Goal: Task Accomplishment & Management: Manage account settings

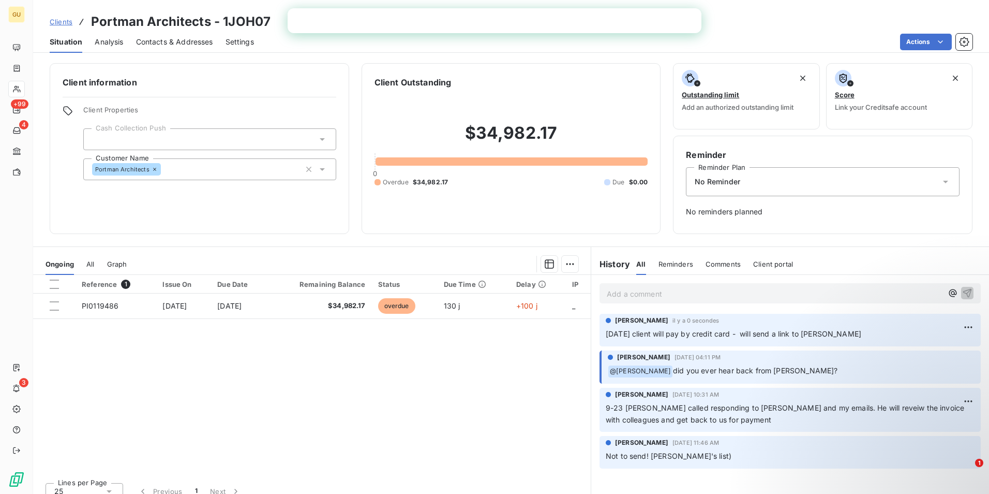
scroll to position [11, 0]
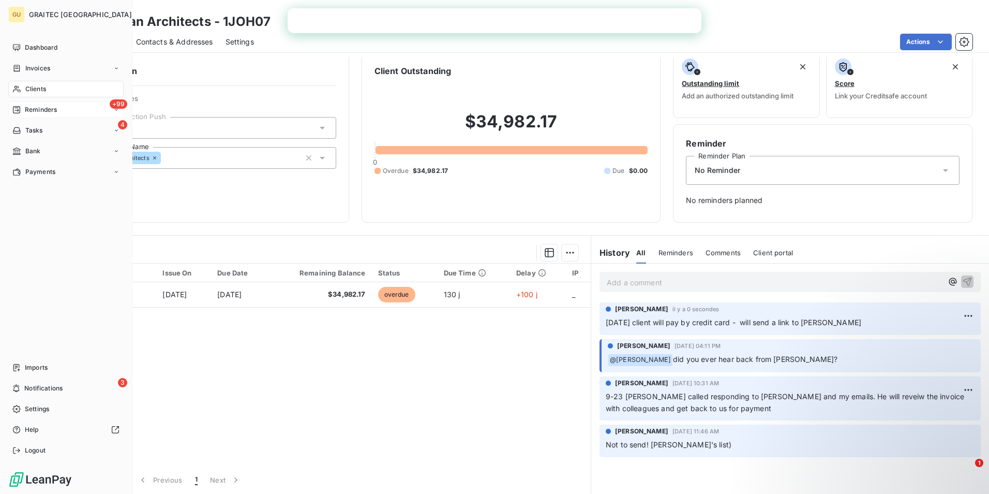
click at [94, 103] on div "+99 Reminders" at bounding box center [65, 109] width 115 height 17
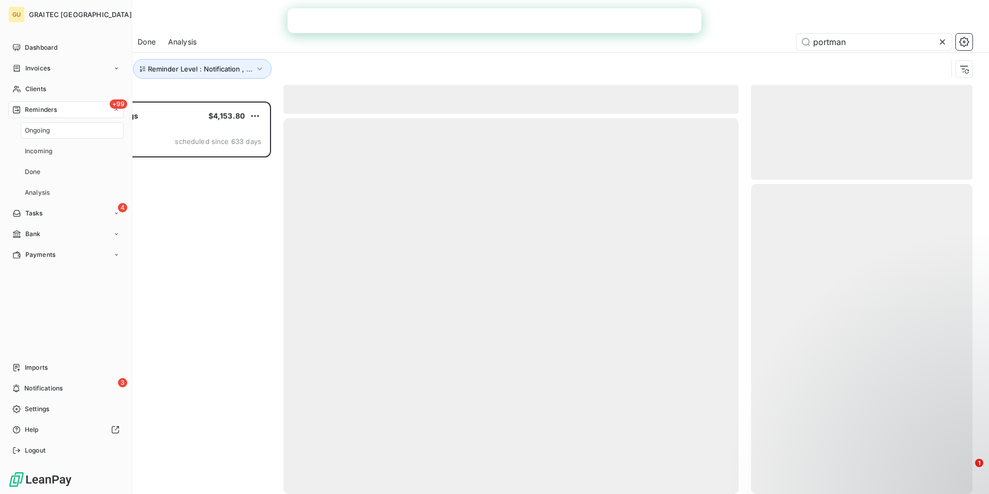
scroll to position [384, 214]
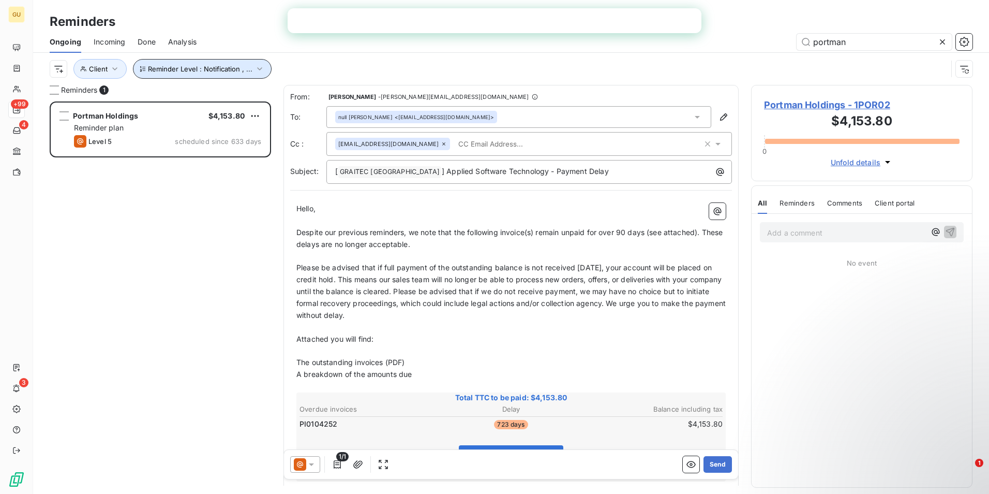
click at [258, 70] on icon "button" at bounding box center [259, 68] width 5 height 3
drag, startPoint x: 856, startPoint y: 42, endPoint x: 700, endPoint y: 48, distance: 156.4
click at [700, 48] on div "portman" at bounding box center [591, 42] width 764 height 17
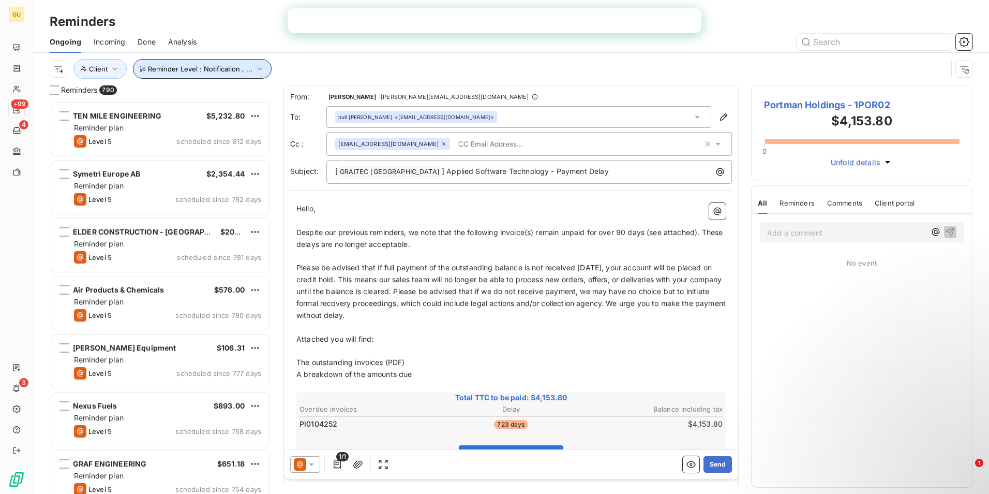
click at [255, 71] on icon "button" at bounding box center [260, 69] width 10 height 10
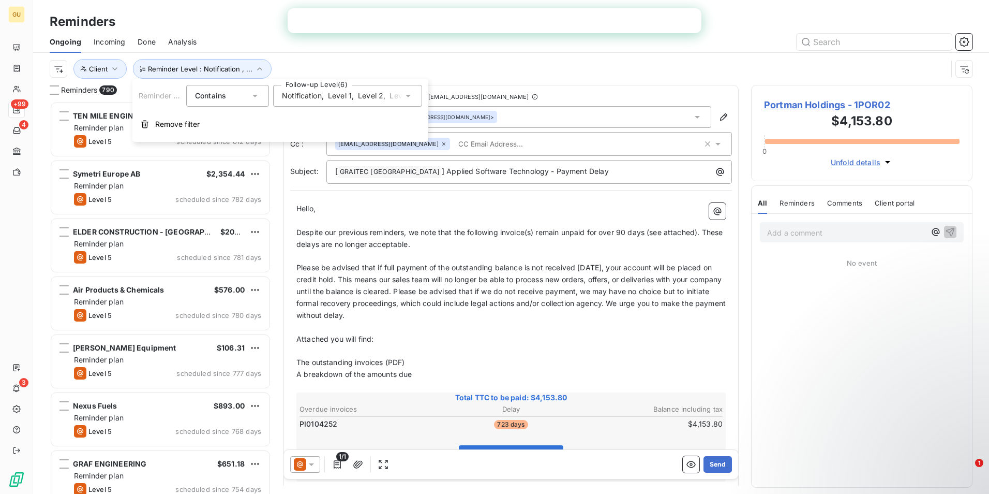
click at [410, 93] on icon at bounding box center [408, 96] width 10 height 10
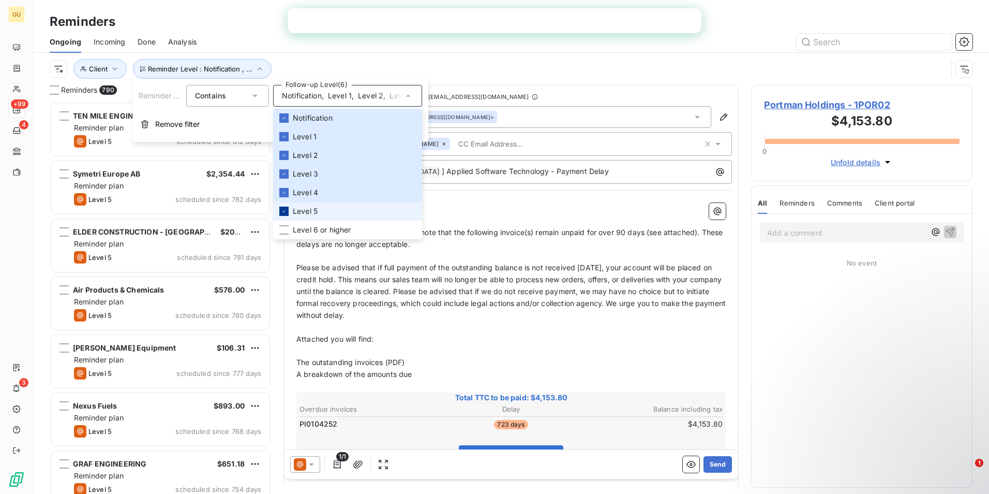
click at [283, 211] on icon at bounding box center [284, 211] width 6 height 6
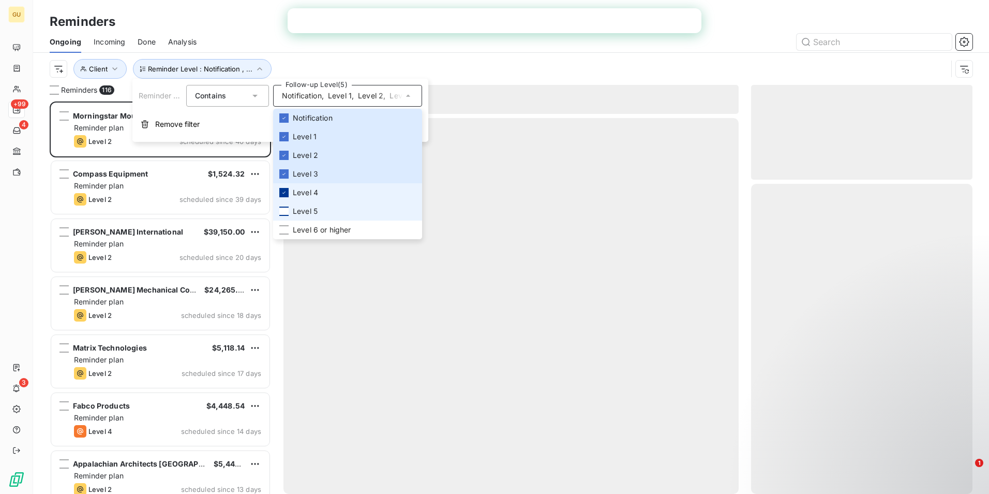
scroll to position [384, 214]
click at [286, 196] on div at bounding box center [283, 192] width 9 height 9
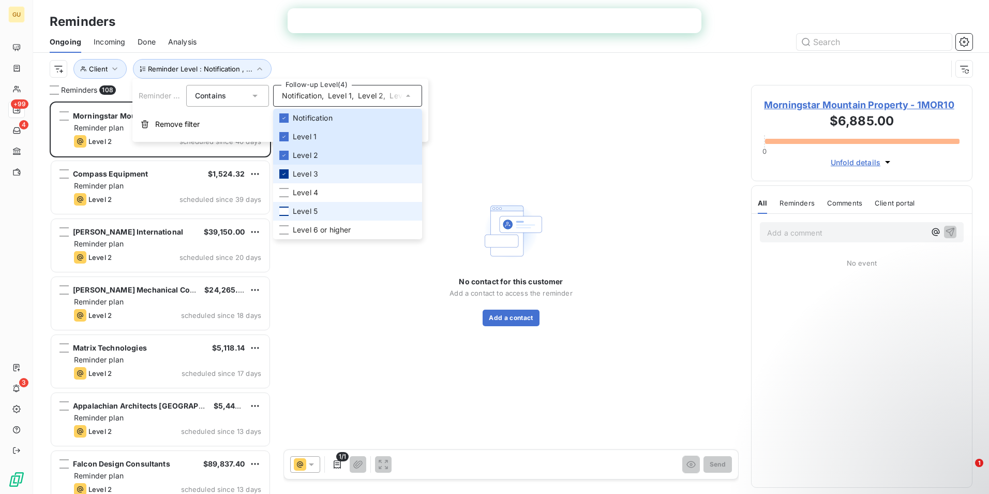
click at [284, 173] on icon at bounding box center [284, 174] width 6 height 6
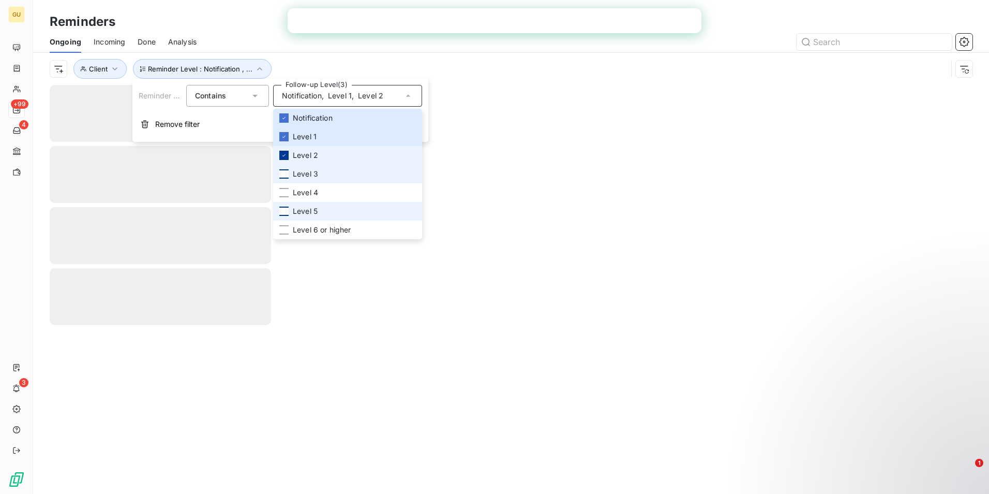
click at [285, 154] on icon at bounding box center [284, 155] width 6 height 6
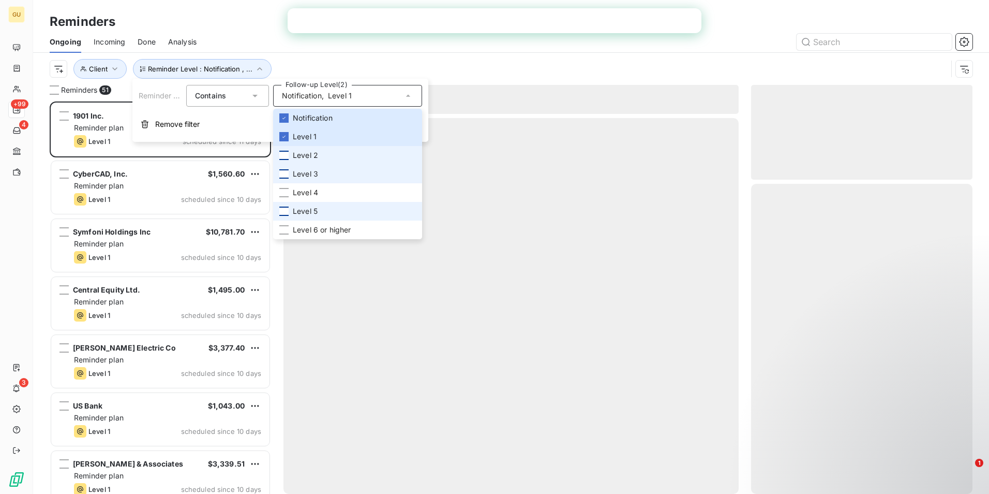
scroll to position [384, 214]
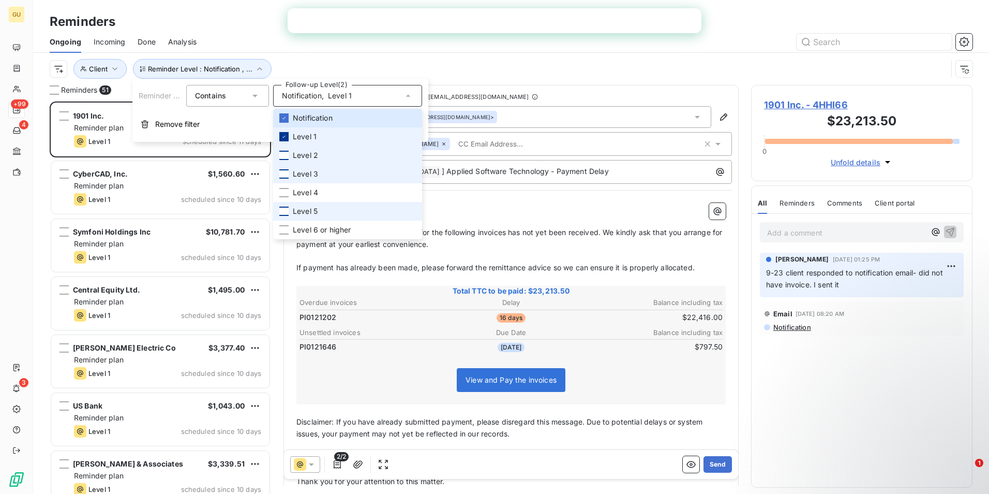
click at [285, 136] on icon at bounding box center [284, 137] width 3 height 2
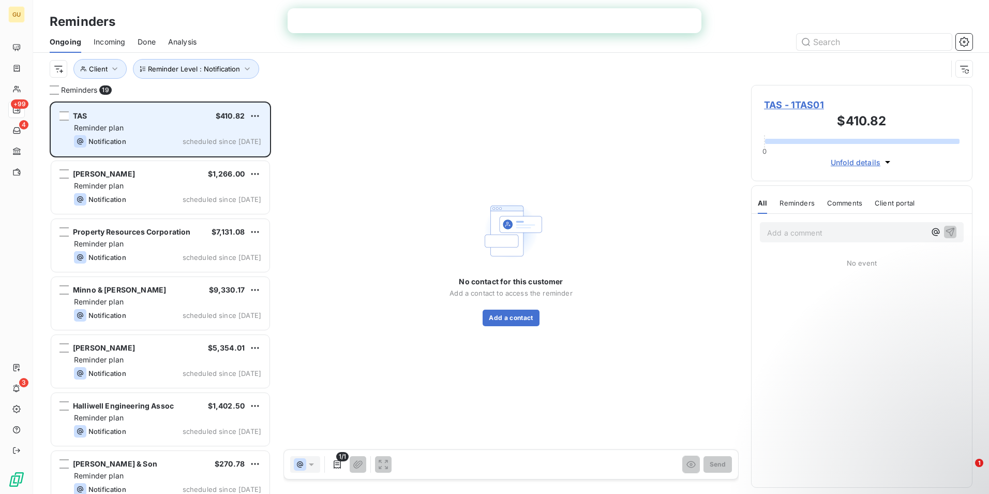
click at [129, 146] on div "Notification scheduled since [DATE]" at bounding box center [167, 141] width 187 height 12
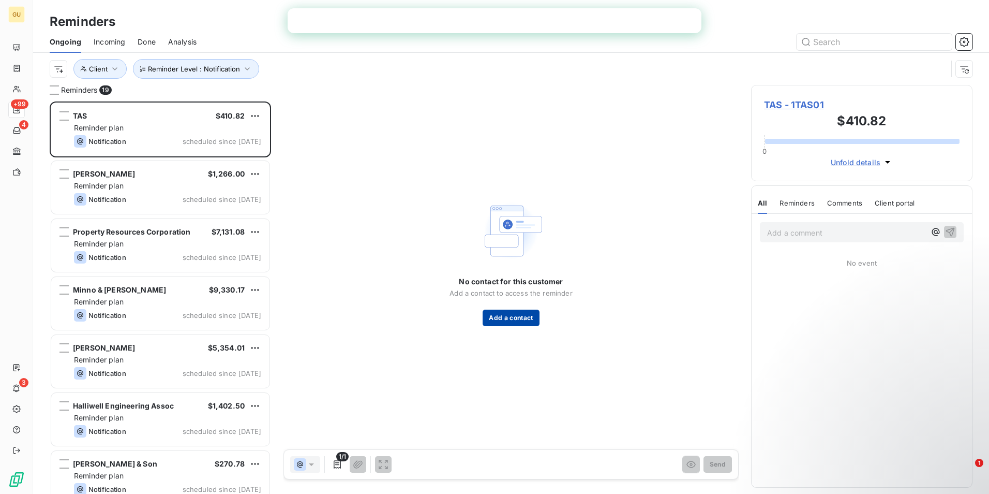
click at [509, 316] on button "Add a contact" at bounding box center [511, 317] width 56 height 17
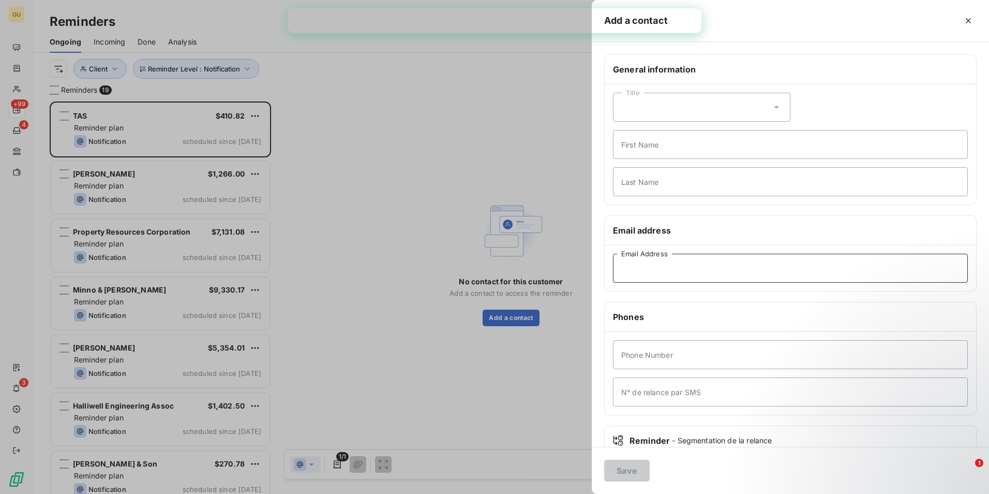
paste input "[EMAIL_ADDRESS][DOMAIN_NAME]"
type input "[EMAIL_ADDRESS][DOMAIN_NAME]"
click at [633, 471] on button "Save" at bounding box center [627, 470] width 46 height 22
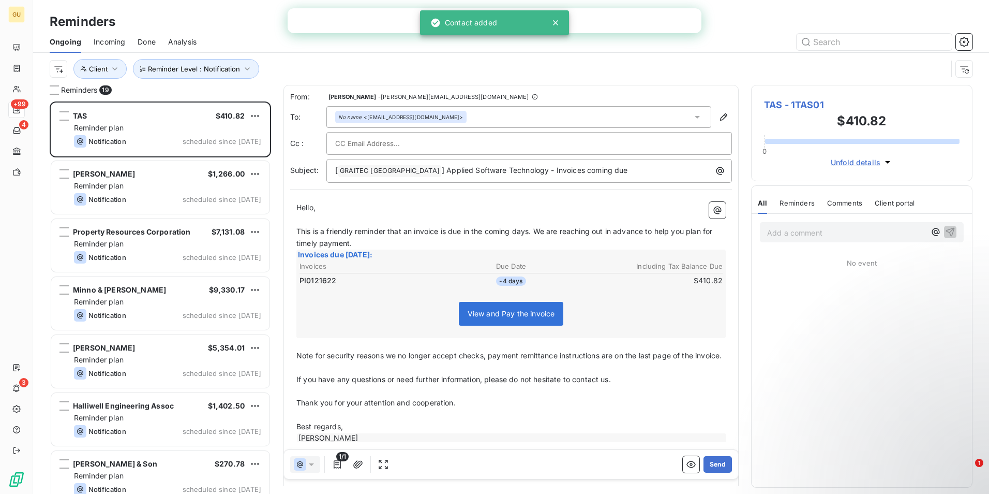
scroll to position [384, 214]
click at [529, 170] on span "] Applied Software Technology - Invoices coming due" at bounding box center [535, 170] width 186 height 9
click at [593, 172] on p "[ GRAITEC [GEOGRAPHIC_DATA] ﻿ ] Applied Software Technology - Invoice coming due" at bounding box center [531, 171] width 393 height 12
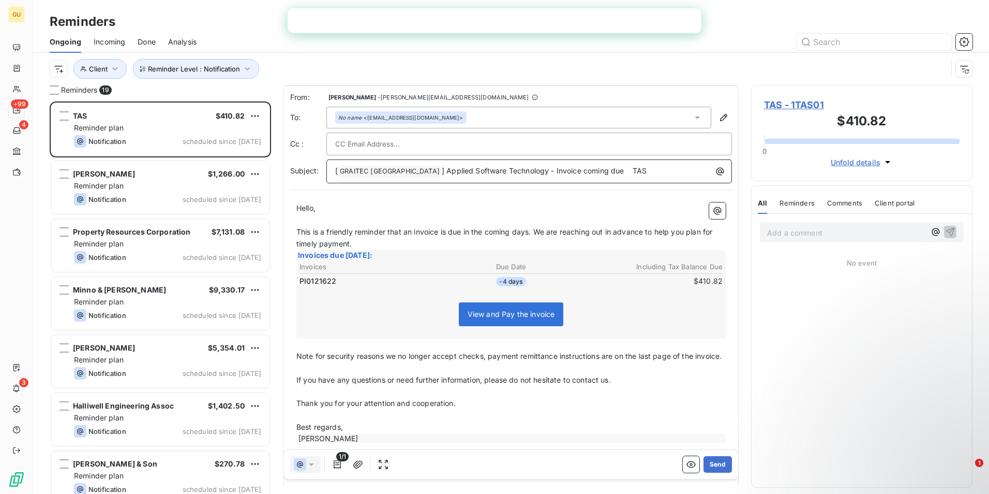
scroll to position [52, 0]
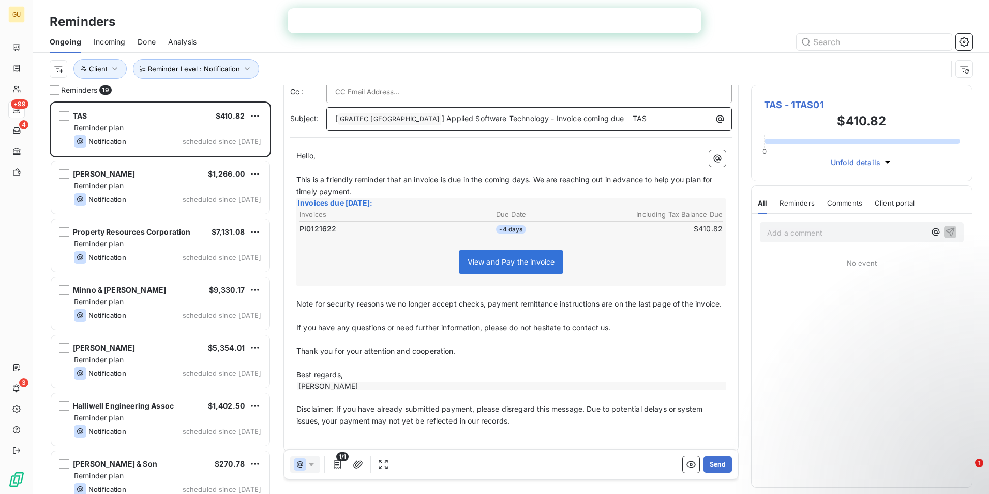
click at [575, 116] on span "] Applied Software Technology - Invoice coming due TAS" at bounding box center [544, 118] width 205 height 9
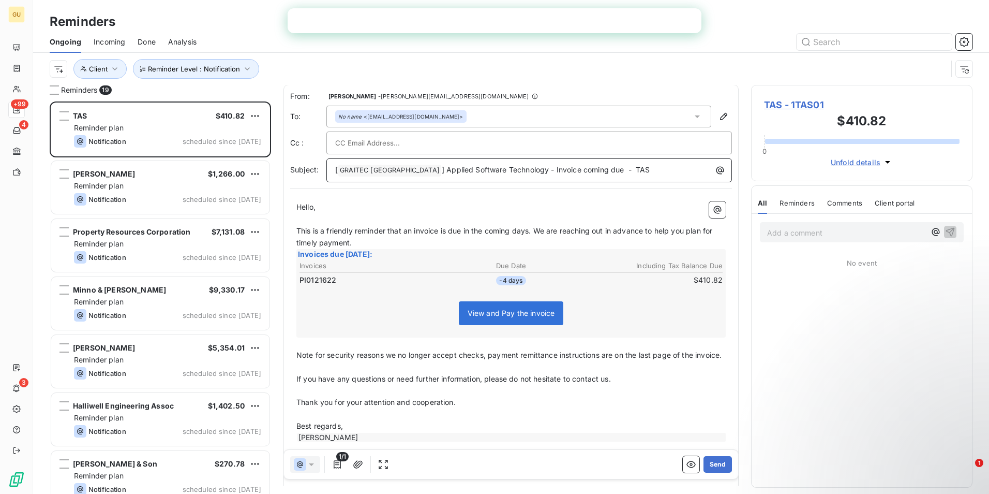
scroll to position [0, 0]
click at [715, 463] on button "Send" at bounding box center [718, 464] width 28 height 17
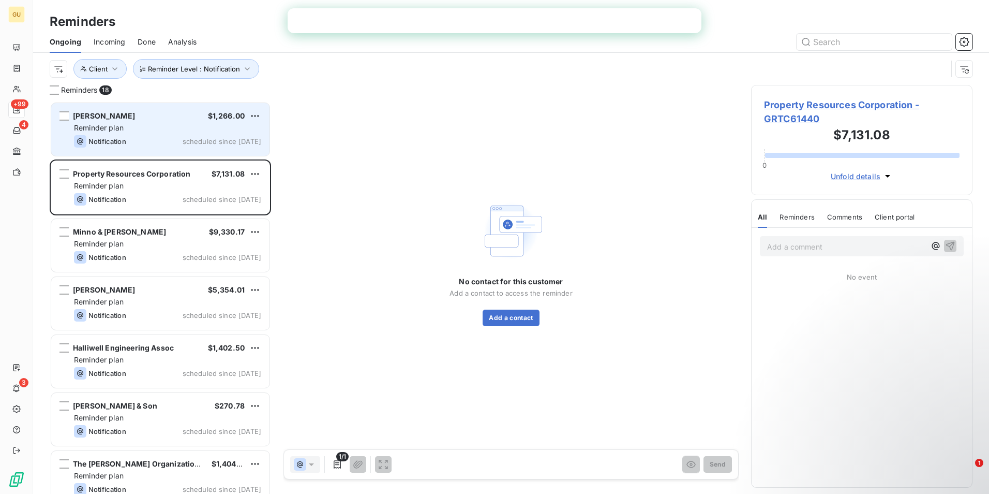
click at [150, 122] on div "[PERSON_NAME] $1,266.00 Reminder plan Notification scheduled since [DATE]" at bounding box center [160, 129] width 218 height 53
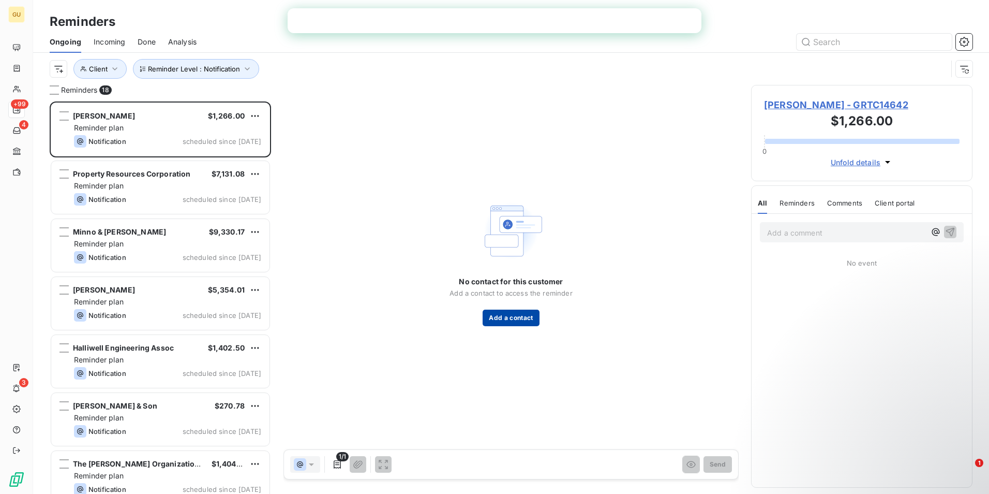
click at [509, 319] on button "Add a contact" at bounding box center [511, 317] width 56 height 17
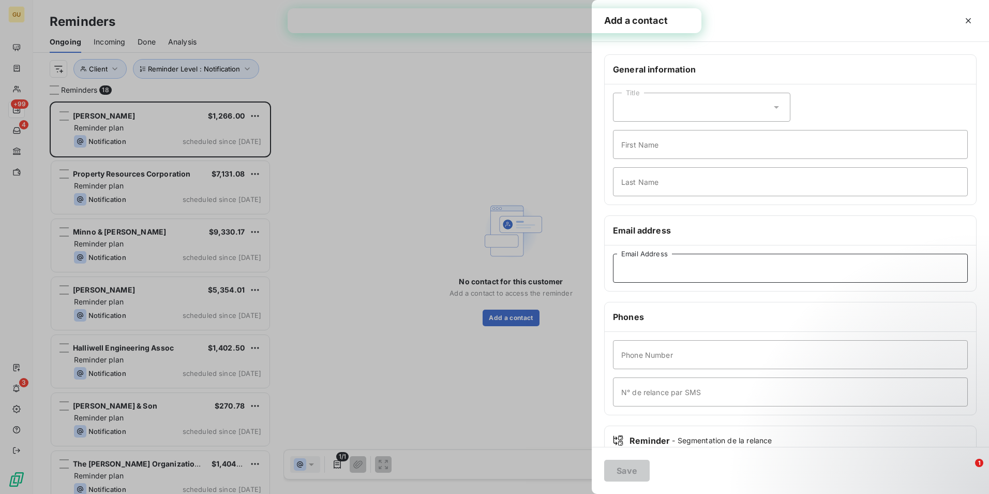
paste input "[EMAIL_ADDRESS][DOMAIN_NAME]"
type input "[EMAIL_ADDRESS][DOMAIN_NAME]"
click at [628, 469] on button "Save" at bounding box center [627, 470] width 46 height 22
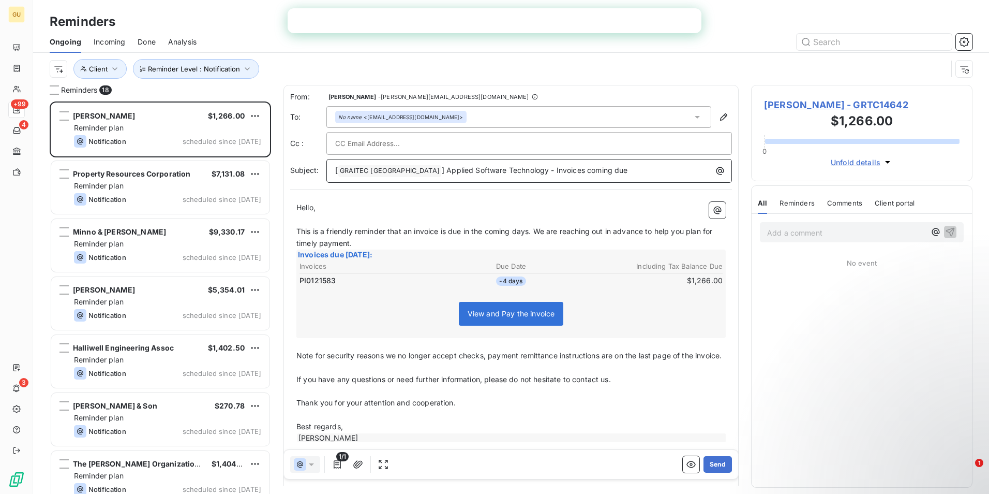
click at [531, 171] on span "] Applied Software Technology - Invoices coming due" at bounding box center [535, 170] width 186 height 9
click at [588, 167] on p "[ GRAITEC [GEOGRAPHIC_DATA] ﻿ ] Applied Software Technology - Invoice coming due" at bounding box center [531, 171] width 393 height 12
click at [715, 460] on button "Send" at bounding box center [718, 464] width 28 height 17
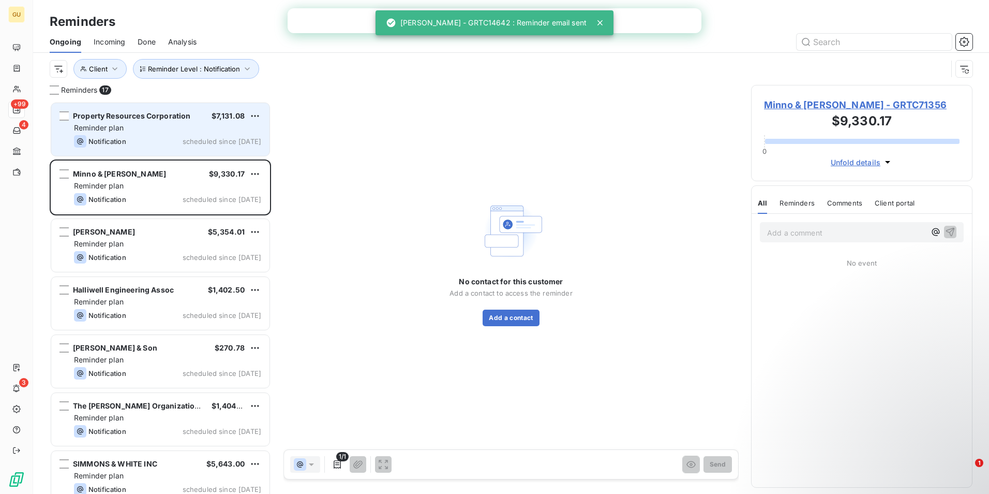
click at [132, 121] on div "Property Resources Corporation" at bounding box center [132, 116] width 118 height 10
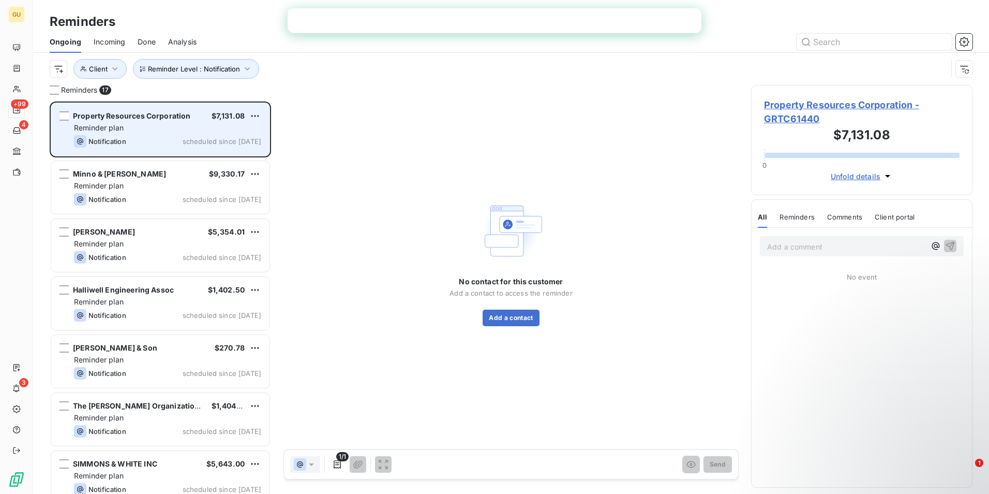
click at [166, 125] on div "Reminder plan" at bounding box center [167, 128] width 187 height 10
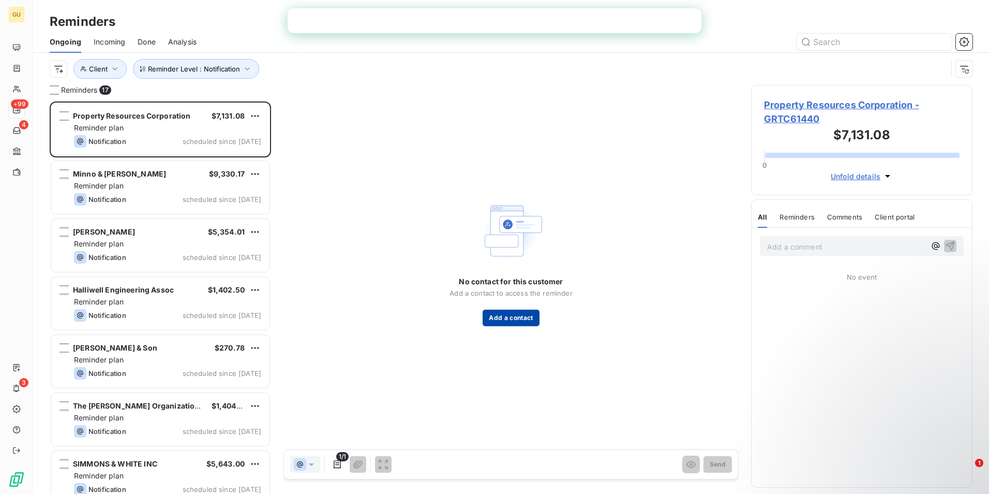
click at [508, 314] on button "Add a contact" at bounding box center [511, 317] width 56 height 17
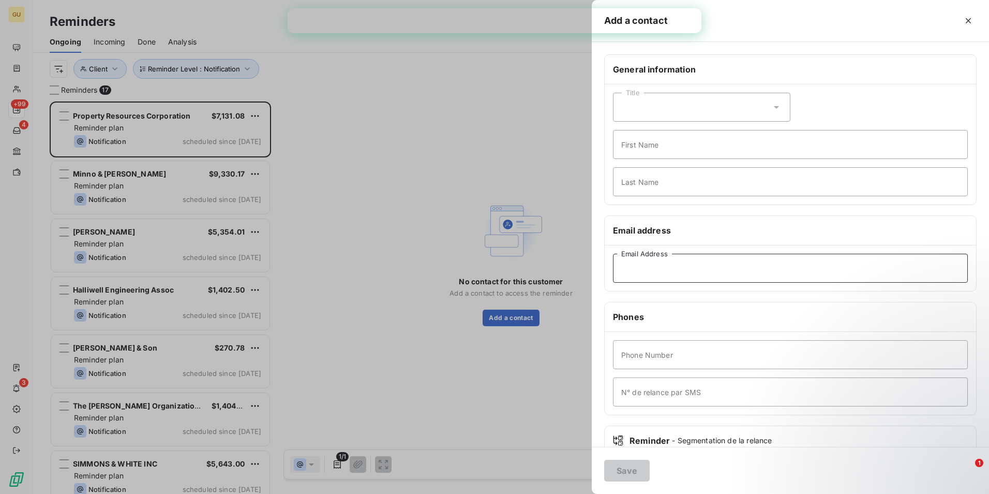
paste input "[PERSON_NAME][EMAIL_ADDRESS][DOMAIN_NAME]"
type input "[PERSON_NAME][EMAIL_ADDRESS][DOMAIN_NAME]"
click at [636, 467] on button "Save" at bounding box center [627, 470] width 46 height 22
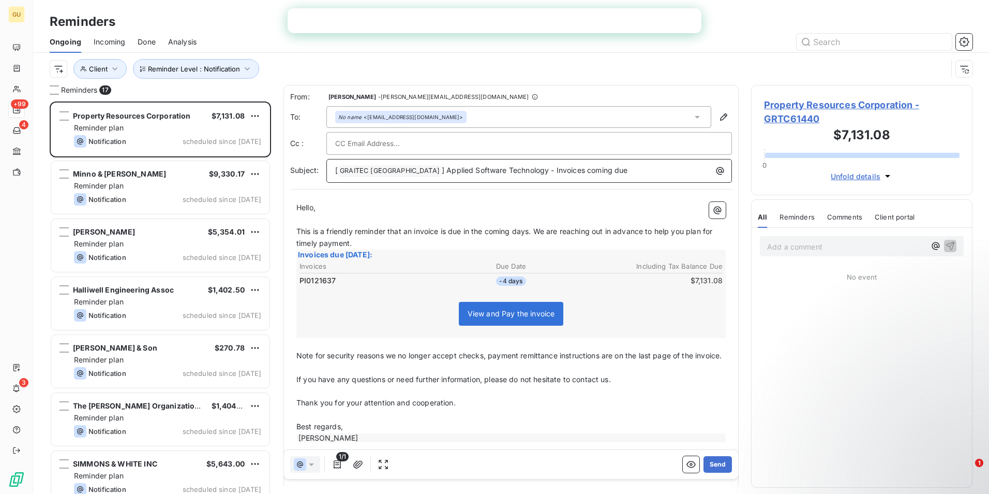
click at [531, 169] on span "] Applied Software Technology - Invoices coming due" at bounding box center [535, 170] width 186 height 9
click at [596, 172] on p "[ GRAITEC [GEOGRAPHIC_DATA] ﻿ ] Applied Software Technology - Invoice coming due" at bounding box center [531, 171] width 393 height 12
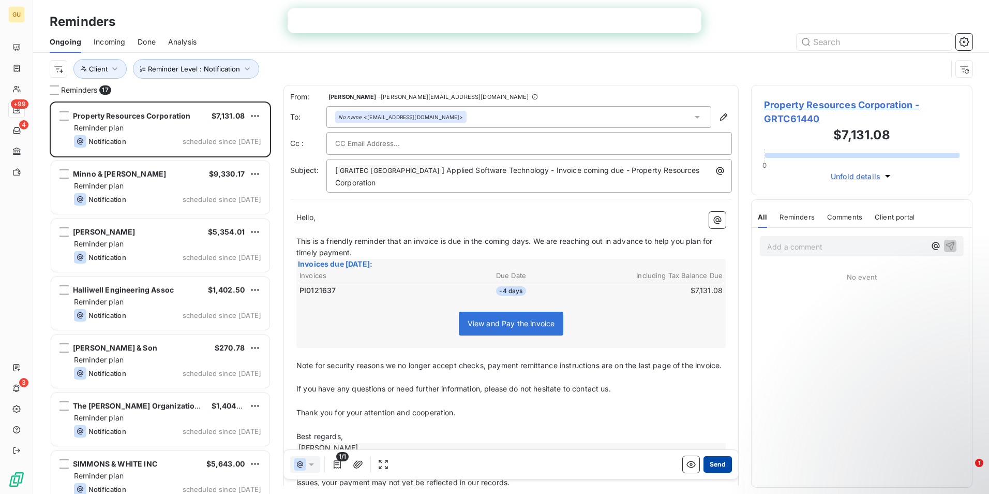
click at [710, 460] on button "Send" at bounding box center [718, 464] width 28 height 17
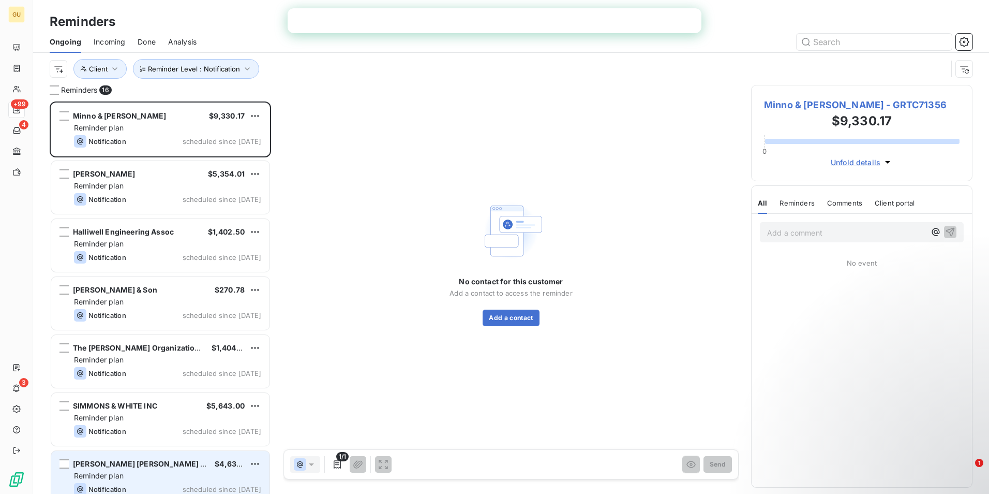
click at [206, 477] on div "Reminder plan" at bounding box center [167, 475] width 187 height 10
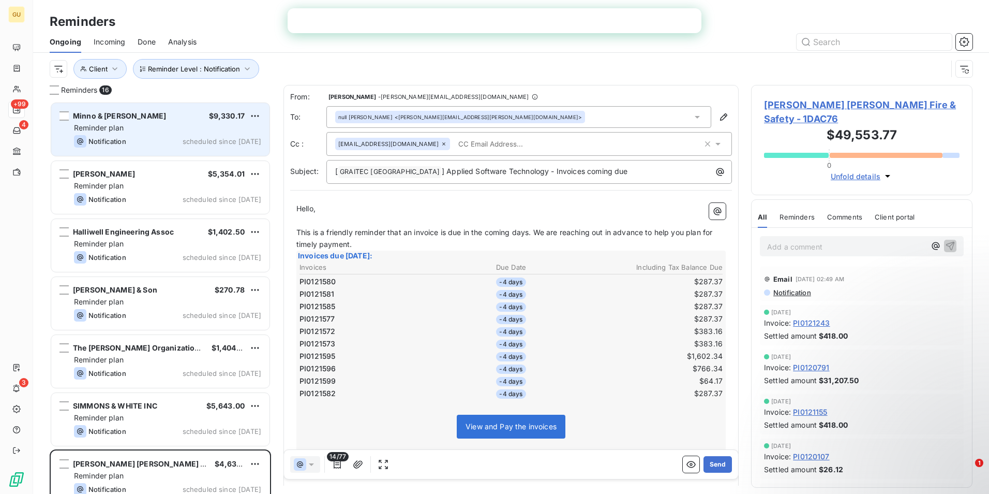
click at [175, 133] on div "Minno & [PERSON_NAME] $9,330.17 Reminder plan Notification scheduled since [DAT…" at bounding box center [160, 129] width 218 height 53
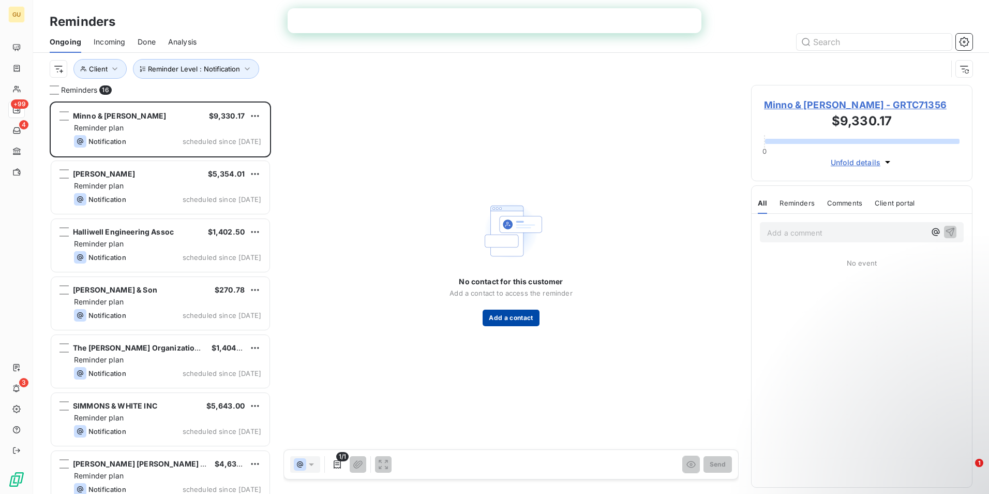
click at [516, 319] on button "Add a contact" at bounding box center [511, 317] width 56 height 17
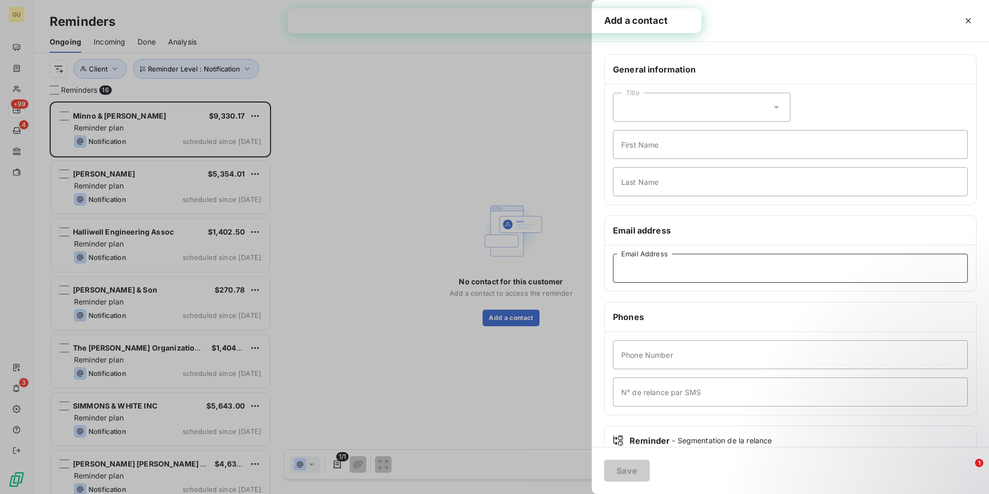
paste input "[EMAIL_ADDRESS][DOMAIN_NAME]"
type input "[EMAIL_ADDRESS][DOMAIN_NAME]"
click at [631, 471] on button "Save" at bounding box center [627, 470] width 46 height 22
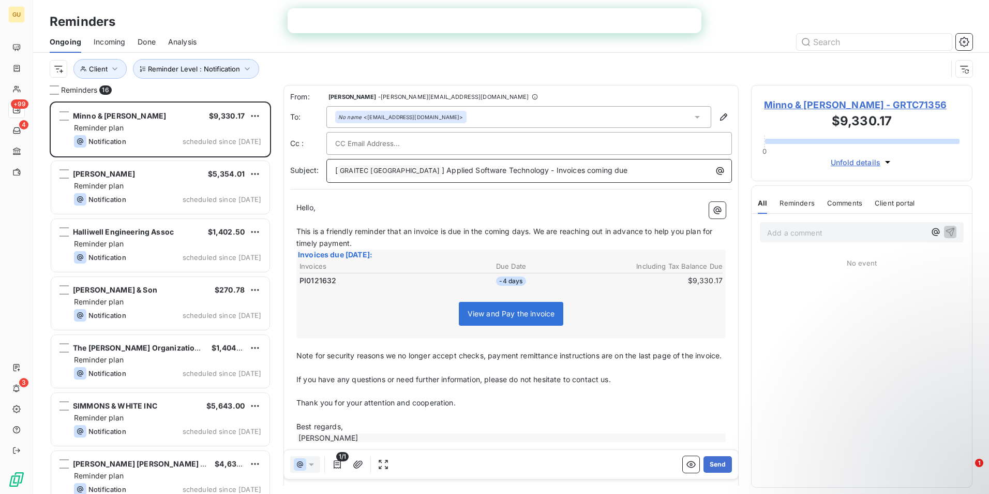
click at [530, 171] on span "] Applied Software Technology - Invoices coming due" at bounding box center [535, 170] width 186 height 9
click at [596, 171] on p "[ GRAITEC [GEOGRAPHIC_DATA] ﻿ ] Applied Software Technology - Invoice coming due" at bounding box center [531, 171] width 393 height 12
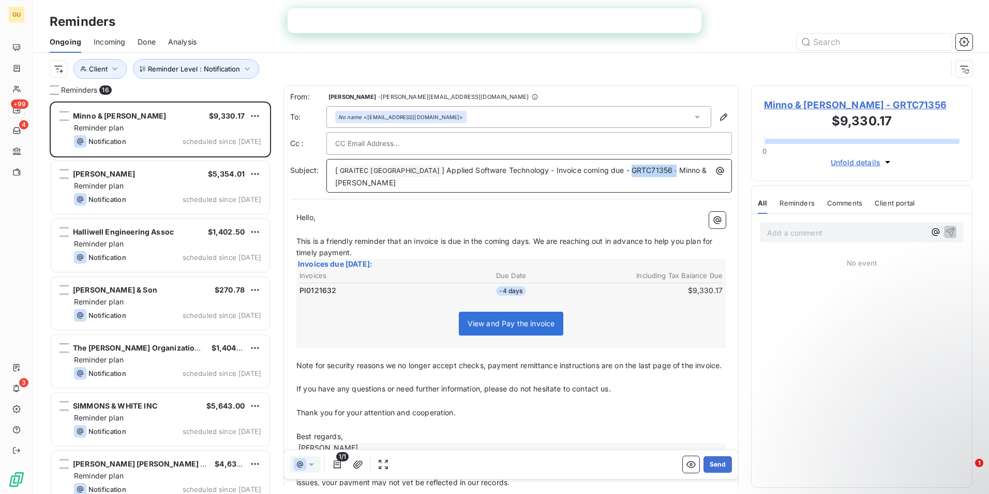
drag, startPoint x: 623, startPoint y: 170, endPoint x: 578, endPoint y: 168, distance: 45.1
click at [578, 168] on span "] Applied Software Technology - Invoice coming due - GRTC71356 ∙ Minno & [PERSO…" at bounding box center [522, 176] width 374 height 21
click at [715, 465] on button "Send" at bounding box center [718, 464] width 28 height 17
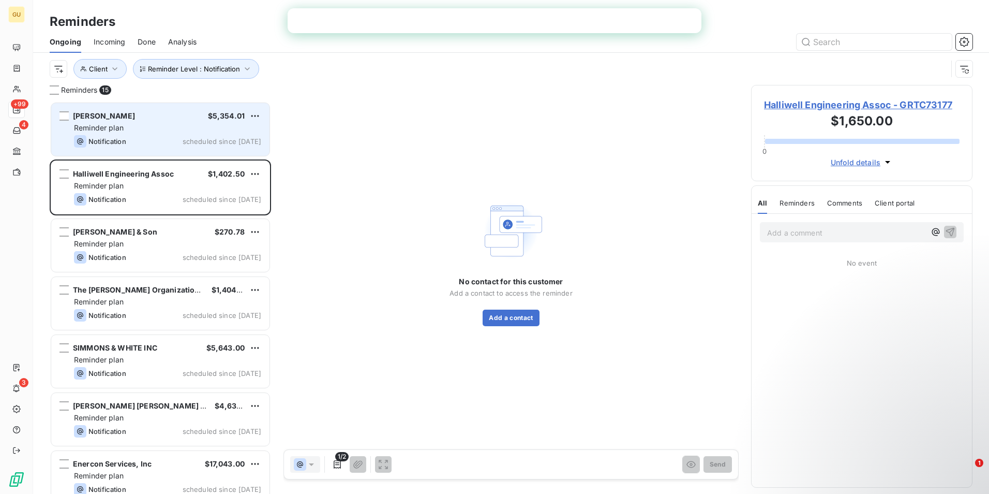
click at [150, 135] on div "[PERSON_NAME] $5,354.01 Reminder plan Notification scheduled since [DATE]" at bounding box center [160, 129] width 218 height 53
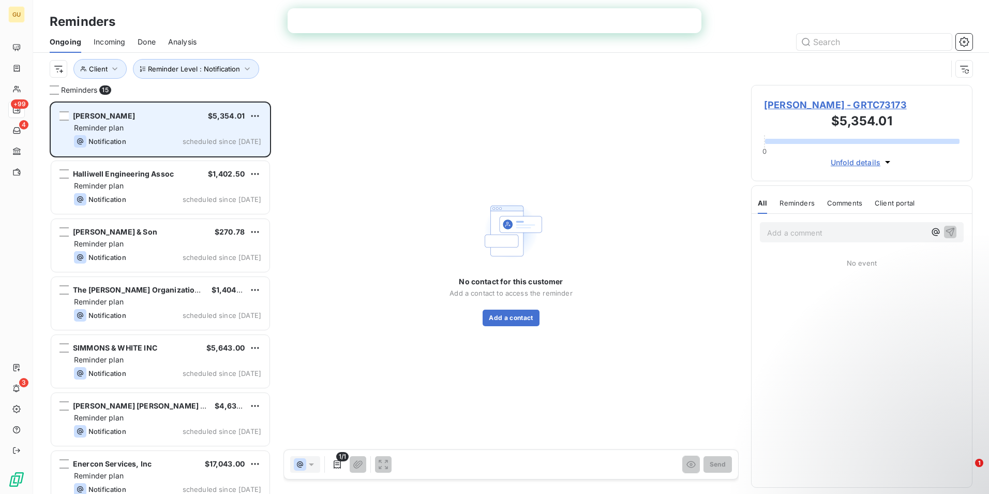
click at [120, 137] on span "Notification" at bounding box center [107, 141] width 38 height 8
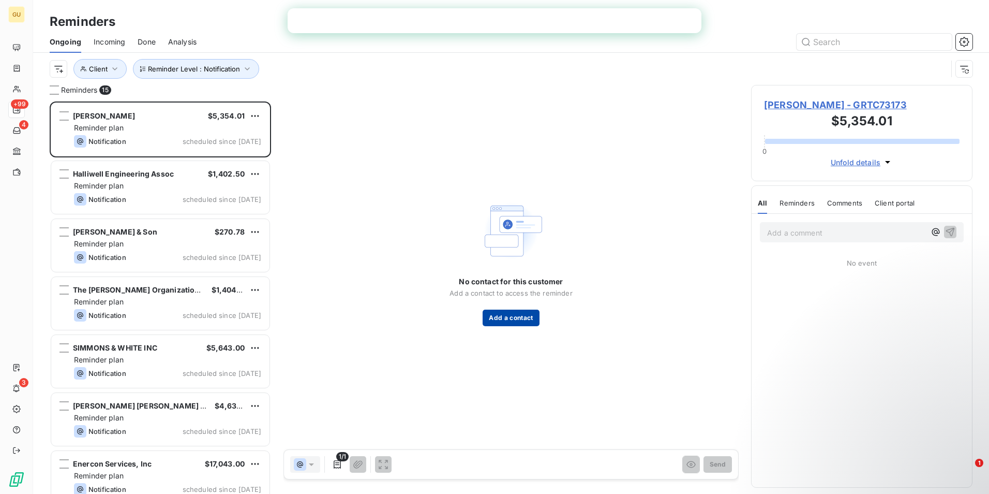
click at [512, 313] on button "Add a contact" at bounding box center [511, 317] width 56 height 17
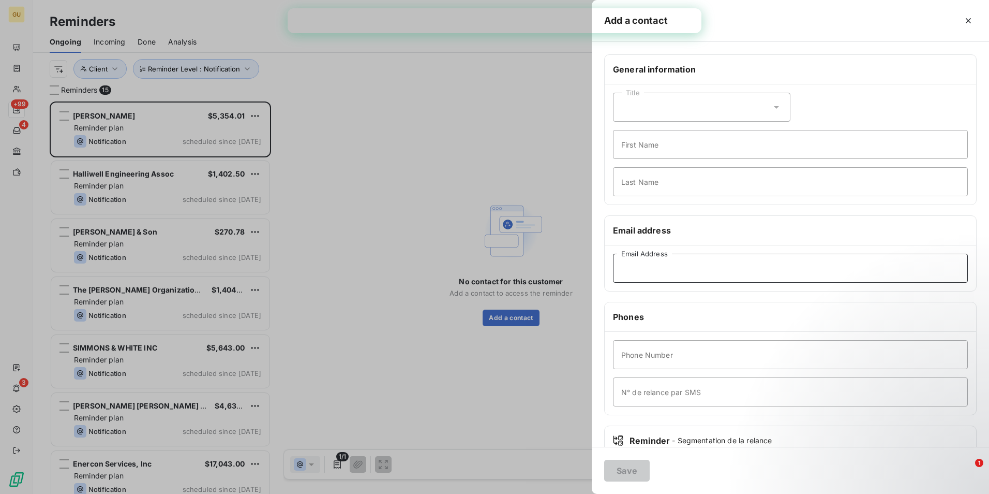
paste input "[EMAIL_ADDRESS][DOMAIN_NAME]"
type input "[EMAIL_ADDRESS][DOMAIN_NAME]"
click at [633, 470] on button "Save" at bounding box center [627, 470] width 46 height 22
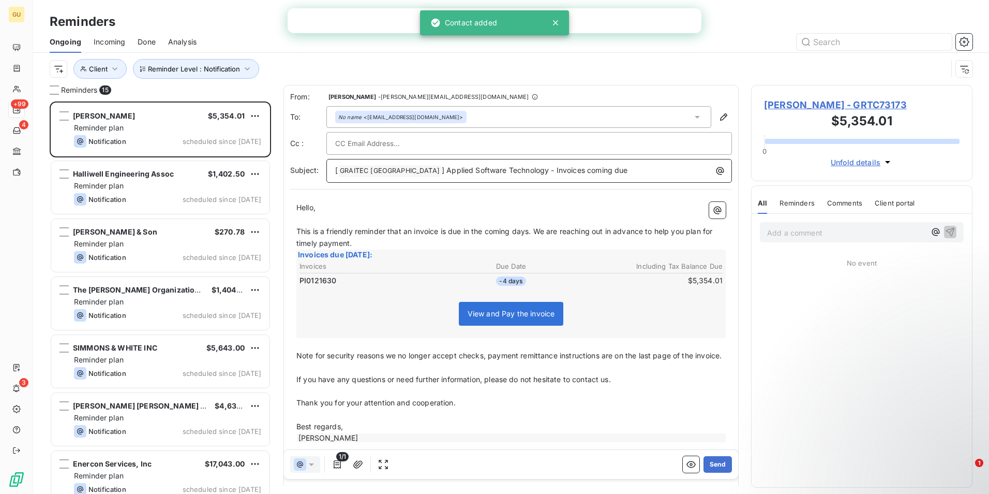
click at [593, 169] on p "[ GRAITEC [GEOGRAPHIC_DATA] ﻿ ] Applied Software Technology - Invoices coming d…" at bounding box center [531, 171] width 393 height 12
click at [529, 172] on span "] Applied Software Technology - Invoices coming due" at bounding box center [535, 170] width 186 height 9
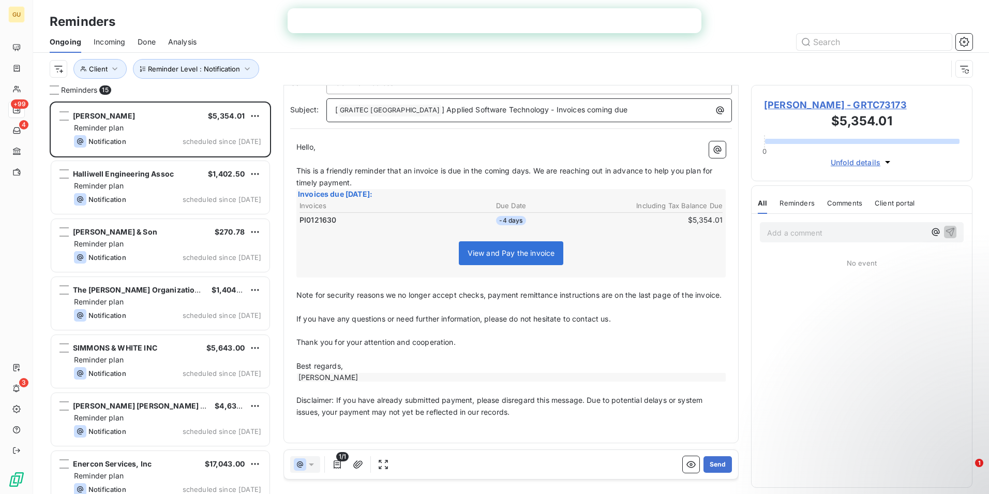
scroll to position [73, 0]
click at [607, 104] on p "[ GRAITEC [GEOGRAPHIC_DATA] ﻿ ] Applied Software Technology - Invoice coming due" at bounding box center [531, 110] width 393 height 12
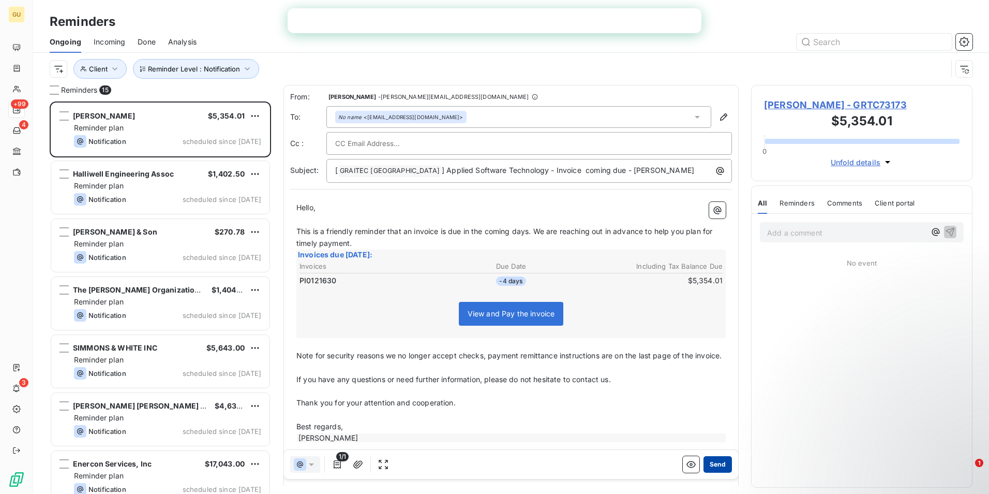
click at [712, 462] on button "Send" at bounding box center [718, 464] width 28 height 17
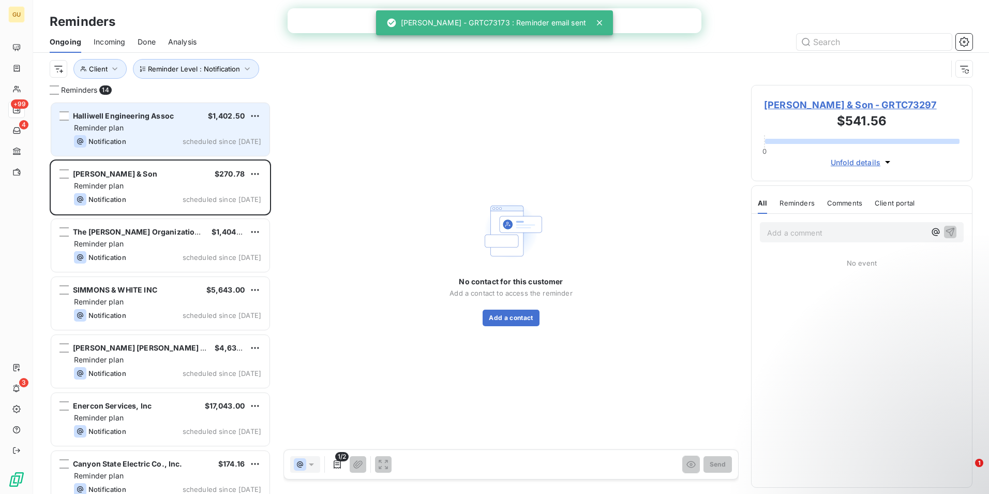
click at [139, 123] on div "Reminder plan" at bounding box center [167, 128] width 187 height 10
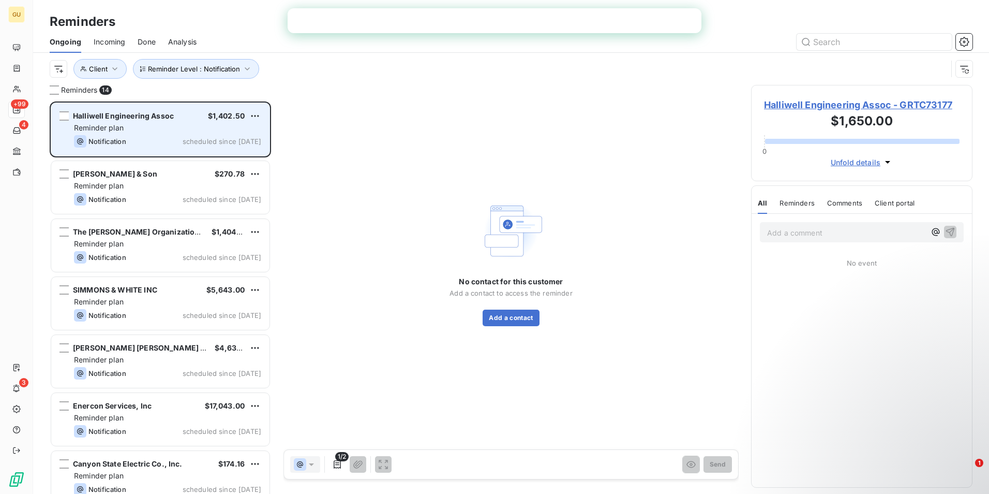
click at [186, 122] on div "Halliwell Engineering Assoc $1,402.50 Reminder plan Notification scheduled sinc…" at bounding box center [160, 129] width 218 height 53
click at [173, 130] on div "Reminder plan" at bounding box center [167, 128] width 187 height 10
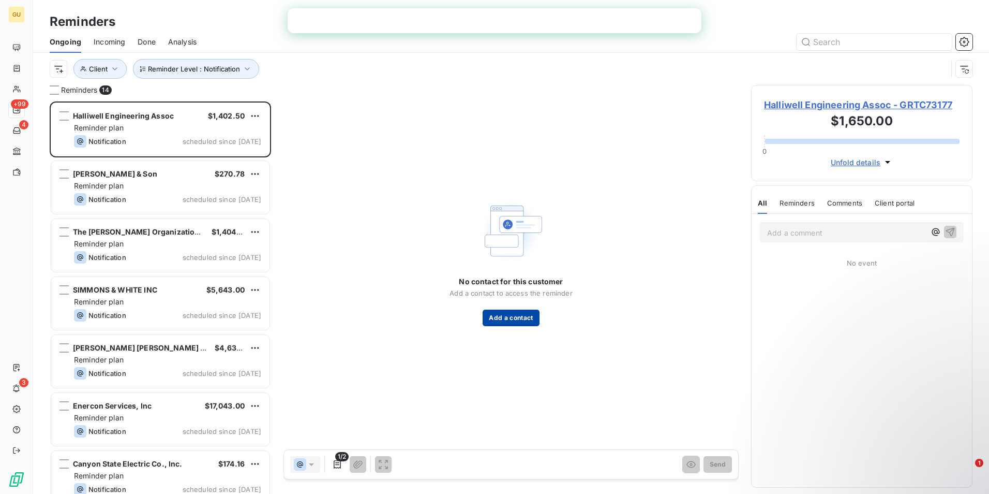
click at [500, 318] on button "Add a contact" at bounding box center [511, 317] width 56 height 17
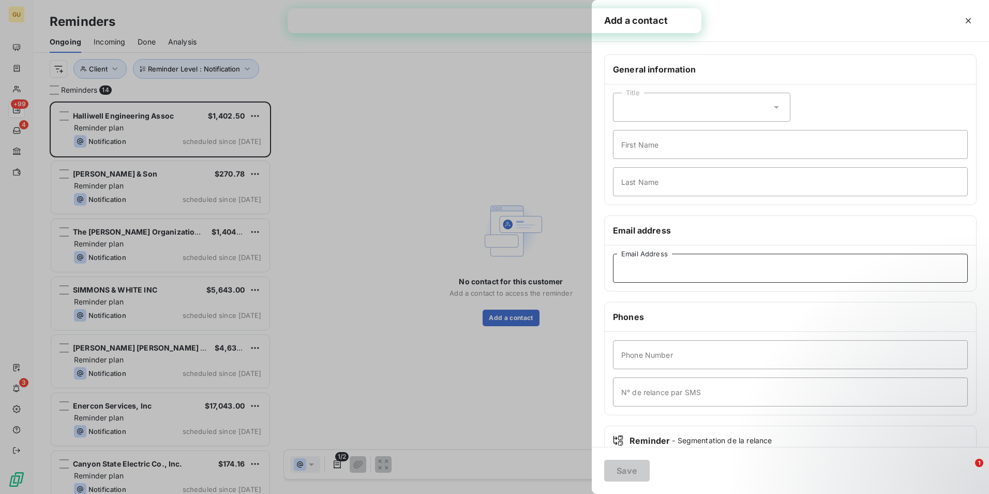
paste input "[EMAIL_ADDRESS][DOMAIN_NAME]"
type input "[EMAIL_ADDRESS][DOMAIN_NAME]"
click at [638, 466] on button "Save" at bounding box center [627, 470] width 46 height 22
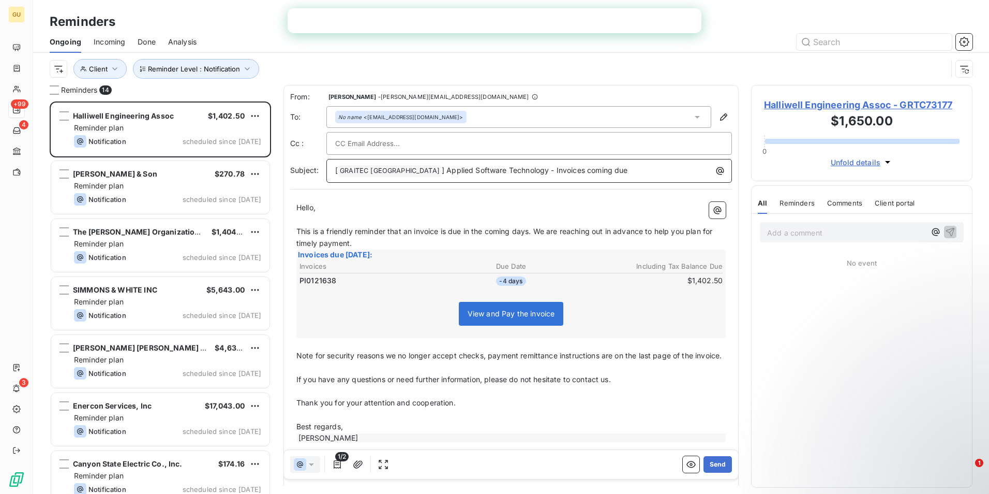
click at [529, 170] on span "] Applied Software Technology - Invoices coming due" at bounding box center [535, 170] width 186 height 9
click at [596, 170] on p "[ GRAITEC [GEOGRAPHIC_DATA] ﻿ ] Applied Software Technology - Invoice coming due" at bounding box center [531, 171] width 393 height 12
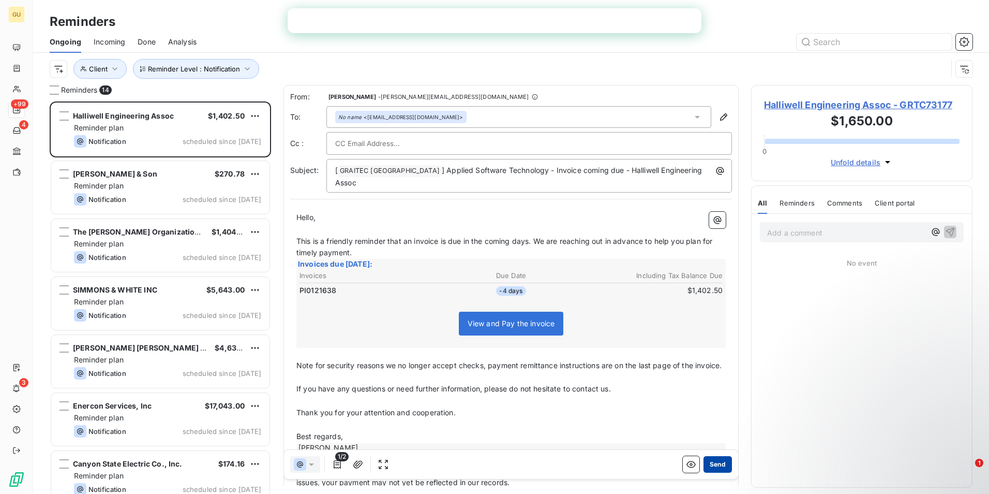
click at [709, 462] on button "Send" at bounding box center [718, 464] width 28 height 17
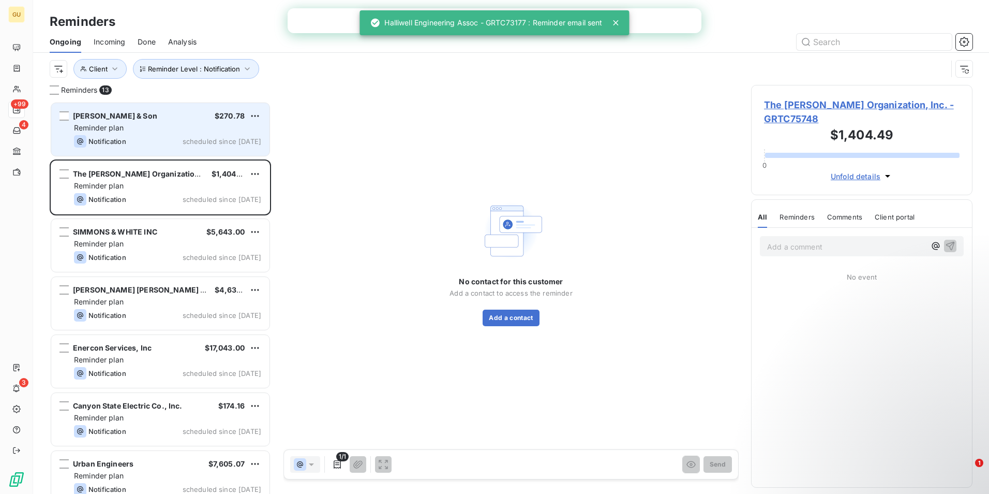
click at [187, 138] on span "scheduled since [DATE]" at bounding box center [222, 141] width 79 height 8
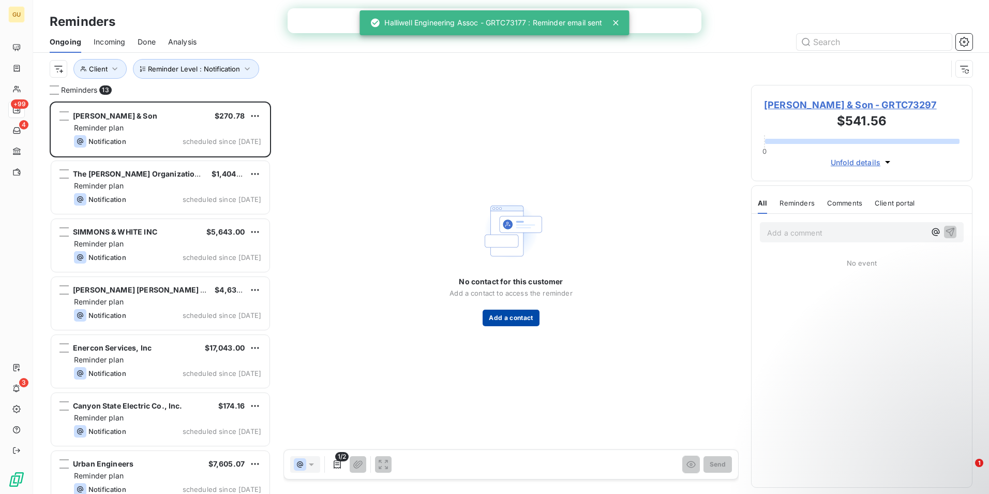
click at [514, 315] on button "Add a contact" at bounding box center [511, 317] width 56 height 17
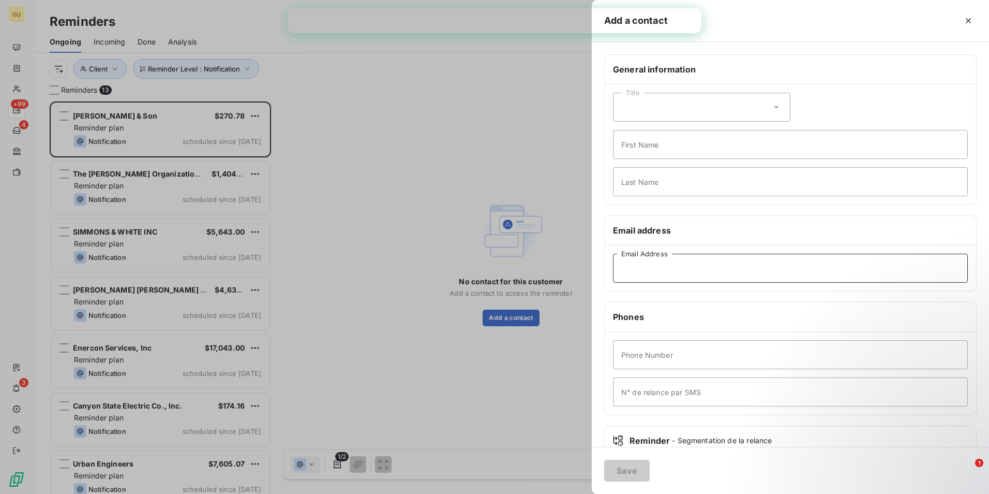
paste input "[EMAIL_ADDRESS][DOMAIN_NAME]"
type input "[EMAIL_ADDRESS][DOMAIN_NAME]"
click at [634, 463] on button "Save" at bounding box center [627, 470] width 46 height 22
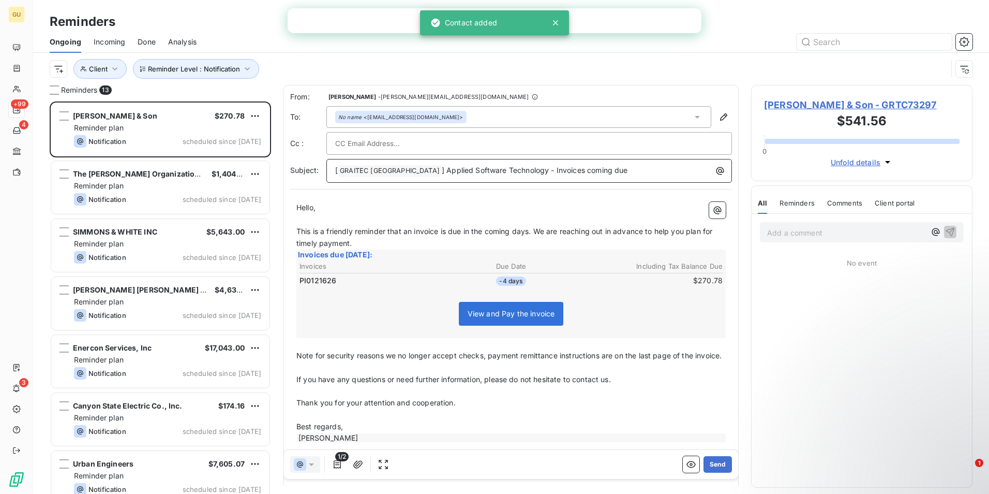
click at [530, 170] on span "] Applied Software Technology - Invoices coming due" at bounding box center [535, 170] width 186 height 9
click at [600, 168] on p "[ GRAITEC [GEOGRAPHIC_DATA] ﻿ ] Applied Software Technology - Invoice coming due" at bounding box center [531, 171] width 393 height 12
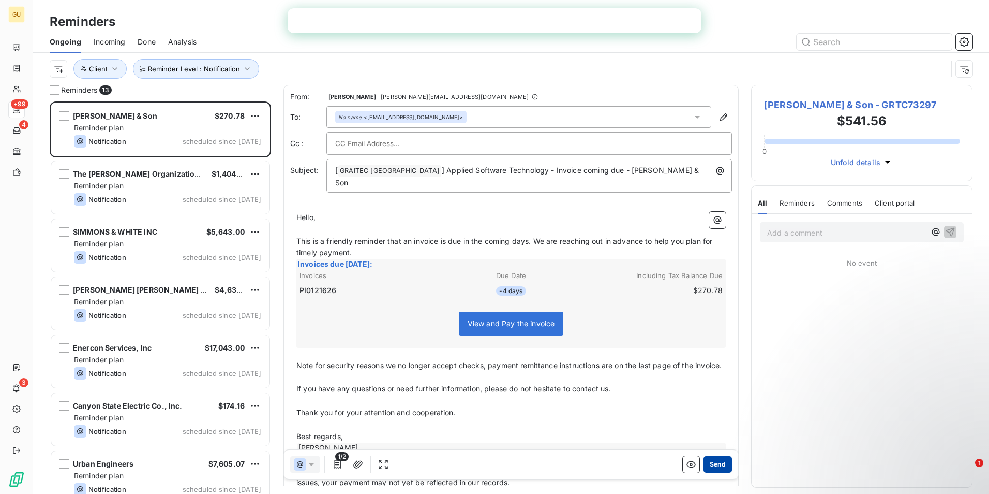
click at [708, 460] on button "Send" at bounding box center [718, 464] width 28 height 17
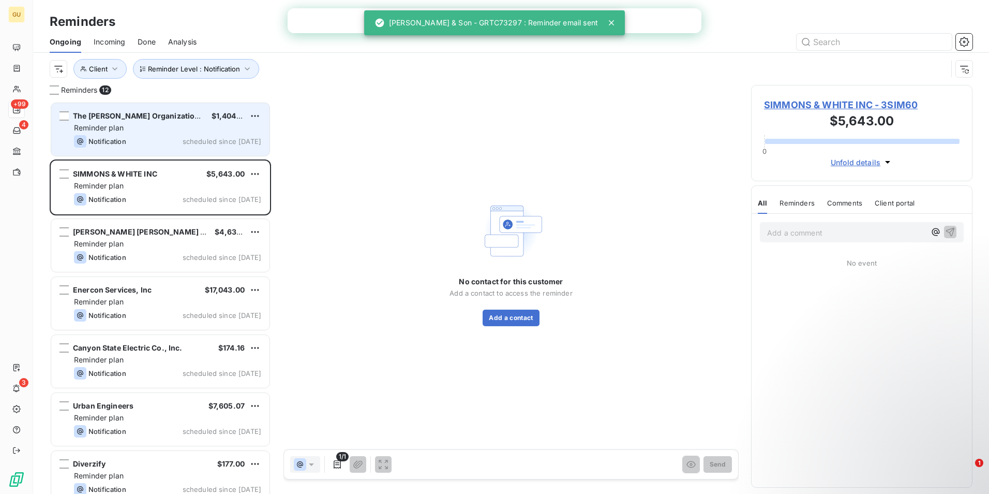
click at [170, 134] on div "The [PERSON_NAME] Organization, Inc. $1,404.49 Reminder plan Notification sched…" at bounding box center [160, 129] width 218 height 53
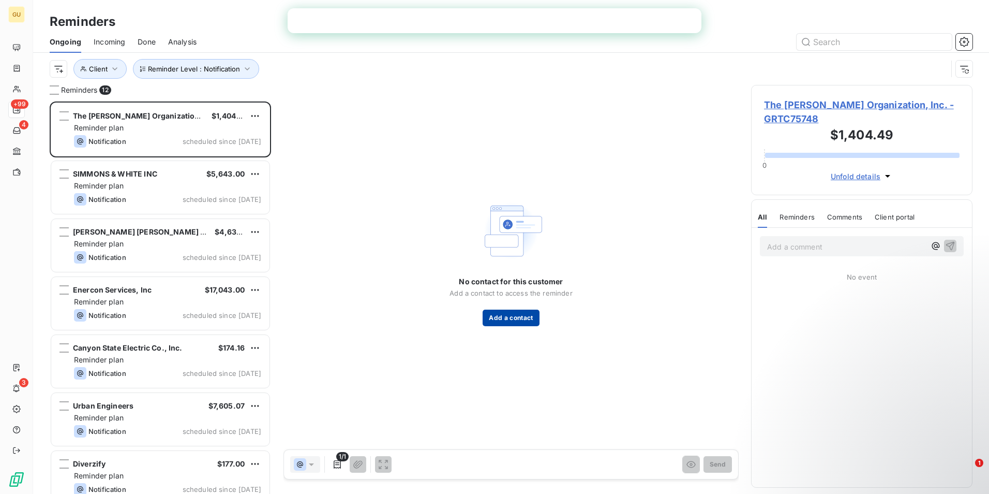
click at [521, 321] on button "Add a contact" at bounding box center [511, 317] width 56 height 17
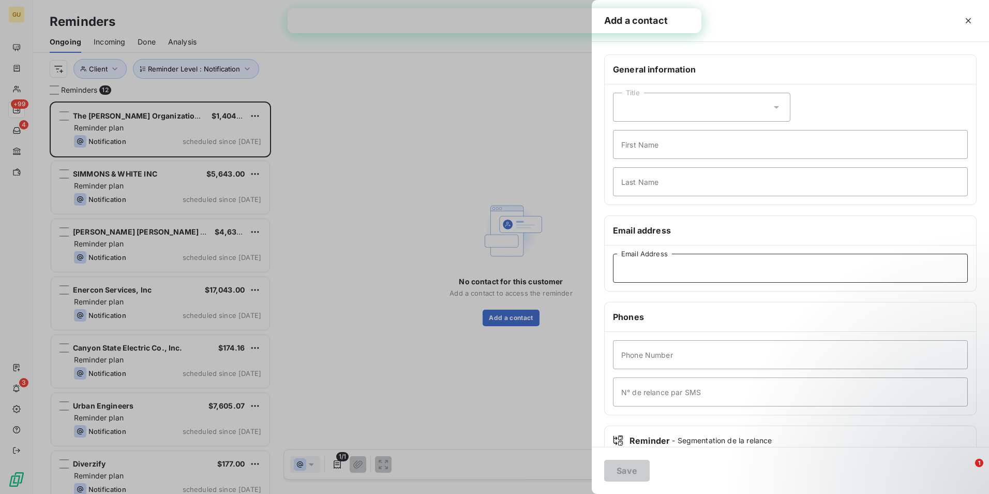
paste input "[EMAIL_ADDRESS][DOMAIN_NAME]"
type input "[EMAIL_ADDRESS][DOMAIN_NAME]"
click at [628, 474] on button "Save" at bounding box center [627, 470] width 46 height 22
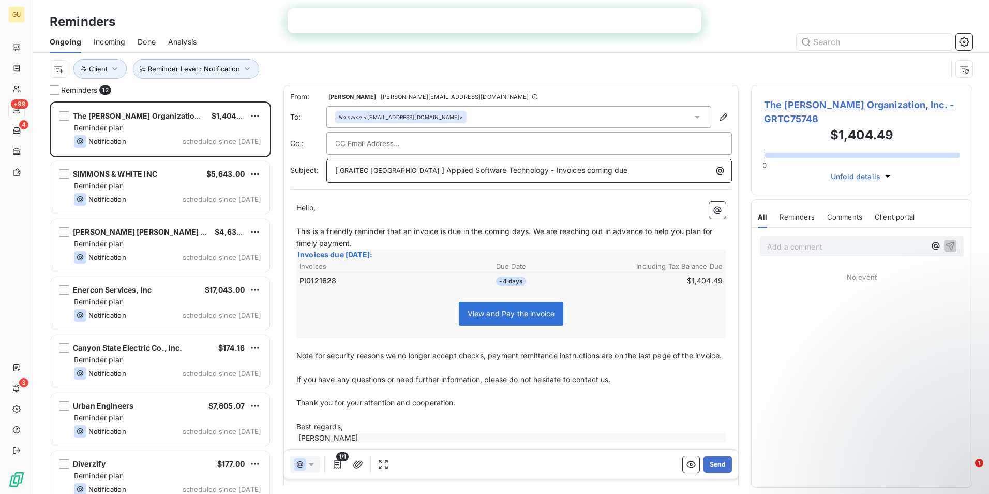
click at [627, 174] on p "[ GRAITEC [GEOGRAPHIC_DATA] ﻿ ] Applied Software Technology - Invoices coming d…" at bounding box center [531, 171] width 393 height 12
click at [531, 170] on span "] Applied Software Technology - Invoices coming due" at bounding box center [535, 170] width 186 height 9
click at [587, 170] on p "[ GRAITEC [GEOGRAPHIC_DATA] ﻿ ] Applied Software Technology - Invoice coming due" at bounding box center [531, 171] width 393 height 12
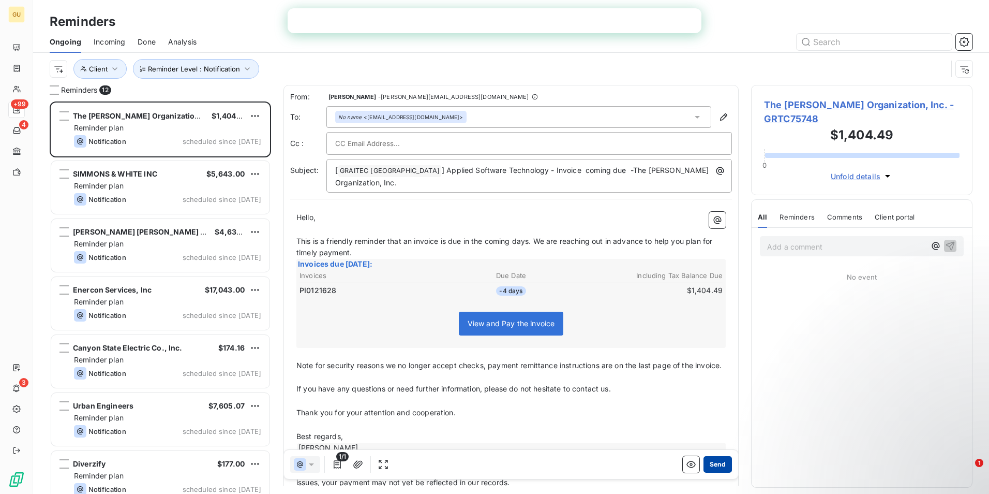
click at [719, 464] on button "Send" at bounding box center [718, 464] width 28 height 17
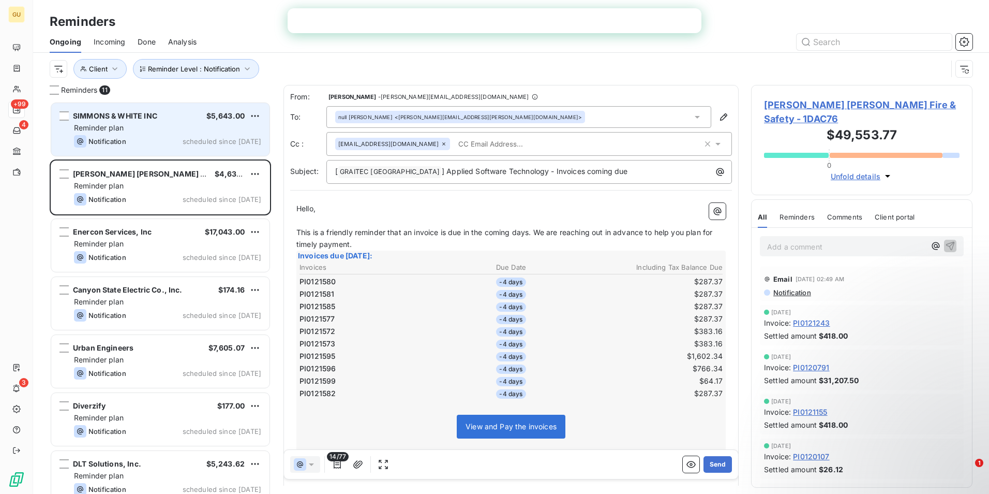
click at [171, 129] on div "Reminder plan" at bounding box center [167, 128] width 187 height 10
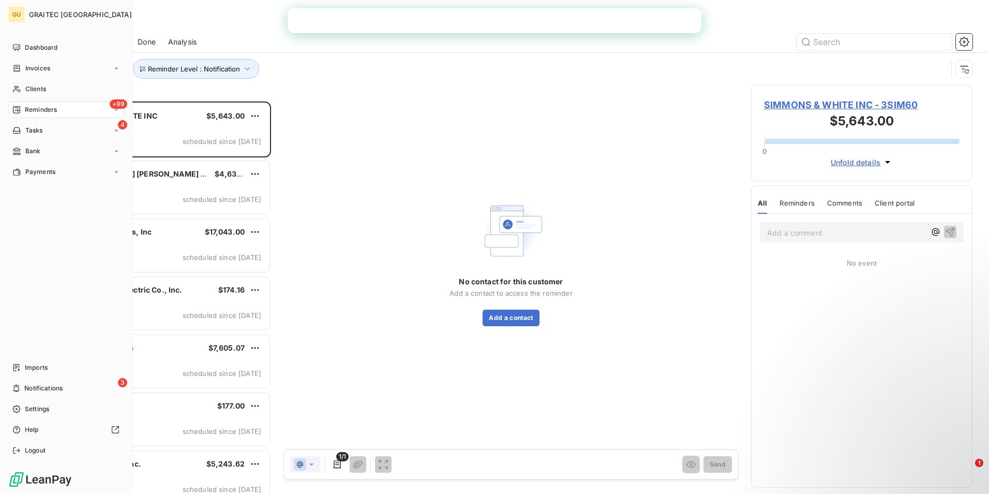
click at [39, 111] on span "Reminders" at bounding box center [41, 109] width 32 height 9
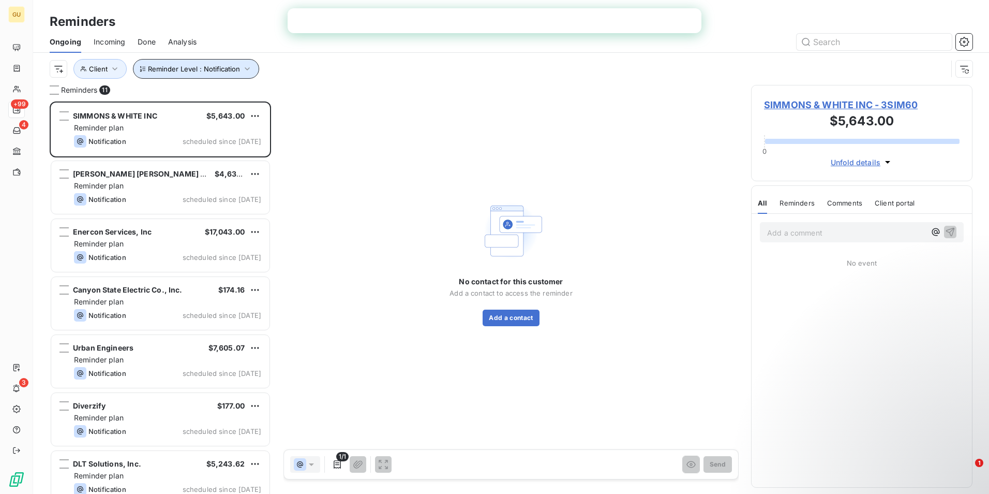
click at [246, 71] on icon "button" at bounding box center [247, 69] width 10 height 10
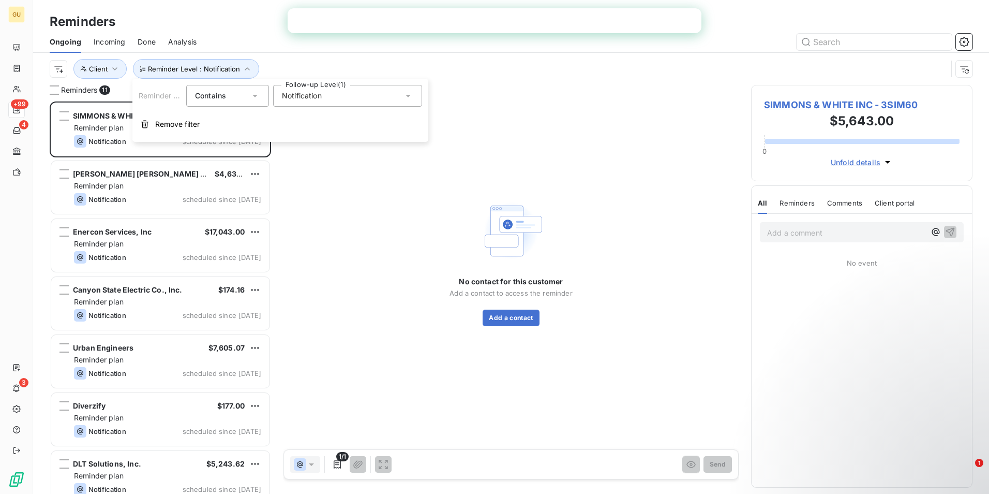
click at [409, 98] on icon at bounding box center [408, 96] width 10 height 10
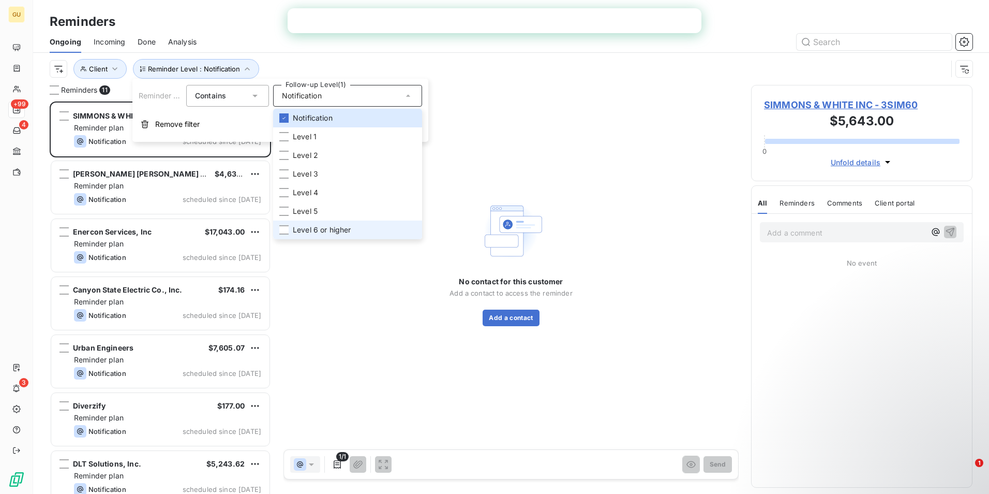
click at [292, 229] on li "Level 6 or higher" at bounding box center [347, 229] width 149 height 19
click at [284, 215] on div at bounding box center [283, 210] width 9 height 9
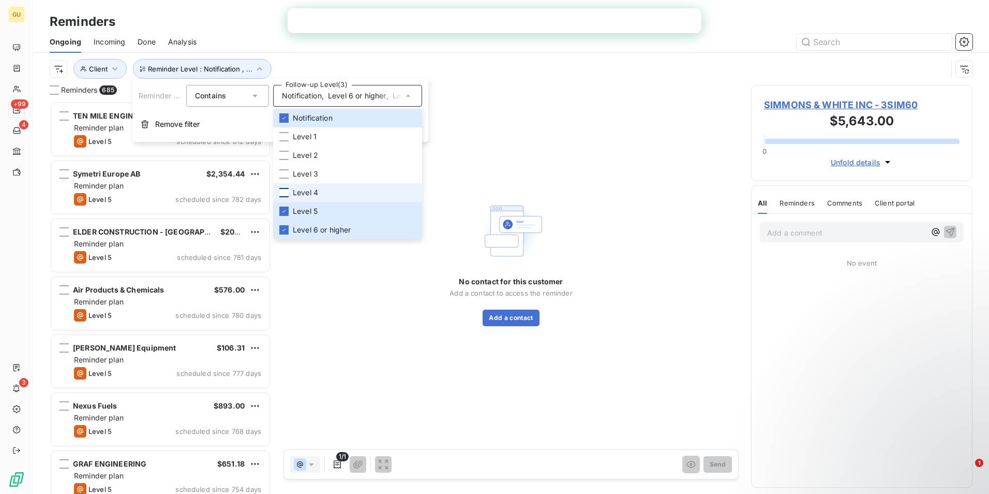
click at [281, 197] on div at bounding box center [283, 192] width 9 height 9
click at [278, 175] on li "Level 3" at bounding box center [347, 174] width 149 height 19
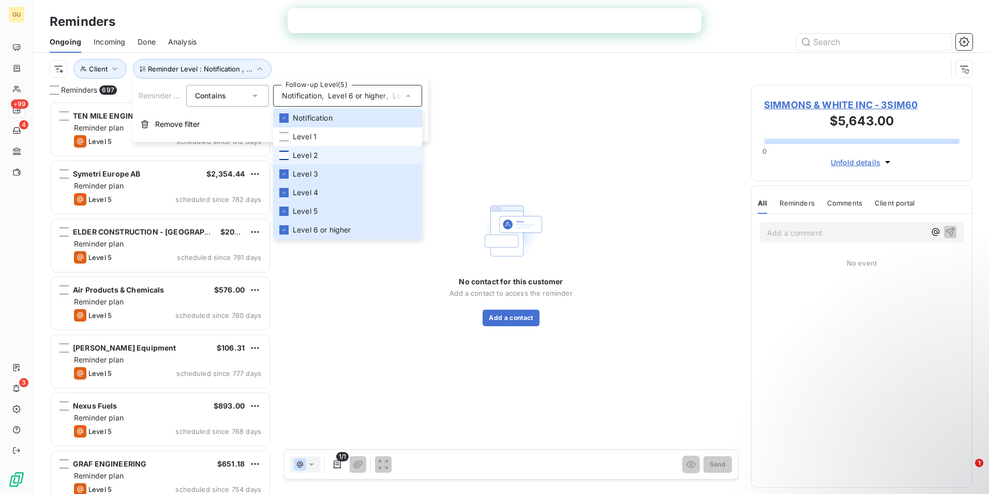
click at [283, 157] on div at bounding box center [283, 155] width 9 height 9
click at [283, 140] on div at bounding box center [283, 136] width 9 height 9
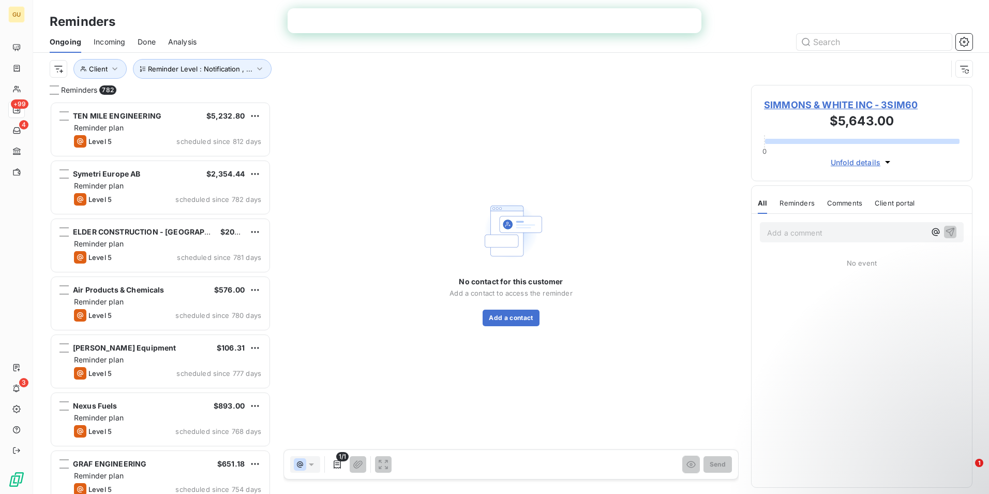
click at [560, 94] on div "No contact for this customer Add a contact to access the reminder Add a contact" at bounding box center [511, 262] width 455 height 354
click at [827, 47] on input "text" at bounding box center [874, 42] width 155 height 17
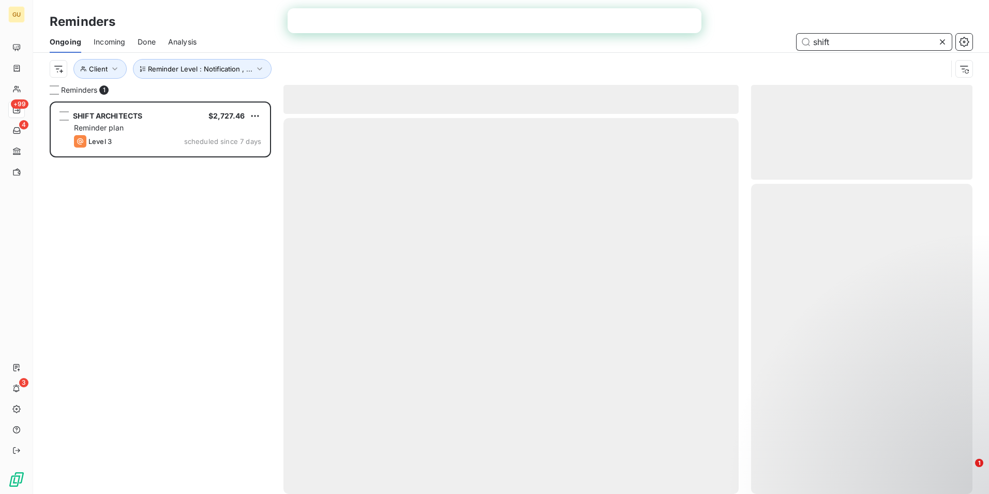
scroll to position [384, 214]
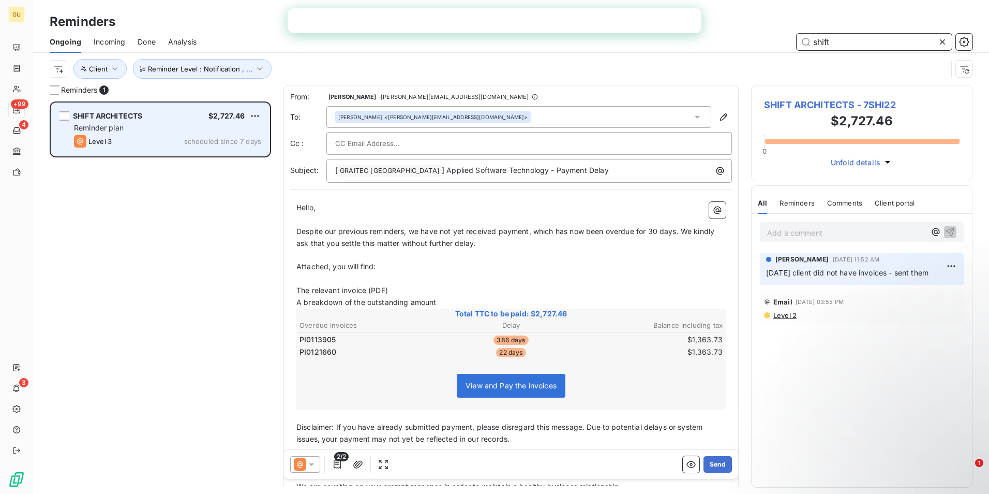
type input "shift"
click at [190, 127] on div "Reminder plan" at bounding box center [167, 128] width 187 height 10
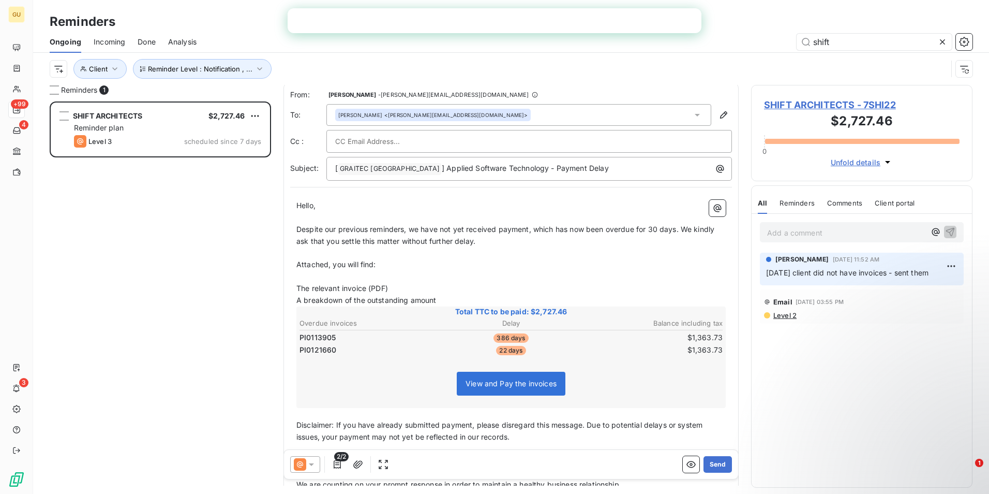
scroll to position [0, 0]
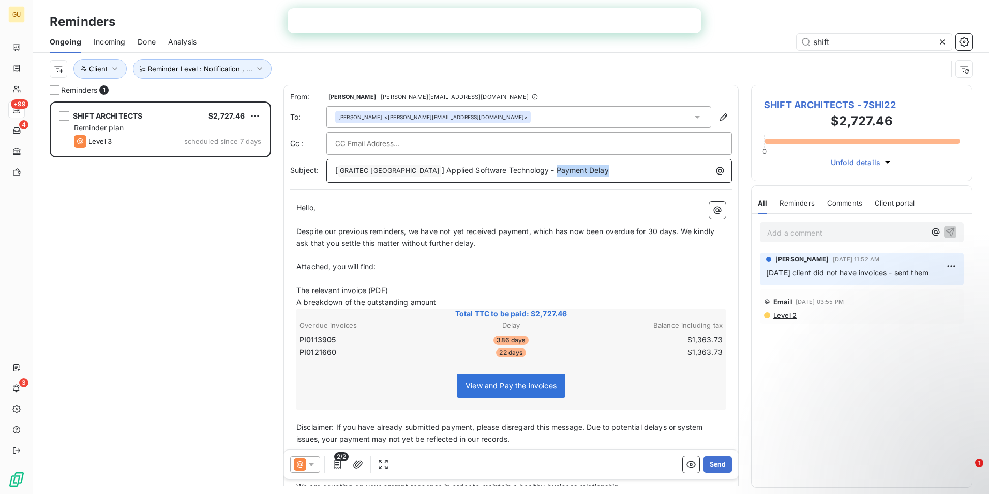
drag, startPoint x: 563, startPoint y: 171, endPoint x: 503, endPoint y: 168, distance: 59.6
click at [503, 168] on p "[ GRAITEC [GEOGRAPHIC_DATA] ﻿ ] Applied Software Technology - Payment Delay" at bounding box center [531, 171] width 393 height 12
click at [316, 461] on icon at bounding box center [311, 464] width 10 height 10
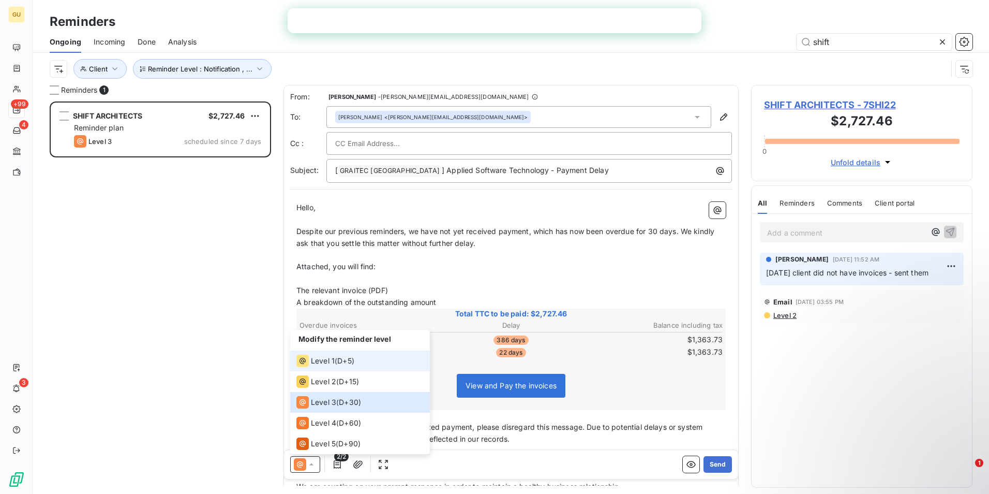
click at [322, 361] on span "Level 1" at bounding box center [323, 360] width 24 height 10
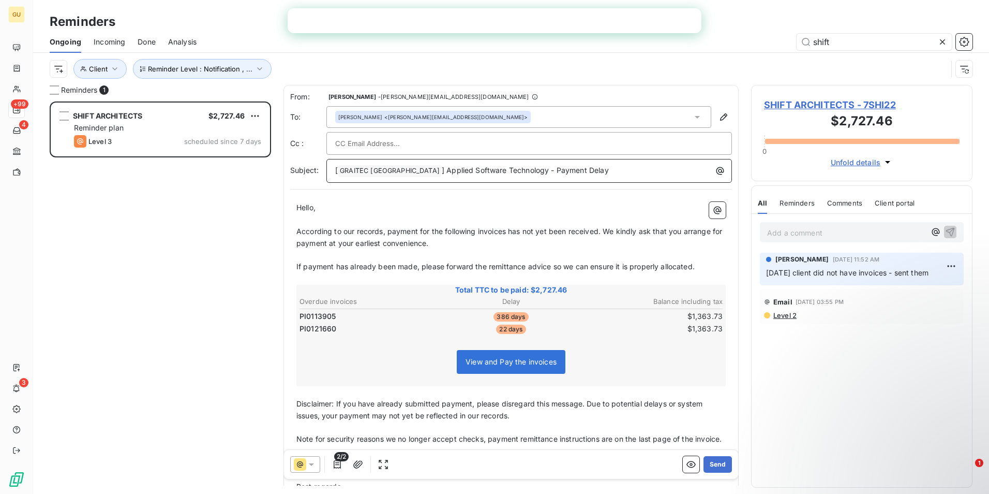
click at [568, 169] on p "[ GRAITEC [GEOGRAPHIC_DATA] ﻿ ] Applied Software Technology - Payment Delay" at bounding box center [531, 171] width 393 height 12
click at [552, 173] on span "] Applied Software Technology - Payment Delay SHIFT ARCHITECTS" at bounding box center [563, 170] width 243 height 9
drag, startPoint x: 555, startPoint y: 171, endPoint x: 502, endPoint y: 169, distance: 52.8
click at [502, 169] on span "] Applied Software Technology - Payment Delay SHIFT ARCHITECTS" at bounding box center [563, 170] width 243 height 9
click at [597, 171] on p "[ GRAITEC [GEOGRAPHIC_DATA] ﻿ ] Applied Software Technology - SHIFT ARCHITECTS" at bounding box center [531, 171] width 393 height 12
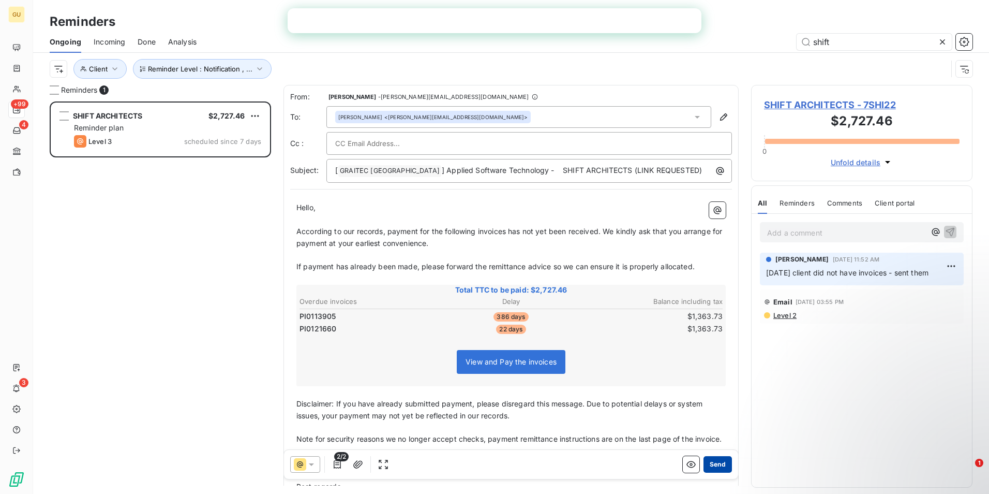
click at [713, 460] on button "Send" at bounding box center [718, 464] width 28 height 17
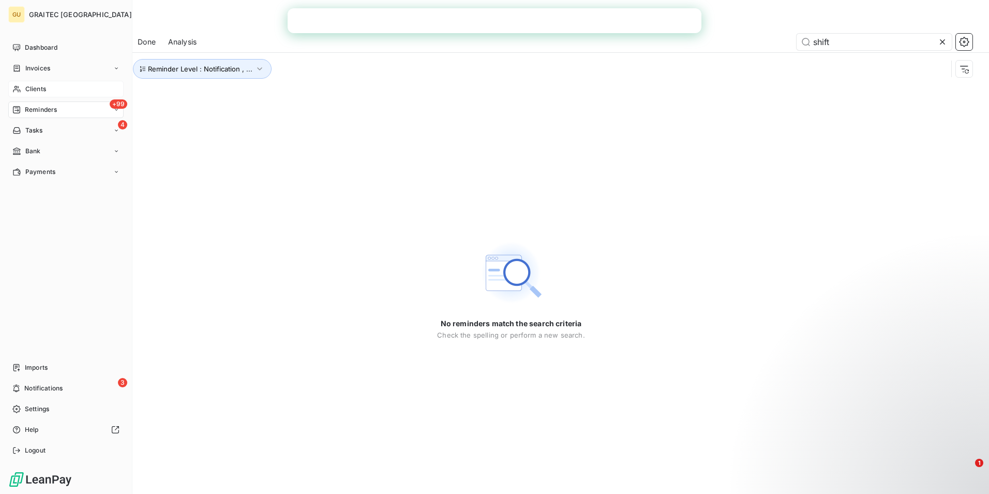
click at [65, 92] on div "Clients" at bounding box center [65, 89] width 115 height 17
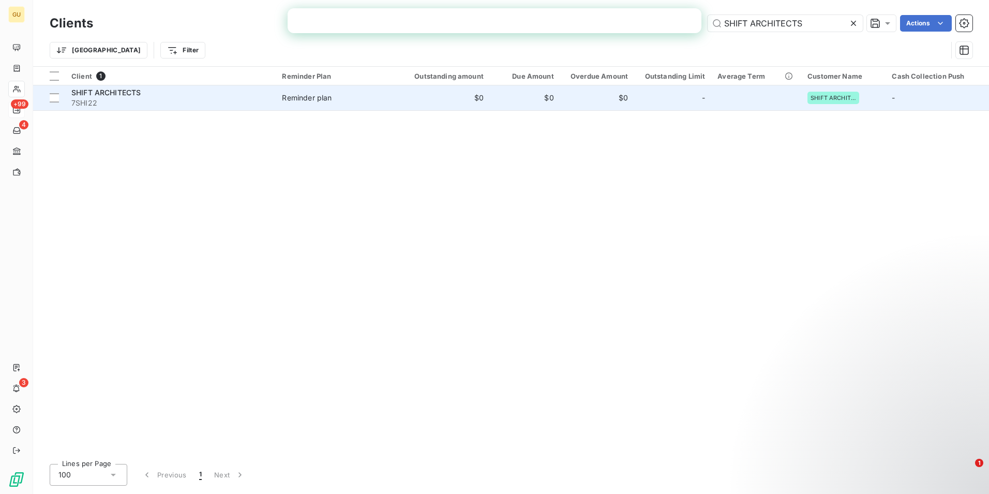
type input "SHIFT ARCHITECTS"
click at [116, 93] on span "SHIFT ARCHITECTS" at bounding box center [105, 92] width 69 height 9
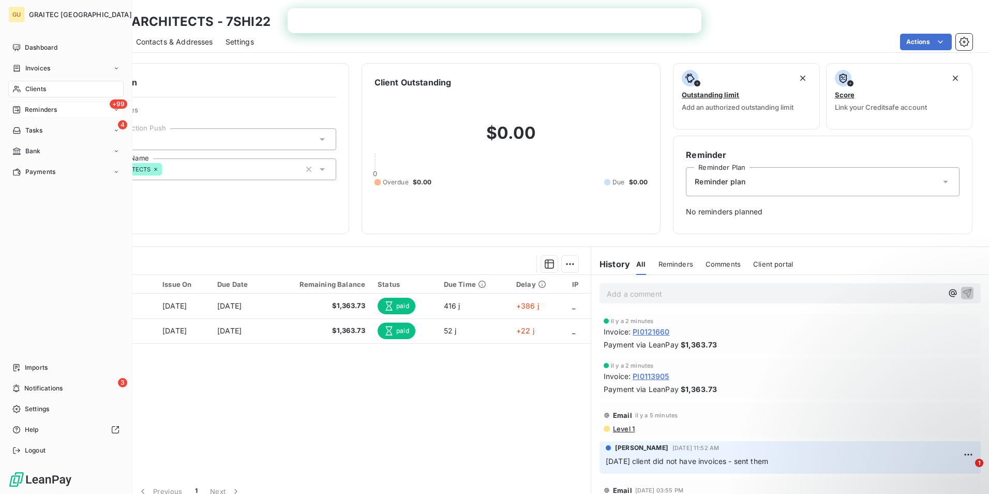
click at [42, 109] on span "Reminders" at bounding box center [41, 109] width 32 height 9
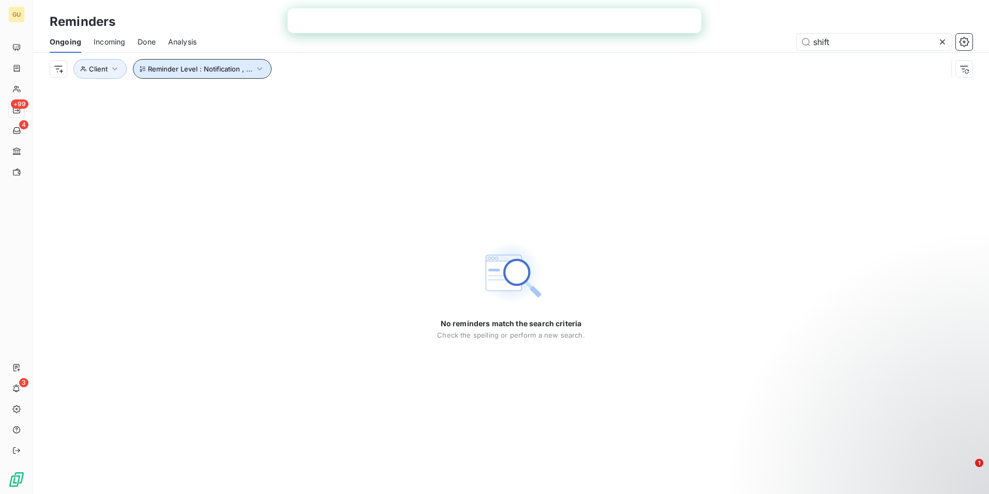
click at [256, 69] on icon "button" at bounding box center [260, 69] width 10 height 10
drag, startPoint x: 838, startPoint y: 42, endPoint x: 763, endPoint y: 42, distance: 75.0
click at [763, 42] on div "shift" at bounding box center [591, 42] width 764 height 17
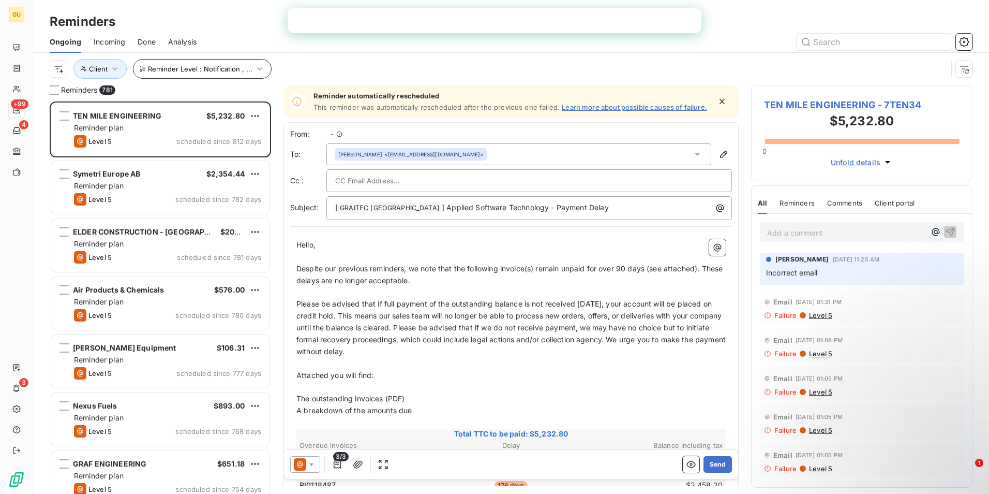
scroll to position [384, 214]
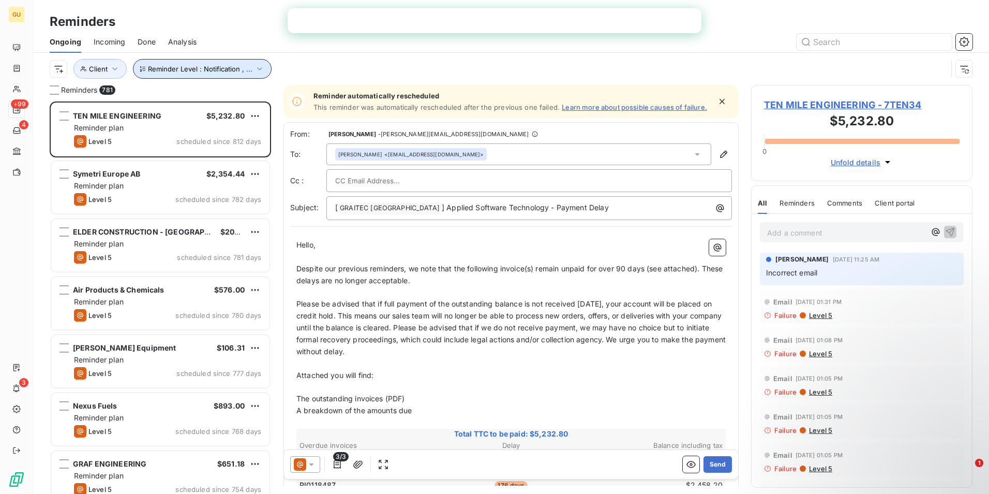
click at [261, 70] on icon "button" at bounding box center [260, 69] width 10 height 10
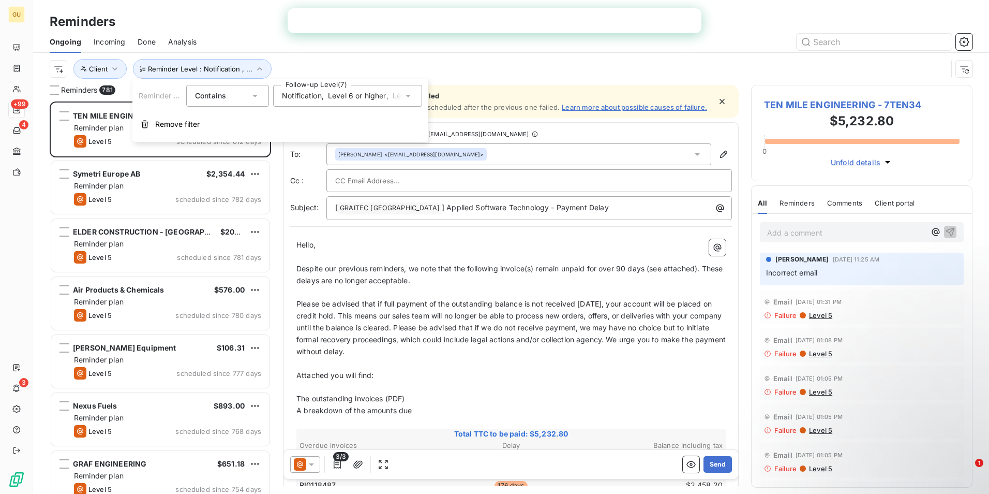
click at [409, 97] on icon at bounding box center [408, 96] width 5 height 3
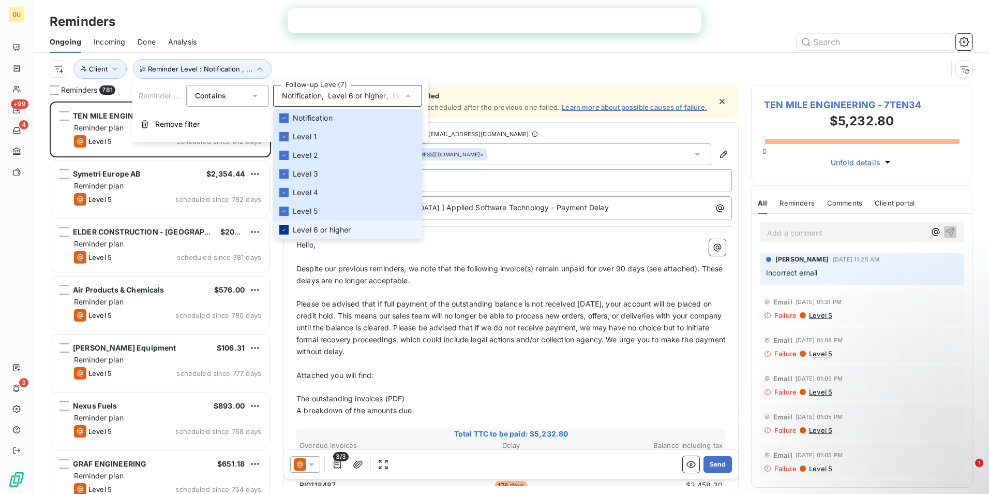
click at [284, 230] on icon at bounding box center [284, 230] width 3 height 2
click at [288, 209] on div at bounding box center [283, 210] width 9 height 9
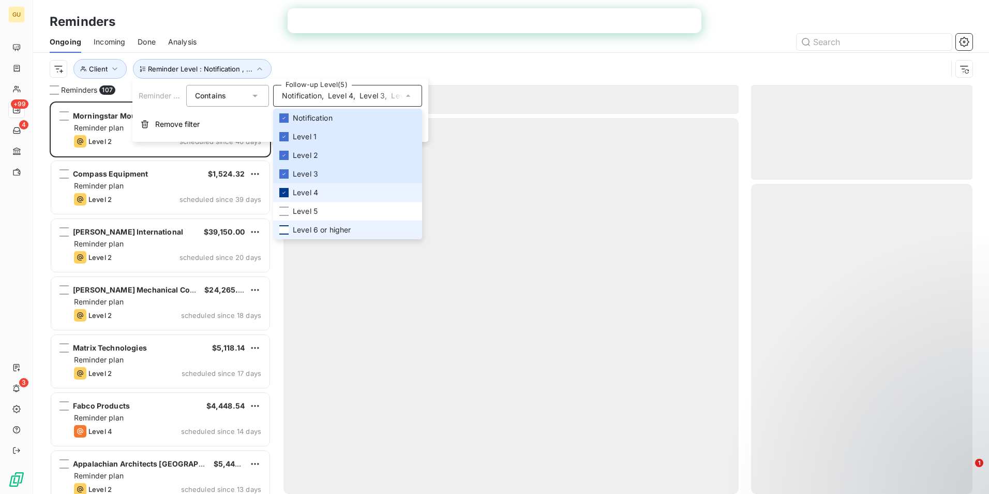
scroll to position [384, 214]
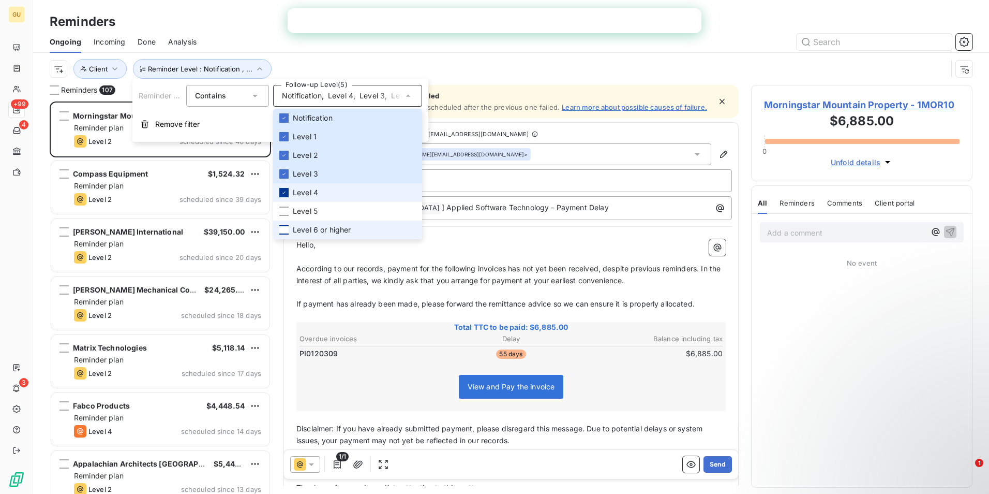
click at [288, 196] on div at bounding box center [283, 192] width 9 height 9
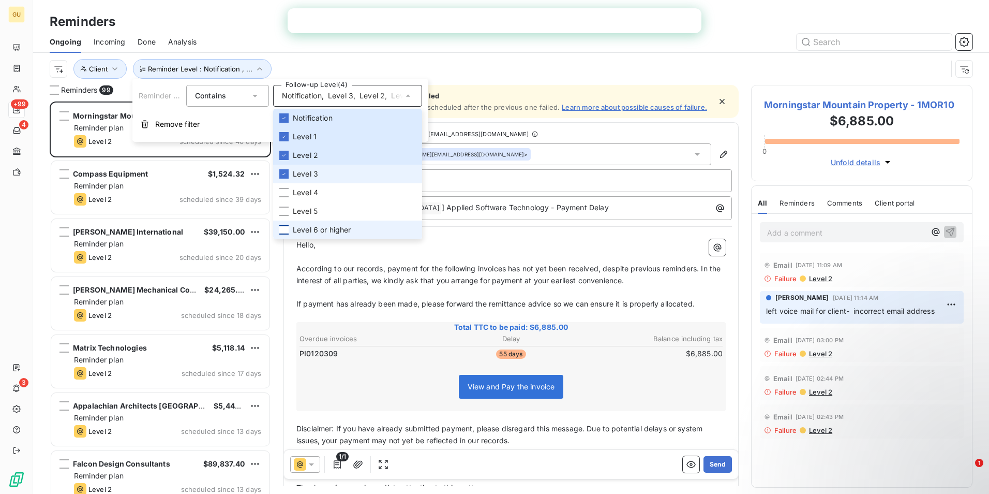
click at [286, 181] on li "Level 3" at bounding box center [347, 174] width 149 height 19
click at [286, 154] on icon at bounding box center [284, 155] width 6 height 6
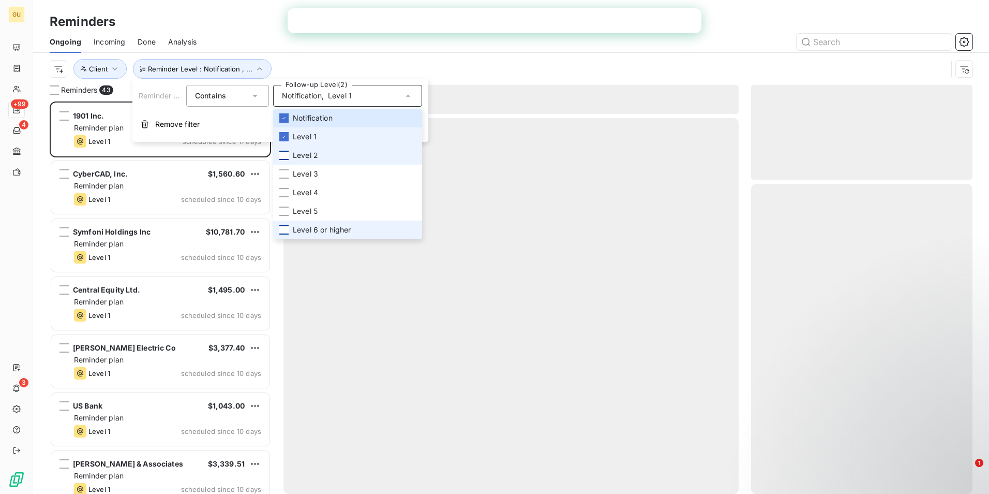
scroll to position [384, 214]
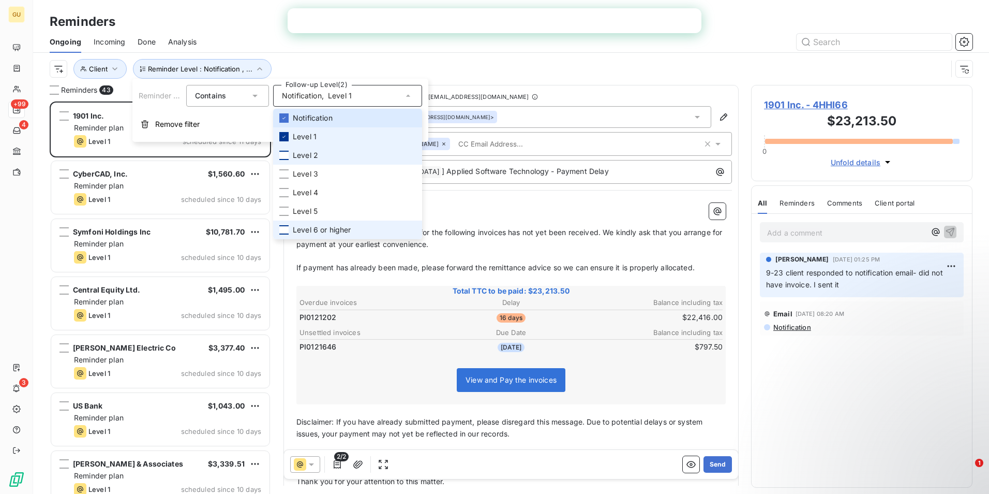
click at [285, 138] on icon at bounding box center [284, 136] width 6 height 6
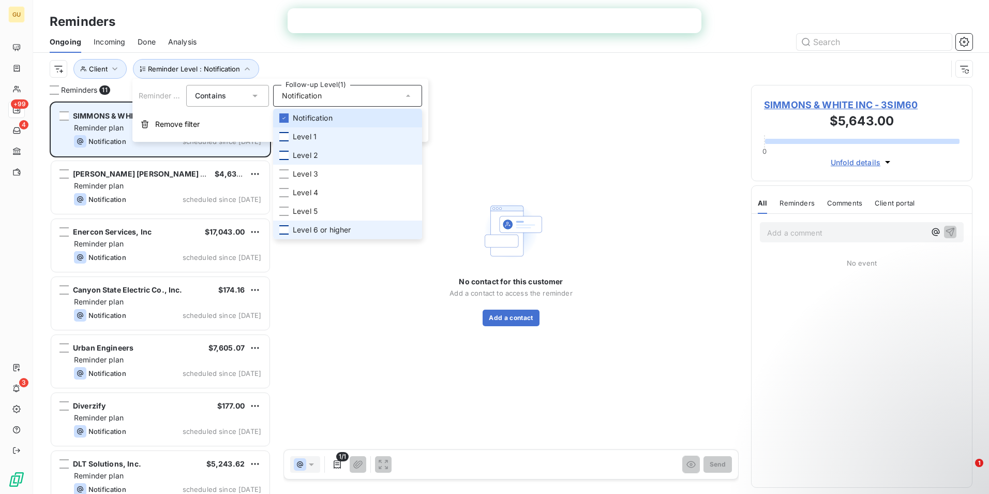
click at [126, 143] on span "Notification" at bounding box center [107, 141] width 38 height 8
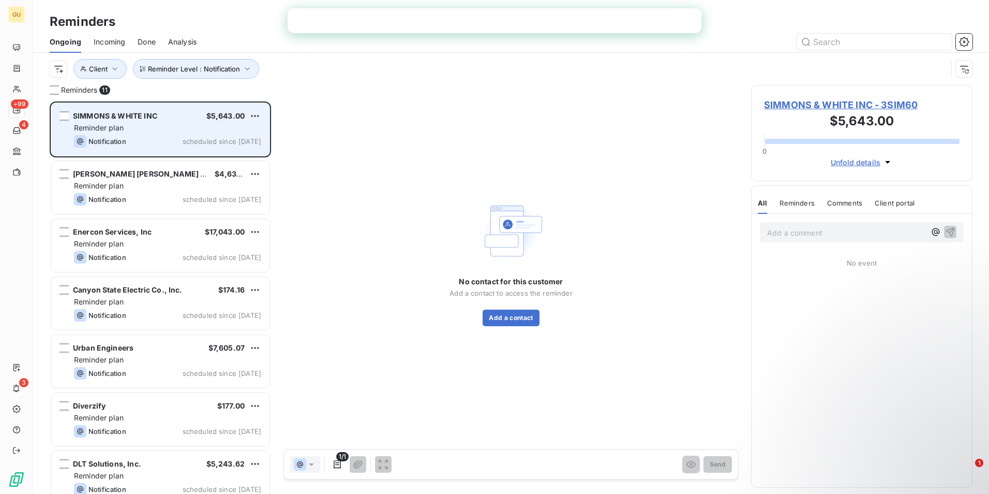
click at [218, 120] on div "$5,643.00" at bounding box center [225, 116] width 38 height 10
click at [170, 135] on div "Notification scheduled since [DATE]" at bounding box center [167, 141] width 187 height 12
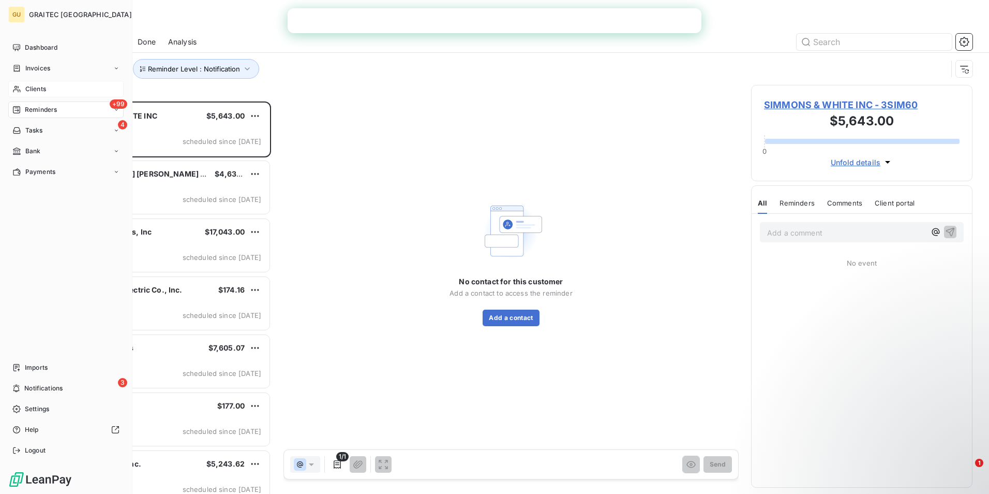
click at [41, 89] on span "Clients" at bounding box center [35, 88] width 21 height 9
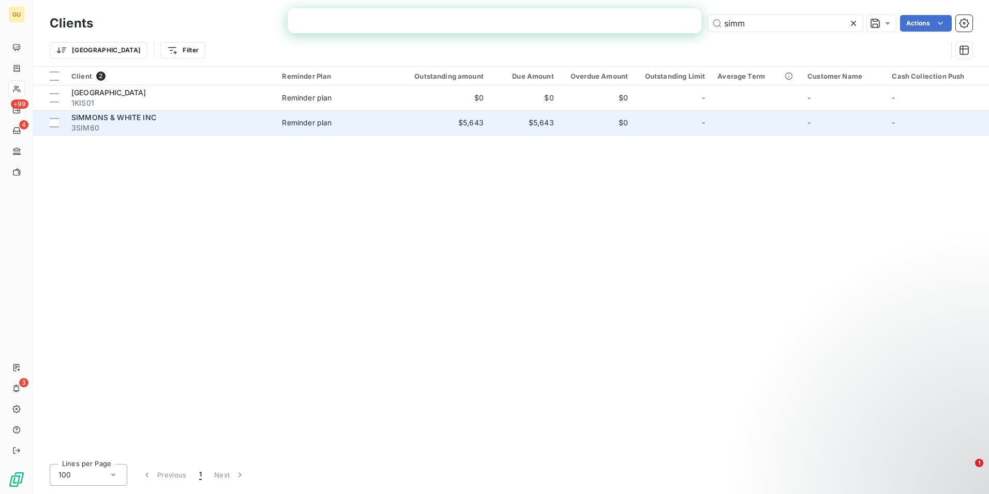
type input "simm"
click at [89, 116] on span "SIMMONS & WHITE INC" at bounding box center [113, 117] width 85 height 9
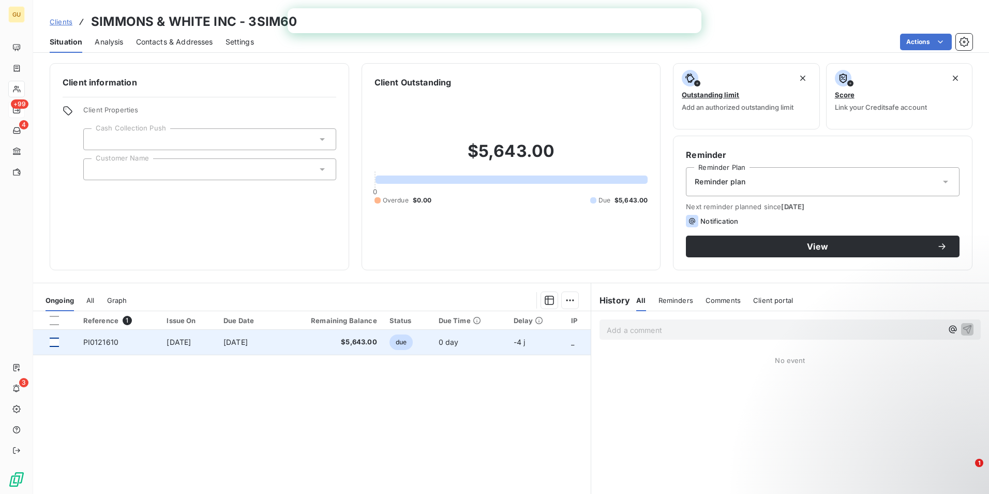
click at [58, 344] on div at bounding box center [54, 341] width 9 height 9
click at [187, 343] on span "[DATE]" at bounding box center [179, 341] width 24 height 9
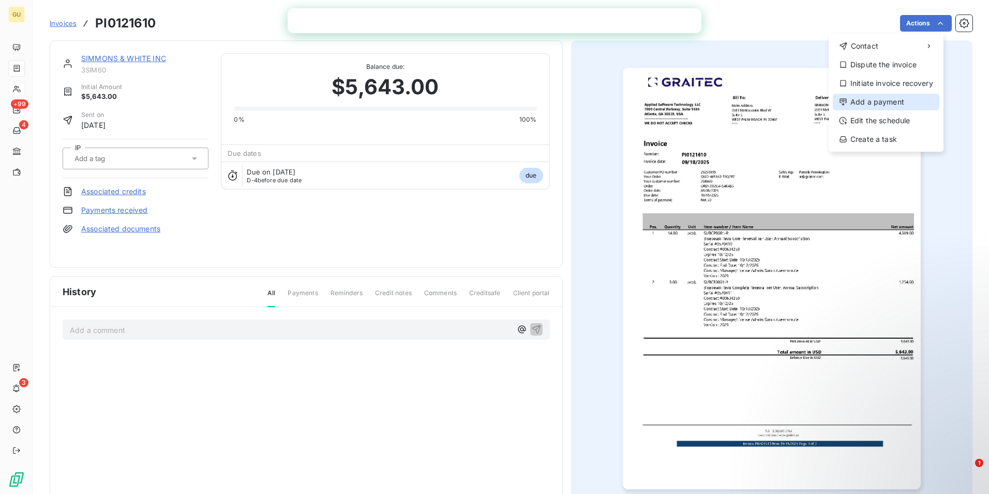
click at [867, 102] on div "Add a payment" at bounding box center [886, 102] width 107 height 17
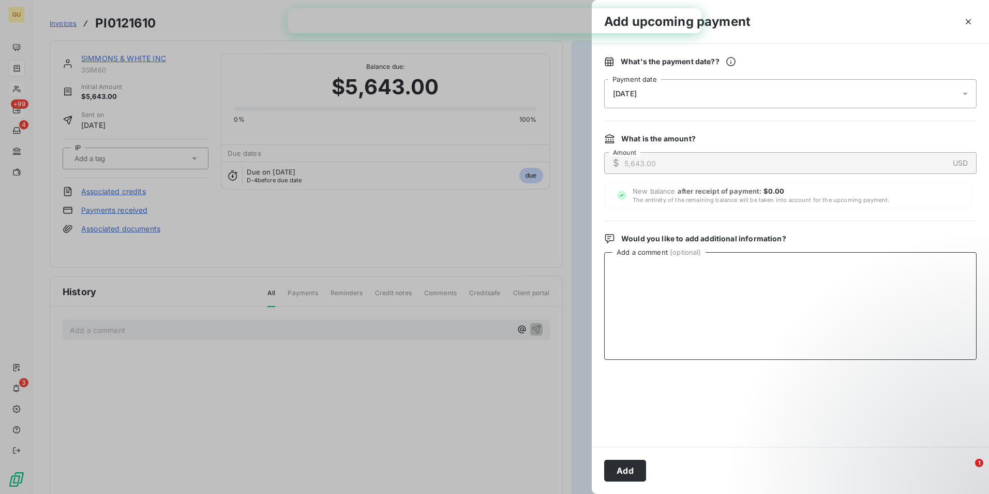
click at [660, 288] on textarea "Add a comment ( optional )" at bounding box center [790, 306] width 373 height 108
paste textarea "[DATE] Payment ACH092325IC"
type textarea "[DATE] Payment ACH092325IC paid by ACH"
click at [630, 466] on button "Add" at bounding box center [625, 470] width 42 height 22
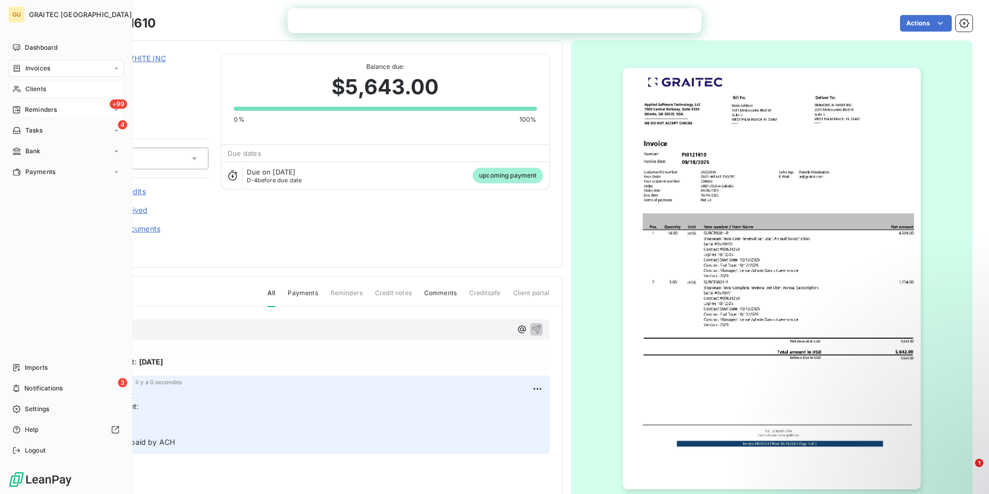
click at [66, 108] on div "+99 Reminders" at bounding box center [65, 109] width 115 height 17
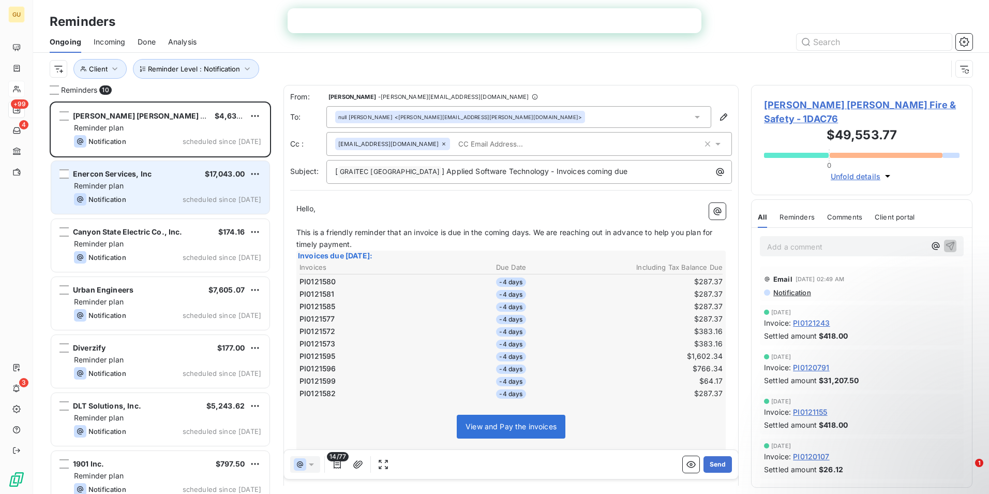
click at [175, 192] on div "Enercon Services, Inc $17,043.00 Reminder plan Notification scheduled since [DA…" at bounding box center [160, 187] width 218 height 53
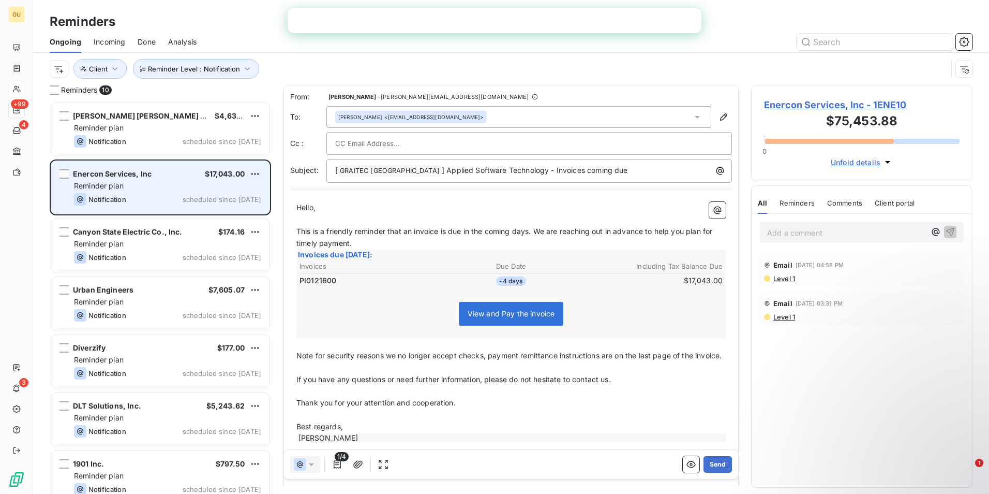
click at [190, 184] on div "Reminder plan" at bounding box center [167, 186] width 187 height 10
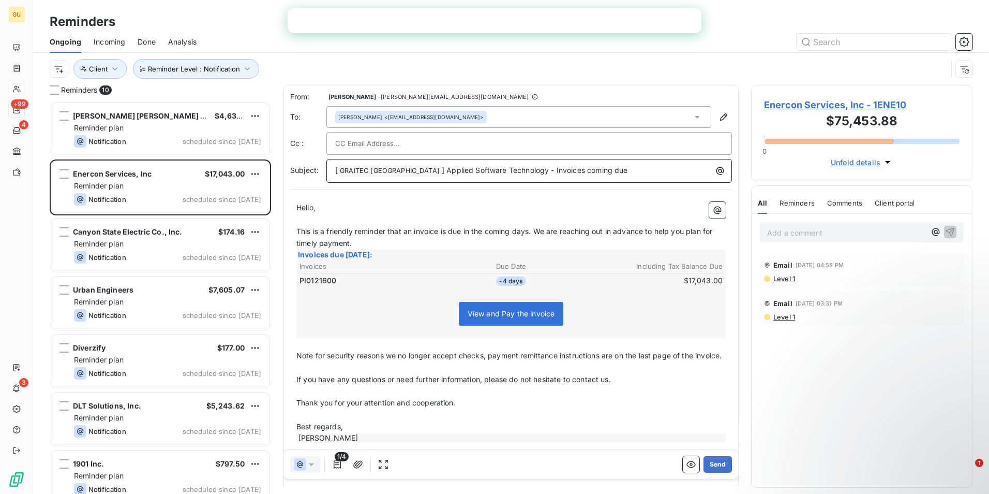
click at [529, 170] on span "] Applied Software Technology - Invoices coming due" at bounding box center [535, 170] width 186 height 9
click at [719, 460] on button "Send" at bounding box center [718, 464] width 28 height 17
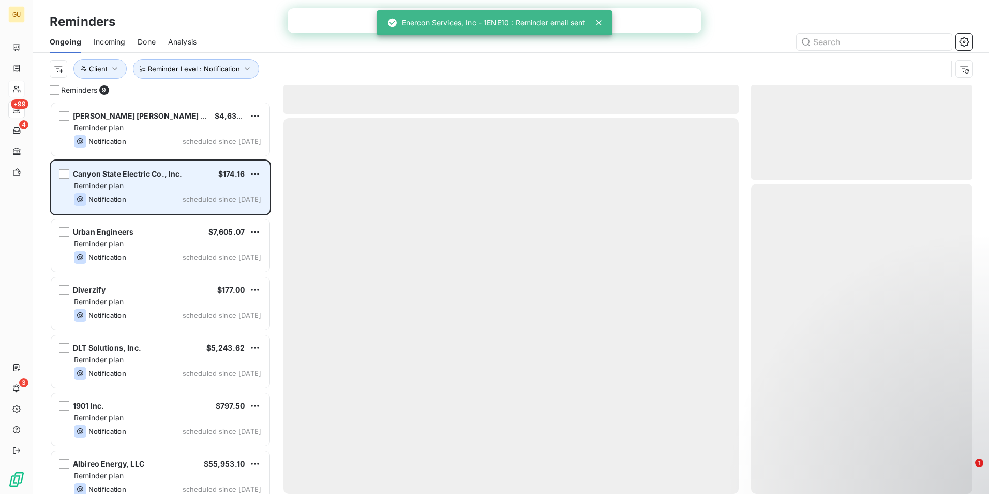
click at [166, 183] on div "Reminder plan" at bounding box center [167, 186] width 187 height 10
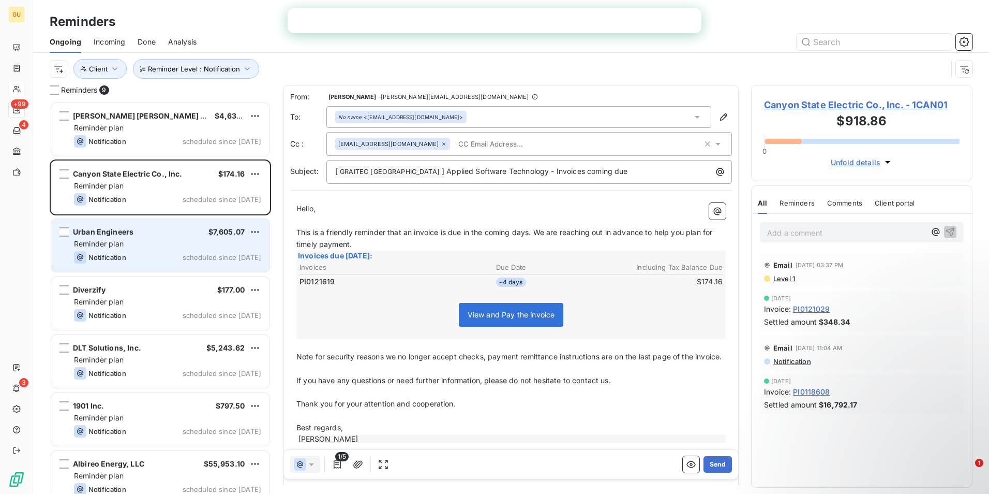
click at [151, 242] on div "Reminder plan" at bounding box center [167, 244] width 187 height 10
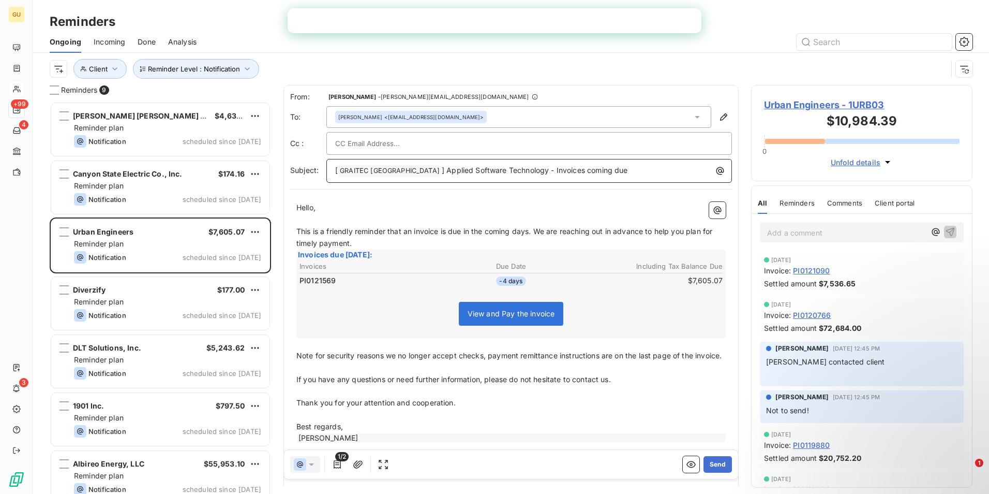
click at [530, 171] on span "] Applied Software Technology - Invoices coming due" at bounding box center [535, 170] width 186 height 9
drag, startPoint x: 712, startPoint y: 463, endPoint x: 573, endPoint y: 222, distance: 277.7
click at [671, 333] on div "From: [PERSON_NAME] - [PERSON_NAME][EMAIL_ADDRESS][DOMAIN_NAME] To: [PERSON_NAM…" at bounding box center [511, 285] width 455 height 400
click at [587, 169] on p "[ GRAITEC [GEOGRAPHIC_DATA] ﻿ ] Applied Software Technology - Invoice coming due" at bounding box center [531, 171] width 393 height 12
click at [717, 463] on button "Send" at bounding box center [718, 464] width 28 height 17
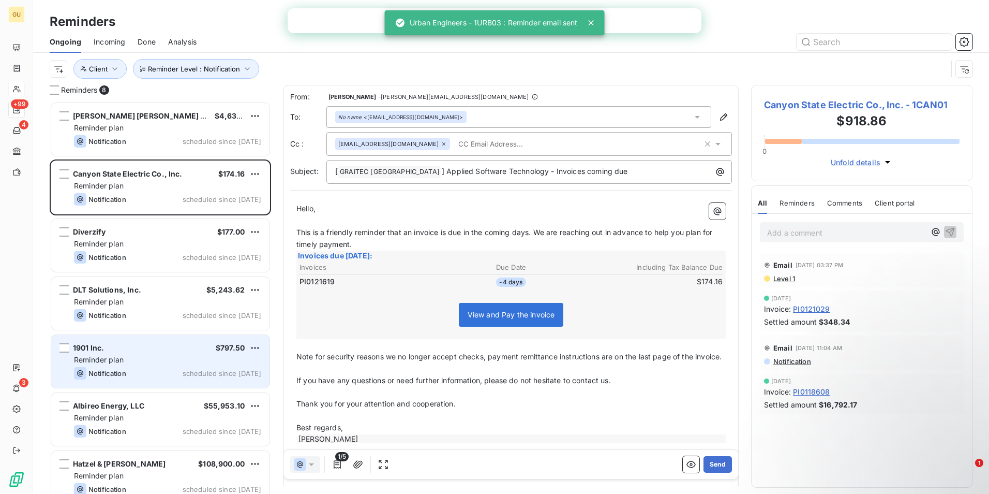
click at [175, 350] on div "1901 Inc. $797.50" at bounding box center [167, 347] width 187 height 9
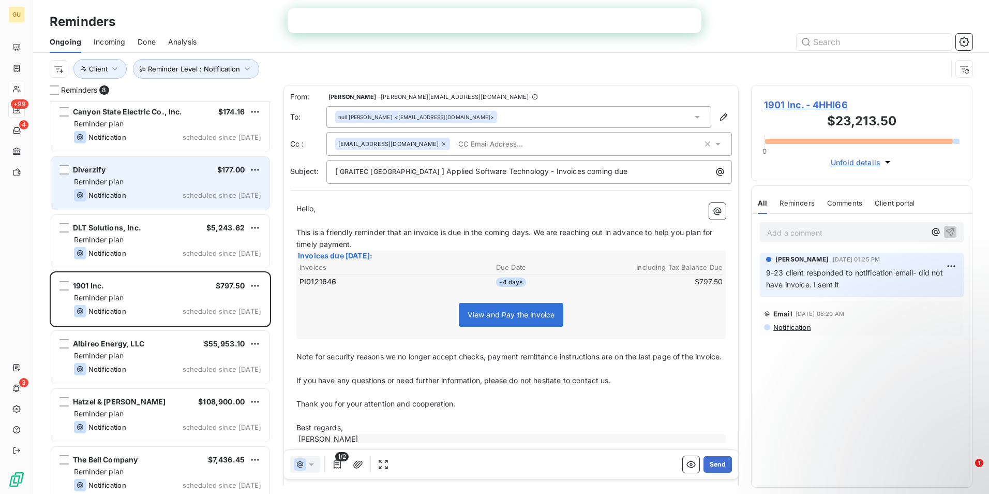
scroll to position [72, 0]
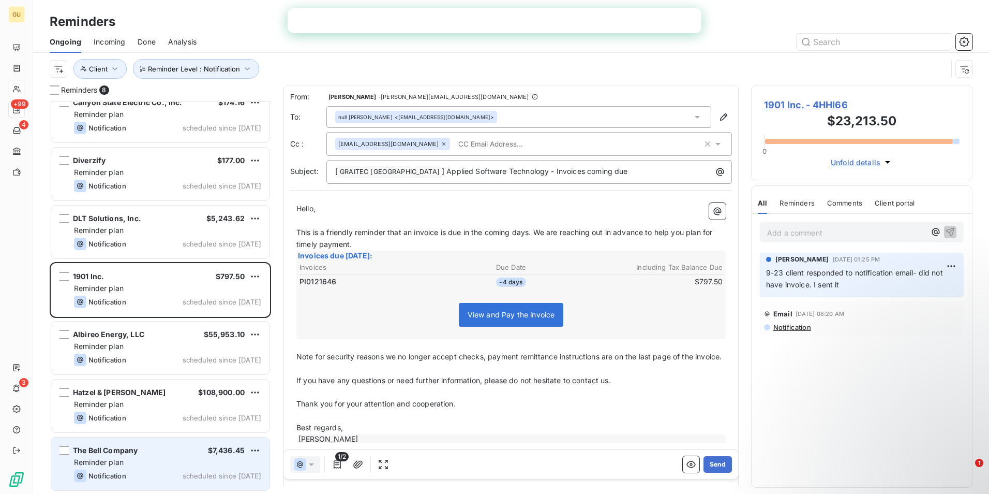
click at [146, 456] on div "The Bell Company $7,436.45 Reminder plan Notification scheduled since [DATE]" at bounding box center [160, 463] width 218 height 53
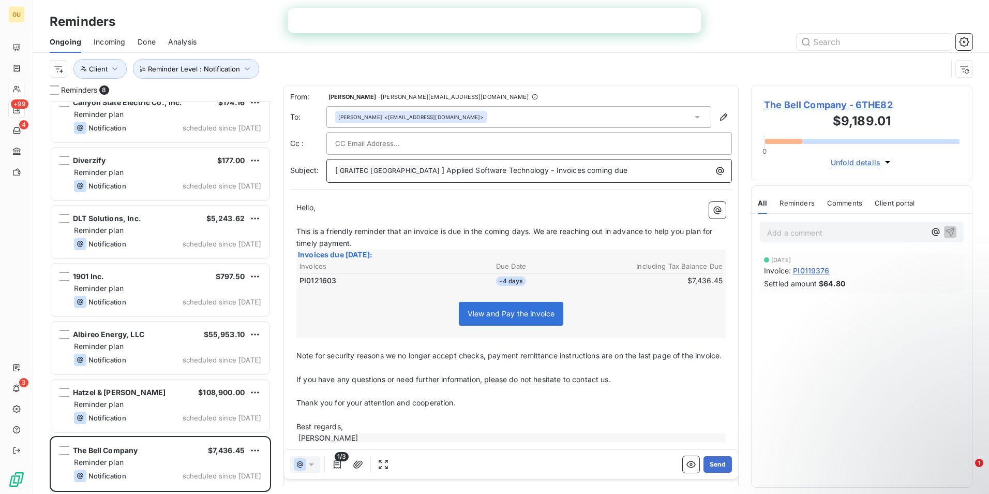
click at [531, 171] on span "] Applied Software Technology - Invoices coming due" at bounding box center [535, 170] width 186 height 9
click at [623, 177] on div "[ GRAITEC [GEOGRAPHIC_DATA] ﻿ ] Applied Software Technology - Invoice coming due" at bounding box center [529, 171] width 406 height 24
click at [619, 169] on p "[ GRAITEC [GEOGRAPHIC_DATA] ﻿ ] Applied Software Technology - Invoice coming due" at bounding box center [531, 171] width 393 height 12
click at [714, 462] on button "Send" at bounding box center [718, 464] width 28 height 17
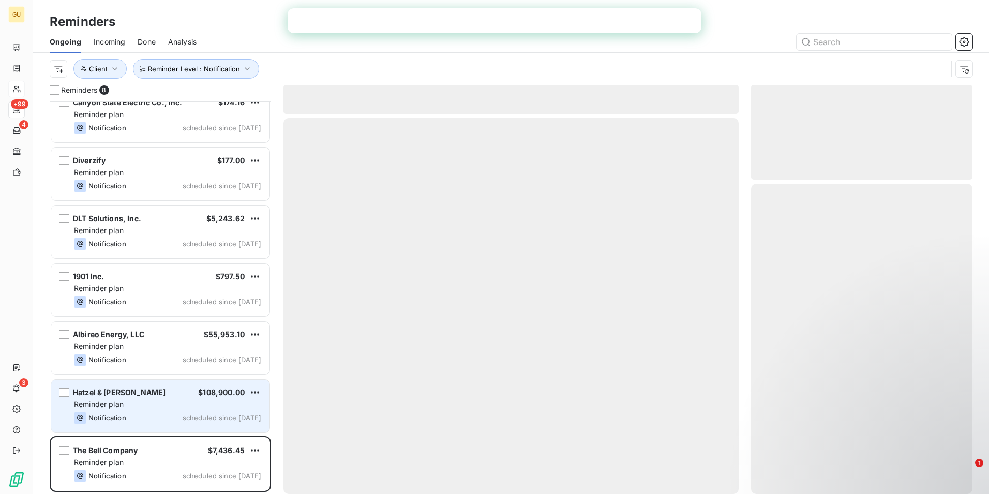
scroll to position [13, 0]
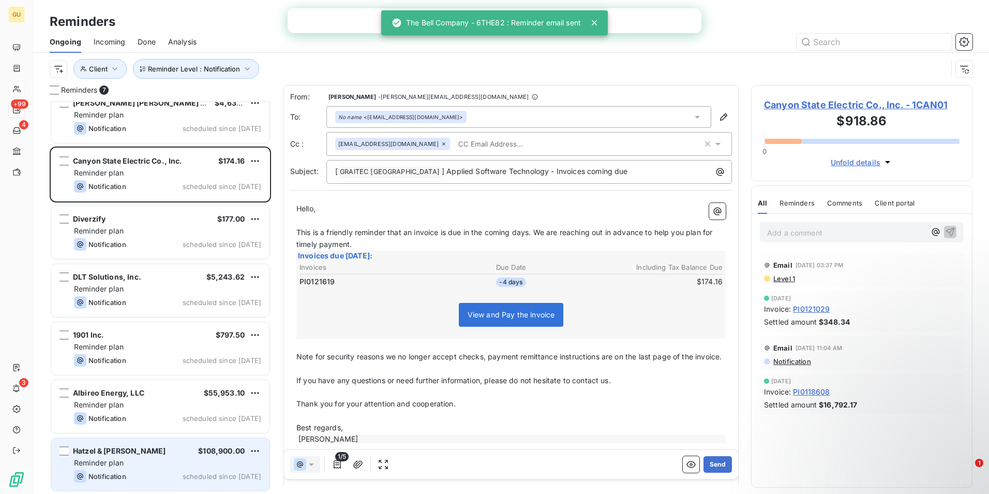
click at [172, 469] on div "Hatzel & [PERSON_NAME] $108,900.00 Reminder plan Notification scheduled since […" at bounding box center [160, 464] width 218 height 53
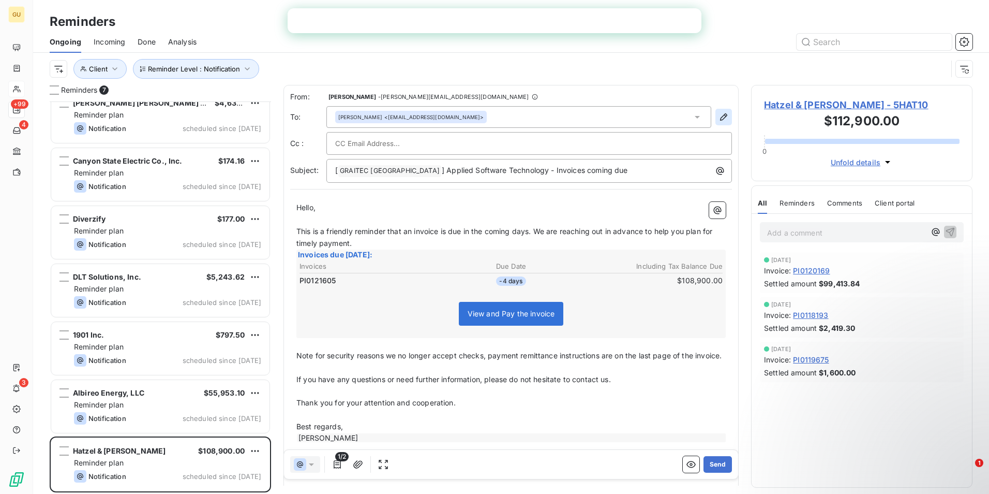
click at [719, 115] on icon "button" at bounding box center [724, 117] width 10 height 10
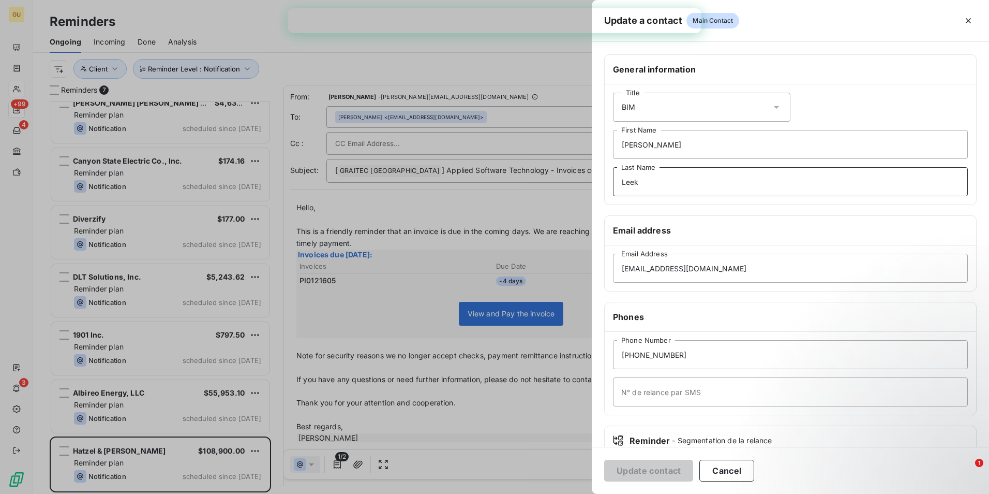
drag, startPoint x: 663, startPoint y: 184, endPoint x: 539, endPoint y: 179, distance: 124.8
click at [539, 493] on div "Update a contact Main Contact General information Title BIM [PERSON_NAME] First…" at bounding box center [494, 494] width 989 height 0
click at [649, 106] on div "Title BIM" at bounding box center [701, 107] width 177 height 29
click at [828, 141] on input "[PERSON_NAME]" at bounding box center [790, 144] width 355 height 29
drag, startPoint x: 682, startPoint y: 147, endPoint x: 559, endPoint y: 148, distance: 123.7
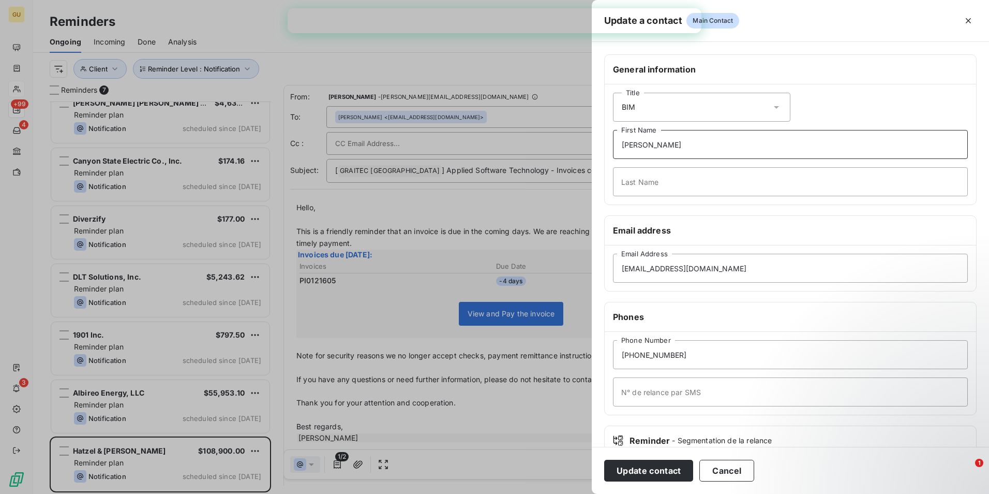
click at [559, 493] on div "Update a contact Main Contact General information Title BIM [PERSON_NAME] First…" at bounding box center [494, 494] width 989 height 0
click at [662, 473] on button "Update contact" at bounding box center [648, 470] width 89 height 22
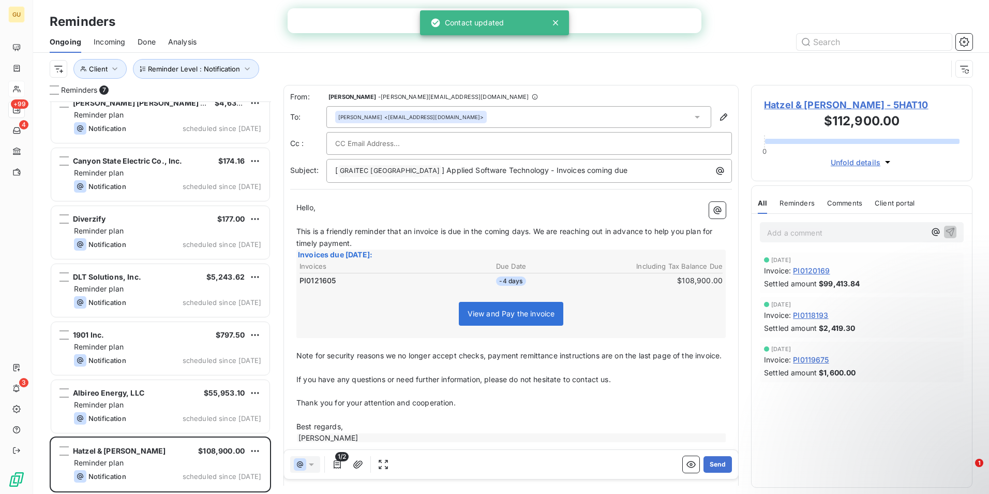
click at [453, 136] on div at bounding box center [529, 144] width 388 height 16
click at [453, 129] on div "From: [PERSON_NAME] - [PERSON_NAME][EMAIL_ADDRESS][DOMAIN_NAME] To: [PERSON_NAM…" at bounding box center [511, 137] width 442 height 91
click at [446, 124] on div "[PERSON_NAME] <[EMAIL_ADDRESS][DOMAIN_NAME]>" at bounding box center [518, 117] width 385 height 22
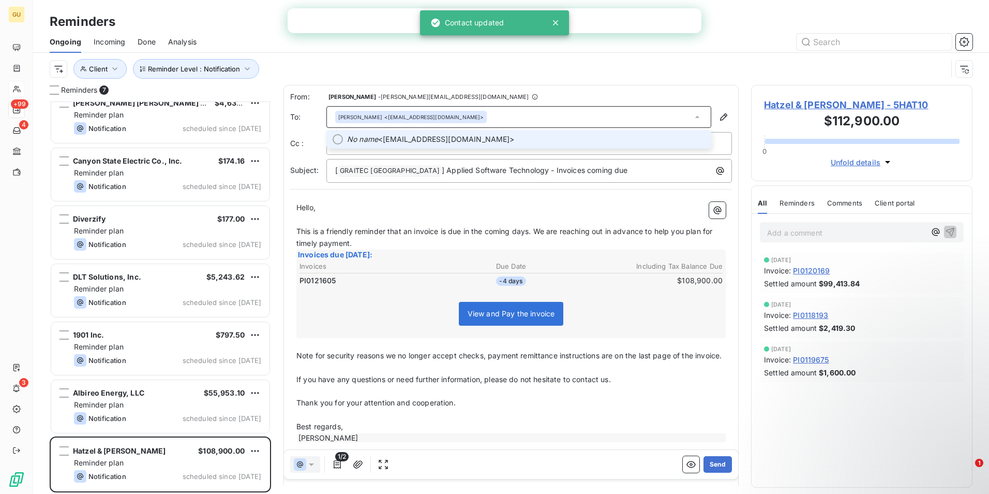
click at [449, 139] on span "No name <[EMAIL_ADDRESS][DOMAIN_NAME]>" at bounding box center [526, 139] width 358 height 10
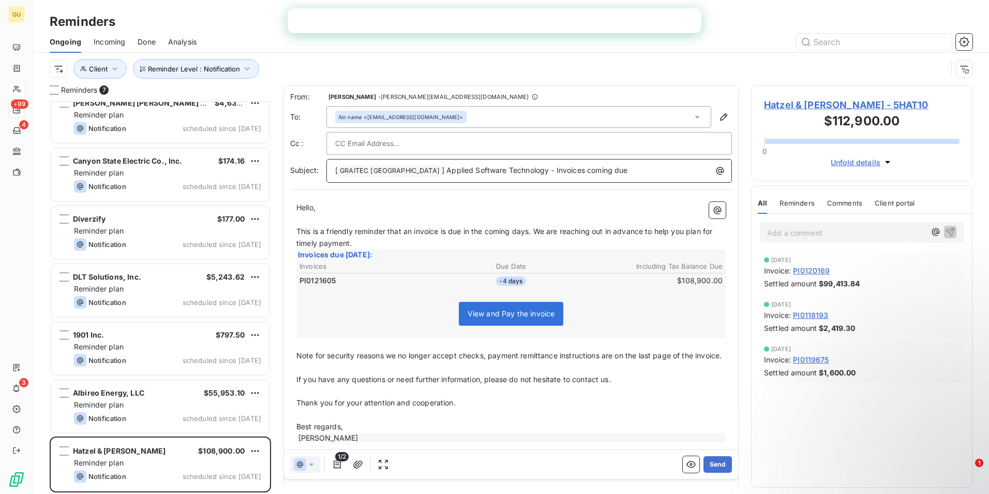
click at [531, 171] on span "] Applied Software Technology - Invoices coming due" at bounding box center [535, 170] width 186 height 9
click at [585, 173] on p "[ GRAITEC [GEOGRAPHIC_DATA] ﻿ ] Applied Software Technology - Invoice coming due" at bounding box center [531, 171] width 393 height 12
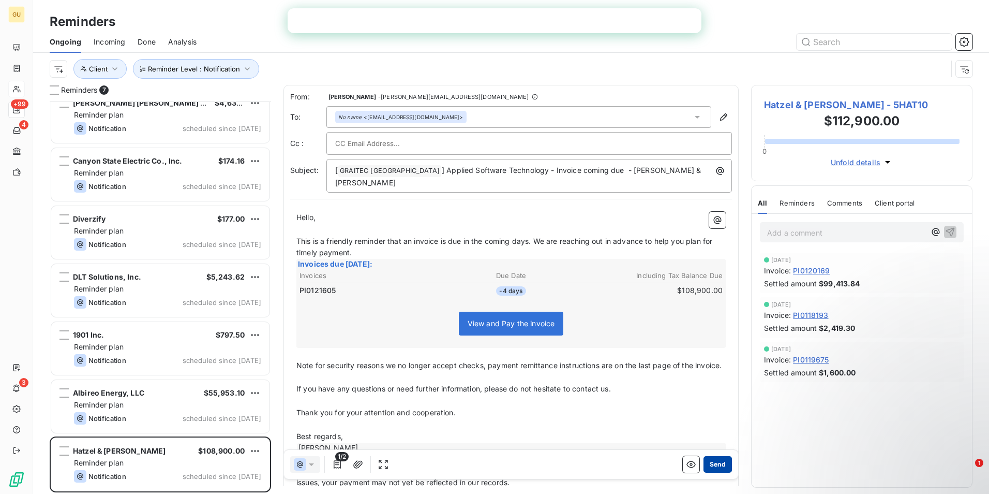
click at [710, 463] on button "Send" at bounding box center [718, 464] width 28 height 17
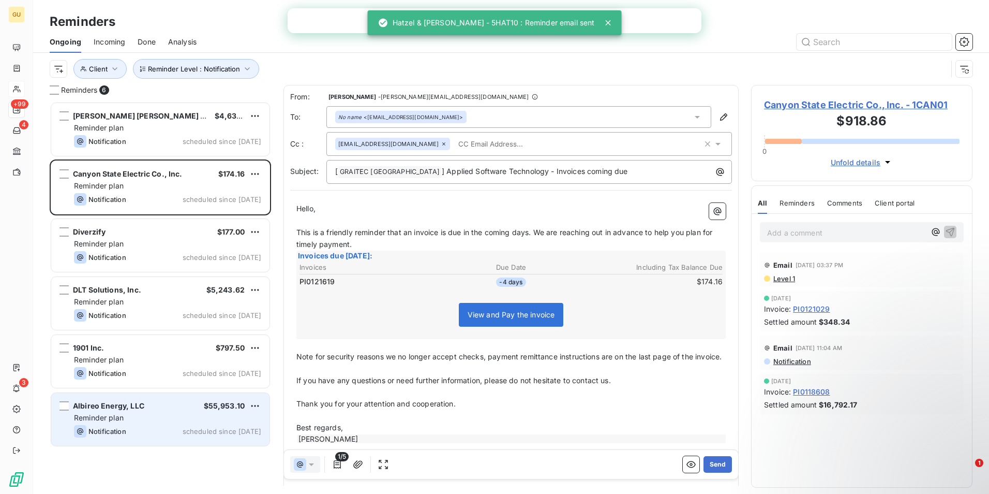
click at [173, 416] on div "Reminder plan" at bounding box center [167, 417] width 187 height 10
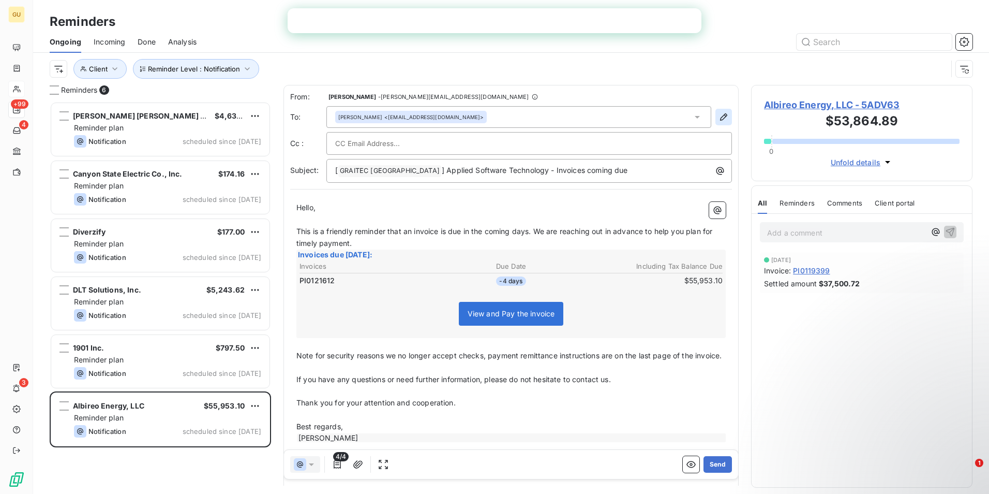
click at [719, 115] on icon "button" at bounding box center [724, 117] width 10 height 10
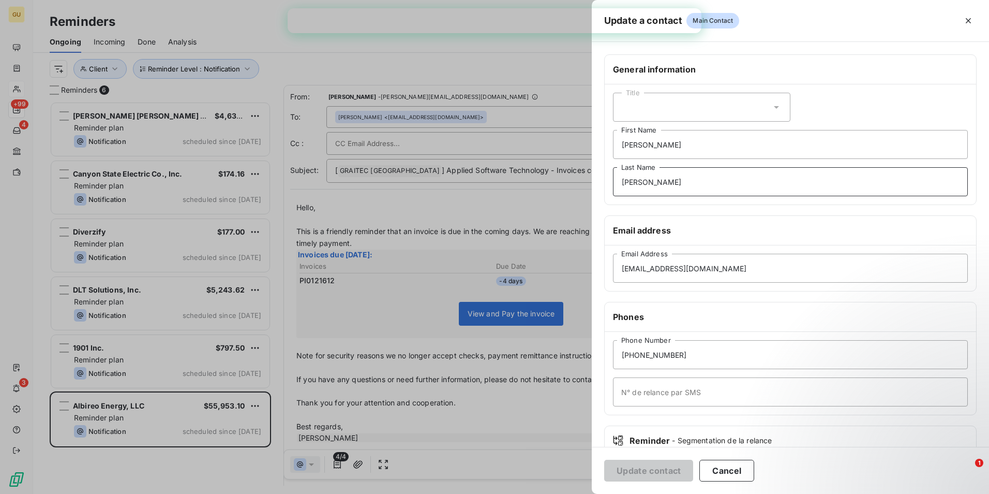
drag, startPoint x: 666, startPoint y: 178, endPoint x: 567, endPoint y: 187, distance: 100.3
click at [567, 493] on div "Update a contact Main Contact General information Title [PERSON_NAME] First Nam…" at bounding box center [494, 494] width 989 height 0
drag, startPoint x: 659, startPoint y: 146, endPoint x: 613, endPoint y: 145, distance: 46.1
click at [613, 145] on div "Title [PERSON_NAME] First Name Last Name" at bounding box center [791, 144] width 372 height 120
click at [653, 469] on button "Update contact" at bounding box center [648, 470] width 89 height 22
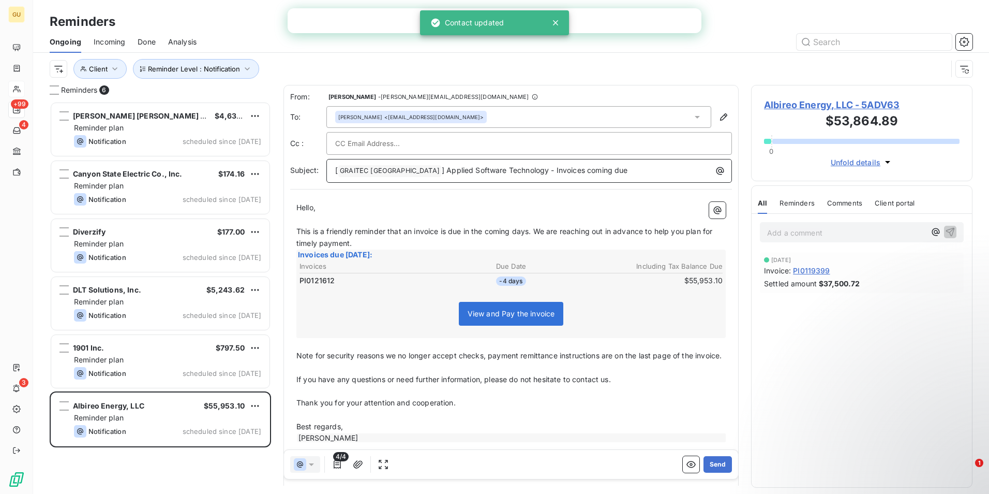
click at [530, 170] on span "] Applied Software Technology - Invoices coming due" at bounding box center [535, 170] width 186 height 9
click at [587, 169] on p "[ GRAITEC [GEOGRAPHIC_DATA] ﻿ ] Applied Software Technology - Invoice coming due" at bounding box center [531, 171] width 393 height 12
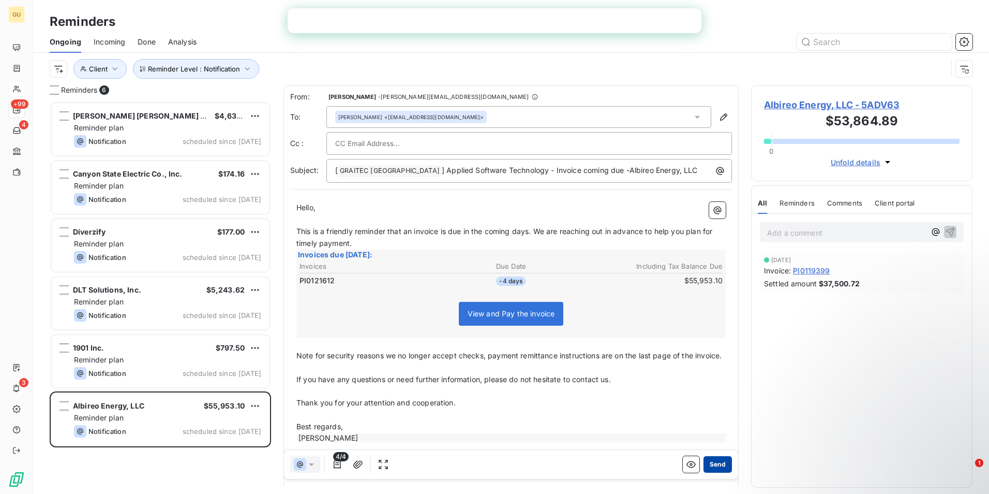
click at [710, 462] on button "Send" at bounding box center [718, 464] width 28 height 17
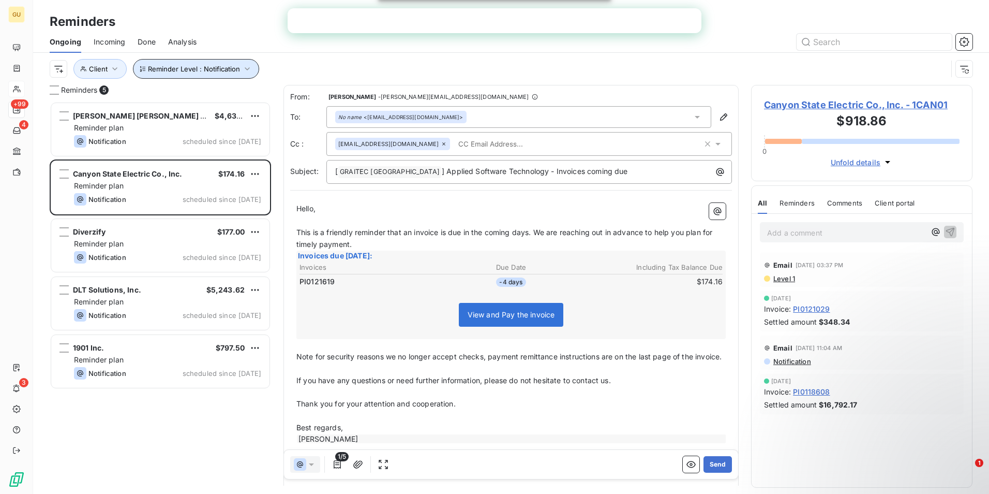
click at [248, 69] on icon "button" at bounding box center [247, 69] width 10 height 10
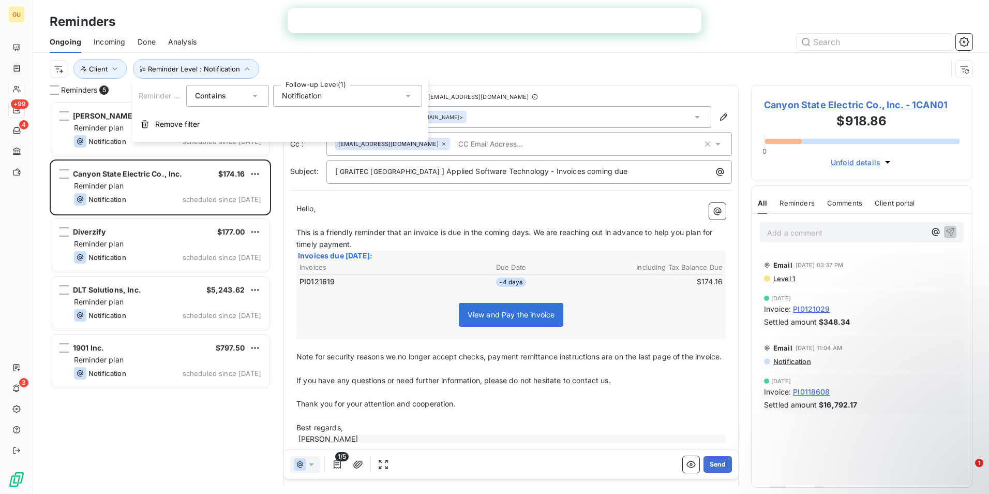
click at [413, 95] on icon at bounding box center [408, 96] width 10 height 10
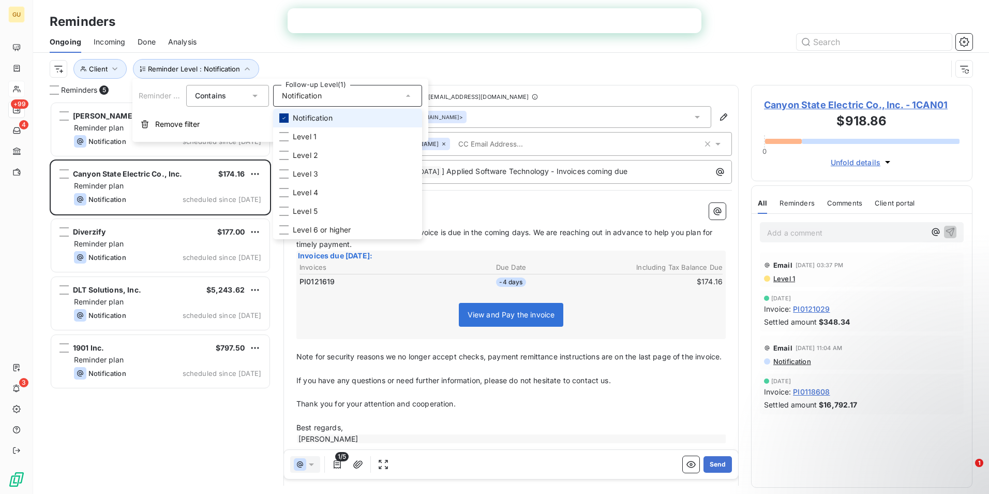
click at [284, 119] on icon at bounding box center [284, 118] width 3 height 2
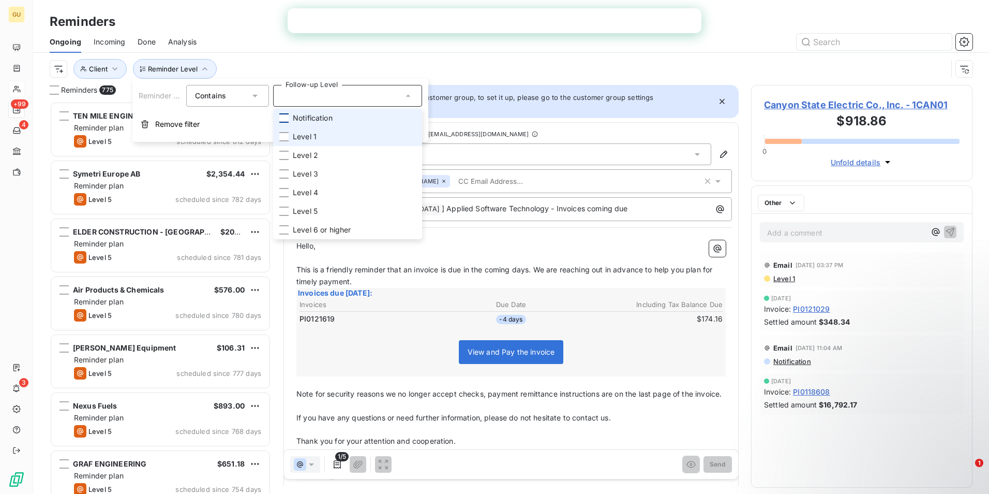
scroll to position [384, 214]
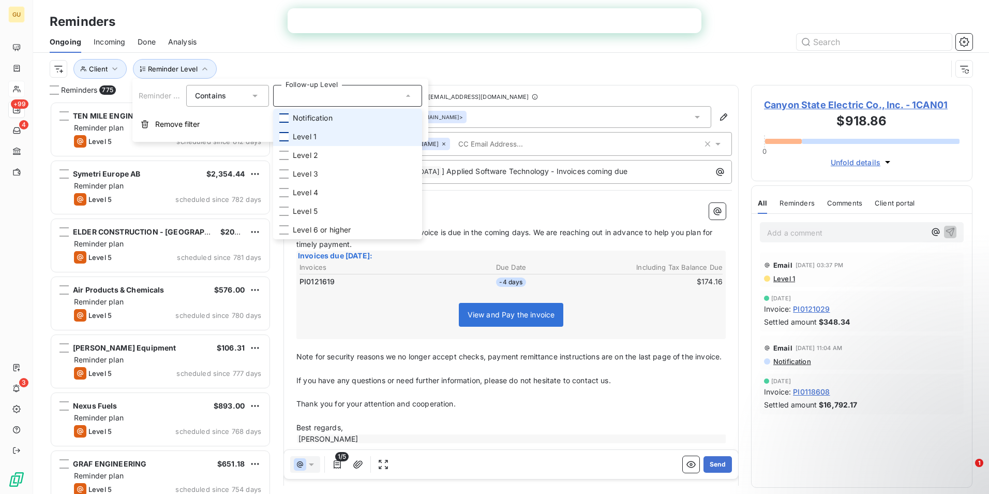
click at [283, 139] on div at bounding box center [283, 136] width 9 height 9
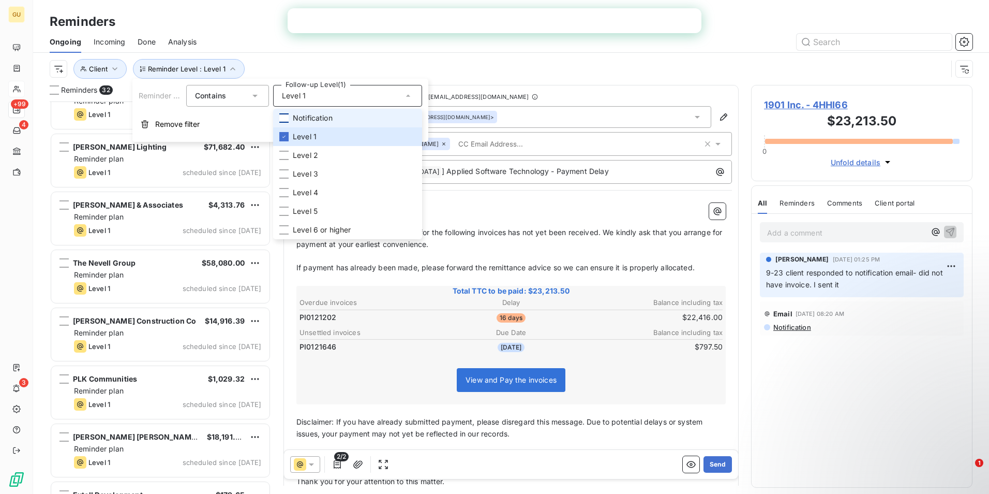
scroll to position [1463, 0]
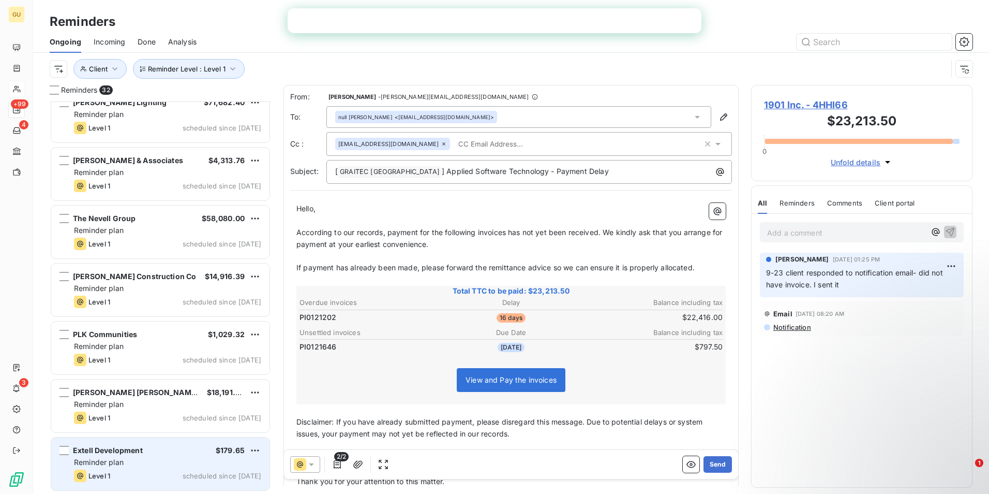
click at [153, 451] on div "Extell Development $179.65" at bounding box center [167, 449] width 187 height 9
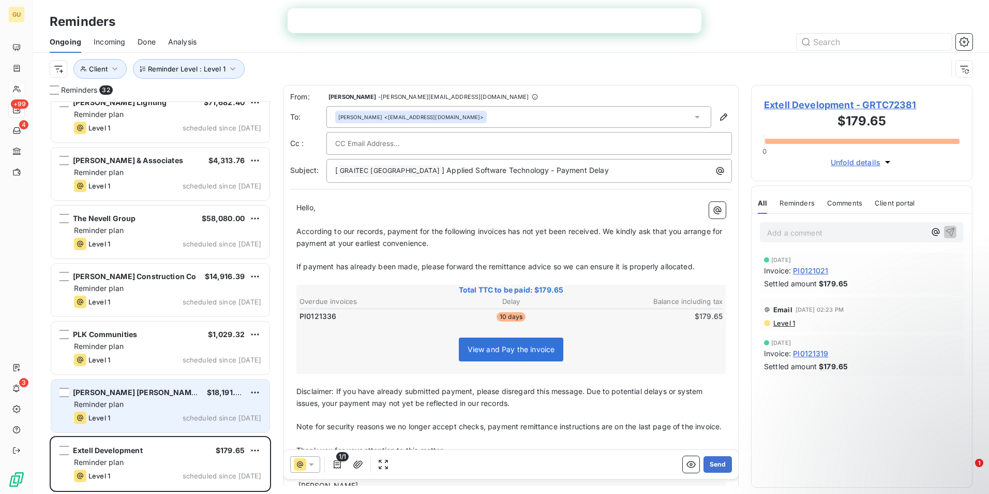
click at [166, 413] on div "Level 1 scheduled since [DATE]" at bounding box center [167, 417] width 187 height 12
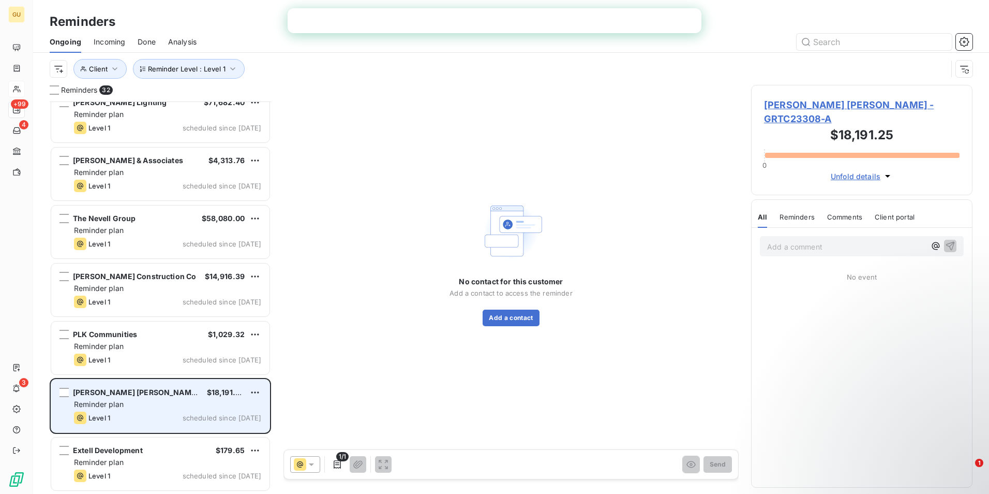
click at [244, 403] on div "Reminder plan" at bounding box center [167, 404] width 187 height 10
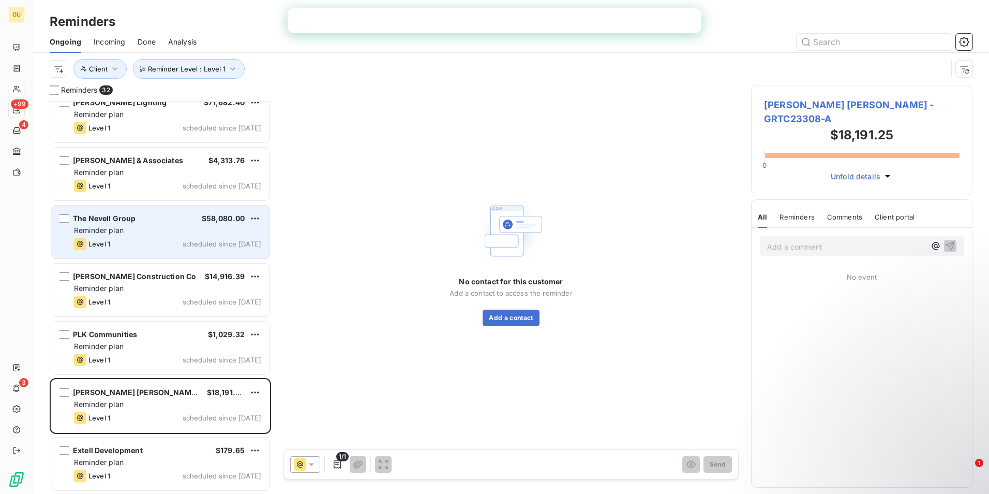
click at [161, 229] on div "Reminder plan" at bounding box center [167, 230] width 187 height 10
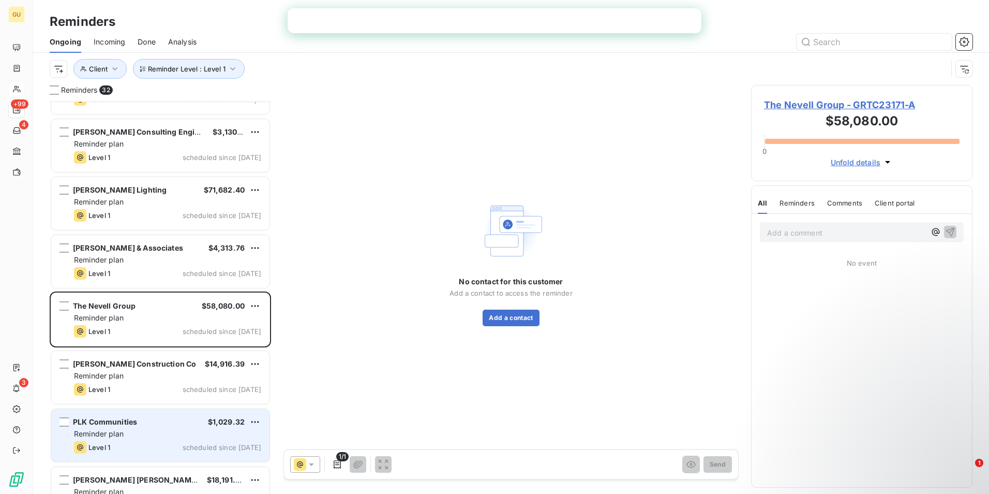
scroll to position [1359, 0]
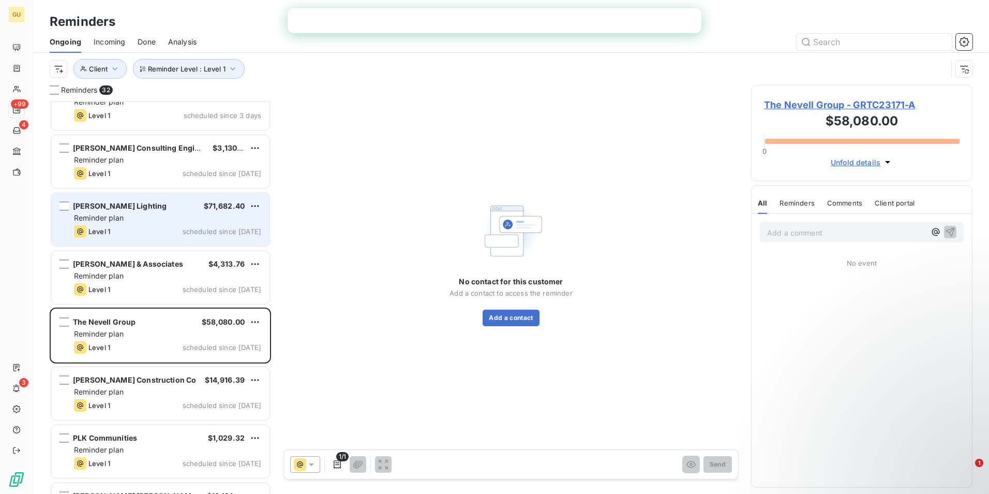
click at [168, 233] on div "Level 1 scheduled since [DATE]" at bounding box center [167, 231] width 187 height 12
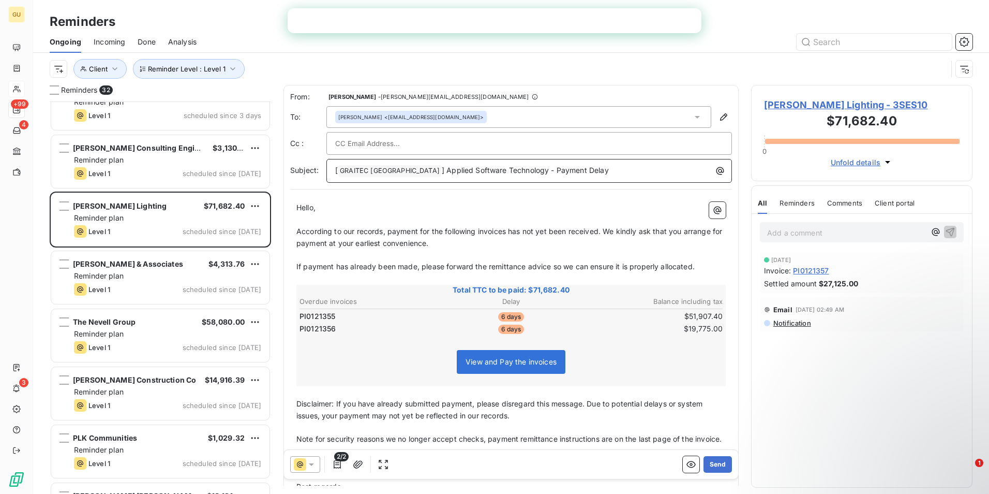
click at [598, 168] on p "[ GRAITEC [GEOGRAPHIC_DATA] ﻿ ] Applied Software Technology - Payment Delay" at bounding box center [531, 171] width 393 height 12
click at [720, 115] on icon "button" at bounding box center [723, 116] width 7 height 7
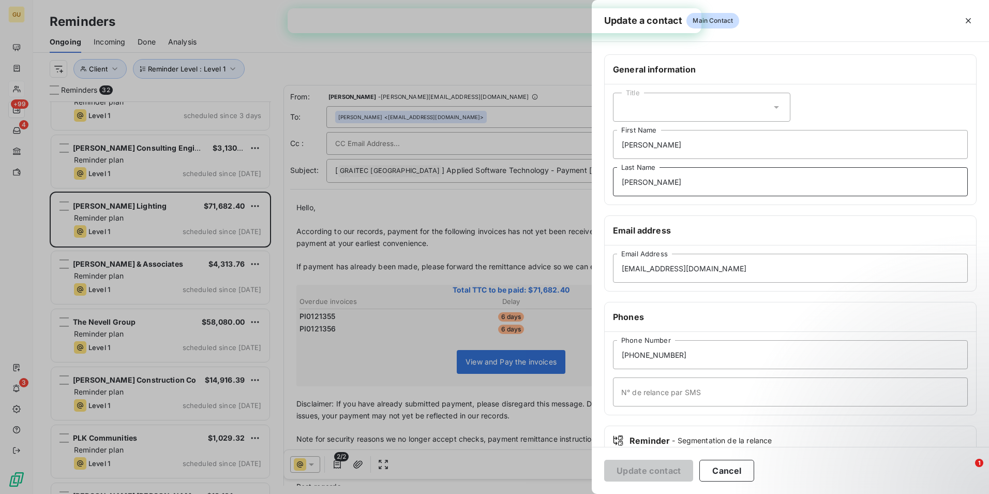
drag, startPoint x: 648, startPoint y: 183, endPoint x: 579, endPoint y: 179, distance: 69.4
click at [579, 493] on div "Update a contact Main Contact General information Title [PERSON_NAME] First Nam…" at bounding box center [494, 494] width 989 height 0
drag, startPoint x: 659, startPoint y: 141, endPoint x: 588, endPoint y: 145, distance: 71.6
click at [588, 493] on div "Update a contact Main Contact General information Title [PERSON_NAME] First Nam…" at bounding box center [494, 494] width 989 height 0
click at [658, 473] on button "Update contact" at bounding box center [648, 470] width 89 height 22
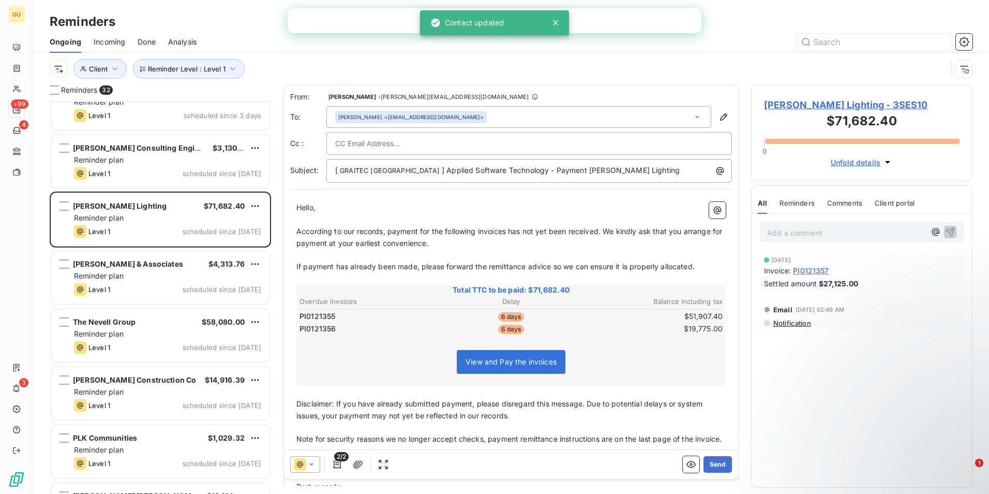
click at [453, 133] on div at bounding box center [529, 143] width 406 height 23
click at [452, 126] on div "[PERSON_NAME] <[EMAIL_ADDRESS][DOMAIN_NAME]>" at bounding box center [518, 117] width 385 height 22
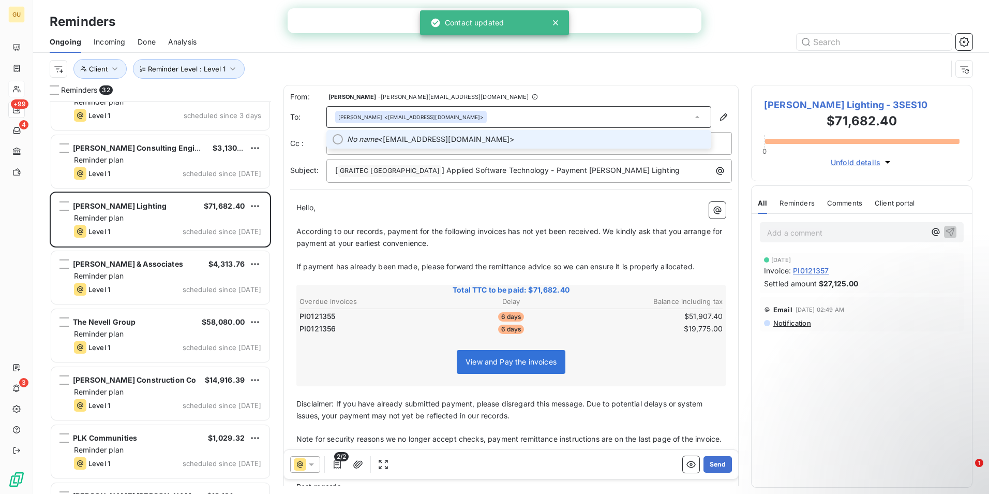
click at [439, 137] on span "No name <[EMAIL_ADDRESS][DOMAIN_NAME]>" at bounding box center [526, 139] width 358 height 10
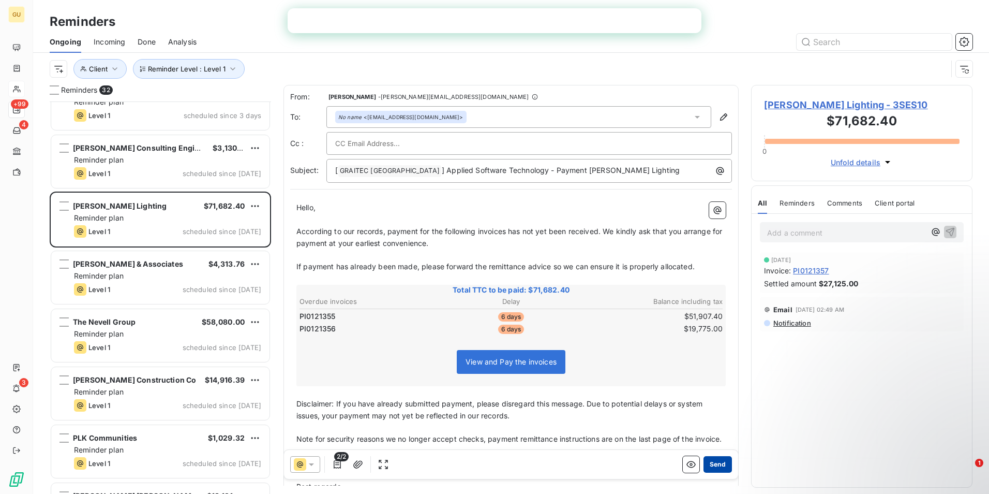
click at [710, 465] on button "Send" at bounding box center [718, 464] width 28 height 17
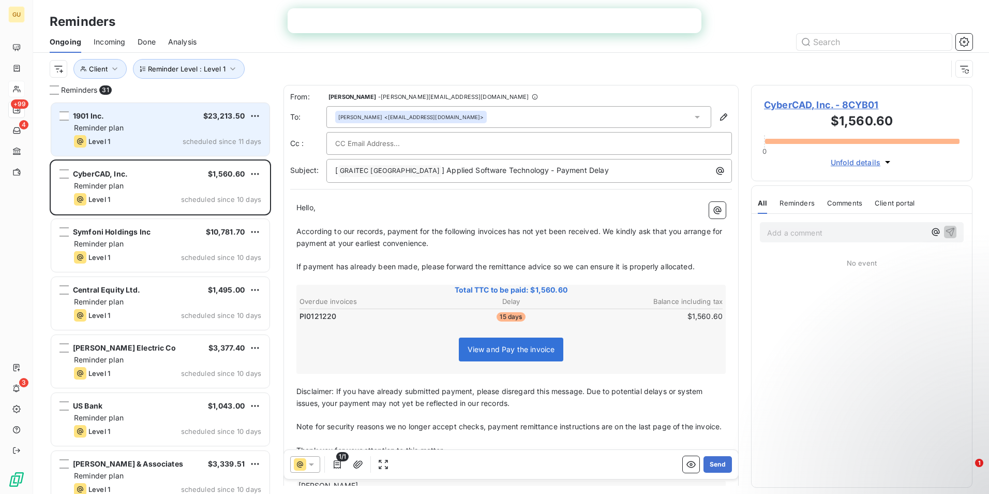
click at [164, 121] on div "1901 Inc. $23,213.50 Reminder plan Level 1 scheduled since 11 days" at bounding box center [160, 129] width 218 height 53
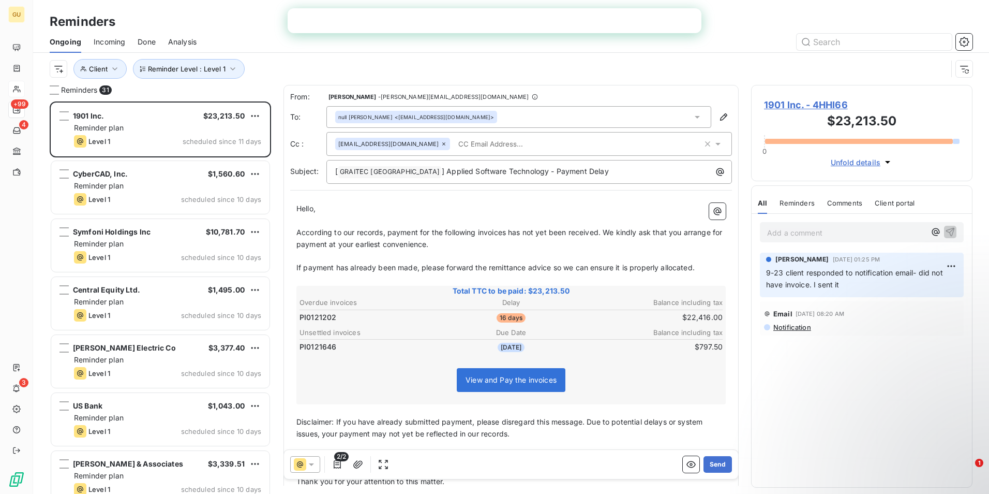
click at [316, 463] on icon at bounding box center [311, 464] width 10 height 10
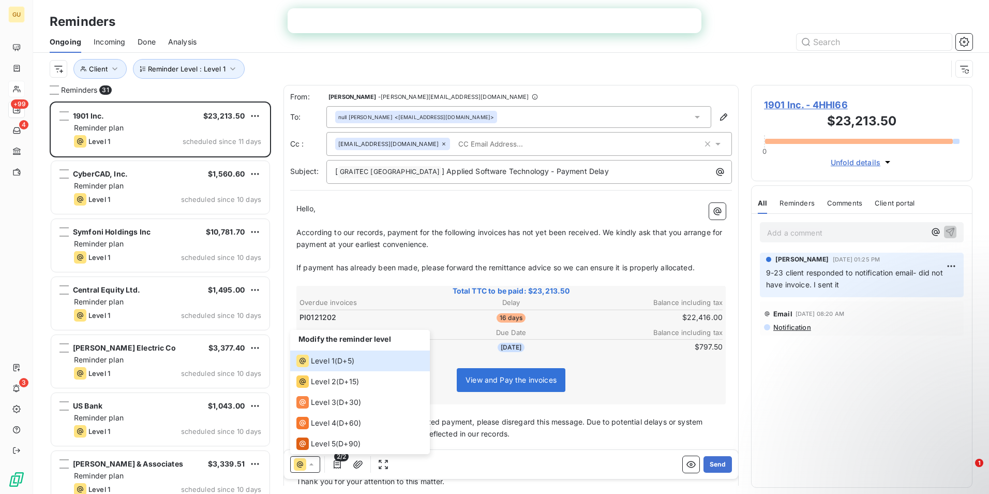
click at [409, 300] on th "Overdue invoices" at bounding box center [369, 302] width 141 height 11
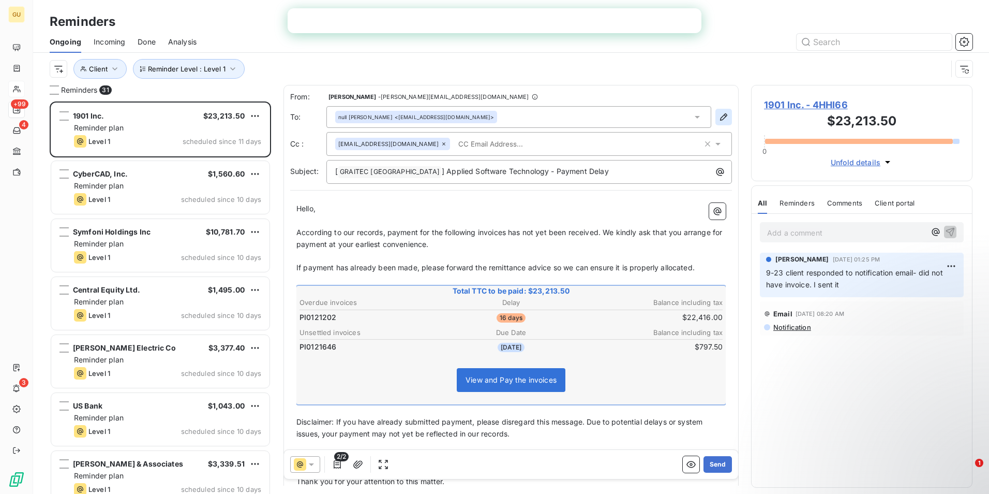
click at [719, 117] on icon "button" at bounding box center [724, 117] width 10 height 10
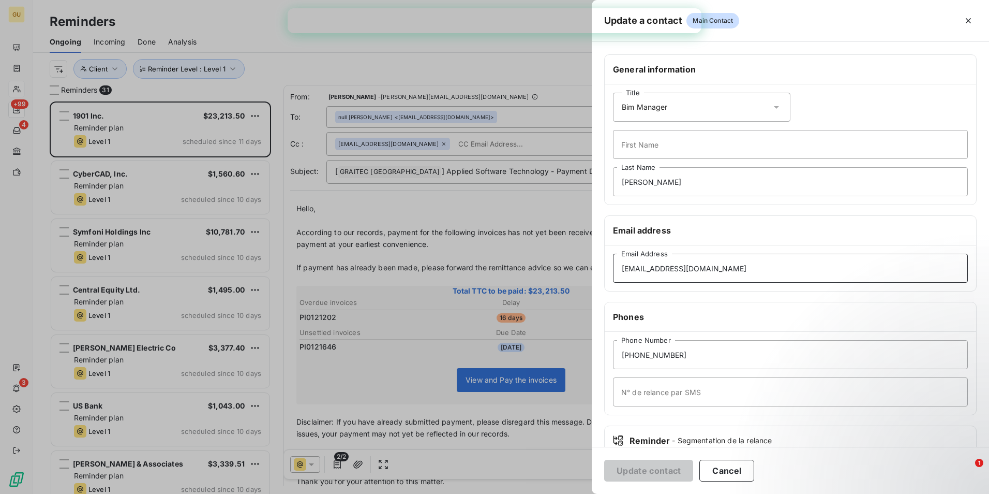
drag, startPoint x: 710, startPoint y: 267, endPoint x: 537, endPoint y: 284, distance: 173.7
click at [537, 493] on div "Update a contact Main Contact General information Title Bim Manager First Name …" at bounding box center [494, 494] width 989 height 0
paste input "payables"
type input "[EMAIL_ADDRESS][DOMAIN_NAME]"
click at [657, 468] on button "Update contact" at bounding box center [648, 470] width 89 height 22
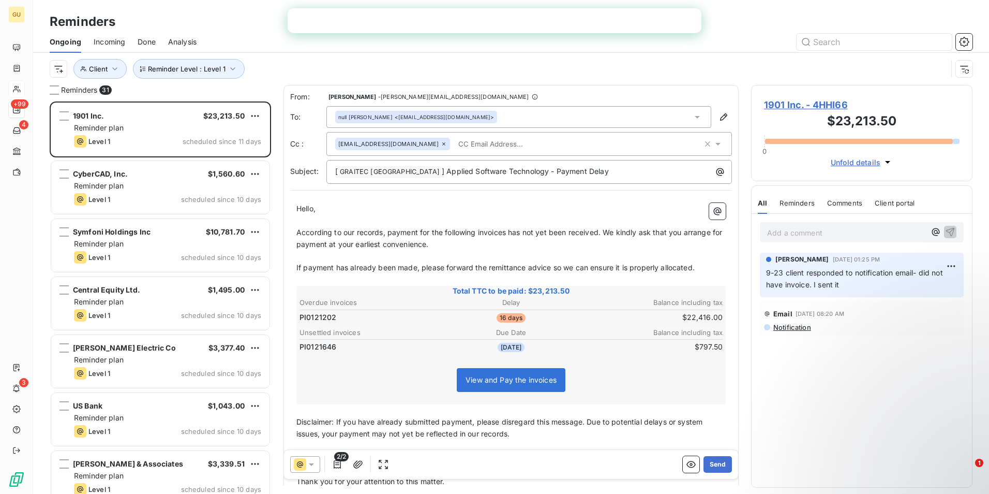
click at [497, 142] on input "text" at bounding box center [514, 144] width 120 height 16
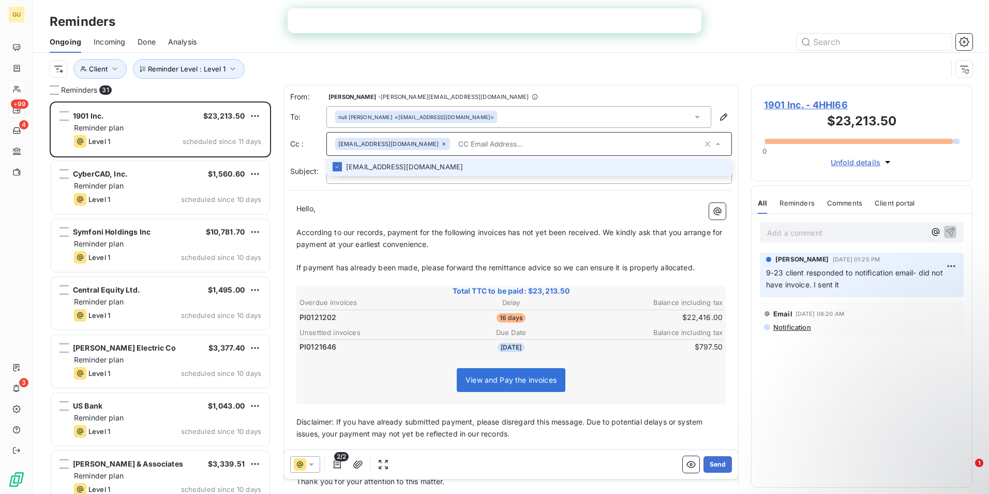
click at [471, 131] on div "From: [PERSON_NAME] - [PERSON_NAME][EMAIL_ADDRESS][DOMAIN_NAME] To: null [PERSO…" at bounding box center [511, 138] width 442 height 92
click at [469, 127] on div "null [PERSON_NAME] <[EMAIL_ADDRESS][DOMAIN_NAME]>" at bounding box center [518, 117] width 385 height 22
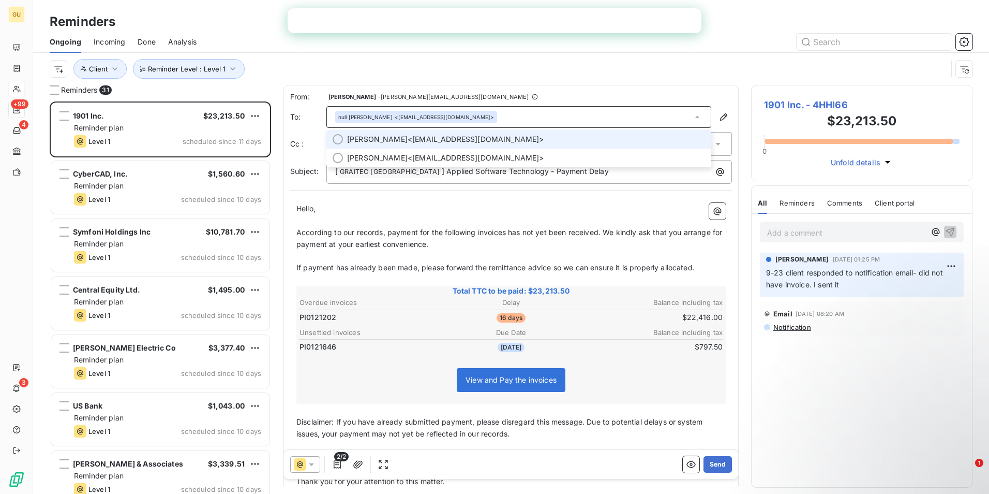
click at [636, 70] on div "Reminder Level : Level 1 Client" at bounding box center [499, 69] width 898 height 20
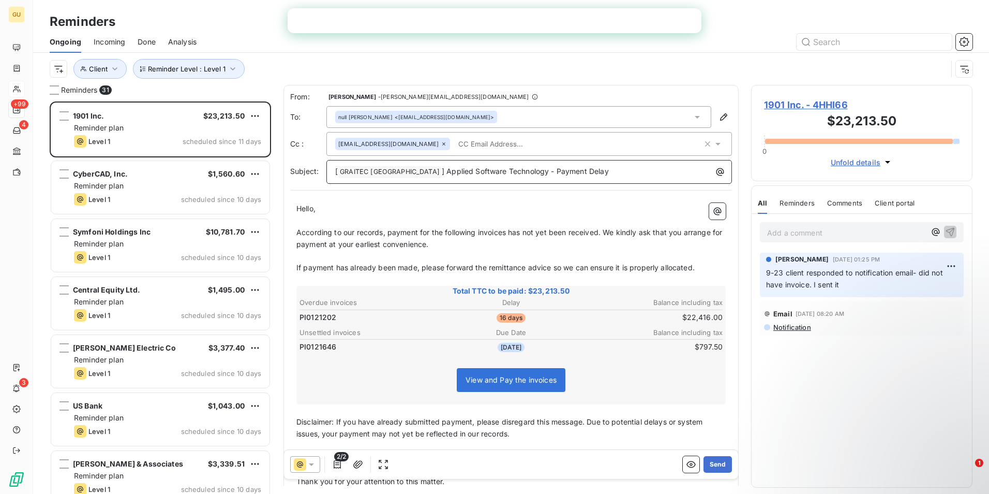
click at [577, 171] on p "[ GRAITEC [GEOGRAPHIC_DATA] ﻿ ] Applied Software Technology - Payment Delay" at bounding box center [531, 172] width 393 height 12
click at [718, 466] on button "Send" at bounding box center [718, 464] width 28 height 17
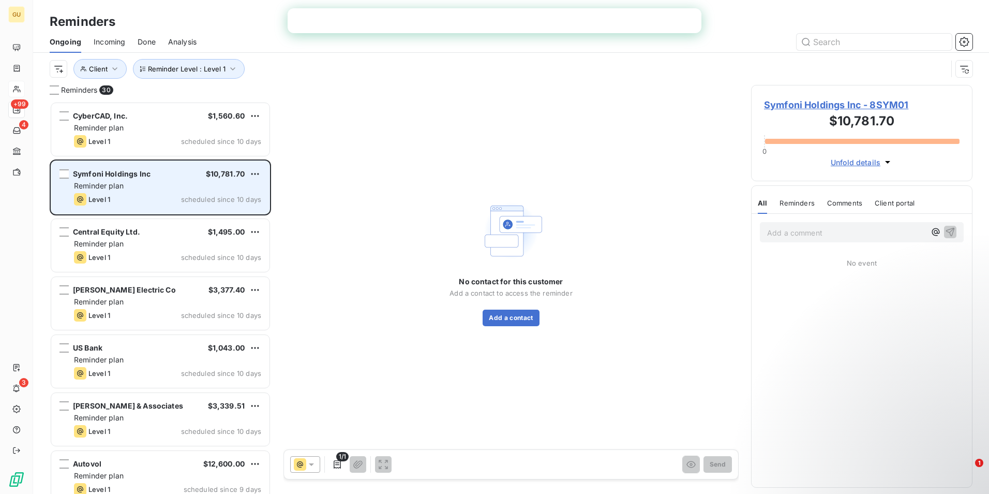
click at [159, 181] on div "Reminder plan" at bounding box center [167, 186] width 187 height 10
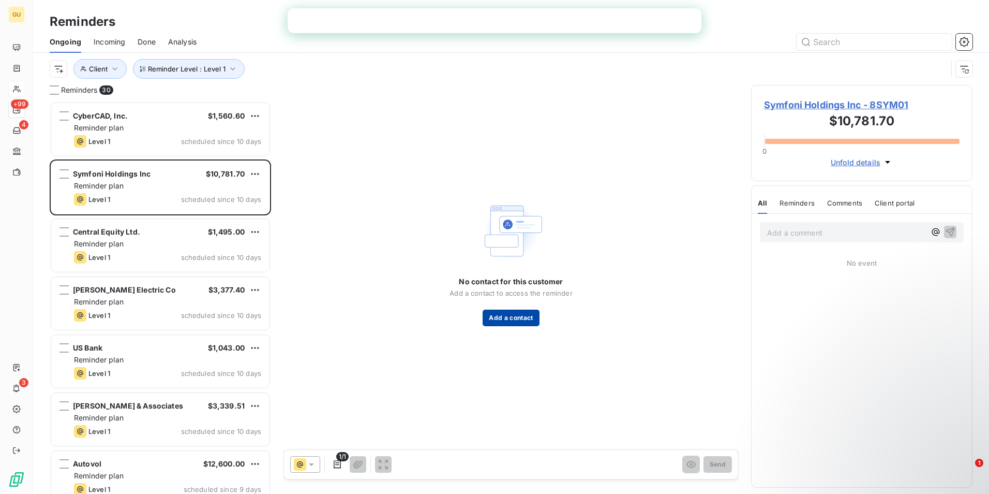
click at [519, 317] on button "Add a contact" at bounding box center [511, 317] width 56 height 17
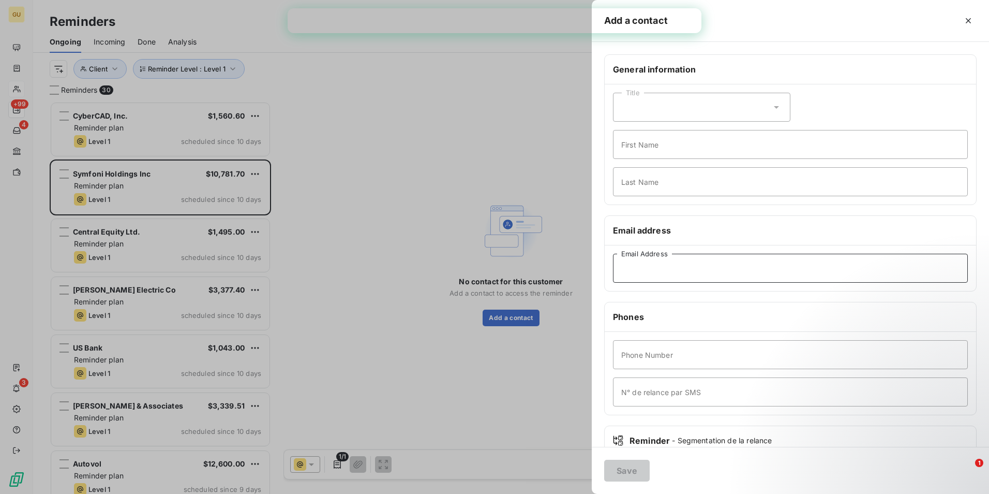
paste input "[PERSON_NAME][EMAIL_ADDRESS][DOMAIN_NAME]"
type input "[PERSON_NAME][EMAIL_ADDRESS][DOMAIN_NAME]"
click at [636, 463] on button "Save" at bounding box center [627, 470] width 46 height 22
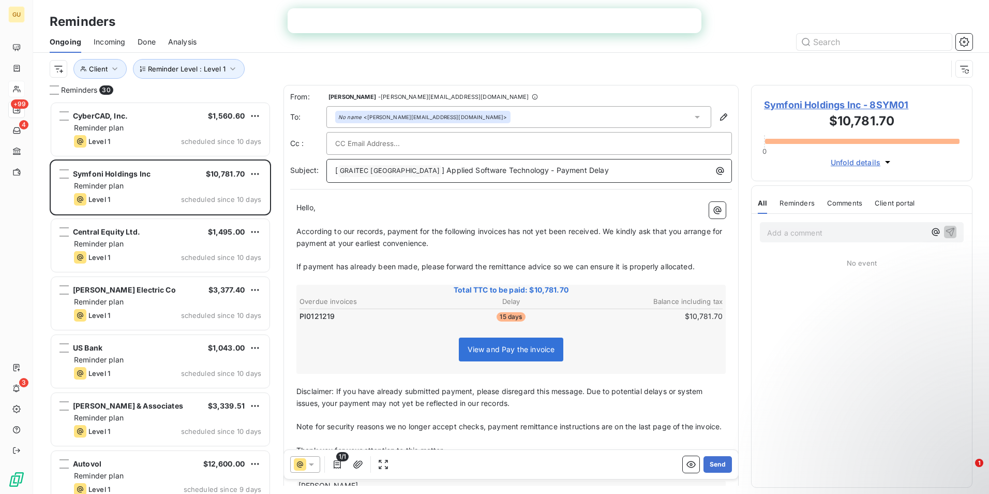
click at [579, 172] on p "[ GRAITEC [GEOGRAPHIC_DATA] ﻿ ] Applied Software Technology - Payment Delay" at bounding box center [531, 171] width 393 height 12
drag, startPoint x: 717, startPoint y: 464, endPoint x: 559, endPoint y: 313, distance: 218.8
click at [636, 376] on div "From: [PERSON_NAME] - [PERSON_NAME][EMAIL_ADDRESS][DOMAIN_NAME] To: No name <[P…" at bounding box center [511, 285] width 455 height 400
click at [508, 233] on span "According to our records, payment for the following invoices has not yet been r…" at bounding box center [510, 237] width 428 height 21
click at [712, 462] on button "Send" at bounding box center [718, 464] width 28 height 17
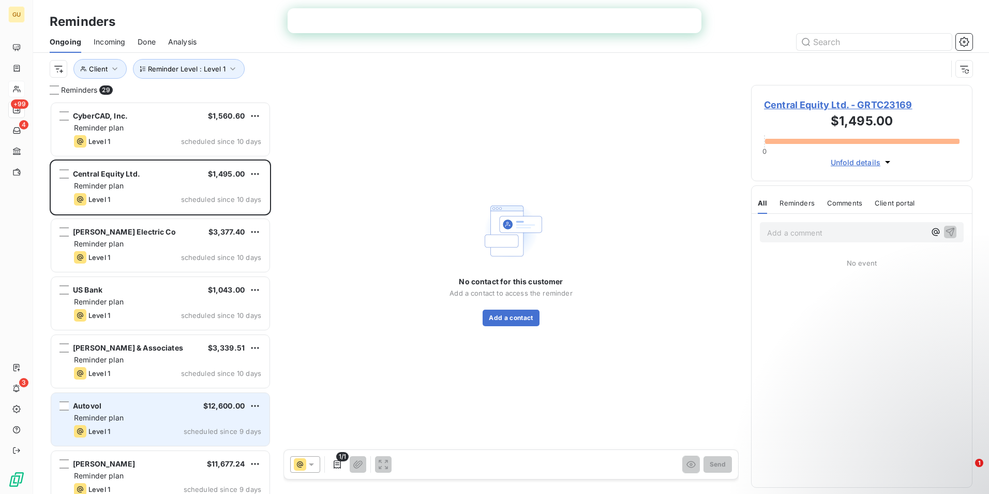
click at [183, 424] on div "Autovol $12,600.00 Reminder plan Level 1 scheduled since 9 days" at bounding box center [160, 419] width 218 height 53
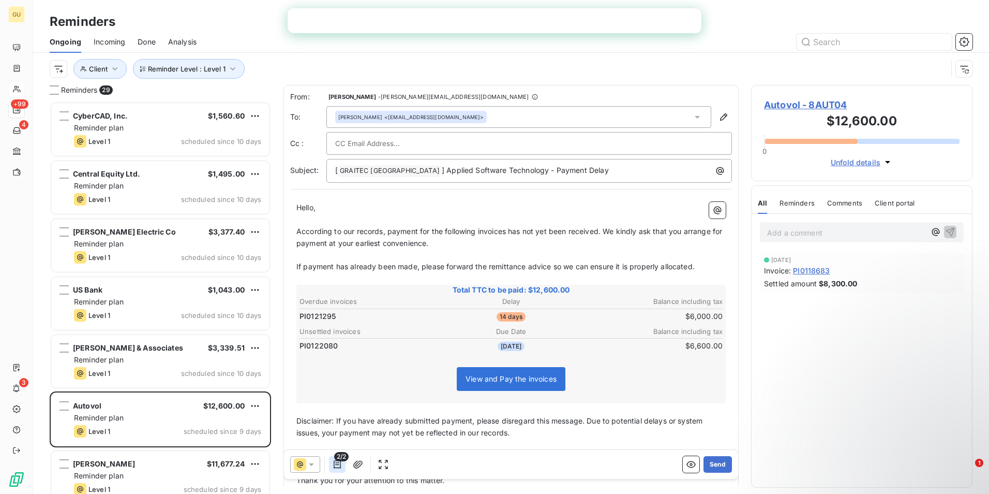
click at [337, 463] on icon "button" at bounding box center [337, 464] width 10 height 10
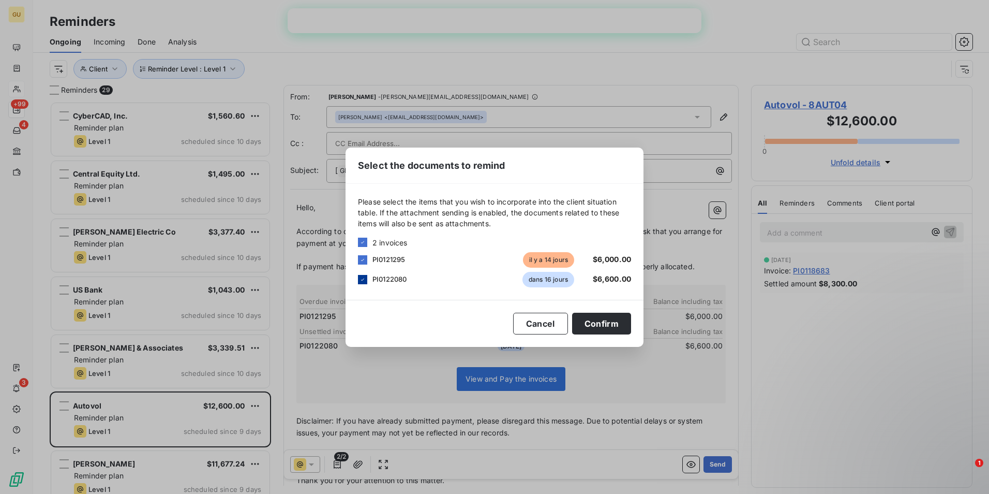
click at [365, 280] on icon at bounding box center [363, 279] width 6 height 6
click at [592, 324] on button "Confirm" at bounding box center [601, 324] width 59 height 22
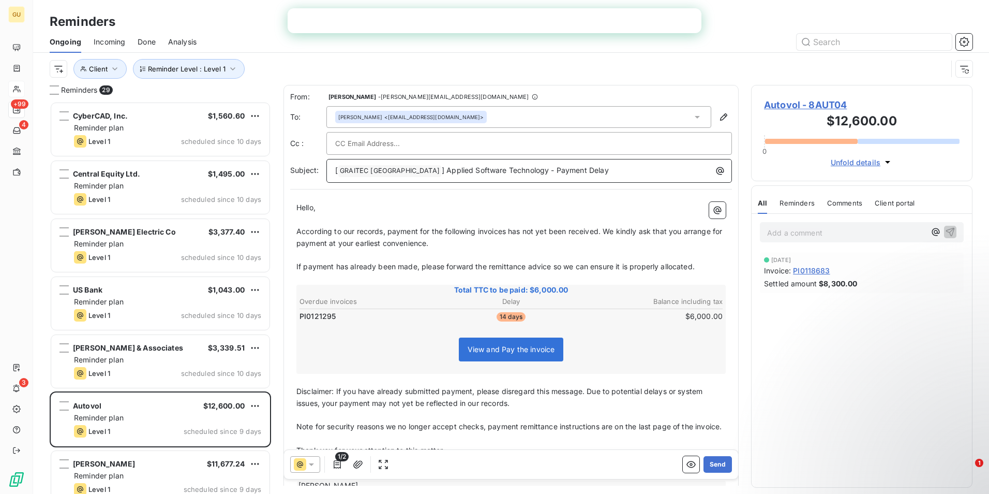
click at [581, 172] on p "[ GRAITEC [GEOGRAPHIC_DATA] ﻿ ] Applied Software Technology - Payment Delay" at bounding box center [531, 171] width 393 height 12
click at [507, 235] on span "According to our records, payment for the following invoices has not yet been r…" at bounding box center [510, 237] width 428 height 21
click at [711, 461] on button "Send" at bounding box center [718, 464] width 28 height 17
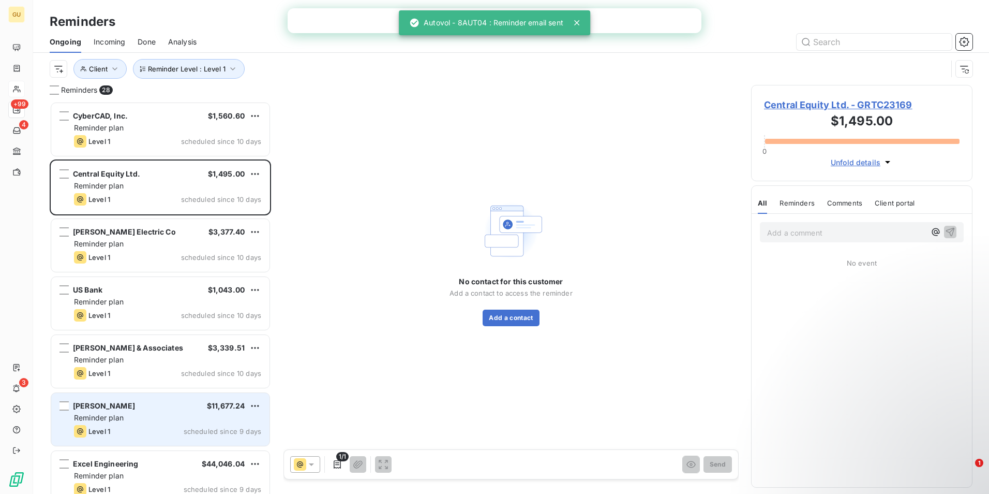
click at [171, 420] on div "Reminder plan" at bounding box center [167, 417] width 187 height 10
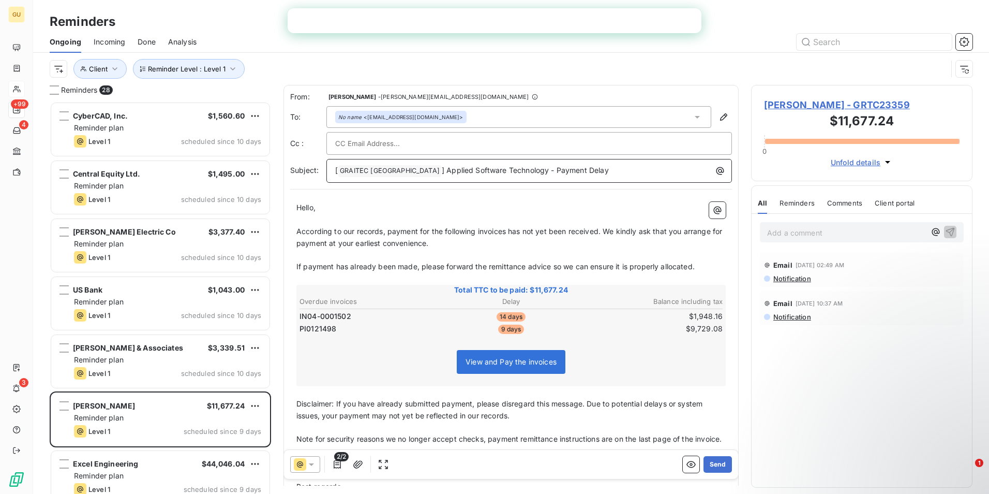
click at [584, 173] on p "[ GRAITEC [GEOGRAPHIC_DATA] ﻿ ] Applied Software Technology - Payment Delay" at bounding box center [531, 171] width 393 height 12
click at [714, 461] on button "Send" at bounding box center [718, 464] width 28 height 17
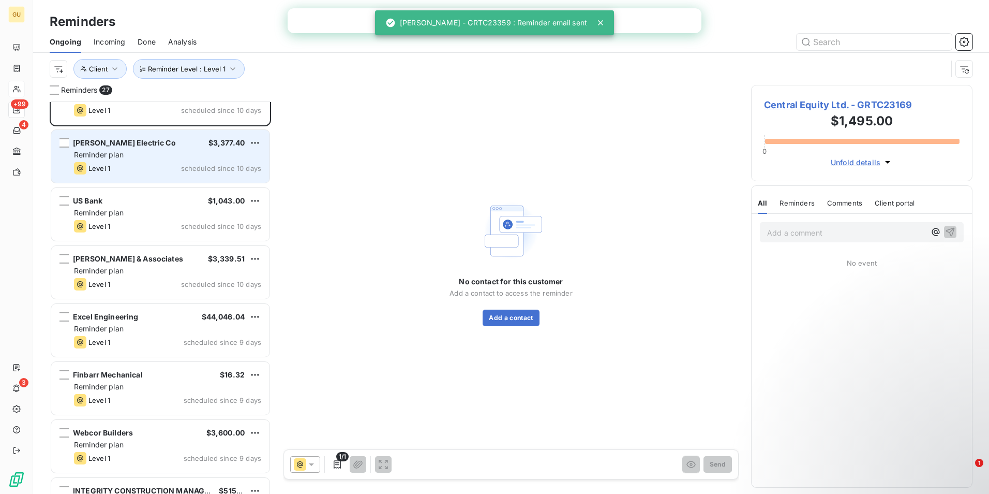
scroll to position [104, 0]
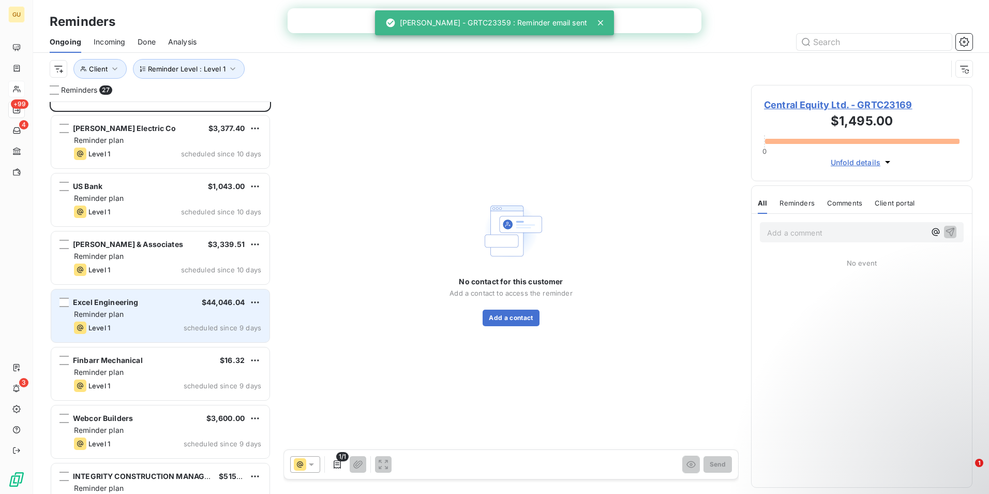
click at [185, 302] on div "Excel Engineering $44,046.04" at bounding box center [167, 302] width 187 height 9
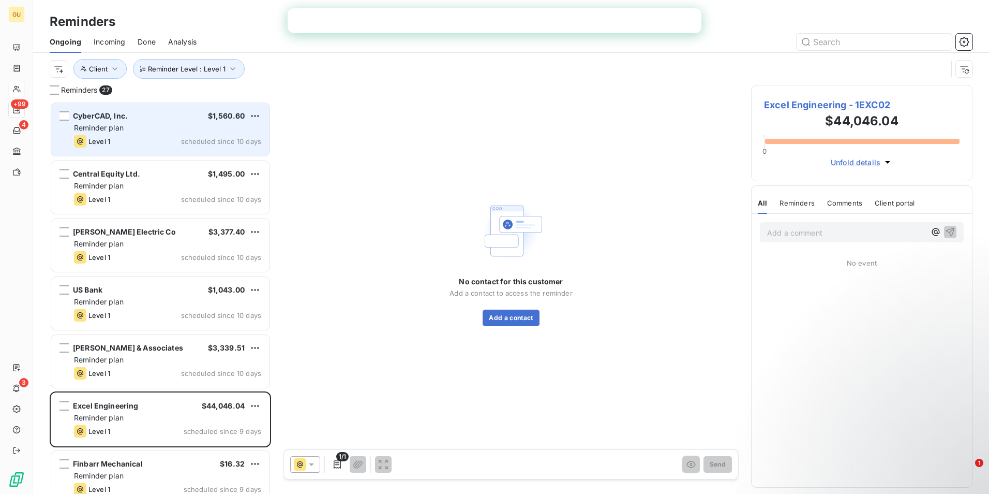
click at [163, 128] on div "Reminder plan" at bounding box center [167, 128] width 187 height 10
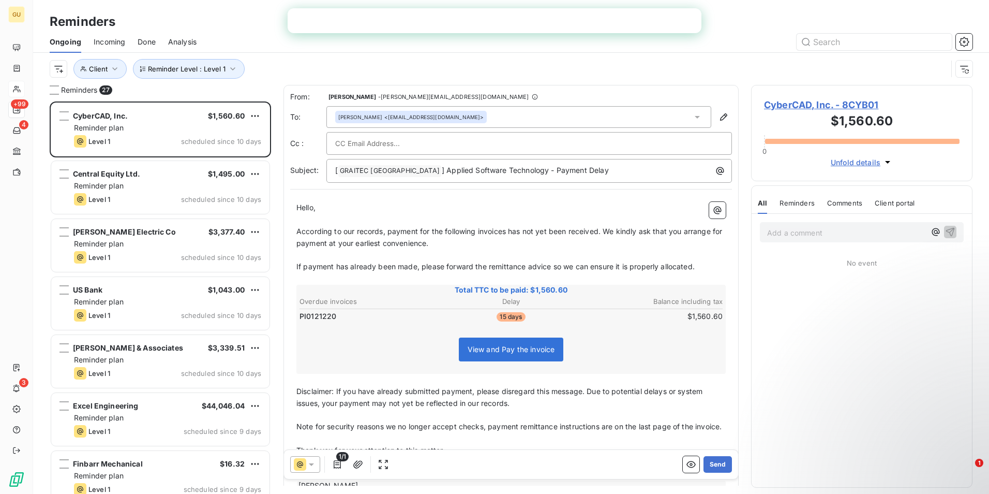
click at [596, 177] on div "[ GRAITEC [GEOGRAPHIC_DATA] ﻿ ] Applied Software Technology - Payment Delay" at bounding box center [529, 171] width 406 height 24
click at [587, 174] on p "[ GRAITEC [GEOGRAPHIC_DATA] ﻿ ] Applied Software Technology - Payment Delay" at bounding box center [531, 171] width 393 height 12
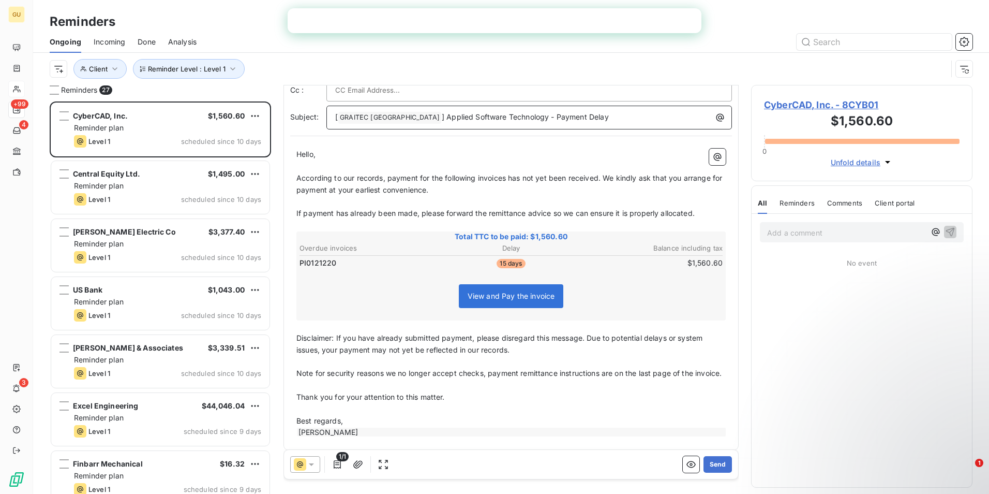
scroll to position [54, 0]
drag, startPoint x: 680, startPoint y: 89, endPoint x: 576, endPoint y: 121, distance: 109.3
click at [576, 121] on p "[ GRAITEC [GEOGRAPHIC_DATA] ﻿ ] Applied Software Technology - Payment Delay -" at bounding box center [531, 117] width 393 height 12
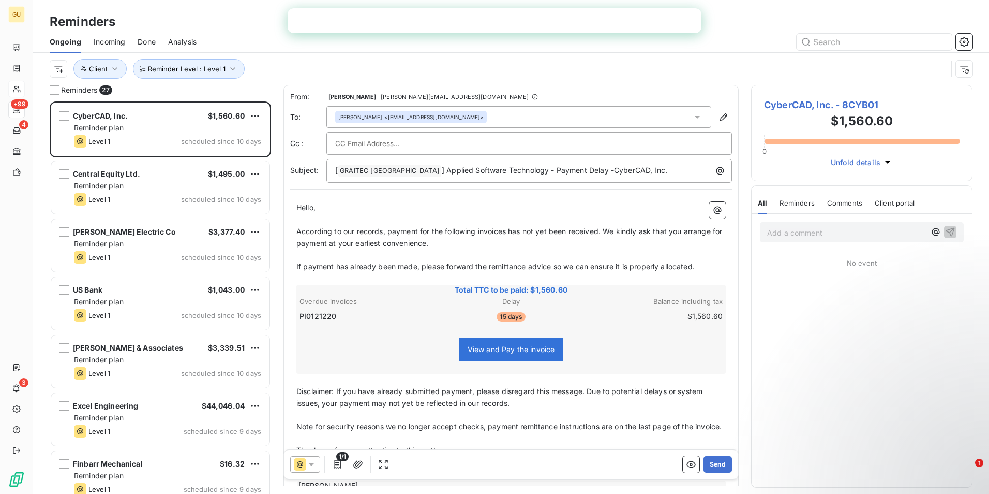
click at [509, 232] on span "According to our records, payment for the following invoices has not yet been r…" at bounding box center [510, 237] width 428 height 21
click at [707, 460] on button "Send" at bounding box center [718, 464] width 28 height 17
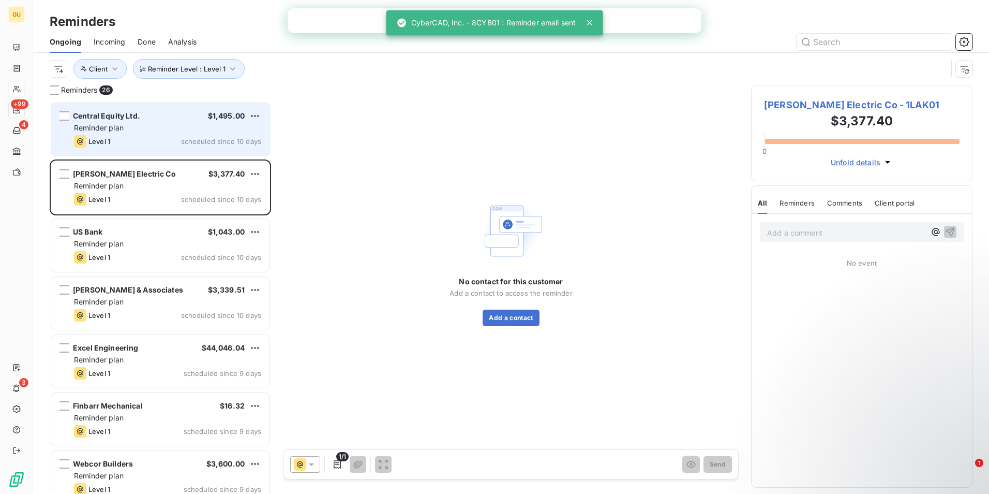
click at [175, 131] on div "Reminder plan" at bounding box center [167, 128] width 187 height 10
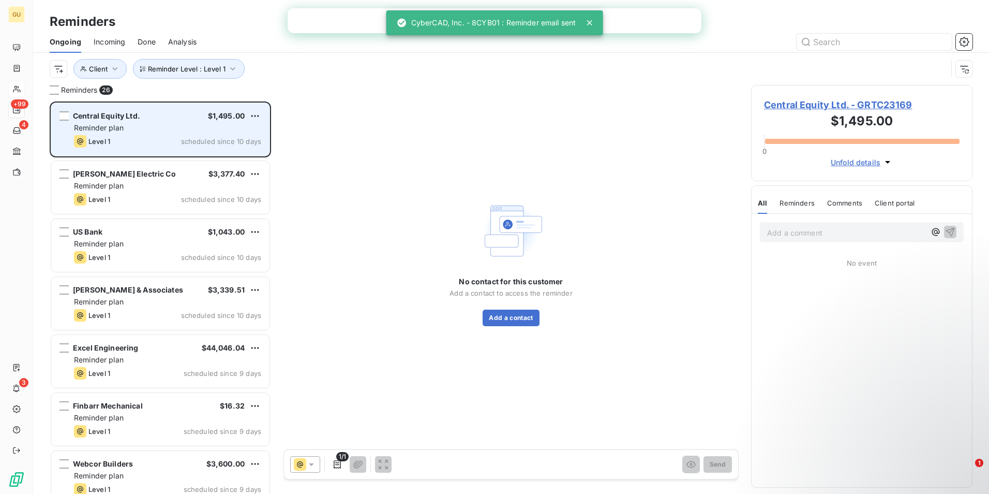
click at [152, 132] on div "Reminder plan" at bounding box center [167, 128] width 187 height 10
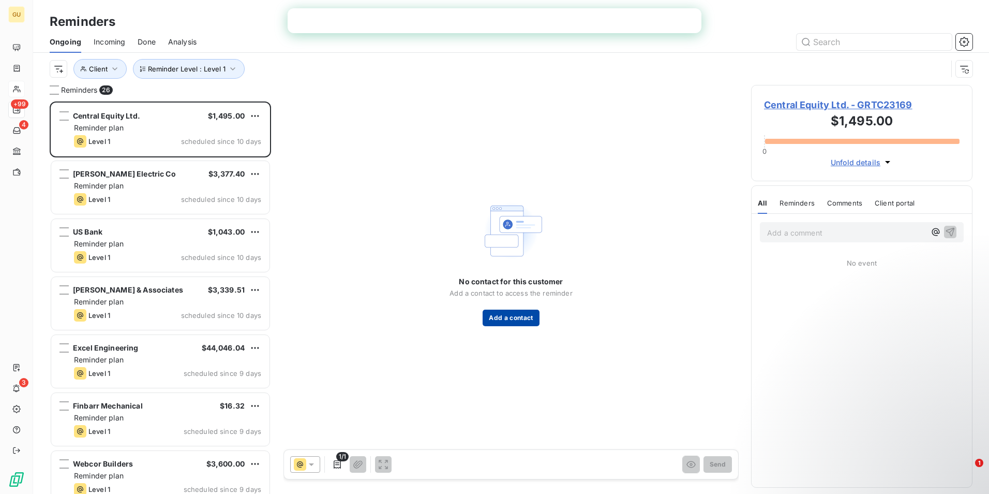
click at [515, 315] on button "Add a contact" at bounding box center [511, 317] width 56 height 17
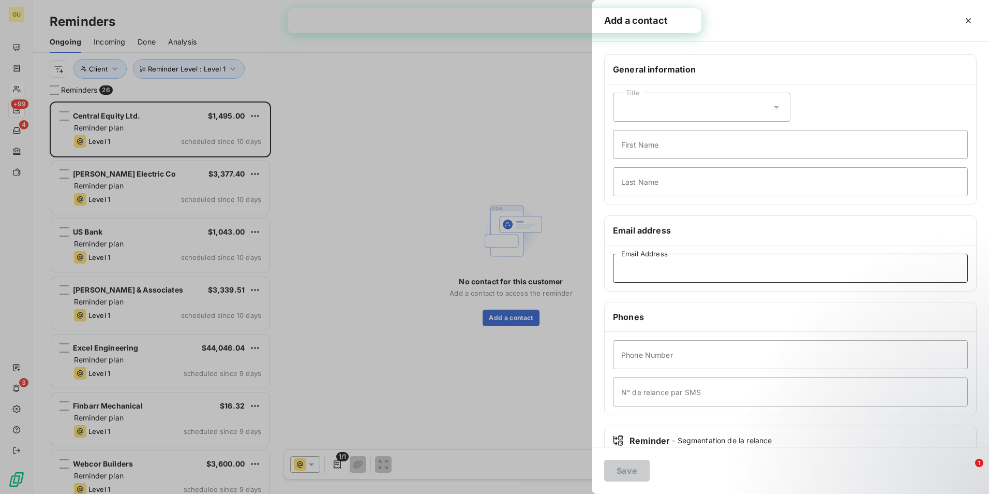
paste input "[EMAIL_ADDRESS][DOMAIN_NAME]"
type input "[EMAIL_ADDRESS][DOMAIN_NAME]"
click at [604, 459] on button "Save" at bounding box center [627, 470] width 46 height 22
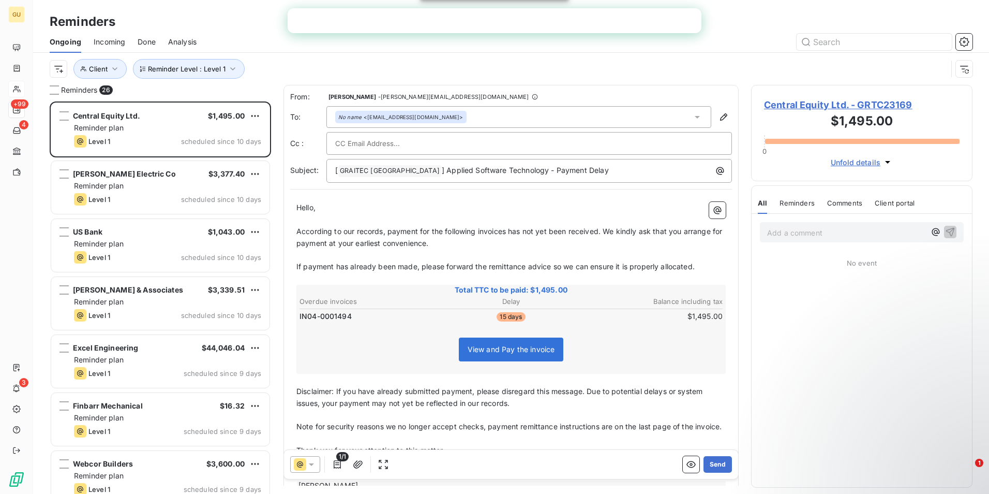
click at [624, 177] on div "[ GRAITEC [GEOGRAPHIC_DATA] ﻿ ] Applied Software Technology - Payment Delay" at bounding box center [529, 171] width 406 height 24
click at [607, 177] on div "[ GRAITEC [GEOGRAPHIC_DATA] ﻿ ] Applied Software Technology - Payment Delay" at bounding box center [529, 171] width 406 height 24
click at [593, 173] on p "[ GRAITEC [GEOGRAPHIC_DATA] ﻿ ] Applied Software Technology - Payment Delay" at bounding box center [531, 171] width 393 height 12
click at [509, 230] on span "According to our records, payment for the following invoices has not yet been r…" at bounding box center [510, 237] width 428 height 21
click at [711, 460] on button "Send" at bounding box center [718, 464] width 28 height 17
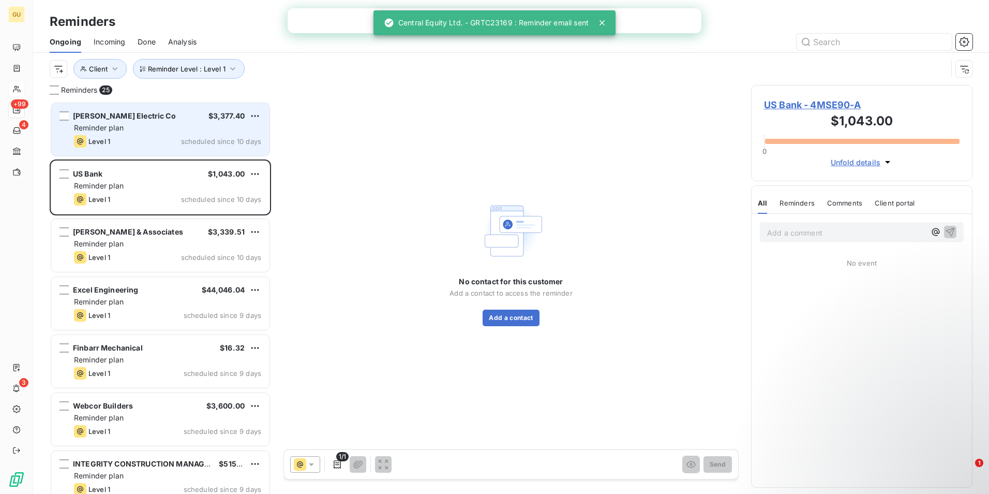
click at [141, 134] on div "[PERSON_NAME] Electric Co $3,377.40 Reminder plan Level 1 scheduled since 10 da…" at bounding box center [160, 129] width 218 height 53
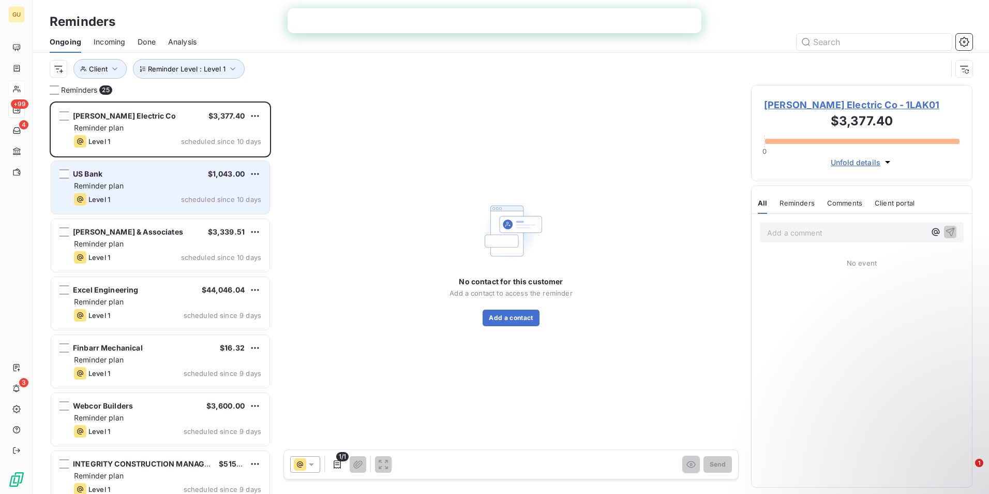
click at [145, 192] on div "US Bank $1,043.00 Reminder plan Level 1 scheduled since 10 days" at bounding box center [160, 187] width 218 height 53
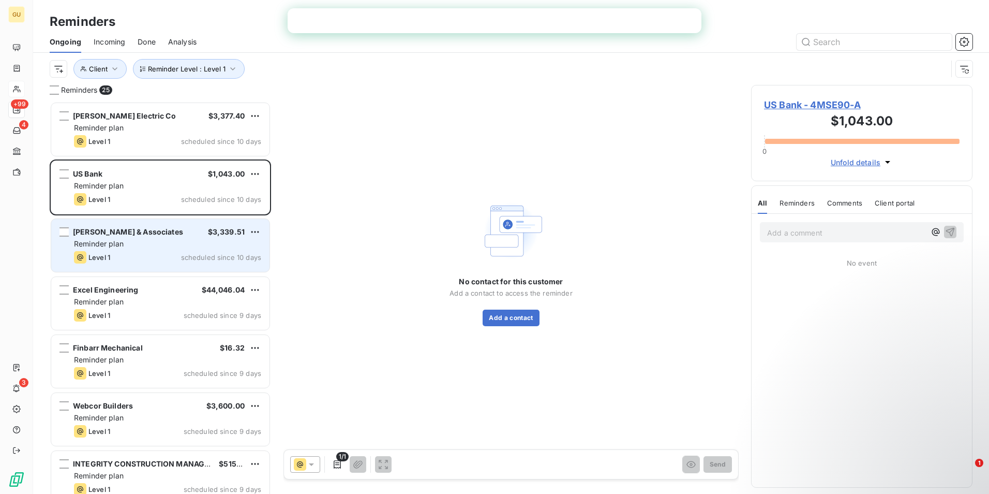
click at [129, 248] on div "Reminder plan" at bounding box center [167, 244] width 187 height 10
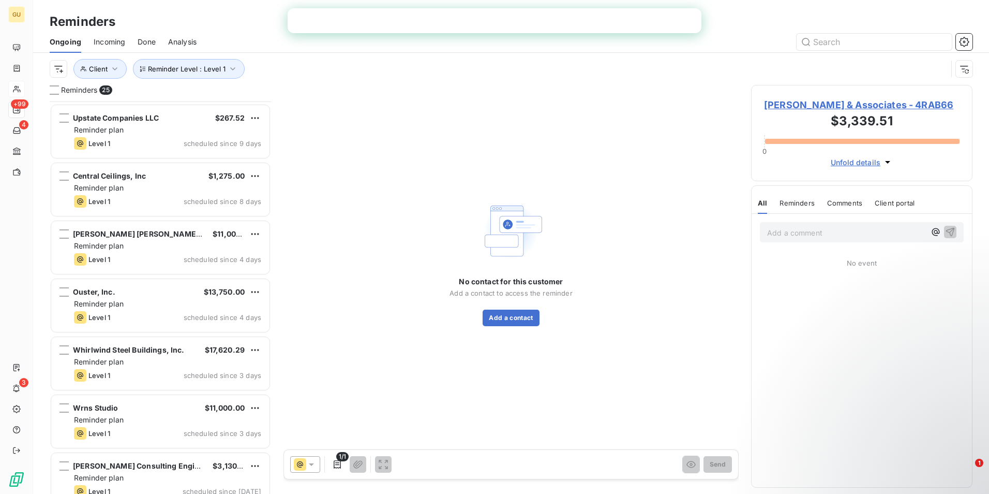
scroll to position [880, 0]
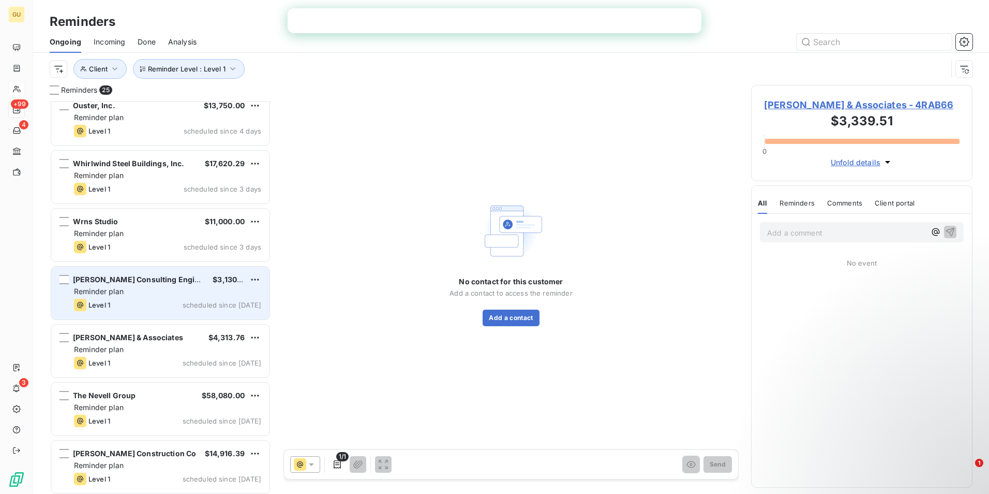
click at [189, 290] on div "Reminder plan" at bounding box center [167, 291] width 187 height 10
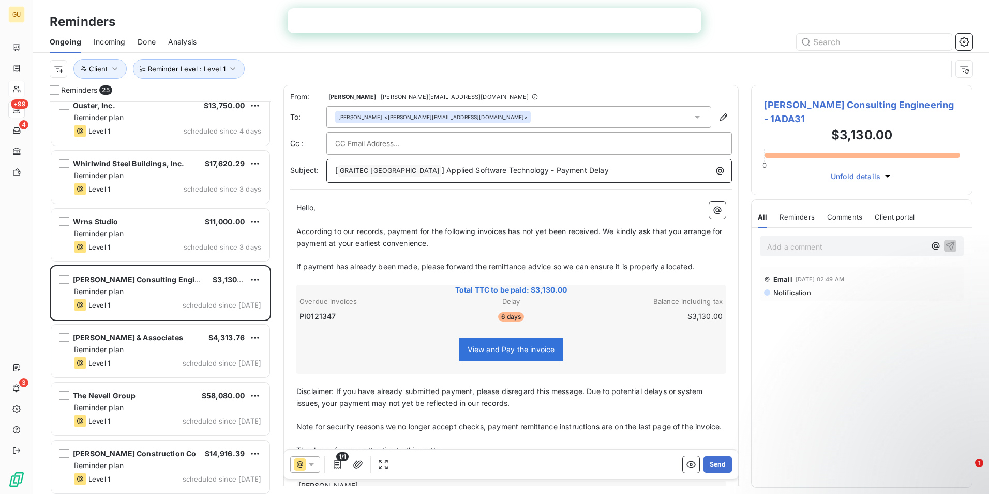
click at [564, 169] on p "[ GRAITEC [GEOGRAPHIC_DATA] ﻿ ] Applied Software Technology - Payment Delay" at bounding box center [531, 171] width 393 height 12
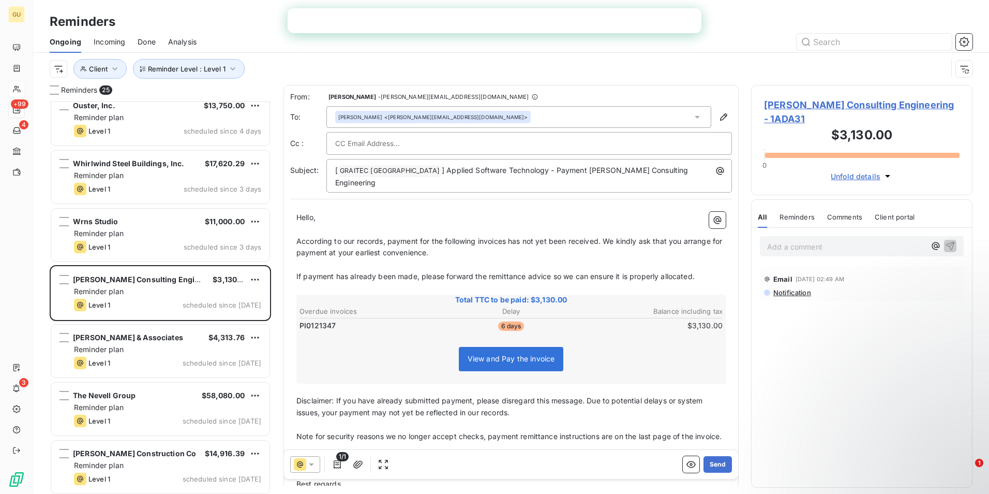
click at [508, 236] on span "According to our records, payment for the following invoices has not yet been r…" at bounding box center [510, 246] width 428 height 21
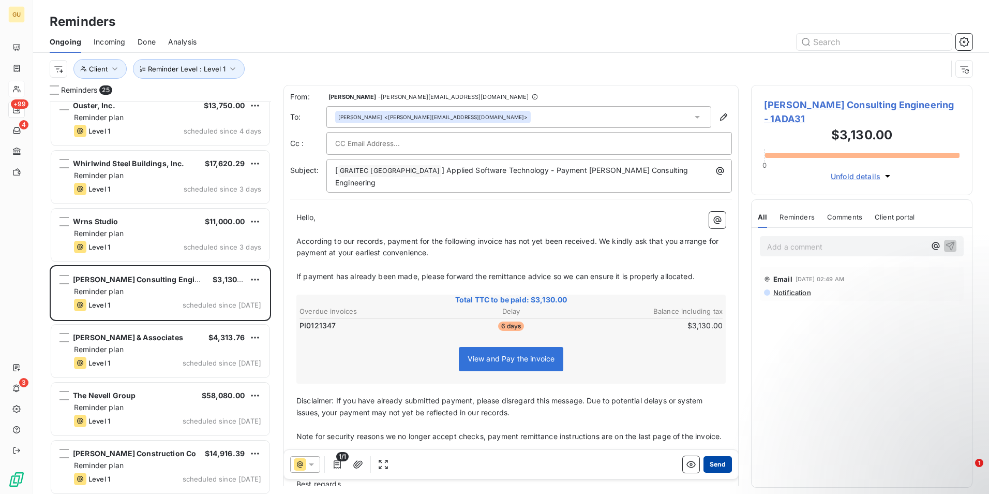
click at [704, 462] on button "Send" at bounding box center [718, 464] width 28 height 17
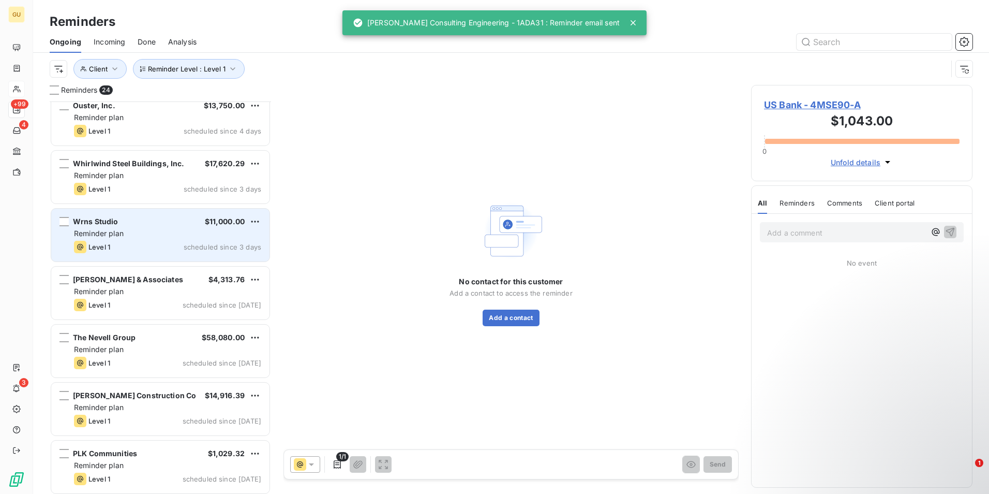
click at [146, 233] on div "Reminder plan" at bounding box center [167, 233] width 187 height 10
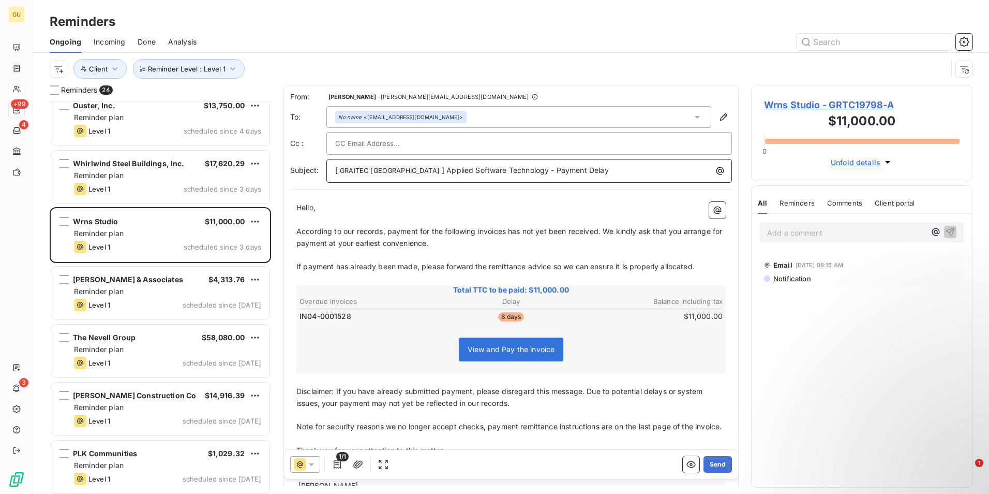
click at [572, 171] on p "[ GRAITEC [GEOGRAPHIC_DATA] ﻿ ] Applied Software Technology - Payment Delay" at bounding box center [531, 171] width 393 height 12
click at [507, 231] on span "According to our records, payment for the following invoices has not yet been r…" at bounding box center [510, 237] width 428 height 21
click at [711, 464] on button "Send" at bounding box center [718, 464] width 28 height 17
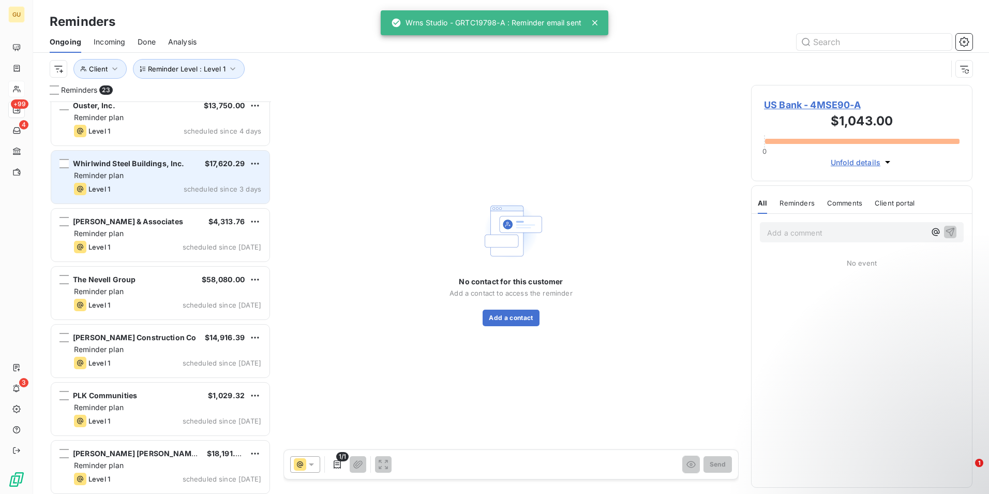
click at [177, 184] on div "Level 1 scheduled since 3 days" at bounding box center [167, 189] width 187 height 12
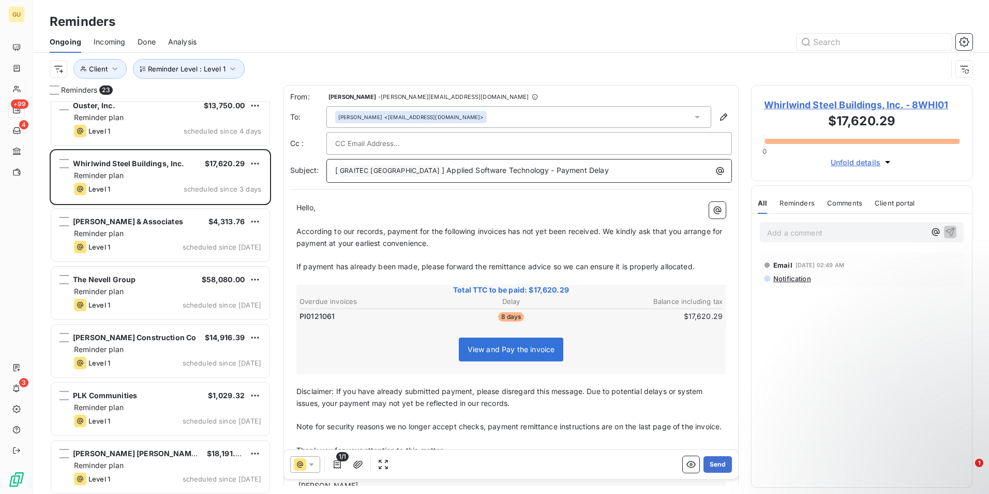
click at [572, 170] on p "[ GRAITEC [GEOGRAPHIC_DATA] ﻿ ] Applied Software Technology - Payment Delay" at bounding box center [531, 171] width 393 height 12
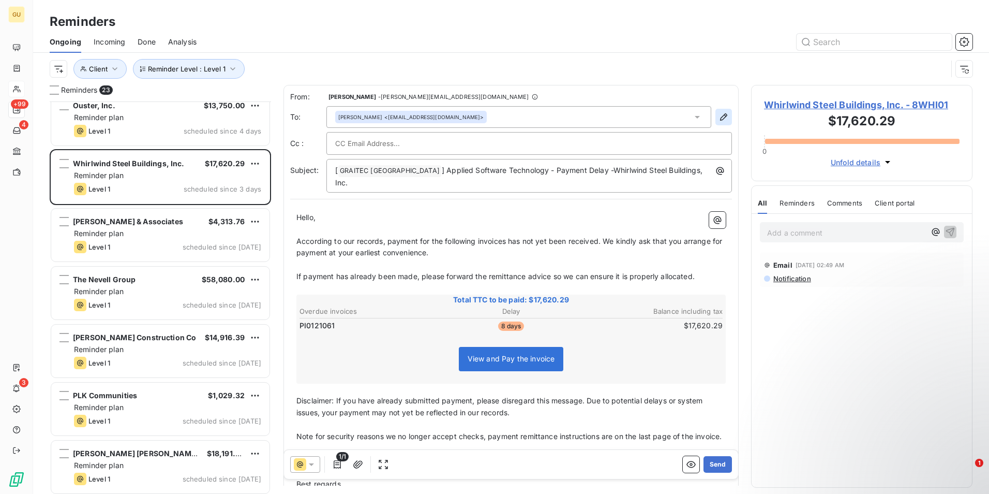
click at [719, 116] on icon "button" at bounding box center [724, 117] width 10 height 10
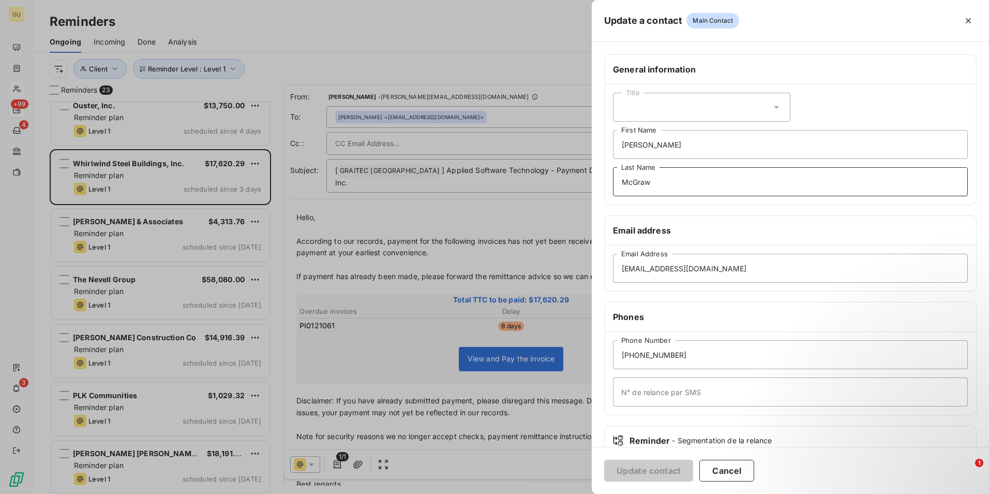
drag, startPoint x: 663, startPoint y: 183, endPoint x: 569, endPoint y: 173, distance: 95.2
click at [569, 493] on div "Update a contact Main Contact General information Title [PERSON_NAME] First Nam…" at bounding box center [494, 494] width 989 height 0
drag, startPoint x: 658, startPoint y: 141, endPoint x: 570, endPoint y: 145, distance: 87.5
click at [570, 493] on div "Update a contact Main Contact General information Title [PERSON_NAME] First Nam…" at bounding box center [494, 494] width 989 height 0
click at [662, 470] on button "Update contact" at bounding box center [648, 470] width 89 height 22
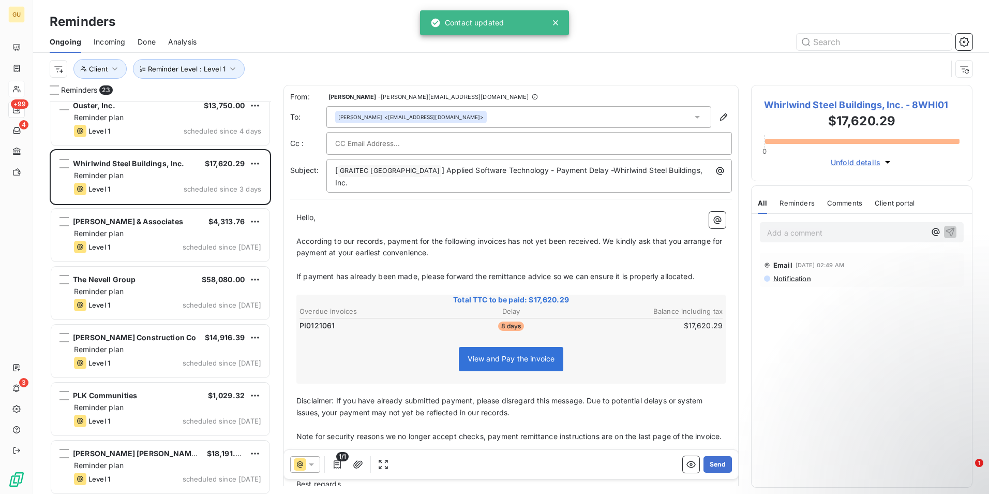
click at [440, 134] on div at bounding box center [529, 143] width 406 height 23
click at [439, 129] on div "From: [PERSON_NAME] - [PERSON_NAME][EMAIL_ADDRESS][DOMAIN_NAME] To: [PERSON_NAM…" at bounding box center [511, 142] width 442 height 101
click at [409, 133] on div at bounding box center [529, 143] width 406 height 23
click at [379, 124] on div "[PERSON_NAME] <[EMAIL_ADDRESS][DOMAIN_NAME]>" at bounding box center [518, 117] width 385 height 22
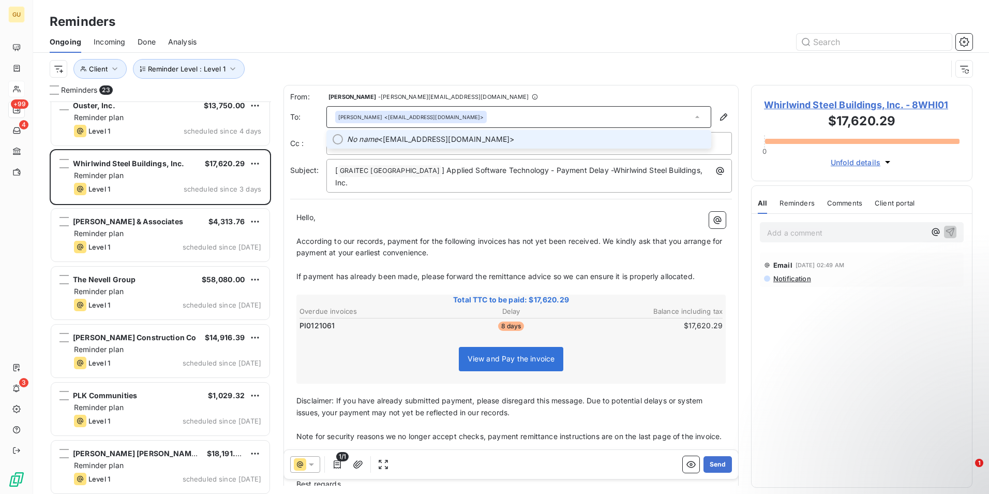
click at [383, 139] on span "No name <[EMAIL_ADDRESS][DOMAIN_NAME]>" at bounding box center [526, 139] width 358 height 10
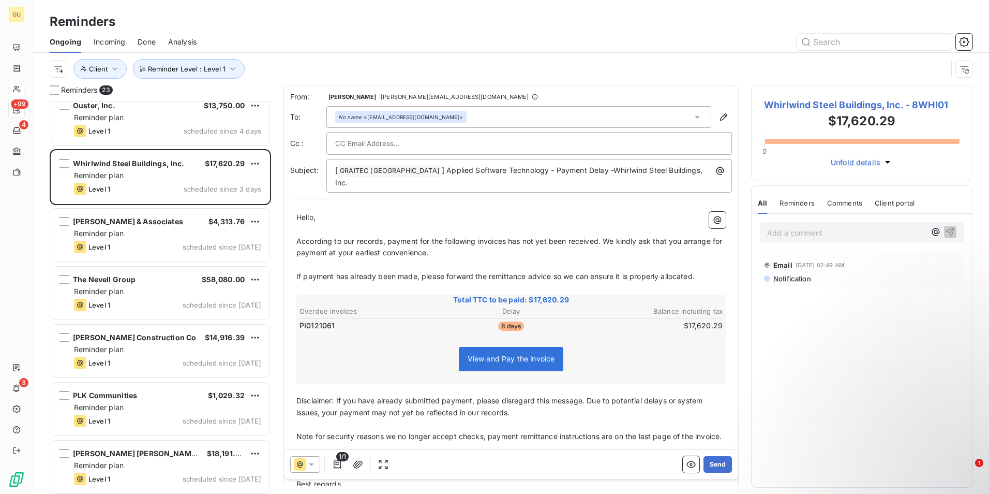
click at [507, 236] on span "According to our records, payment for the following invoices has not yet been r…" at bounding box center [510, 246] width 428 height 21
click at [714, 462] on button "Send" at bounding box center [718, 464] width 28 height 17
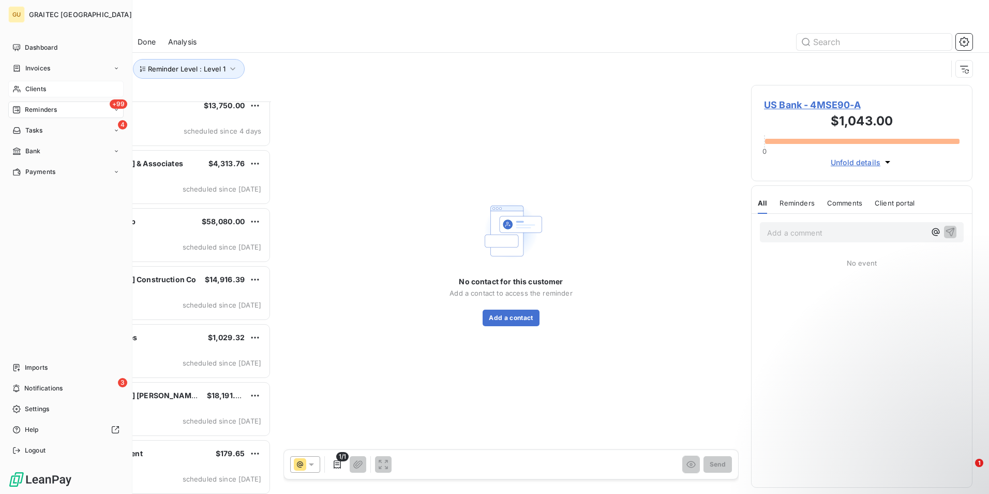
click at [33, 87] on span "Clients" at bounding box center [35, 88] width 21 height 9
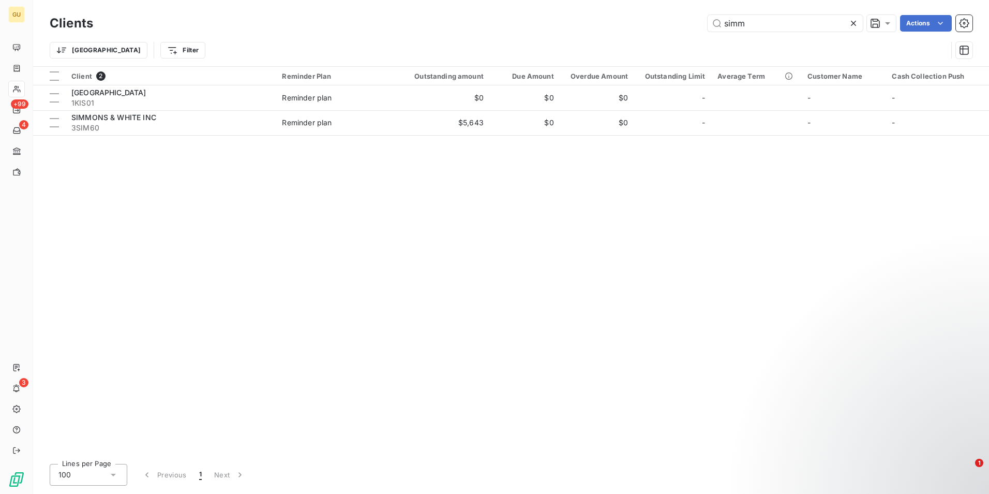
drag, startPoint x: 772, startPoint y: 20, endPoint x: 595, endPoint y: 33, distance: 178.0
click at [595, 33] on div "Clients simm Actions" at bounding box center [511, 23] width 923 height 22
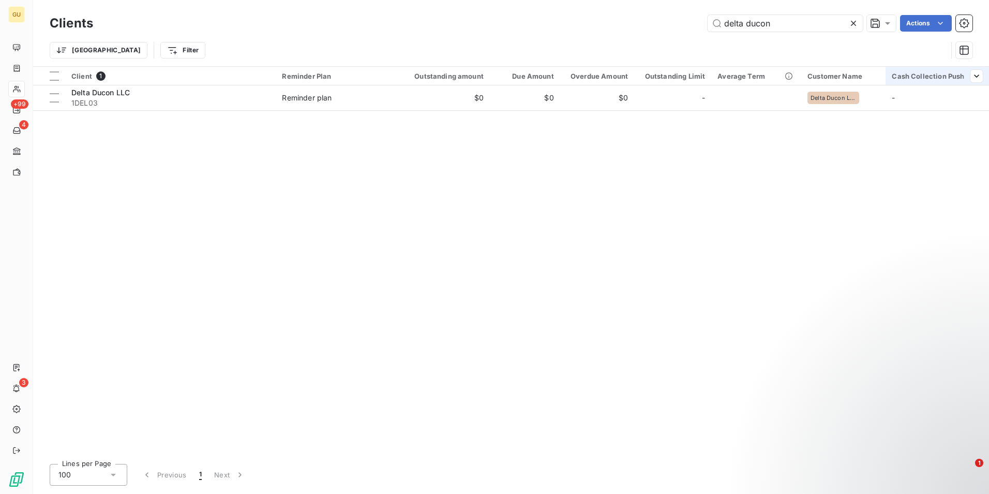
type input "delta ducon"
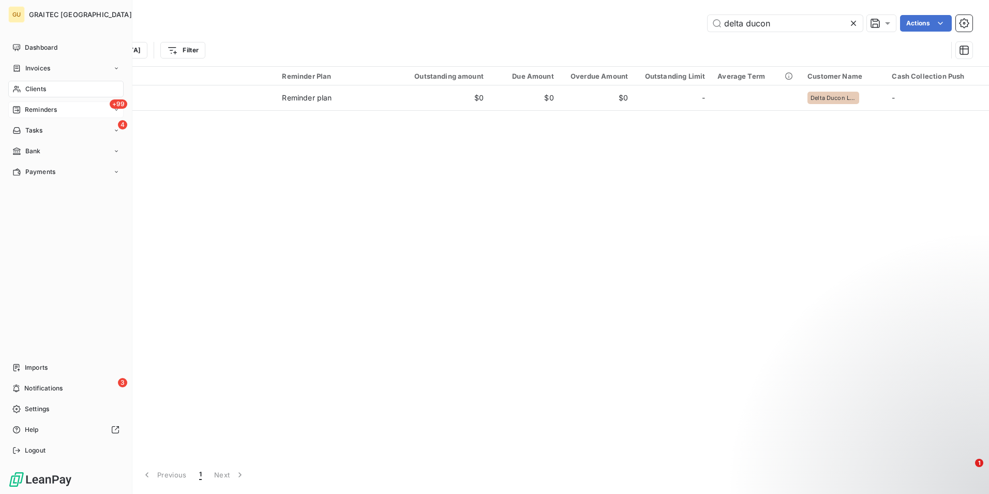
click at [62, 111] on div "+99 Reminders" at bounding box center [65, 109] width 115 height 17
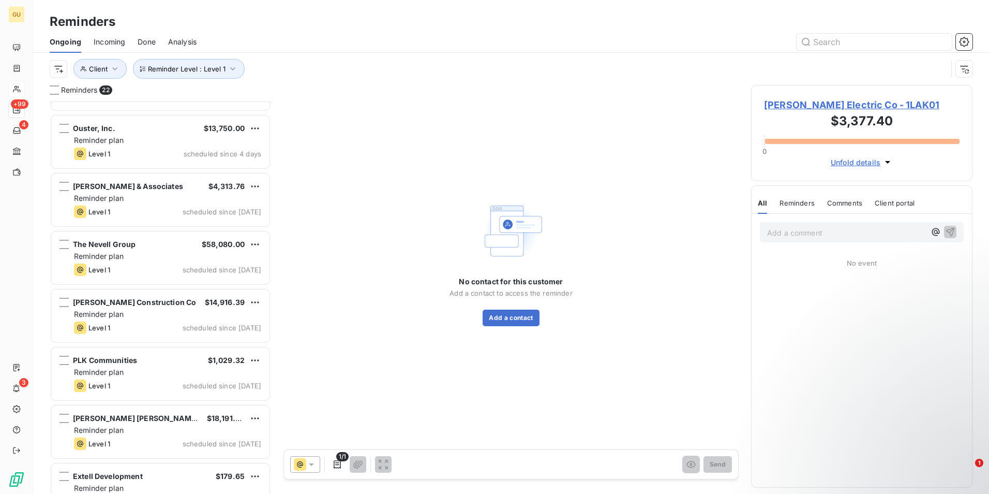
scroll to position [883, 0]
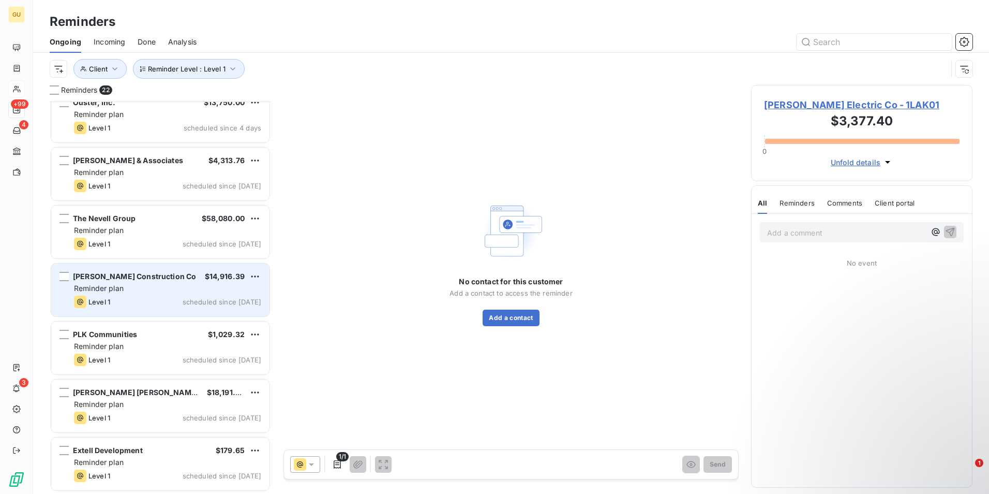
click at [176, 289] on div "Reminder plan" at bounding box center [167, 288] width 187 height 10
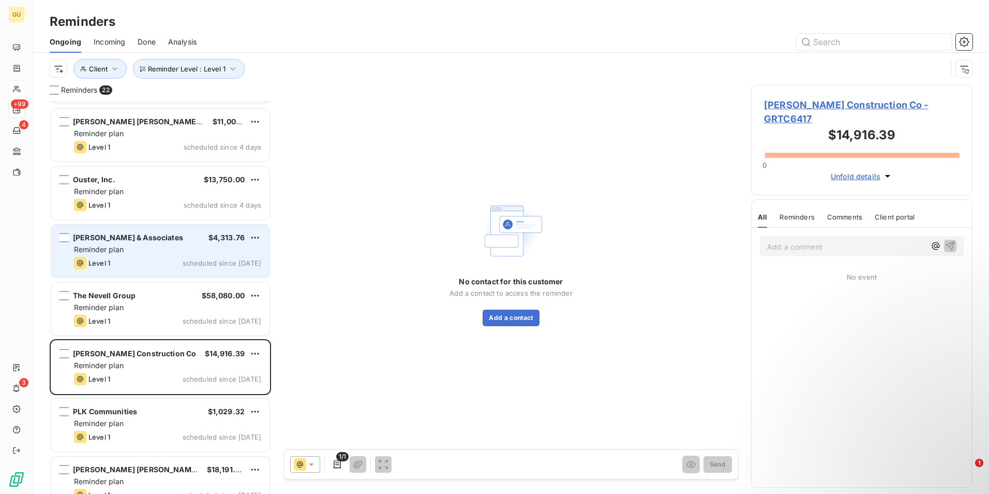
scroll to position [780, 0]
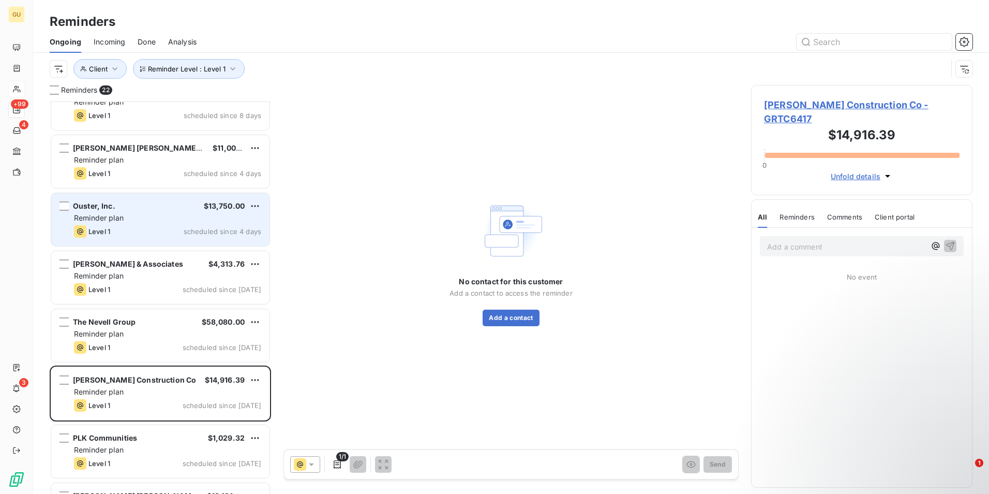
click at [168, 215] on div "Reminder plan" at bounding box center [167, 218] width 187 height 10
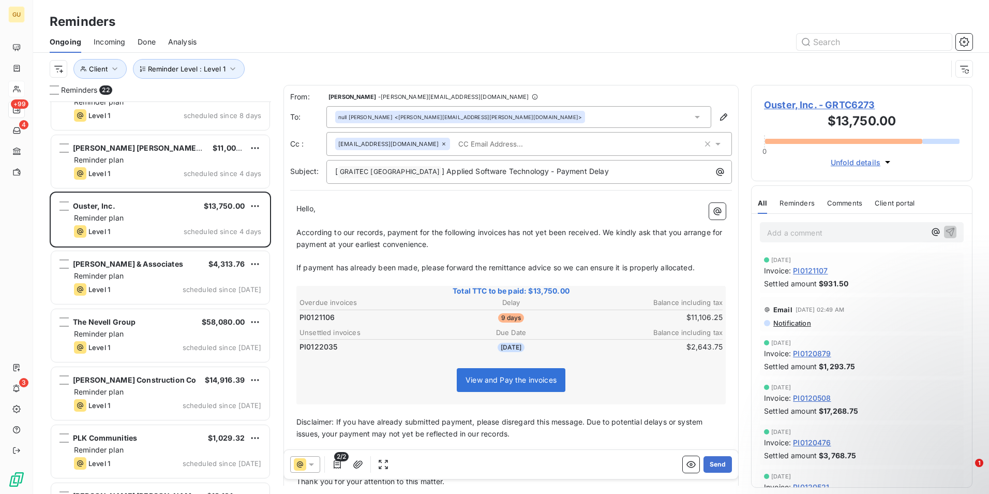
click at [312, 467] on icon at bounding box center [311, 464] width 10 height 10
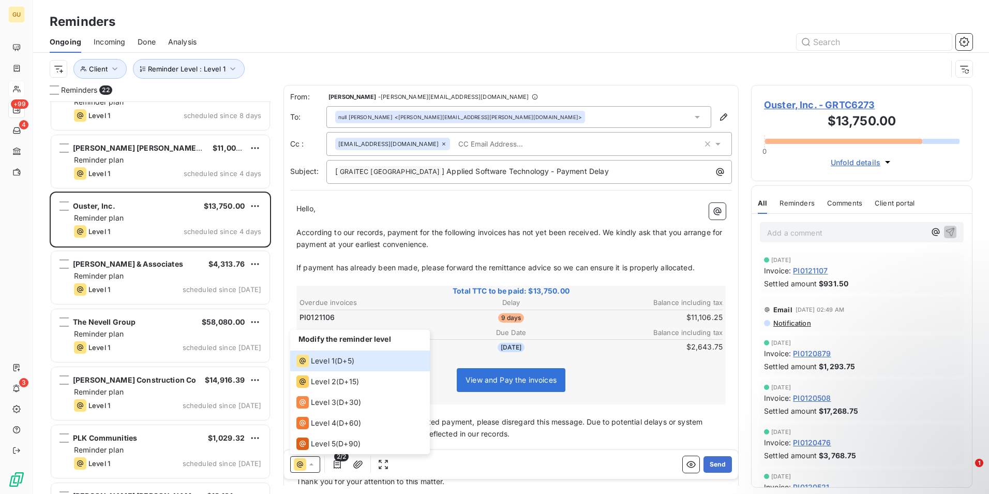
click at [447, 360] on div "View and Pay the invoices" at bounding box center [511, 382] width 426 height 44
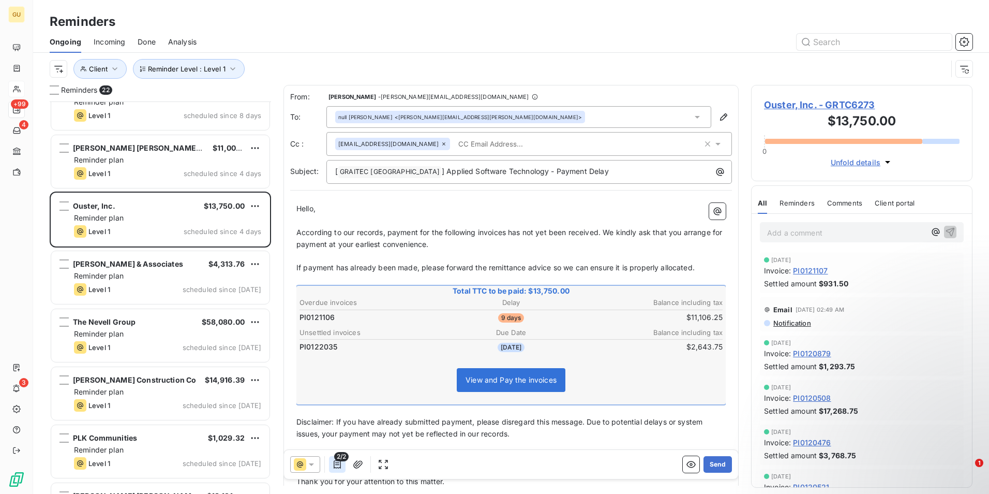
click at [337, 463] on icon "button" at bounding box center [337, 464] width 10 height 10
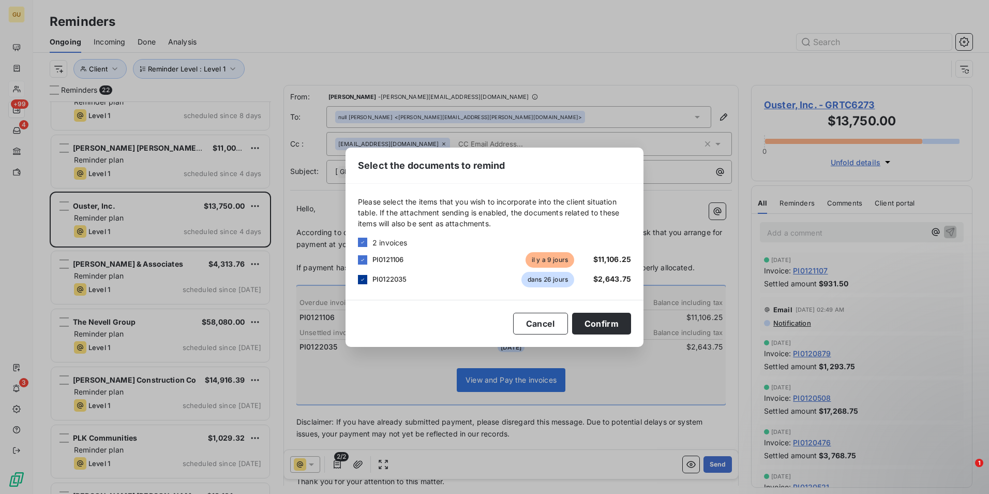
click at [363, 279] on icon at bounding box center [362, 279] width 3 height 2
click at [533, 323] on button "Cancel" at bounding box center [540, 324] width 55 height 22
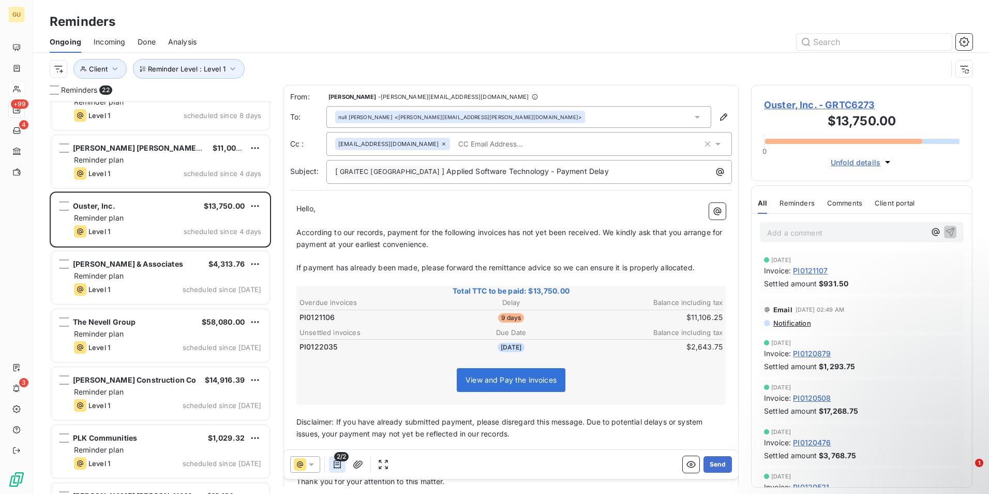
click at [339, 464] on icon "button" at bounding box center [337, 464] width 10 height 10
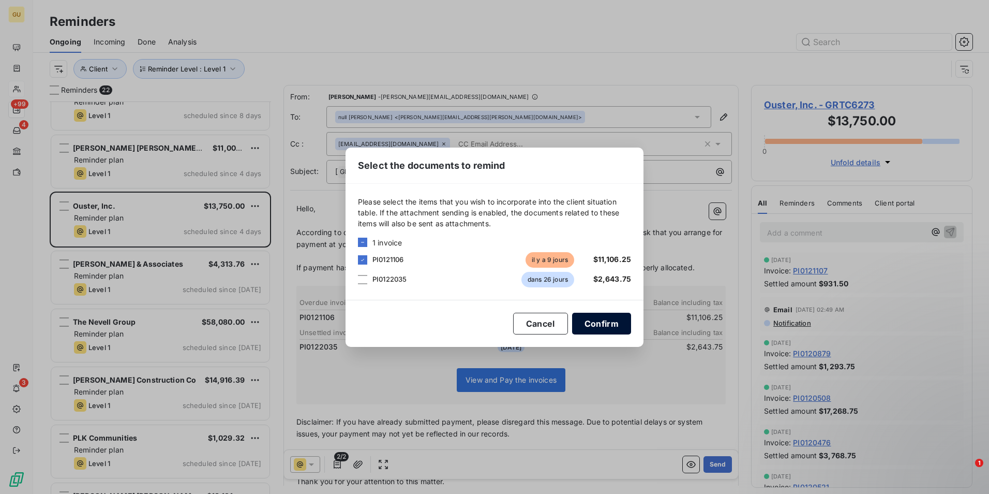
click at [599, 318] on button "Confirm" at bounding box center [601, 324] width 59 height 22
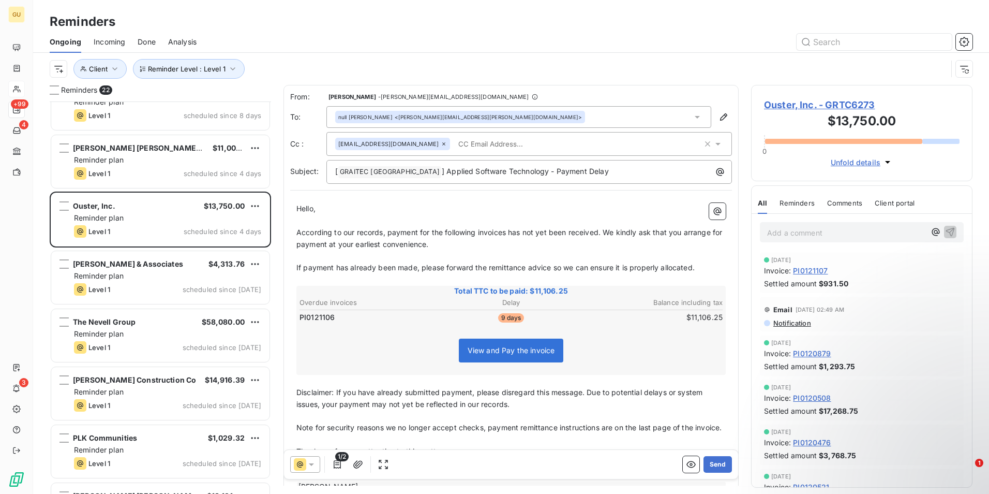
click at [508, 233] on span "According to our records, payment for the following invoices has not yet been r…" at bounding box center [510, 238] width 428 height 21
click at [570, 175] on p "[ GRAITEC [GEOGRAPHIC_DATA] ﻿ ] Applied Software Technology - Payment Delay" at bounding box center [531, 172] width 393 height 12
click at [707, 464] on button "Send" at bounding box center [718, 464] width 28 height 17
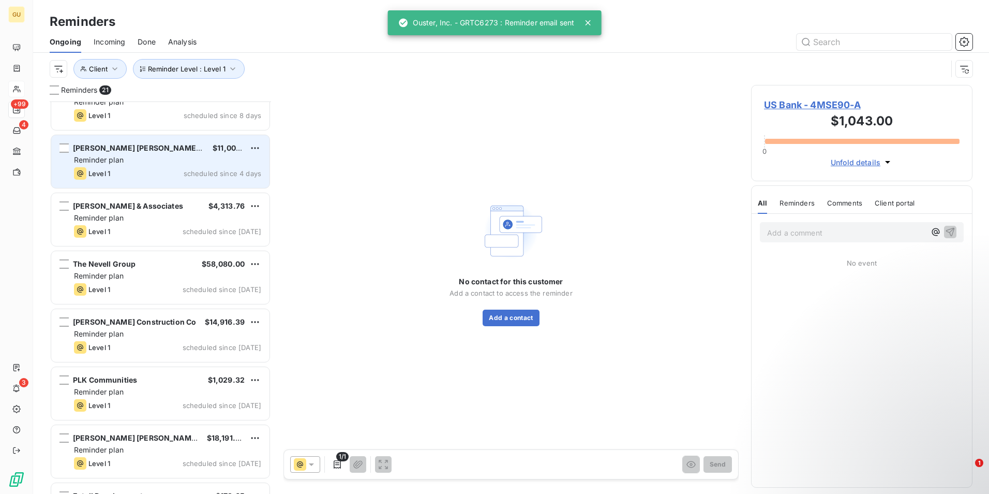
click at [169, 173] on div "Level 1 scheduled since 4 days" at bounding box center [167, 173] width 187 height 12
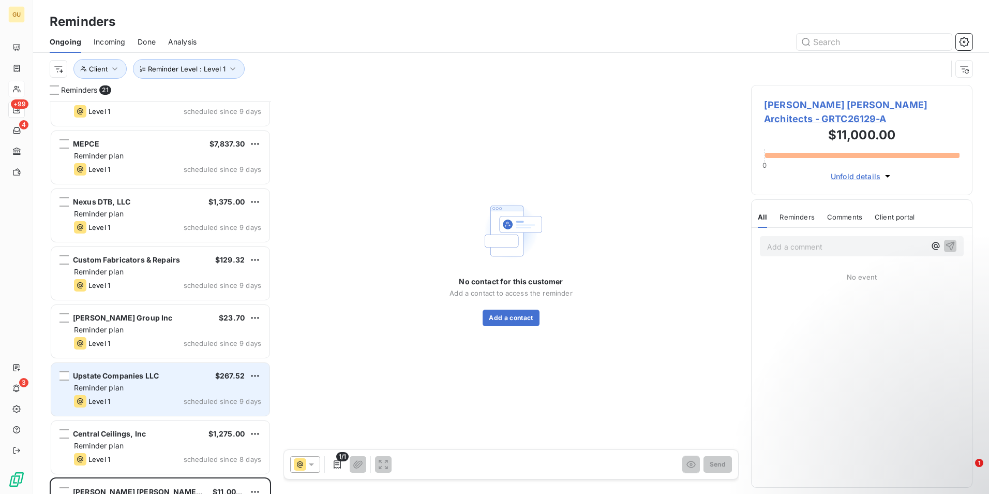
scroll to position [418, 0]
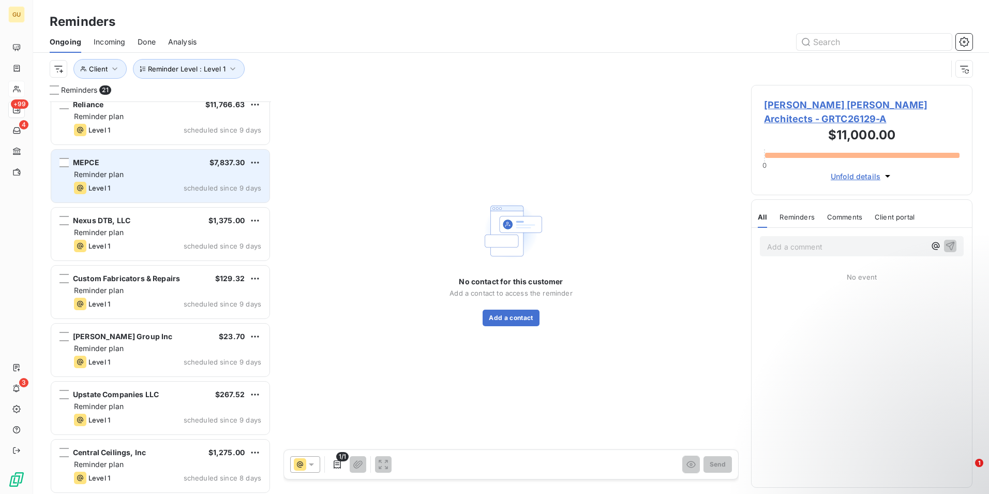
click at [166, 173] on div "Reminder plan" at bounding box center [167, 174] width 187 height 10
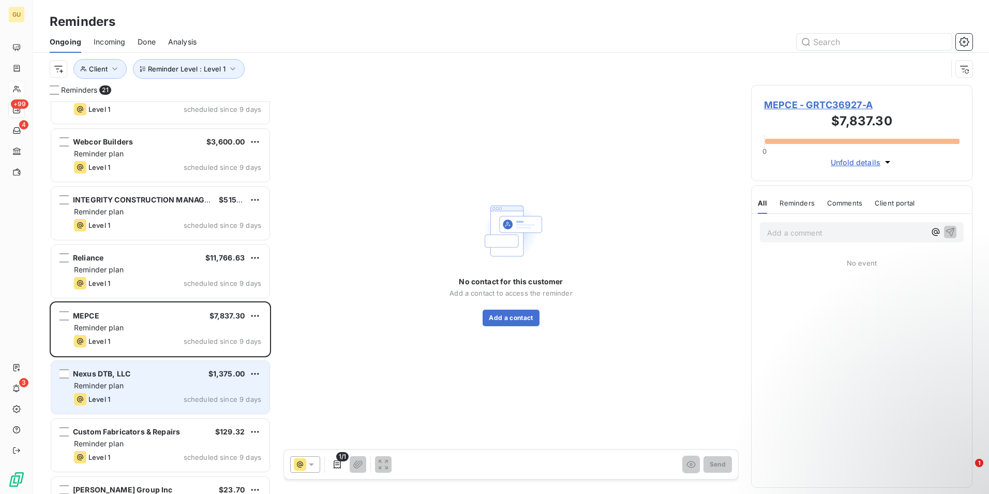
scroll to position [211, 0]
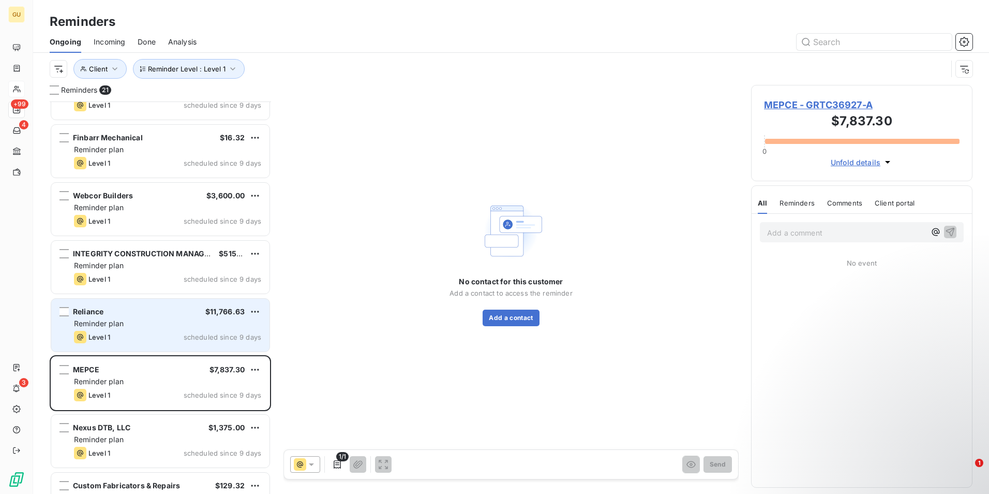
click at [164, 313] on div "Reliance $11,766.63" at bounding box center [167, 311] width 187 height 9
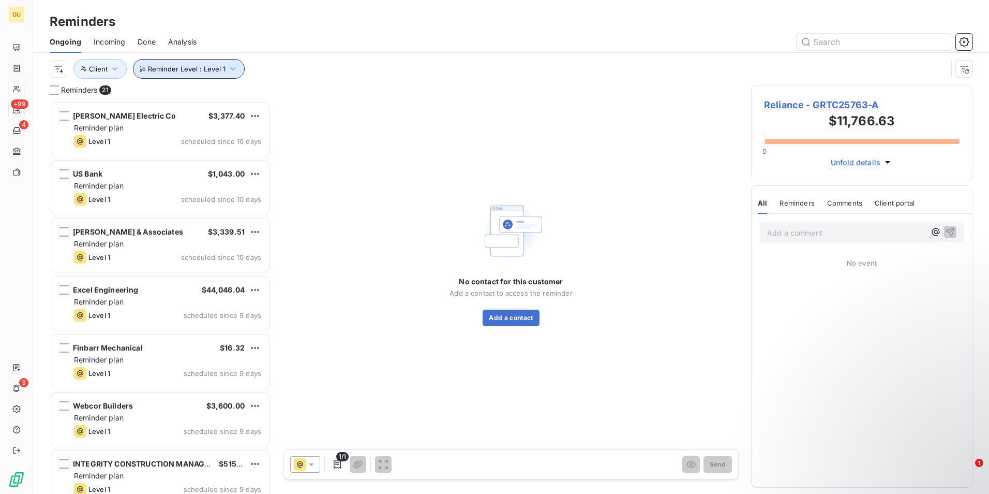
click at [234, 63] on button "Reminder Level : Level 1" at bounding box center [189, 69] width 112 height 20
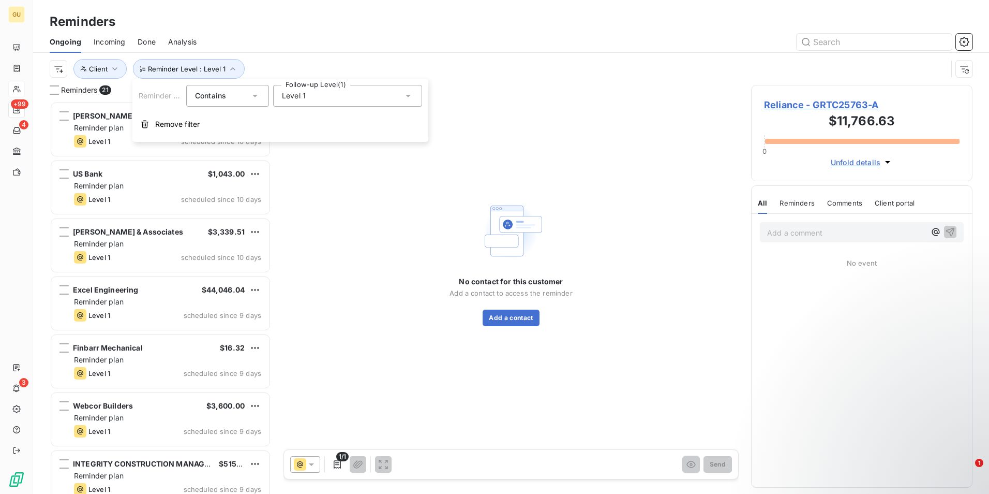
click at [408, 96] on icon at bounding box center [408, 96] width 5 height 3
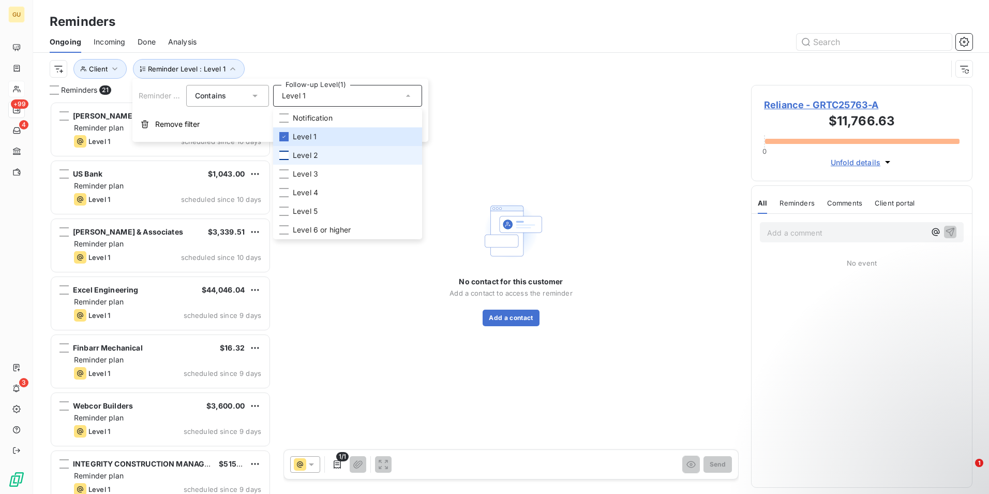
click at [283, 156] on div at bounding box center [283, 155] width 9 height 9
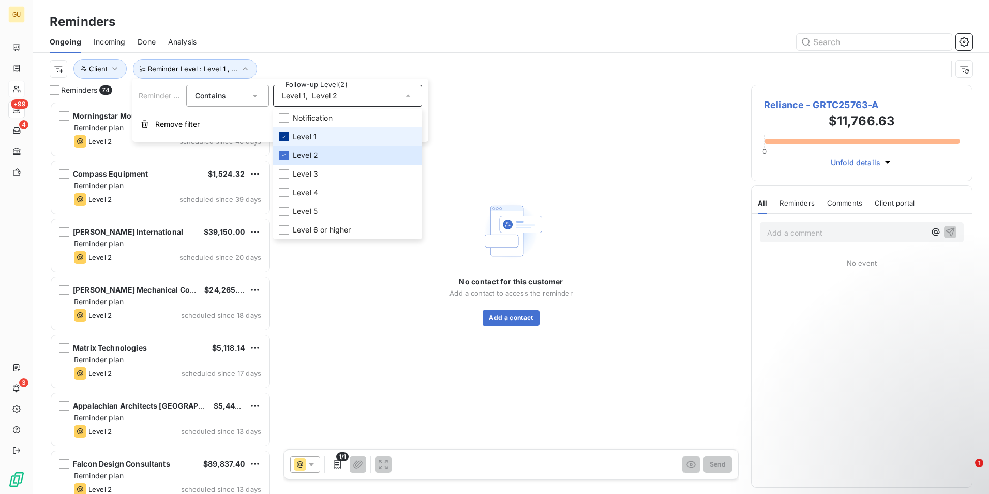
scroll to position [384, 214]
click at [284, 137] on icon at bounding box center [284, 137] width 3 height 2
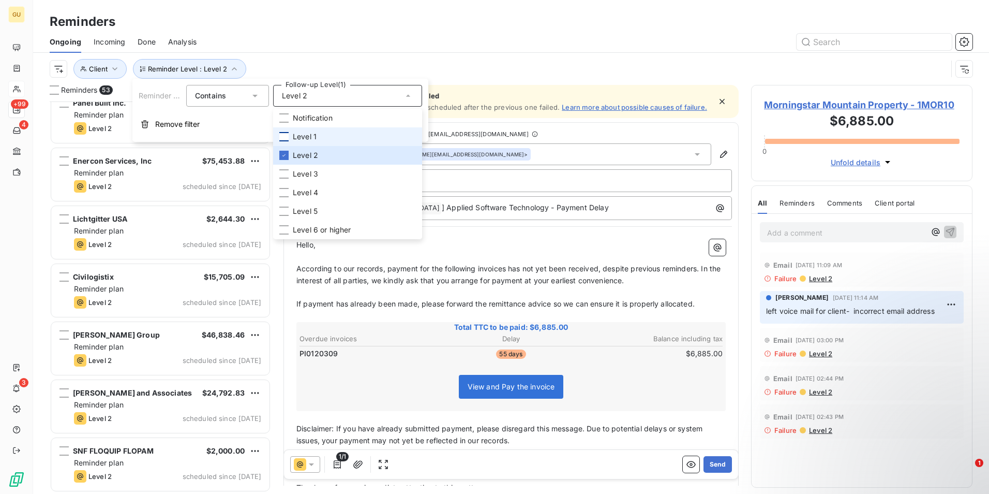
scroll to position [2680, 0]
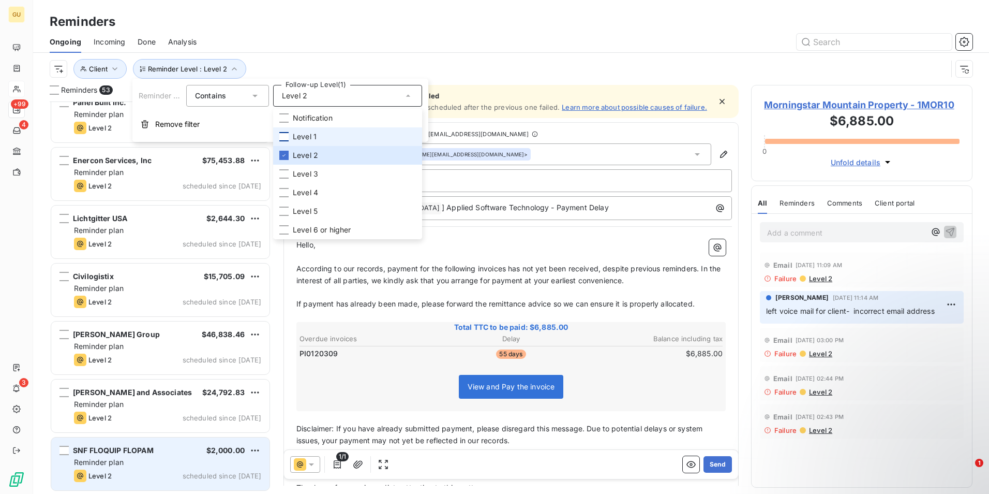
click at [159, 467] on div "SNF FLOQUIP FLOPAM $2,000.00 Reminder plan Level 2 scheduled since [DATE]" at bounding box center [160, 463] width 218 height 53
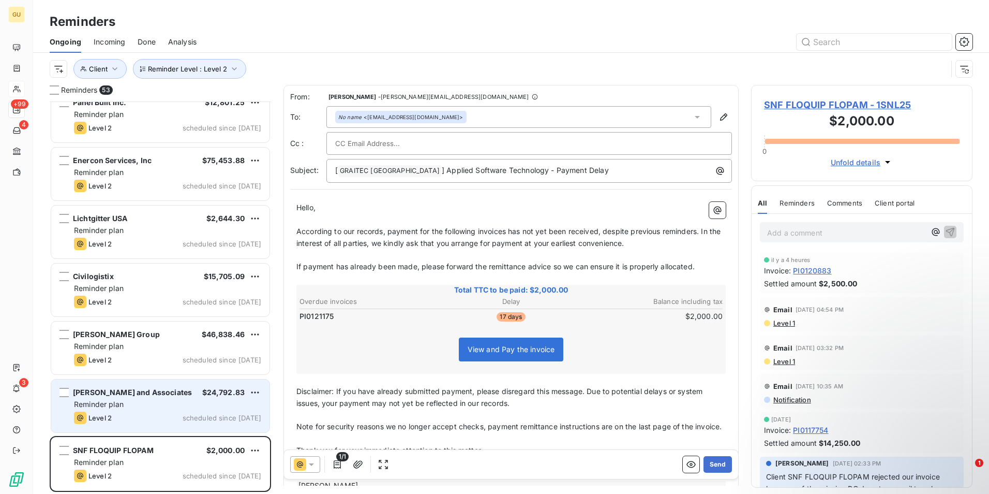
click at [160, 413] on div "Level 2 scheduled since [DATE]" at bounding box center [167, 417] width 187 height 12
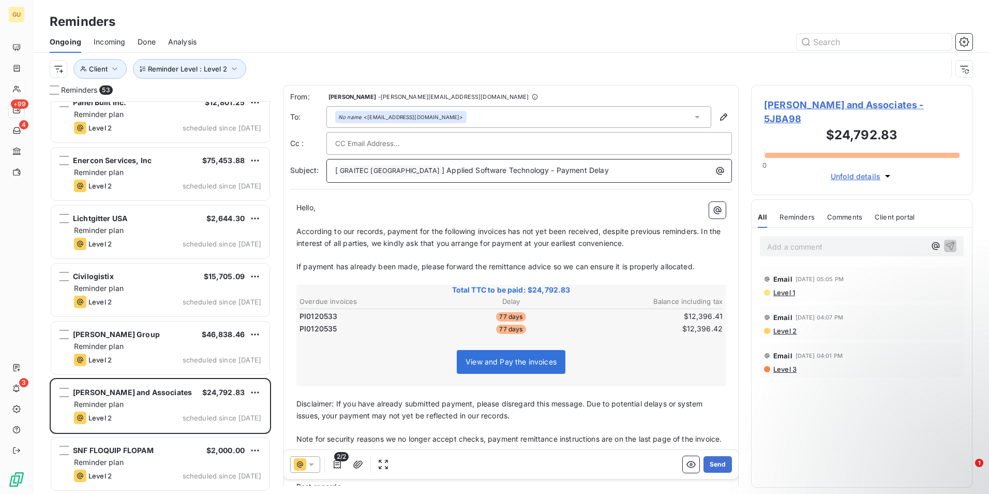
click at [585, 170] on p "[ GRAITEC [GEOGRAPHIC_DATA] ﻿ ] Applied Software Technology - Payment Delay" at bounding box center [531, 171] width 393 height 12
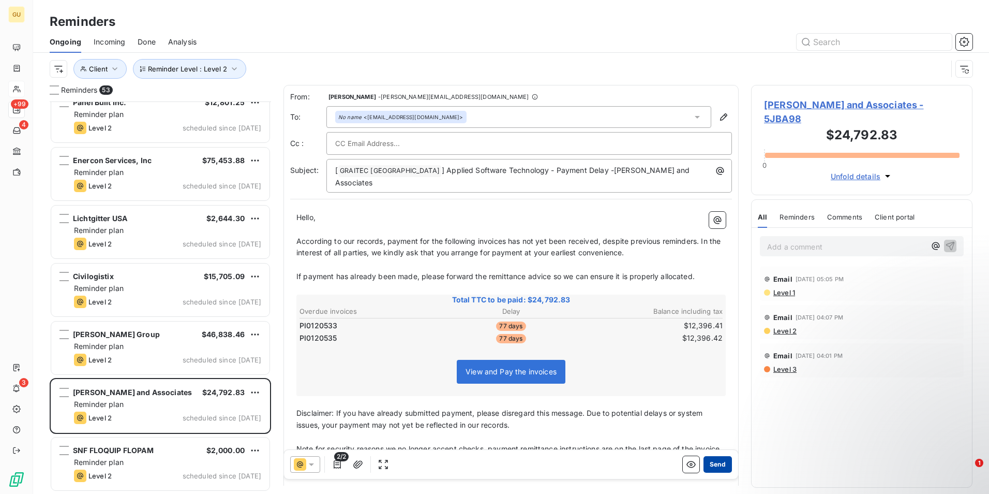
click at [704, 462] on button "Send" at bounding box center [718, 464] width 28 height 17
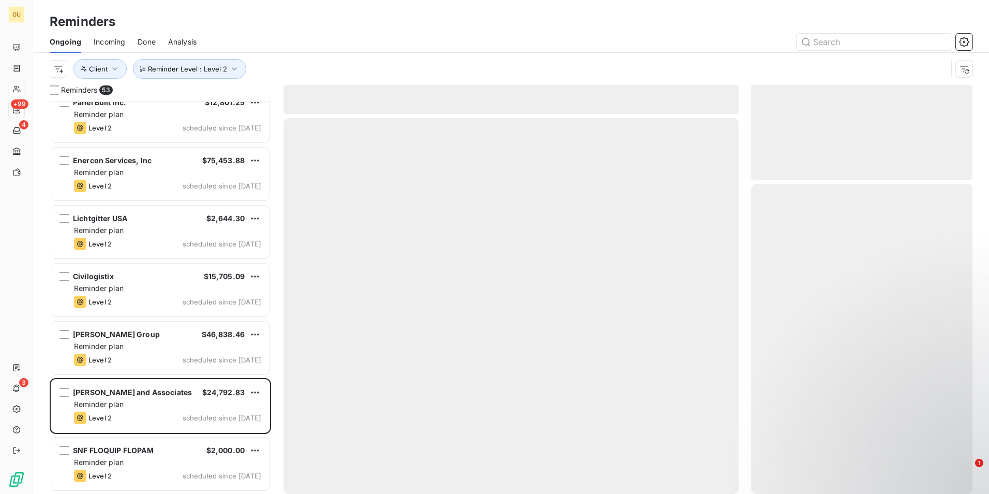
scroll to position [2621, 0]
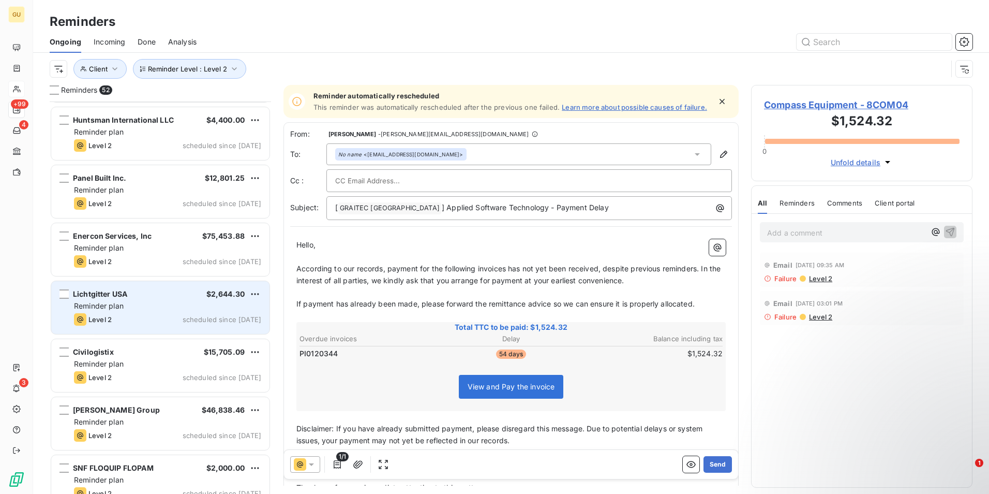
scroll to position [2622, 0]
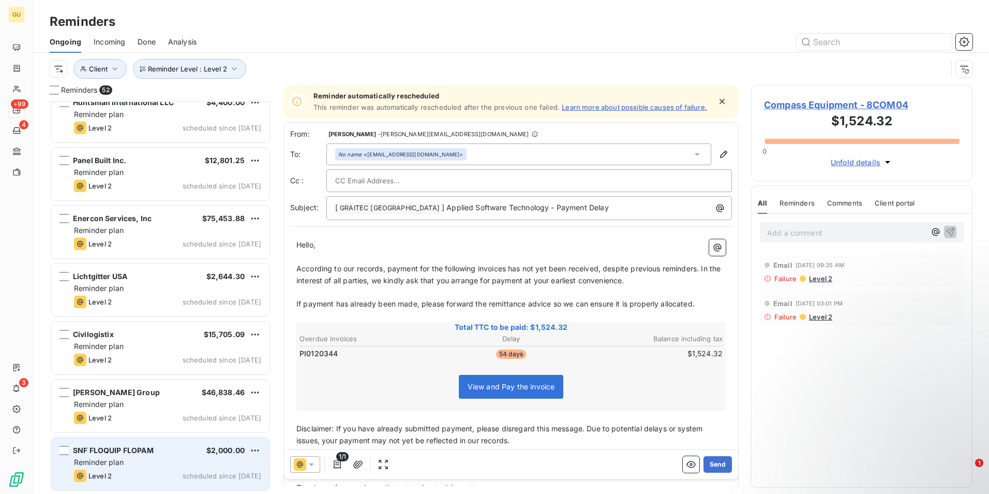
click at [170, 467] on div "SNF FLOQUIP FLOPAM $2,000.00 Reminder plan Level 2 scheduled since [DATE]" at bounding box center [160, 463] width 218 height 53
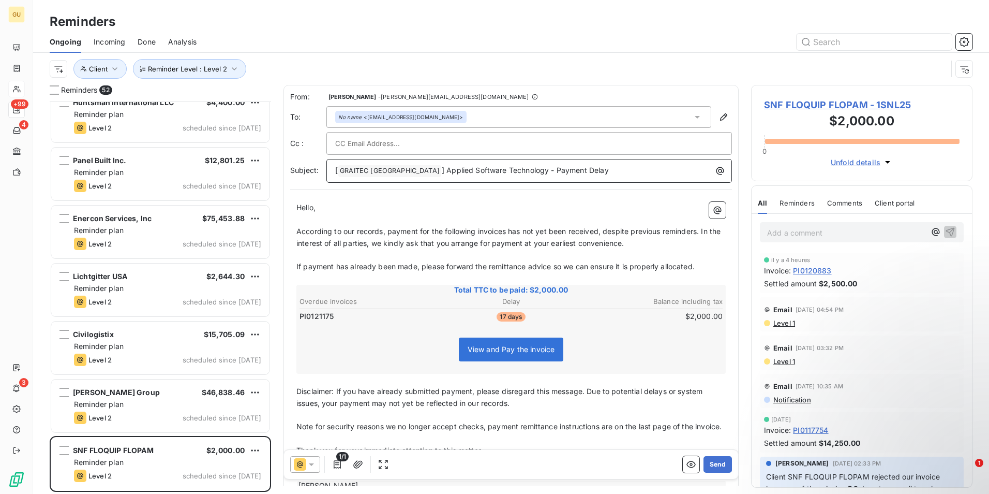
click at [577, 173] on p "[ GRAITEC [GEOGRAPHIC_DATA] ﻿ ] Applied Software Technology - Payment Delay" at bounding box center [531, 171] width 393 height 12
click at [509, 232] on span "According to our records, payment for the following invoices has not yet been r…" at bounding box center [509, 237] width 426 height 21
click at [310, 464] on icon at bounding box center [311, 464] width 5 height 3
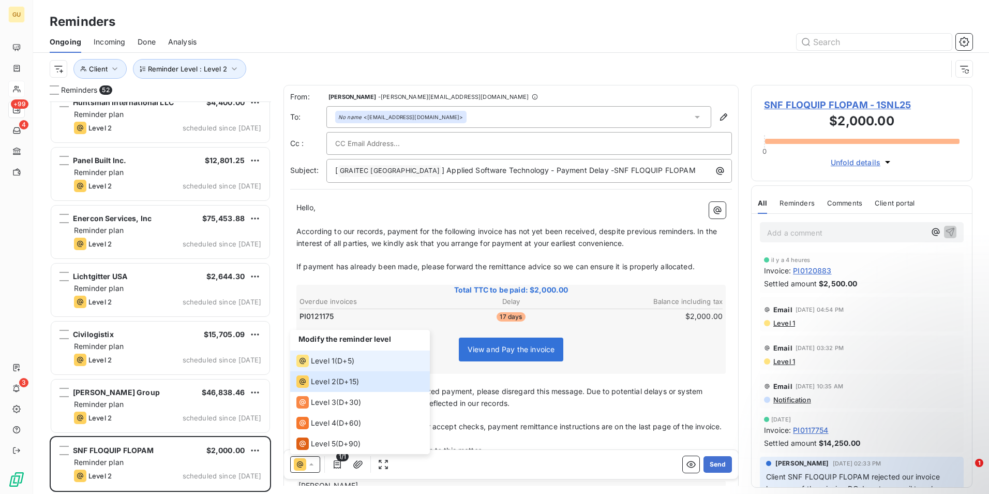
click at [323, 358] on span "Level 1" at bounding box center [323, 360] width 24 height 10
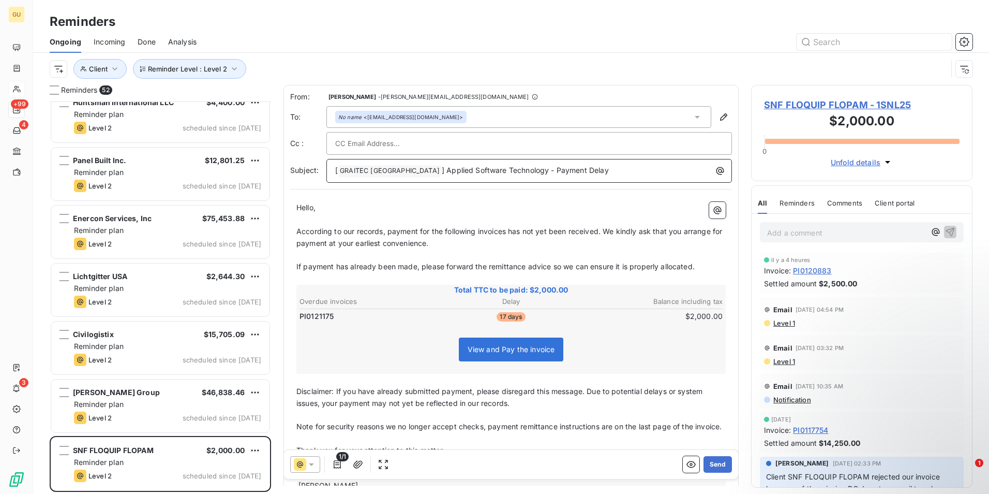
click at [571, 171] on p "[ GRAITEC [GEOGRAPHIC_DATA] ﻿ ] Applied Software Technology - Payment Delay" at bounding box center [531, 171] width 393 height 12
click at [507, 230] on span "According to our records, payment for the following invoices has not yet been r…" at bounding box center [510, 237] width 428 height 21
click at [712, 464] on button "Send" at bounding box center [718, 464] width 28 height 17
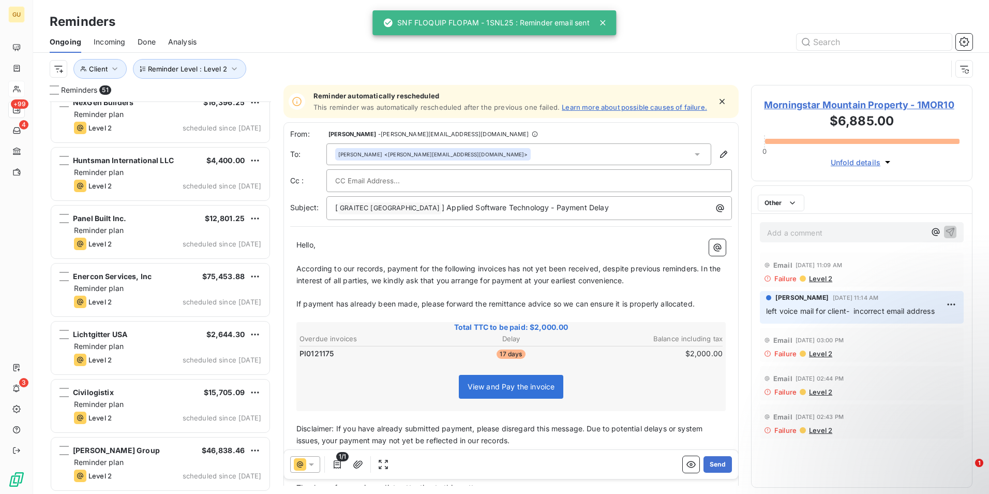
scroll to position [2563, 0]
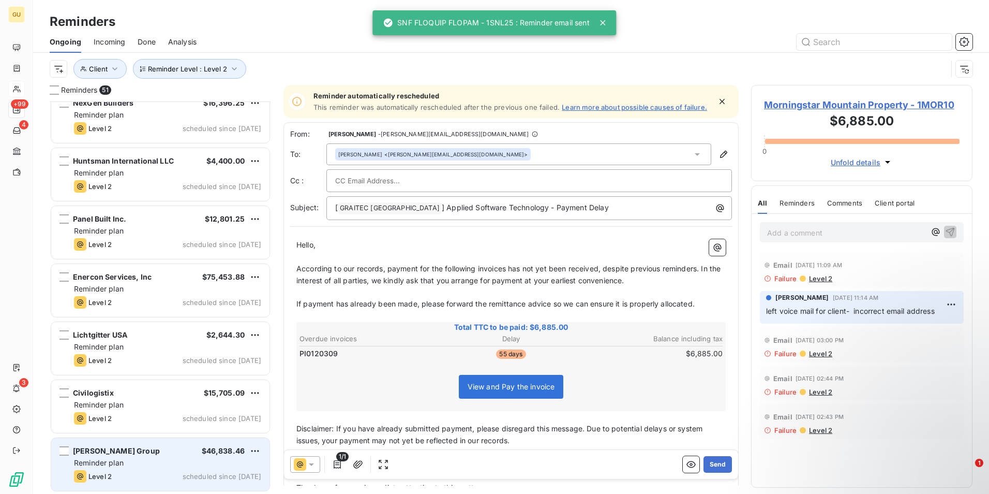
click at [182, 462] on div "Reminder plan" at bounding box center [167, 462] width 187 height 10
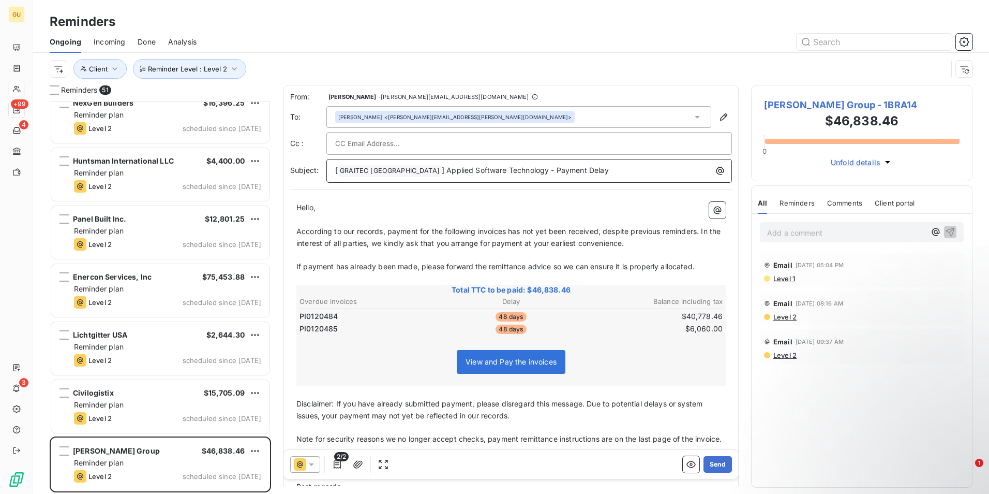
click at [574, 168] on p "[ GRAITEC [GEOGRAPHIC_DATA] ﻿ ] Applied Software Technology - Payment Delay" at bounding box center [531, 171] width 393 height 12
click at [311, 464] on icon at bounding box center [311, 464] width 5 height 3
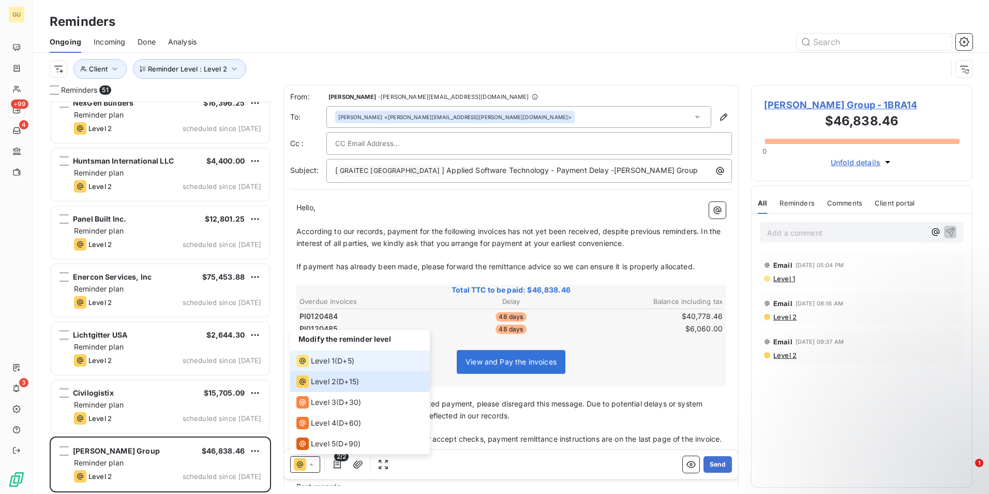
click at [362, 362] on li "Level 1 ( D+5 )" at bounding box center [360, 360] width 140 height 21
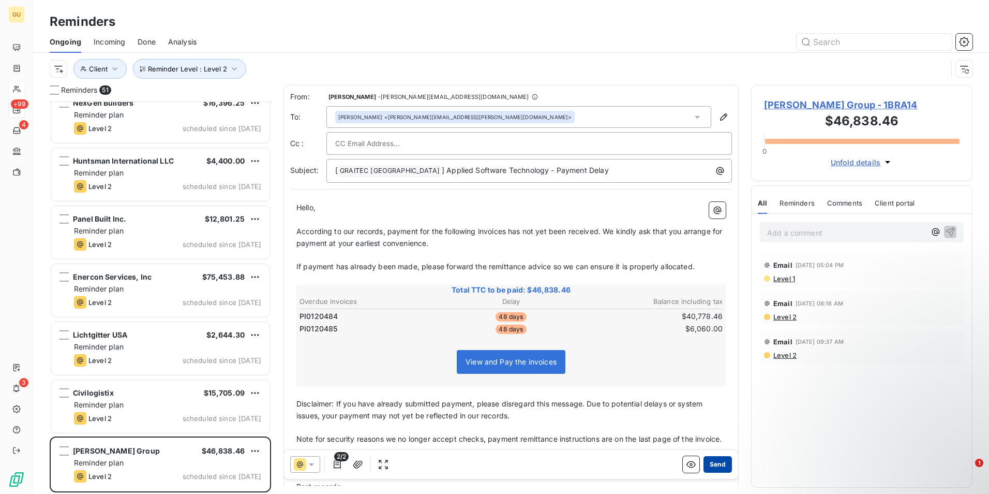
click at [714, 462] on button "Send" at bounding box center [718, 464] width 28 height 17
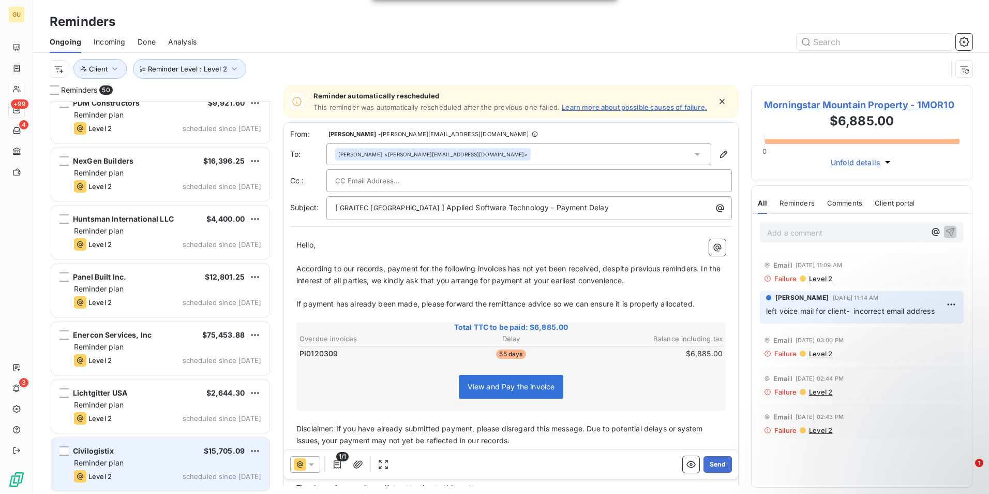
scroll to position [2506, 0]
click at [144, 476] on div "Level 2 scheduled since [DATE]" at bounding box center [167, 475] width 187 height 12
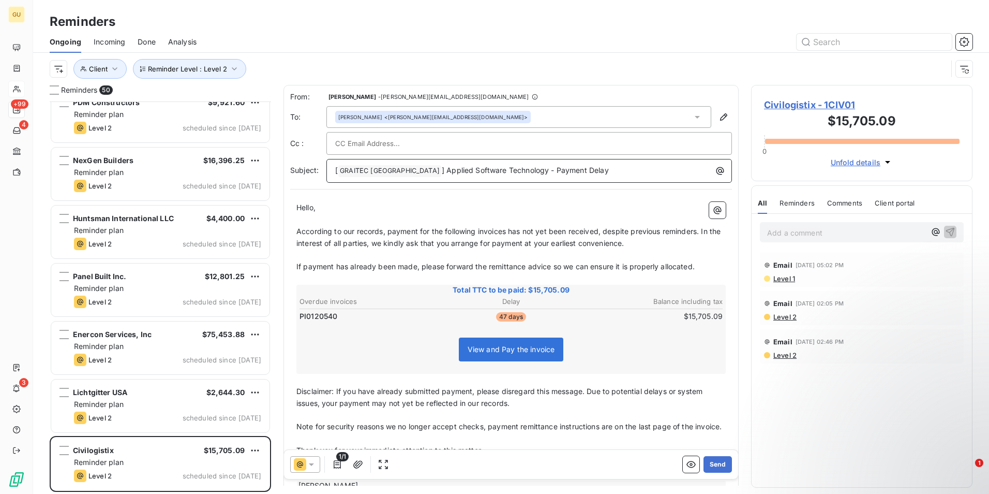
click at [599, 172] on p "[ GRAITEC [GEOGRAPHIC_DATA] ﻿ ] Applied Software Technology - Payment Delay" at bounding box center [531, 171] width 393 height 12
click at [507, 232] on span "According to our records, payment for the following invoices has not yet been r…" at bounding box center [509, 237] width 426 height 21
click at [706, 462] on button "Send" at bounding box center [718, 464] width 28 height 17
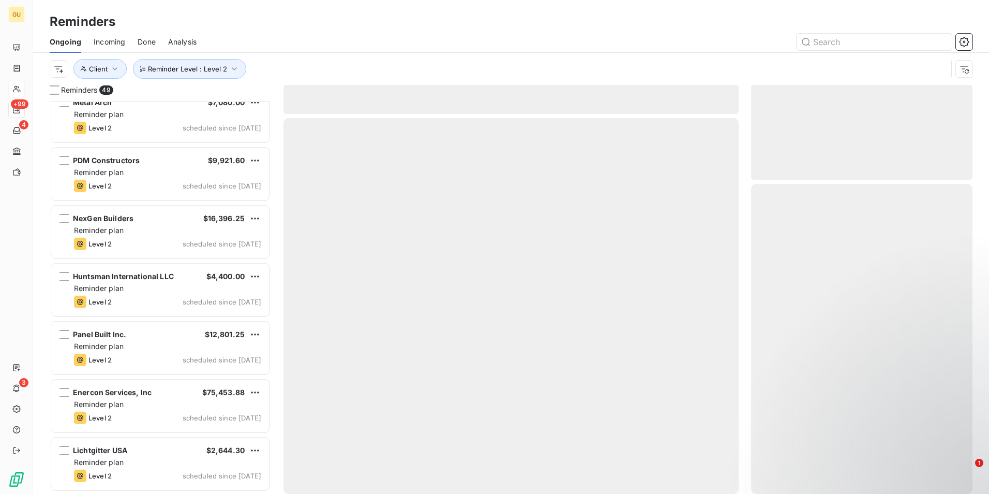
scroll to position [2447, 0]
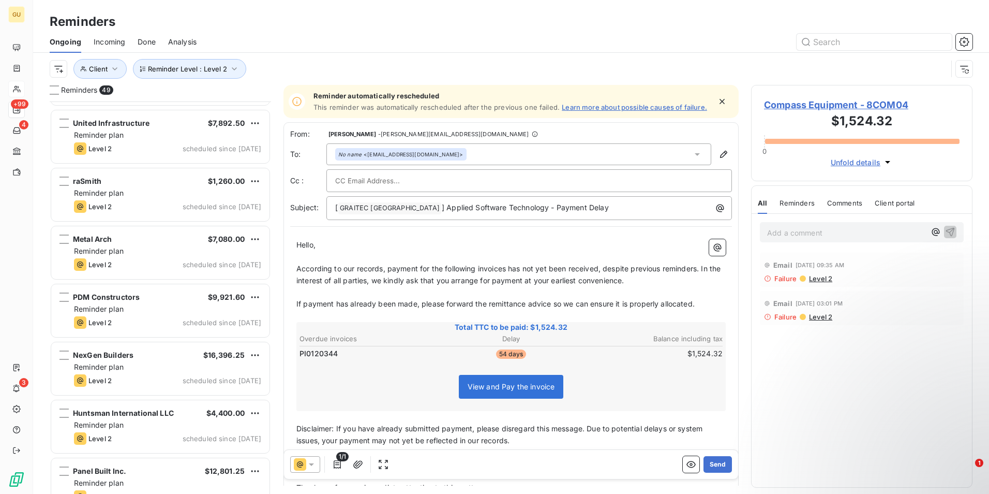
scroll to position [2293, 0]
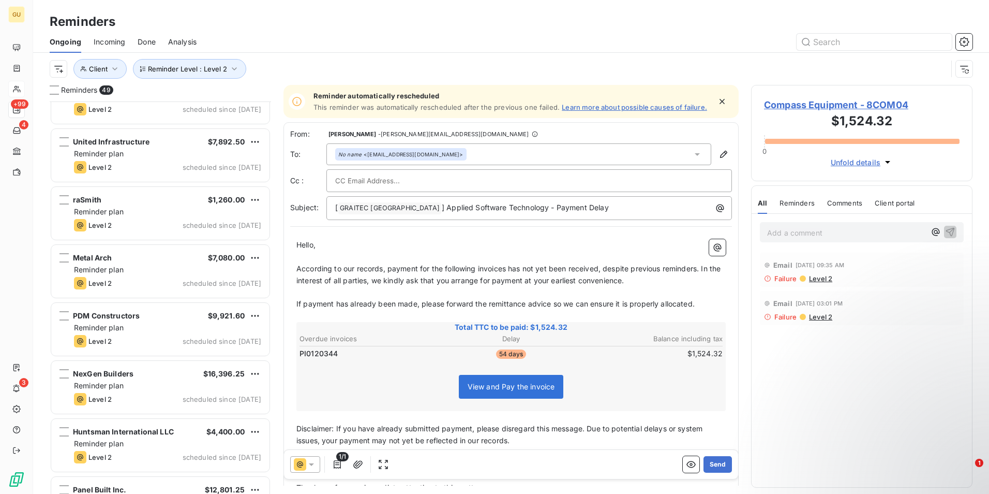
click at [139, 447] on div "Reminder plan" at bounding box center [167, 443] width 187 height 10
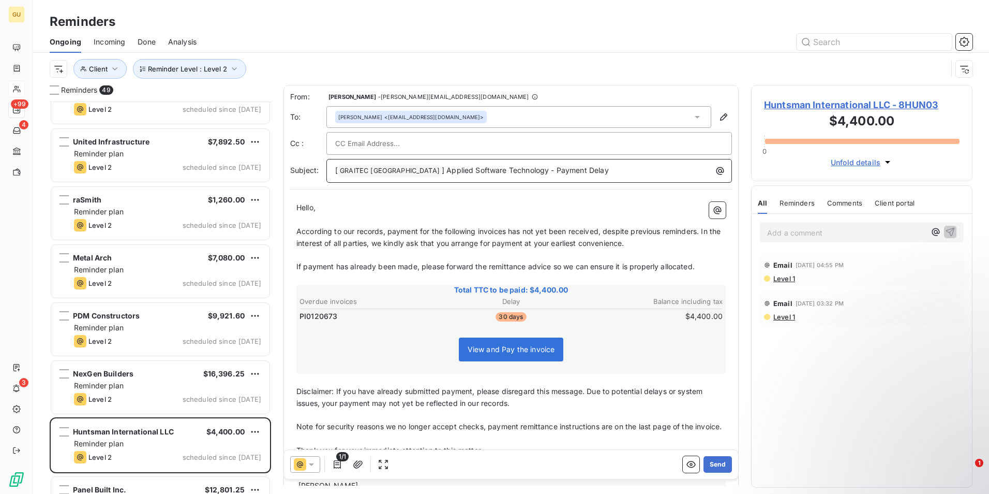
click at [588, 173] on p "[ GRAITEC [GEOGRAPHIC_DATA] ﻿ ] Applied Software Technology - Payment Delay" at bounding box center [531, 171] width 393 height 12
click at [719, 116] on icon "button" at bounding box center [724, 117] width 10 height 10
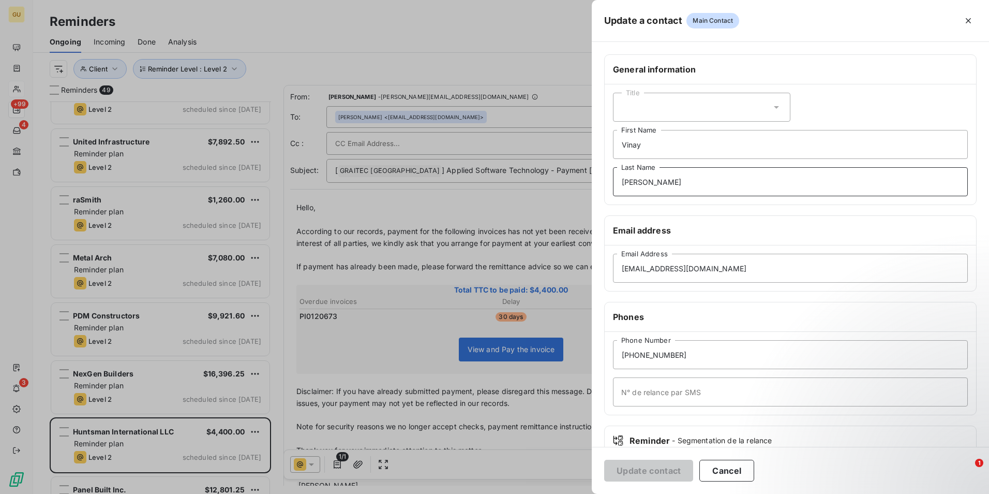
drag, startPoint x: 651, startPoint y: 182, endPoint x: 581, endPoint y: 181, distance: 70.4
click at [581, 493] on div "Update a contact Main Contact General information Title [PERSON_NAME] First Nam…" at bounding box center [494, 494] width 989 height 0
drag, startPoint x: 653, startPoint y: 141, endPoint x: 582, endPoint y: 142, distance: 70.9
click at [583, 493] on div "Update a contact Main Contact General information Title [PERSON_NAME] First Nam…" at bounding box center [494, 494] width 989 height 0
click at [663, 469] on button "Update contact" at bounding box center [648, 470] width 89 height 22
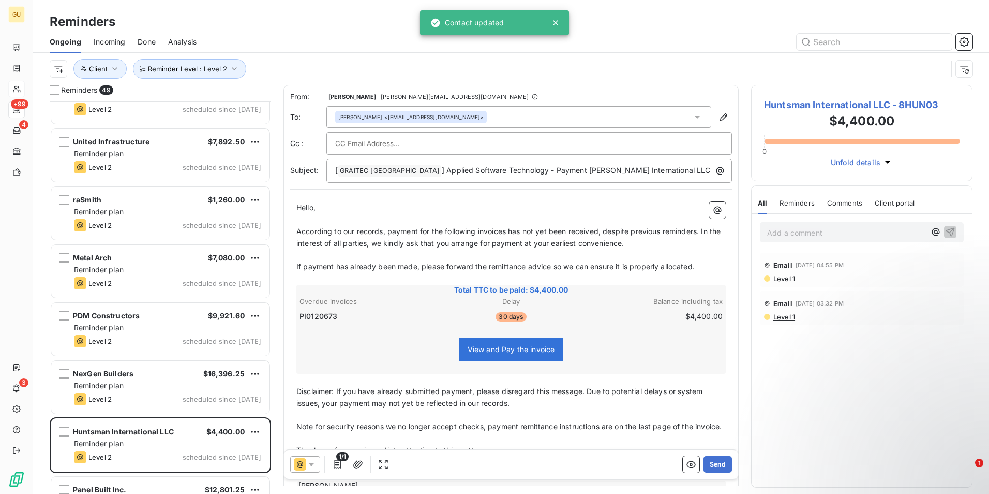
click at [470, 121] on div "[PERSON_NAME] <[EMAIL_ADDRESS][DOMAIN_NAME]>" at bounding box center [518, 117] width 385 height 22
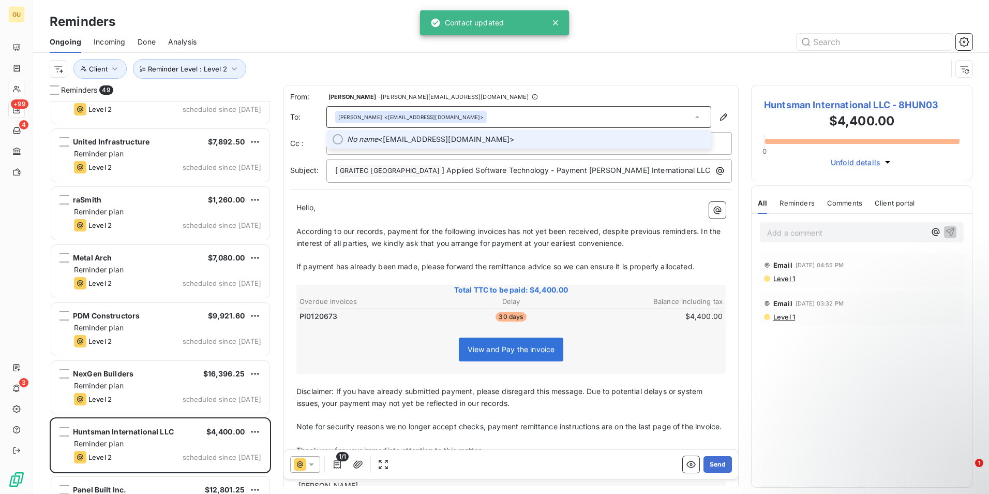
click at [470, 138] on span "No name <[EMAIL_ADDRESS][DOMAIN_NAME]>" at bounding box center [526, 139] width 358 height 10
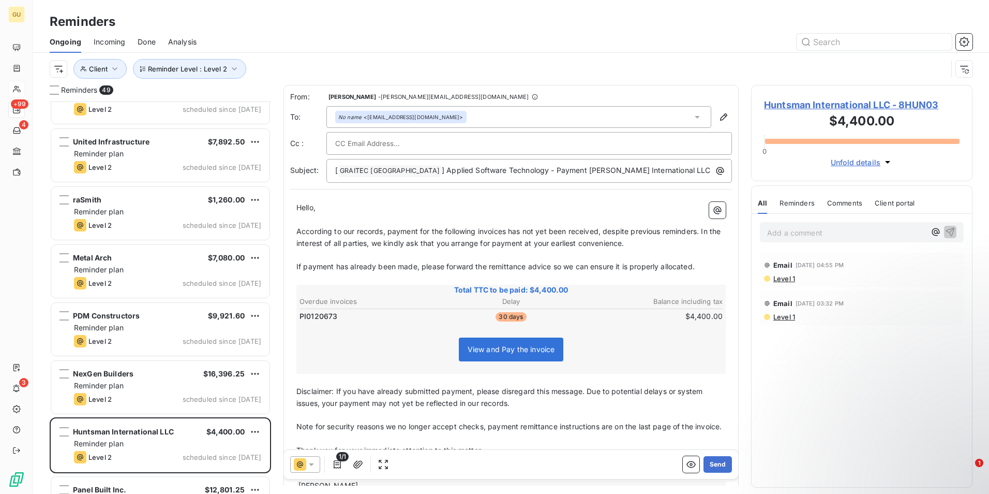
click at [508, 232] on span "According to our records, payment for the following invoices has not yet been r…" at bounding box center [509, 237] width 426 height 21
click at [712, 466] on button "Send" at bounding box center [718, 464] width 28 height 17
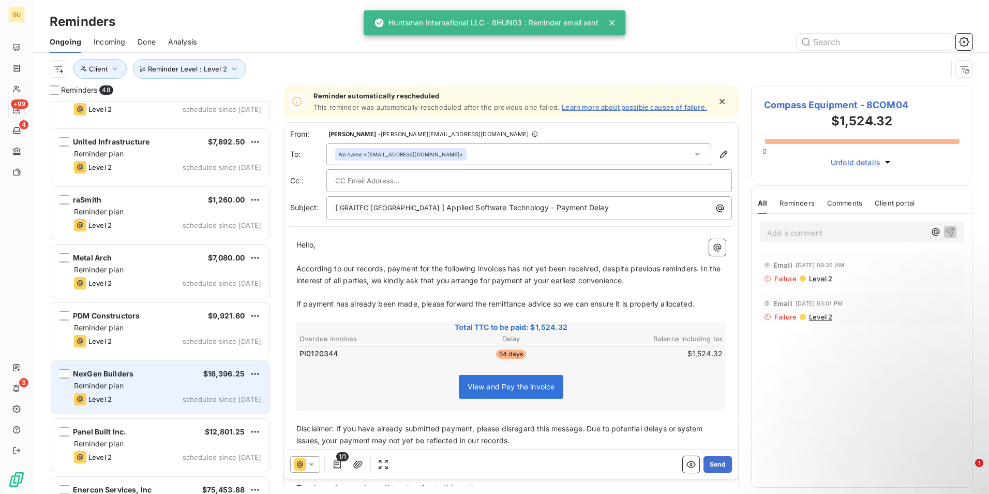
click at [171, 389] on div "Reminder plan" at bounding box center [167, 385] width 187 height 10
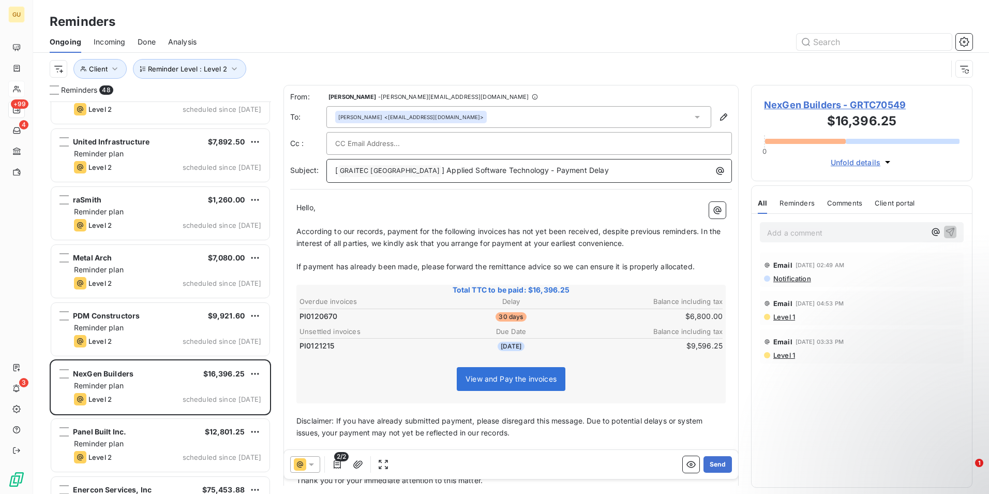
click at [573, 173] on p "[ GRAITEC [GEOGRAPHIC_DATA] ﻿ ] Applied Software Technology - Payment Delay" at bounding box center [531, 171] width 393 height 12
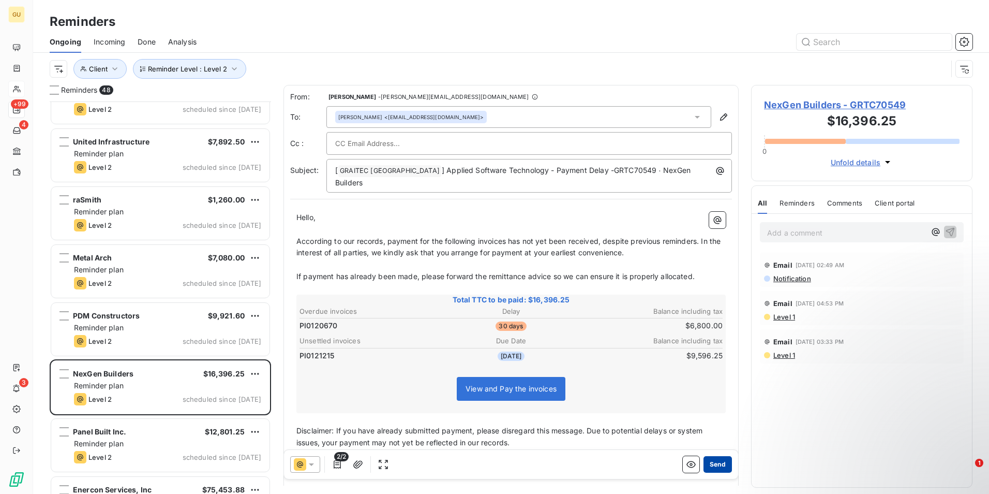
click at [706, 460] on button "Send" at bounding box center [718, 464] width 28 height 17
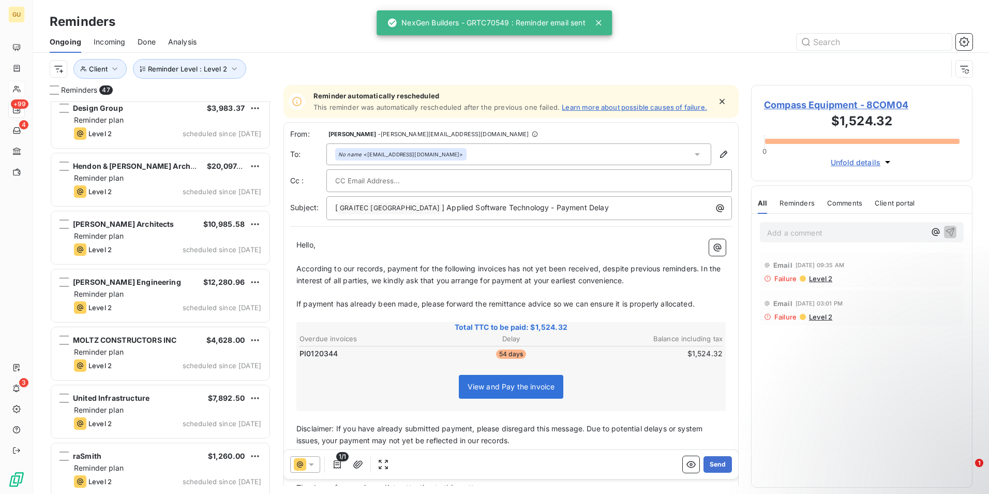
scroll to position [2034, 0]
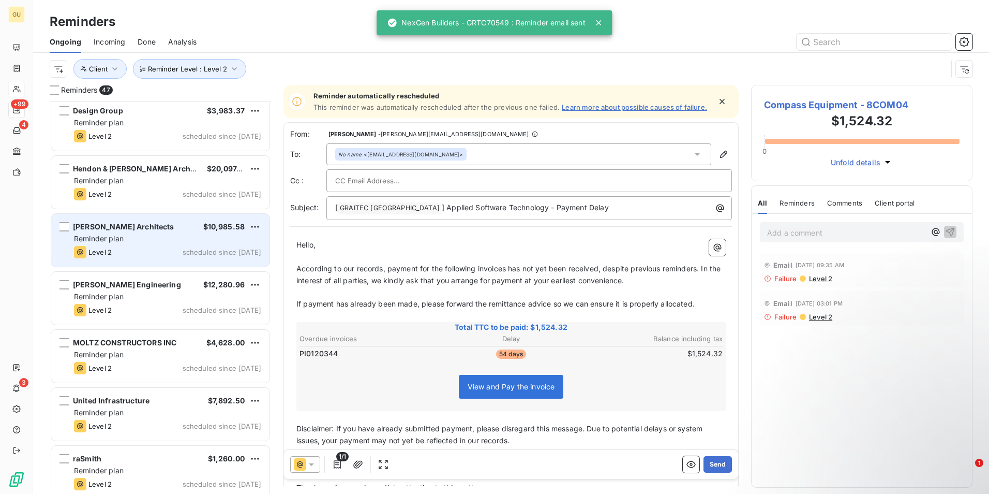
click at [176, 247] on div "Level 2 scheduled since [DATE]" at bounding box center [167, 252] width 187 height 12
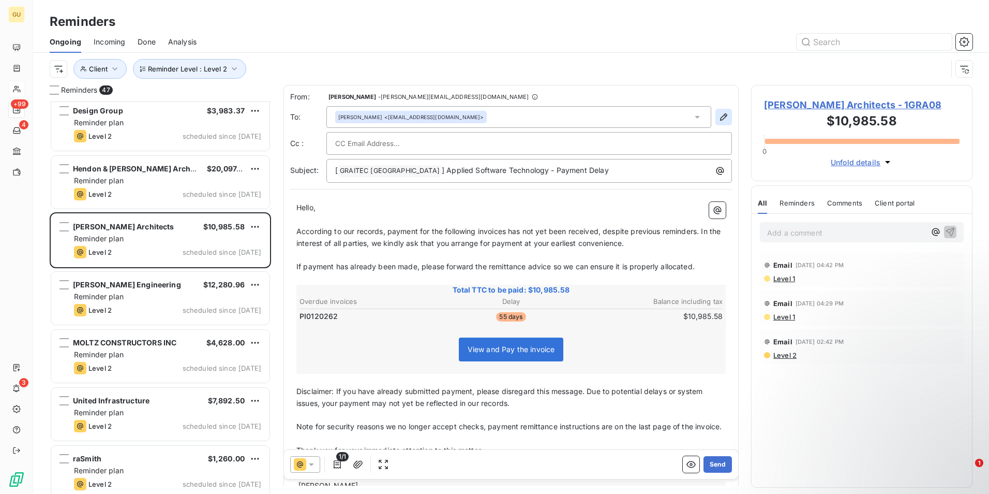
click at [720, 117] on icon "button" at bounding box center [723, 116] width 7 height 7
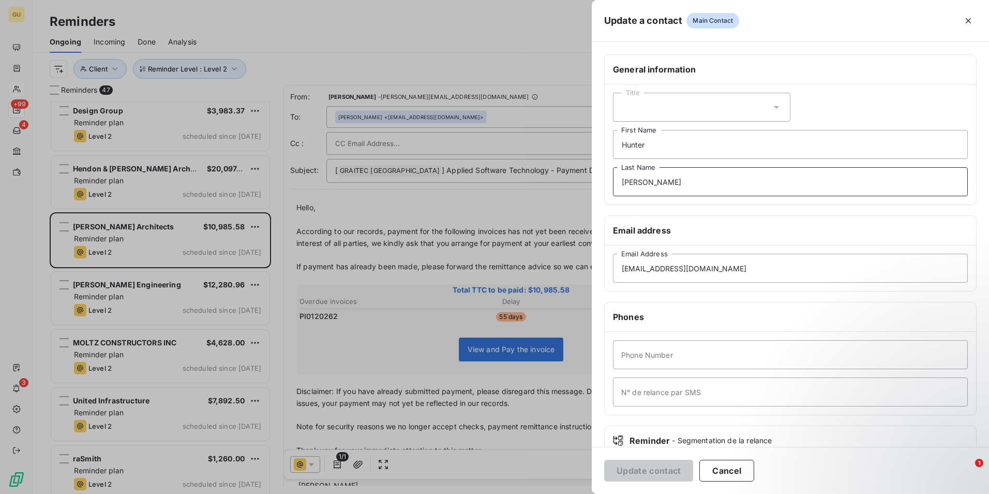
drag, startPoint x: 659, startPoint y: 186, endPoint x: 571, endPoint y: 171, distance: 88.8
click at [571, 493] on div "Update a contact Main Contact General information Title [PERSON_NAME] First Nam…" at bounding box center [494, 494] width 989 height 0
drag, startPoint x: 655, startPoint y: 143, endPoint x: 600, endPoint y: 142, distance: 54.8
click at [600, 142] on div "General information Title [PERSON_NAME] First Name Last Name Email address [EMA…" at bounding box center [790, 283] width 397 height 459
click at [653, 466] on button "Update contact" at bounding box center [648, 470] width 89 height 22
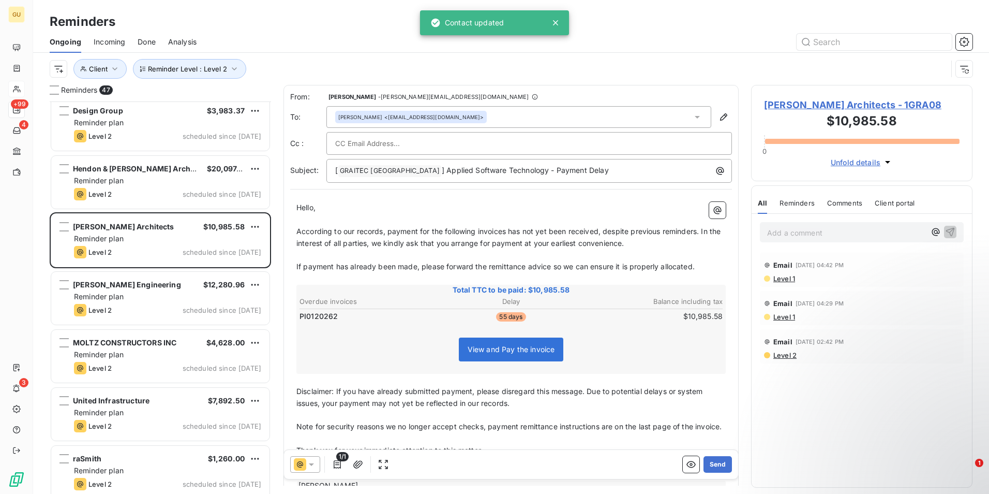
click at [465, 122] on div "[PERSON_NAME] <[EMAIL_ADDRESS][DOMAIN_NAME]>" at bounding box center [411, 117] width 152 height 12
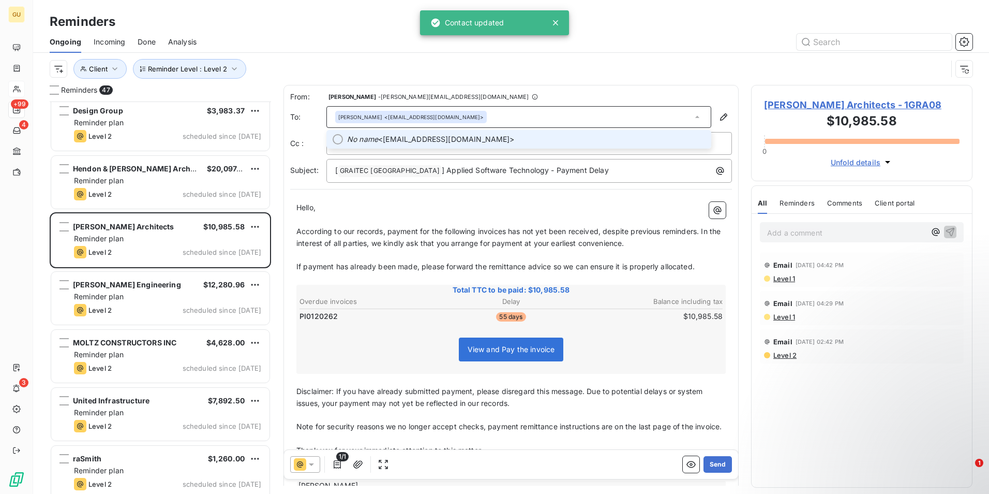
click at [464, 140] on span "No name <[EMAIL_ADDRESS][DOMAIN_NAME]>" at bounding box center [526, 139] width 358 height 10
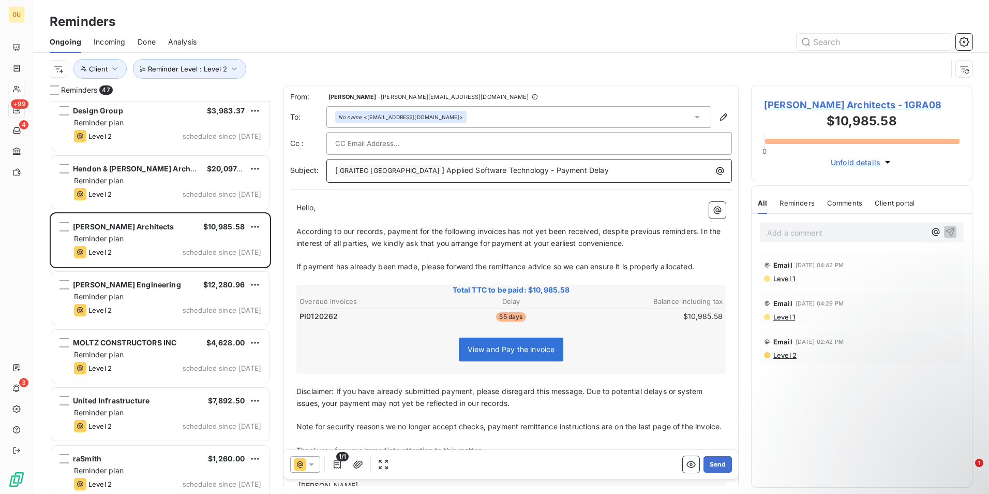
click at [580, 170] on p "[ GRAITEC [GEOGRAPHIC_DATA] ﻿ ] Applied Software Technology - Payment Delay" at bounding box center [531, 171] width 393 height 12
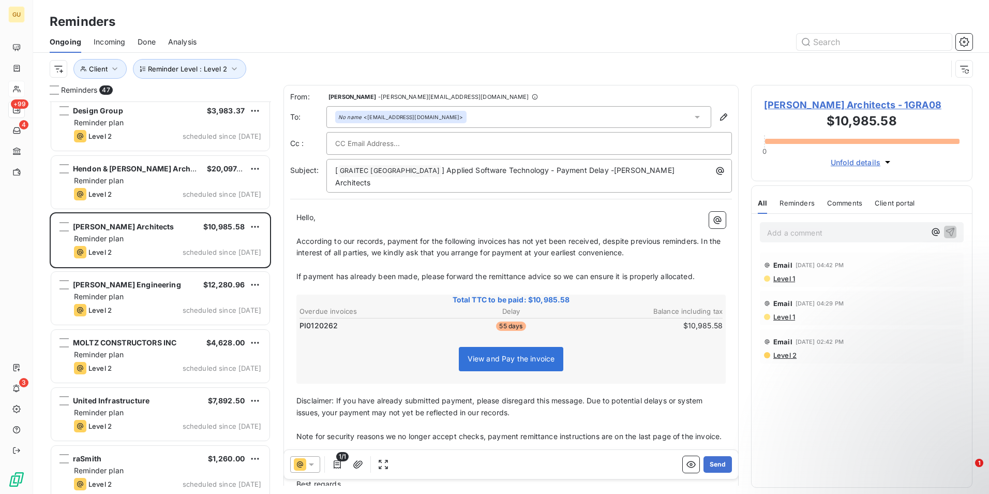
click at [507, 236] on span "According to our records, payment for the following invoices has not yet been r…" at bounding box center [509, 246] width 426 height 21
click at [315, 464] on icon at bounding box center [311, 464] width 10 height 10
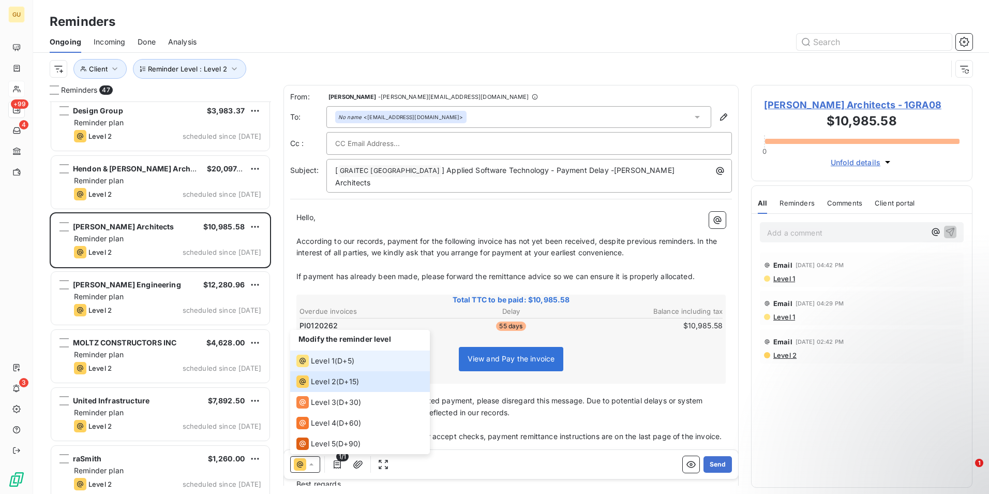
click at [325, 361] on span "Level 1" at bounding box center [323, 360] width 24 height 10
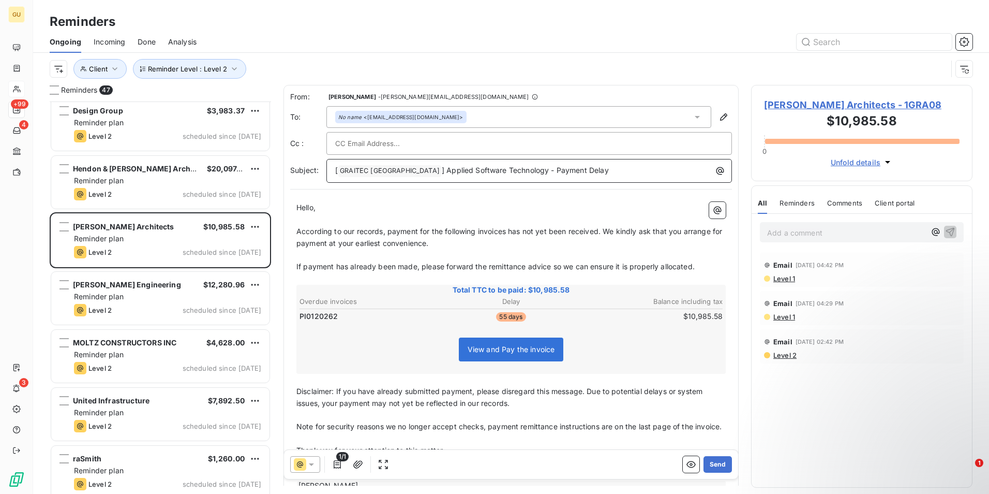
click at [581, 171] on p "[ GRAITEC [GEOGRAPHIC_DATA] ﻿ ] Applied Software Technology - Payment Delay" at bounding box center [531, 171] width 393 height 12
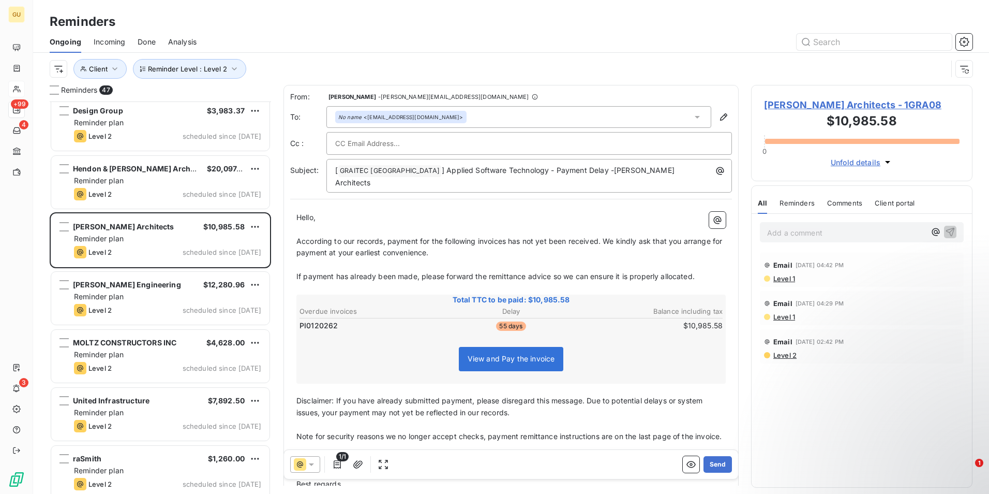
click at [506, 236] on span "According to our records, payment for the following invoices has not yet been r…" at bounding box center [510, 246] width 428 height 21
click at [507, 236] on span "According to our records, payment for the following invoices has not yet been r…" at bounding box center [510, 246] width 428 height 21
click at [709, 464] on button "Send" at bounding box center [718, 464] width 28 height 17
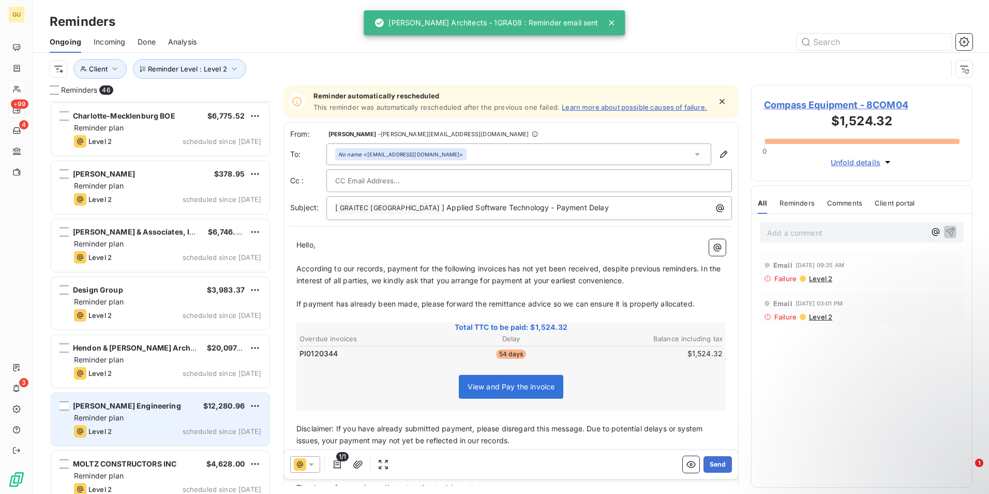
scroll to position [1827, 0]
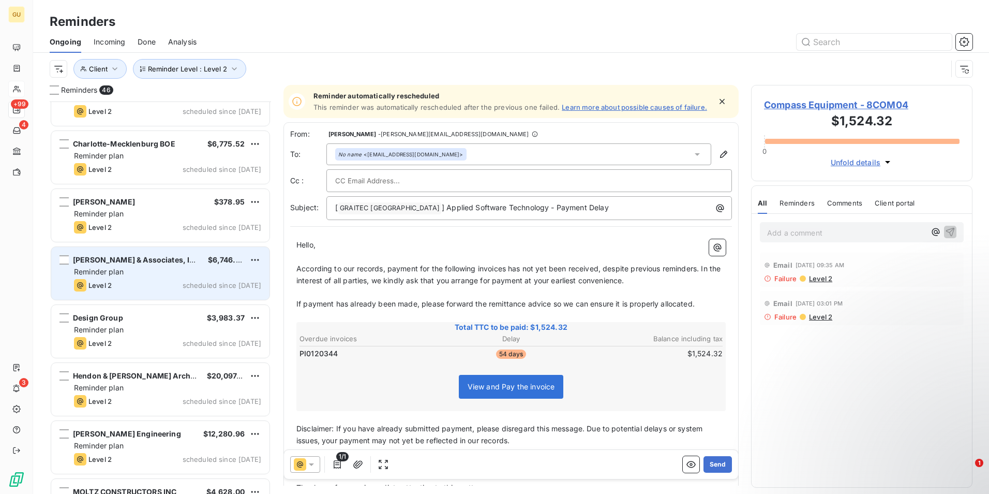
click at [169, 280] on div "Level 2 scheduled since [DATE]" at bounding box center [167, 285] width 187 height 12
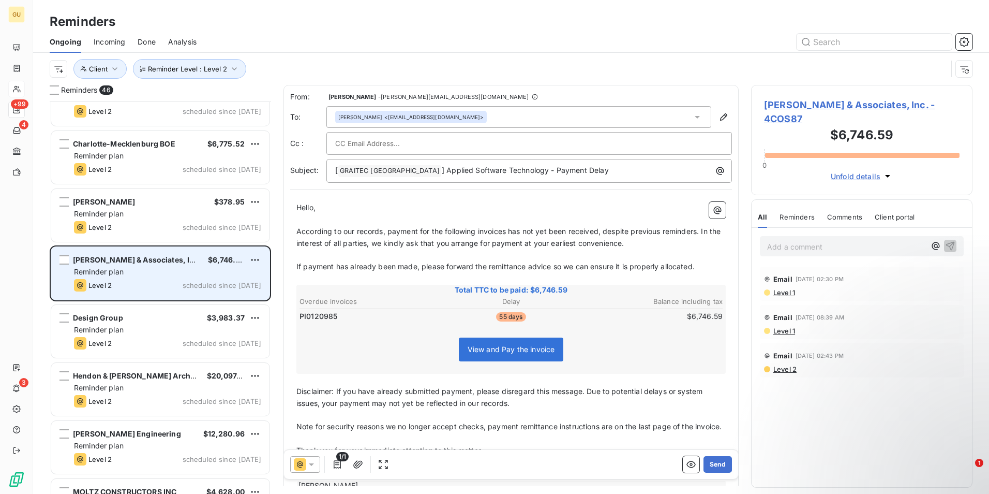
click at [182, 260] on div "[PERSON_NAME] & Associates, Inc. $6,746.59" at bounding box center [167, 259] width 187 height 9
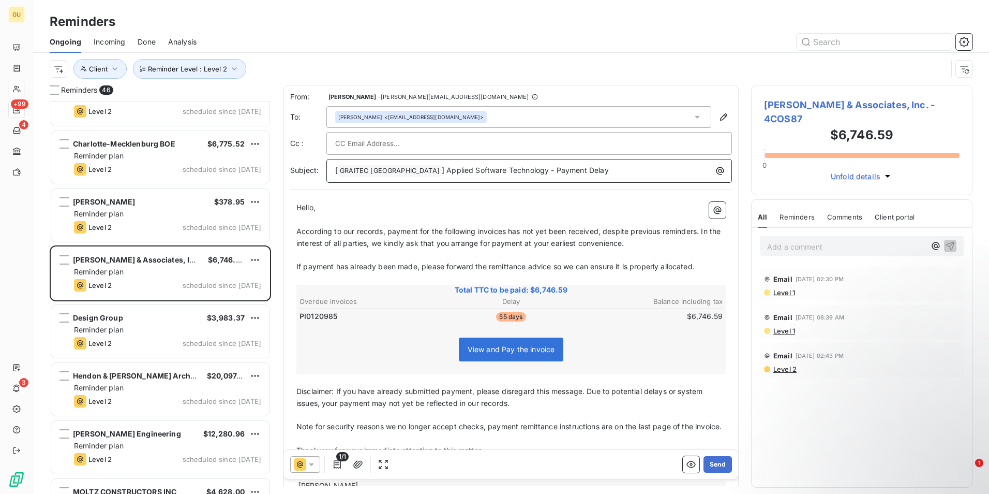
click at [572, 172] on p "[ GRAITEC [GEOGRAPHIC_DATA] ﻿ ] Applied Software Technology - Payment Delay" at bounding box center [531, 171] width 393 height 12
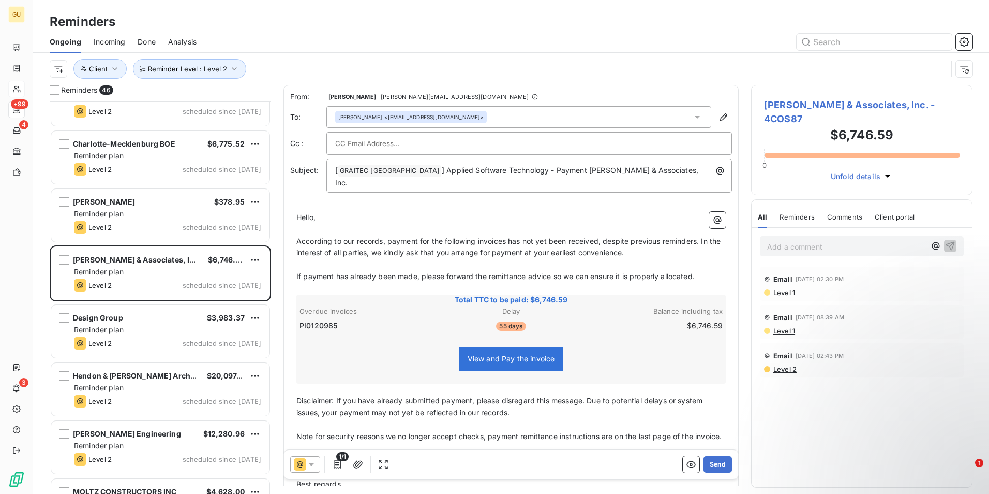
click at [311, 466] on icon at bounding box center [311, 464] width 10 height 10
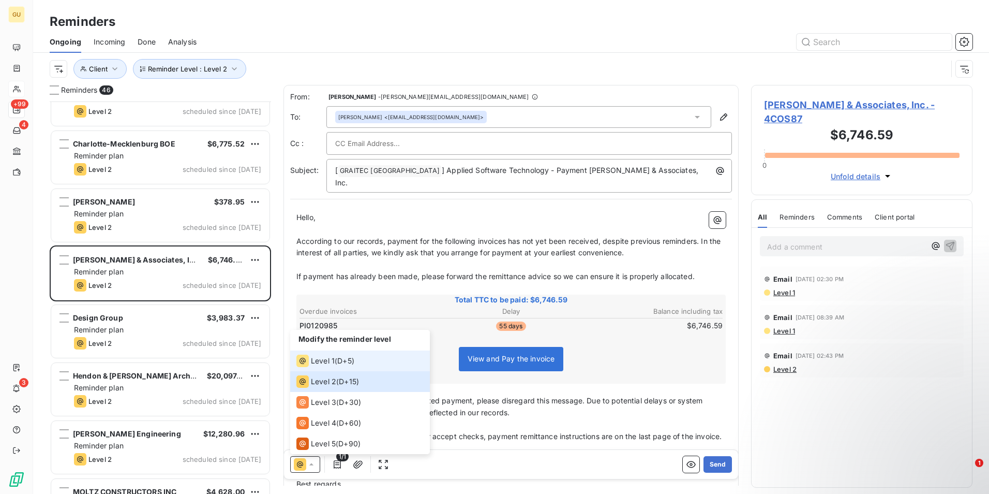
click at [333, 362] on span "Level 1" at bounding box center [323, 360] width 24 height 10
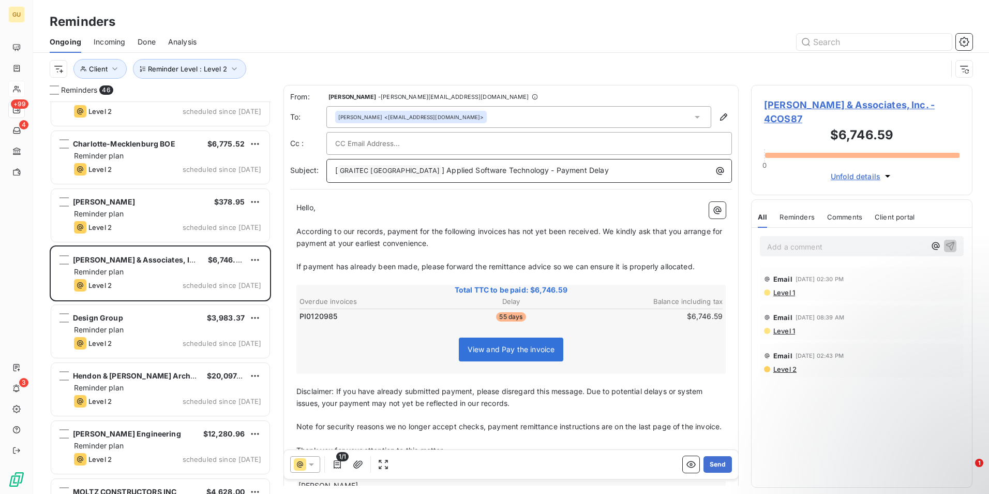
click at [580, 173] on p "[ GRAITEC [GEOGRAPHIC_DATA] ﻿ ] Applied Software Technology - Payment Delay" at bounding box center [531, 171] width 393 height 12
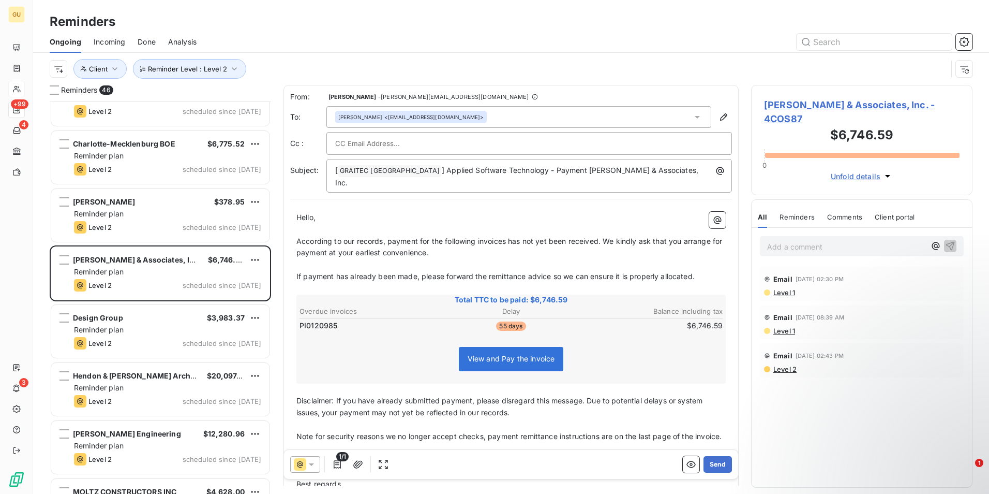
click at [509, 236] on span "According to our records, payment for the following invoices has not yet been r…" at bounding box center [510, 246] width 428 height 21
click at [715, 460] on button "Send" at bounding box center [718, 464] width 28 height 17
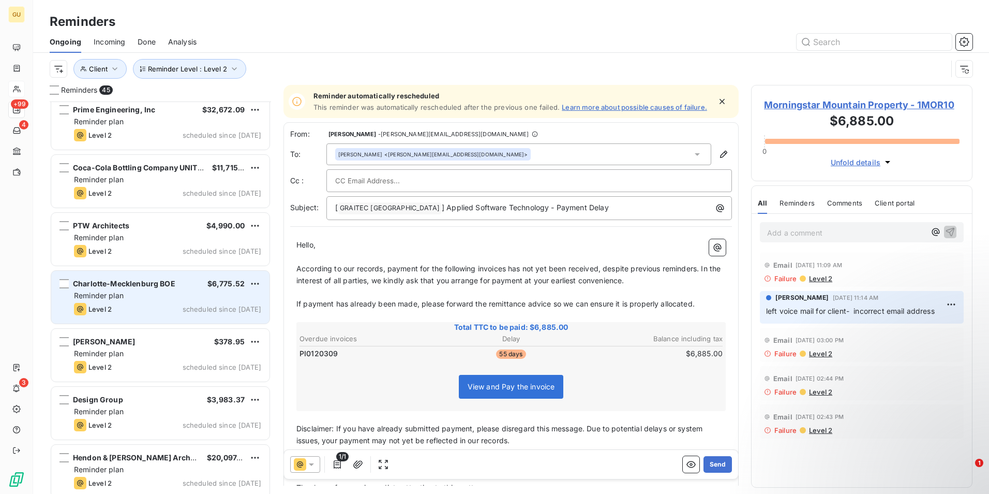
scroll to position [1672, 0]
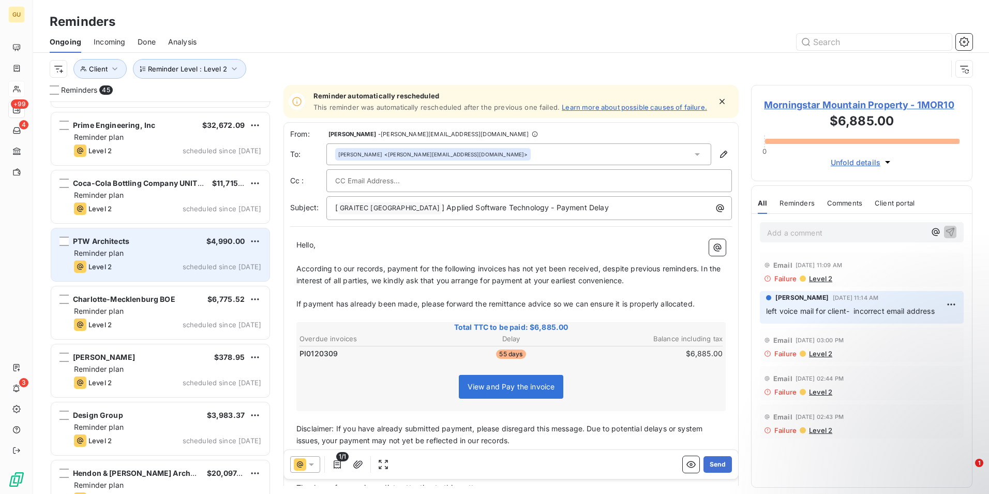
click at [183, 250] on div "Reminder plan" at bounding box center [167, 253] width 187 height 10
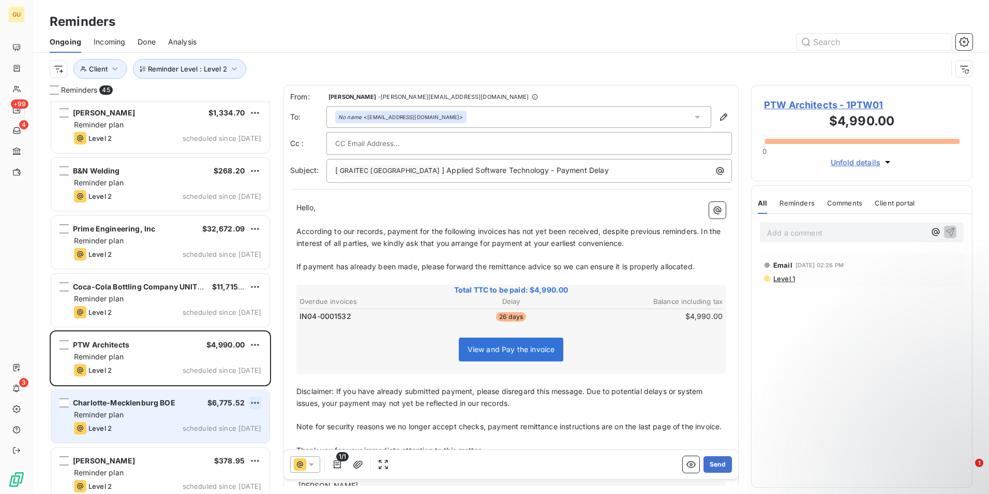
scroll to position [1517, 0]
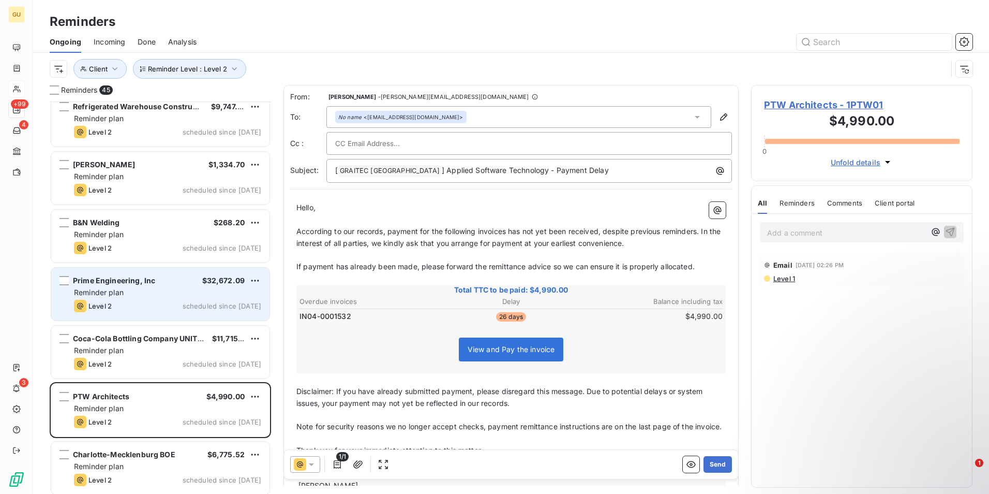
click at [180, 291] on div "Reminder plan" at bounding box center [167, 292] width 187 height 10
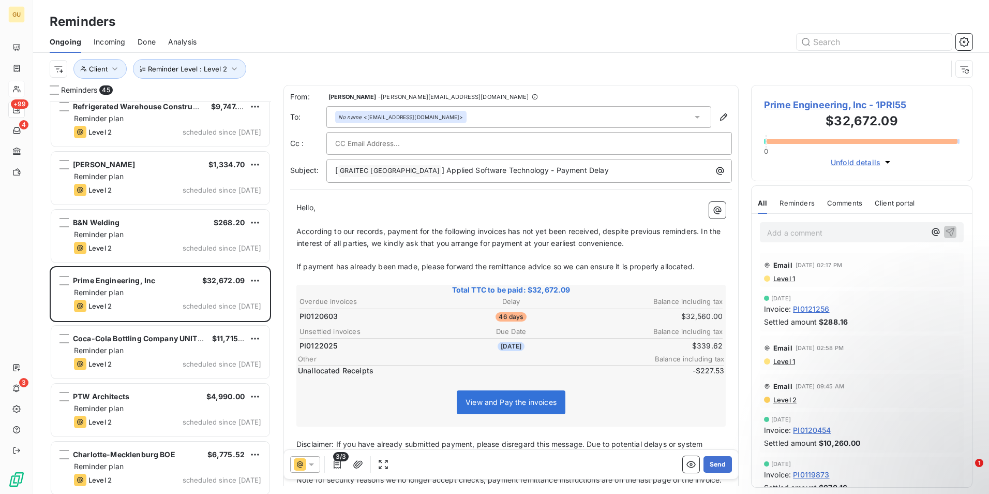
click at [317, 467] on div at bounding box center [305, 464] width 30 height 17
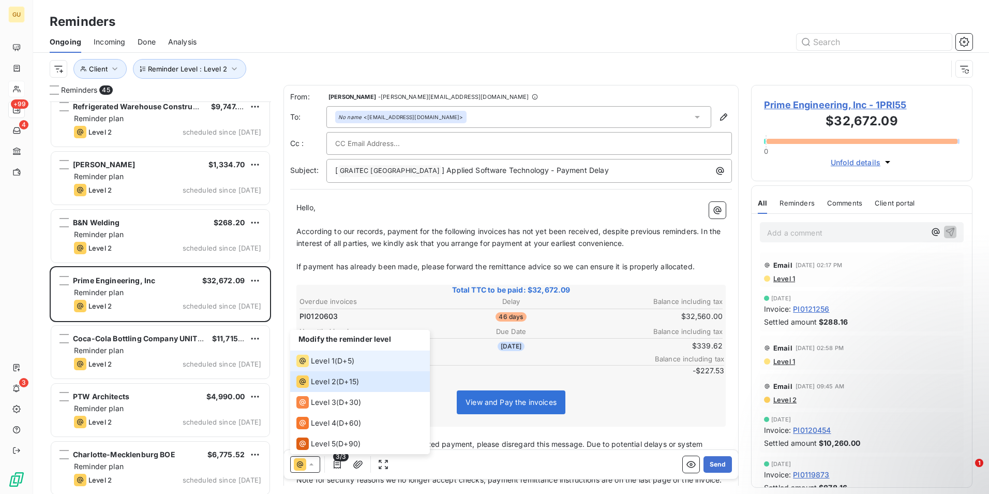
click at [336, 363] on div "Level 1 ( D+5 )" at bounding box center [325, 360] width 58 height 12
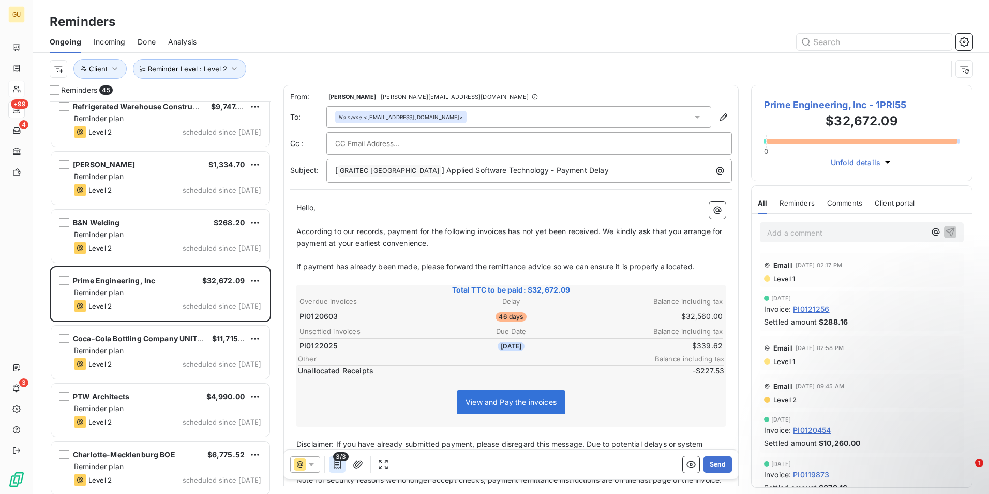
click at [338, 463] on icon "button" at bounding box center [337, 464] width 7 height 8
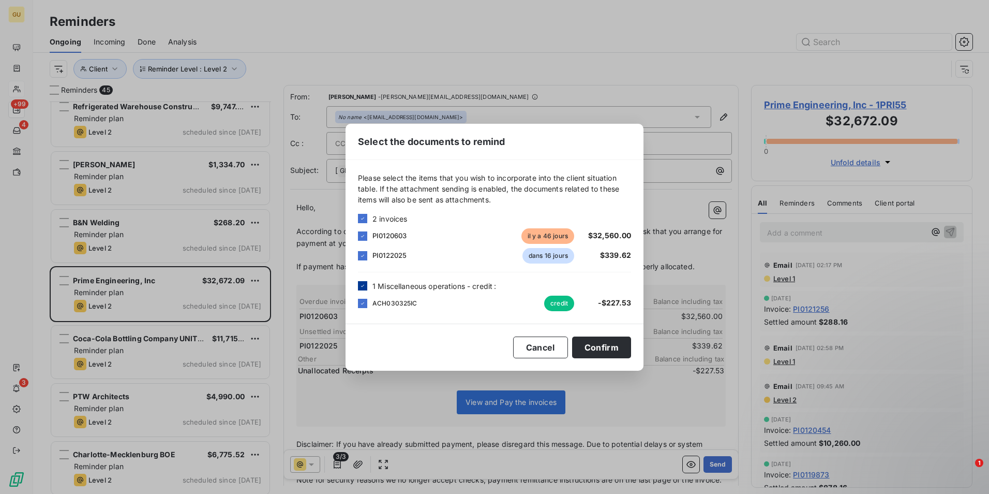
click at [364, 289] on div at bounding box center [362, 285] width 9 height 9
click at [363, 256] on icon at bounding box center [363, 255] width 6 height 6
click at [603, 351] on button "Confirm" at bounding box center [601, 347] width 59 height 22
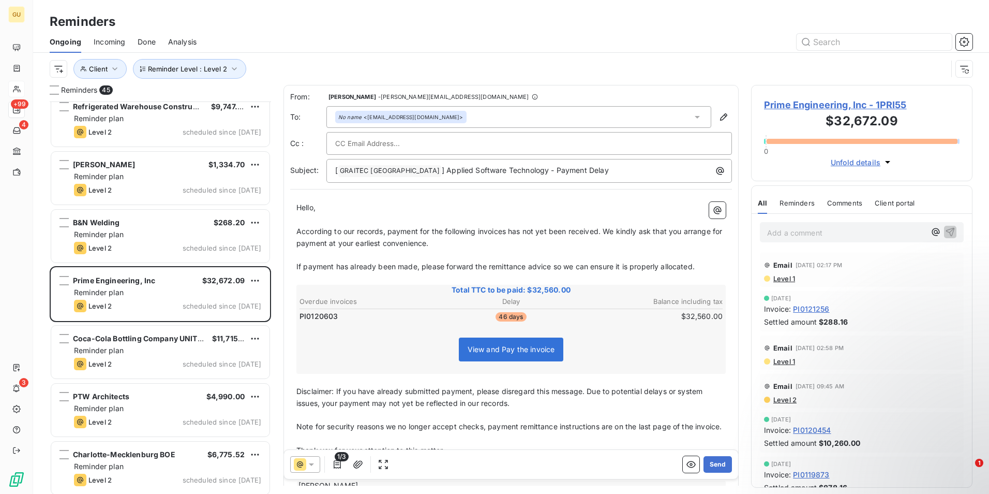
click at [313, 464] on icon at bounding box center [311, 464] width 5 height 3
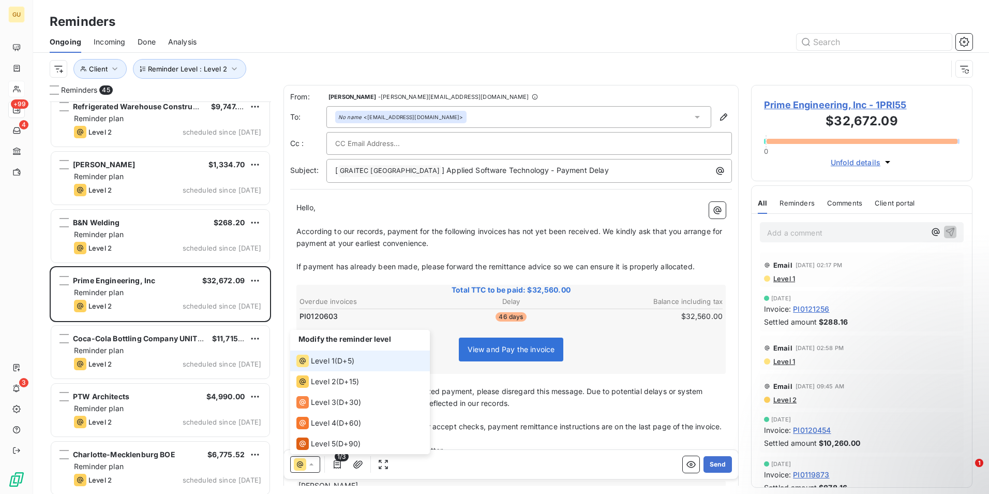
click at [324, 362] on span "Level 1" at bounding box center [323, 360] width 24 height 10
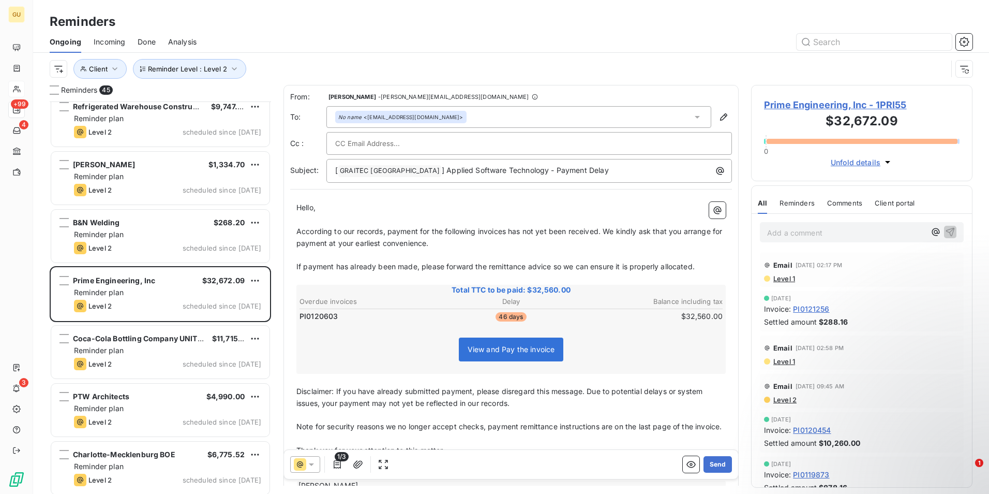
click at [316, 467] on icon at bounding box center [311, 464] width 10 height 10
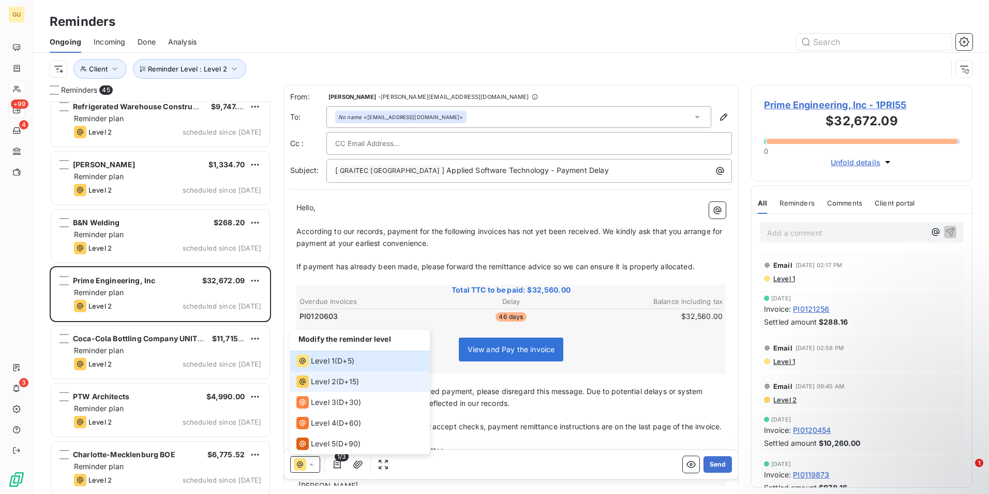
click at [319, 383] on span "Level 2" at bounding box center [323, 381] width 25 height 10
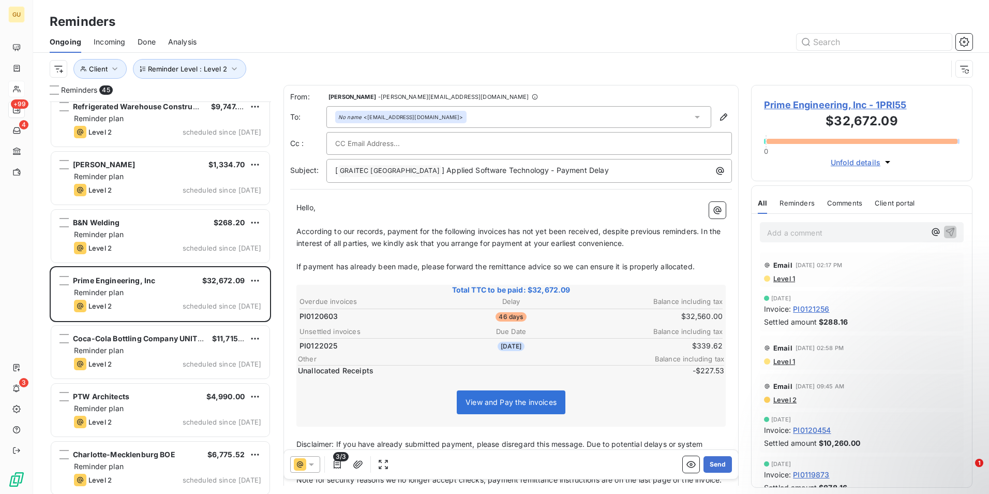
click at [509, 231] on span "According to our records, payment for the following invoices has not yet been r…" at bounding box center [509, 237] width 426 height 21
click at [338, 463] on icon "button" at bounding box center [337, 464] width 7 height 8
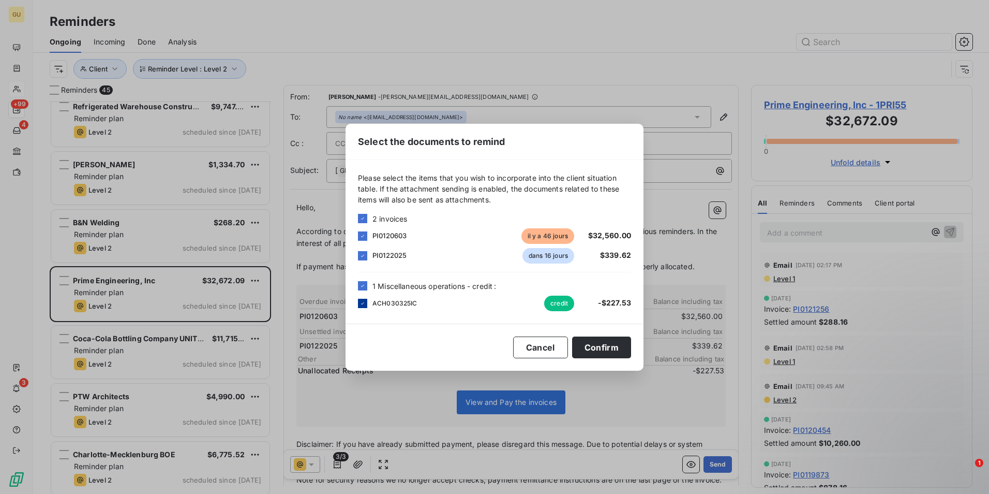
click at [363, 303] on icon at bounding box center [363, 303] width 6 height 6
click at [361, 283] on div at bounding box center [362, 285] width 9 height 9
click at [363, 255] on icon at bounding box center [363, 255] width 6 height 6
click at [606, 348] on button "Confirm" at bounding box center [601, 347] width 59 height 22
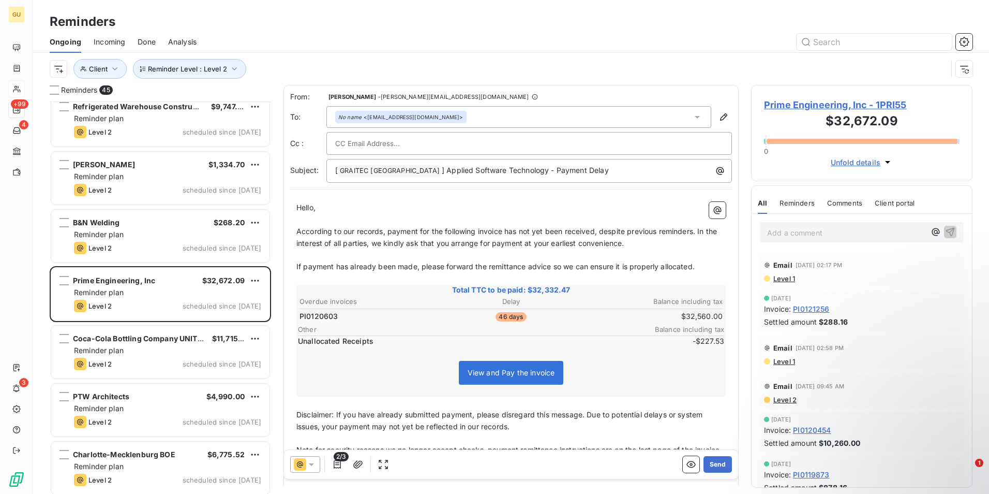
click at [343, 457] on span "2/3" at bounding box center [341, 456] width 15 height 9
click at [337, 463] on icon "button" at bounding box center [337, 464] width 10 height 10
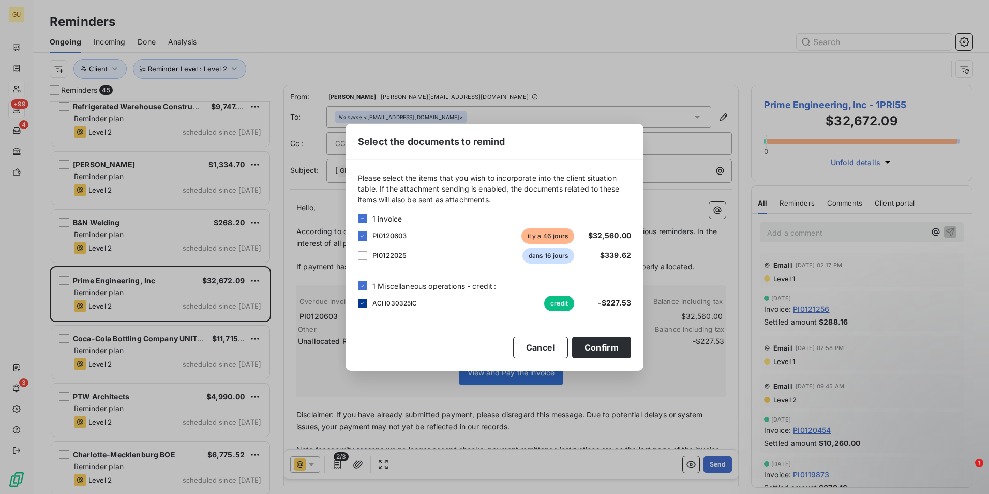
click at [366, 299] on div at bounding box center [362, 303] width 9 height 9
click at [604, 348] on button "Confirm" at bounding box center [601, 347] width 59 height 22
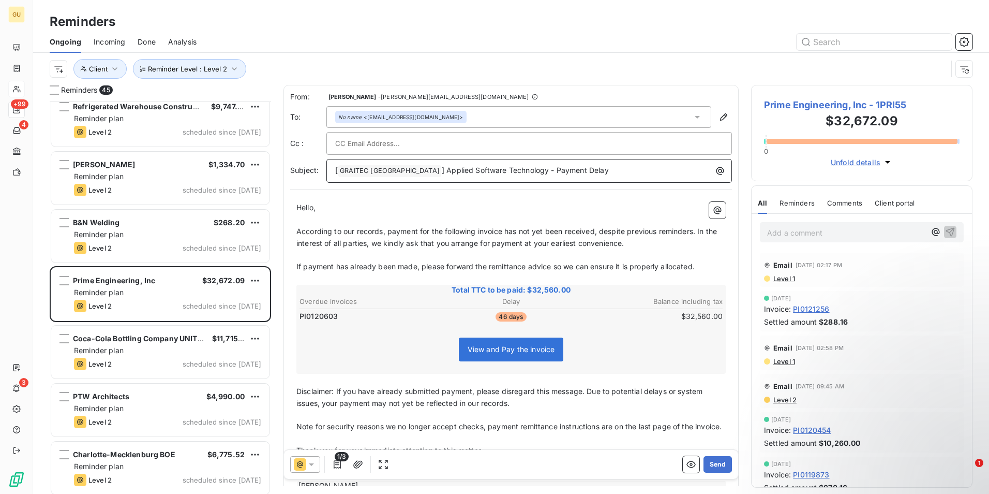
click at [593, 171] on p "[ GRAITEC [GEOGRAPHIC_DATA] ﻿ ] Applied Software Technology - Payment Delay" at bounding box center [531, 171] width 393 height 12
click at [709, 462] on button "Send" at bounding box center [718, 464] width 28 height 17
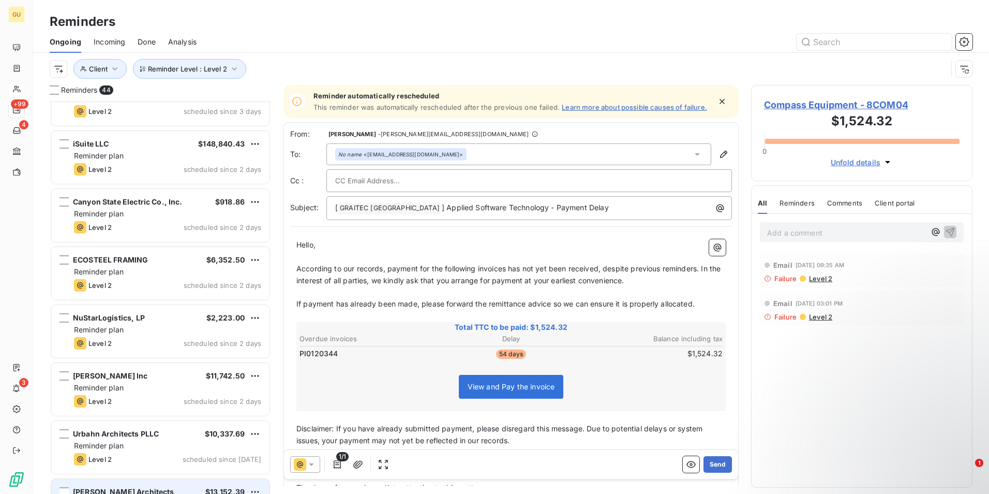
scroll to position [947, 0]
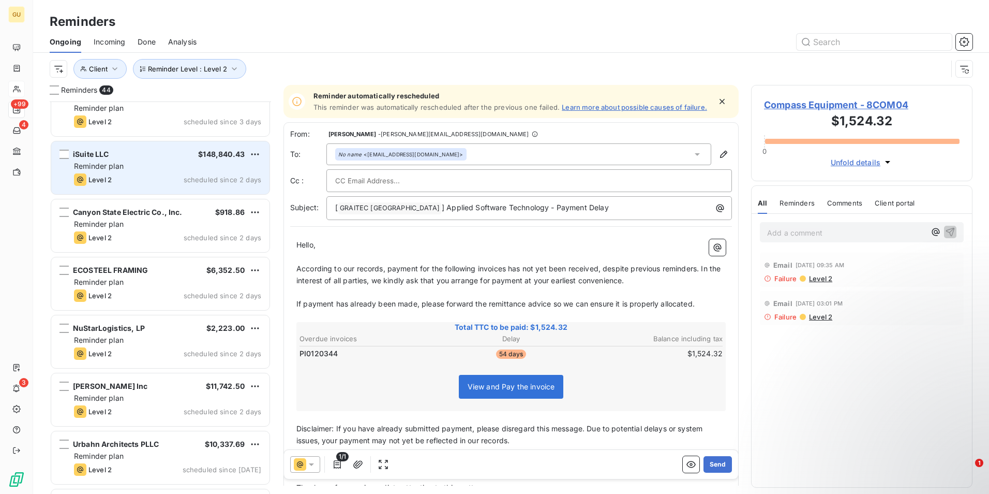
click at [171, 165] on div "Reminder plan" at bounding box center [167, 166] width 187 height 10
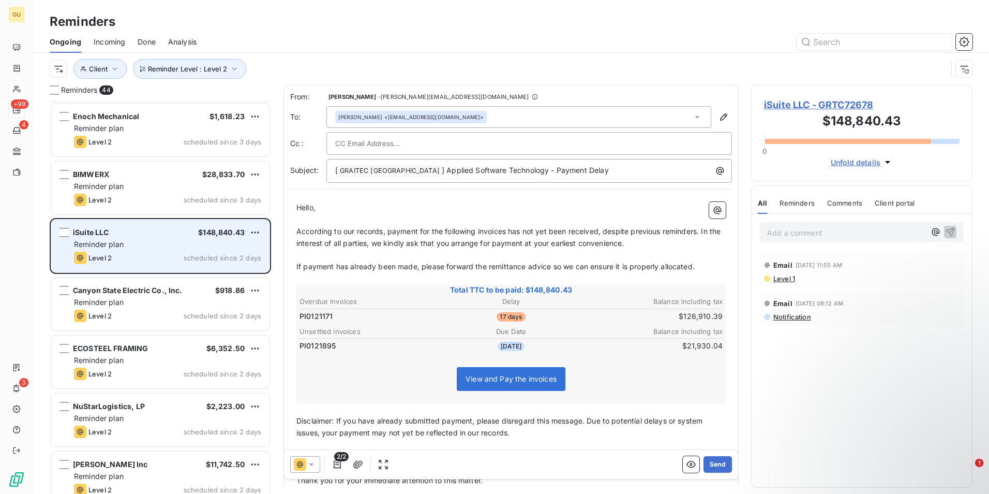
scroll to position [844, 0]
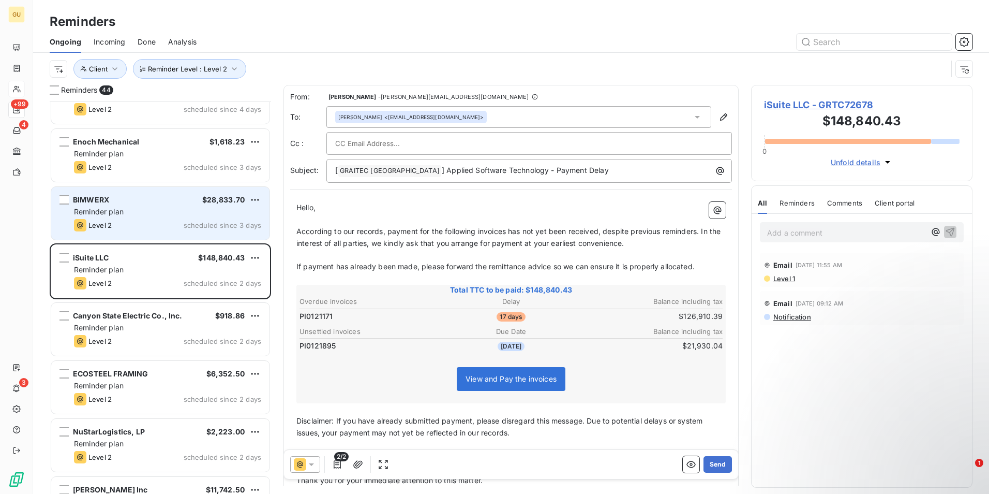
click at [164, 195] on div "BIMWERX $28,833.70" at bounding box center [167, 199] width 187 height 9
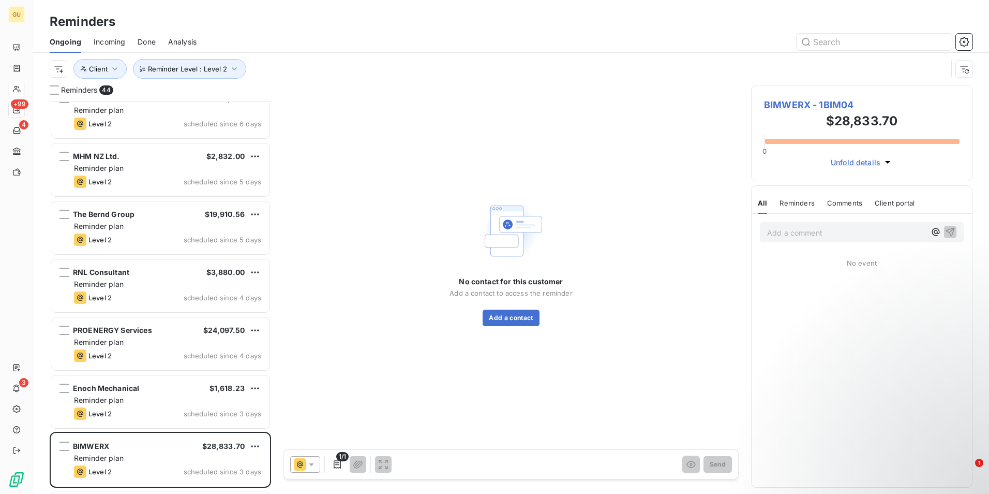
scroll to position [658, 0]
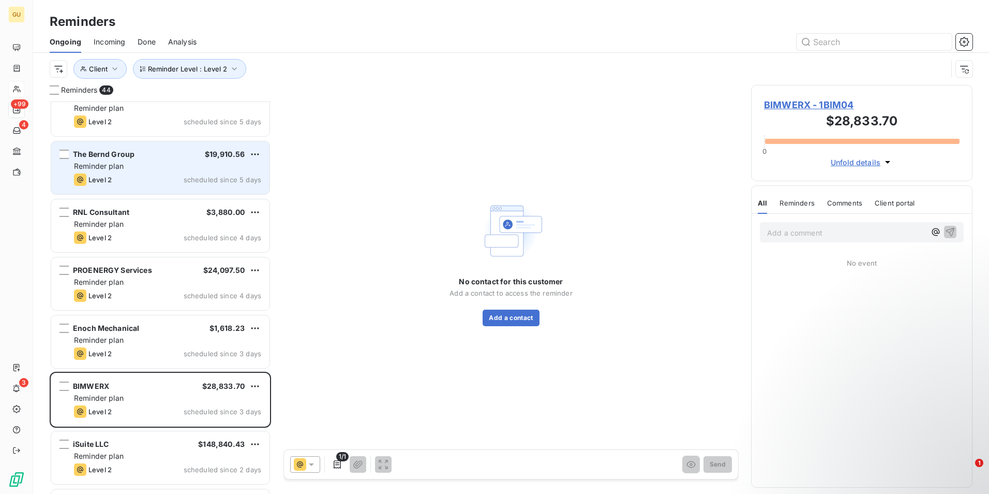
click at [169, 172] on div "The Bernd Group $19,910.56 Reminder plan Level 2 scheduled since 5 days" at bounding box center [160, 167] width 218 height 53
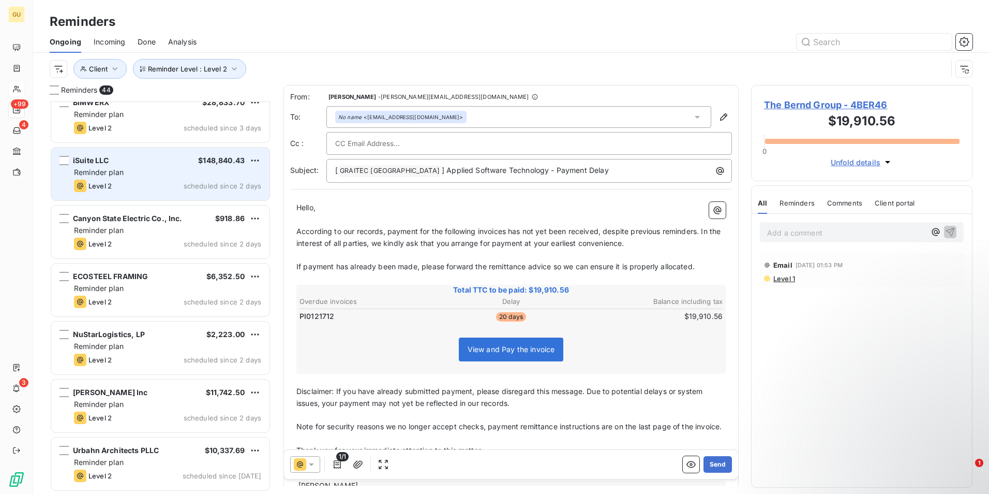
scroll to position [968, 0]
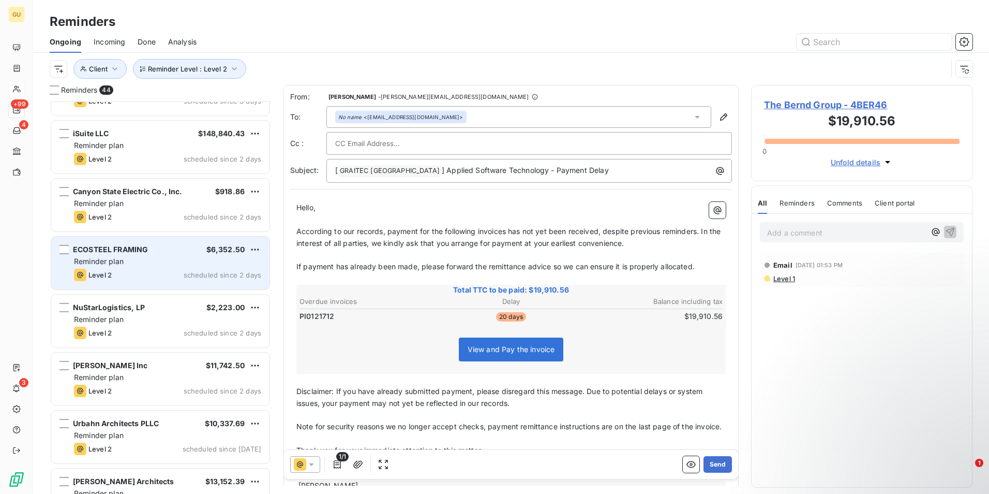
click at [164, 250] on div "ECOSTEEL FRAMING $6,352.50" at bounding box center [167, 249] width 187 height 9
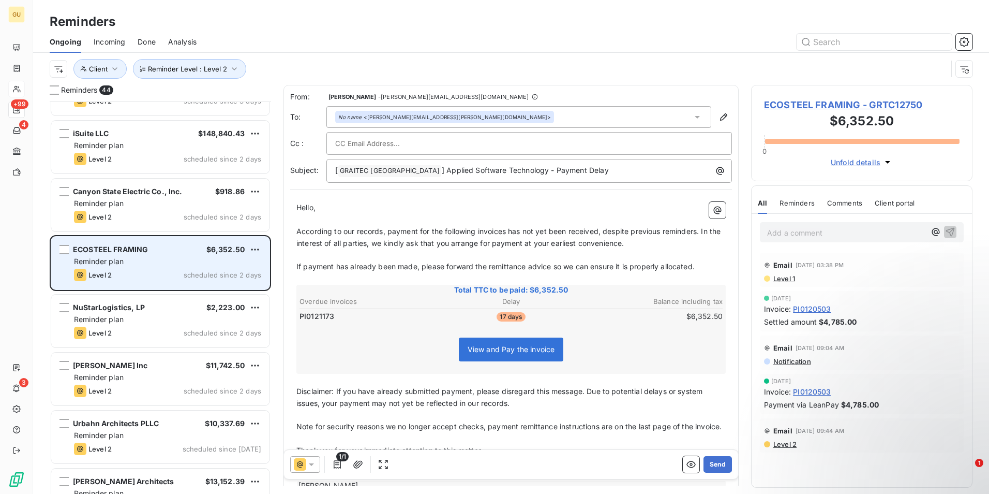
click at [154, 268] on div "ECOSTEEL FRAMING $6,352.50 Reminder plan Level 2 scheduled since 2 days" at bounding box center [160, 262] width 218 height 53
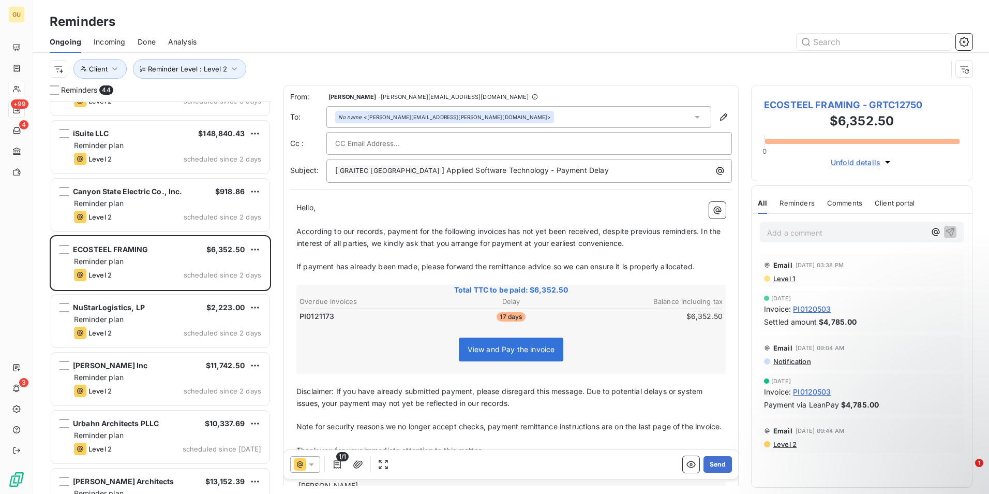
click at [313, 461] on icon at bounding box center [311, 464] width 10 height 10
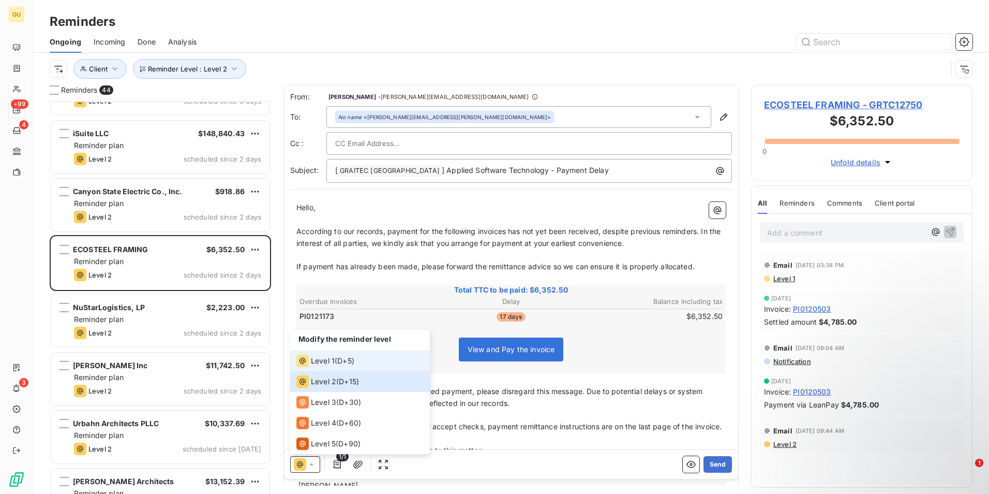
click at [326, 360] on span "Level 1" at bounding box center [323, 360] width 24 height 10
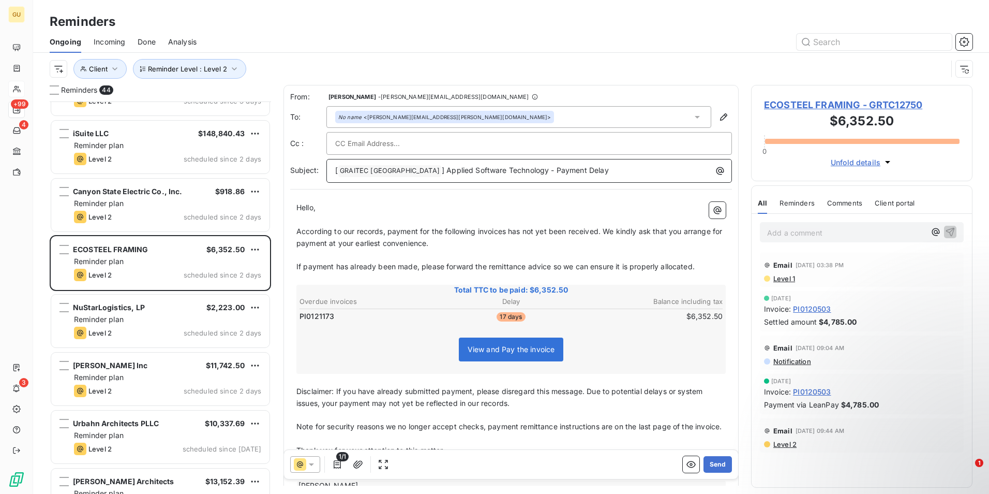
click at [572, 172] on p "[ GRAITEC [GEOGRAPHIC_DATA] ﻿ ] Applied Software Technology - Payment Delay" at bounding box center [531, 171] width 393 height 12
click at [560, 171] on span "] Applied Software Technology - Payment Delay -COSTEEL FRAMING" at bounding box center [563, 170] width 242 height 9
click at [506, 231] on span "According to our records, payment for the following invoices has not yet been r…" at bounding box center [510, 237] width 428 height 21
click at [508, 232] on span "According to our records, payment for the following invoices has not yet been r…" at bounding box center [510, 237] width 428 height 21
click at [711, 464] on button "Send" at bounding box center [718, 464] width 28 height 17
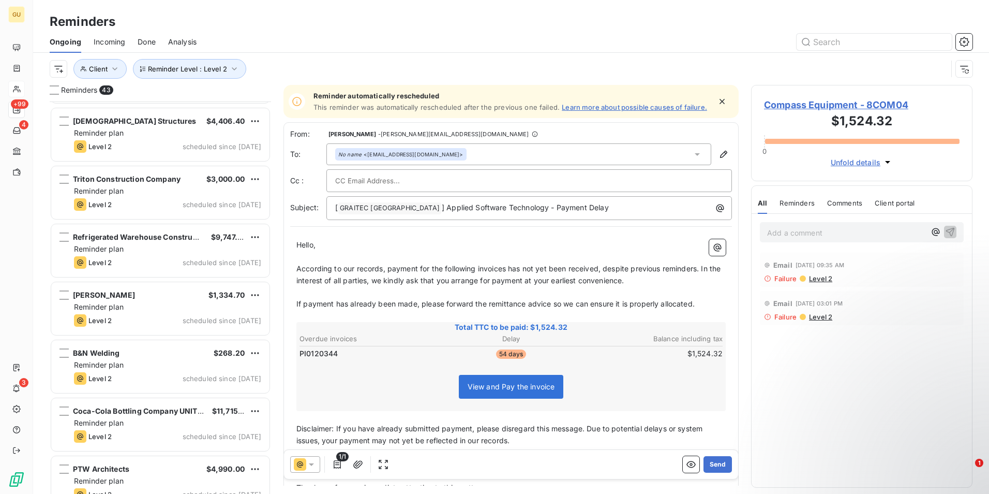
scroll to position [1330, 0]
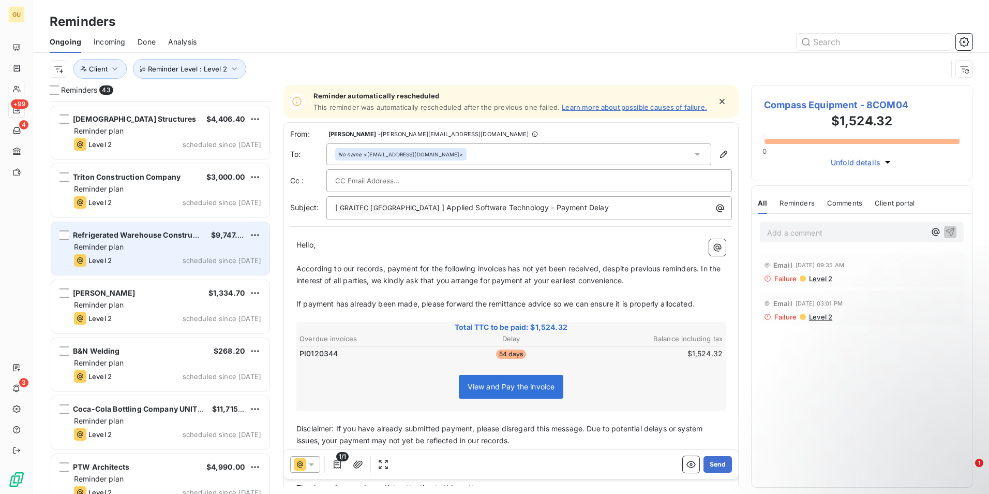
click at [167, 259] on div "Level 2 scheduled since [DATE]" at bounding box center [167, 260] width 187 height 12
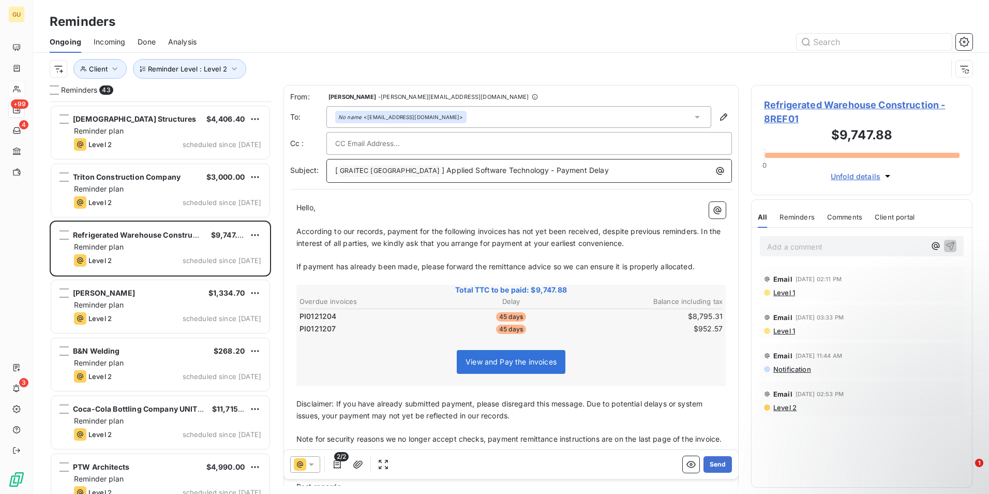
click at [573, 165] on p "[ GRAITEC [GEOGRAPHIC_DATA] ﻿ ] Applied Software Technology - Payment Delay" at bounding box center [531, 171] width 393 height 12
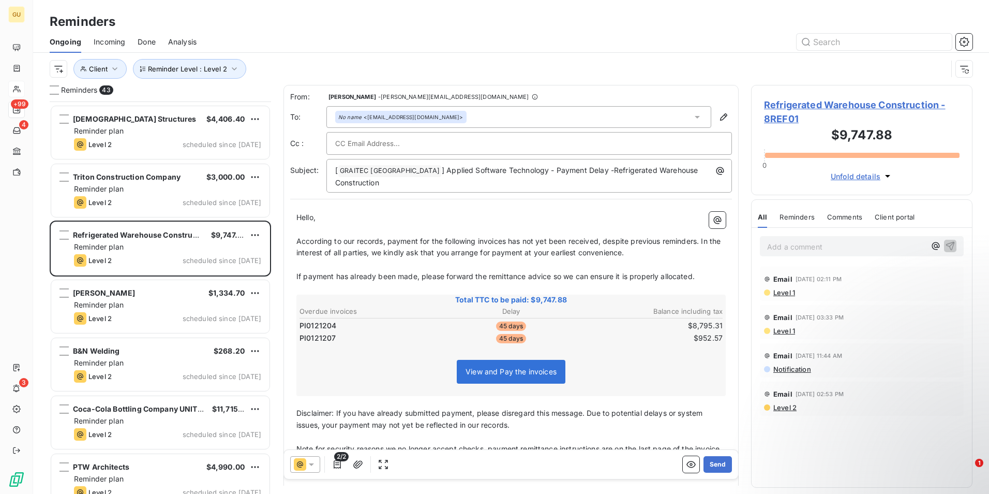
click at [315, 463] on icon at bounding box center [311, 464] width 10 height 10
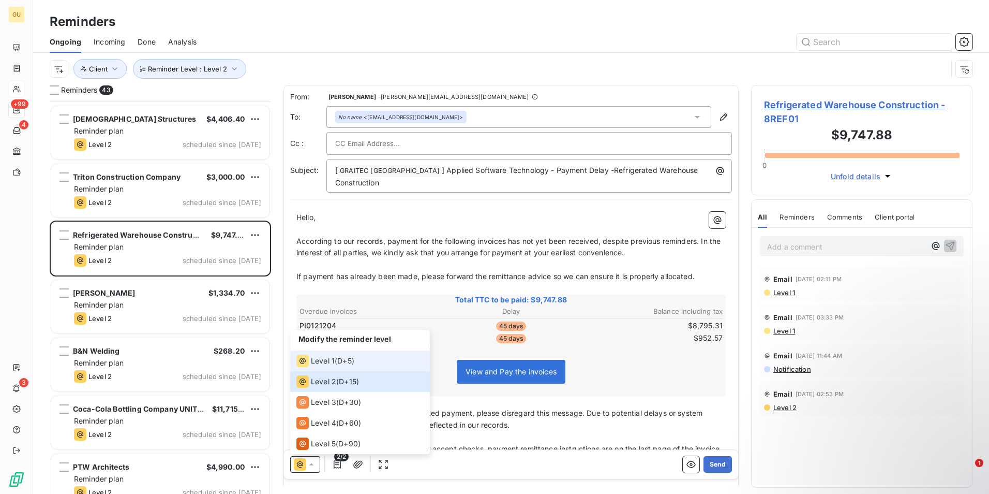
click at [326, 358] on span "Level 1" at bounding box center [323, 360] width 24 height 10
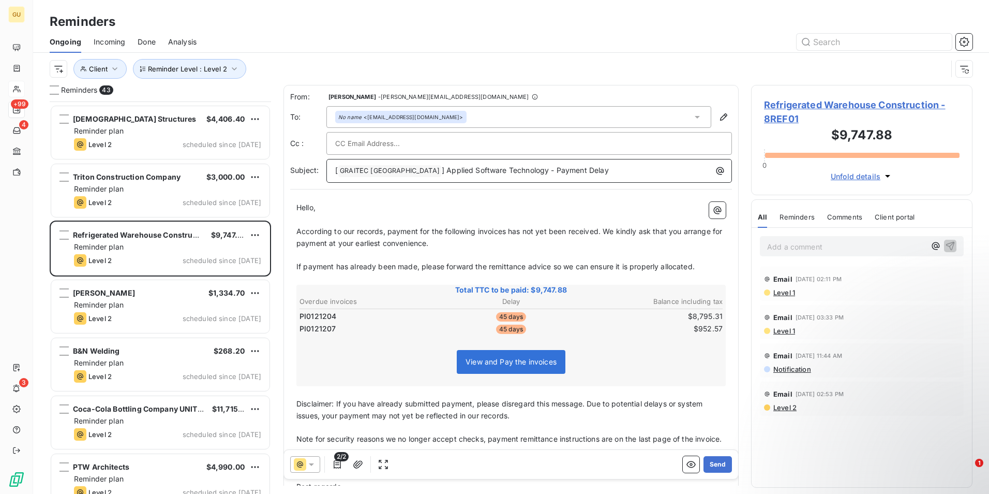
click at [575, 170] on p "[ GRAITEC [GEOGRAPHIC_DATA] ﻿ ] Applied Software Technology - Payment Delay" at bounding box center [531, 171] width 393 height 12
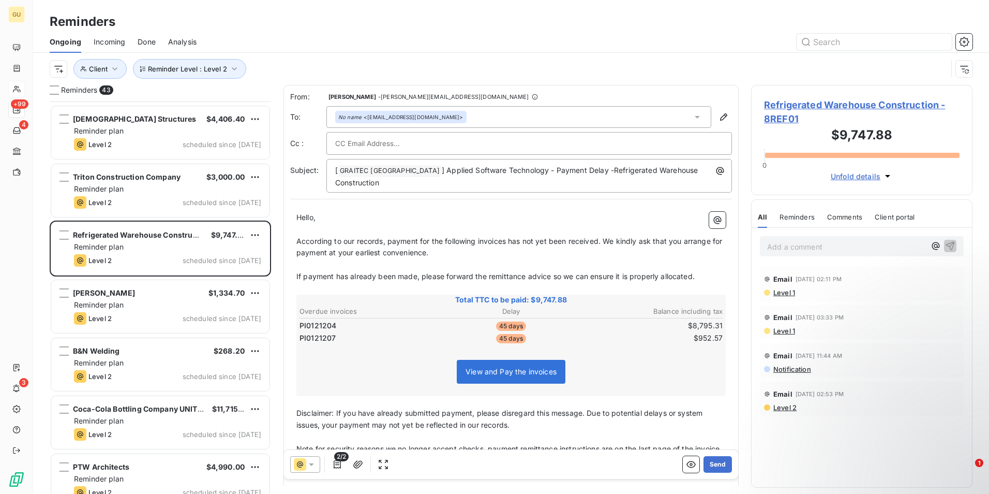
click at [510, 236] on span "According to our records, payment for the following invoices has not yet been r…" at bounding box center [510, 246] width 428 height 21
click at [708, 459] on button "Send" at bounding box center [718, 464] width 28 height 17
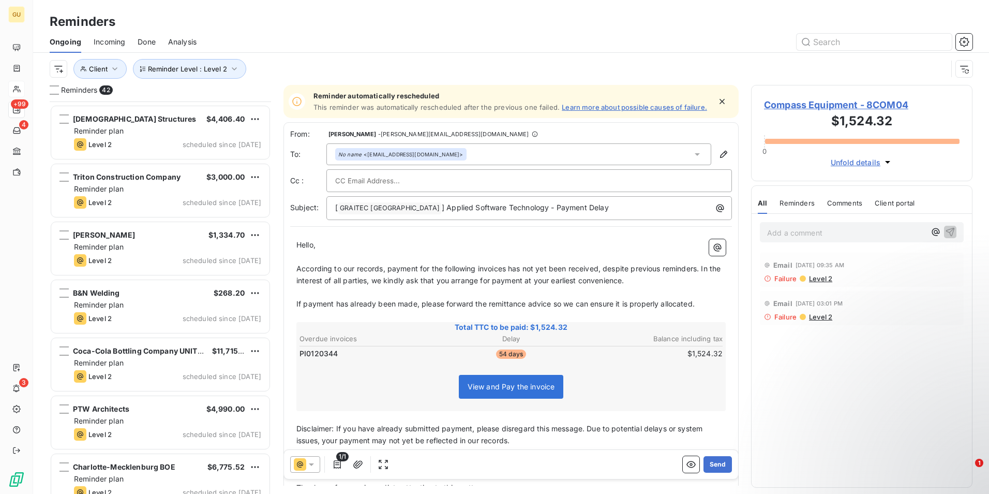
scroll to position [1279, 0]
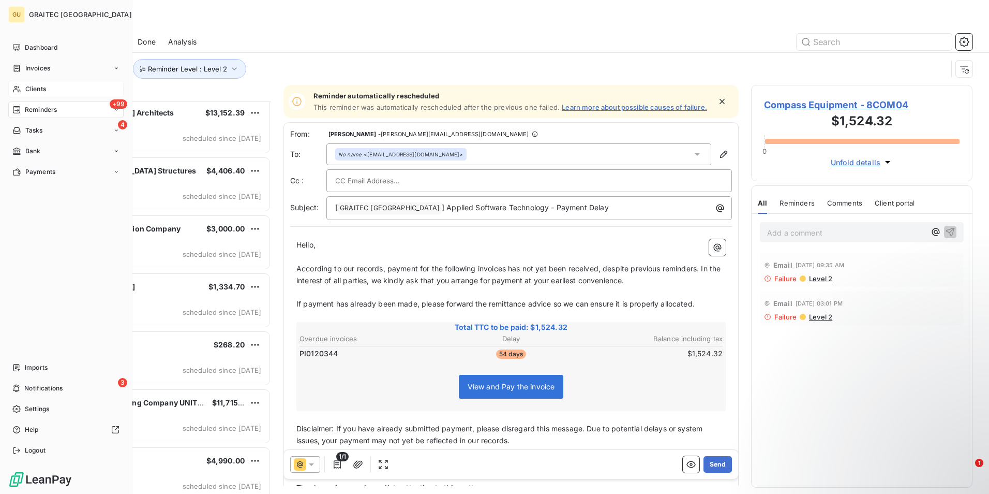
click at [44, 91] on span "Clients" at bounding box center [35, 88] width 21 height 9
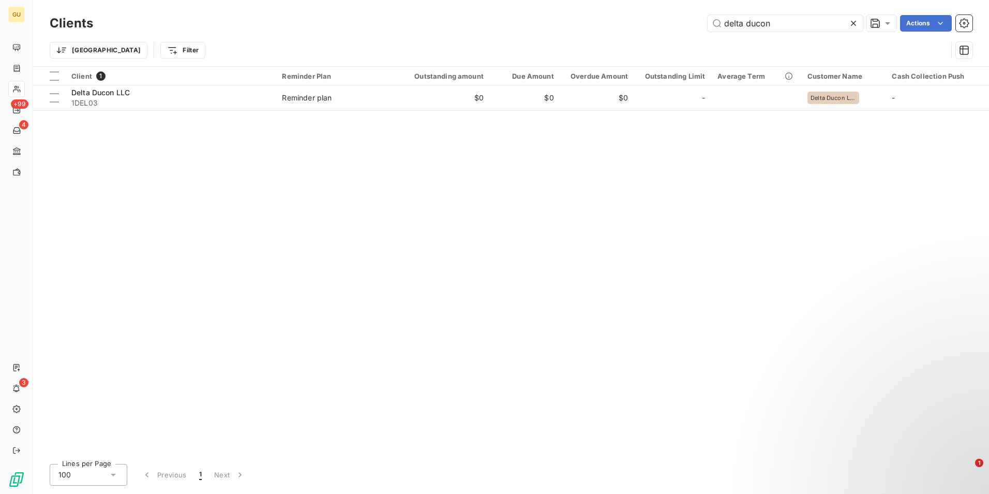
drag, startPoint x: 790, startPoint y: 17, endPoint x: 654, endPoint y: 19, distance: 136.1
click at [654, 19] on div "delta ducon Actions" at bounding box center [539, 23] width 867 height 17
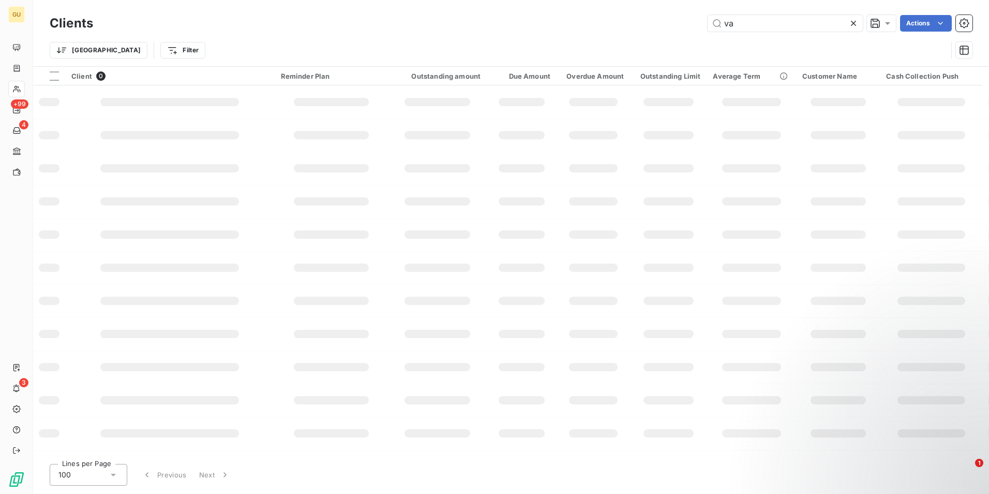
type input "v"
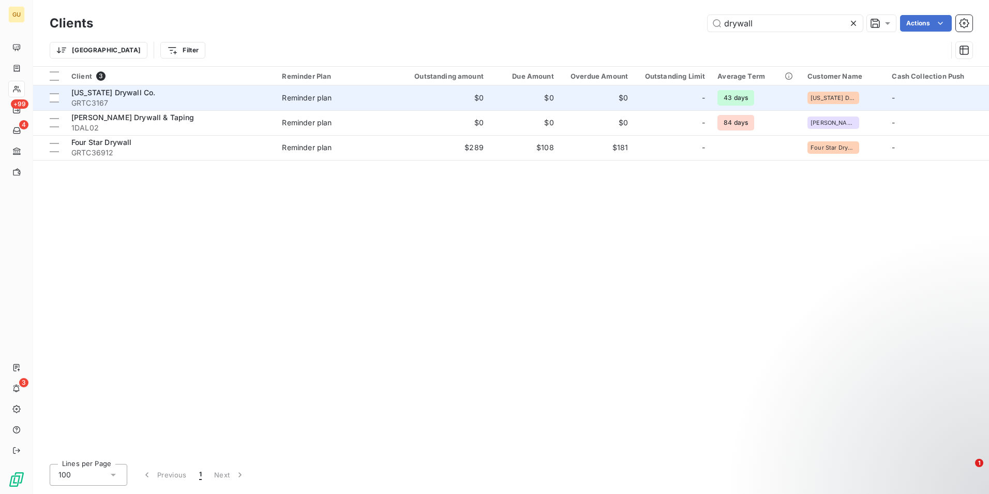
type input "drywall"
click at [118, 93] on span "[US_STATE] Drywall Co." at bounding box center [113, 92] width 84 height 9
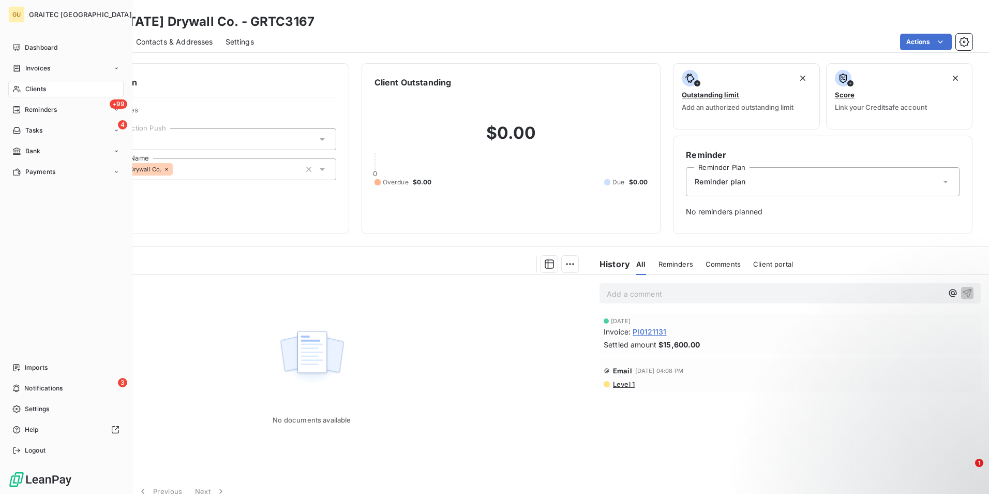
click at [49, 87] on div "Clients" at bounding box center [65, 89] width 115 height 17
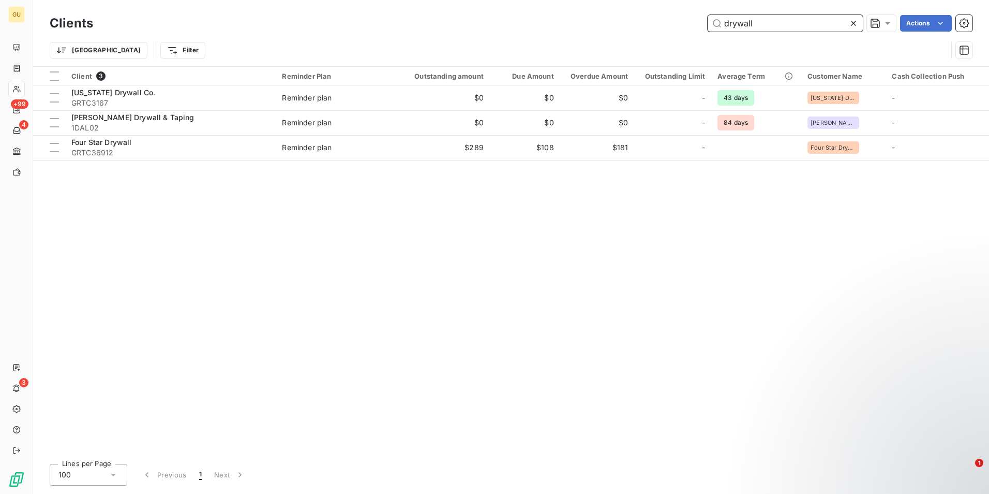
drag, startPoint x: 759, startPoint y: 21, endPoint x: 643, endPoint y: 17, distance: 116.5
click at [643, 17] on div "drywall Actions" at bounding box center [539, 23] width 867 height 17
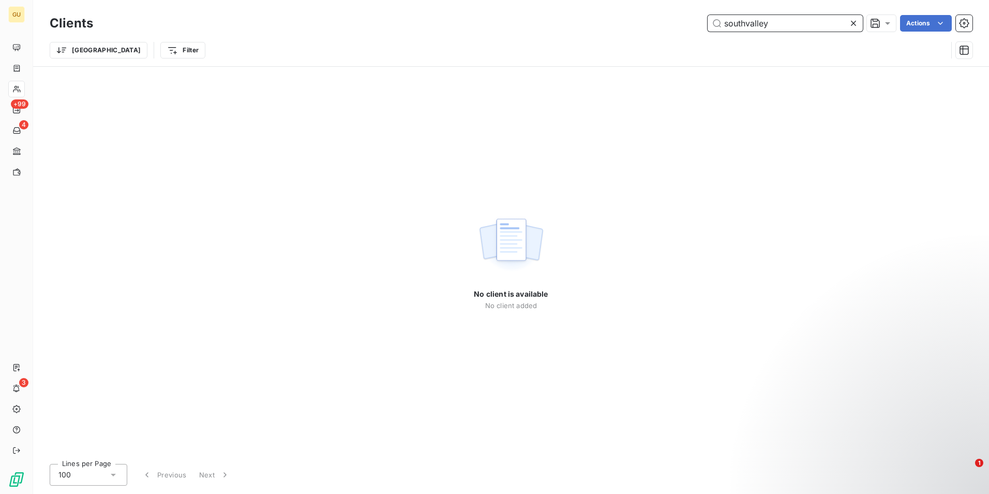
type input "[GEOGRAPHIC_DATA]"
drag, startPoint x: 780, startPoint y: 23, endPoint x: 668, endPoint y: 16, distance: 112.5
click at [668, 16] on div "south valley Actions" at bounding box center [539, 23] width 867 height 17
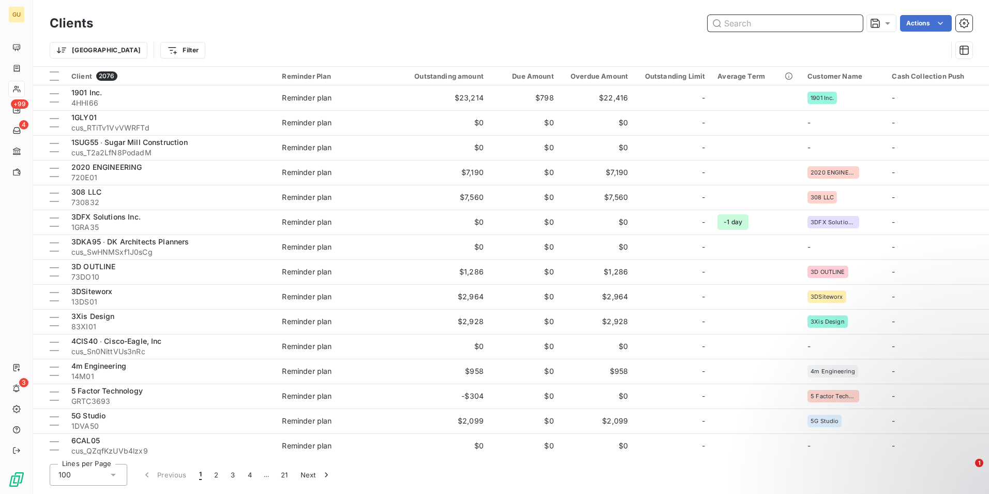
click at [753, 26] on input "text" at bounding box center [785, 23] width 155 height 17
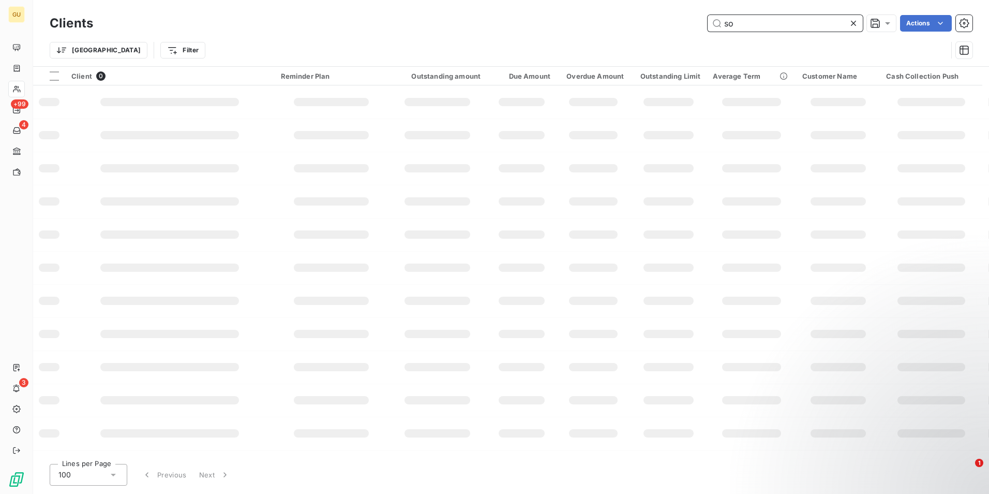
type input "s"
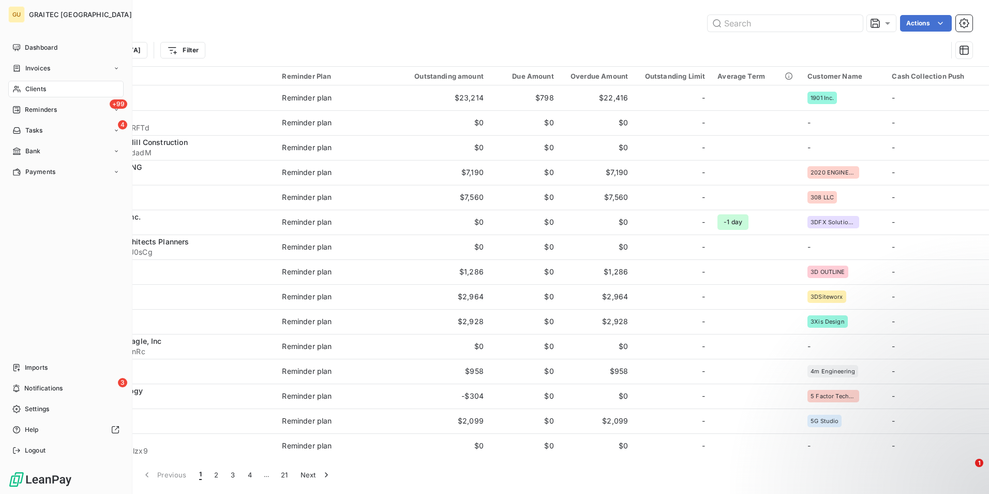
click at [42, 110] on span "Reminders" at bounding box center [41, 109] width 32 height 9
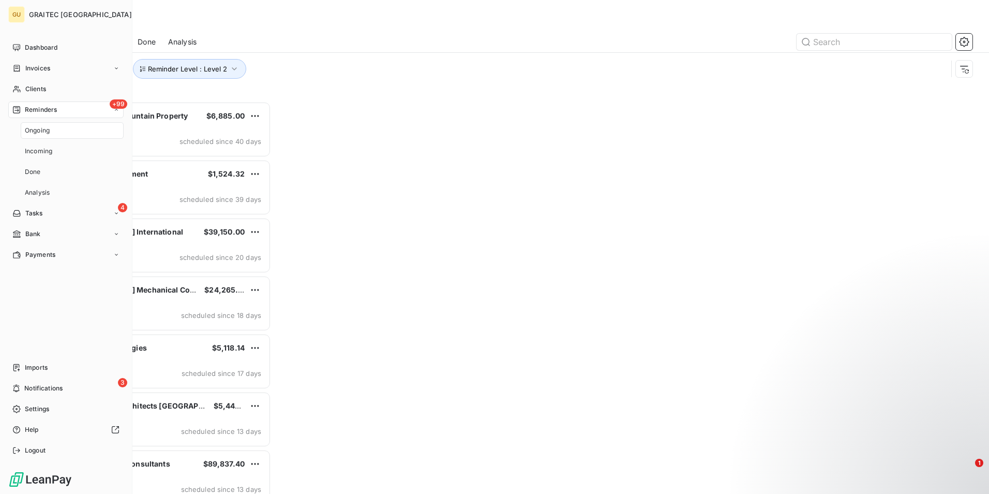
scroll to position [384, 214]
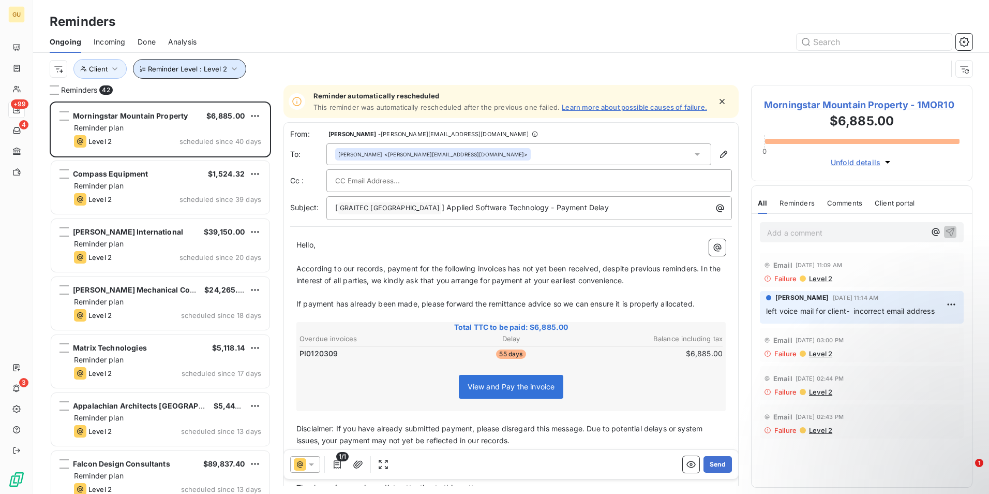
click at [237, 71] on icon "button" at bounding box center [234, 69] width 10 height 10
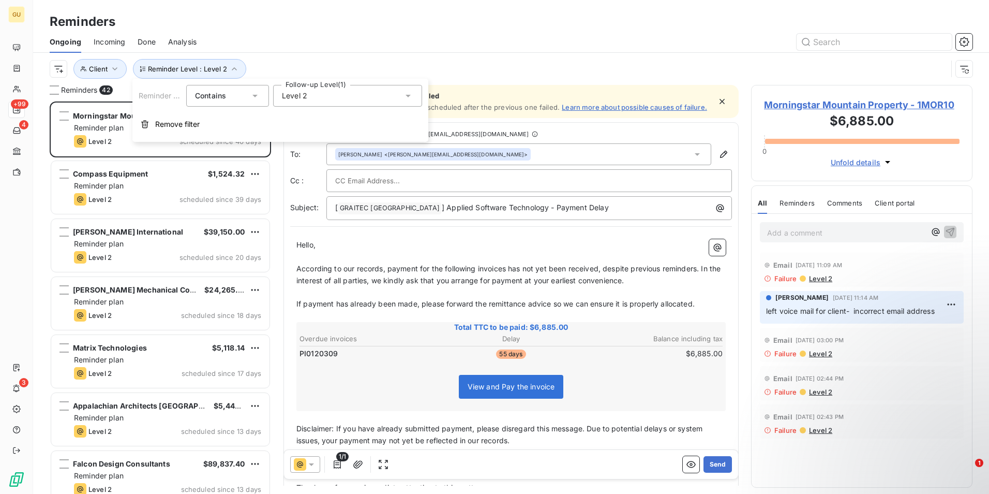
click at [408, 96] on icon at bounding box center [408, 96] width 5 height 3
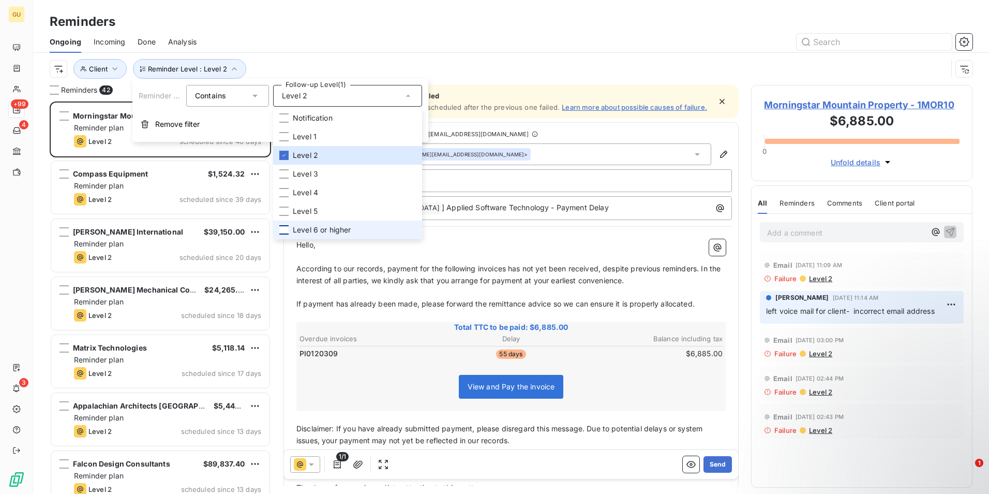
click at [285, 232] on div at bounding box center [283, 229] width 9 height 9
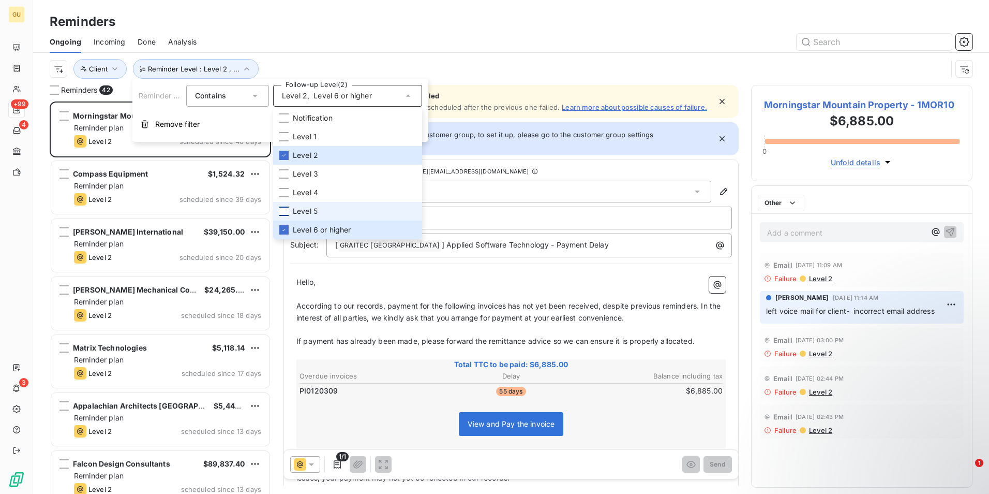
click at [285, 211] on div at bounding box center [283, 210] width 9 height 9
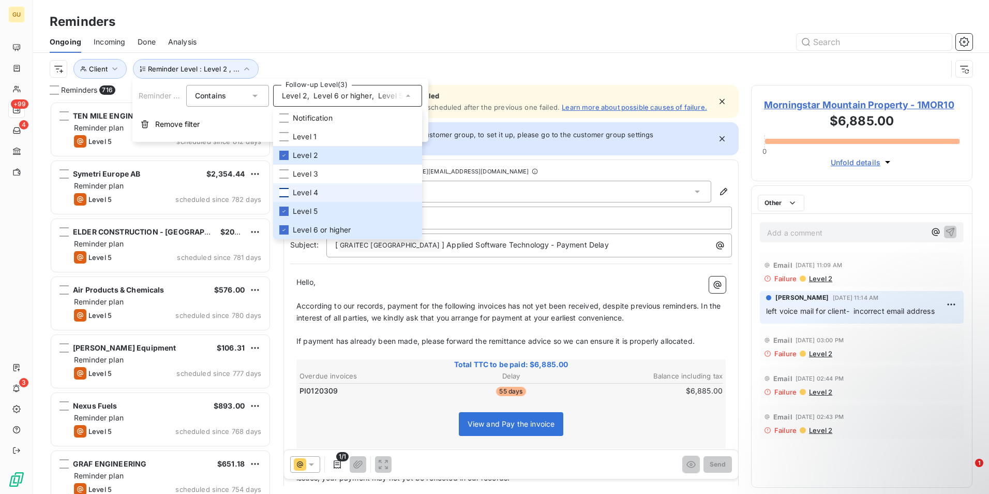
click at [285, 194] on div at bounding box center [283, 192] width 9 height 9
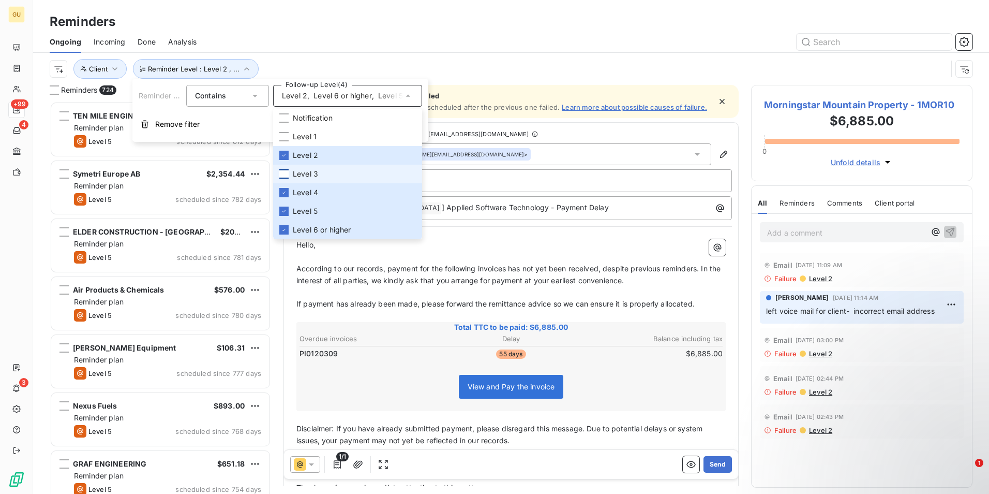
click at [284, 176] on div at bounding box center [283, 173] width 9 height 9
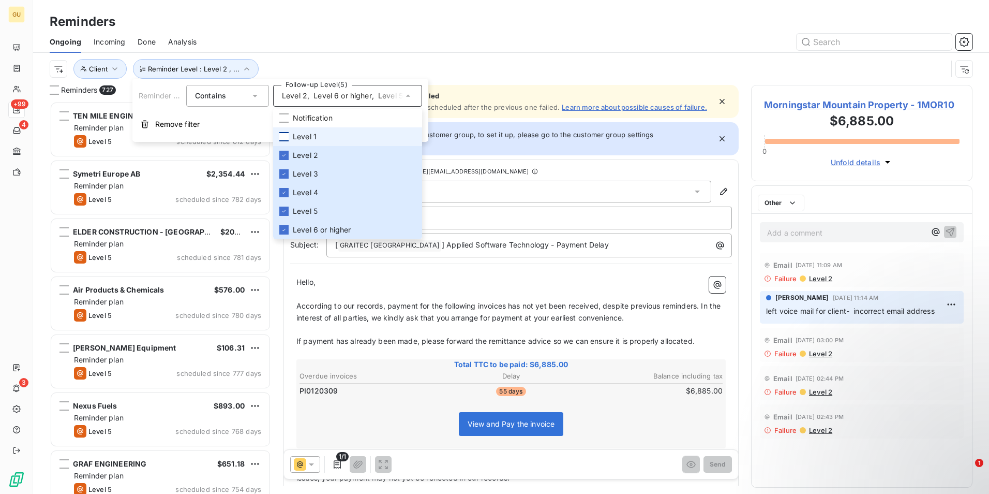
click at [282, 136] on div at bounding box center [283, 136] width 9 height 9
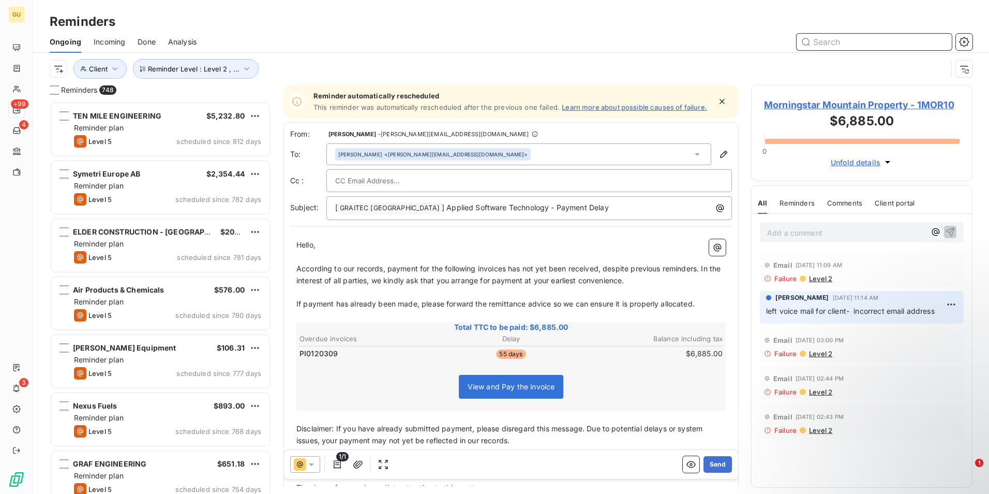
click at [849, 43] on input "text" at bounding box center [874, 42] width 155 height 17
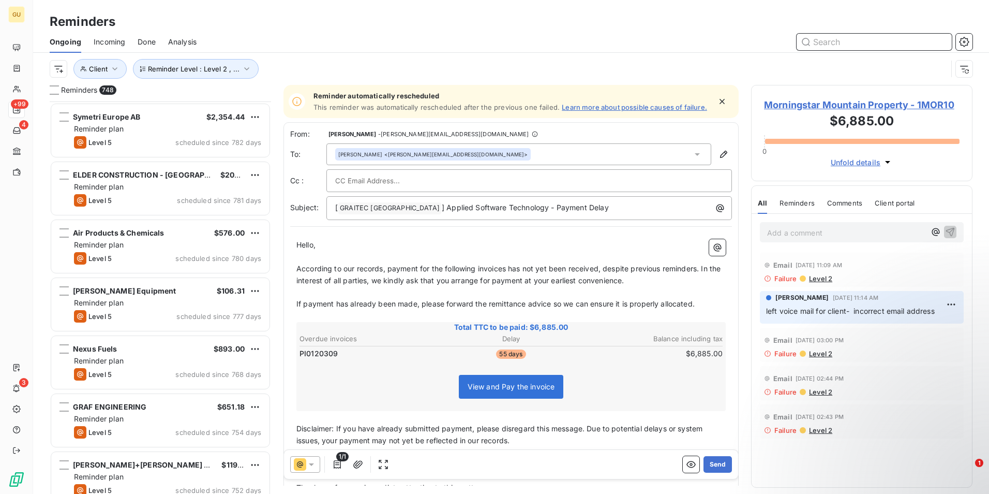
scroll to position [0, 0]
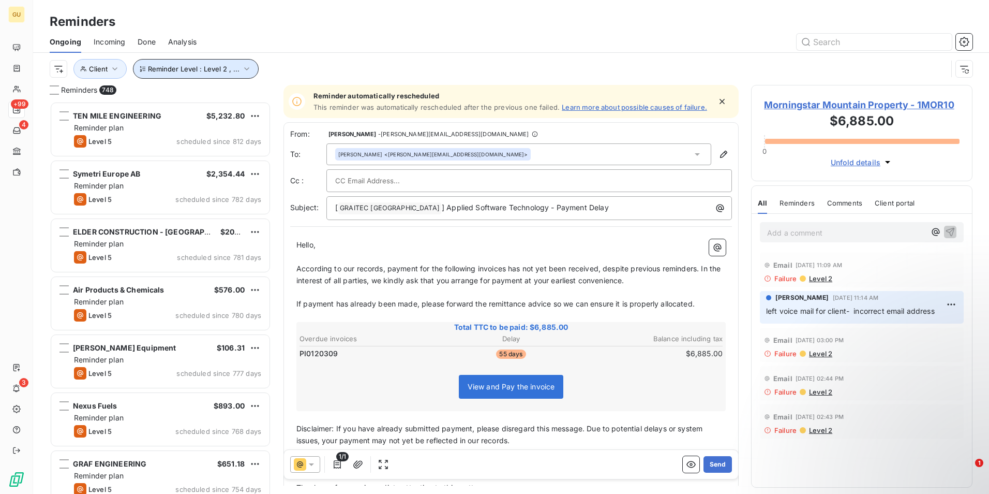
click at [245, 71] on icon "button" at bounding box center [247, 69] width 10 height 10
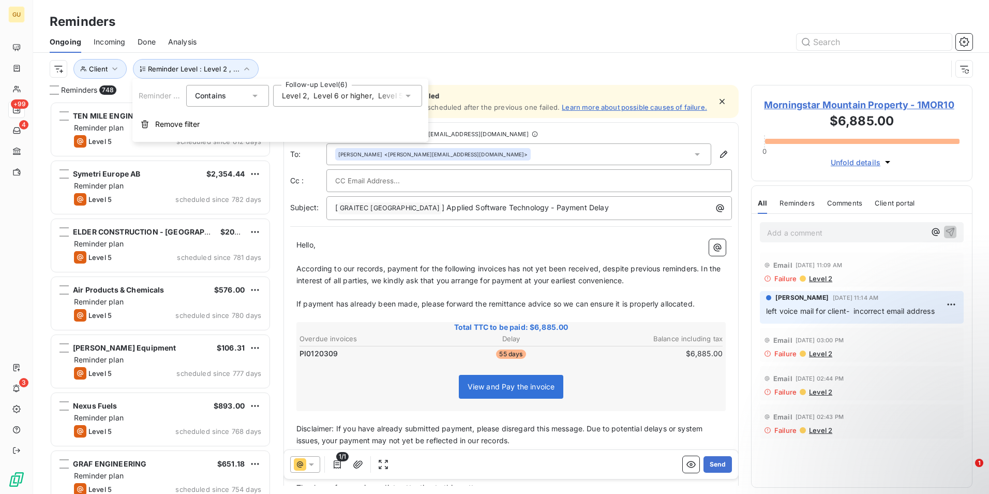
click at [413, 94] on div "Level 2 , Level 6 or higher , Level 5 , Level 4 , Level 3 , Level 1" at bounding box center [347, 96] width 149 height 22
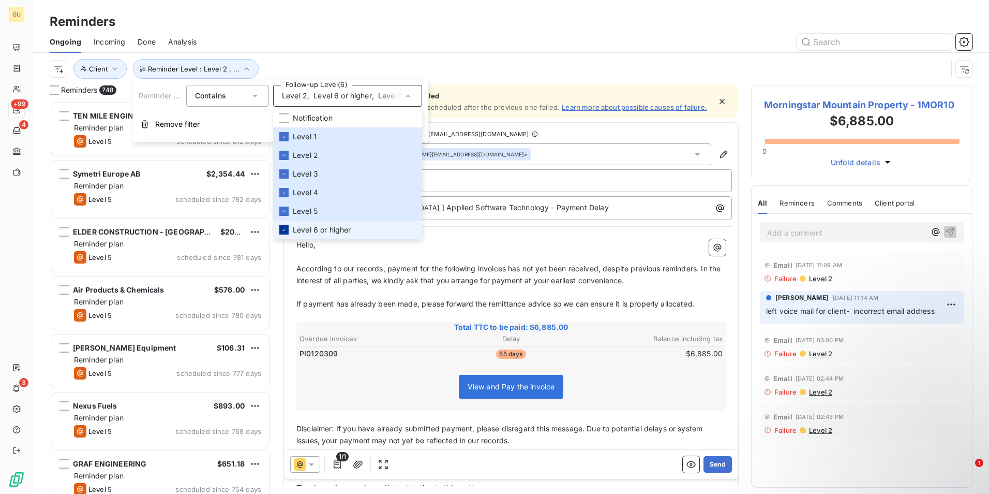
click at [286, 230] on icon at bounding box center [284, 230] width 6 height 6
click at [285, 213] on icon at bounding box center [284, 211] width 6 height 6
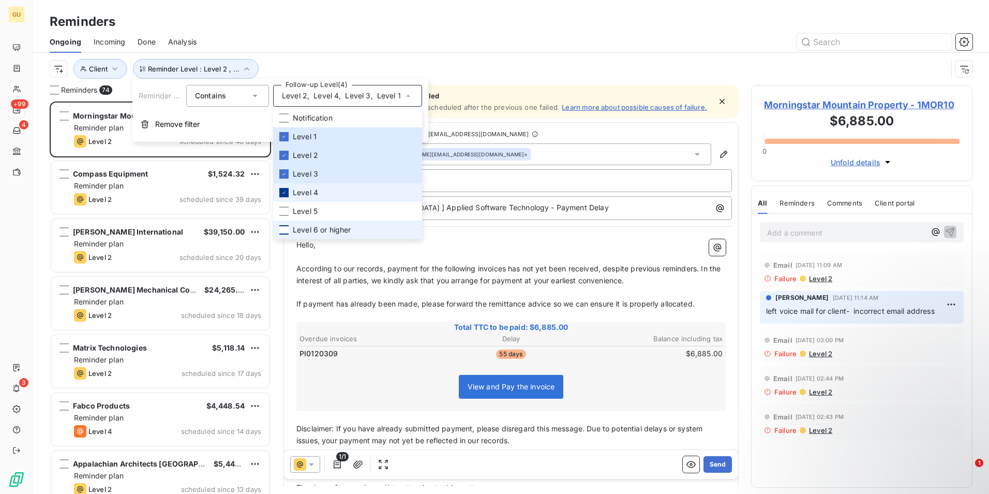
scroll to position [384, 214]
click at [283, 195] on div at bounding box center [283, 192] width 9 height 9
click at [283, 179] on li "Level 3" at bounding box center [347, 174] width 149 height 19
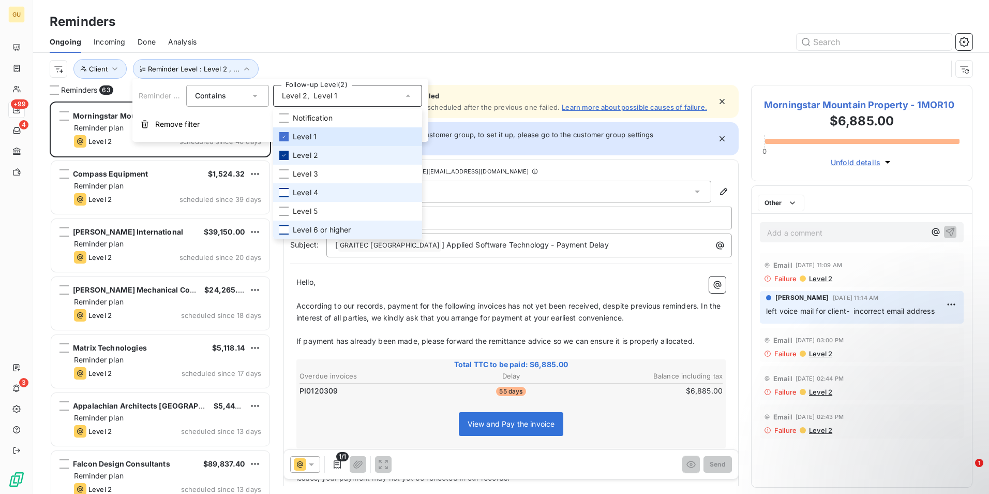
click at [282, 154] on icon at bounding box center [284, 155] width 6 height 6
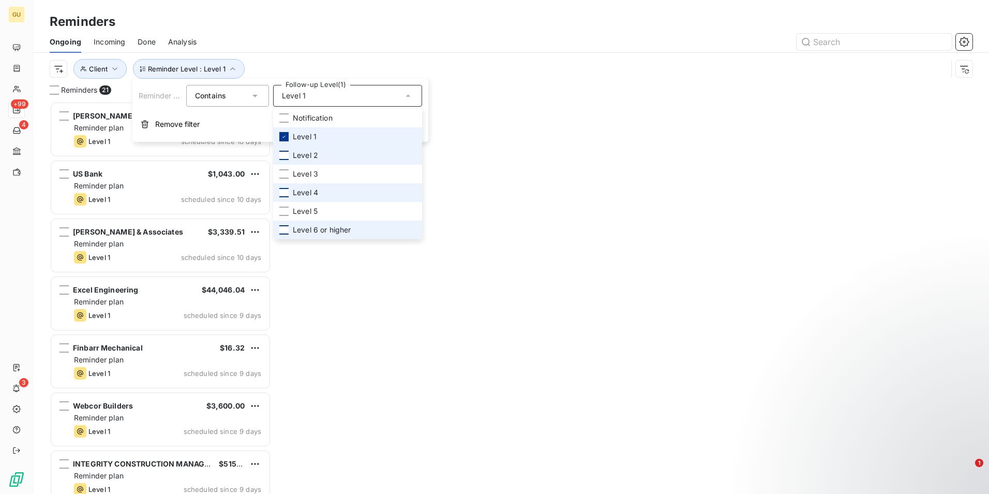
scroll to position [384, 214]
click at [283, 137] on icon at bounding box center [284, 136] width 6 height 6
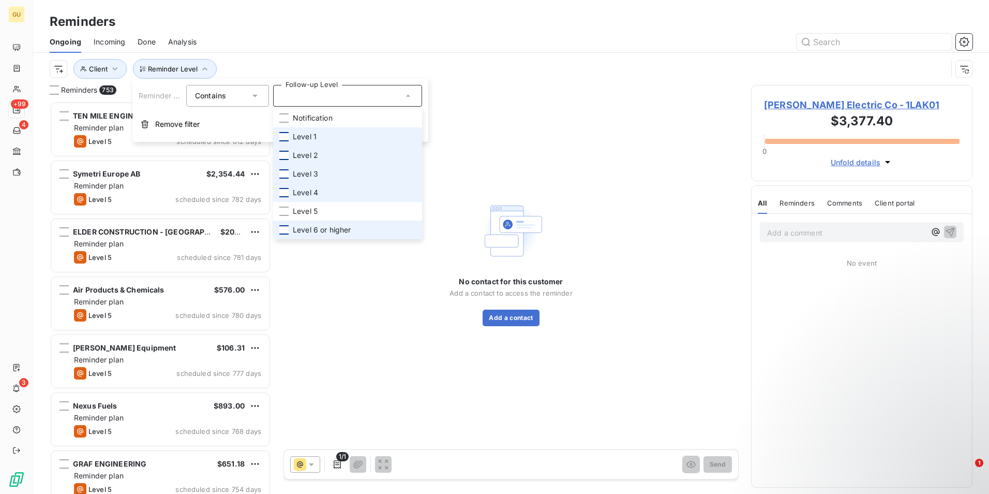
click at [281, 177] on div at bounding box center [283, 173] width 9 height 9
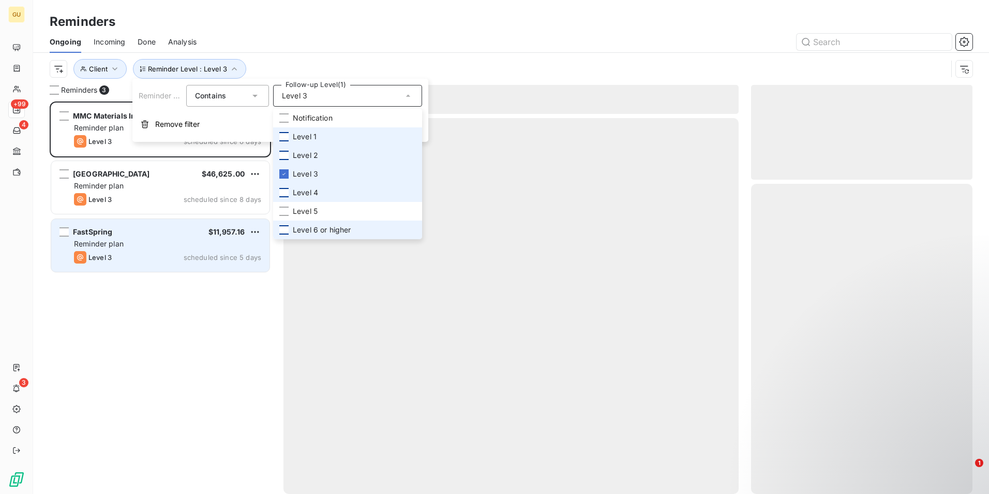
scroll to position [384, 214]
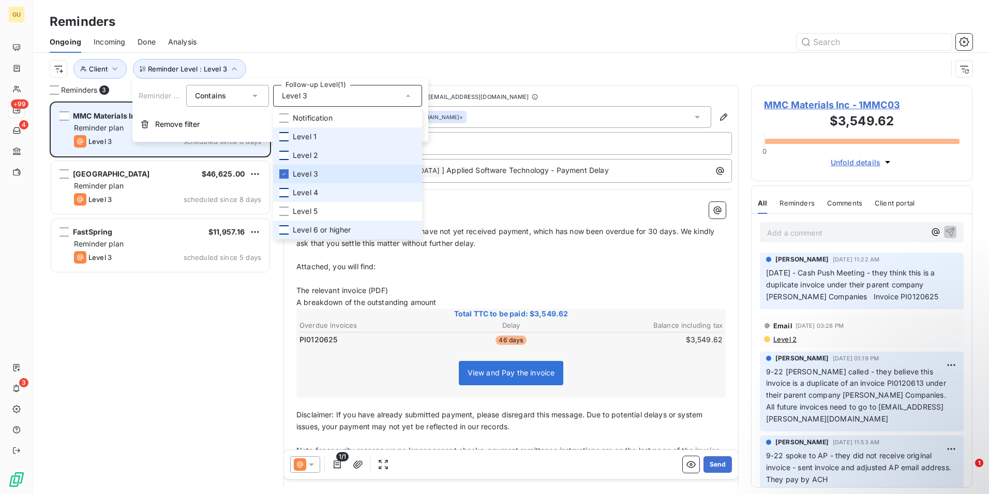
click at [146, 148] on div "MMC Materials Inc $3,549.62 Reminder plan Level 3 scheduled since 8 days" at bounding box center [160, 129] width 218 height 53
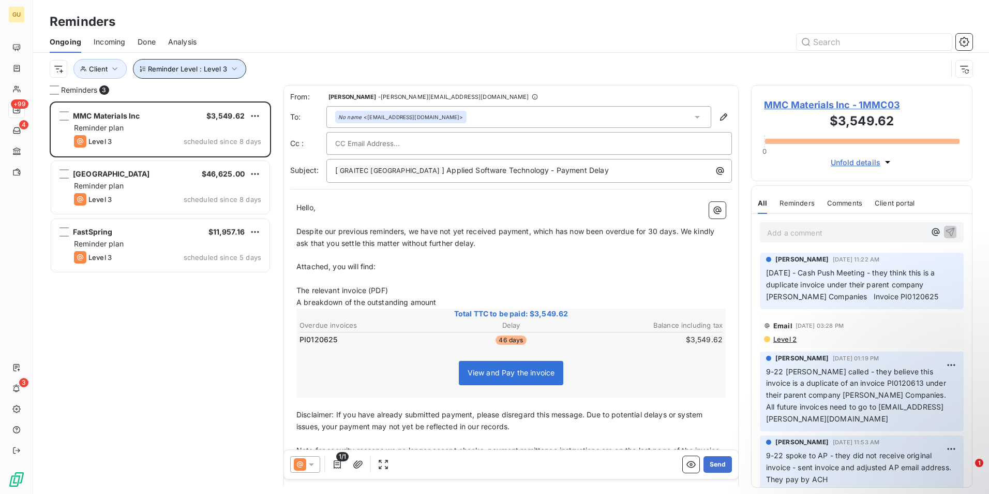
click at [229, 71] on icon "button" at bounding box center [234, 69] width 10 height 10
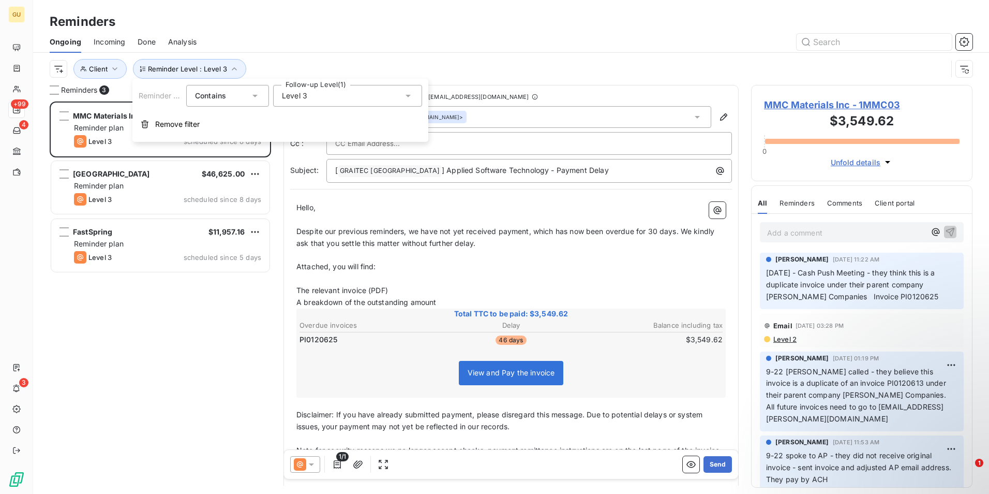
click at [406, 99] on icon at bounding box center [408, 96] width 10 height 10
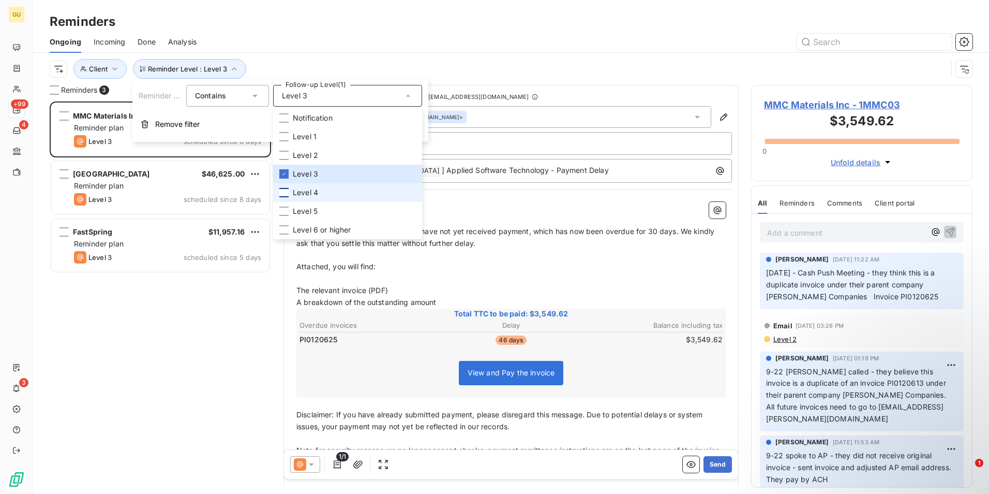
click at [284, 195] on div at bounding box center [283, 192] width 9 height 9
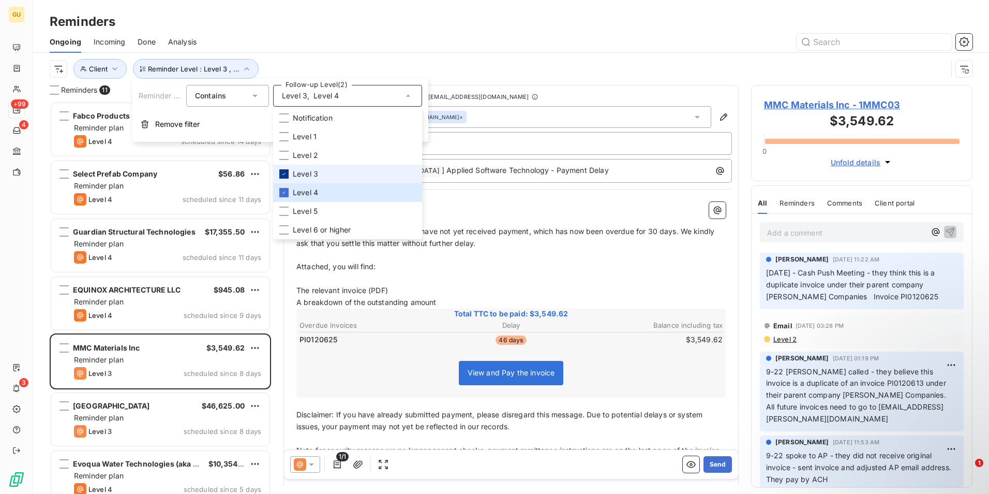
click at [284, 177] on div at bounding box center [283, 173] width 9 height 9
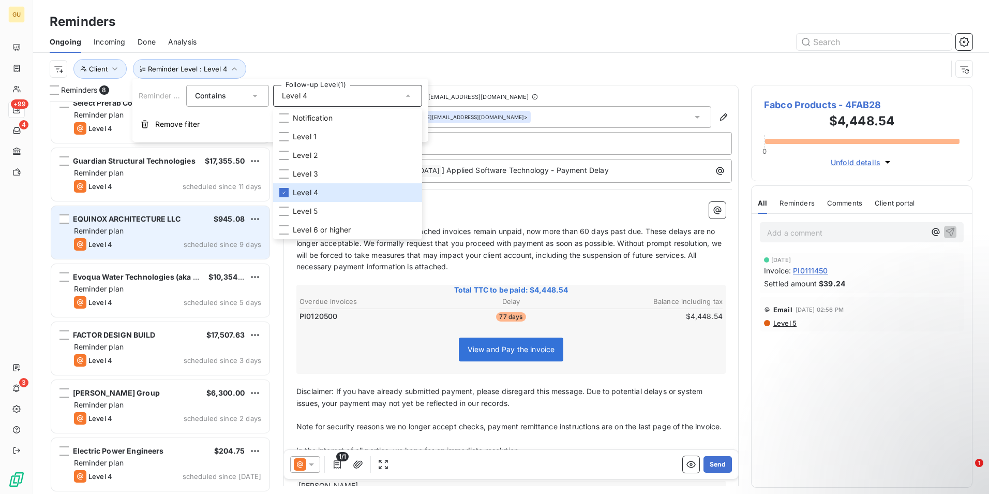
scroll to position [72, 0]
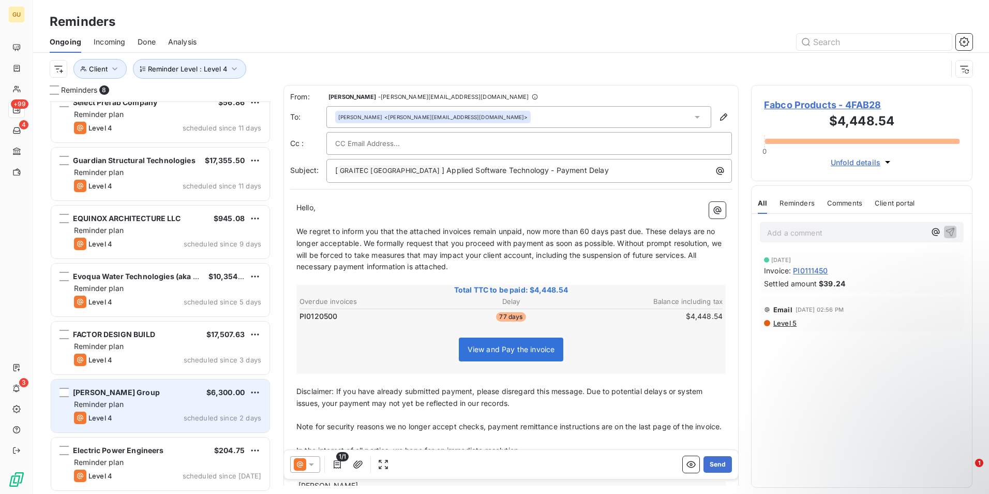
click at [172, 394] on div "[PERSON_NAME] Group $6,300.00" at bounding box center [167, 392] width 187 height 9
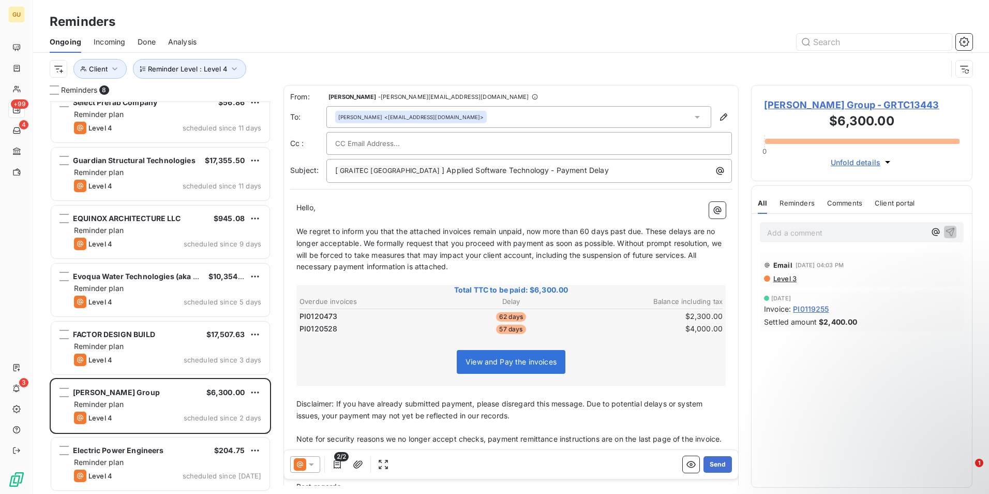
click at [309, 463] on icon at bounding box center [311, 464] width 5 height 3
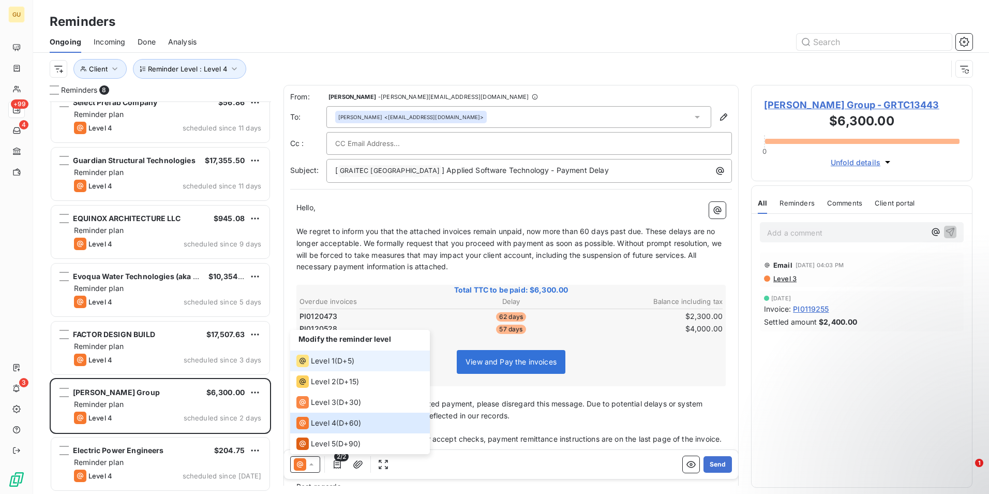
click at [333, 365] on span "Level 1" at bounding box center [323, 360] width 24 height 10
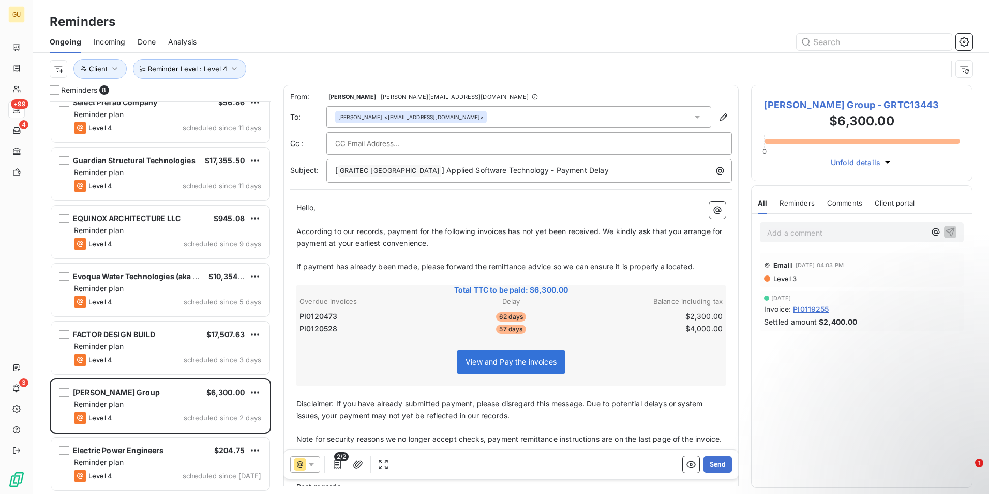
click at [307, 464] on icon at bounding box center [311, 464] width 10 height 10
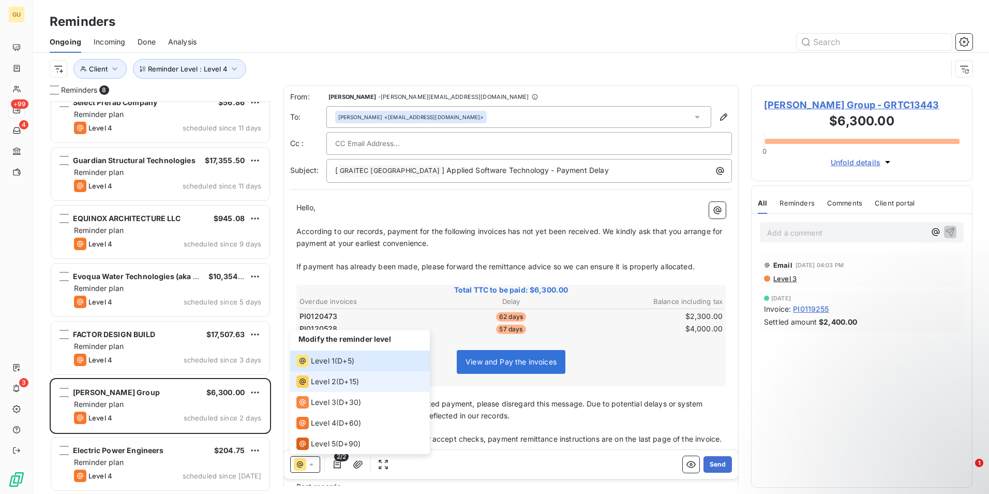
click at [320, 377] on span "Level 2" at bounding box center [323, 381] width 25 height 10
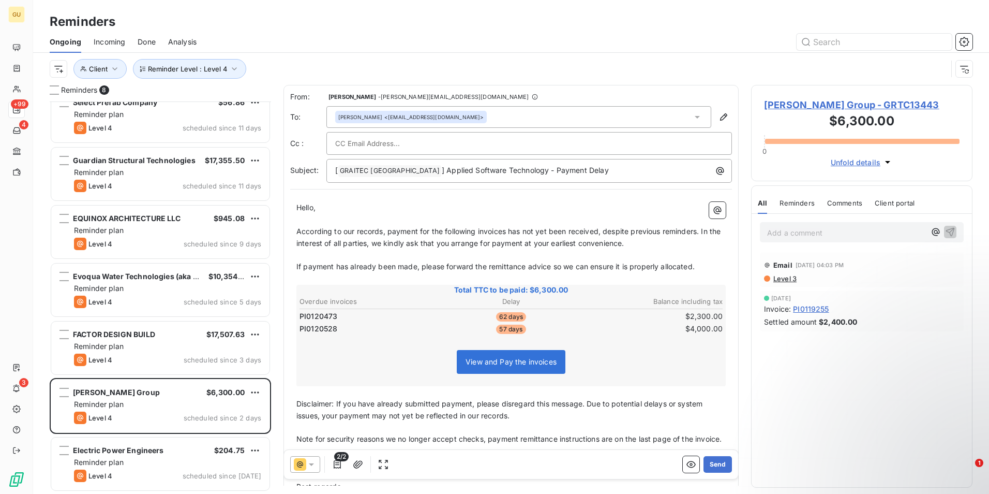
click at [580, 177] on div "[ GRAITEC [GEOGRAPHIC_DATA] ﻿ ] Applied Software Technology - Payment Delay" at bounding box center [529, 171] width 406 height 24
click at [580, 176] on p "[ GRAITEC [GEOGRAPHIC_DATA] ﻿ ] Applied Software Technology - Payment Delay" at bounding box center [531, 171] width 393 height 12
click at [715, 463] on button "Send" at bounding box center [718, 464] width 28 height 17
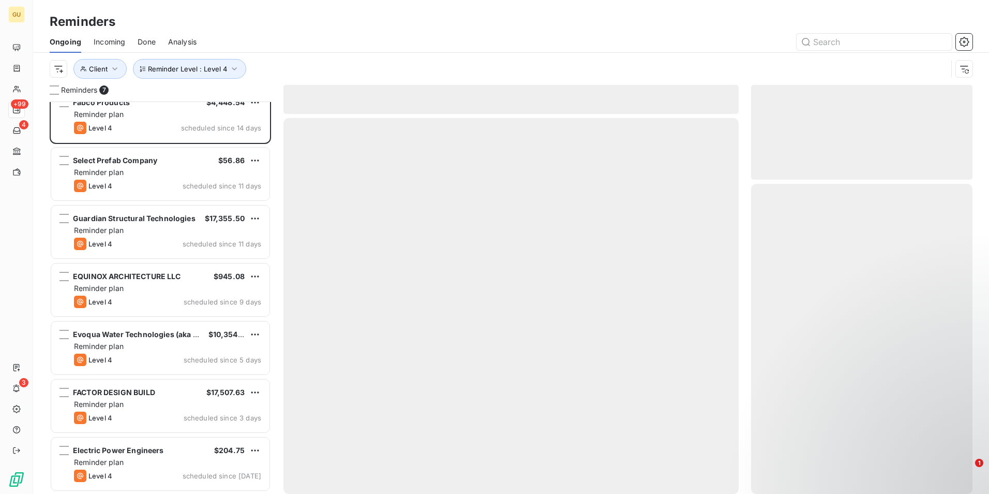
scroll to position [13, 0]
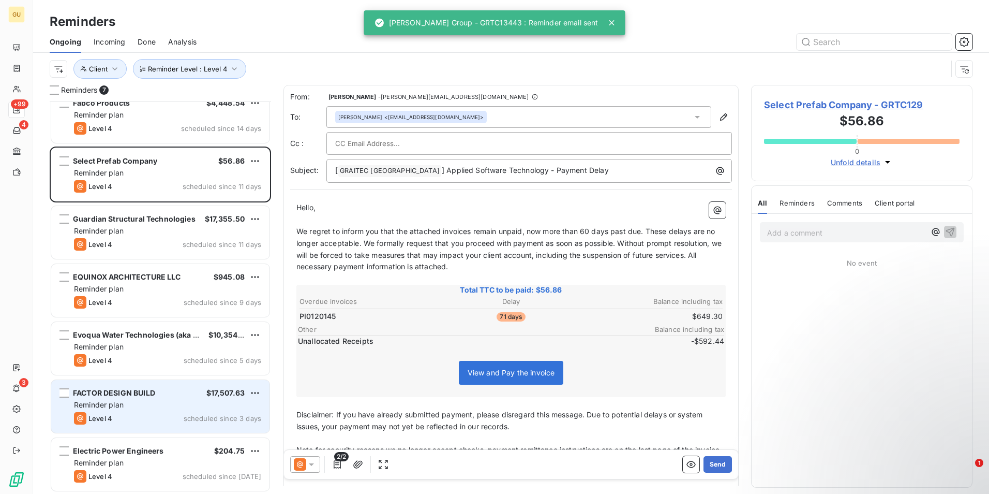
click at [173, 395] on div "FACTOR DESIGN BUILD $17,507.63" at bounding box center [167, 392] width 187 height 9
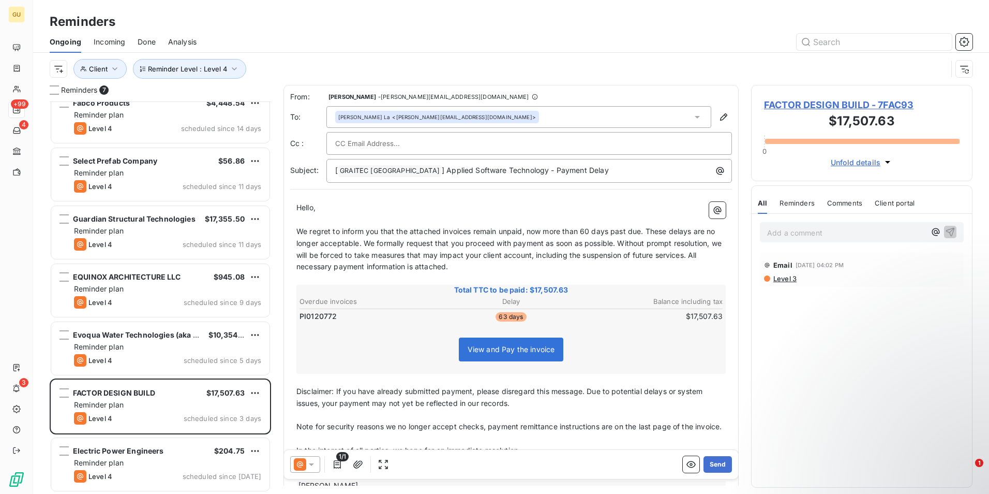
click at [310, 468] on icon at bounding box center [311, 464] width 10 height 10
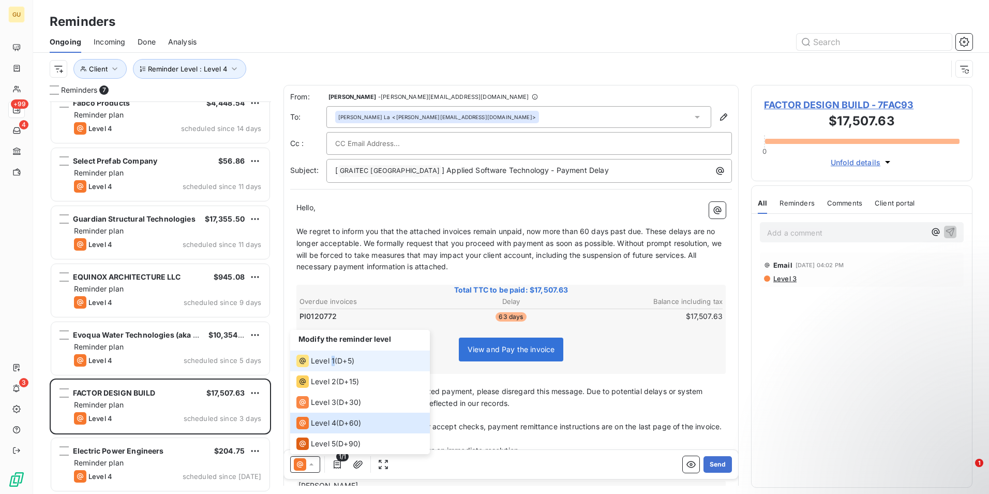
click at [333, 362] on span "Level 1" at bounding box center [323, 360] width 24 height 10
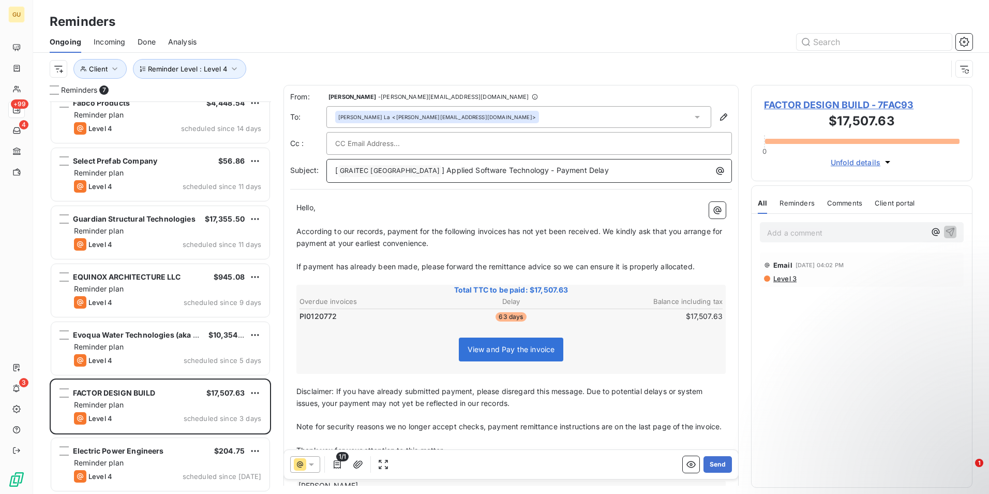
click at [571, 171] on p "[ GRAITEC [GEOGRAPHIC_DATA] ﻿ ] Applied Software Technology - Payment Delay" at bounding box center [531, 171] width 393 height 12
click at [714, 460] on button "Send" at bounding box center [718, 464] width 28 height 17
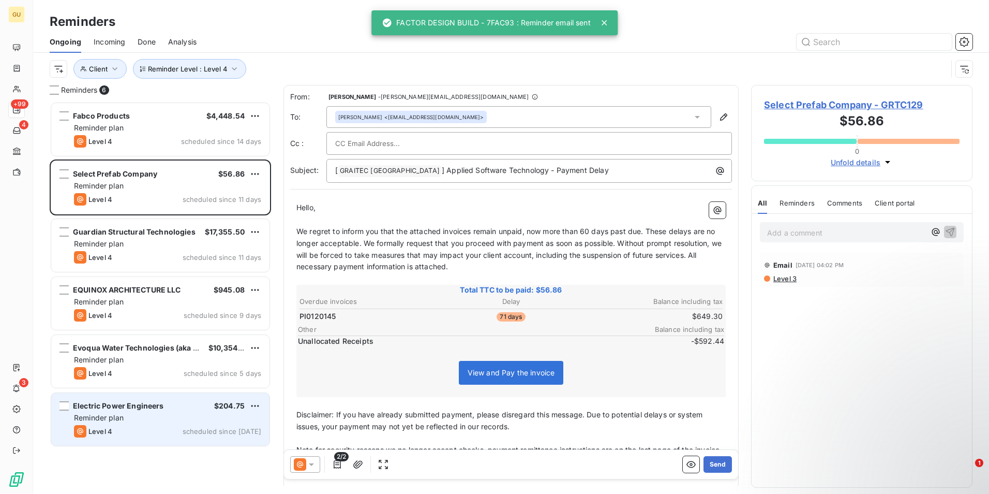
click at [184, 417] on div "Reminder plan" at bounding box center [167, 417] width 187 height 10
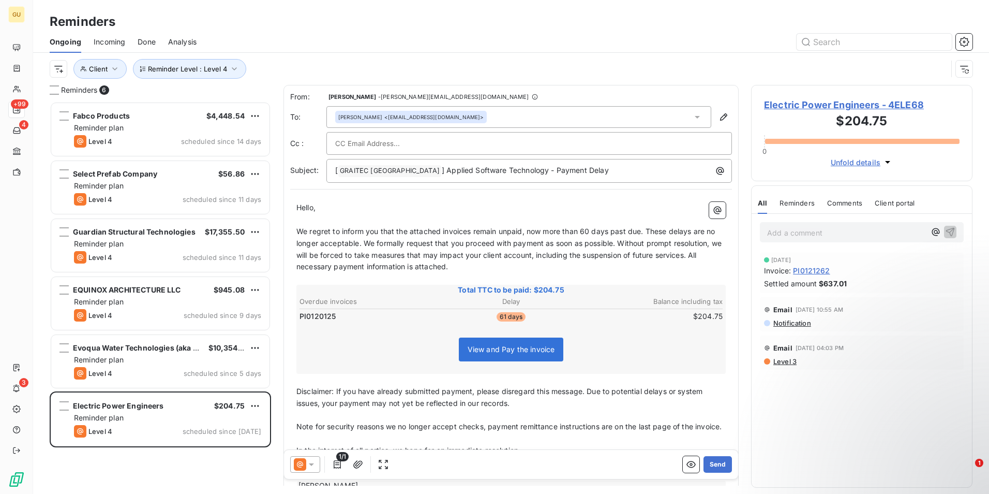
click at [309, 464] on icon at bounding box center [311, 464] width 5 height 3
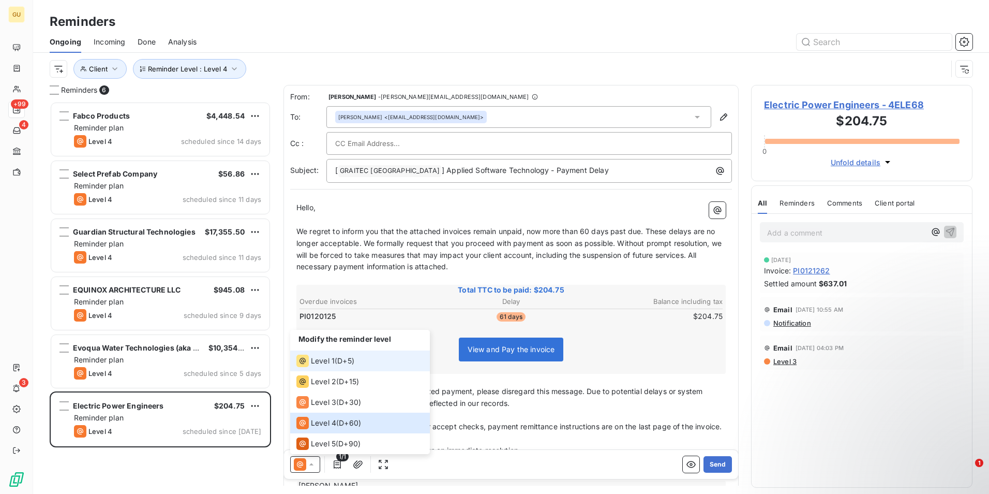
click at [322, 364] on span "Level 1" at bounding box center [323, 360] width 24 height 10
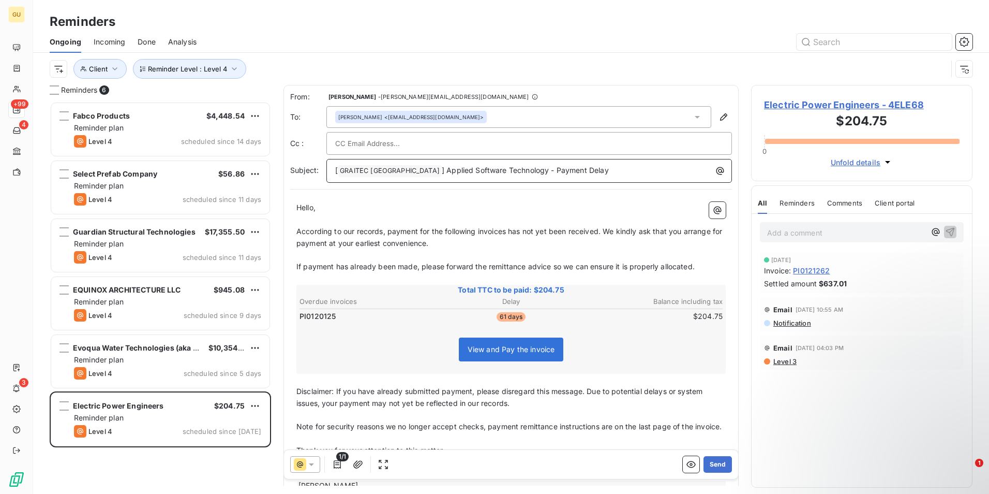
click at [580, 173] on p "[ GRAITEC [GEOGRAPHIC_DATA] ﻿ ] Applied Software Technology - Payment Delay" at bounding box center [531, 171] width 393 height 12
click at [719, 116] on icon "button" at bounding box center [724, 117] width 10 height 10
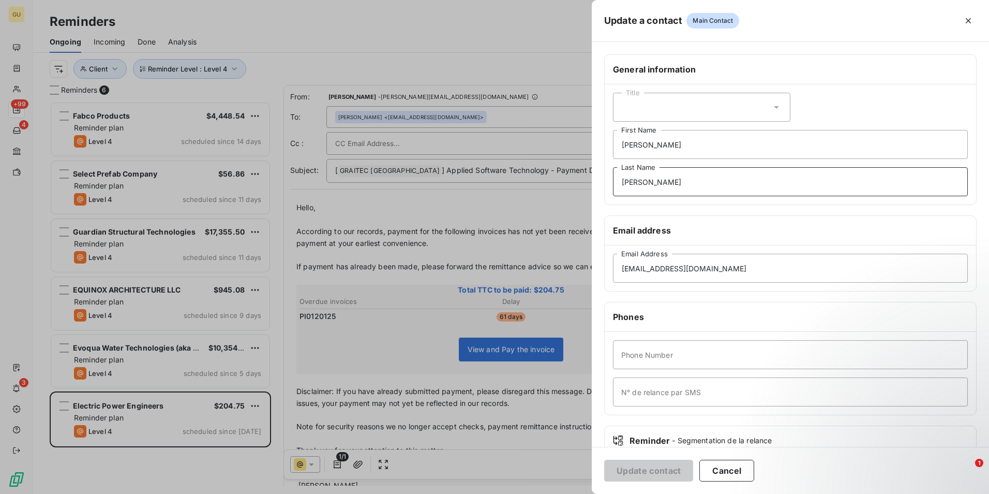
drag, startPoint x: 671, startPoint y: 185, endPoint x: 570, endPoint y: 188, distance: 100.4
click at [570, 493] on div "Update a contact Main Contact General information Title [PERSON_NAME] First Nam…" at bounding box center [494, 494] width 989 height 0
drag, startPoint x: 655, startPoint y: 141, endPoint x: 573, endPoint y: 145, distance: 81.8
click at [573, 493] on div "Update a contact Main Contact General information Title [PERSON_NAME] First Nam…" at bounding box center [494, 494] width 989 height 0
click at [659, 475] on button "Update contact" at bounding box center [648, 470] width 89 height 22
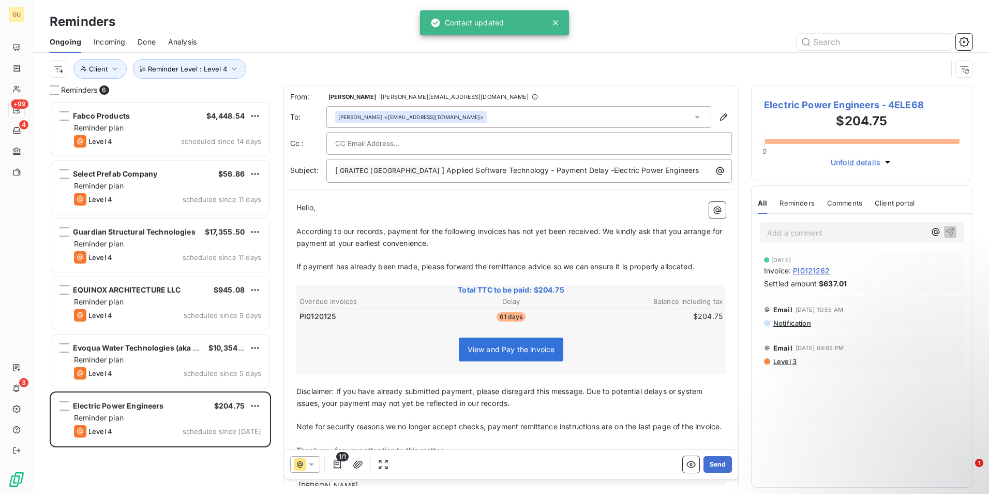
click at [463, 132] on div at bounding box center [529, 143] width 406 height 23
click at [463, 126] on div "[PERSON_NAME] <[EMAIL_ADDRESS][DOMAIN_NAME]>" at bounding box center [518, 117] width 385 height 22
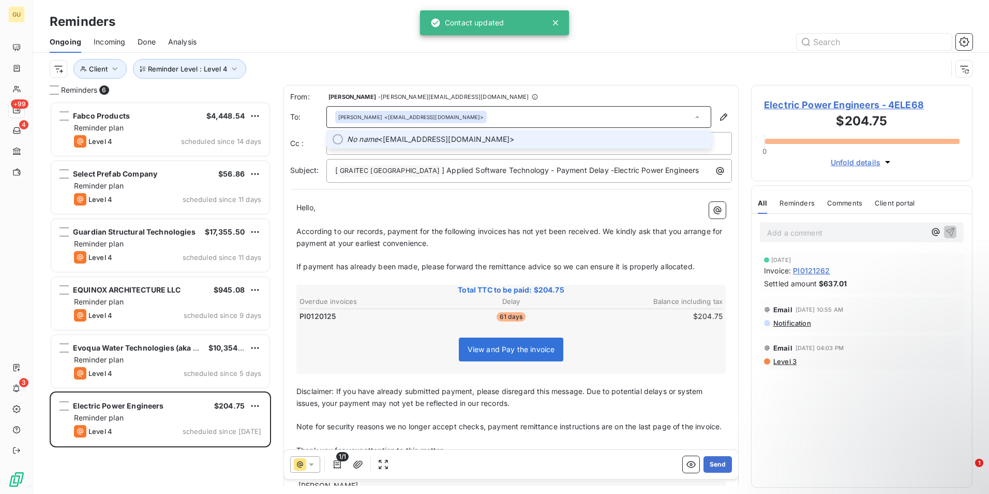
click at [462, 135] on span "No name <[EMAIL_ADDRESS][DOMAIN_NAME]>" at bounding box center [526, 139] width 358 height 10
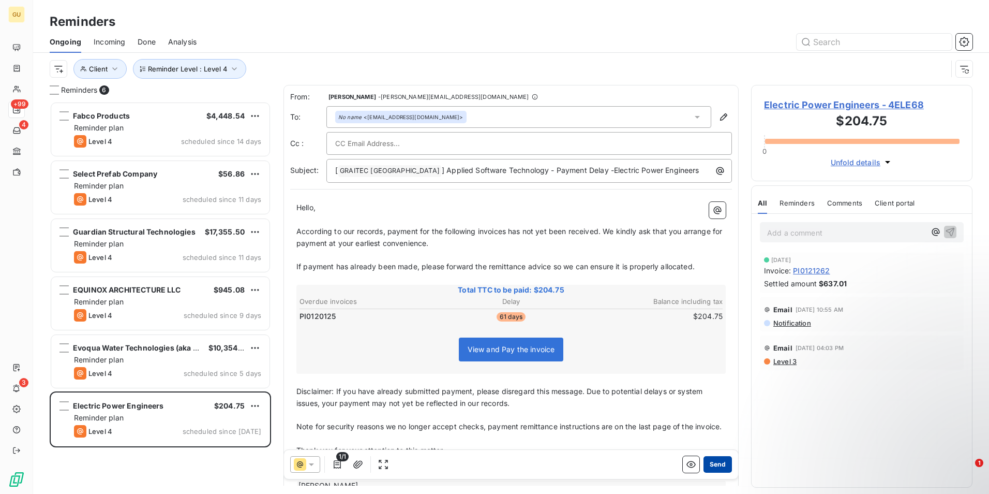
click at [715, 463] on button "Send" at bounding box center [718, 464] width 28 height 17
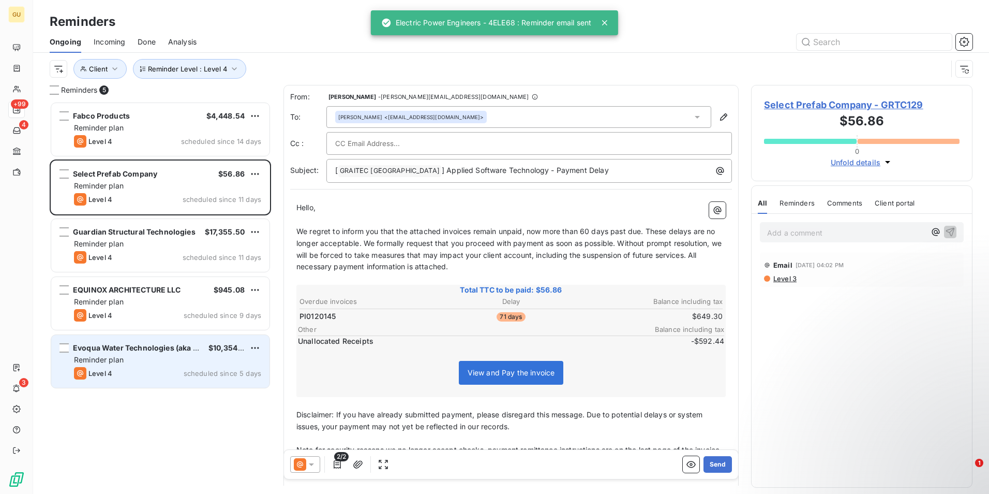
click at [162, 369] on div "Level 4 scheduled since 5 days" at bounding box center [167, 373] width 187 height 12
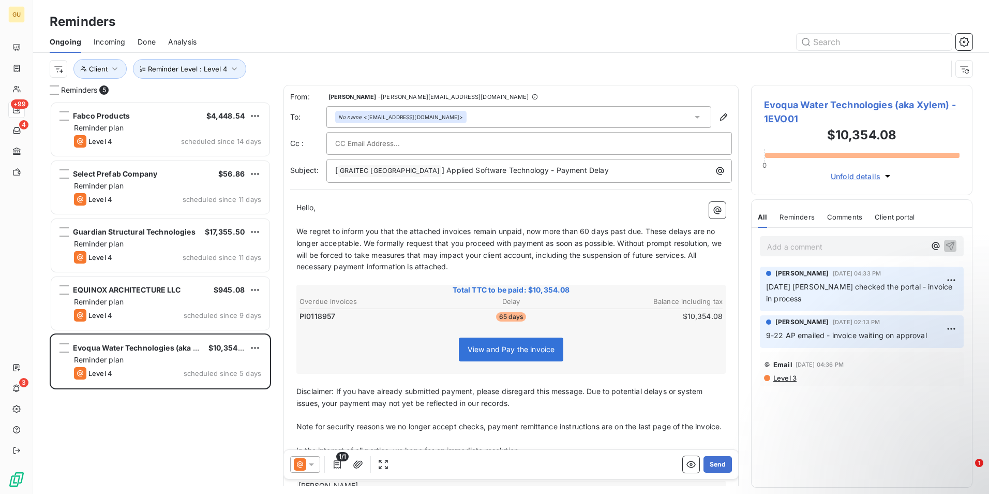
click at [312, 462] on icon at bounding box center [311, 464] width 10 height 10
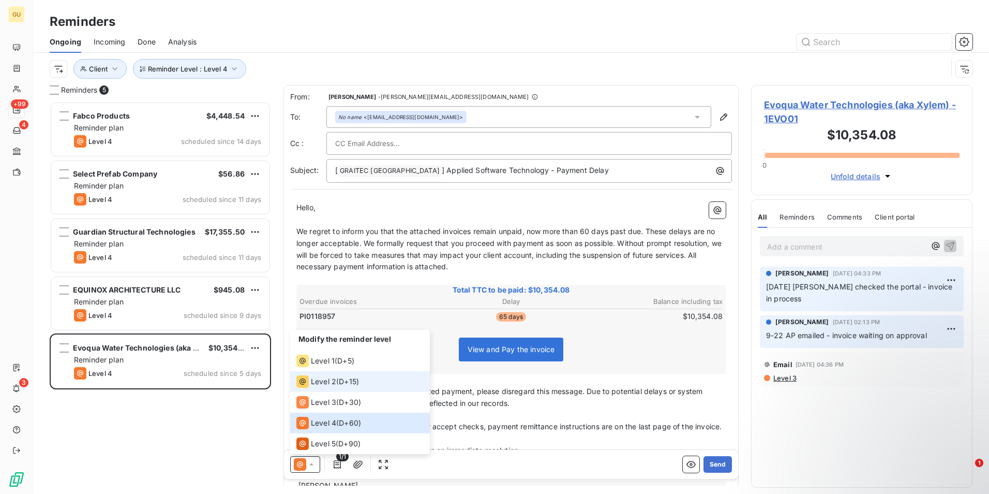
click at [325, 383] on span "Level 2" at bounding box center [323, 381] width 25 height 10
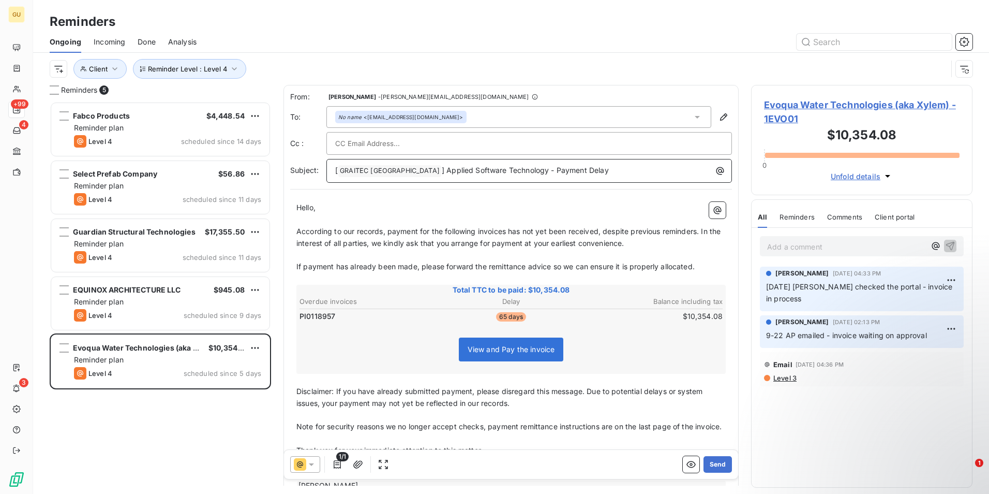
click at [596, 173] on p "[ GRAITEC [GEOGRAPHIC_DATA] ﻿ ] Applied Software Technology - Payment Delay" at bounding box center [531, 171] width 393 height 12
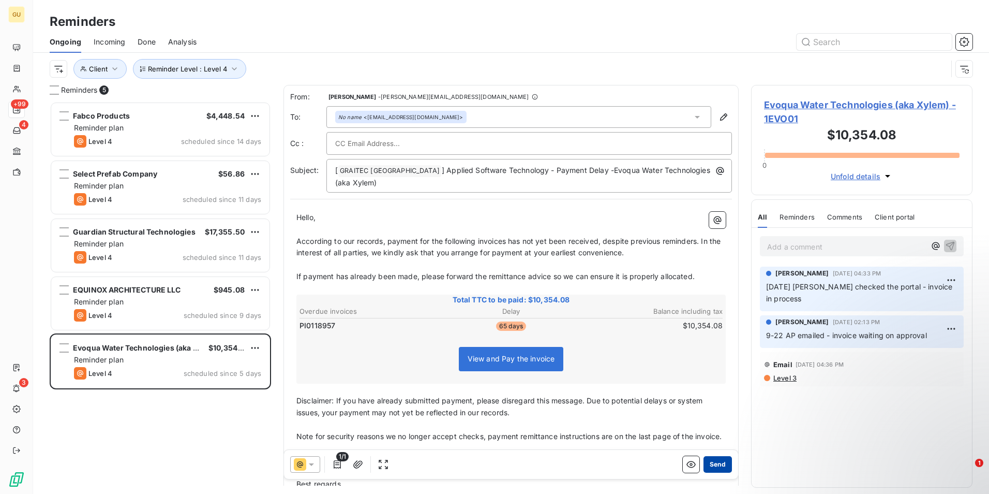
click at [710, 464] on button "Send" at bounding box center [718, 464] width 28 height 17
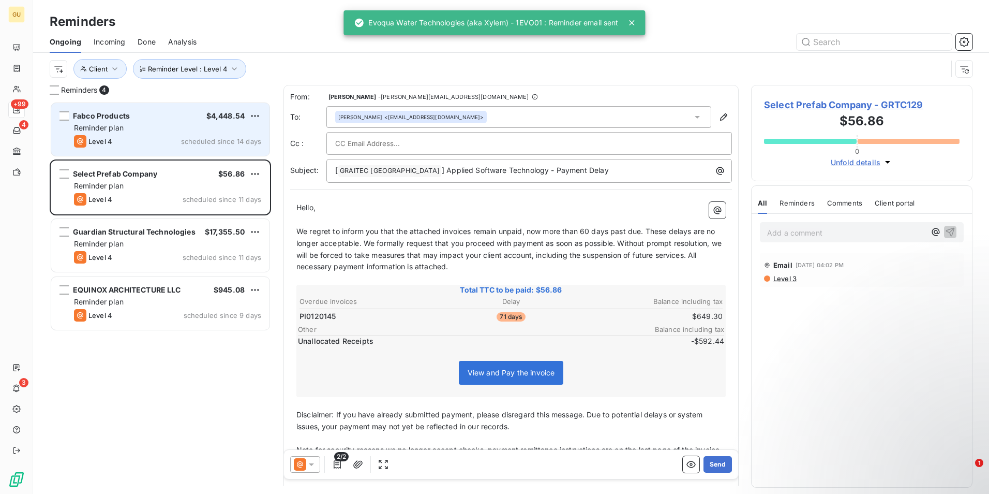
click at [161, 124] on div "Reminder plan" at bounding box center [167, 128] width 187 height 10
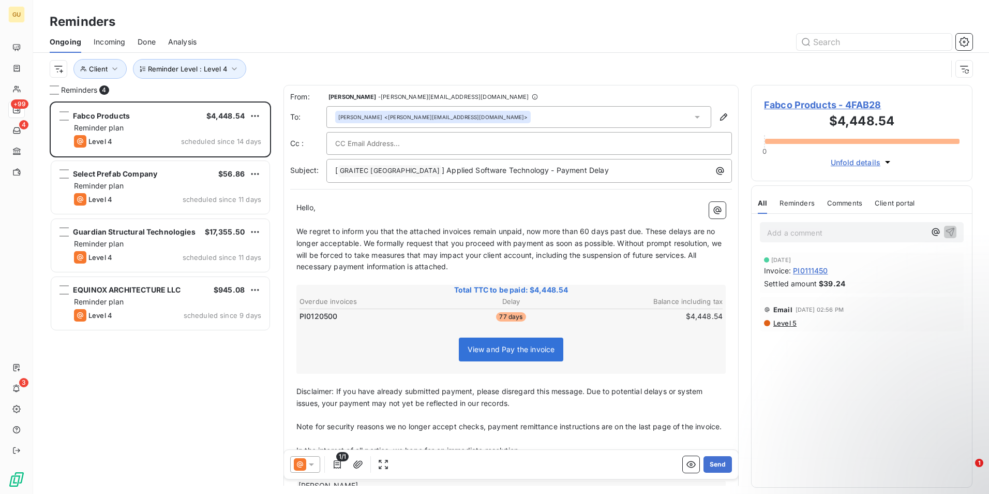
click at [315, 466] on icon at bounding box center [311, 464] width 10 height 10
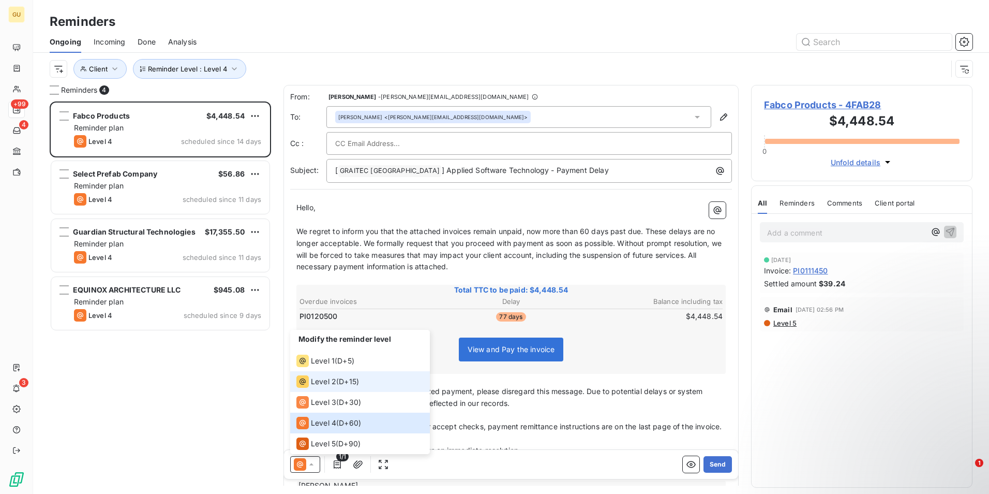
click at [322, 375] on div "Level 2" at bounding box center [316, 381] width 40 height 12
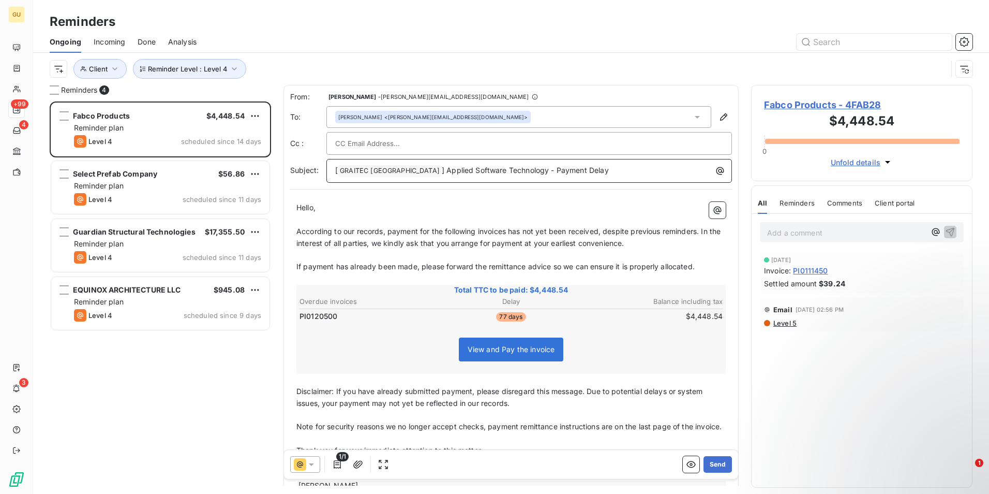
click at [577, 171] on p "[ GRAITEC [GEOGRAPHIC_DATA] ﻿ ] Applied Software Technology - Payment Delay" at bounding box center [531, 171] width 393 height 12
click at [508, 232] on span "According to our records, payment for the following invoices has not yet been r…" at bounding box center [509, 237] width 426 height 21
click at [721, 464] on button "Send" at bounding box center [718, 464] width 28 height 17
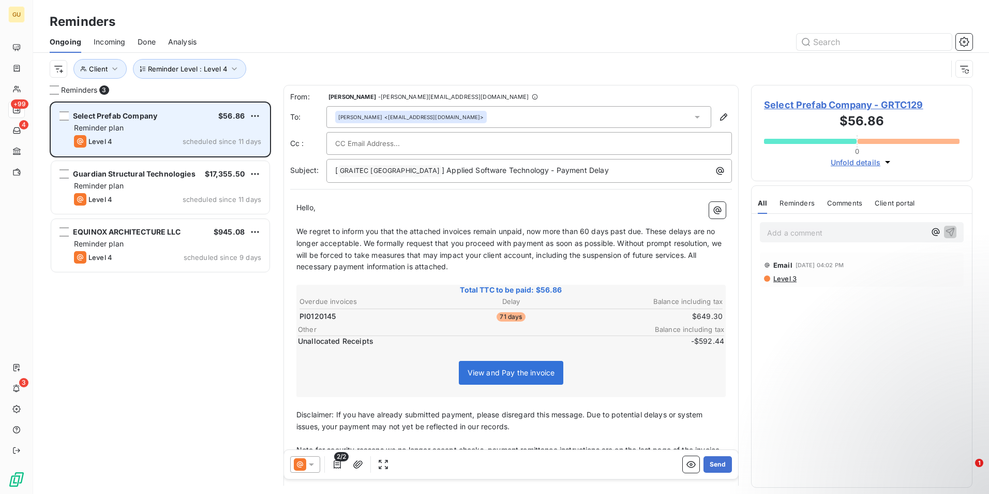
click at [181, 128] on div "Reminder plan" at bounding box center [167, 128] width 187 height 10
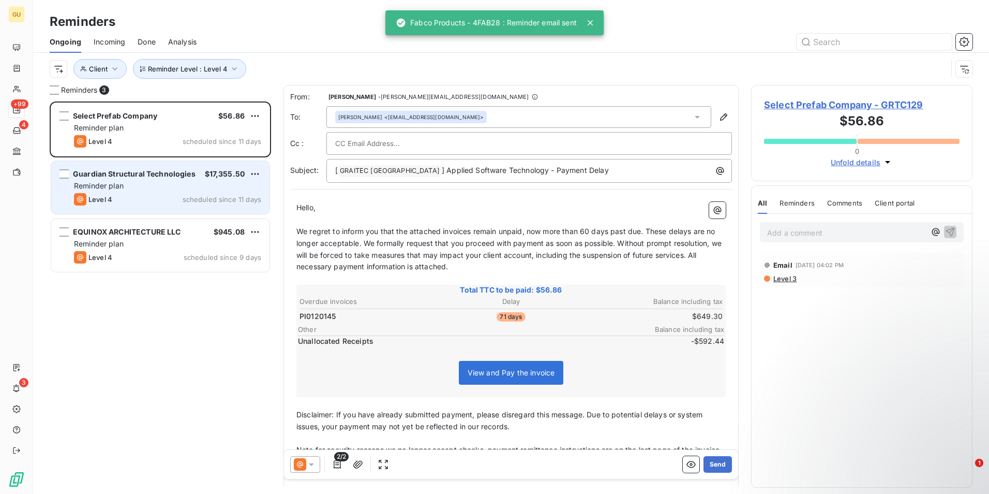
click at [172, 181] on div "Reminder plan" at bounding box center [167, 186] width 187 height 10
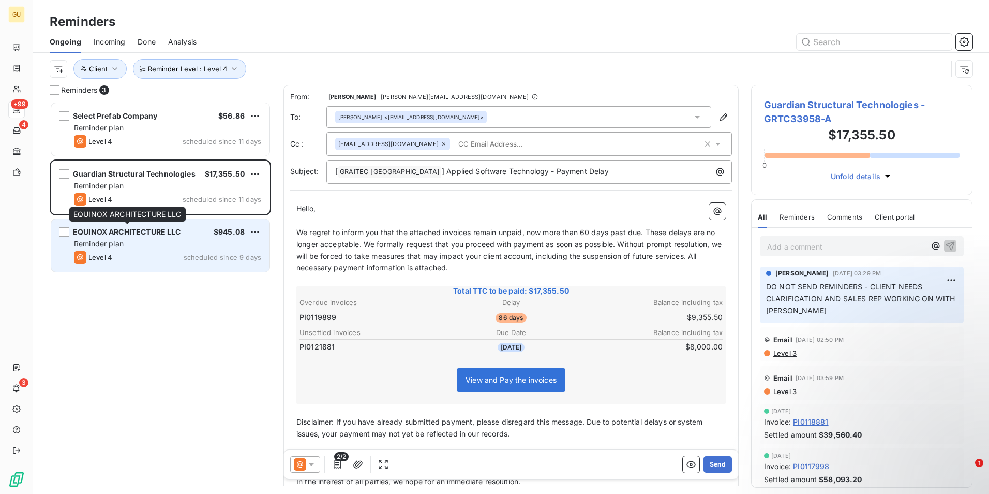
click at [153, 237] on div "EQUINOX ARCHITECTURE LLC" at bounding box center [127, 232] width 108 height 10
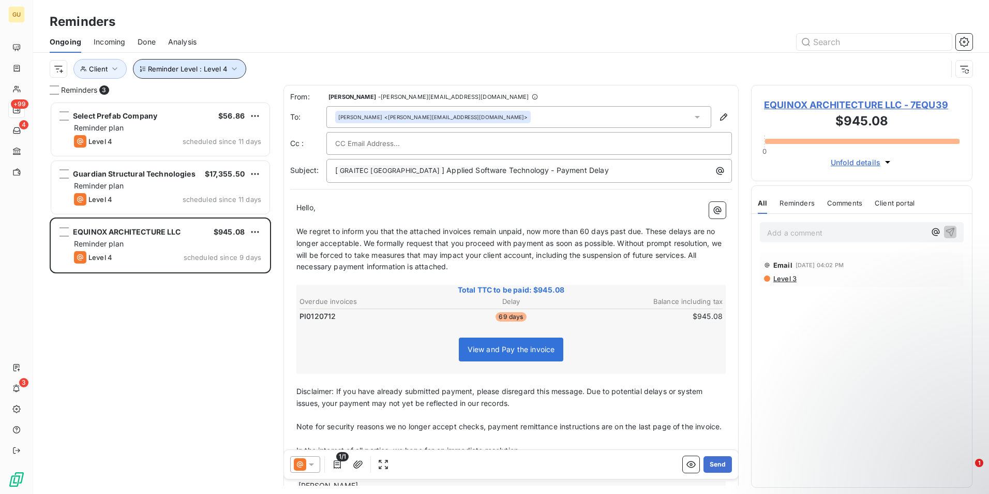
click at [232, 71] on icon "button" at bounding box center [234, 69] width 10 height 10
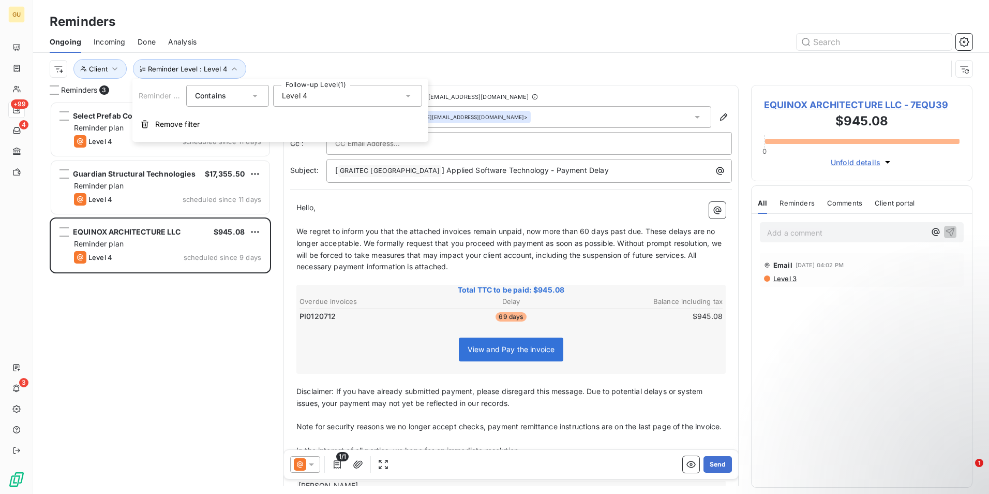
click at [411, 98] on icon at bounding box center [408, 96] width 10 height 10
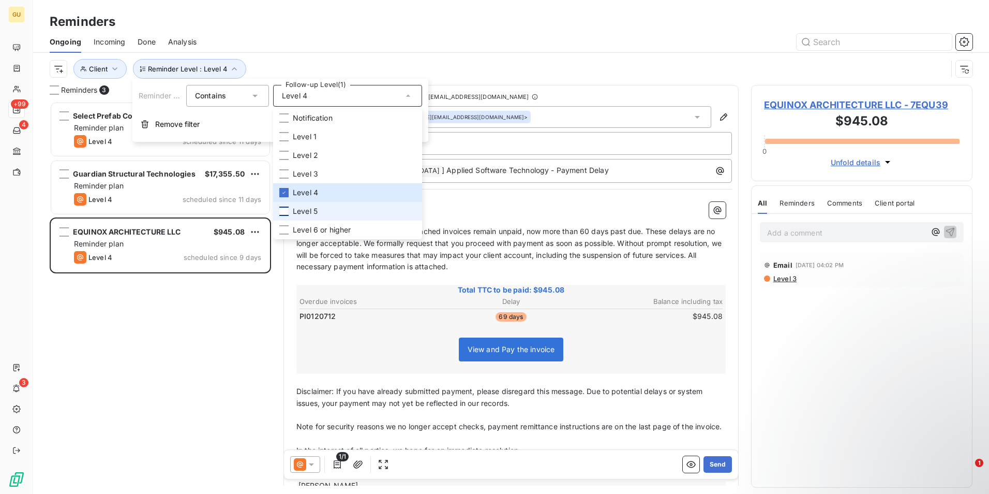
click at [286, 212] on div at bounding box center [283, 210] width 9 height 9
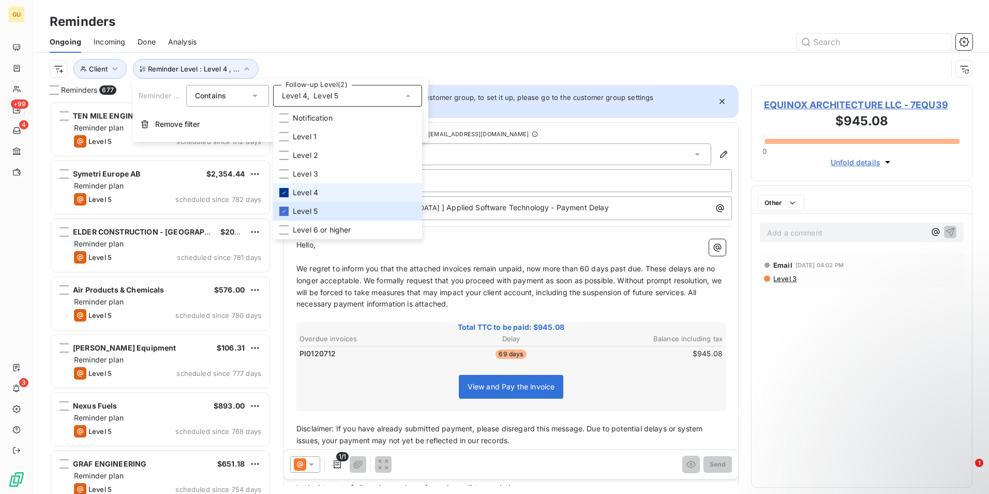
scroll to position [384, 214]
click at [283, 194] on icon at bounding box center [284, 192] width 6 height 6
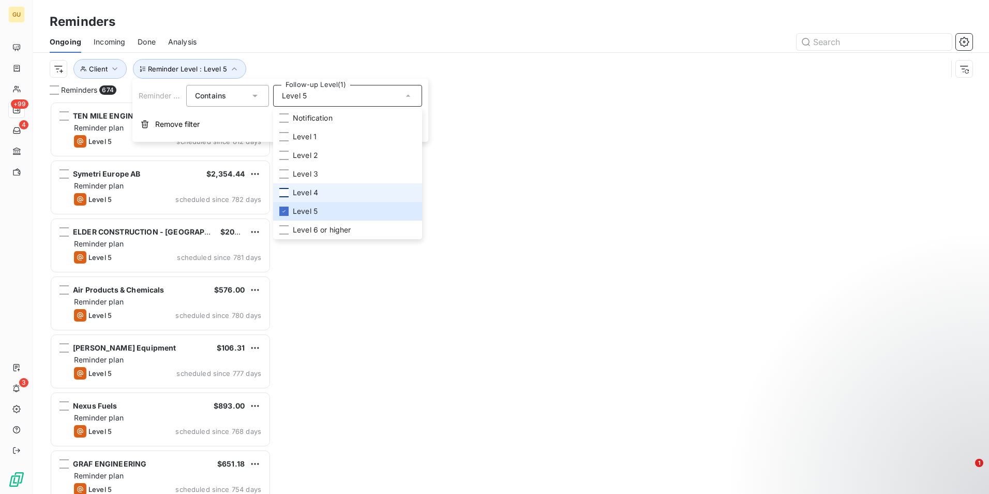
scroll to position [384, 214]
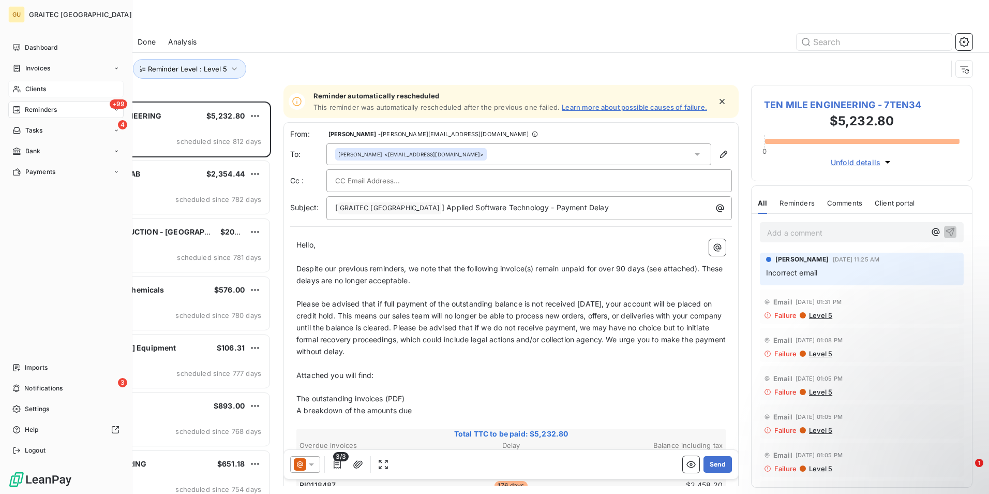
click at [47, 89] on div "Clients" at bounding box center [65, 89] width 115 height 17
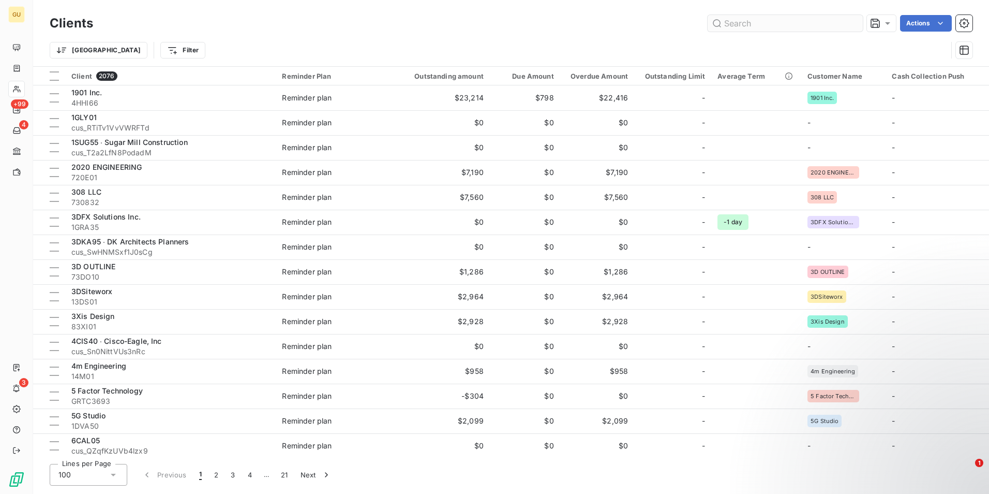
click at [747, 27] on input "text" at bounding box center [785, 23] width 155 height 17
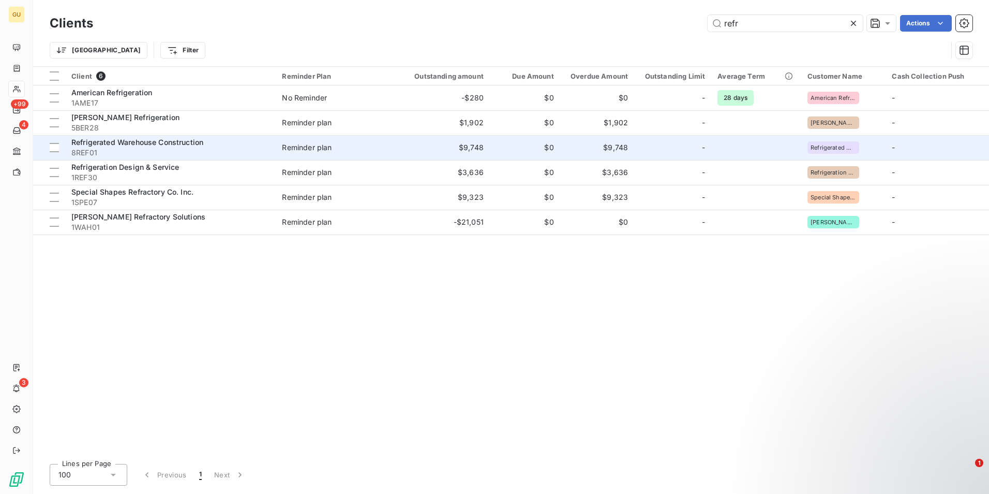
type input "refr"
click at [140, 146] on span "Refrigerated Warehouse Construction" at bounding box center [137, 142] width 132 height 9
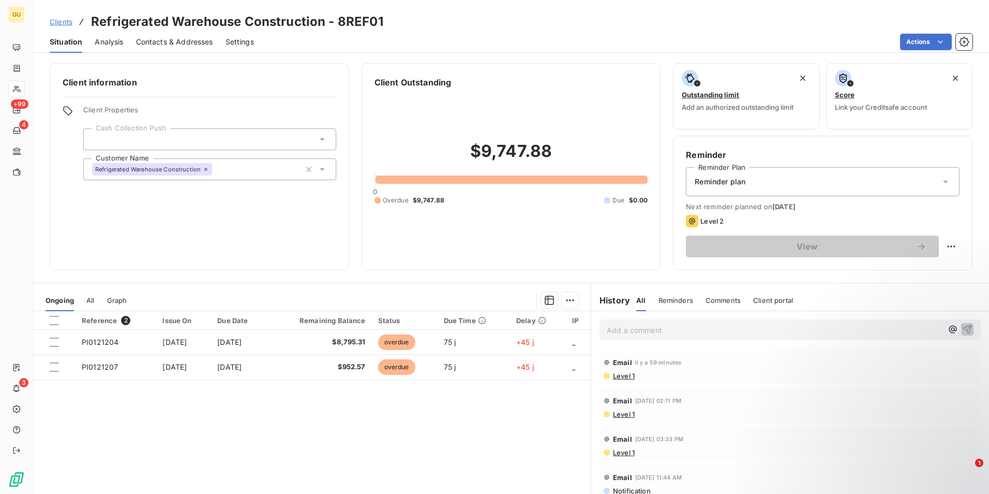
click at [721, 300] on span "Comments" at bounding box center [723, 300] width 35 height 8
click at [656, 334] on p "Add a comment ﻿" at bounding box center [775, 329] width 336 height 13
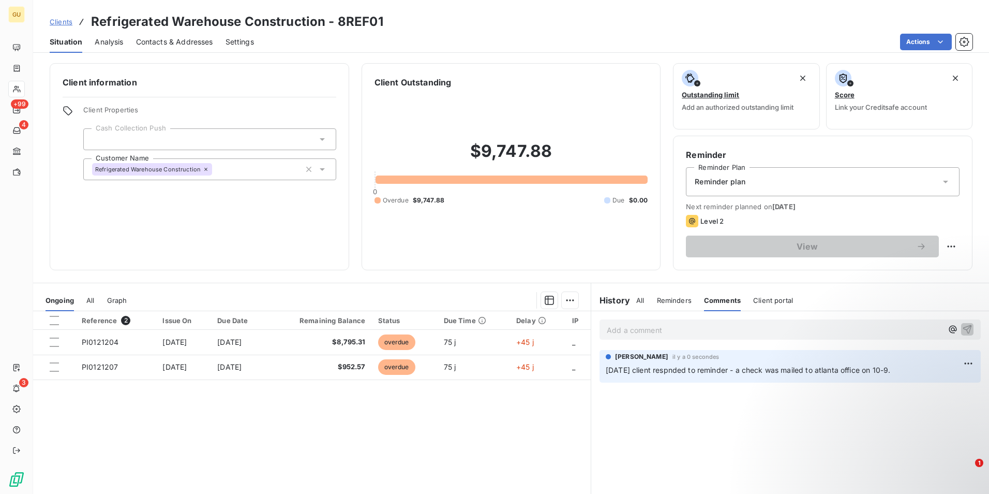
click at [658, 333] on p "Add a comment ﻿" at bounding box center [775, 329] width 336 height 13
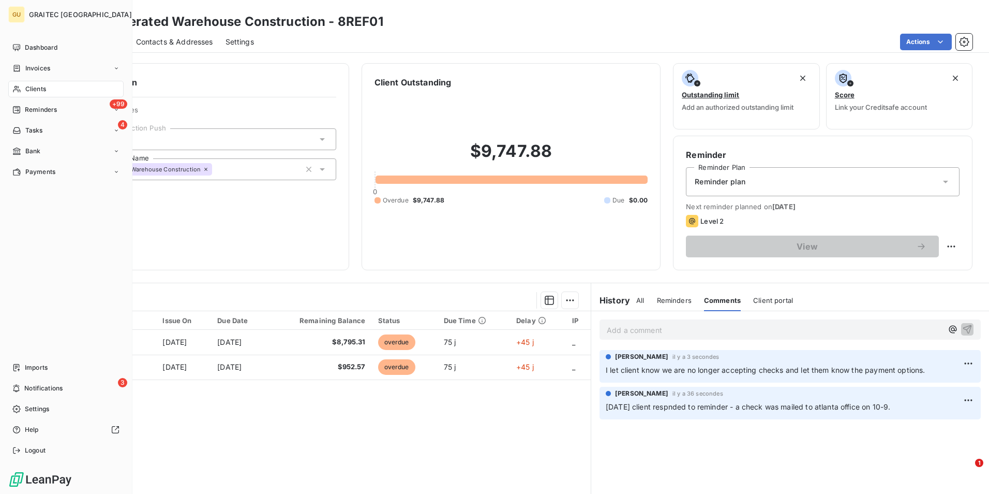
click at [34, 90] on span "Clients" at bounding box center [35, 88] width 21 height 9
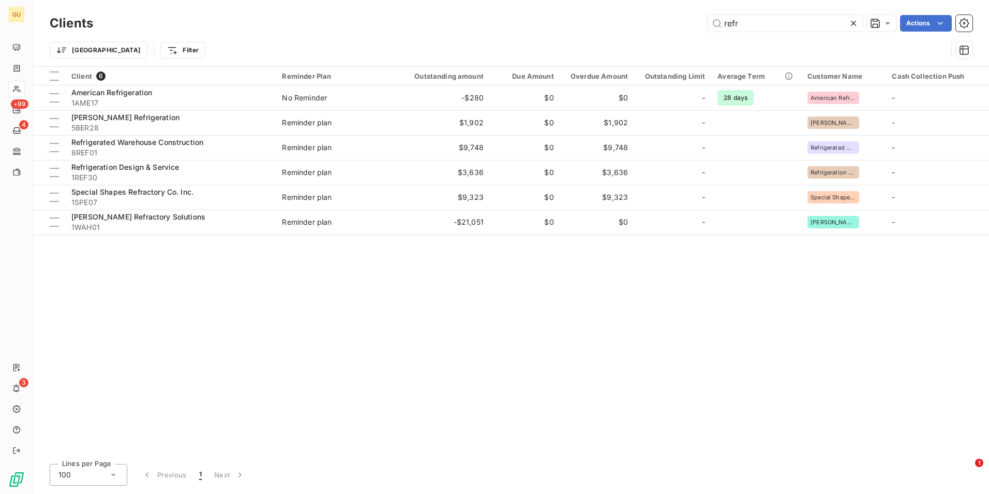
drag, startPoint x: 742, startPoint y: 26, endPoint x: 686, endPoint y: 14, distance: 57.0
click at [686, 14] on div "Clients refr Actions" at bounding box center [511, 23] width 923 height 22
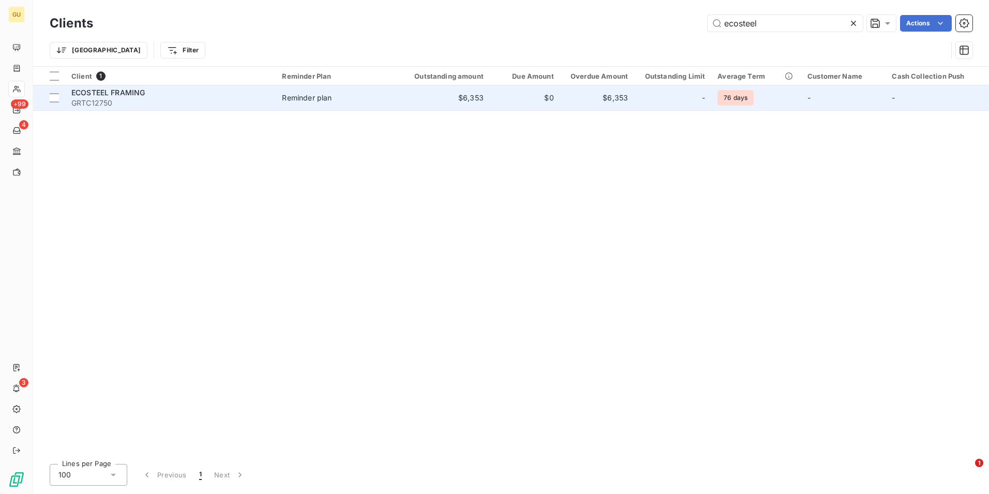
type input "ecosteel"
click at [110, 92] on span "ECOSTEEL FRAMING" at bounding box center [107, 92] width 73 height 9
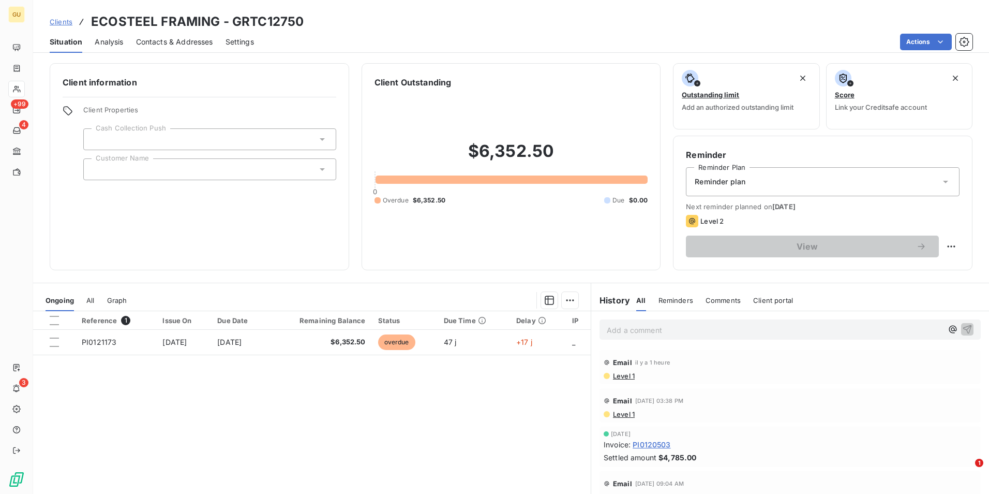
click at [684, 331] on p "Add a comment ﻿" at bounding box center [775, 329] width 336 height 13
click at [962, 327] on icon "button" at bounding box center [967, 328] width 10 height 10
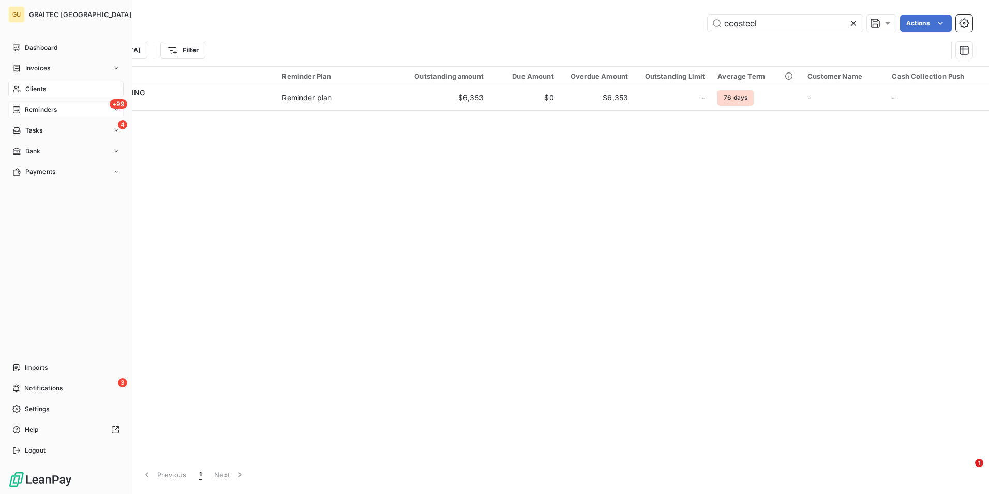
click at [64, 107] on div "+99 Reminders" at bounding box center [65, 109] width 115 height 17
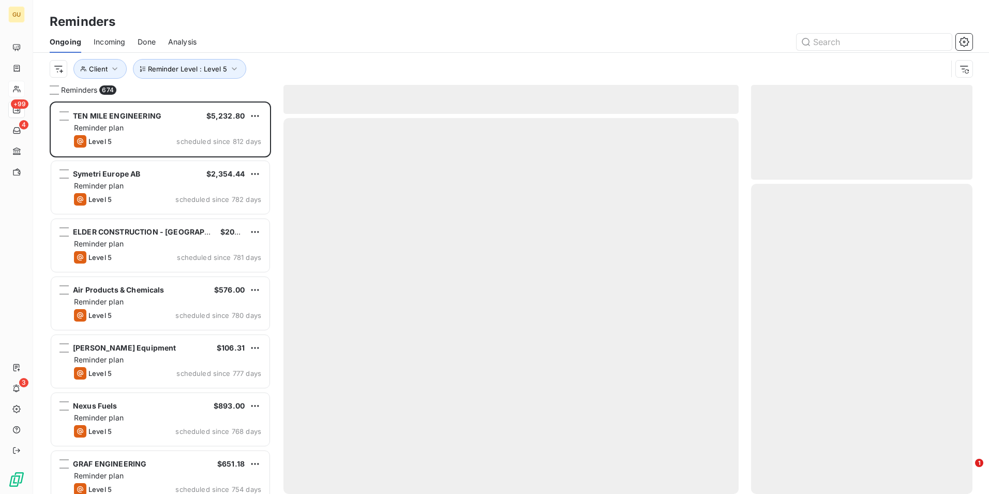
scroll to position [384, 214]
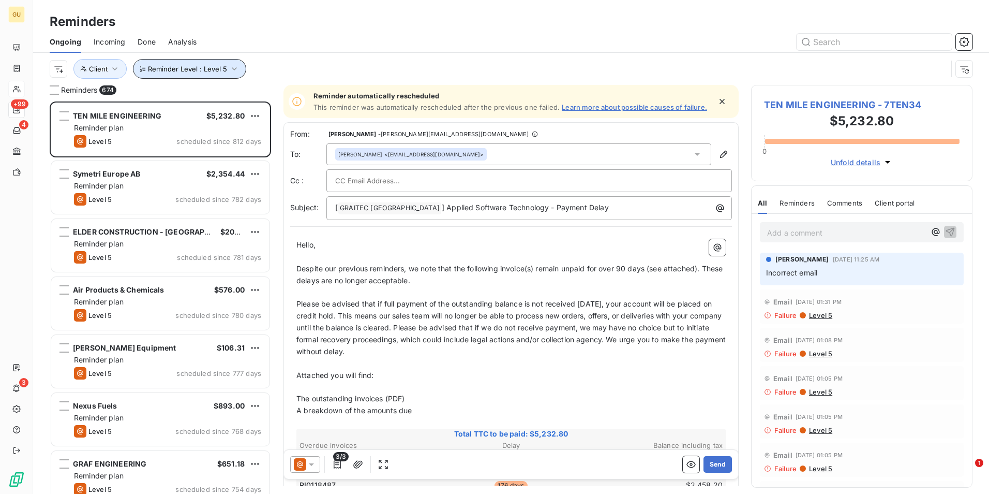
click at [234, 70] on icon "button" at bounding box center [234, 69] width 10 height 10
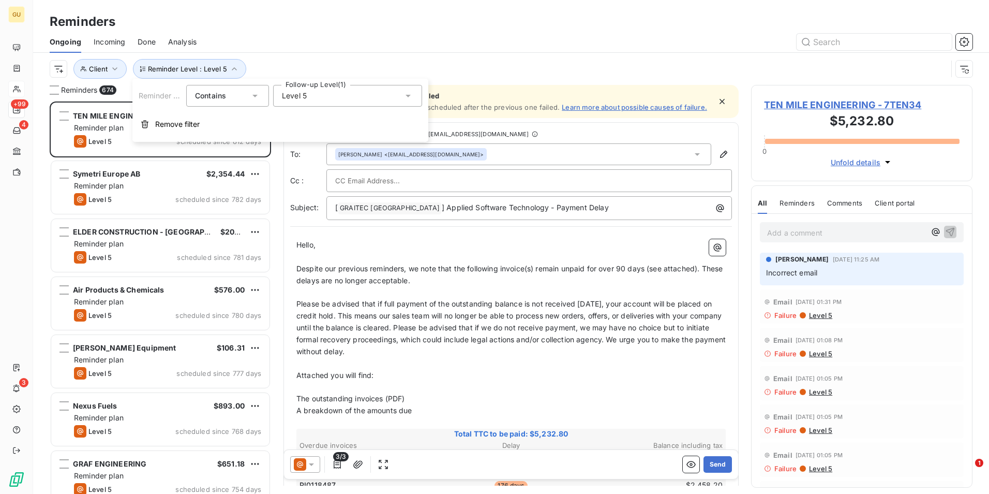
click at [405, 97] on icon at bounding box center [408, 96] width 10 height 10
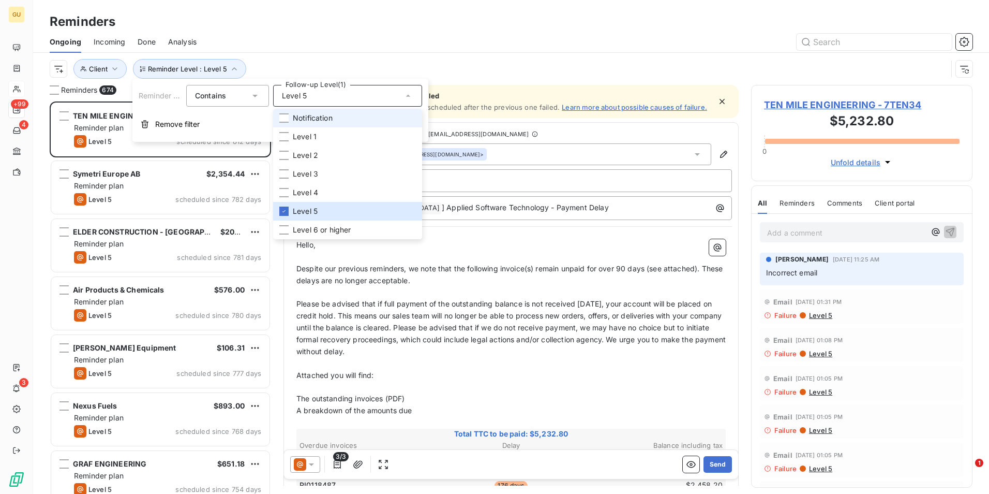
click at [289, 118] on li "Notification" at bounding box center [347, 118] width 149 height 19
click at [283, 137] on div at bounding box center [283, 136] width 9 height 9
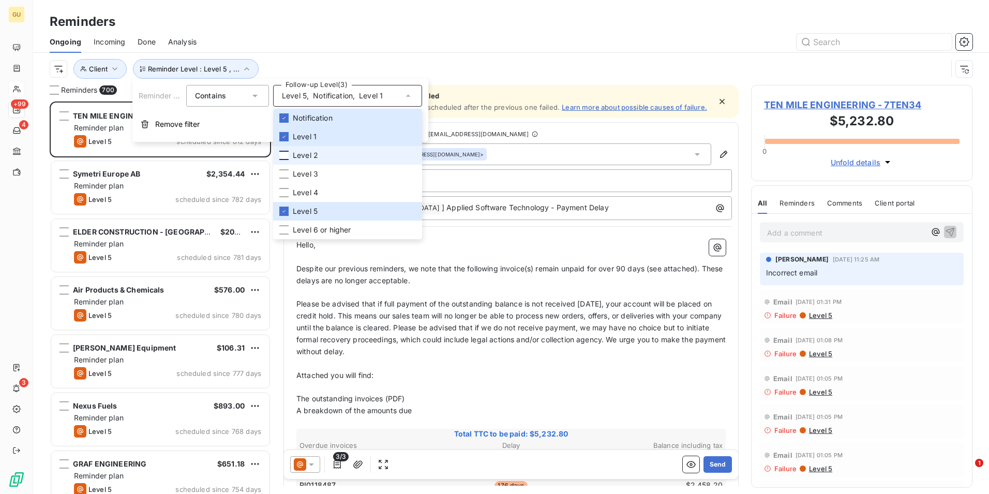
click at [283, 157] on div at bounding box center [283, 155] width 9 height 9
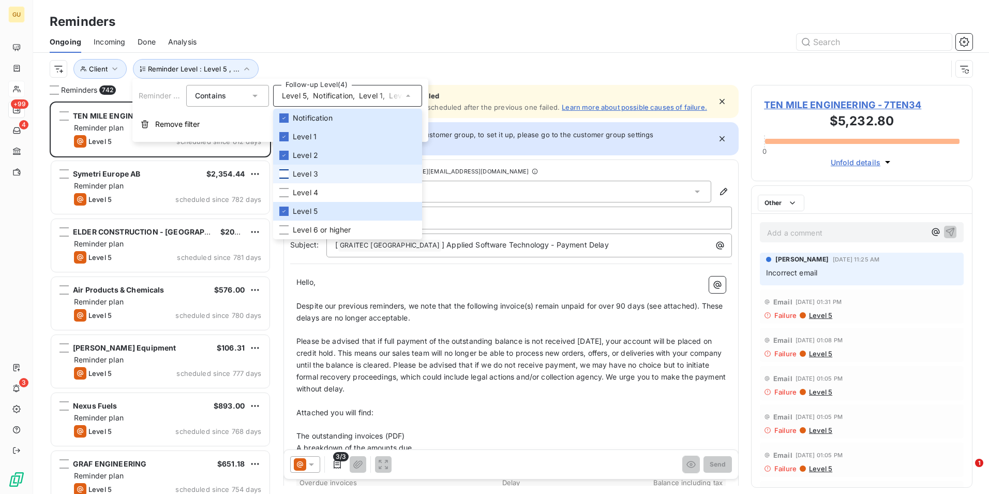
click at [284, 173] on div at bounding box center [283, 173] width 9 height 9
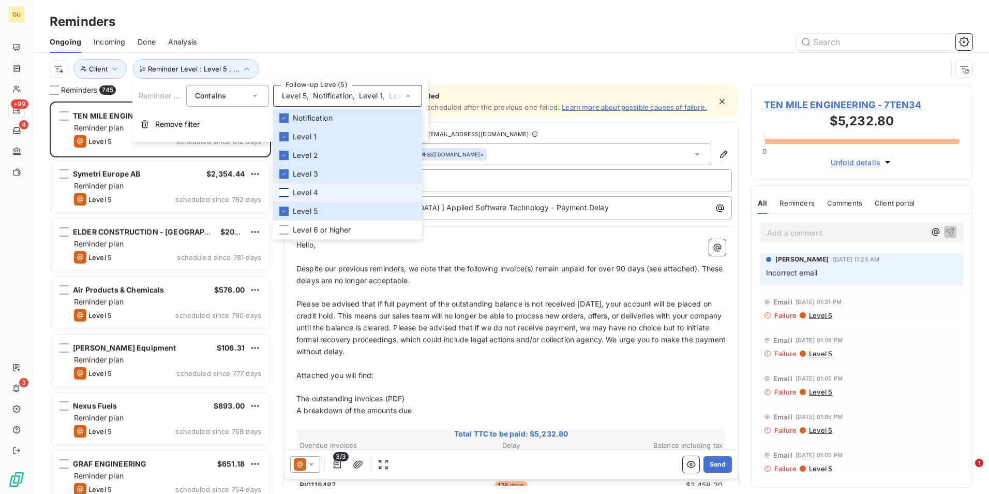
scroll to position [384, 214]
click at [285, 192] on div at bounding box center [283, 192] width 9 height 9
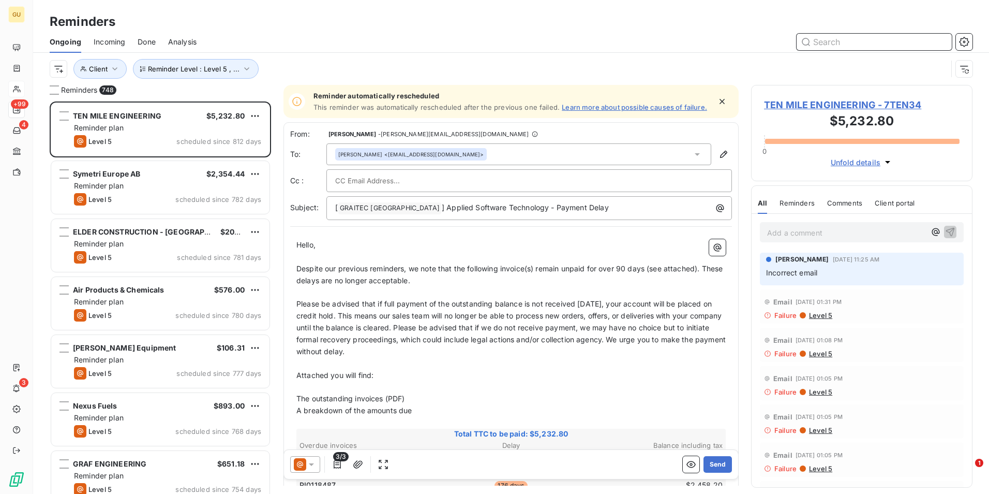
paste input "[STREET_ADDRESS]"
type input "[STREET_ADDRESS]"
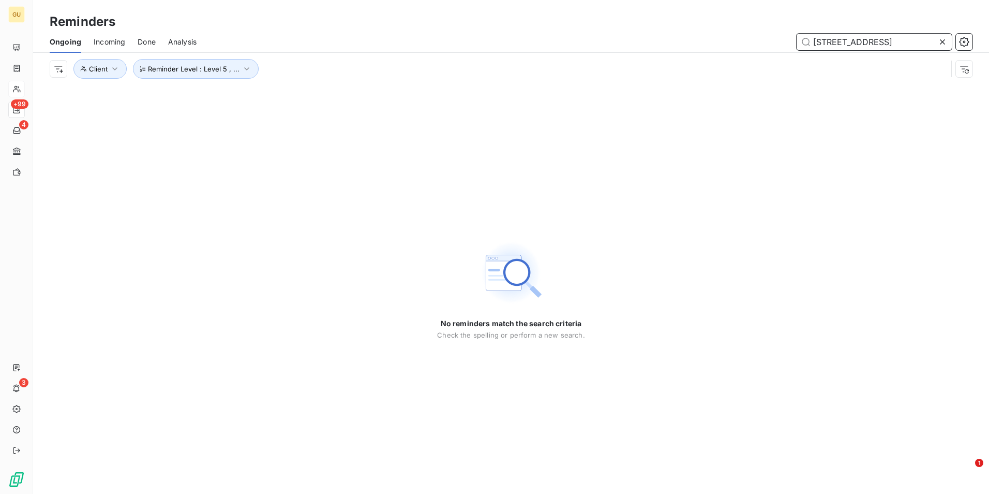
drag, startPoint x: 893, startPoint y: 43, endPoint x: 774, endPoint y: 38, distance: 119.1
click at [774, 38] on div "[STREET_ADDRESS]" at bounding box center [591, 42] width 764 height 17
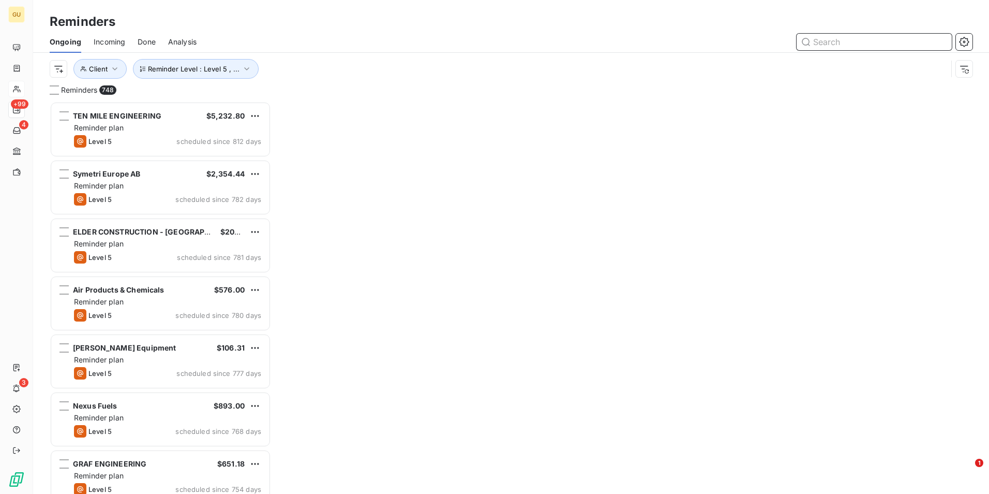
scroll to position [384, 214]
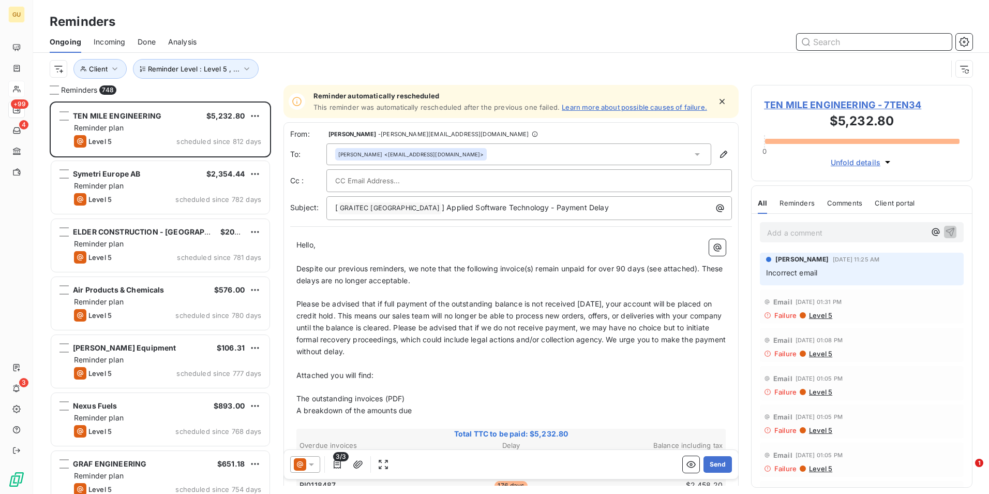
click at [824, 46] on input "text" at bounding box center [874, 42] width 155 height 17
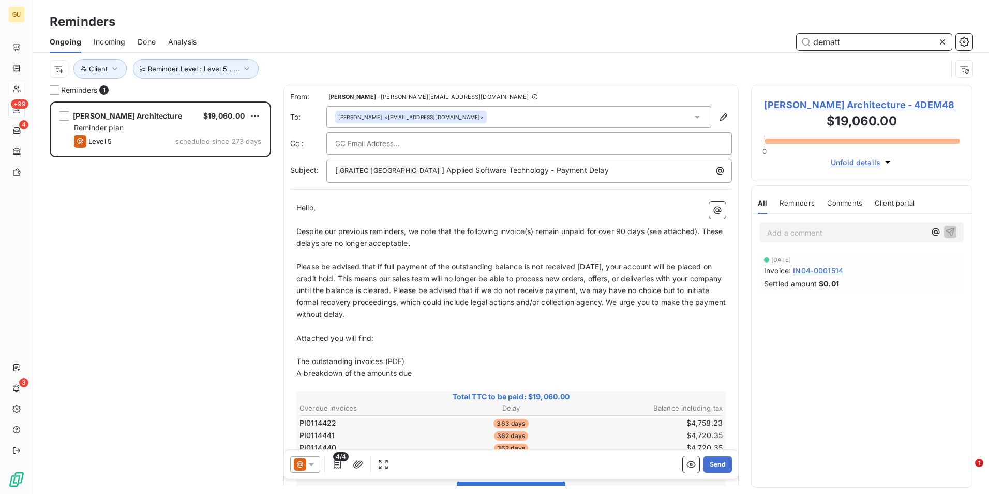
scroll to position [384, 214]
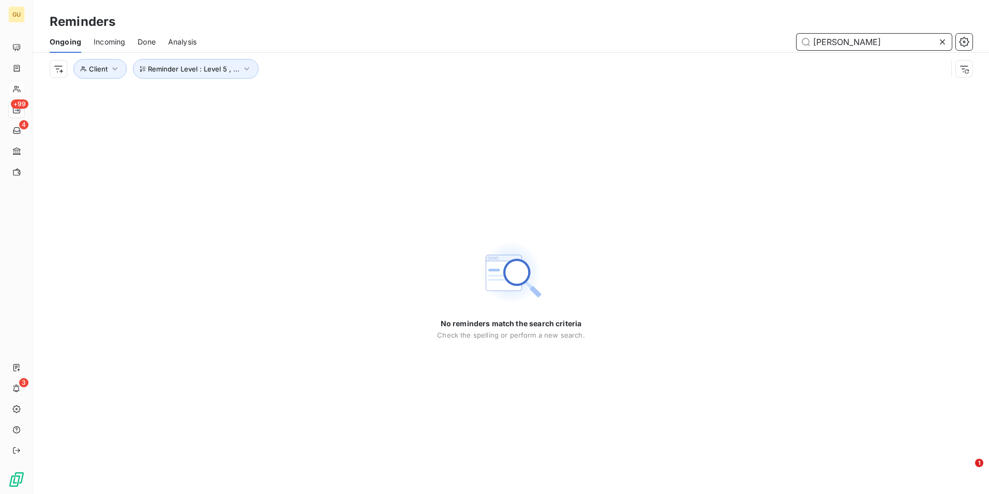
drag, startPoint x: 863, startPoint y: 42, endPoint x: 755, endPoint y: 39, distance: 107.7
click at [755, 39] on div "[PERSON_NAME]" at bounding box center [591, 42] width 764 height 17
type input "demattt"
click at [246, 71] on icon "button" at bounding box center [247, 69] width 10 height 10
click at [408, 95] on icon at bounding box center [408, 96] width 5 height 3
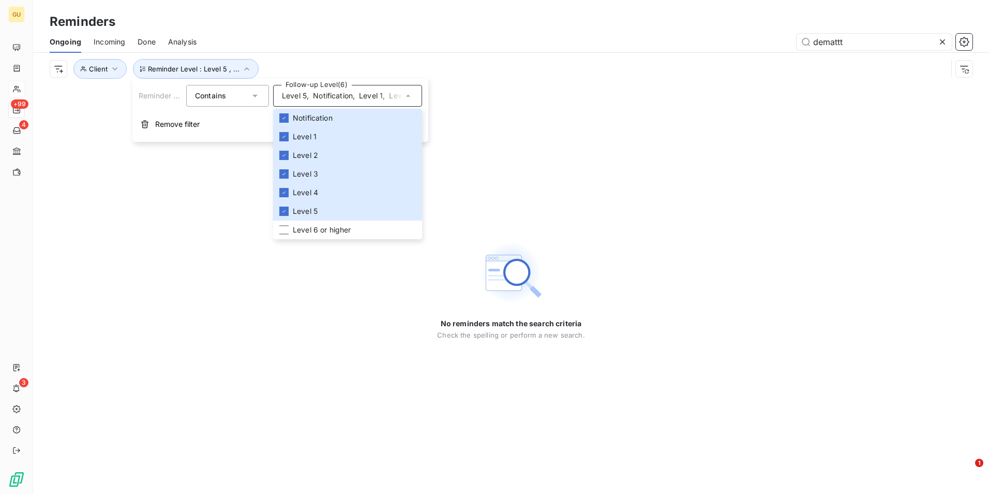
click at [524, 82] on div "Reminder Level : Level 5 , ... Client" at bounding box center [511, 69] width 923 height 32
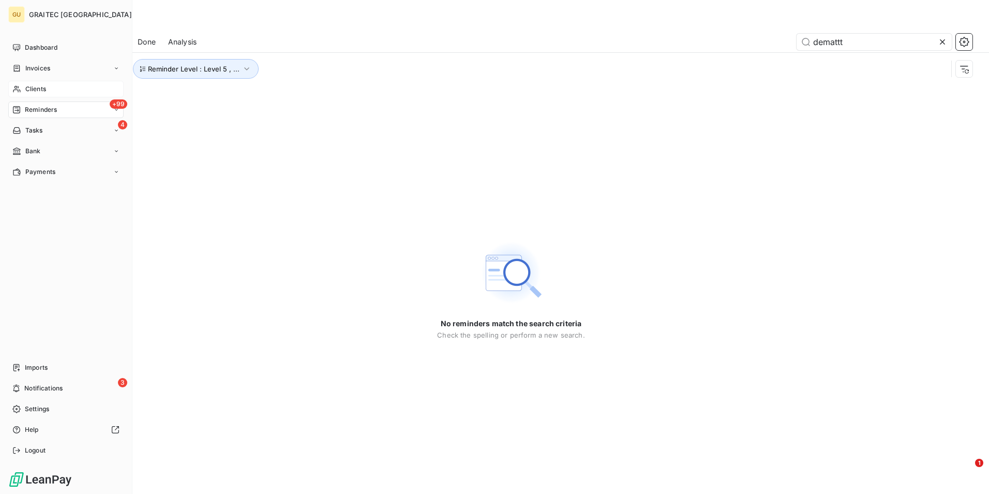
click at [39, 85] on span "Clients" at bounding box center [35, 88] width 21 height 9
click at [23, 87] on div "Clients" at bounding box center [65, 89] width 115 height 17
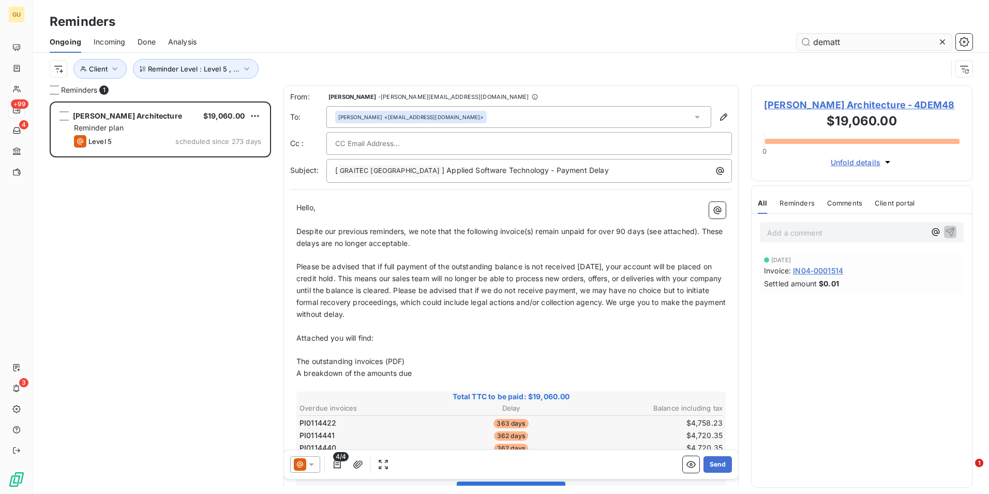
scroll to position [384, 214]
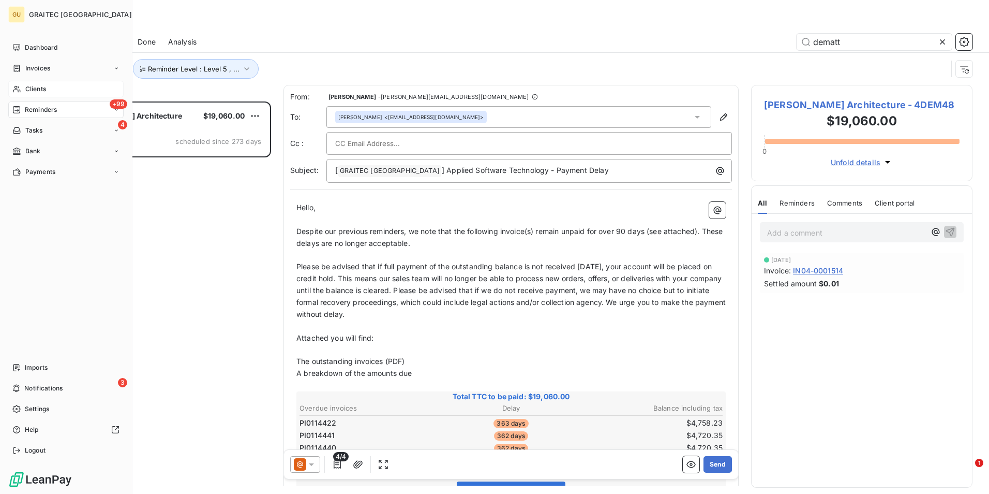
type input "dematt"
click at [51, 85] on div "Clients" at bounding box center [65, 89] width 115 height 17
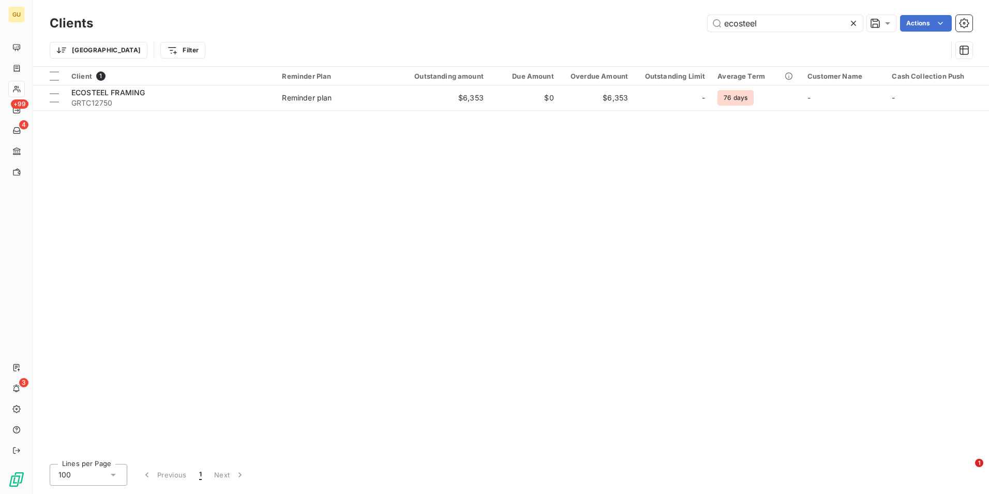
drag, startPoint x: 766, startPoint y: 21, endPoint x: 661, endPoint y: 22, distance: 105.6
click at [661, 22] on div "ecosteel Actions" at bounding box center [539, 23] width 867 height 17
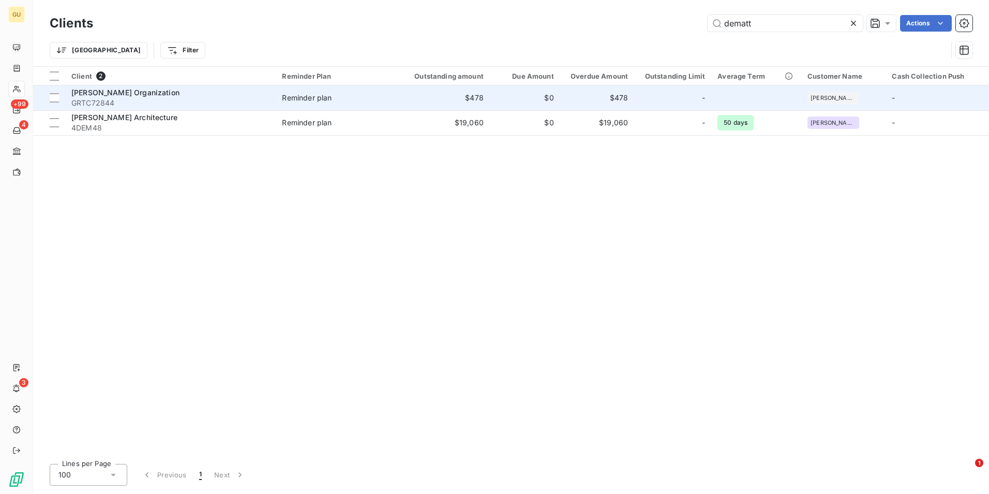
type input "dematt"
click at [133, 94] on span "[PERSON_NAME] Organization" at bounding box center [125, 92] width 108 height 9
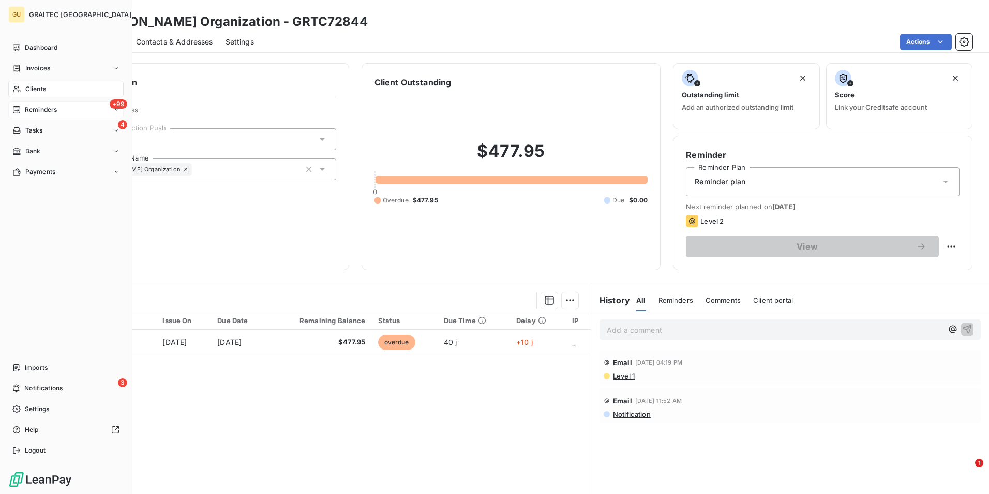
click at [84, 108] on div "+99 Reminders" at bounding box center [65, 109] width 115 height 17
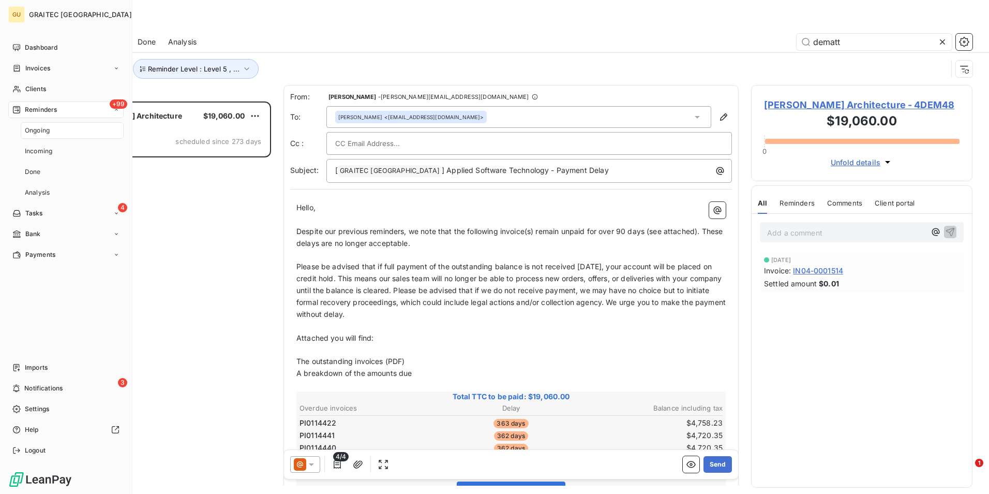
scroll to position [384, 214]
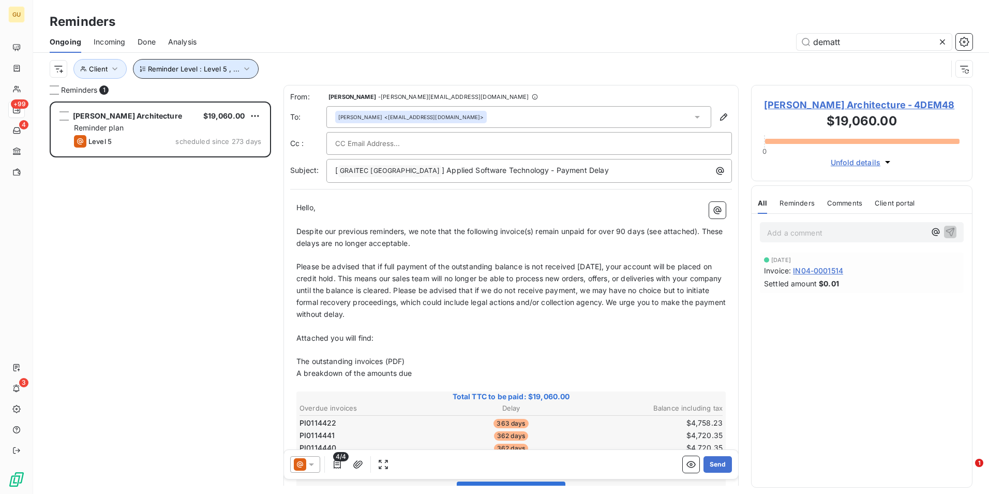
click at [246, 68] on icon "button" at bounding box center [247, 69] width 10 height 10
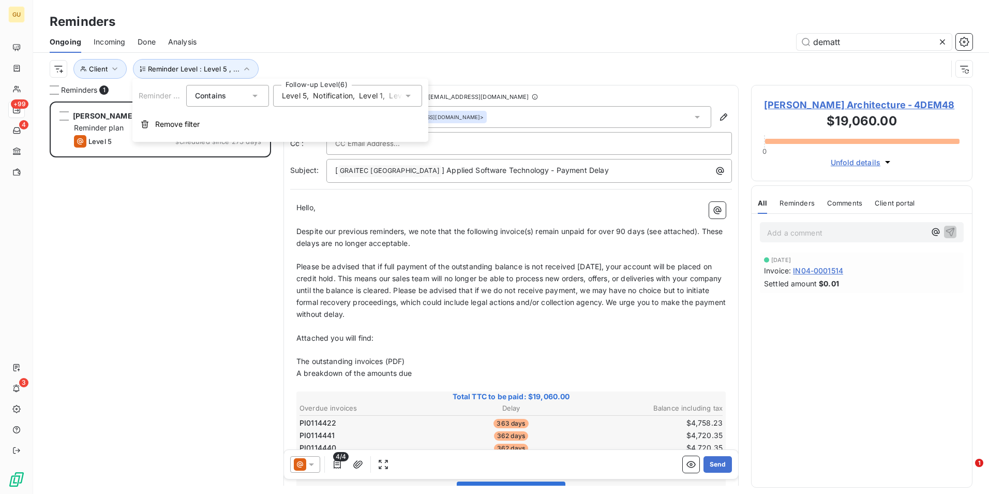
click at [409, 94] on icon at bounding box center [408, 96] width 10 height 10
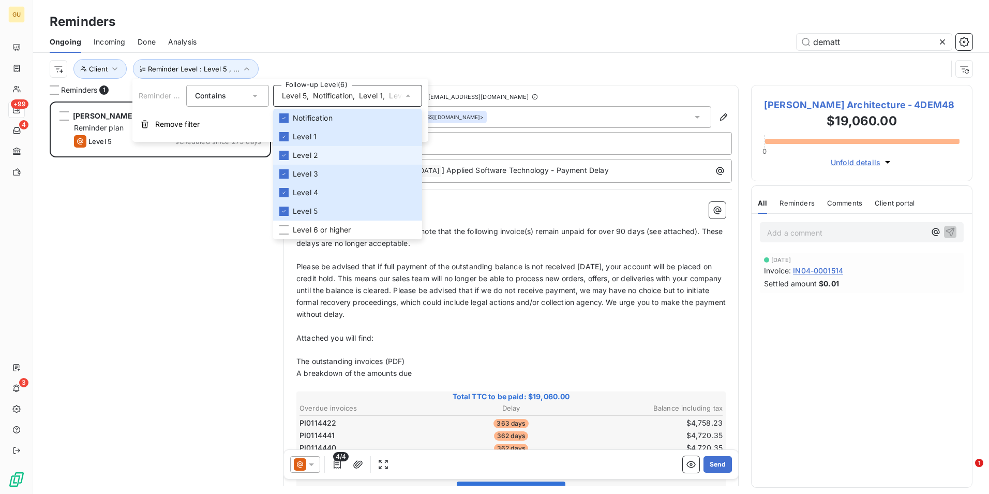
click at [279, 158] on li "Level 2" at bounding box center [347, 155] width 149 height 19
click at [282, 138] on icon at bounding box center [284, 136] width 6 height 6
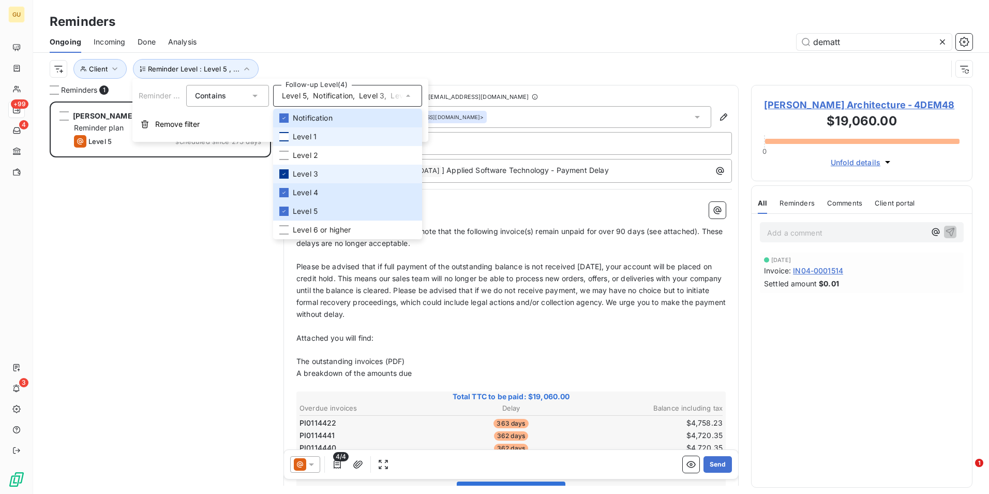
click at [287, 174] on div at bounding box center [283, 173] width 9 height 9
click at [287, 191] on div at bounding box center [283, 192] width 9 height 9
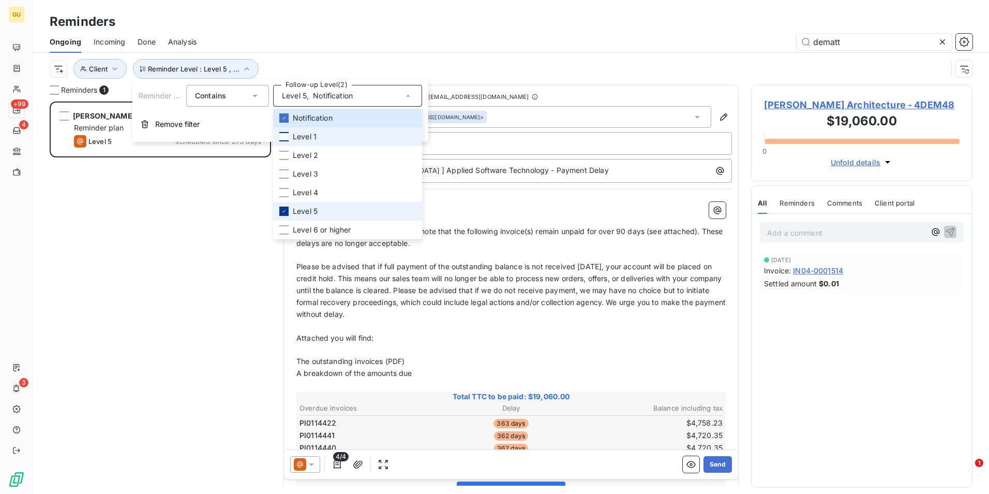
click at [288, 210] on div at bounding box center [283, 210] width 9 height 9
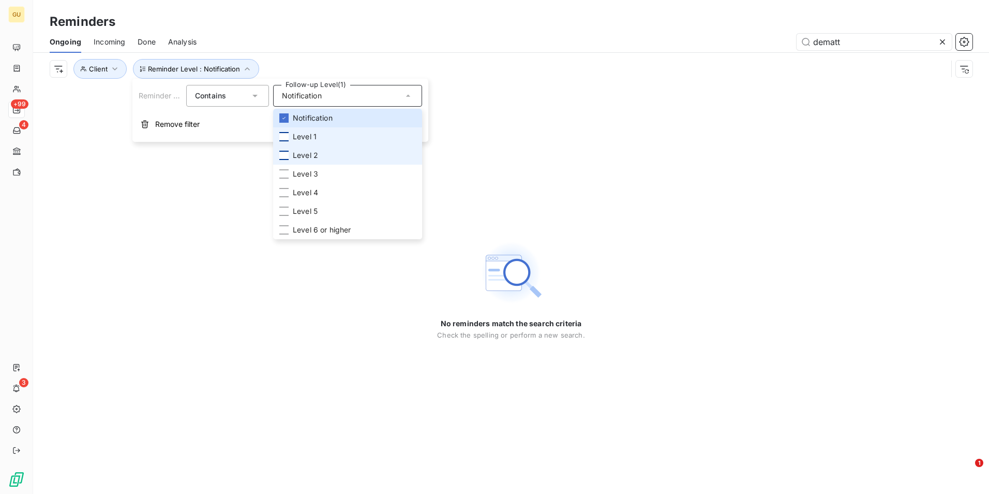
click at [283, 158] on div at bounding box center [283, 155] width 9 height 9
click at [258, 194] on div "No reminders match the search criteria Check the spelling or perform a new sear…" at bounding box center [511, 289] width 956 height 409
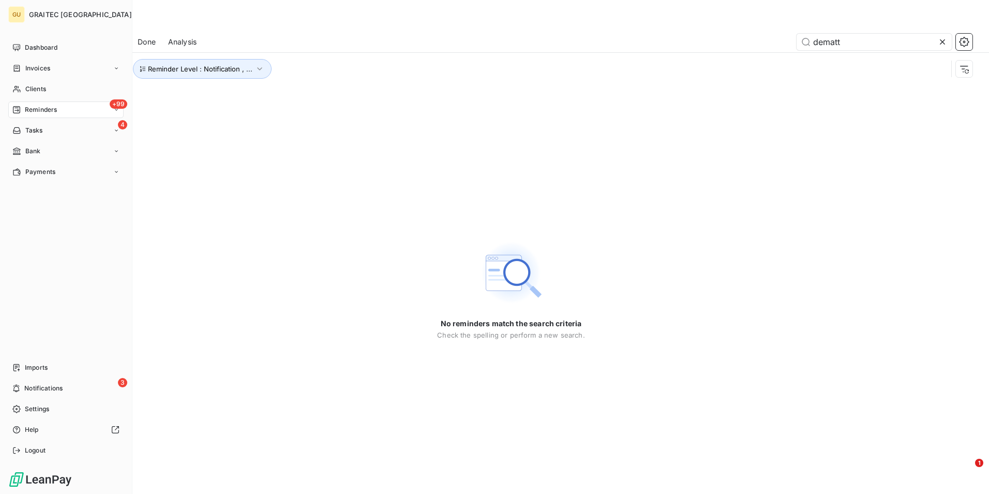
click at [19, 110] on icon at bounding box center [16, 110] width 8 height 8
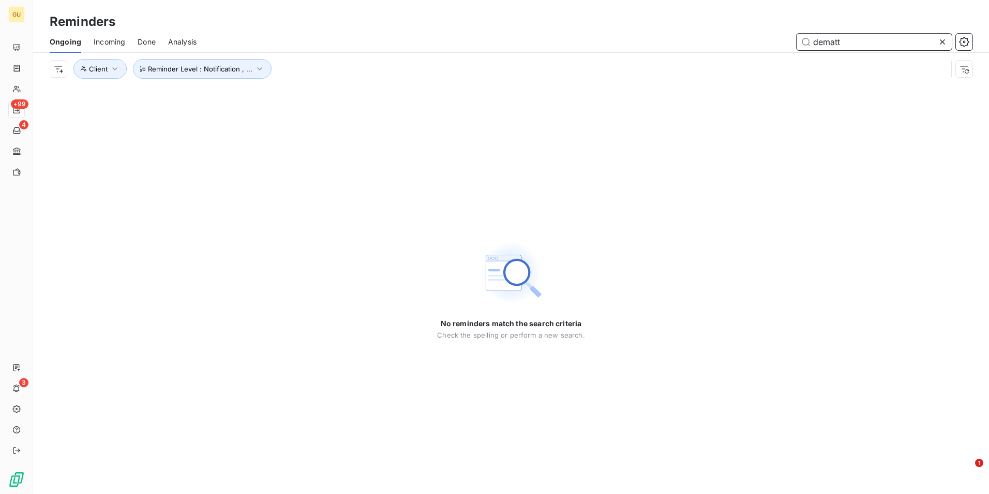
drag, startPoint x: 864, startPoint y: 37, endPoint x: 694, endPoint y: 51, distance: 170.3
click at [694, 51] on div "Ongoing Incoming Done Analysis dematt" at bounding box center [511, 42] width 956 height 22
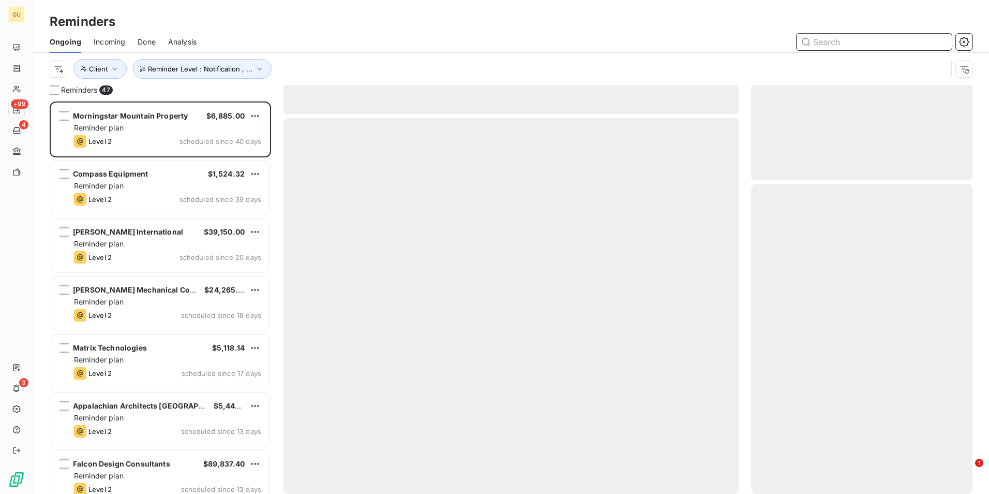
scroll to position [384, 214]
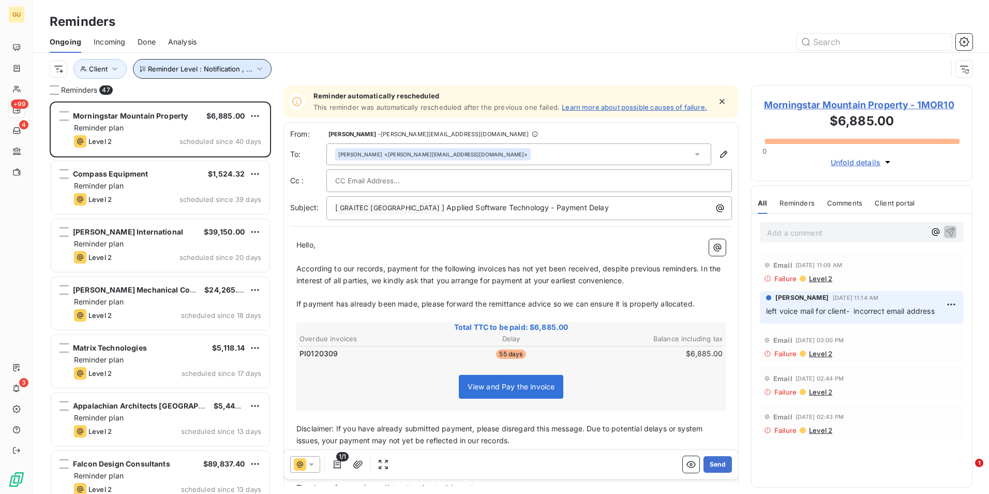
click at [257, 67] on icon "button" at bounding box center [260, 69] width 10 height 10
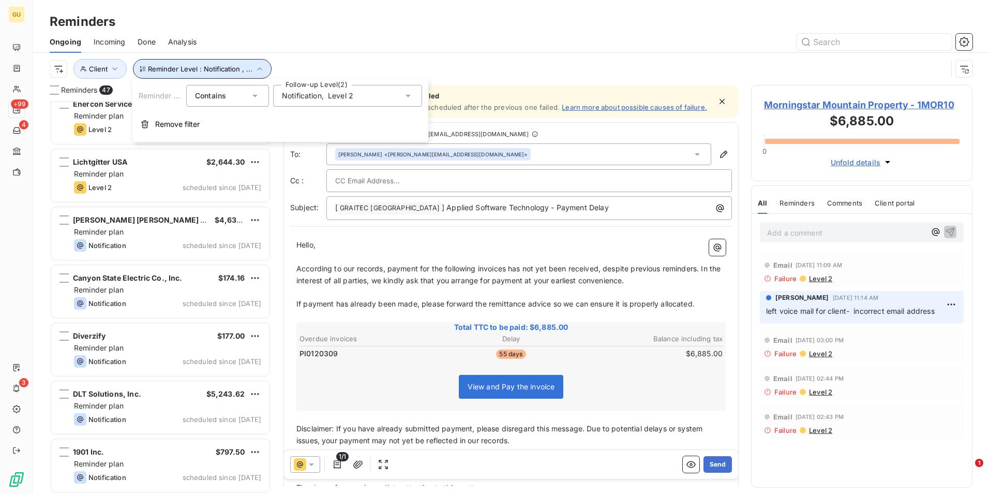
scroll to position [2332, 0]
click at [408, 94] on icon at bounding box center [408, 96] width 10 height 10
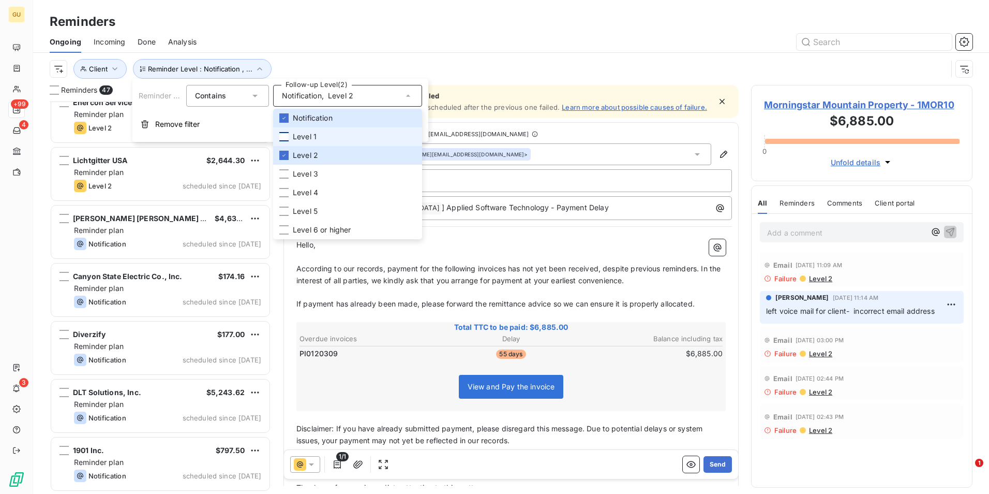
click at [287, 136] on div at bounding box center [283, 136] width 9 height 9
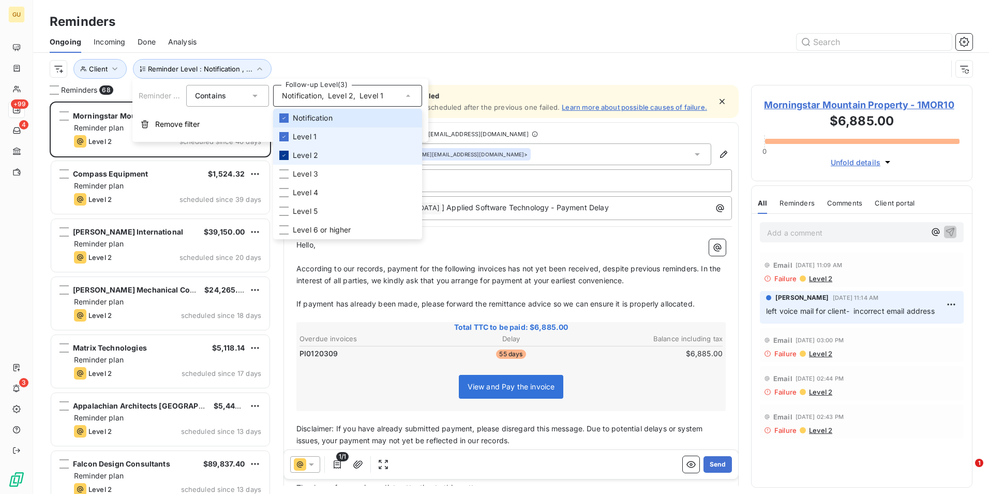
scroll to position [384, 214]
click at [285, 155] on icon at bounding box center [284, 155] width 6 height 6
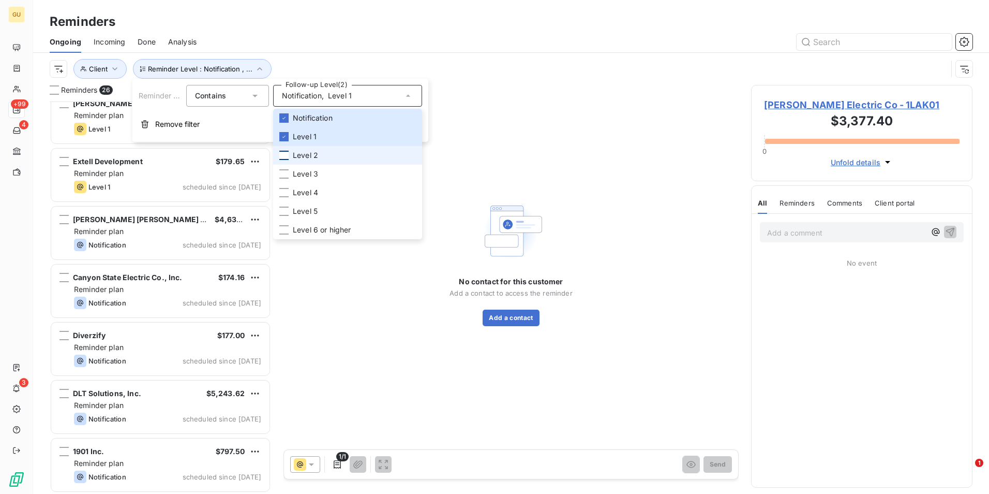
scroll to position [1115, 0]
click at [406, 99] on icon at bounding box center [408, 96] width 10 height 10
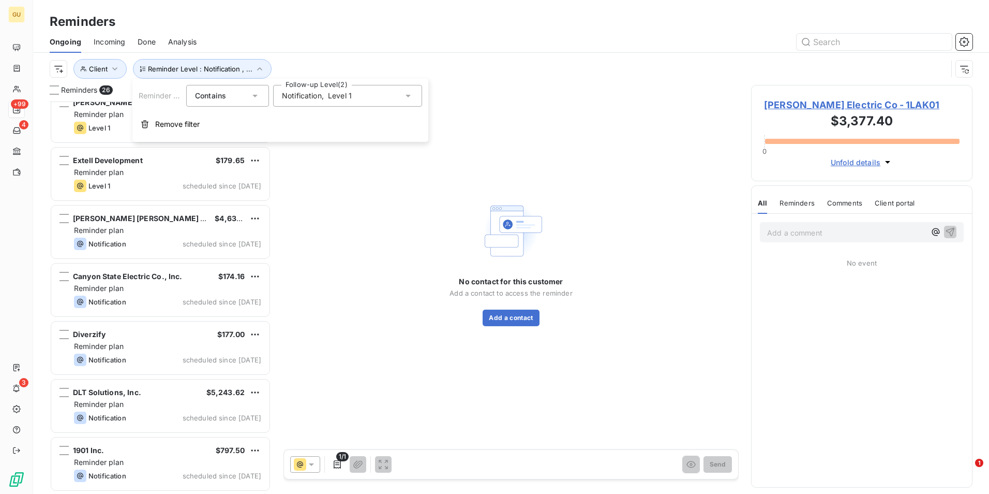
click at [406, 99] on icon at bounding box center [408, 96] width 10 height 10
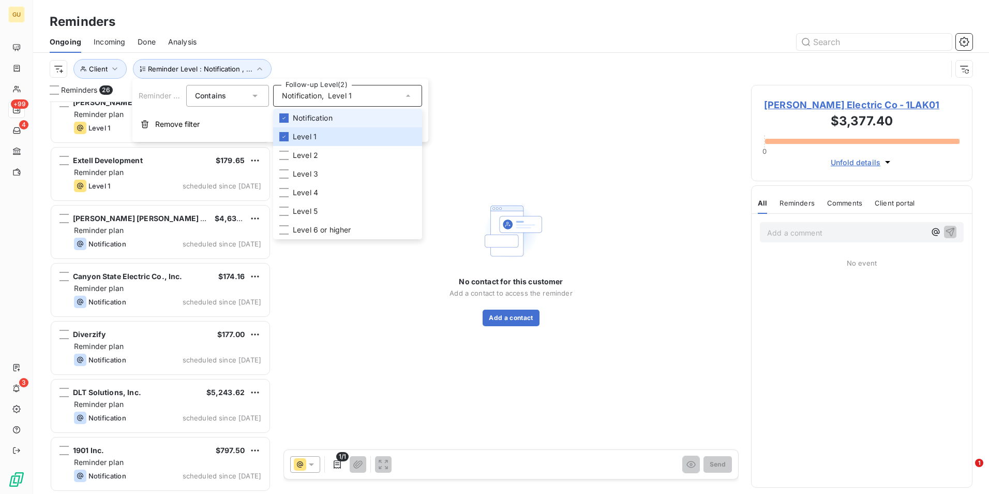
click at [353, 116] on li "Notification" at bounding box center [347, 118] width 149 height 19
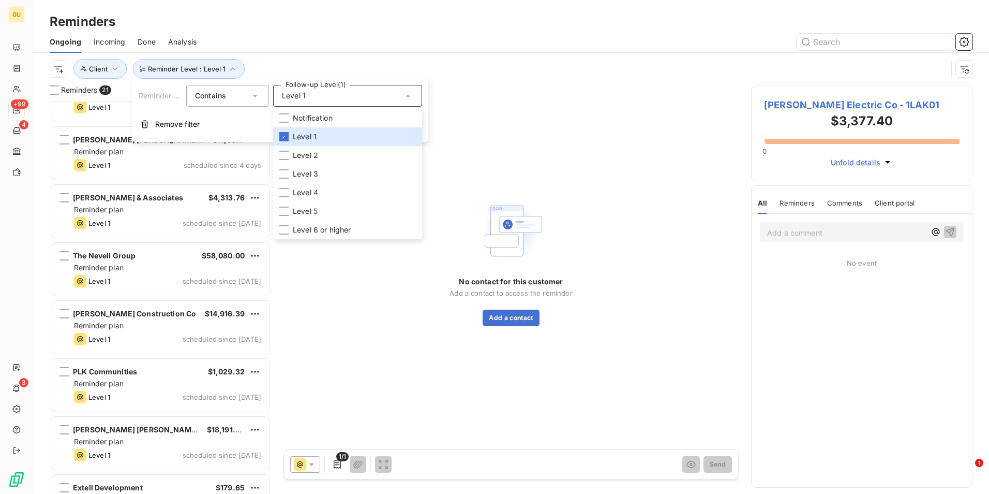
scroll to position [825, 0]
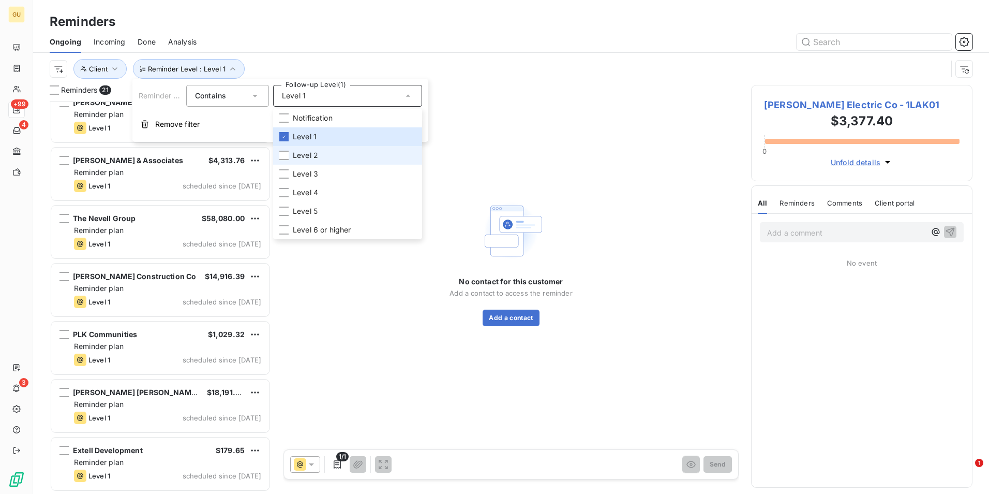
click at [290, 157] on li "Level 2" at bounding box center [347, 155] width 149 height 19
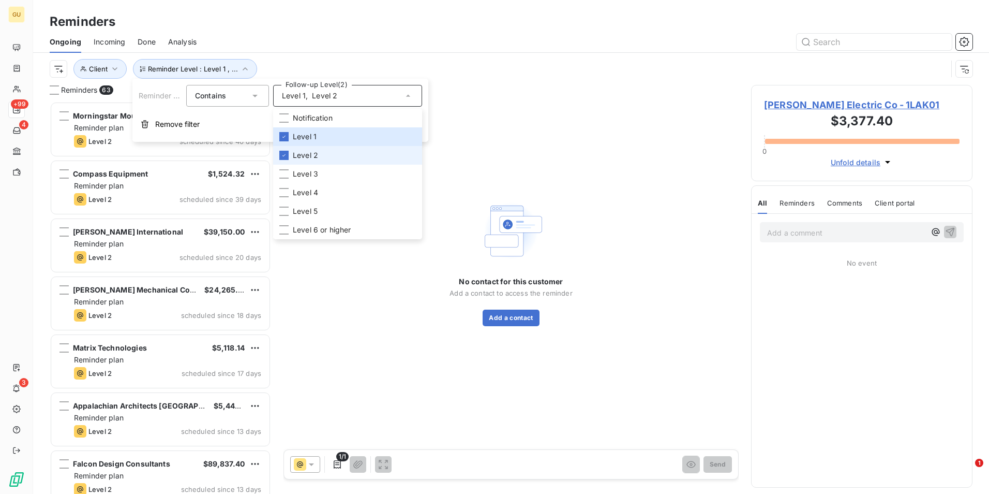
scroll to position [384, 214]
click at [285, 173] on div at bounding box center [283, 173] width 9 height 9
click at [283, 140] on div at bounding box center [283, 136] width 9 height 9
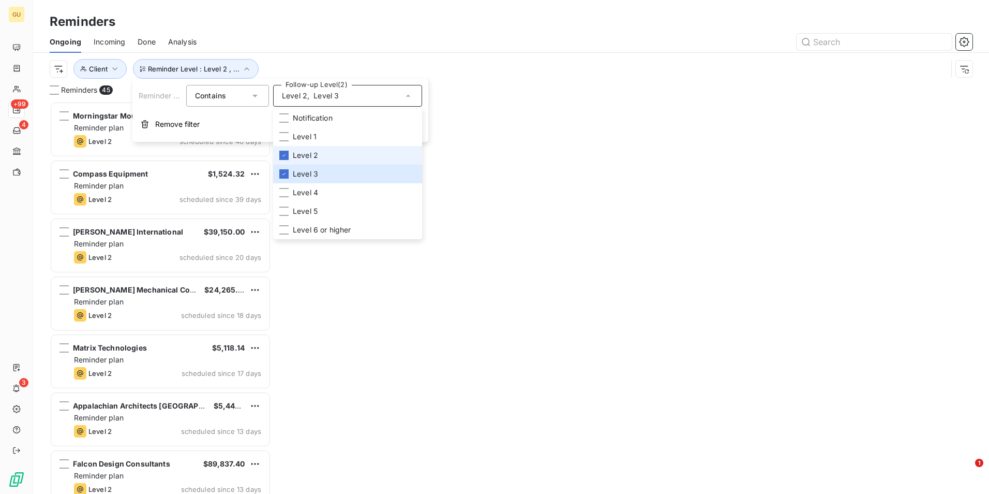
scroll to position [384, 214]
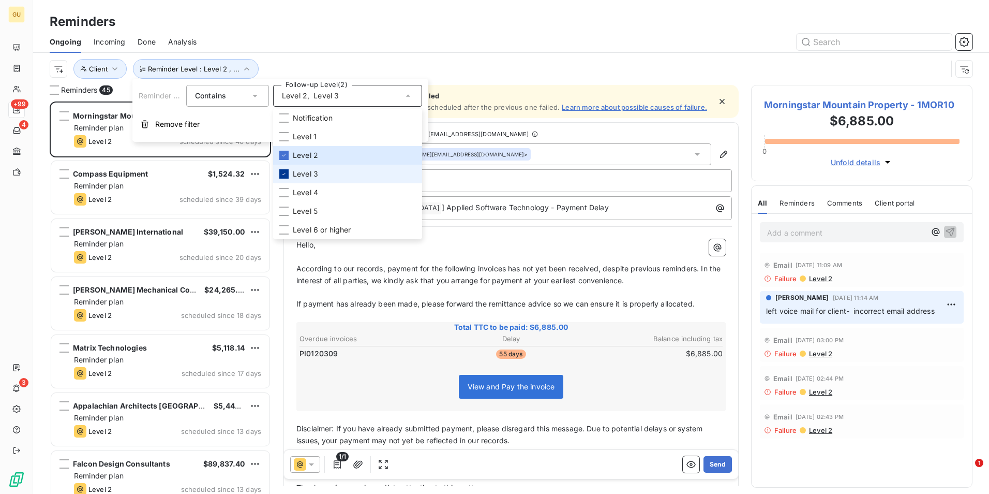
click at [286, 173] on icon at bounding box center [284, 174] width 6 height 6
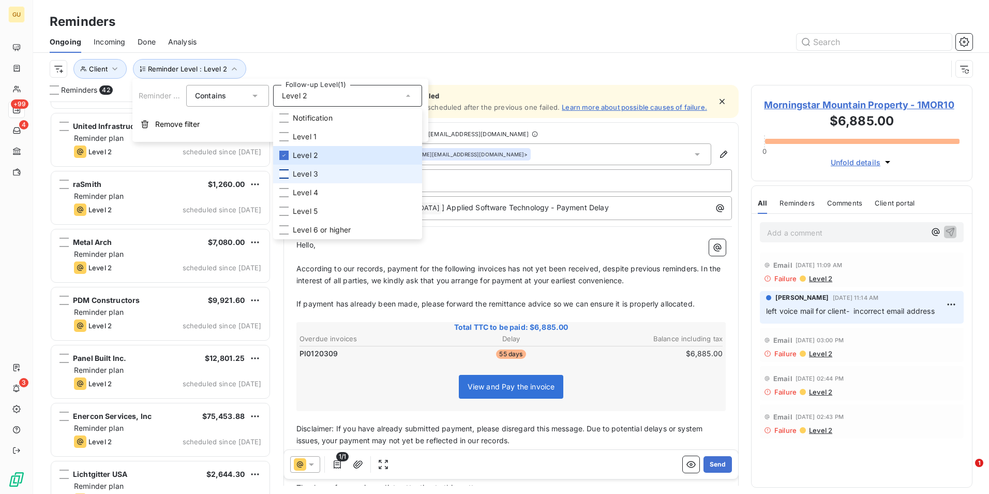
scroll to position [2042, 0]
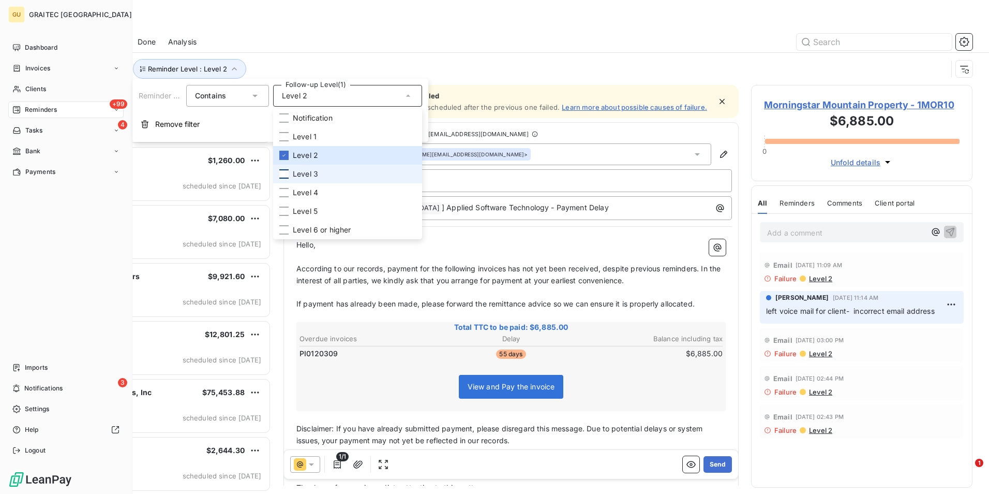
click at [74, 109] on div "+99 Reminders" at bounding box center [65, 109] width 115 height 17
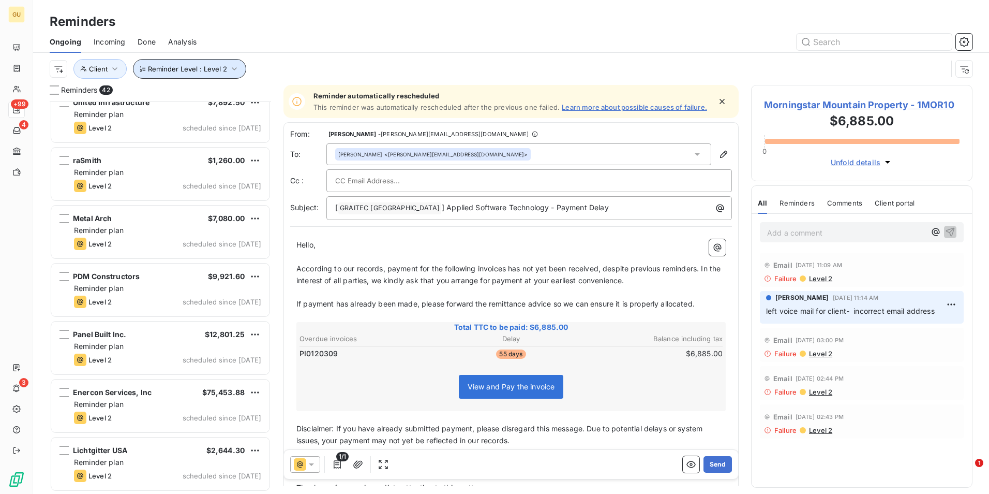
click at [231, 71] on icon "button" at bounding box center [234, 69] width 10 height 10
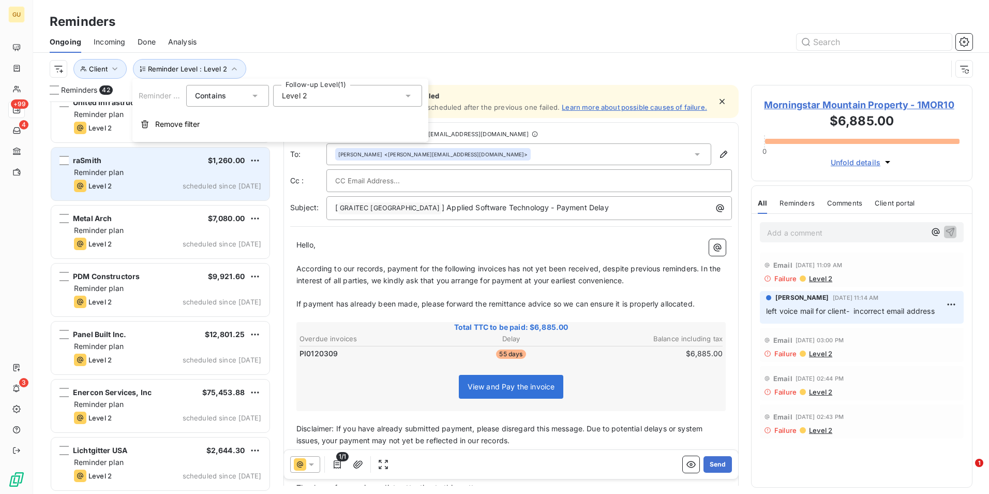
click at [151, 173] on div "Reminder plan" at bounding box center [167, 172] width 187 height 10
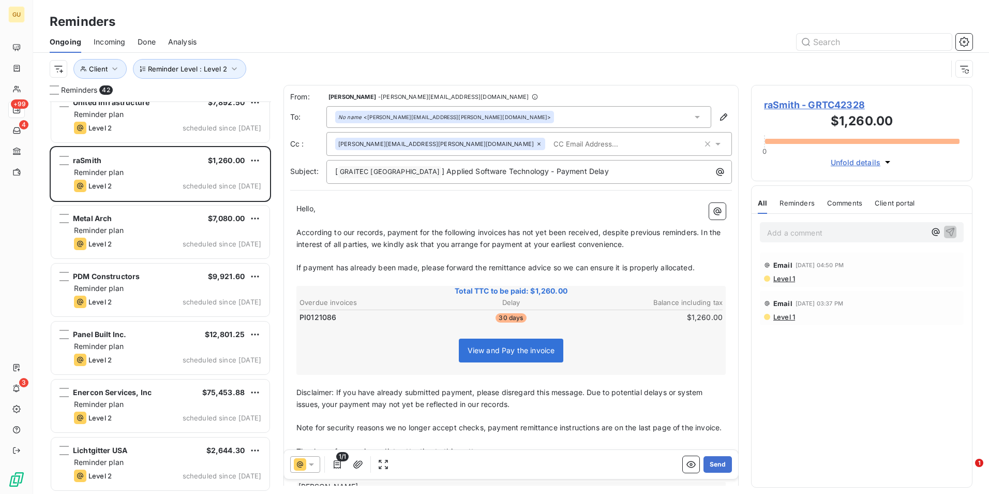
click at [315, 464] on icon at bounding box center [311, 464] width 10 height 10
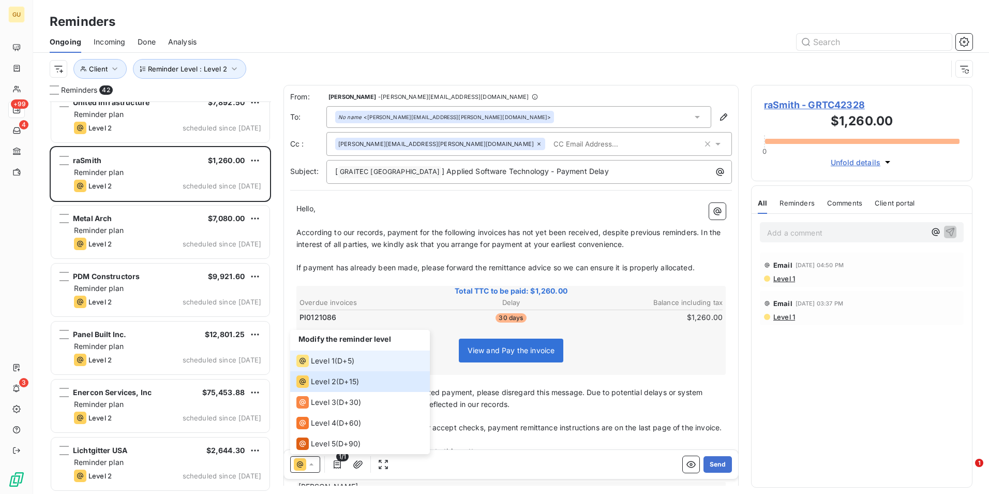
click at [330, 362] on span "Level 1" at bounding box center [323, 360] width 24 height 10
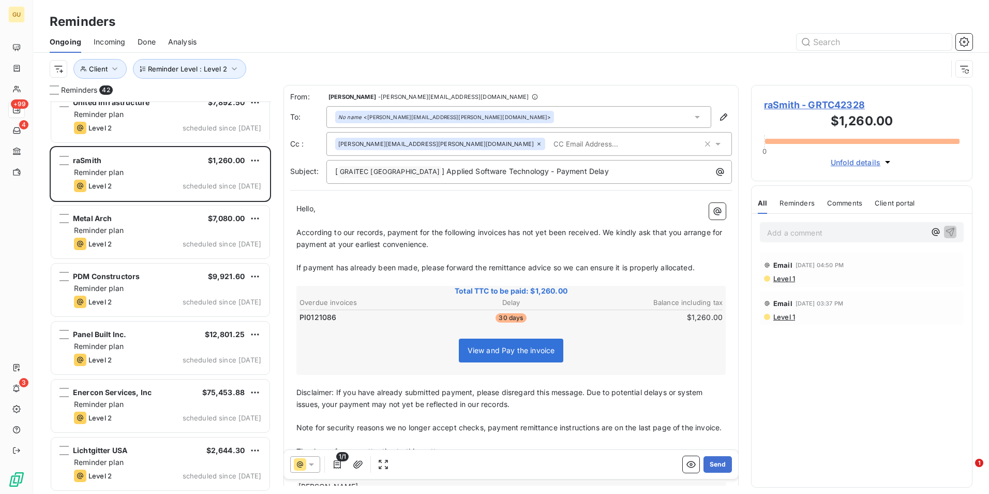
click at [508, 232] on span "According to our records, payment for the following invoices has not yet been r…" at bounding box center [510, 238] width 428 height 21
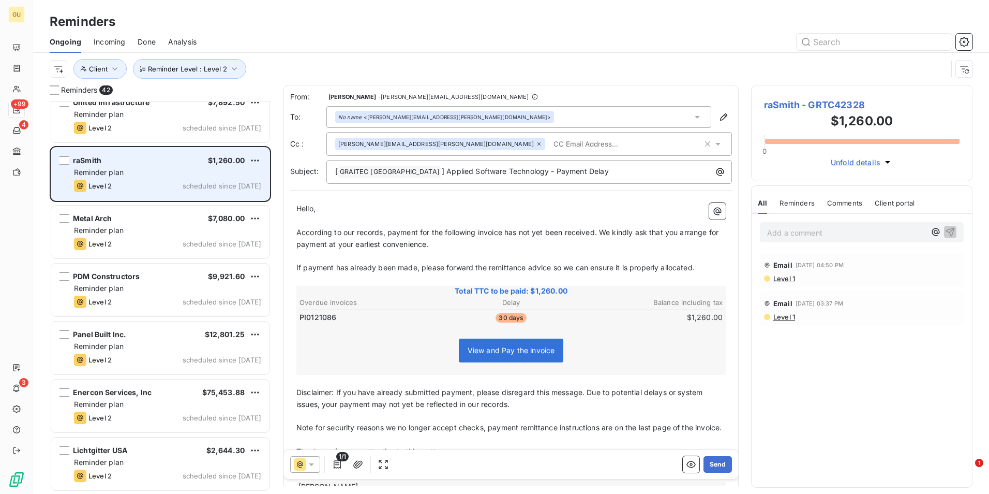
click at [128, 178] on div "raSmith $1,260.00 Reminder plan Level 2 scheduled since [DATE]" at bounding box center [160, 173] width 218 height 53
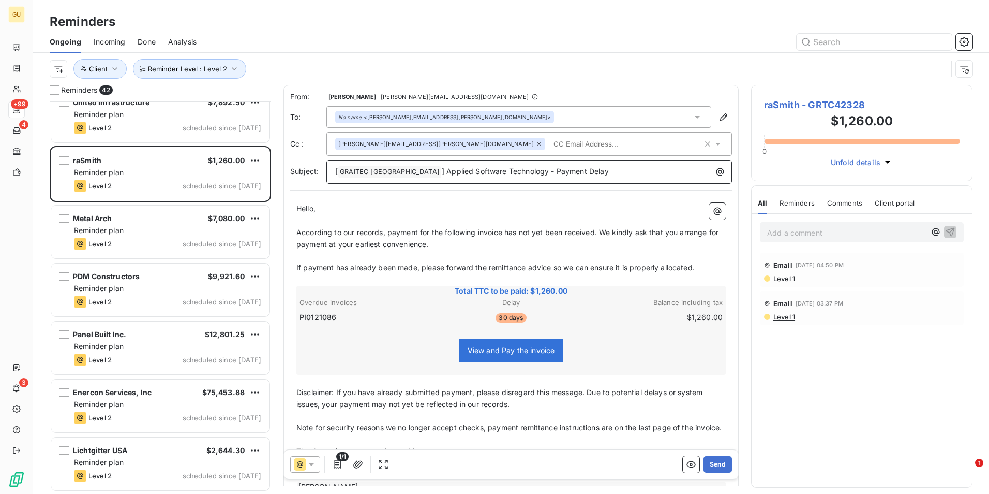
click at [584, 173] on p "[ GRAITEC [GEOGRAPHIC_DATA] ﻿ ] Applied Software Technology - Payment Delay" at bounding box center [531, 172] width 393 height 12
click at [707, 460] on button "Send" at bounding box center [718, 464] width 28 height 17
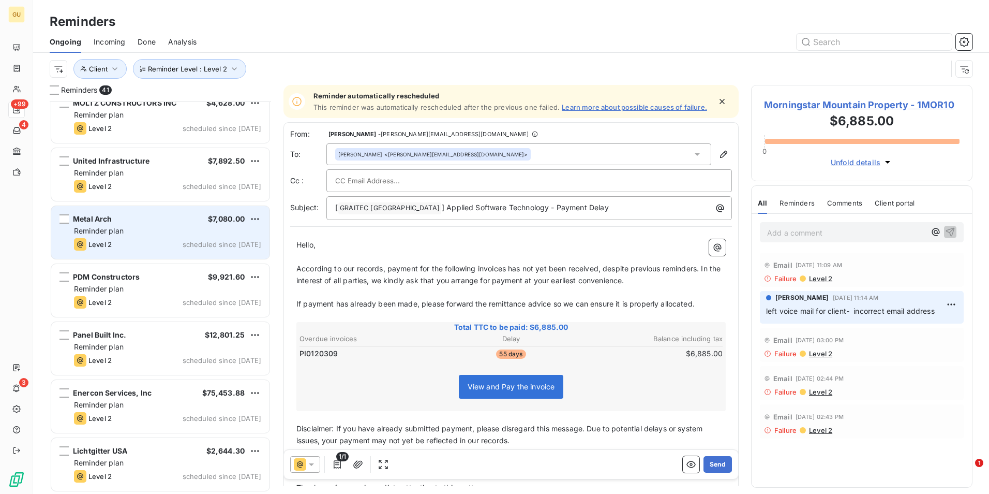
scroll to position [1984, 0]
click at [154, 227] on div "Reminder plan" at bounding box center [167, 230] width 187 height 10
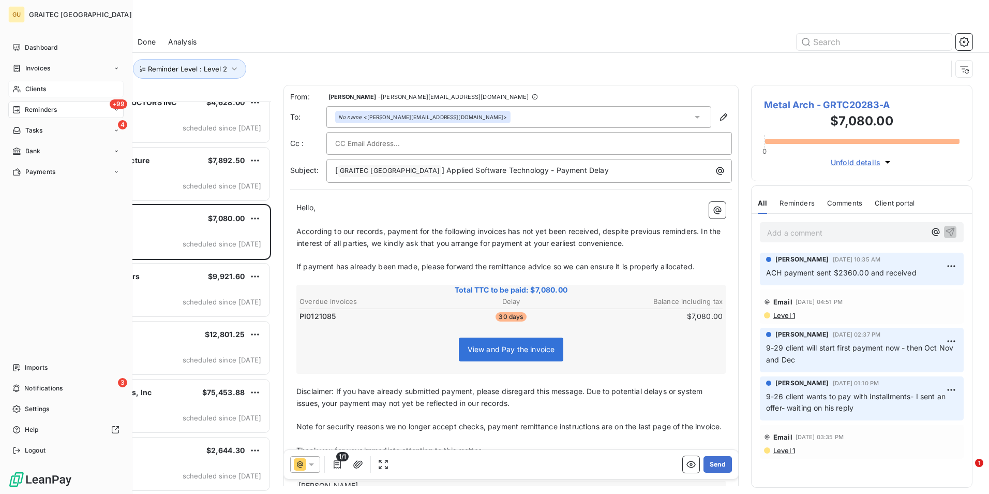
click at [58, 92] on div "Clients" at bounding box center [65, 89] width 115 height 17
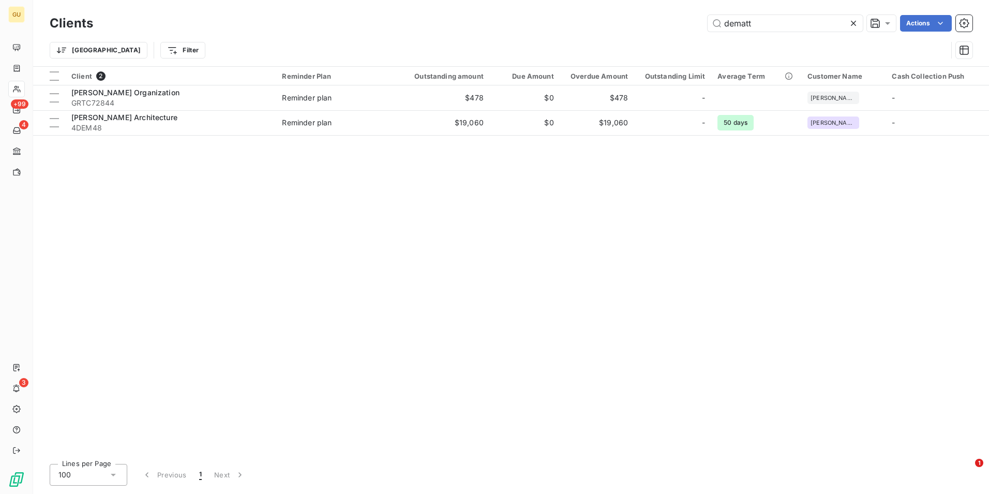
drag, startPoint x: 773, startPoint y: 23, endPoint x: 644, endPoint y: 23, distance: 129.4
click at [644, 23] on div "dematt Actions" at bounding box center [539, 23] width 867 height 17
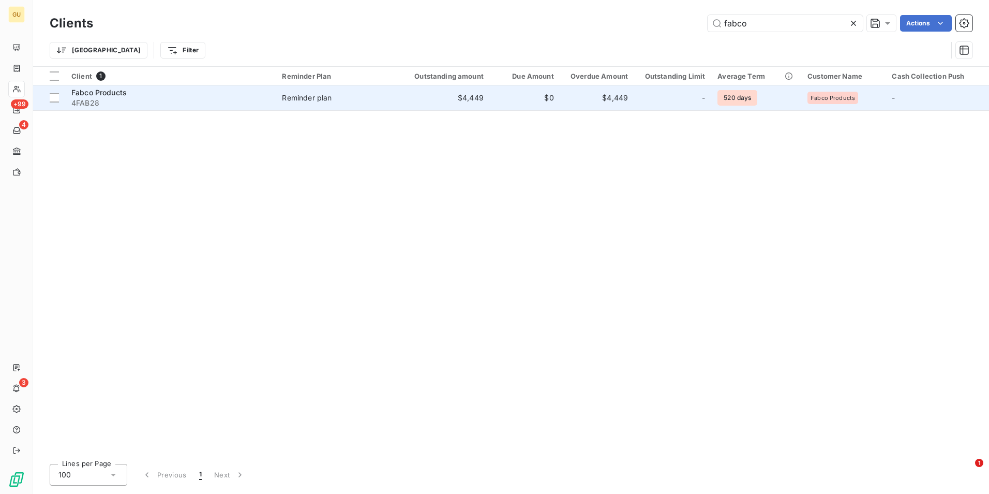
type input "fabco"
click at [121, 95] on span "Fabco Products" at bounding box center [98, 92] width 55 height 9
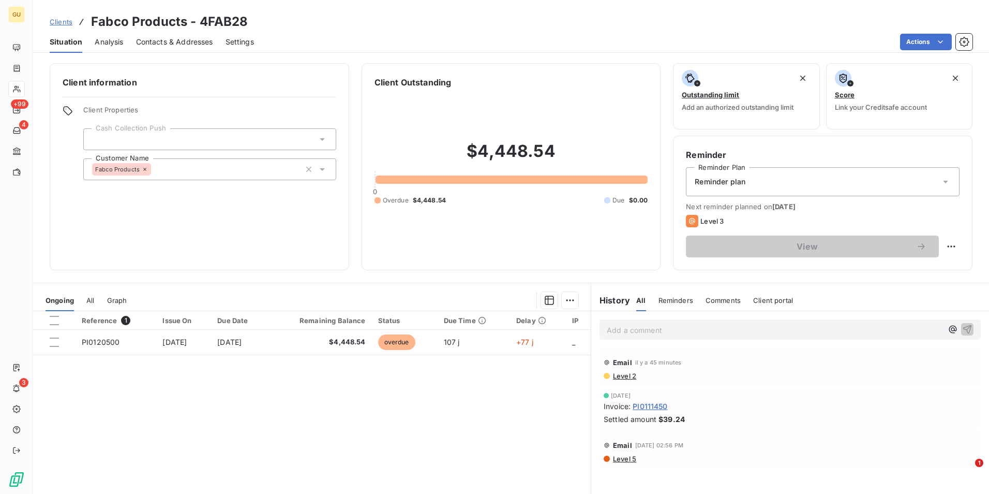
click at [716, 299] on span "Comments" at bounding box center [723, 300] width 35 height 8
click at [682, 332] on p "Add a comment ﻿" at bounding box center [775, 329] width 336 height 13
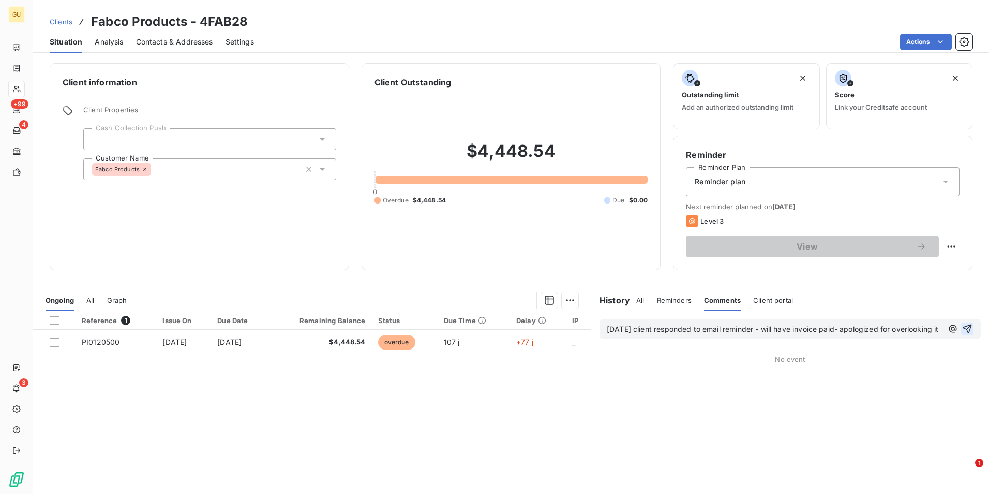
click at [962, 333] on icon "button" at bounding box center [967, 328] width 10 height 10
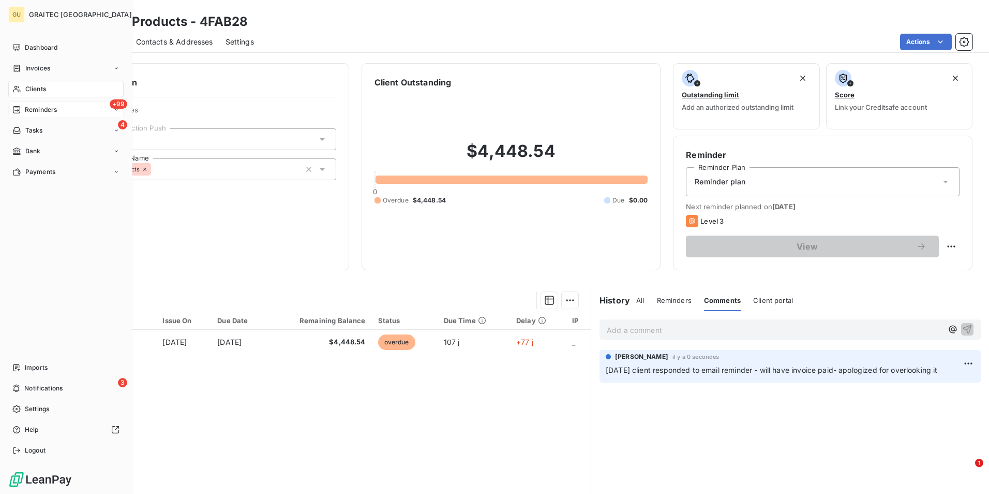
click at [46, 109] on span "Reminders" at bounding box center [41, 109] width 32 height 9
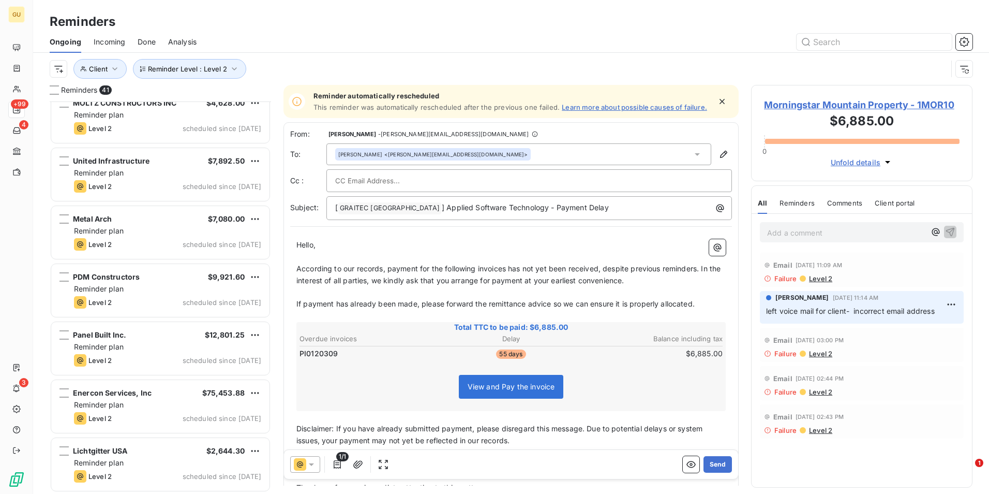
scroll to position [1984, 0]
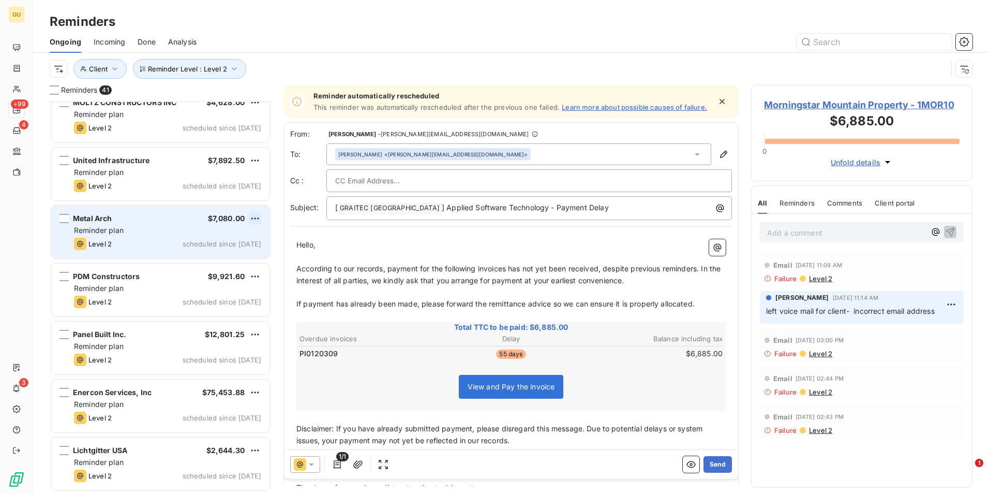
click at [255, 220] on html "GU +99 4 3 Reminders Ongoing Incoming Done Analysis Reminder Level : Level 2 Cl…" at bounding box center [494, 247] width 989 height 494
click at [215, 259] on div "Skip this action" at bounding box center [211, 257] width 90 height 17
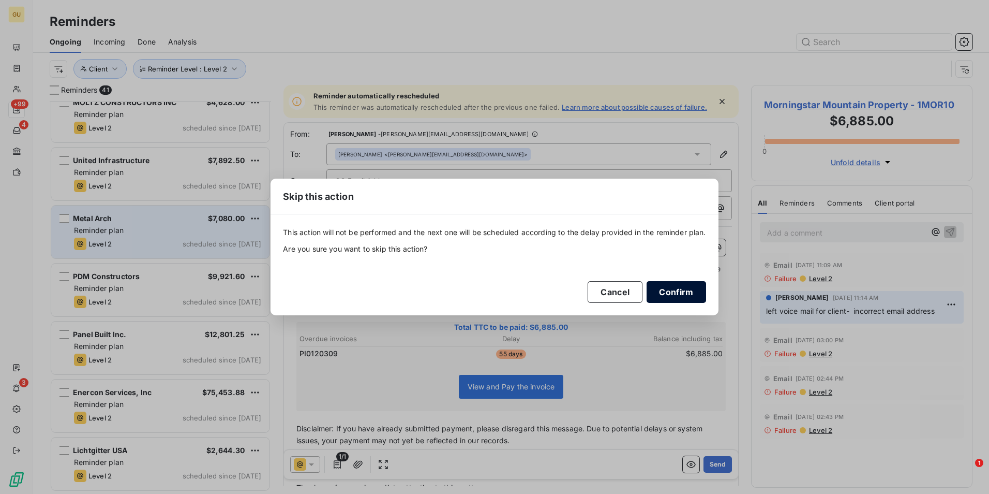
click at [663, 292] on button "Confirm" at bounding box center [676, 292] width 59 height 22
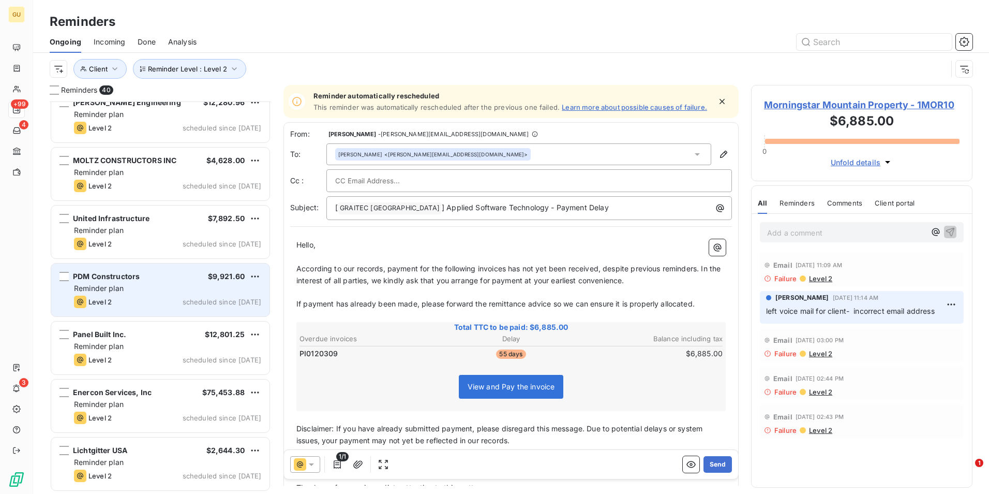
scroll to position [1926, 0]
click at [786, 232] on p "Add a comment ﻿" at bounding box center [846, 232] width 158 height 13
click at [798, 230] on p "Add a comment ﻿" at bounding box center [846, 232] width 158 height 13
click at [946, 229] on icon "button" at bounding box center [950, 231] width 10 height 10
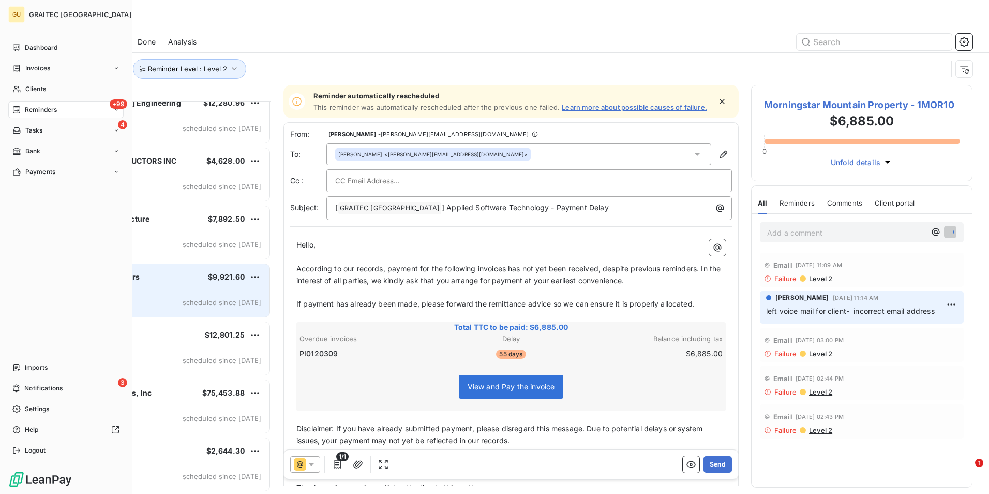
click at [66, 114] on div "+99 Reminders" at bounding box center [65, 109] width 115 height 17
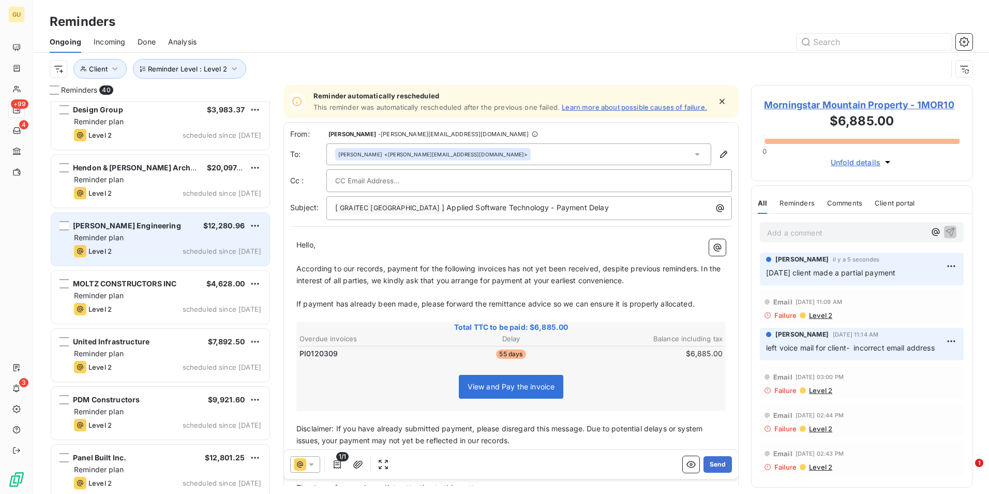
scroll to position [1926, 0]
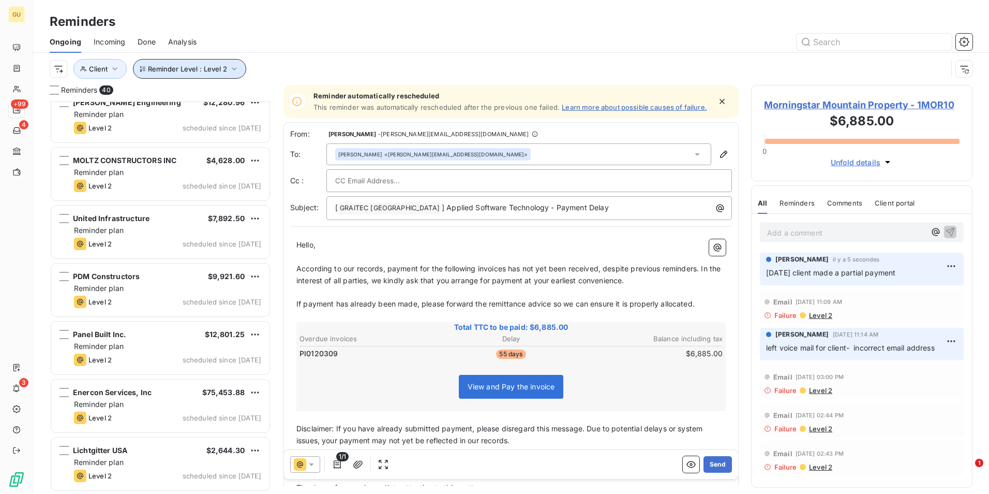
click at [233, 71] on icon "button" at bounding box center [234, 69] width 10 height 10
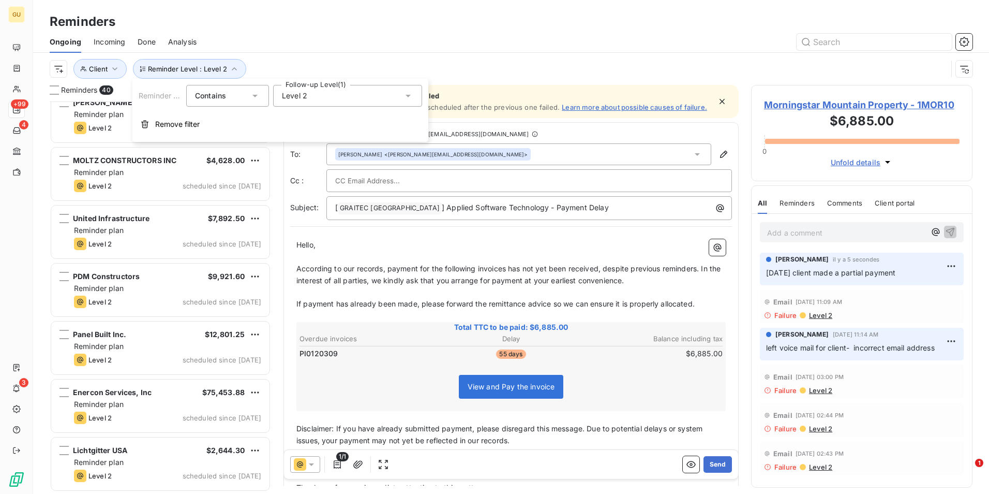
click at [410, 96] on icon at bounding box center [408, 96] width 5 height 3
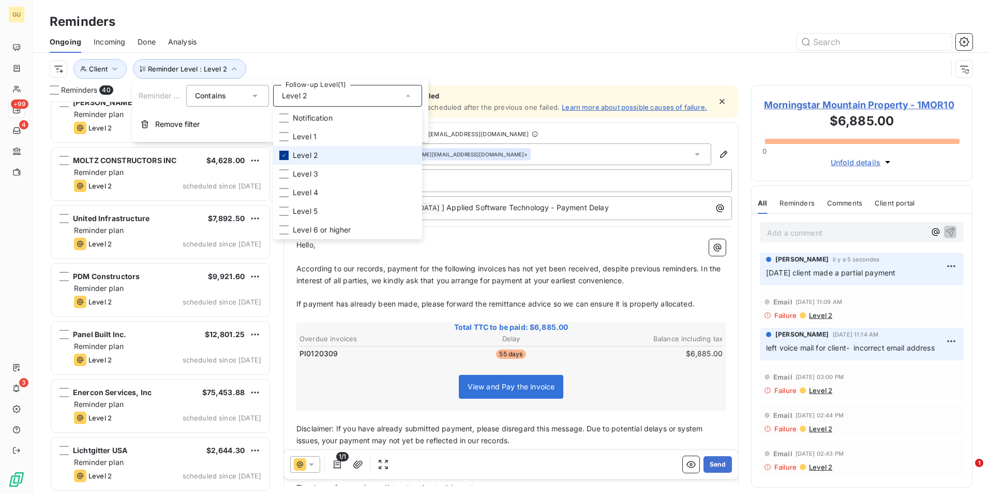
click at [287, 156] on div at bounding box center [283, 155] width 9 height 9
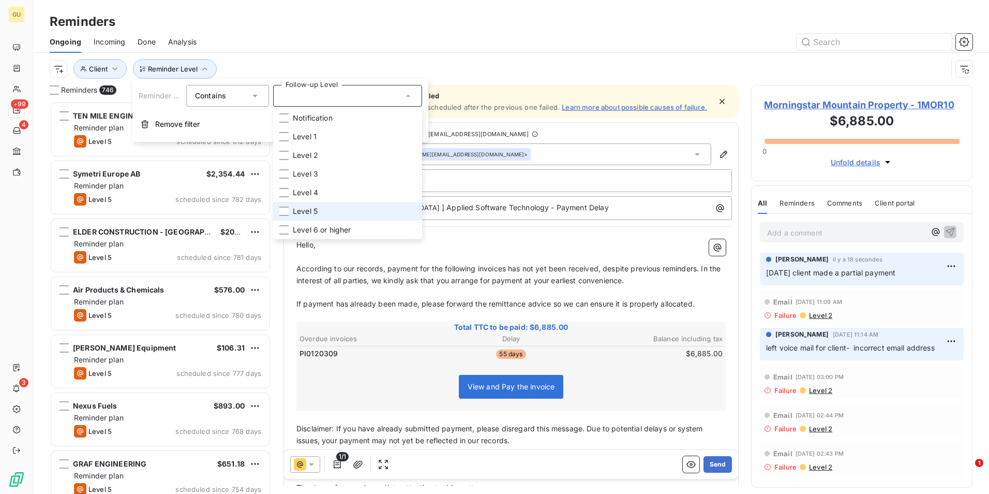
scroll to position [384, 214]
click at [283, 213] on div at bounding box center [283, 210] width 9 height 9
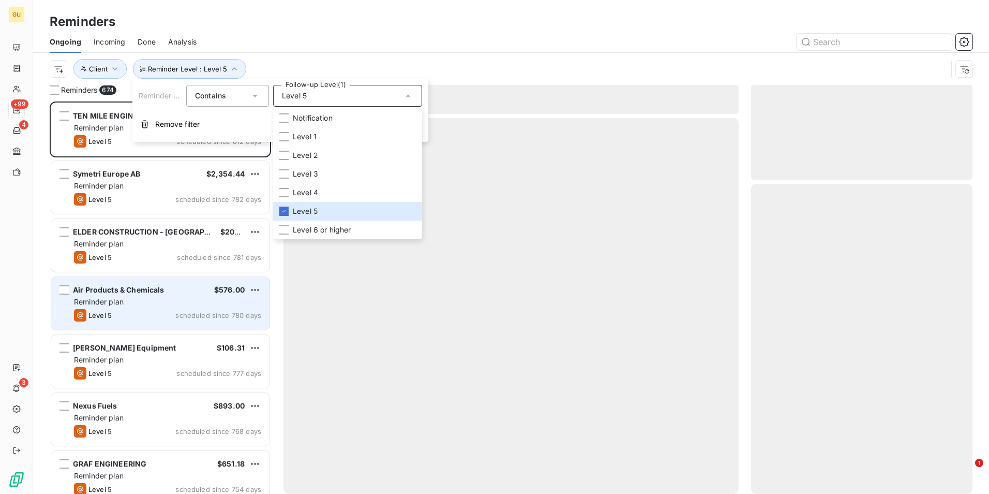
scroll to position [384, 214]
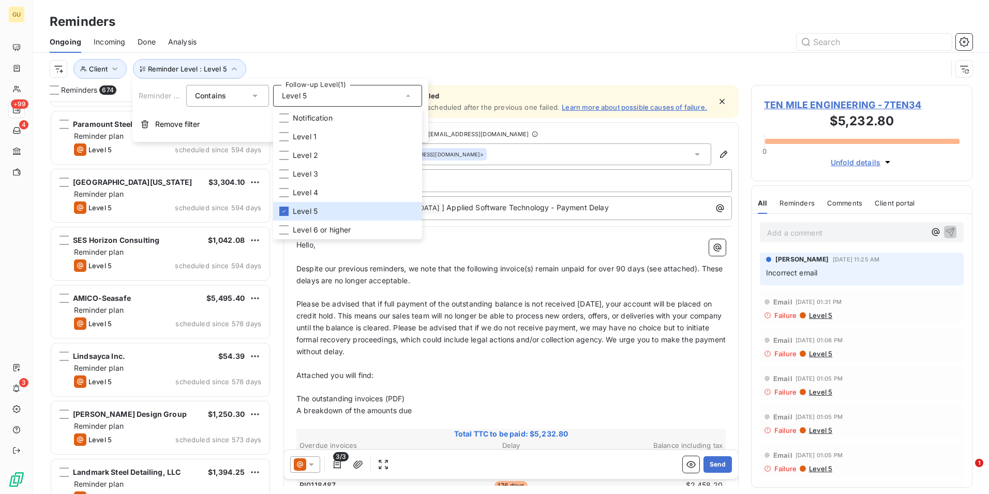
click at [155, 322] on div "Axoscape $4,468.67 Reminder plan Level 5 scheduled since 595 days AVIT Partners…" at bounding box center [160, 297] width 221 height 392
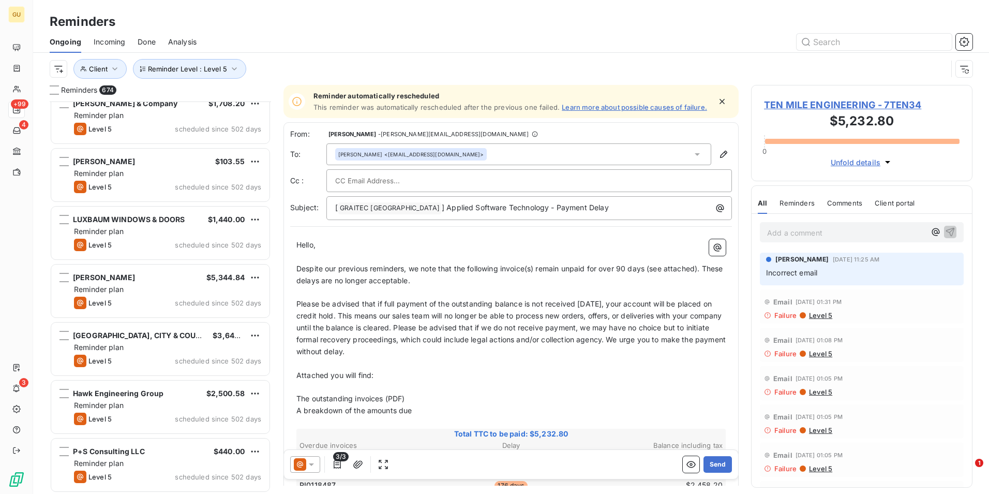
click at [155, 322] on div "Central Plumbing & Heating $2,572.50 Reminder plan Level 5 scheduled since 502 …" at bounding box center [160, 297] width 221 height 392
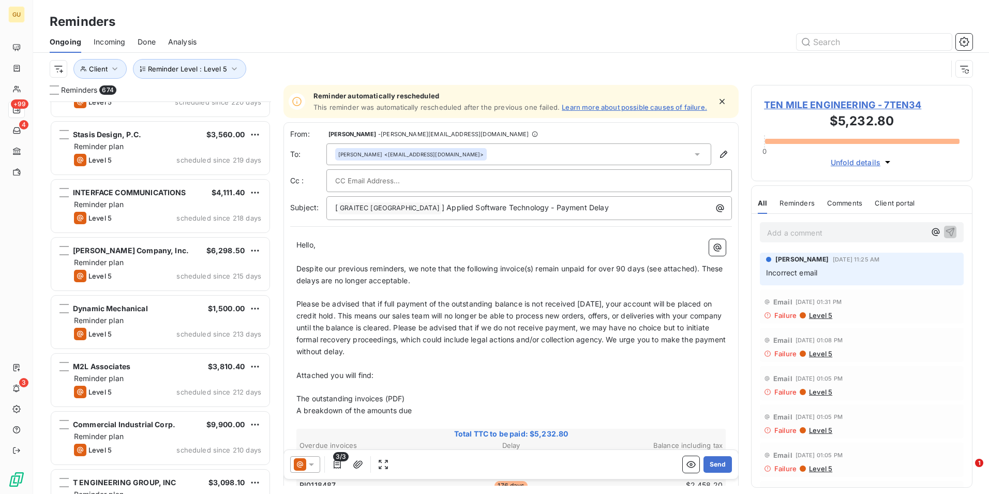
click at [155, 322] on div "IDCUS $1,378.31 Reminder plan Level 5 scheduled since 222 days [PERSON_NAME] Ra…" at bounding box center [160, 297] width 221 height 392
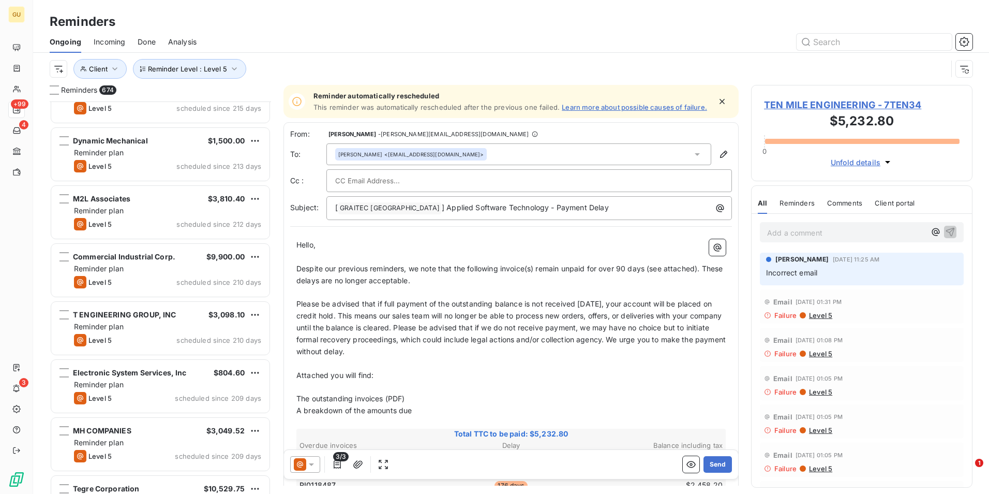
scroll to position [17696, 0]
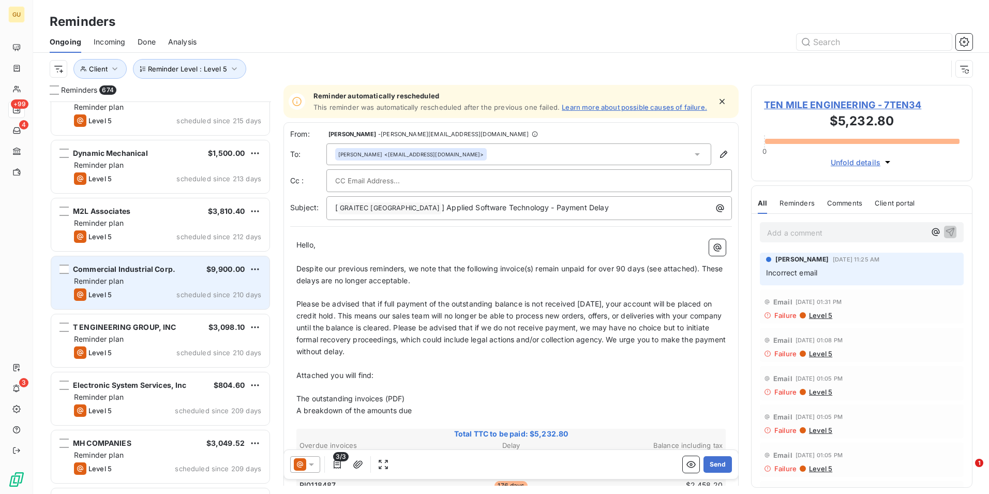
click at [152, 295] on div "Level 5 scheduled since 210 days" at bounding box center [167, 294] width 187 height 12
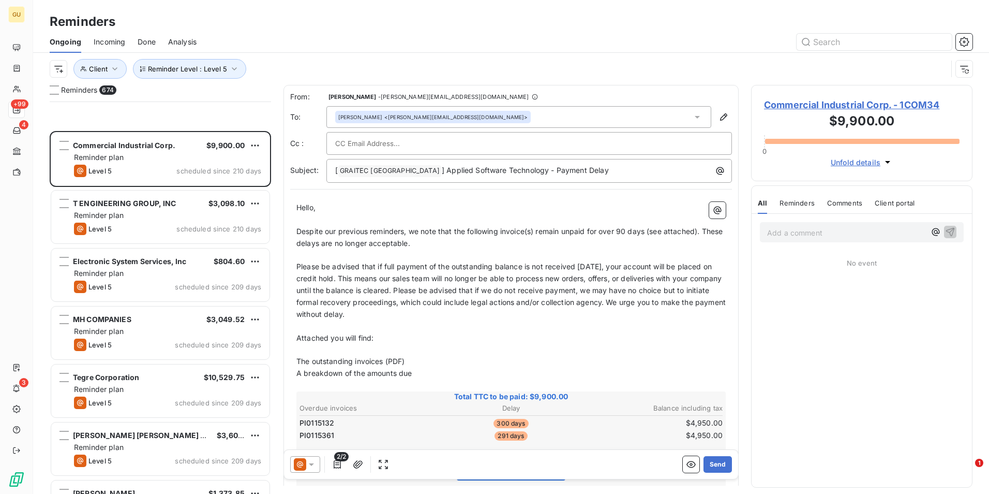
scroll to position [17955, 0]
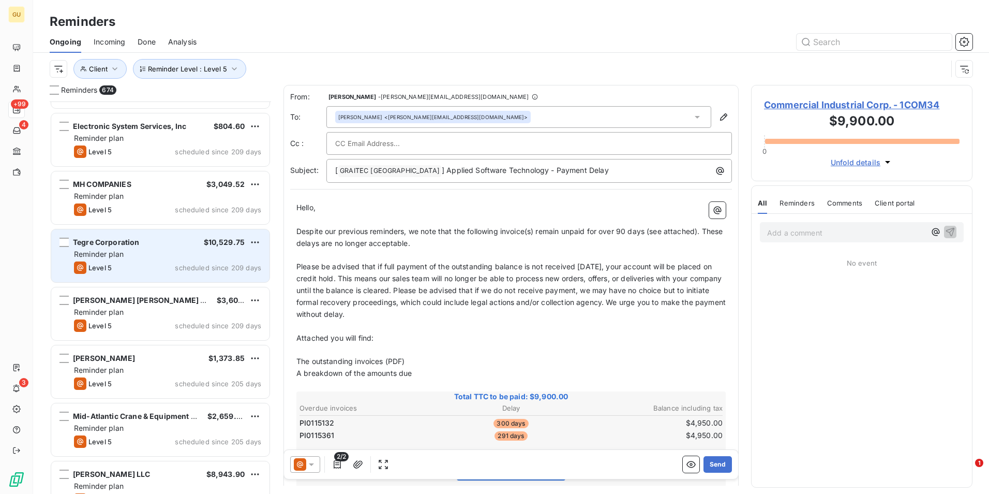
click at [186, 257] on div "Reminder plan" at bounding box center [167, 254] width 187 height 10
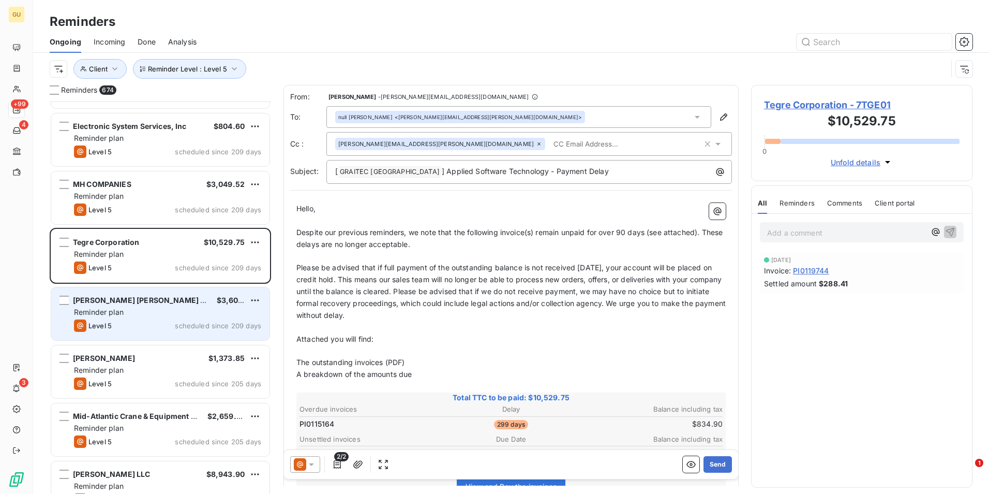
click at [157, 315] on div "Reminder plan" at bounding box center [167, 312] width 187 height 10
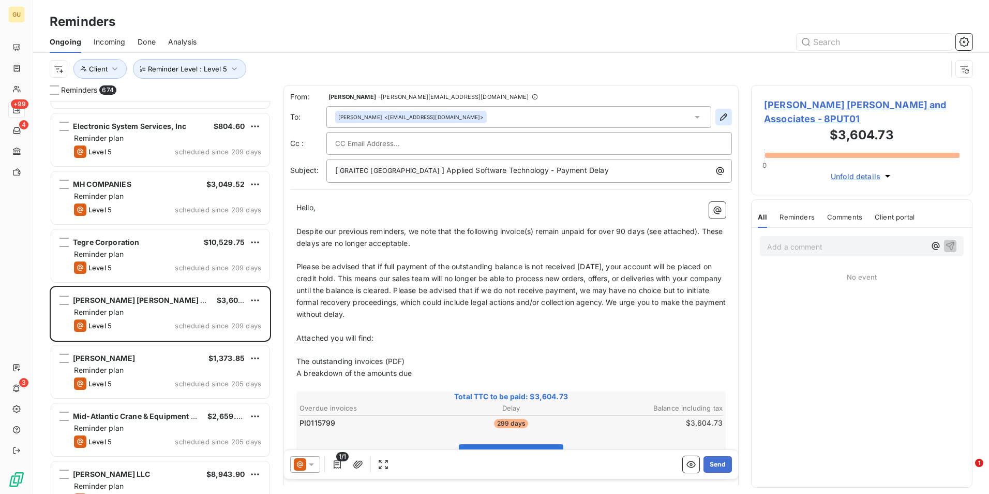
click at [720, 117] on icon "button" at bounding box center [723, 116] width 7 height 7
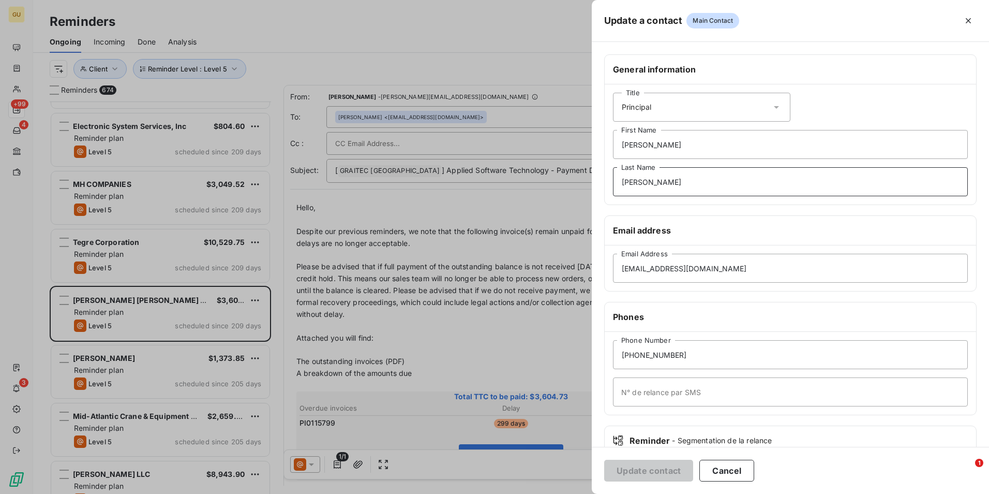
drag, startPoint x: 671, startPoint y: 182, endPoint x: 572, endPoint y: 185, distance: 98.4
click at [572, 493] on div "Update a contact Main Contact General information Title Principal [PERSON_NAME]…" at bounding box center [494, 494] width 989 height 0
drag, startPoint x: 655, startPoint y: 143, endPoint x: 597, endPoint y: 144, distance: 58.0
click at [597, 144] on div "General information Title Principal [PERSON_NAME] First Name Last Name Email ad…" at bounding box center [790, 283] width 397 height 459
click at [637, 466] on button "Update contact" at bounding box center [648, 470] width 89 height 22
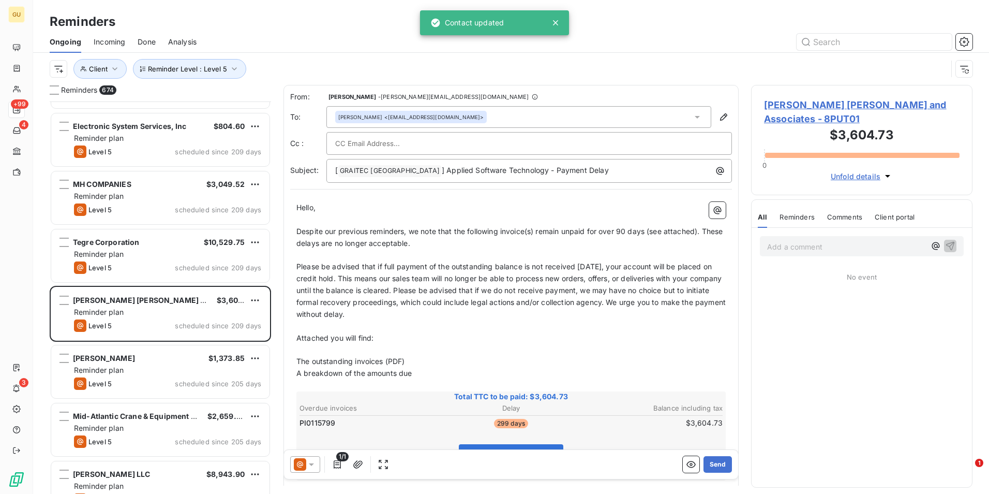
click at [412, 123] on div "[PERSON_NAME] <[EMAIL_ADDRESS][DOMAIN_NAME]>" at bounding box center [518, 117] width 385 height 22
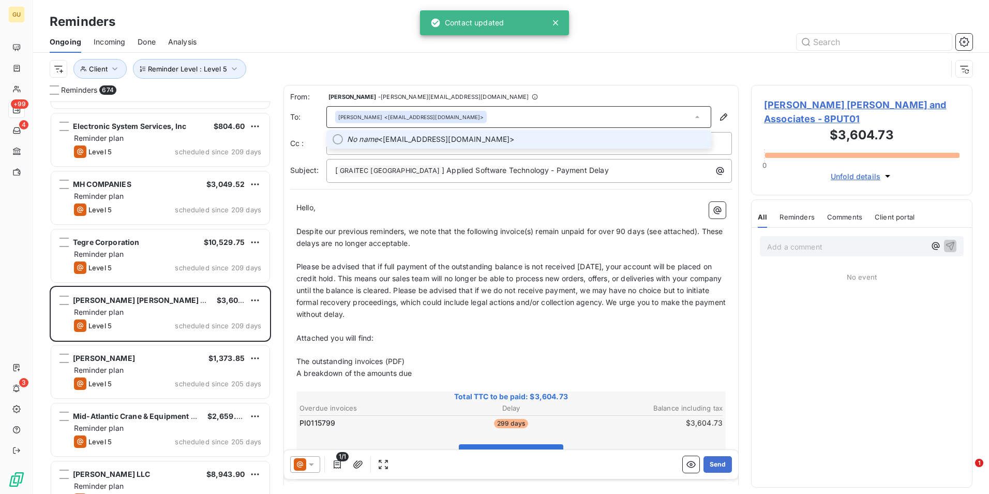
click at [415, 144] on span "No name <[EMAIL_ADDRESS][DOMAIN_NAME]>" at bounding box center [526, 139] width 358 height 10
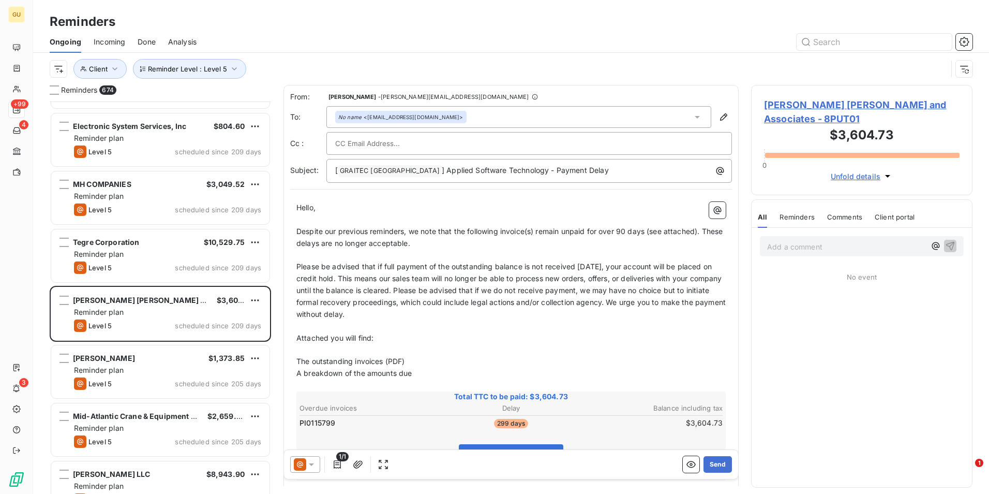
click at [313, 463] on icon at bounding box center [311, 464] width 10 height 10
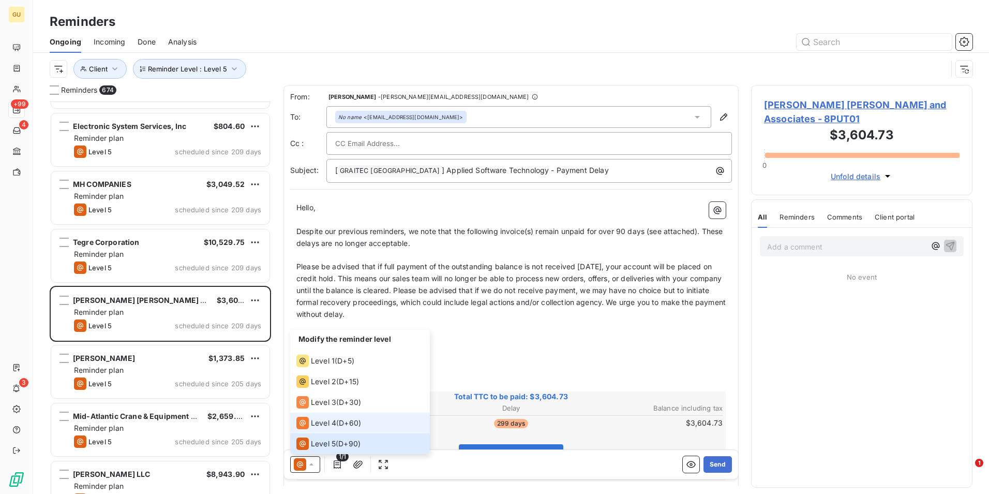
click at [311, 420] on span "Level 4" at bounding box center [323, 423] width 25 height 10
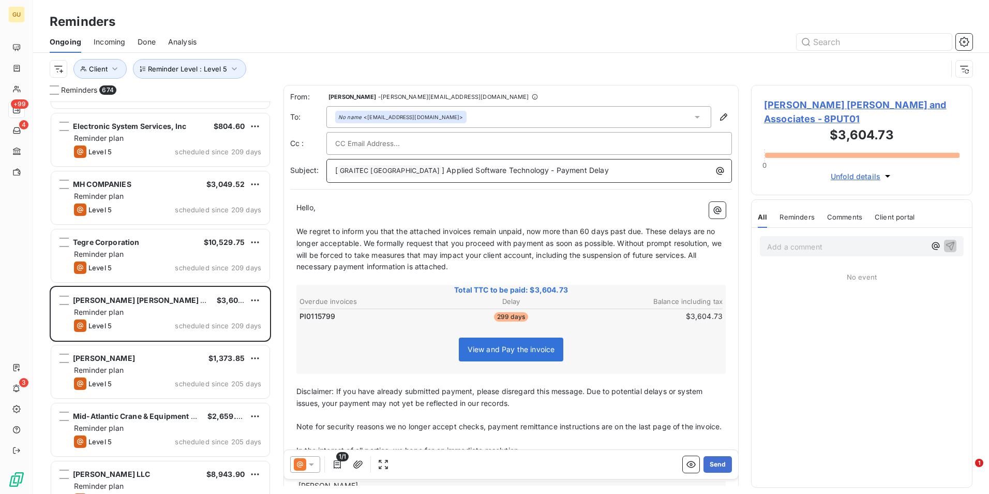
click at [580, 172] on p "[ GRAITEC [GEOGRAPHIC_DATA] ﻿ ] Applied Software Technology - Payment Delay" at bounding box center [531, 171] width 393 height 12
click at [578, 171] on p "[ GRAITEC [GEOGRAPHIC_DATA] ﻿ ] Applied Software Technology - Payment Delay" at bounding box center [531, 171] width 393 height 12
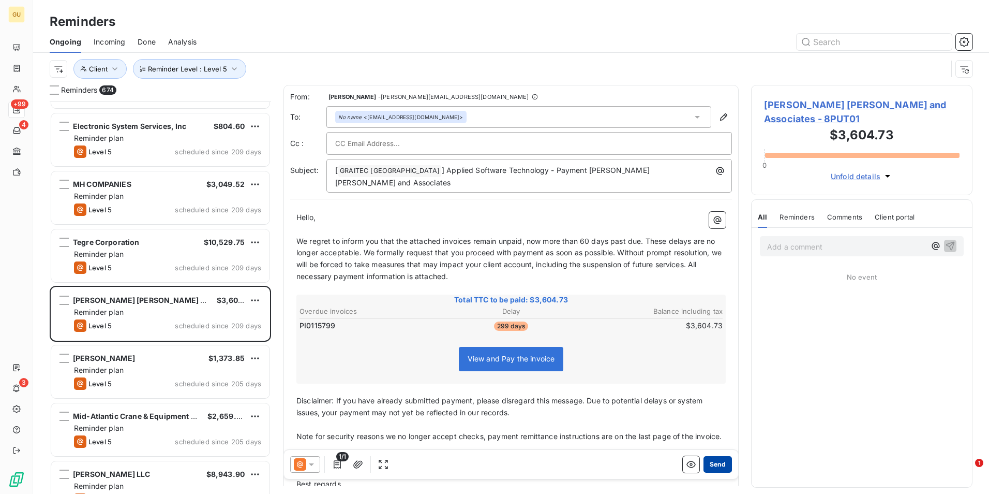
click at [714, 468] on button "Send" at bounding box center [718, 464] width 28 height 17
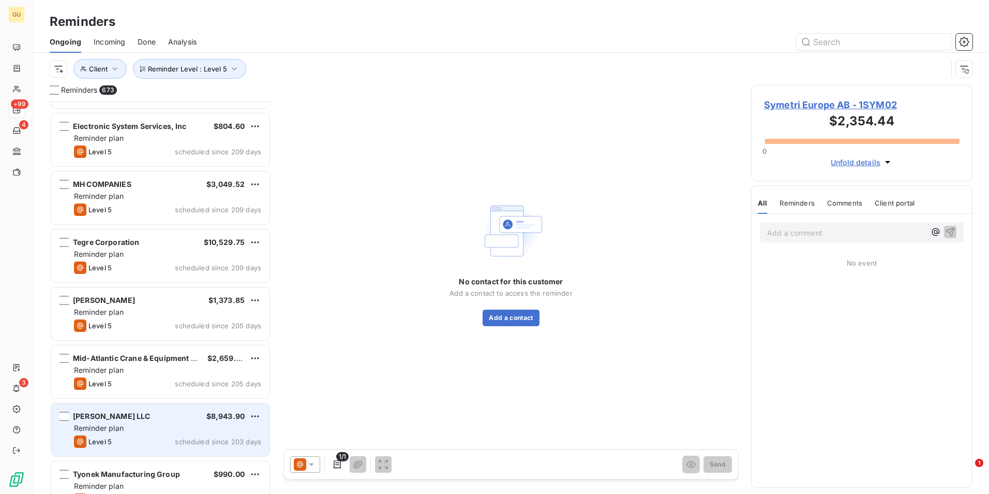
click at [179, 414] on div "[PERSON_NAME] LLC $8,943.90" at bounding box center [167, 415] width 187 height 9
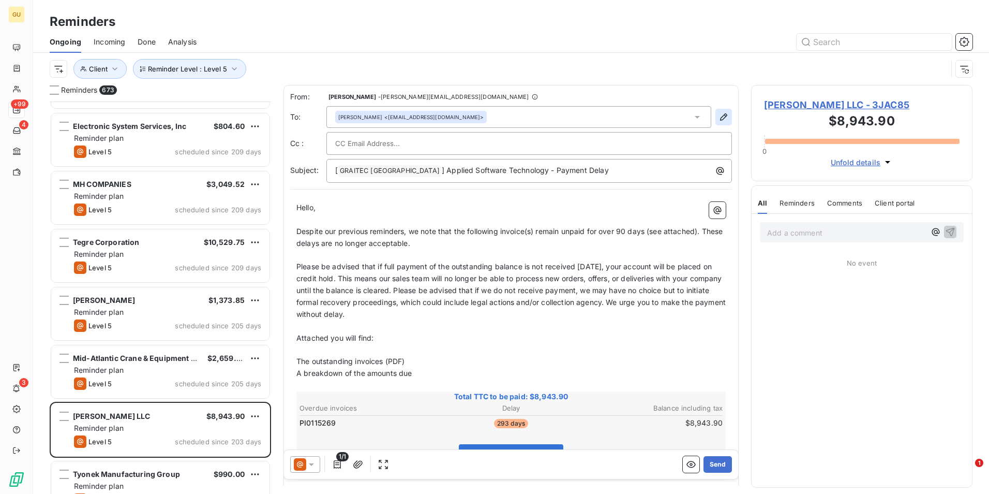
click at [719, 115] on icon "button" at bounding box center [724, 117] width 10 height 10
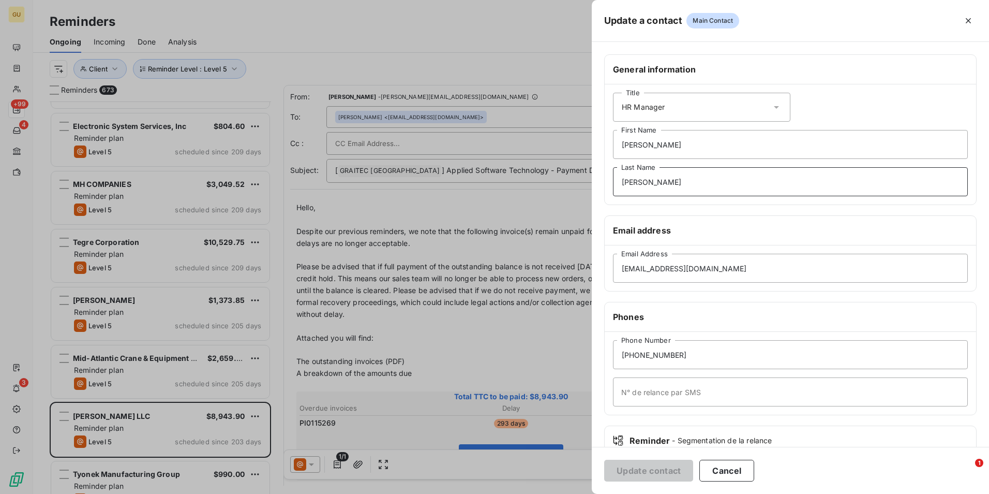
drag, startPoint x: 649, startPoint y: 182, endPoint x: 578, endPoint y: 174, distance: 70.7
click at [578, 493] on div "Update a contact Main Contact General information Title HR Manager [PERSON_NAME…" at bounding box center [494, 494] width 989 height 0
drag, startPoint x: 653, startPoint y: 145, endPoint x: 607, endPoint y: 144, distance: 46.1
click at [608, 144] on div "Title HR Manager [PERSON_NAME] First Name Last Name" at bounding box center [791, 144] width 372 height 120
click at [659, 467] on button "Update contact" at bounding box center [648, 470] width 89 height 22
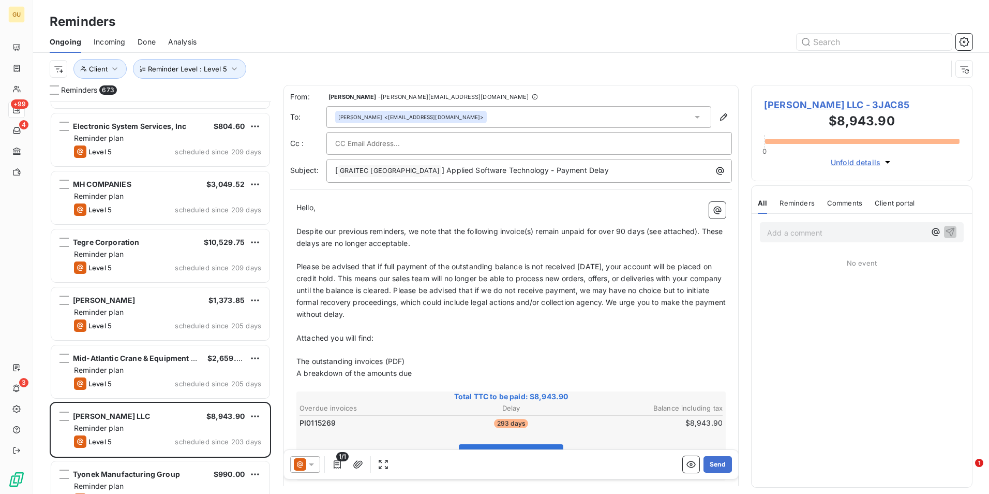
click at [436, 125] on div "[PERSON_NAME] <[EMAIL_ADDRESS][DOMAIN_NAME]>" at bounding box center [518, 117] width 385 height 22
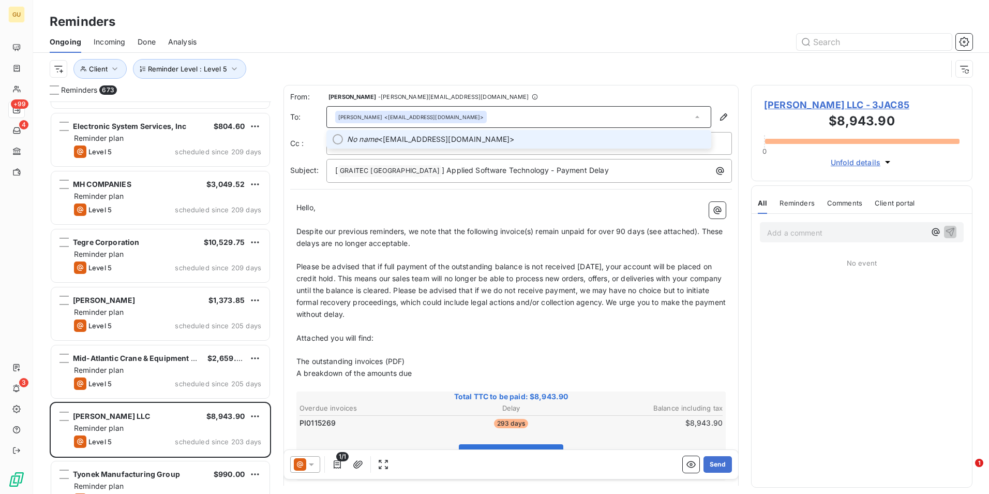
click at [435, 139] on span "No name <[PERSON_NAME][EMAIL_ADDRESS][DOMAIN_NAME]>" at bounding box center [526, 139] width 358 height 10
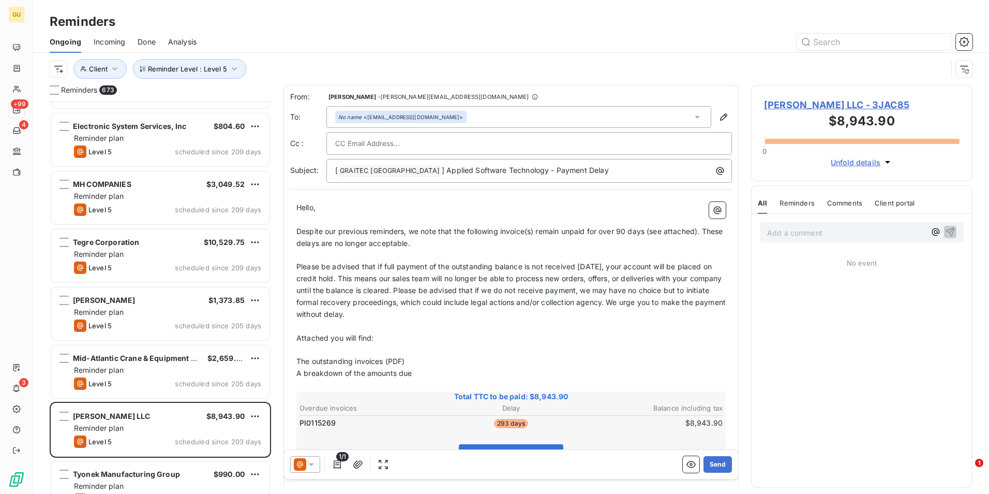
paste input "[EMAIL_ADDRESS][DOMAIN_NAME]"
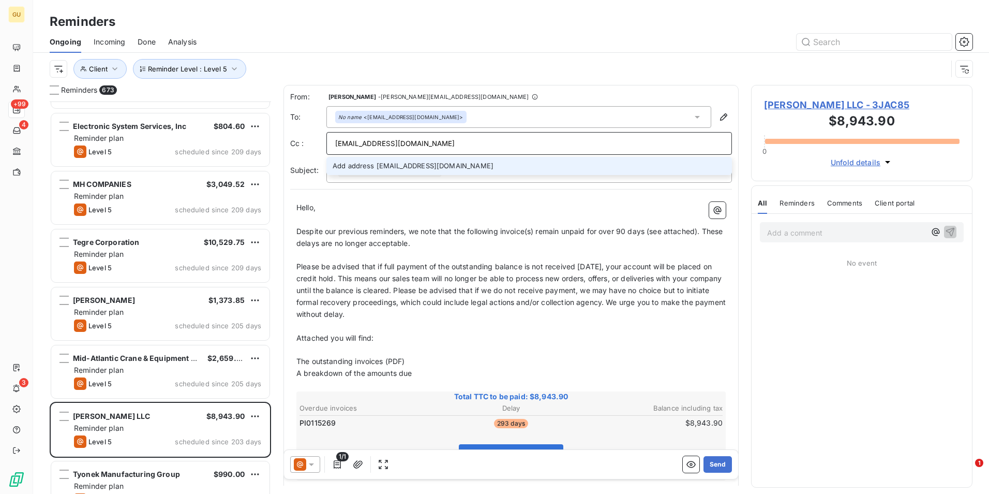
type input "[EMAIL_ADDRESS][DOMAIN_NAME]"
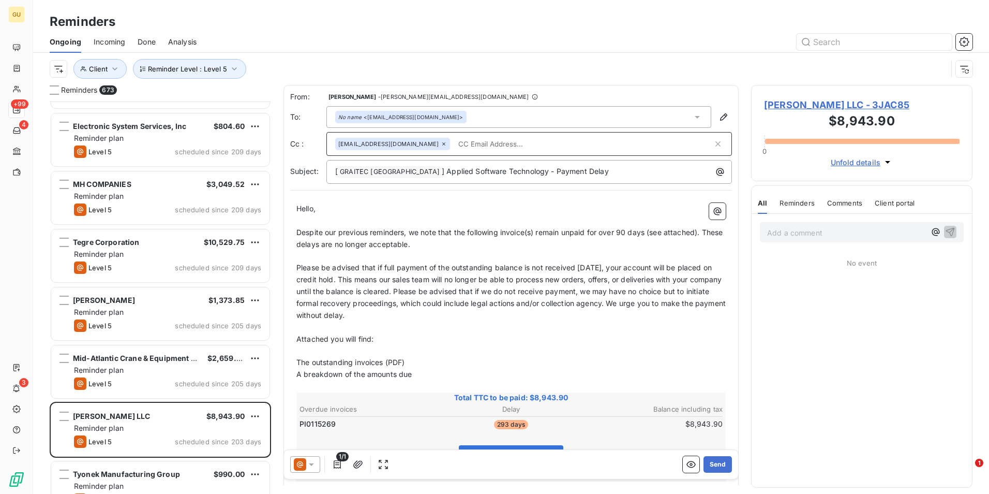
click at [314, 463] on icon at bounding box center [311, 464] width 5 height 3
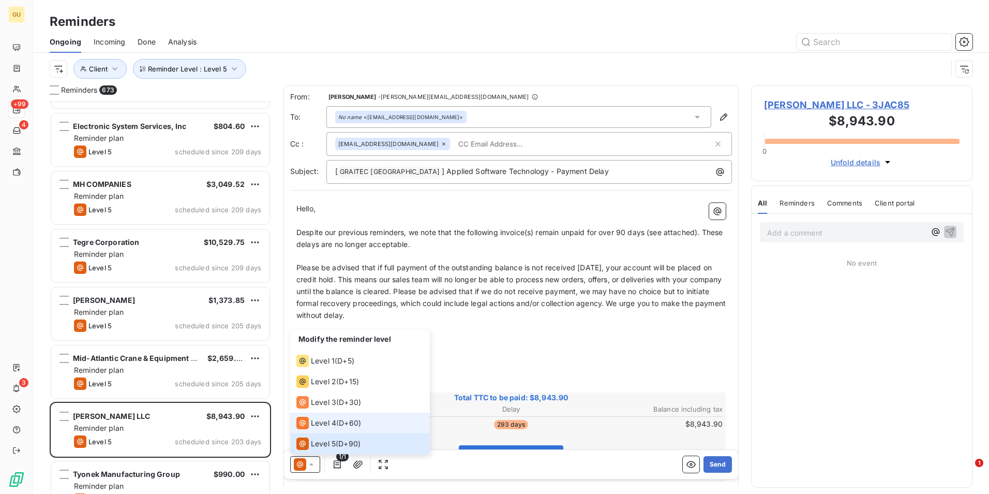
click at [320, 423] on span "Level 4" at bounding box center [323, 423] width 25 height 10
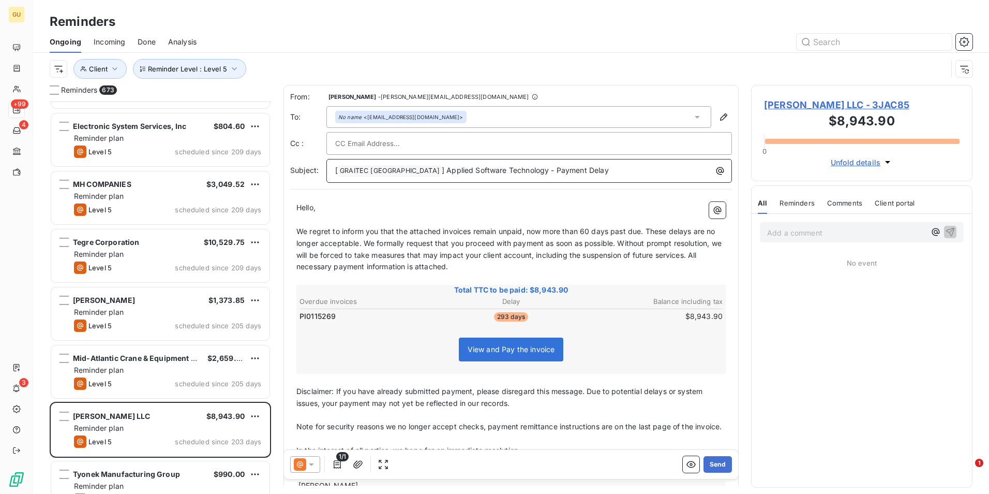
click at [581, 169] on p "[ GRAITEC [GEOGRAPHIC_DATA] ﻿ ] Applied Software Technology - Payment Delay" at bounding box center [531, 171] width 393 height 12
click at [577, 168] on p "[ GRAITEC [GEOGRAPHIC_DATA] ﻿ ] Applied Software Technology - Payment Delay" at bounding box center [531, 171] width 393 height 12
click at [706, 462] on button "Send" at bounding box center [718, 464] width 28 height 17
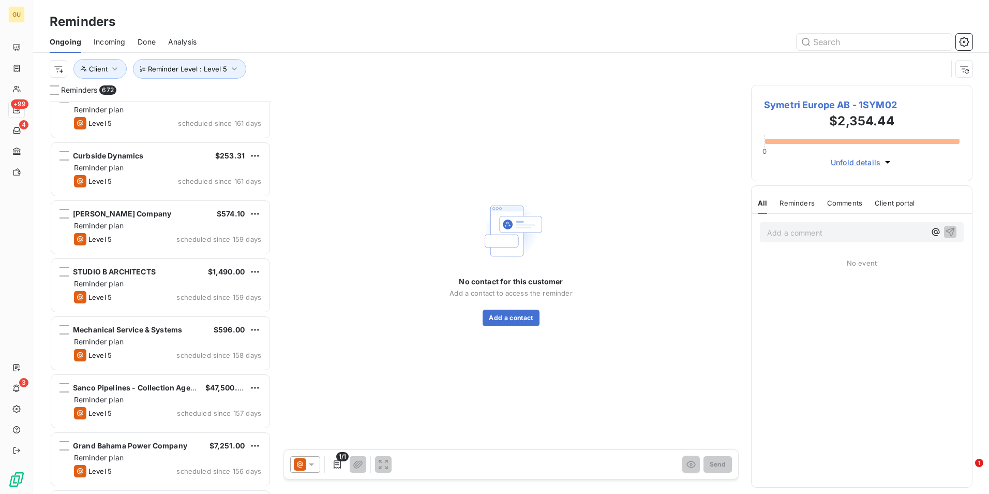
scroll to position [21111, 0]
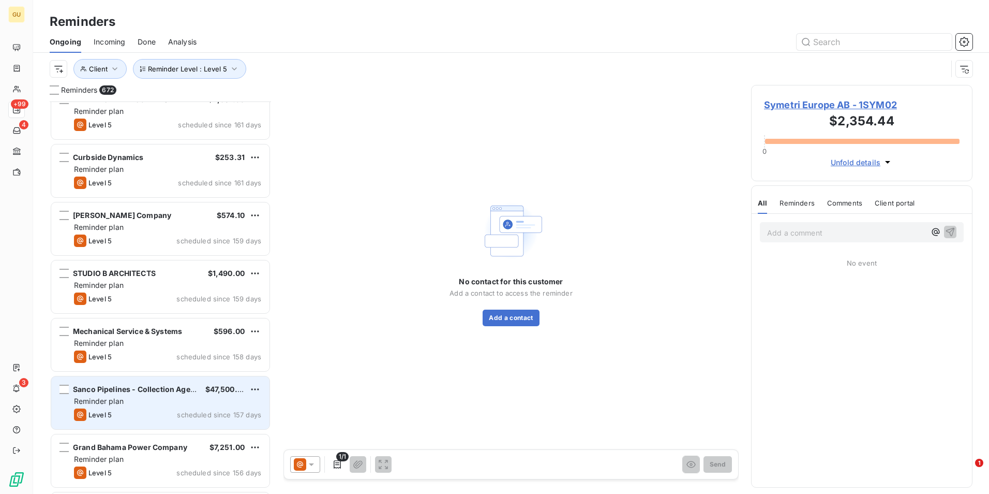
click at [151, 403] on div "Reminder plan" at bounding box center [167, 401] width 187 height 10
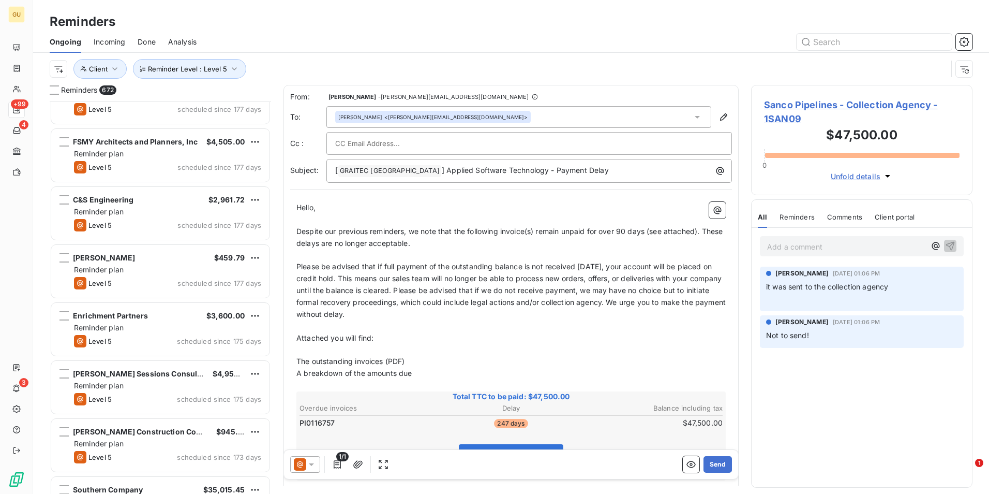
scroll to position [20024, 0]
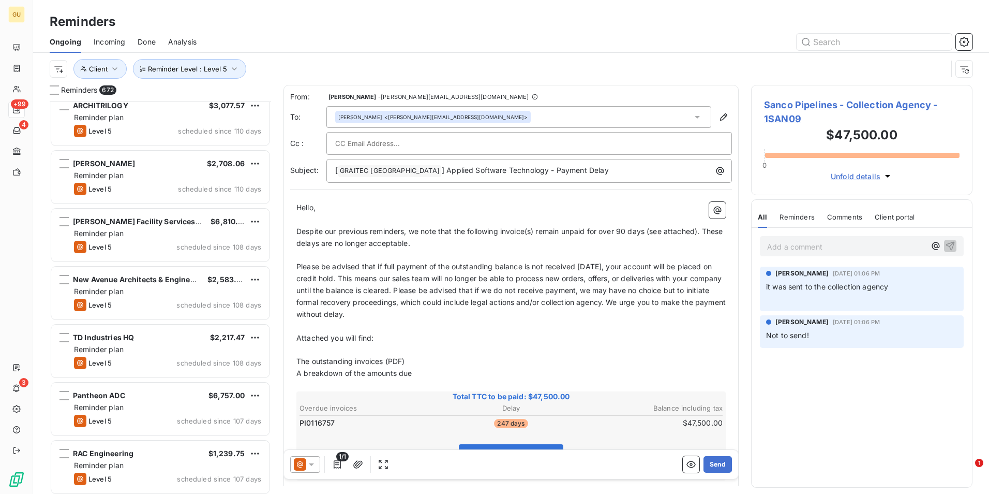
click at [248, 418] on div "Gulf Coast Authority $2,479.50 Reminder plan Level 5 scheduled since 114 days N…" at bounding box center [160, 297] width 221 height 392
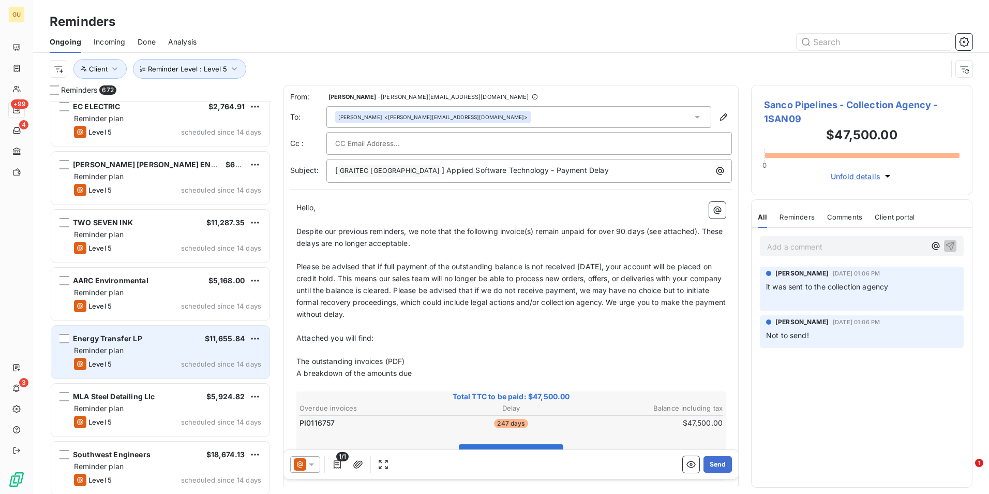
scroll to position [35650, 0]
click at [179, 354] on div "Energy Transfer LP $11,655.84 Reminder plan Level 5 scheduled since 14 days" at bounding box center [160, 350] width 218 height 53
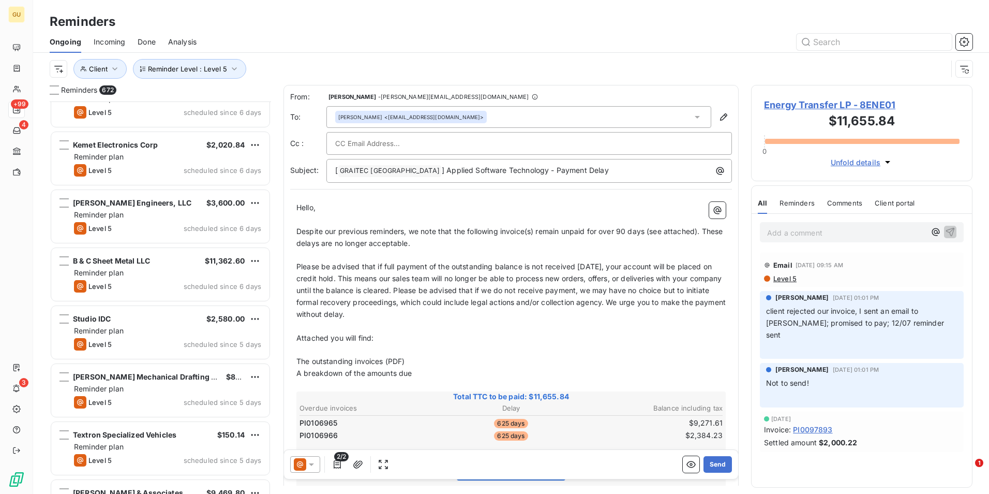
scroll to position [38551, 0]
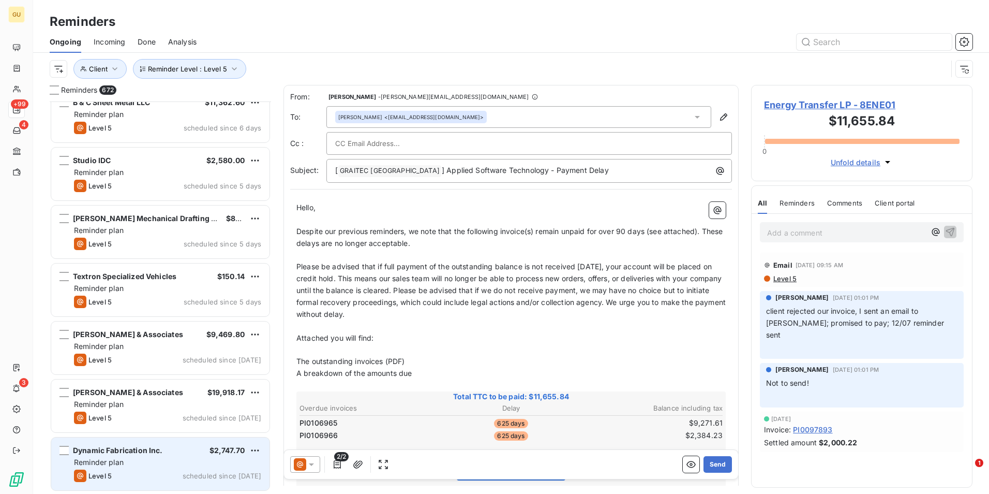
click at [166, 466] on div "Reminder plan" at bounding box center [167, 462] width 187 height 10
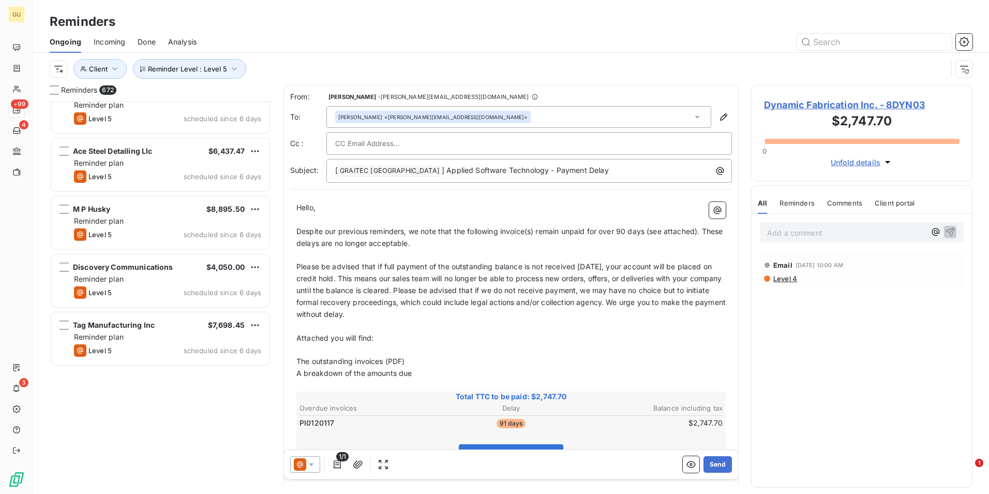
scroll to position [37671, 0]
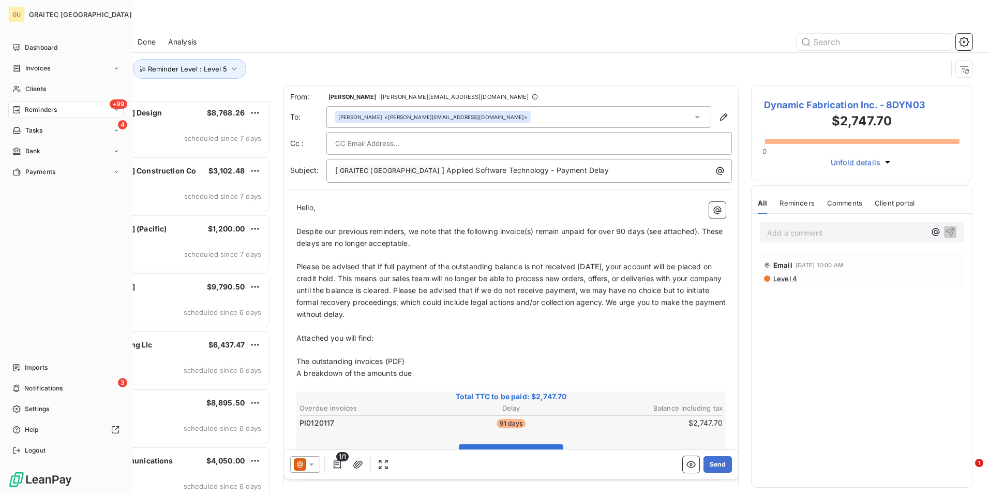
click at [54, 108] on span "Reminders" at bounding box center [41, 109] width 32 height 9
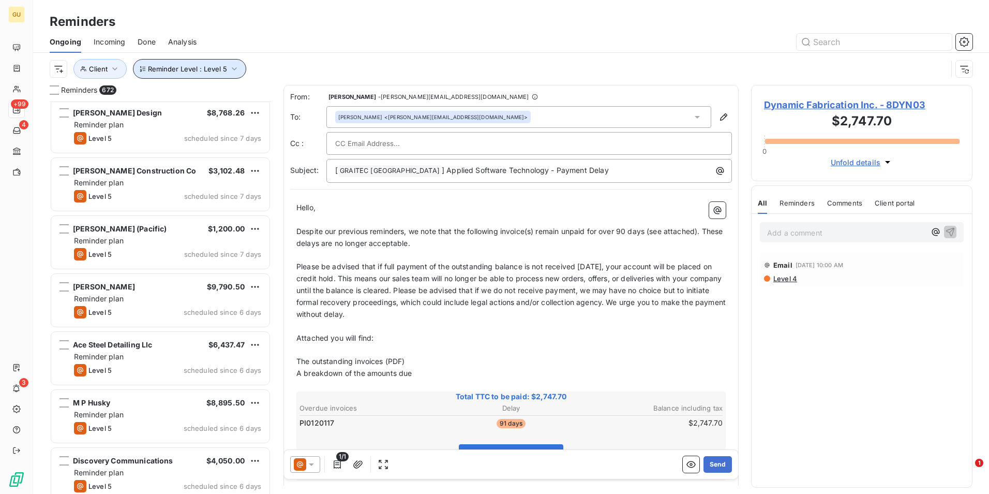
click at [233, 70] on icon "button" at bounding box center [234, 69] width 10 height 10
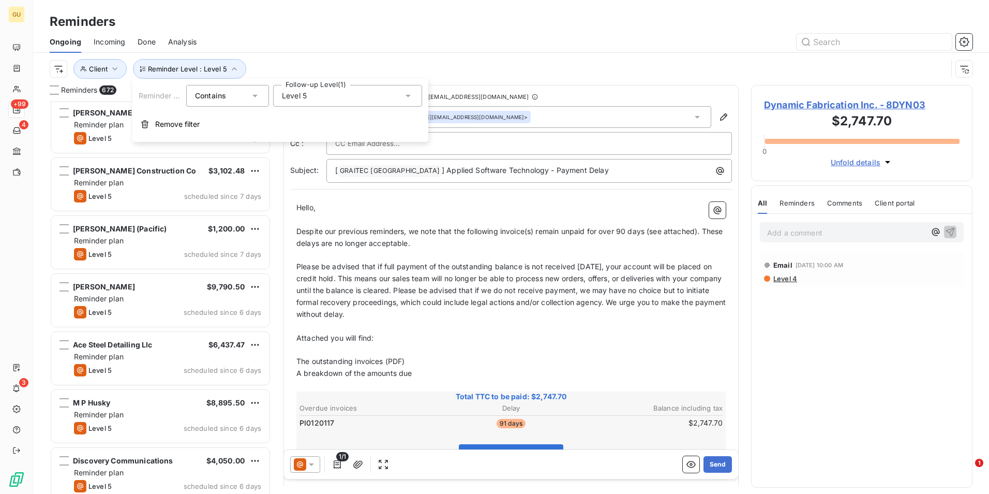
click at [410, 94] on icon at bounding box center [408, 96] width 10 height 10
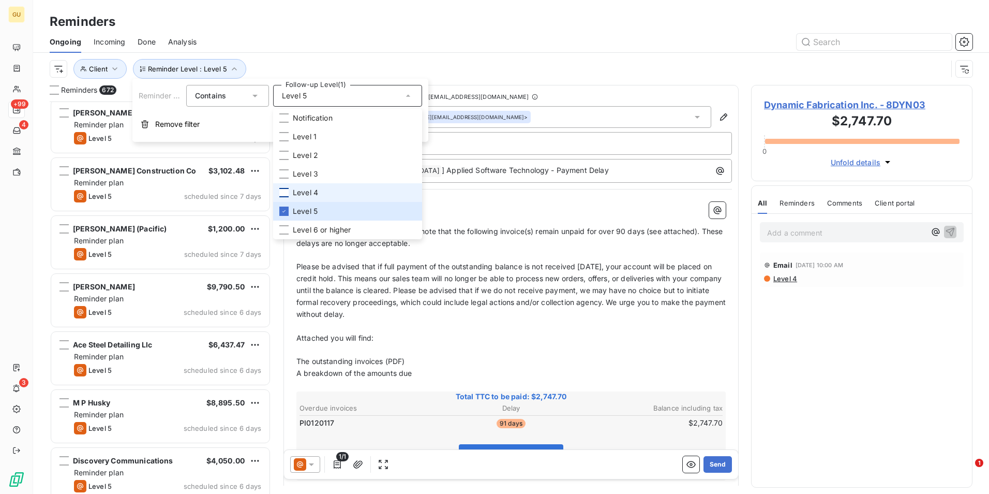
click at [288, 189] on div at bounding box center [283, 192] width 9 height 9
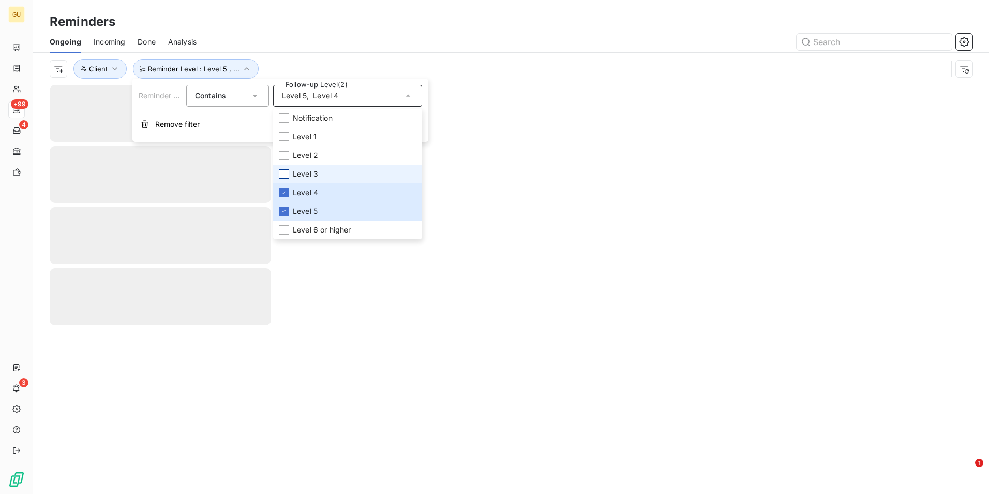
click at [286, 177] on div at bounding box center [283, 173] width 9 height 9
click at [284, 155] on div at bounding box center [283, 155] width 9 height 9
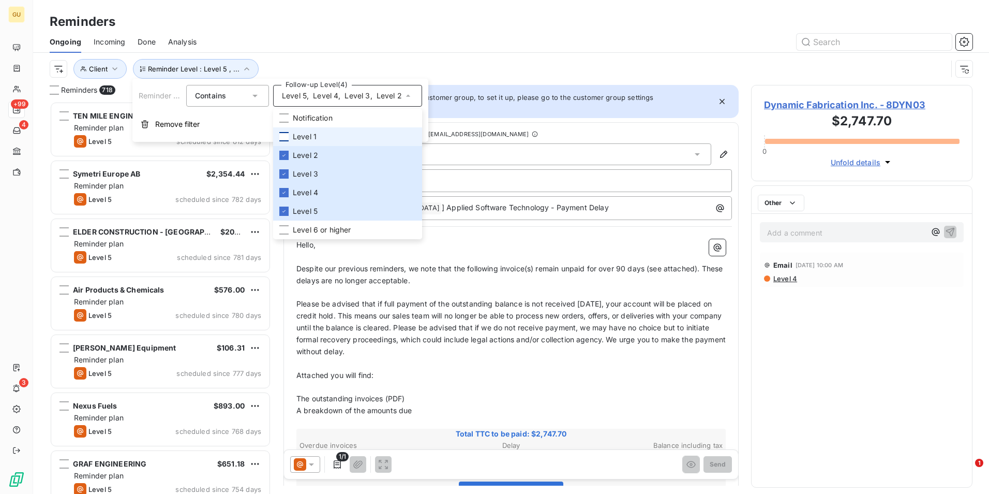
click at [280, 136] on div at bounding box center [283, 136] width 9 height 9
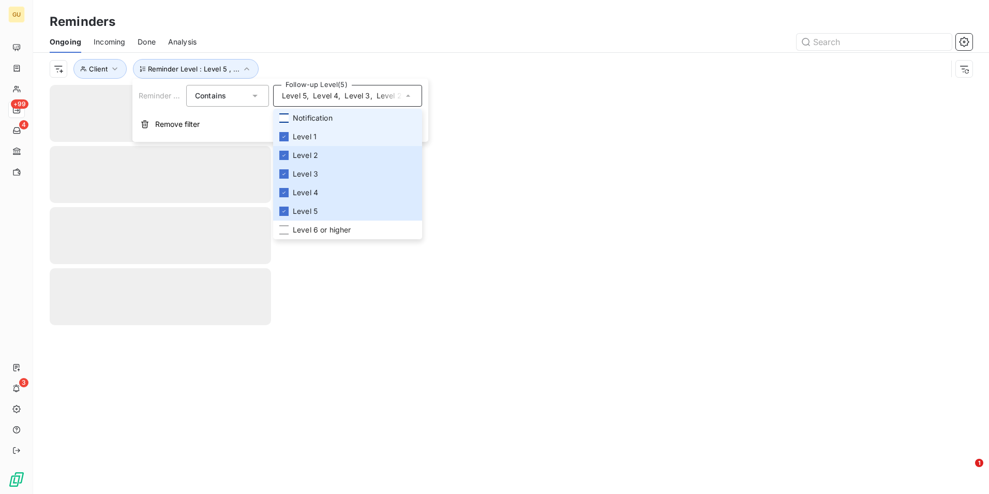
click at [280, 120] on div at bounding box center [283, 117] width 9 height 9
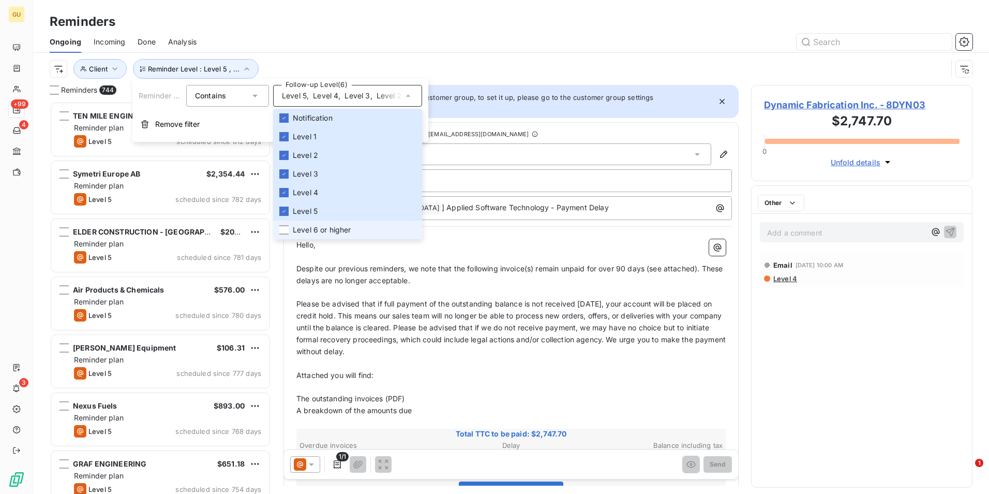
scroll to position [384, 214]
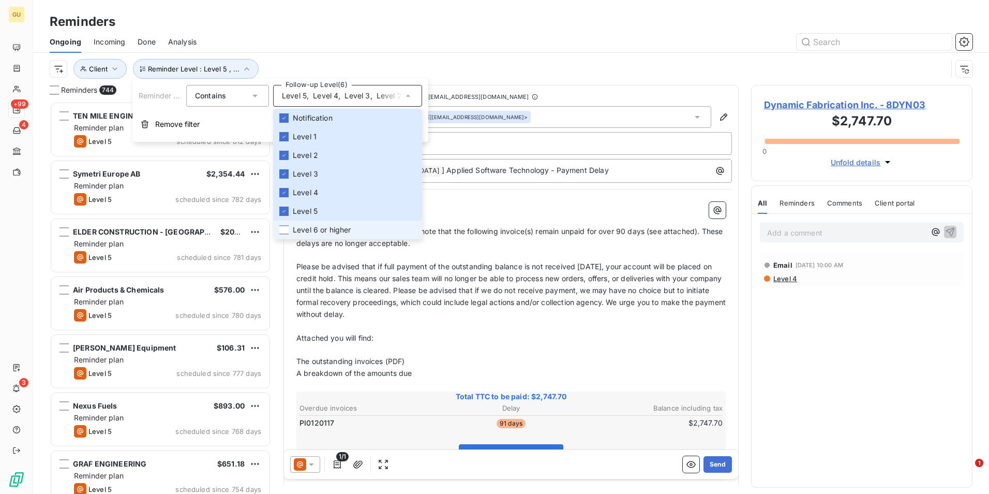
click at [289, 228] on li "Level 6 or higher" at bounding box center [347, 229] width 149 height 19
click at [822, 41] on input "text" at bounding box center [874, 42] width 155 height 17
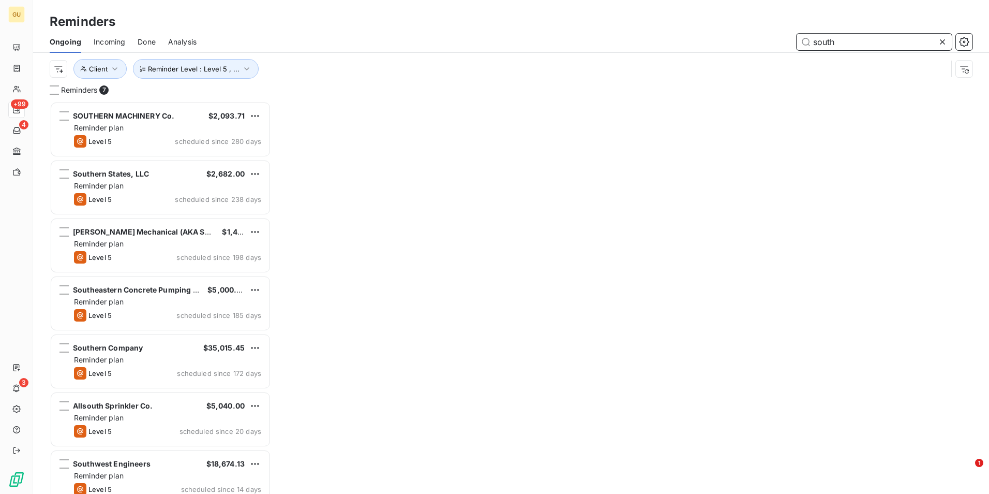
scroll to position [384, 214]
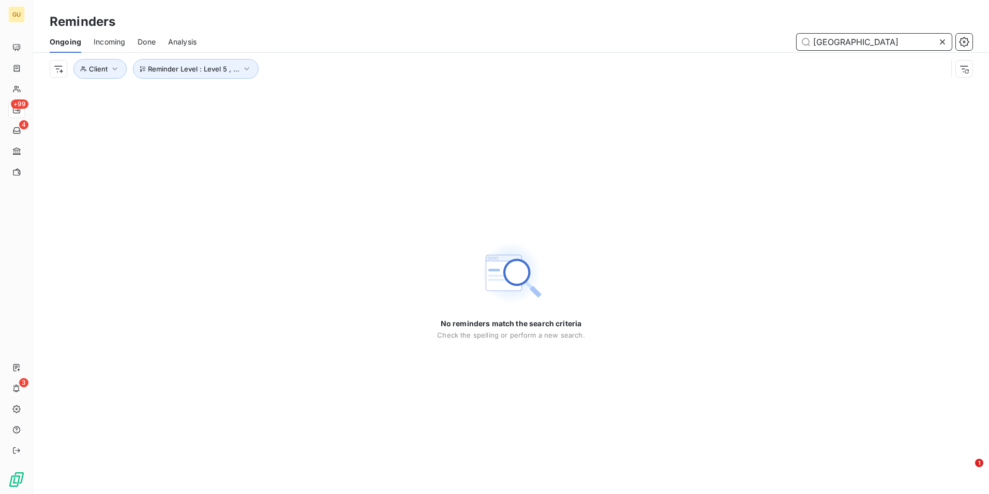
type input "[GEOGRAPHIC_DATA]"
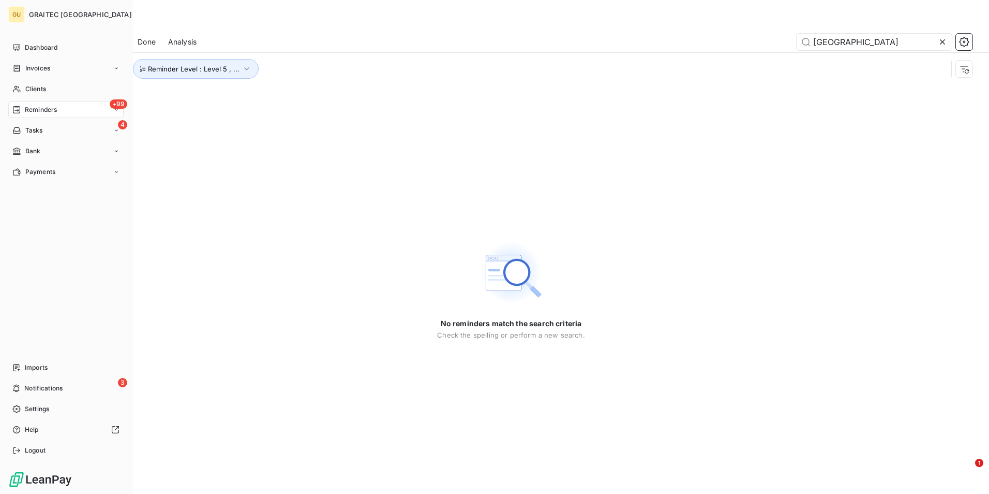
click at [51, 108] on span "Reminders" at bounding box center [41, 109] width 32 height 9
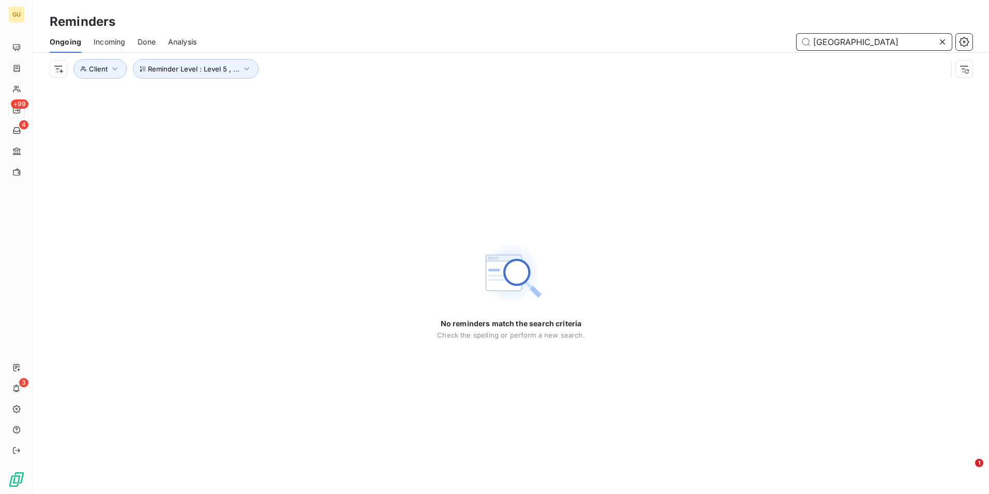
drag, startPoint x: 867, startPoint y: 39, endPoint x: 735, endPoint y: 44, distance: 132.0
click at [735, 44] on div "[GEOGRAPHIC_DATA]" at bounding box center [591, 42] width 764 height 17
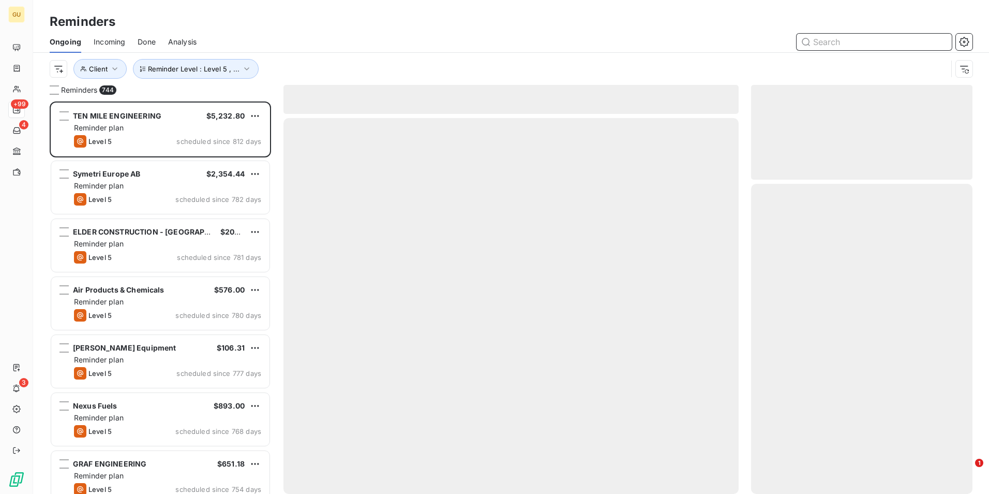
scroll to position [384, 214]
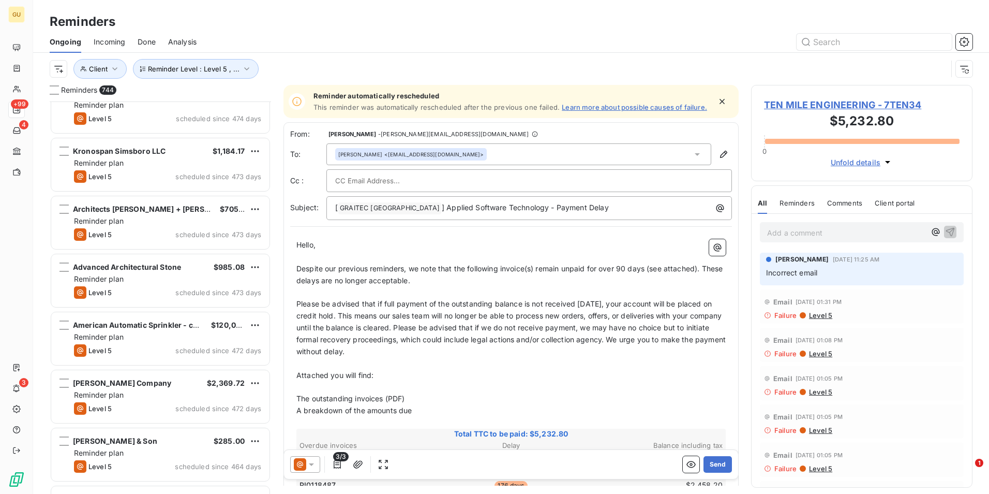
click at [219, 308] on div "OmniMax International $1,200.00 Reminder plan Level 5 scheduled since 474 days …" at bounding box center [160, 297] width 221 height 392
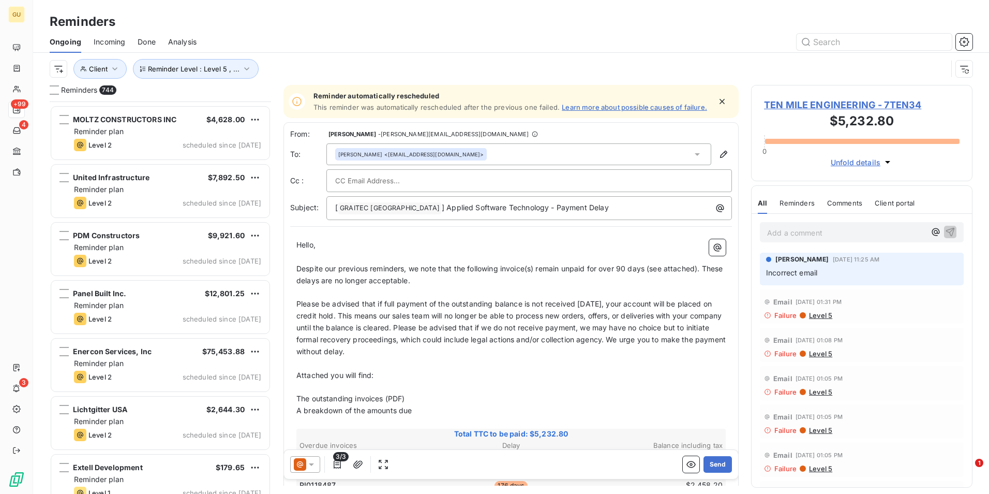
scroll to position [42413, 0]
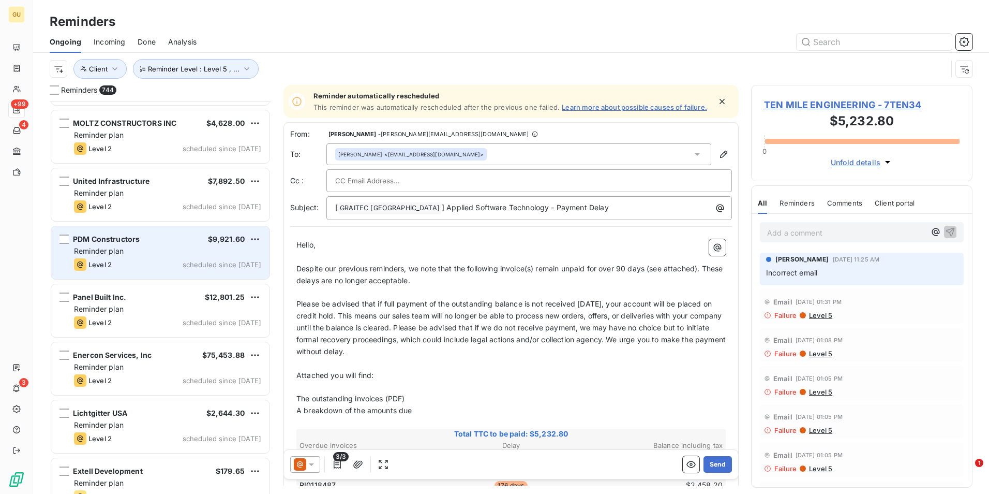
click at [177, 256] on div "PDM Constructors $9,921.60 Reminder plan Level 2 scheduled since [DATE]" at bounding box center [160, 252] width 218 height 53
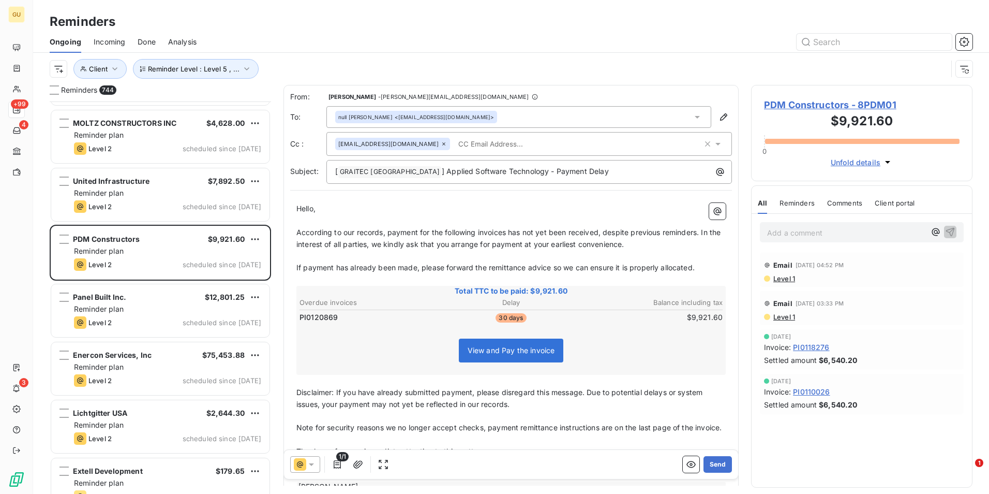
click at [508, 233] on span "According to our records, payment for the following invoices has not yet been r…" at bounding box center [509, 238] width 426 height 21
click at [600, 174] on p "[ GRAITEC [GEOGRAPHIC_DATA] ﻿ ] Applied Software Technology - Payment Delay" at bounding box center [531, 172] width 393 height 12
click at [714, 463] on button "Send" at bounding box center [718, 464] width 28 height 17
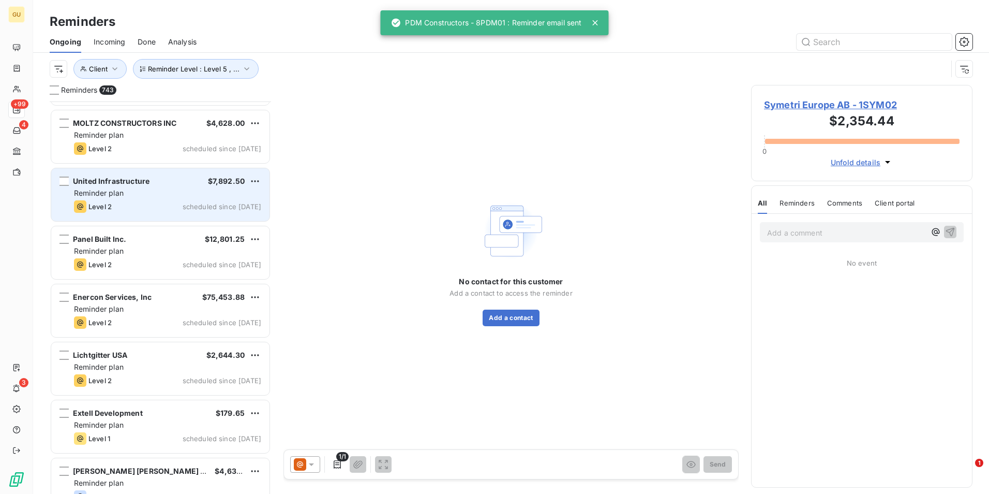
click at [187, 195] on div "Reminder plan" at bounding box center [167, 193] width 187 height 10
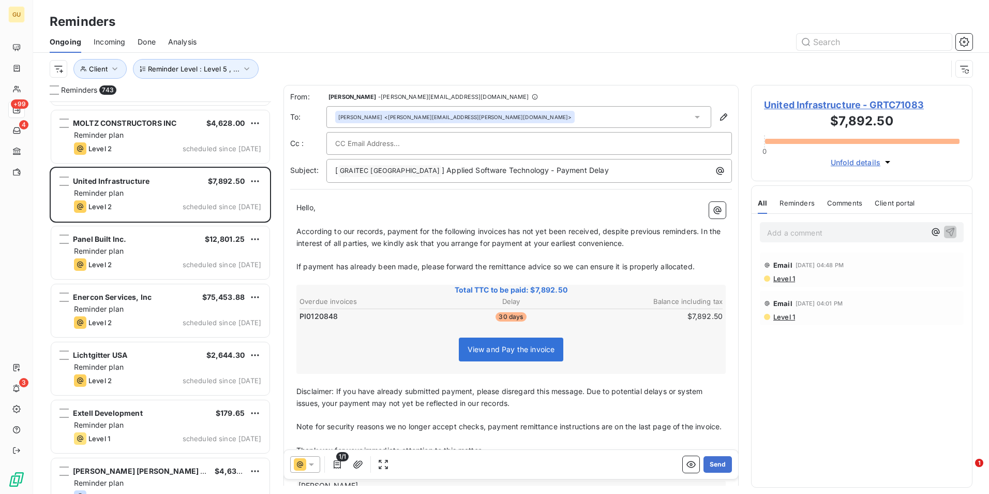
click at [507, 231] on span "According to our records, payment for the following invoices has not yet been r…" at bounding box center [509, 237] width 426 height 21
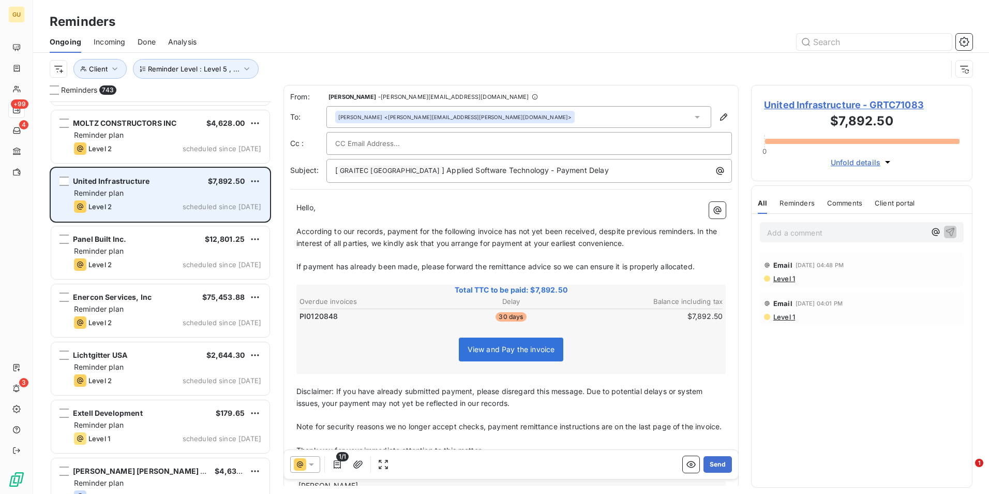
click at [189, 188] on div "Reminder plan" at bounding box center [167, 193] width 187 height 10
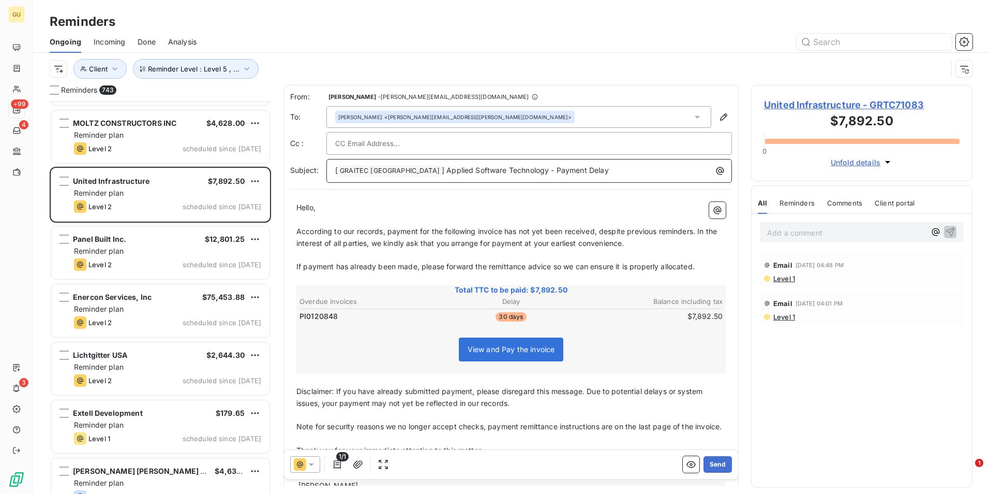
click at [587, 172] on p "[ GRAITEC [GEOGRAPHIC_DATA] ﻿ ] Applied Software Technology - Payment Delay" at bounding box center [531, 171] width 393 height 12
click at [708, 457] on button "Send" at bounding box center [718, 464] width 28 height 17
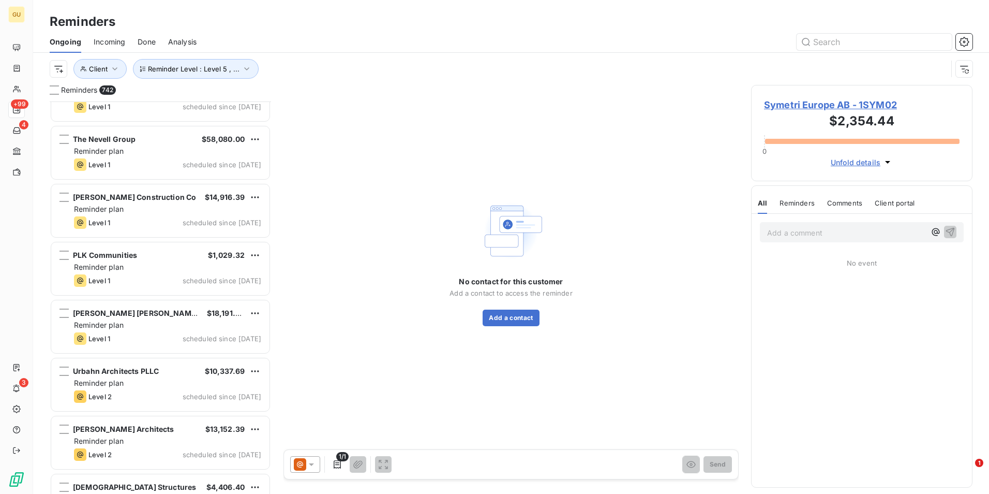
scroll to position [41430, 0]
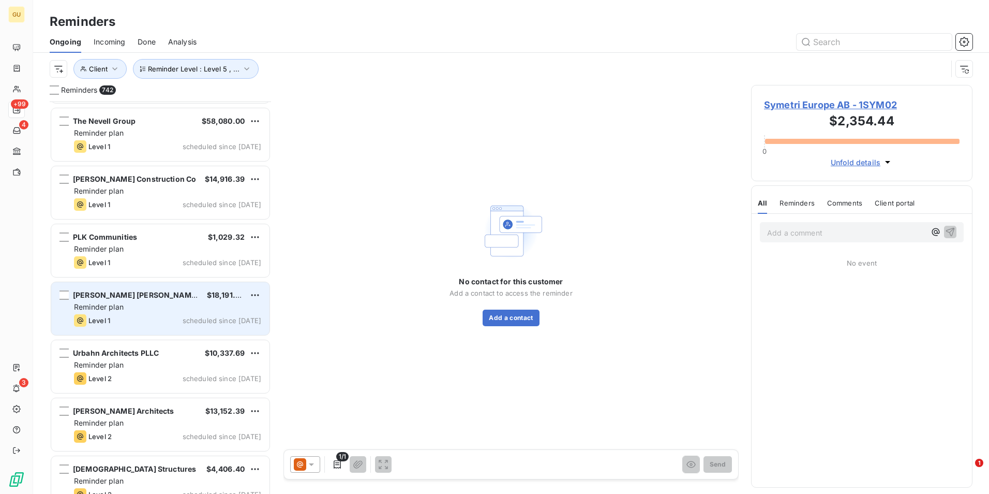
click at [169, 314] on div "Level 1 scheduled since [DATE]" at bounding box center [167, 320] width 187 height 12
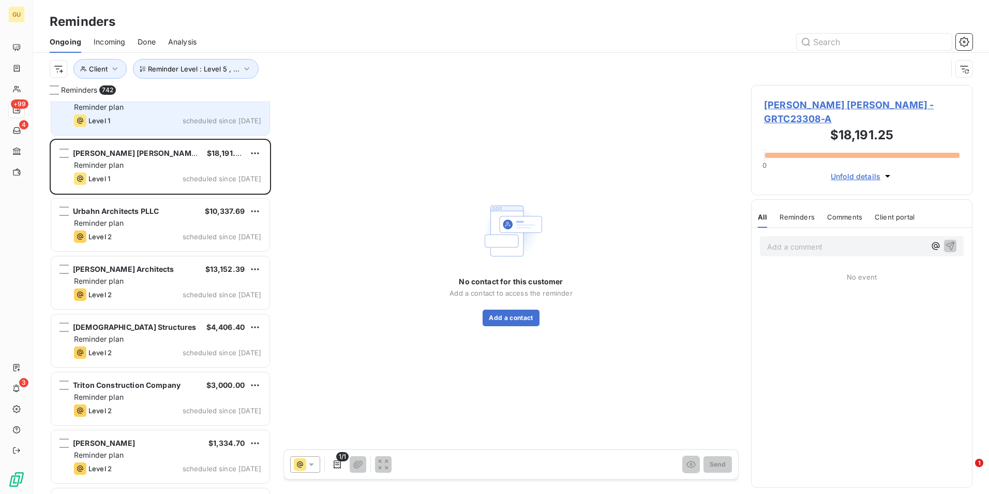
scroll to position [41481, 0]
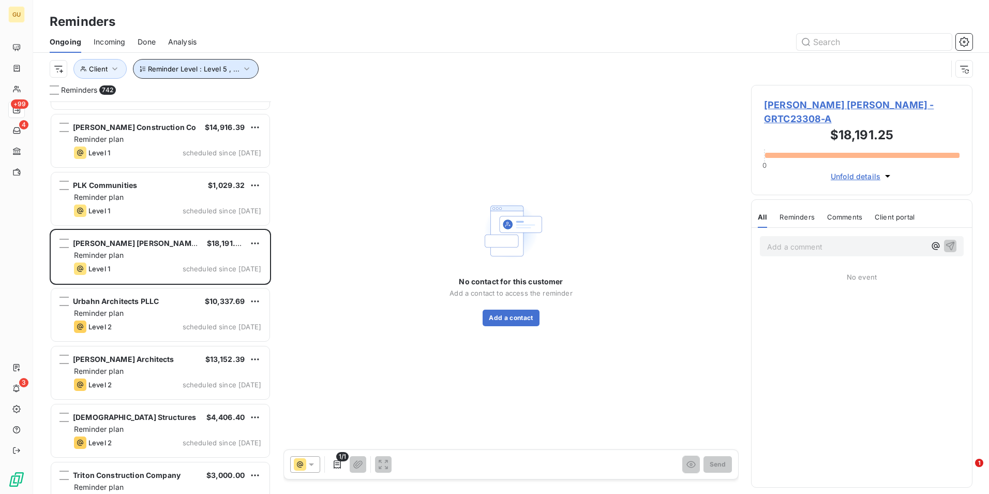
click at [242, 67] on icon "button" at bounding box center [247, 69] width 10 height 10
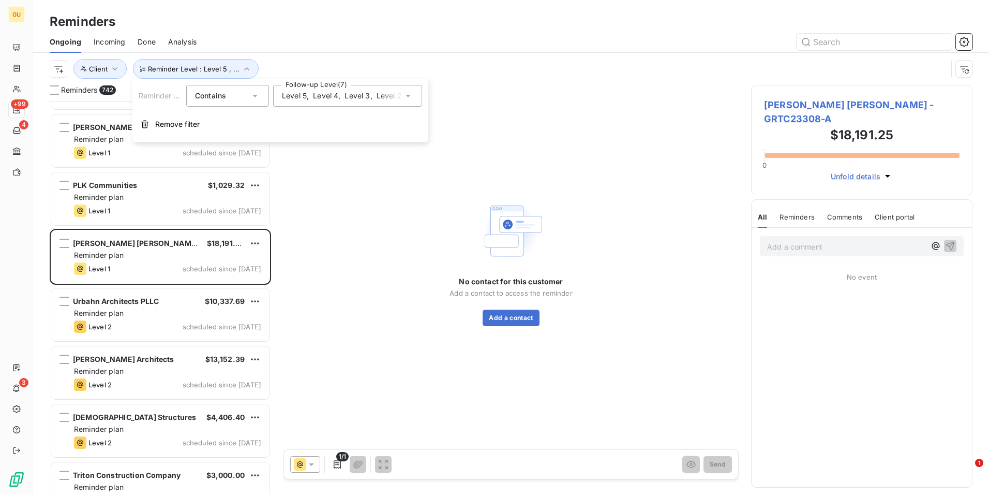
click at [410, 95] on icon at bounding box center [408, 96] width 5 height 3
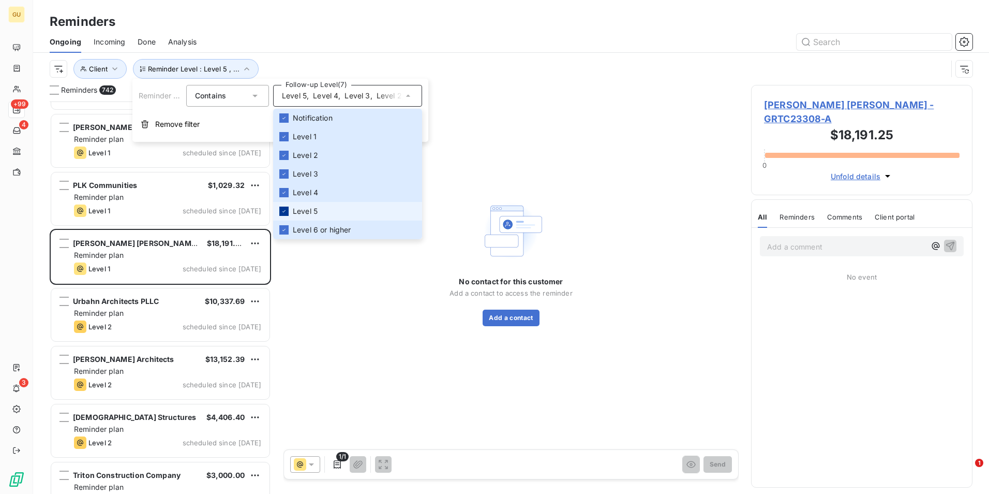
click at [288, 210] on div at bounding box center [283, 210] width 9 height 9
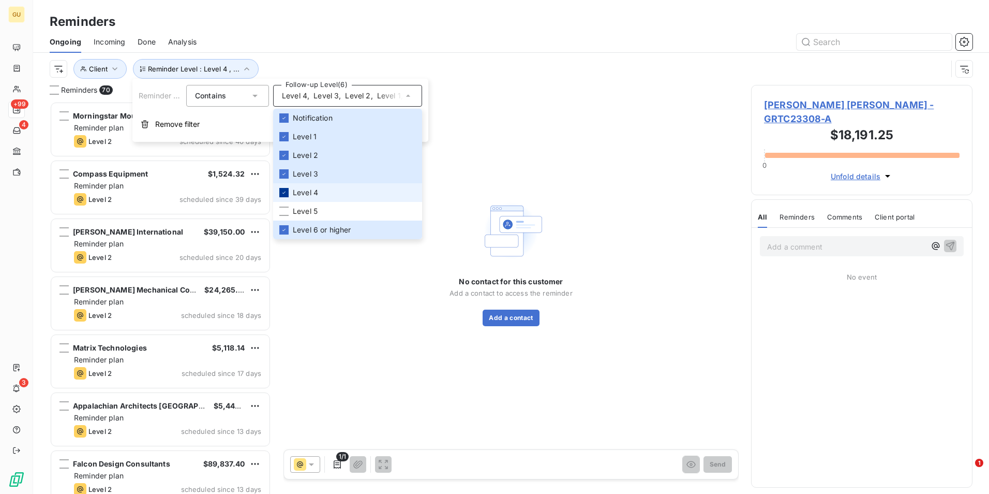
scroll to position [384, 214]
click at [287, 192] on icon at bounding box center [284, 192] width 6 height 6
click at [287, 173] on icon at bounding box center [284, 174] width 6 height 6
click at [285, 158] on icon at bounding box center [284, 155] width 6 height 6
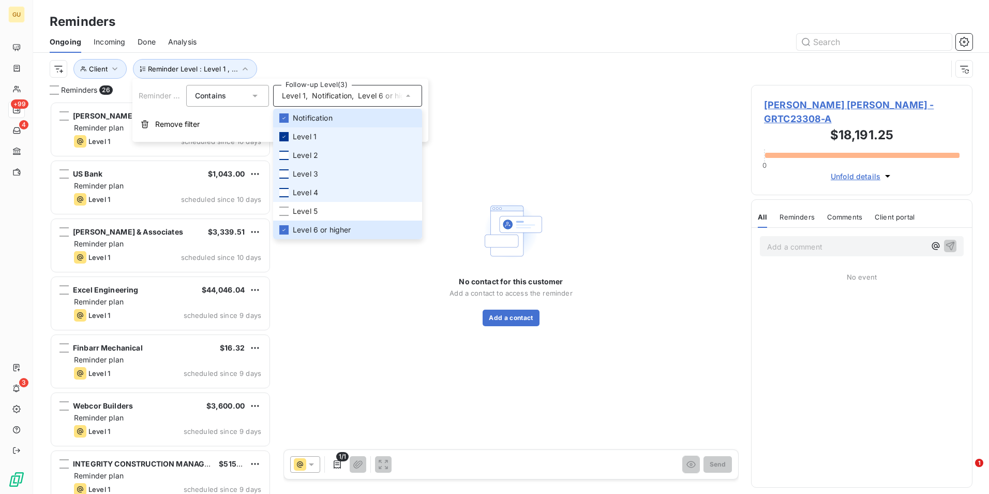
click at [281, 134] on icon at bounding box center [284, 136] width 6 height 6
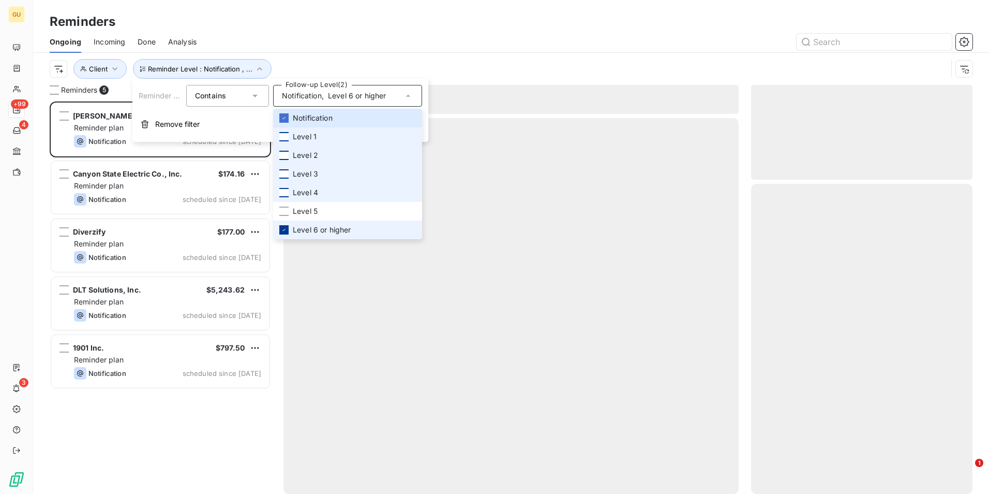
scroll to position [384, 214]
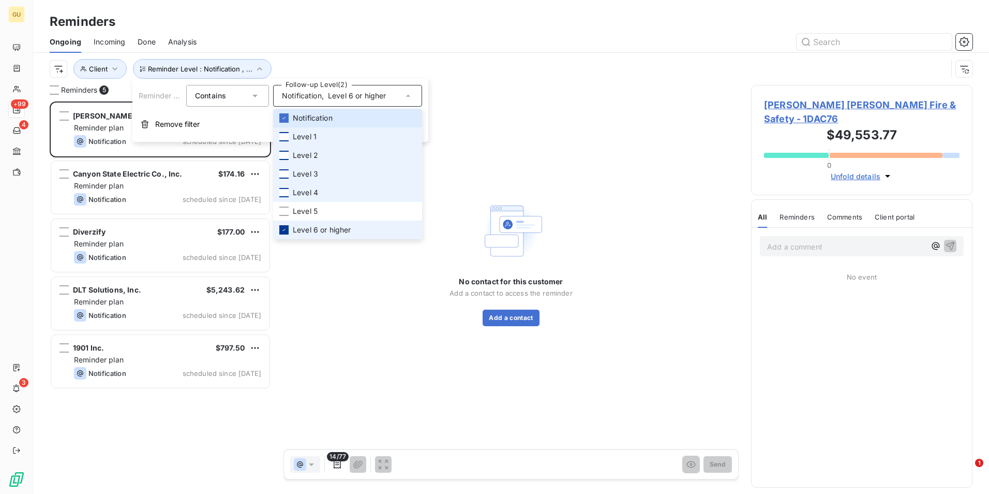
click at [285, 232] on icon at bounding box center [284, 230] width 6 height 6
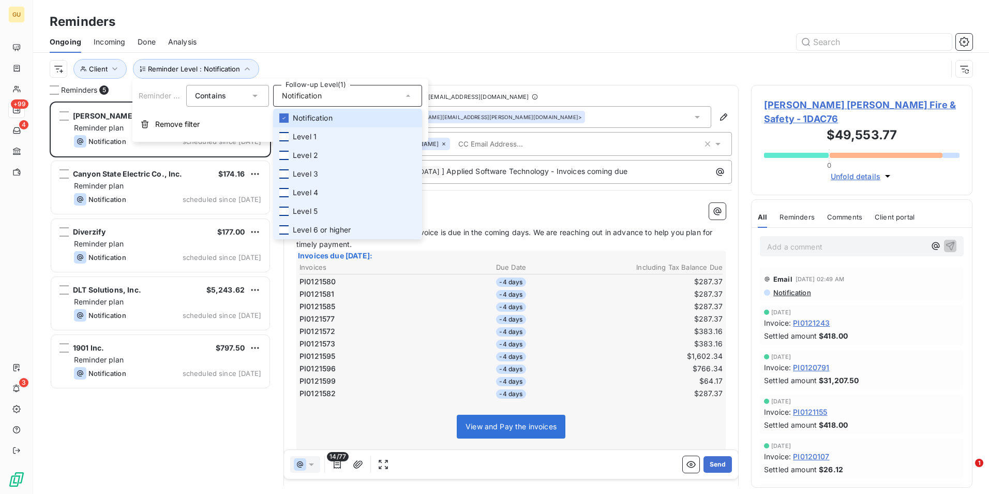
click at [286, 213] on div at bounding box center [283, 210] width 9 height 9
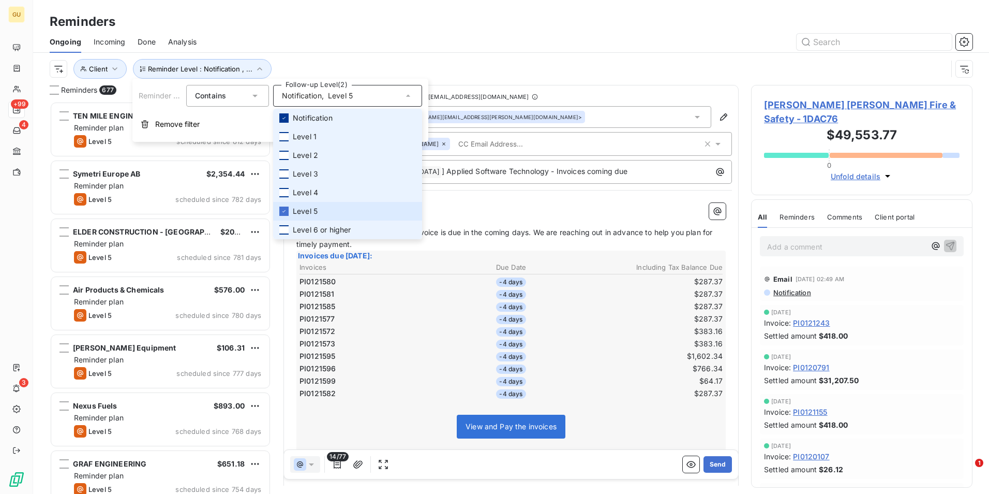
click at [284, 114] on div at bounding box center [283, 117] width 9 height 9
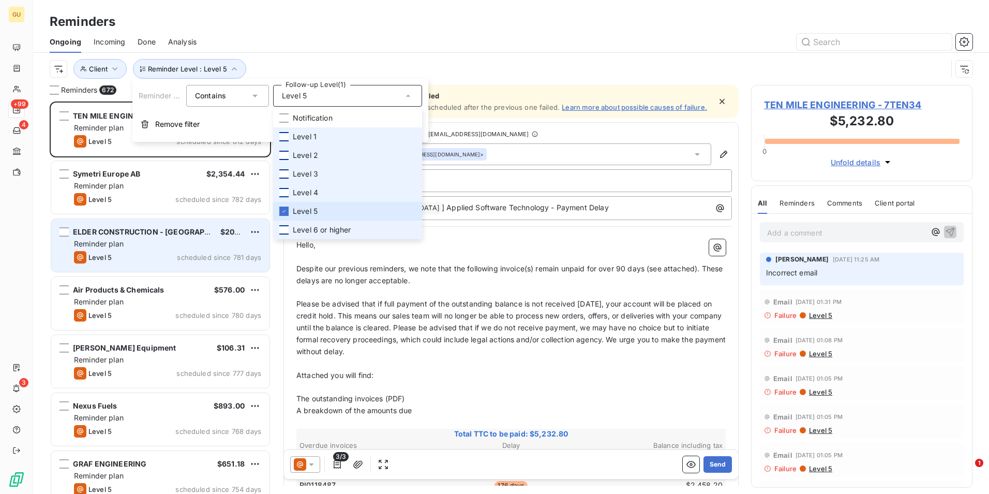
scroll to position [384, 214]
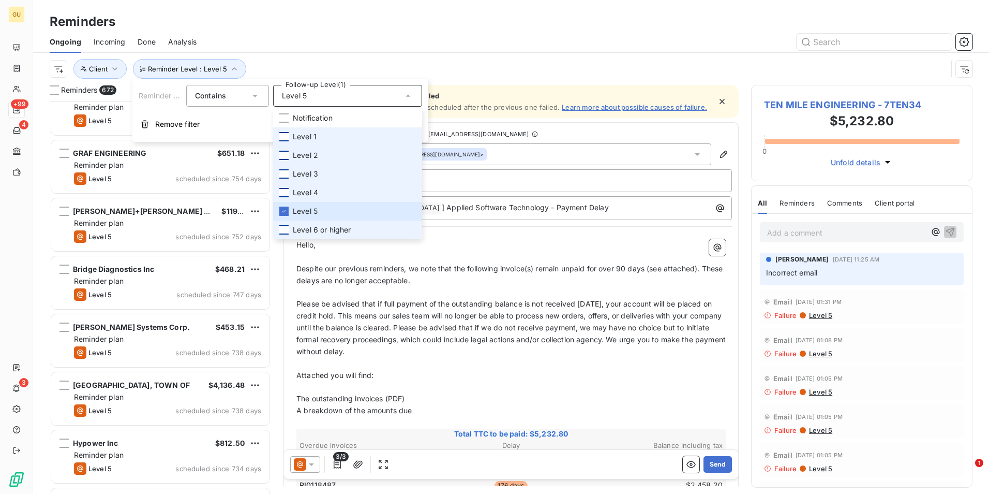
click at [99, 222] on span "Reminder plan" at bounding box center [99, 222] width 50 height 9
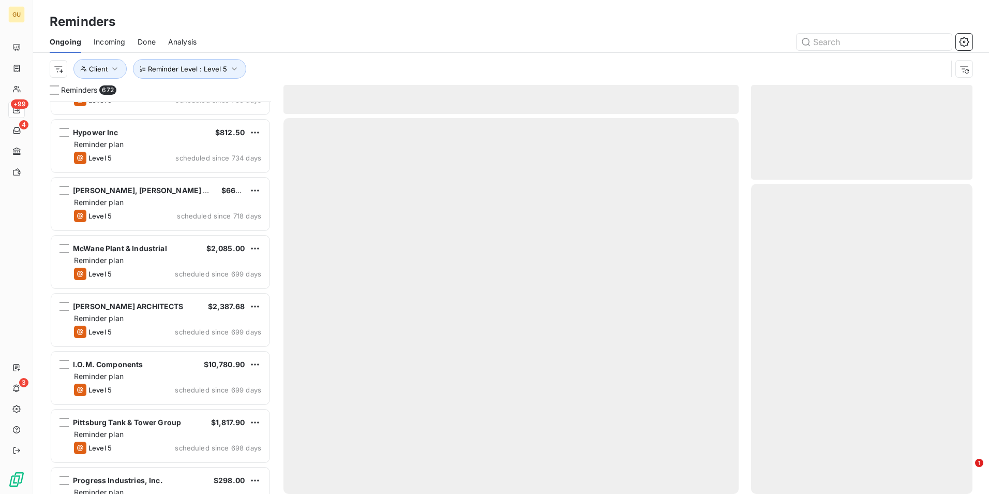
click at [99, 222] on div "[PERSON_NAME] Systems Corp. $453.15 Reminder plan Level 5 scheduled since 738 d…" at bounding box center [160, 297] width 221 height 392
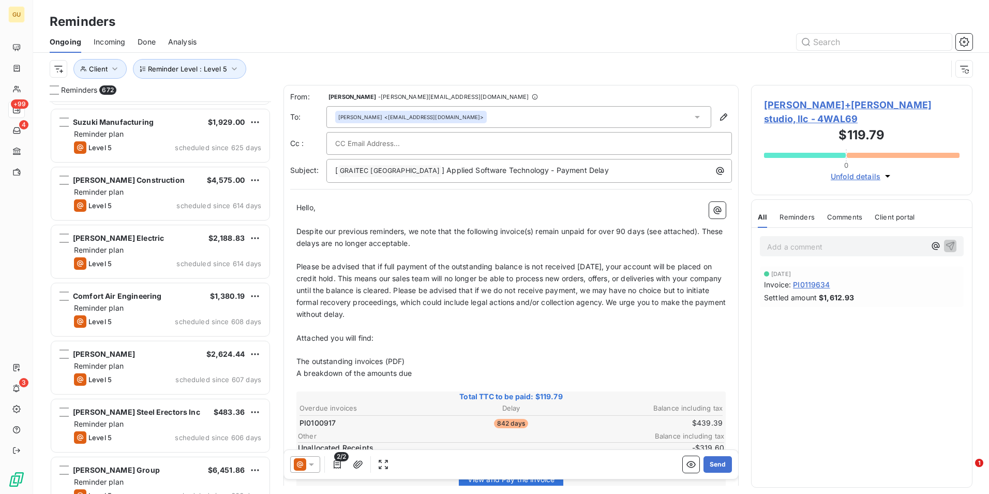
click at [99, 222] on div "[PERSON_NAME] Mechanical $38,797.88 Reminder plan Level 5 scheduled since 626 d…" at bounding box center [160, 297] width 221 height 392
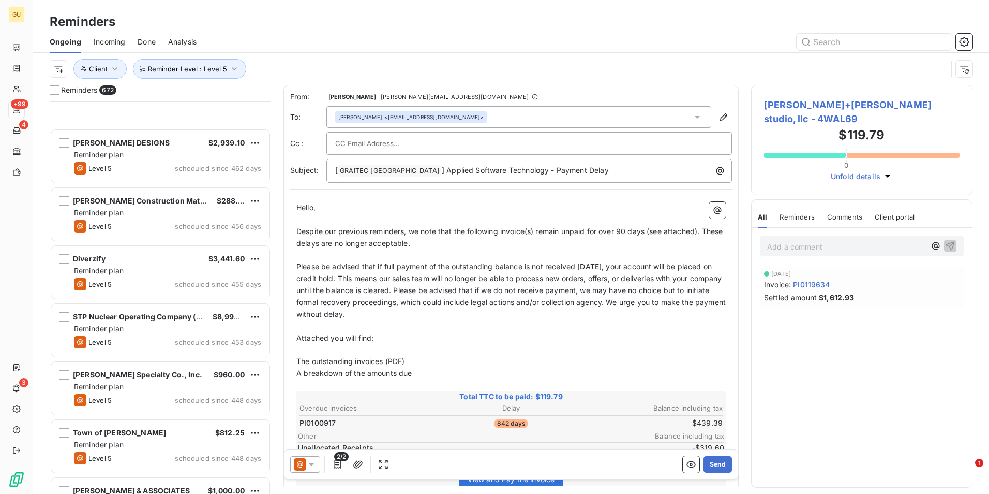
scroll to position [7503, 0]
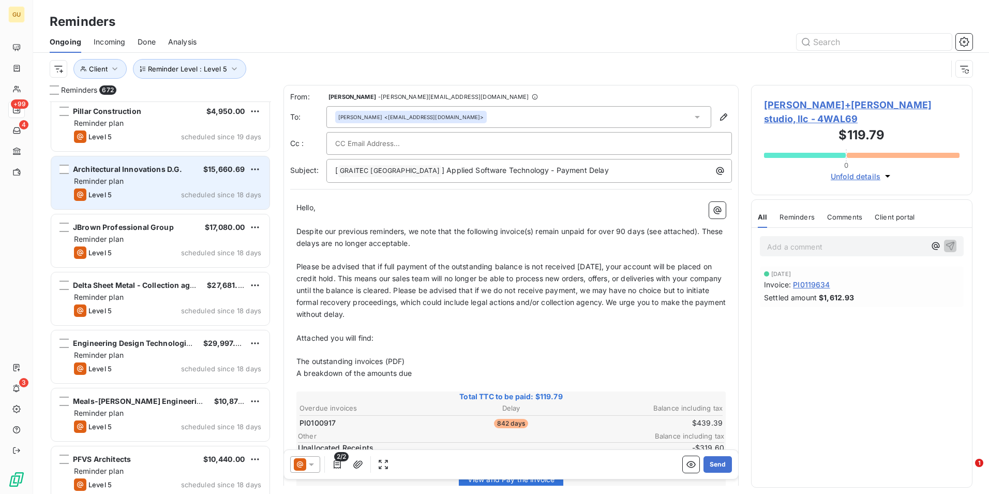
scroll to position [32080, 0]
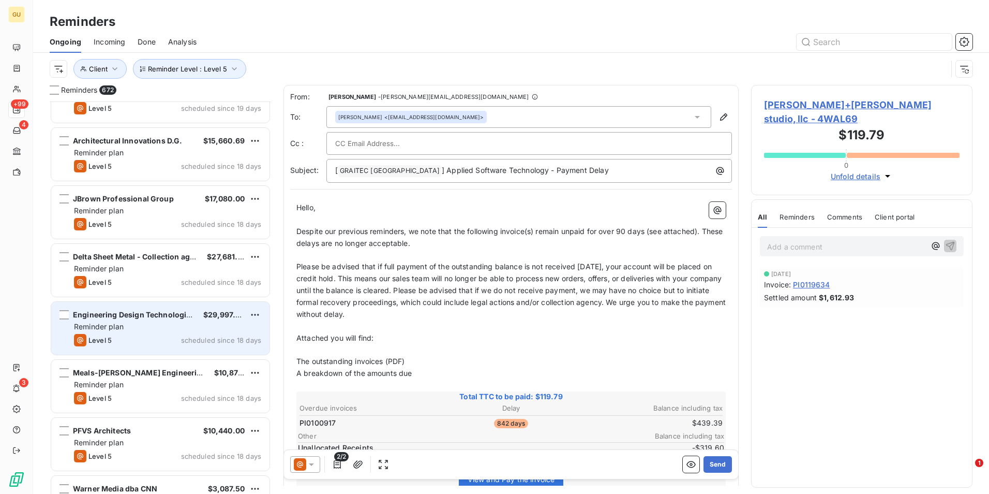
click at [175, 323] on div "Reminder plan" at bounding box center [167, 326] width 187 height 10
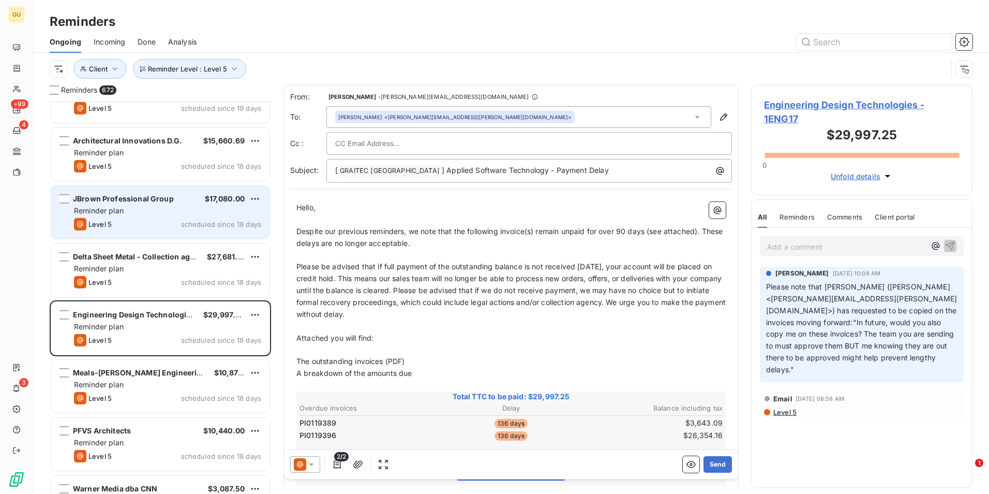
click at [186, 217] on div "JBrown Professional Group $17,080.00 Reminder plan Level 5 scheduled since 18 d…" at bounding box center [160, 212] width 218 height 53
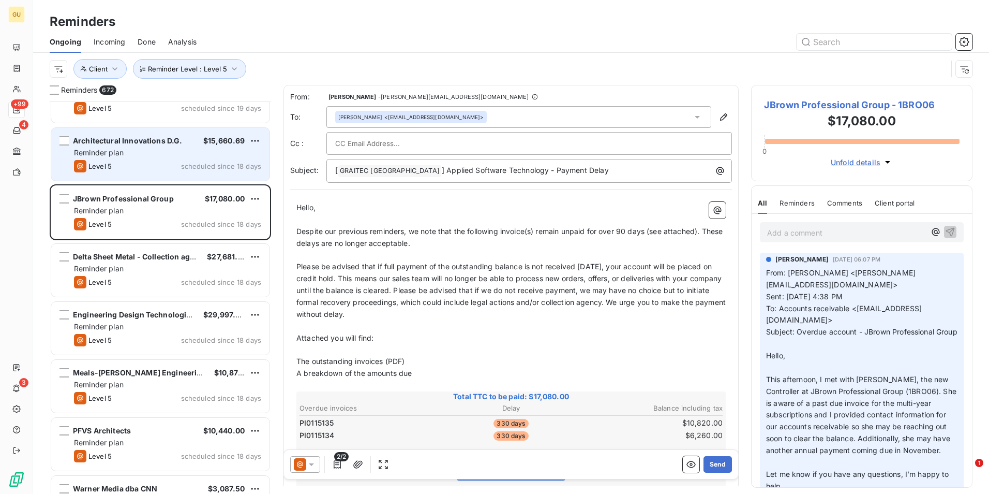
click at [144, 156] on div "Reminder plan" at bounding box center [167, 152] width 187 height 10
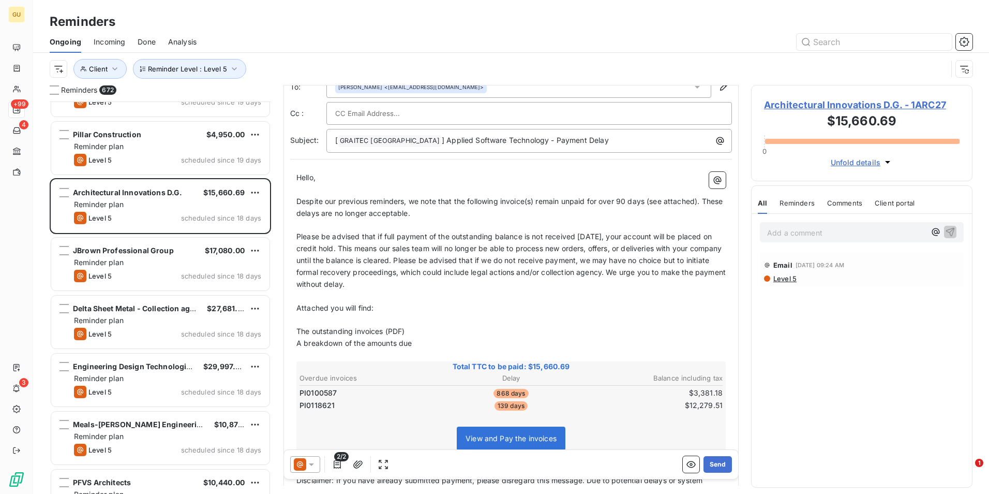
scroll to position [52, 0]
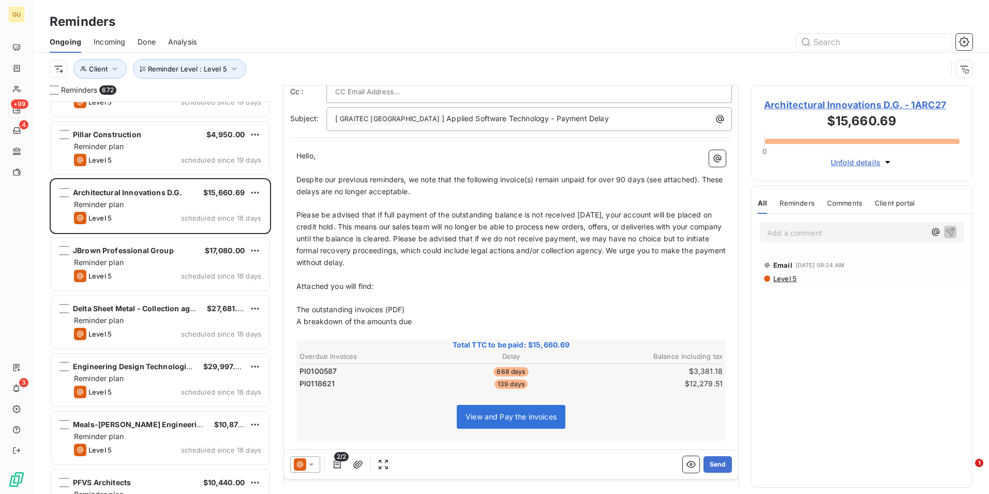
click at [314, 464] on icon at bounding box center [311, 464] width 10 height 10
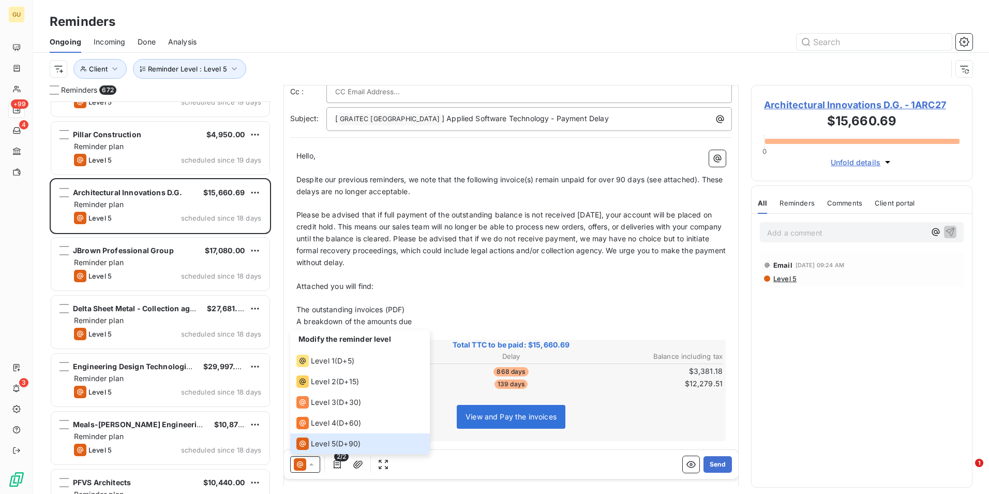
click at [445, 398] on div "View and Pay the invoices" at bounding box center [511, 418] width 426 height 44
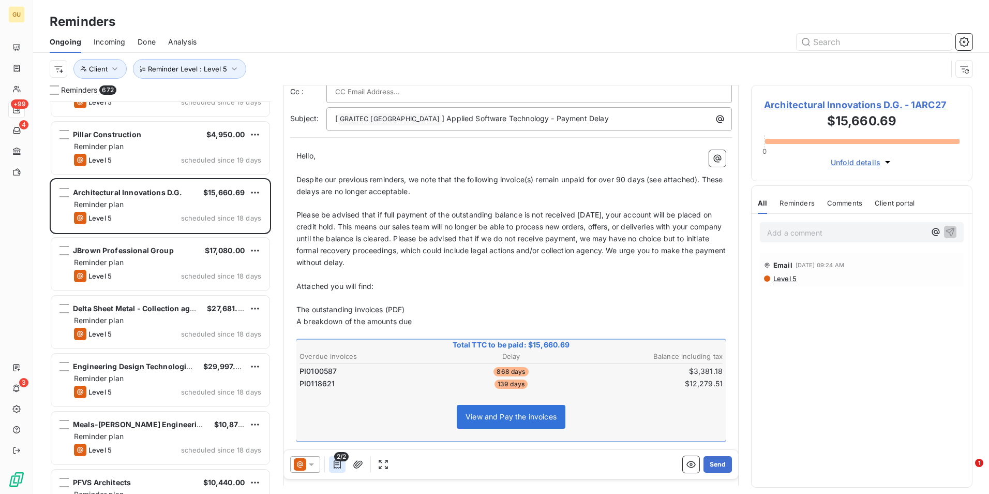
click at [334, 464] on icon "button" at bounding box center [337, 464] width 10 height 10
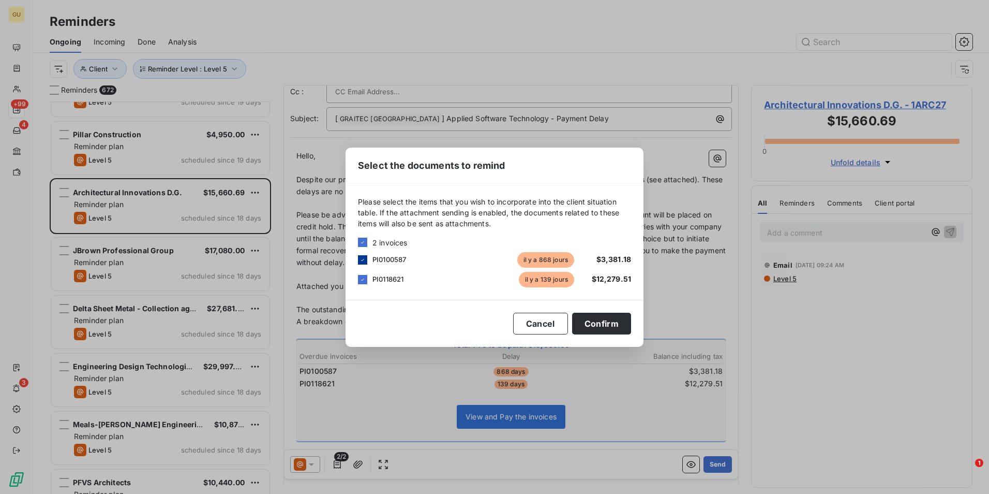
click at [362, 260] on icon at bounding box center [363, 260] width 6 height 6
click at [595, 323] on button "Confirm" at bounding box center [601, 324] width 59 height 22
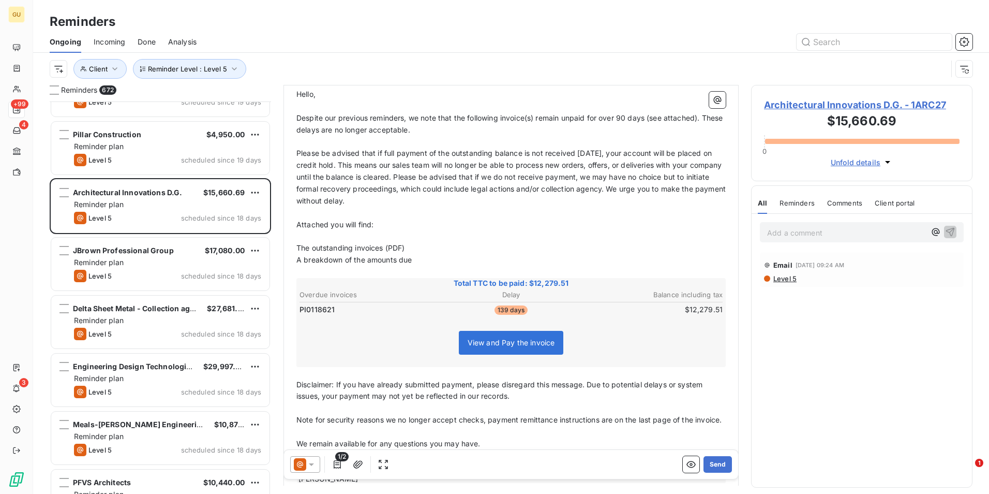
scroll to position [0, 0]
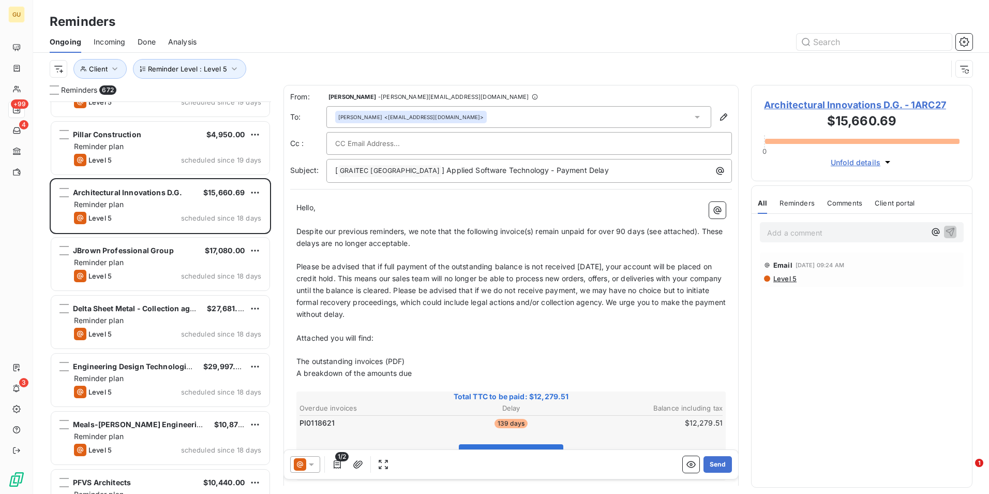
click at [536, 230] on span "Despite our previous reminders, we note that the following invoice(s) remain un…" at bounding box center [510, 237] width 428 height 21
click at [537, 231] on span "Despite our previous reminders, we note that the following invoice(s) remain un…" at bounding box center [510, 237] width 428 height 21
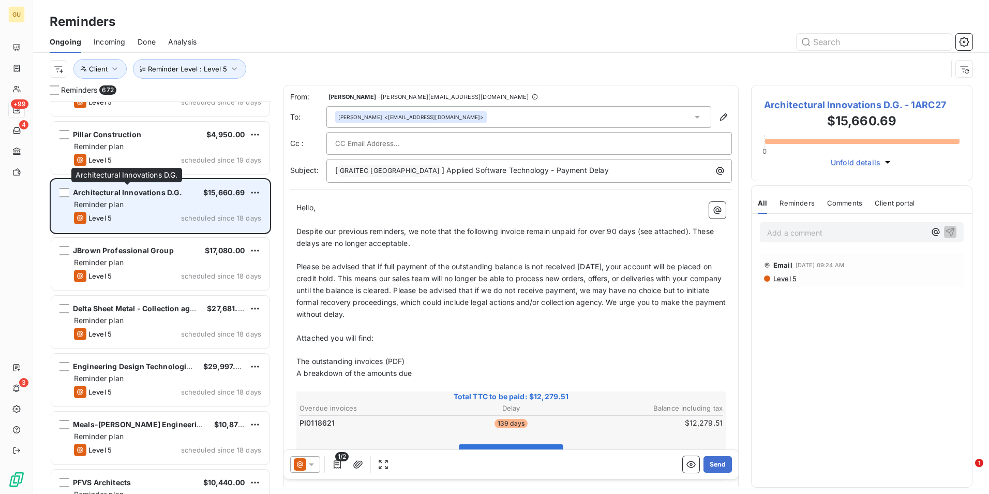
click at [172, 196] on span "Architectural Innovations D.G." at bounding box center [128, 192] width 110 height 9
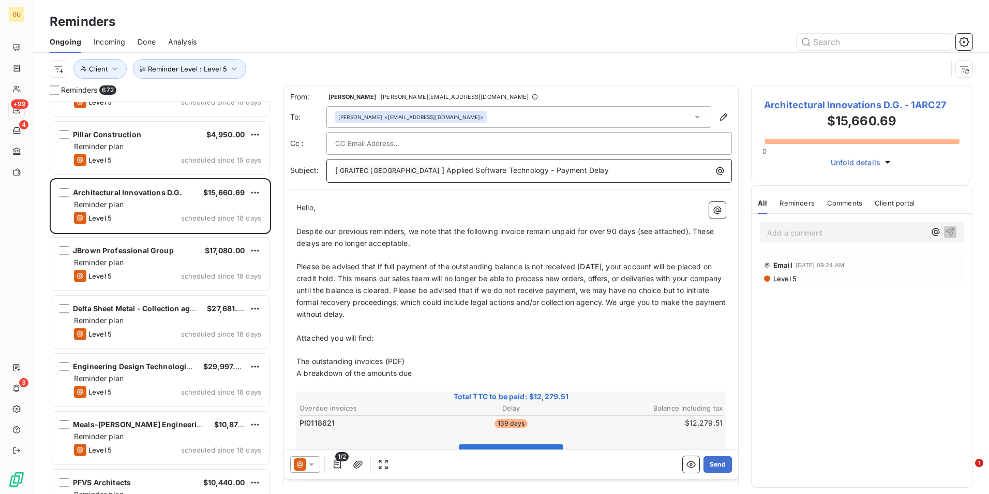
click at [573, 176] on p "[ GRAITEC [GEOGRAPHIC_DATA] ﻿ ] Applied Software Technology - Payment Delay" at bounding box center [531, 171] width 393 height 12
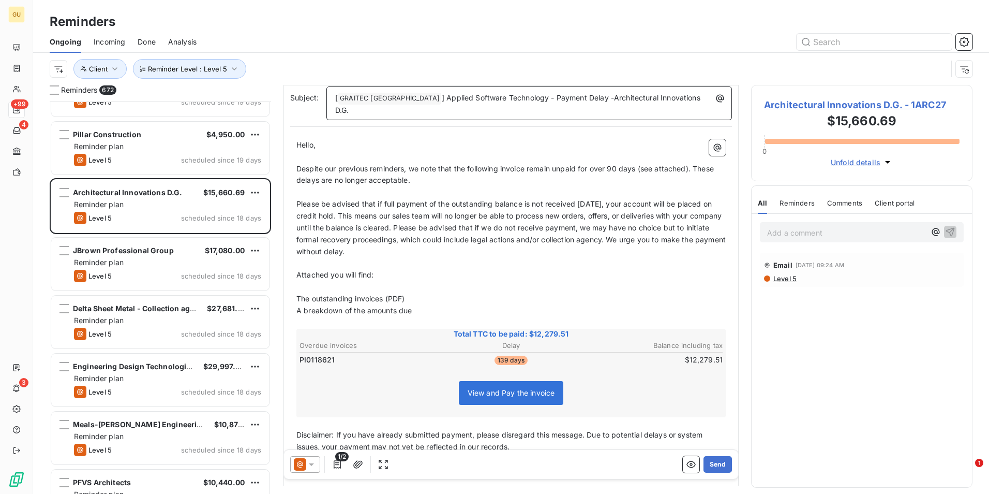
scroll to position [105, 0]
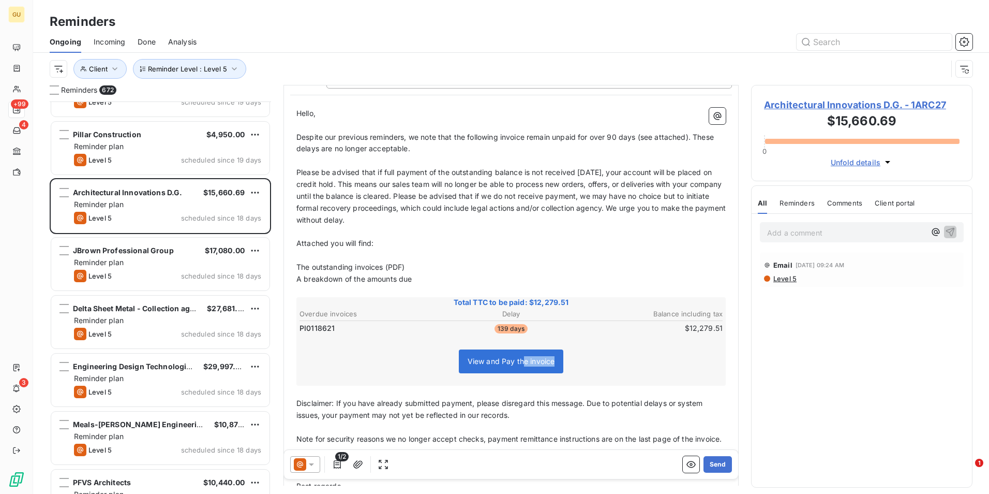
drag, startPoint x: 522, startPoint y: 352, endPoint x: 713, endPoint y: 444, distance: 212.4
click at [713, 444] on div "Hello, ﻿ Despite our previous reminders, we note that the following invoice rem…" at bounding box center [510, 305] width 429 height 395
click at [711, 462] on button "Send" at bounding box center [718, 464] width 28 height 17
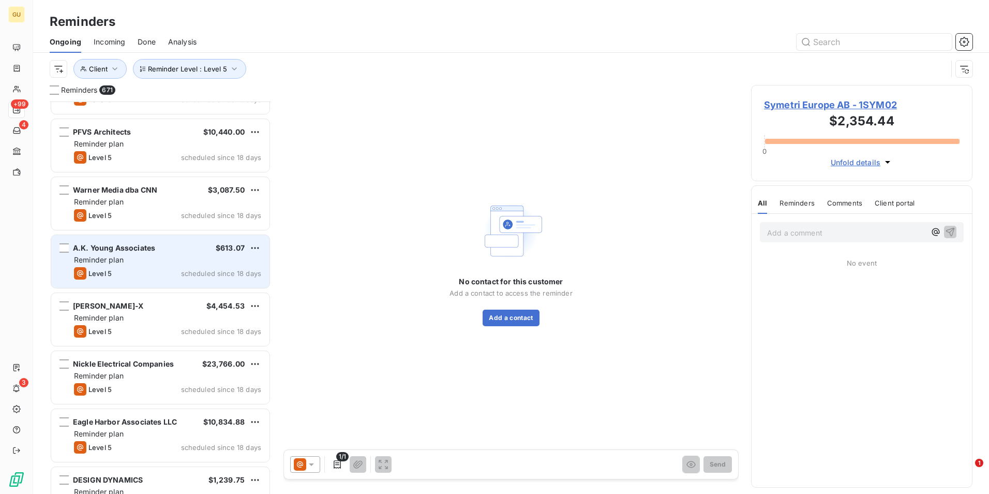
scroll to position [32339, 0]
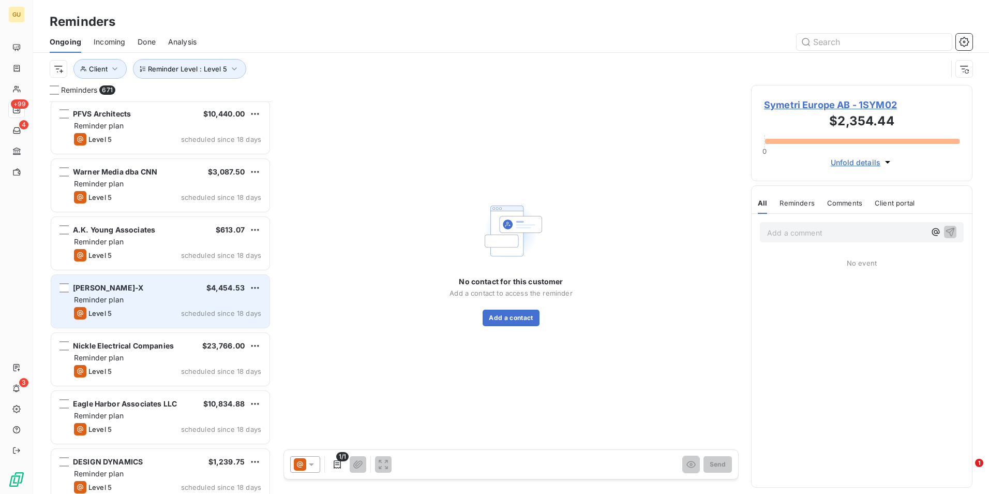
click at [167, 304] on div "Reminder plan" at bounding box center [167, 299] width 187 height 10
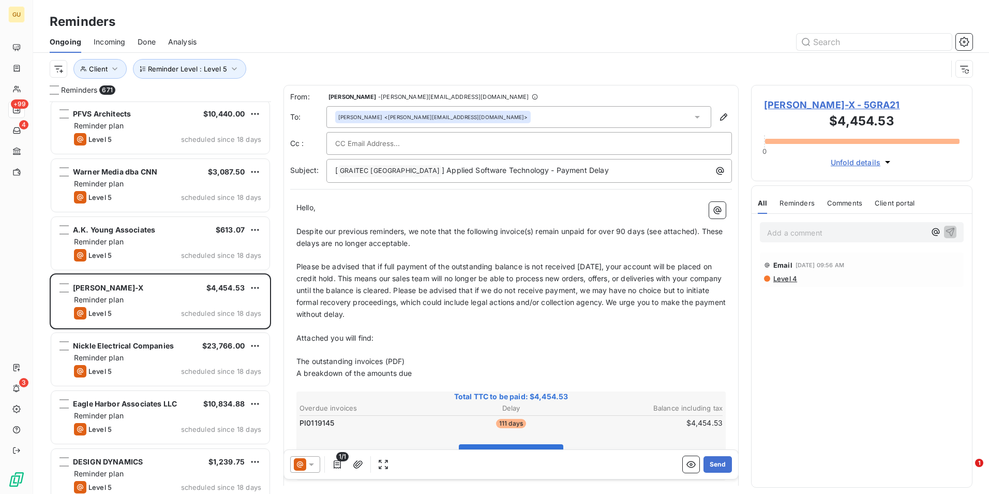
click at [314, 464] on icon at bounding box center [311, 464] width 10 height 10
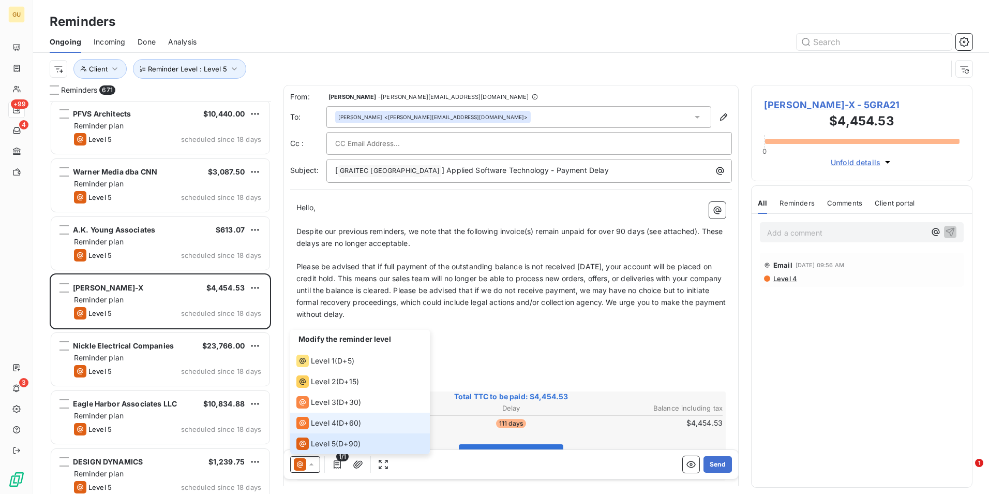
click at [325, 425] on span "Level 4" at bounding box center [323, 423] width 25 height 10
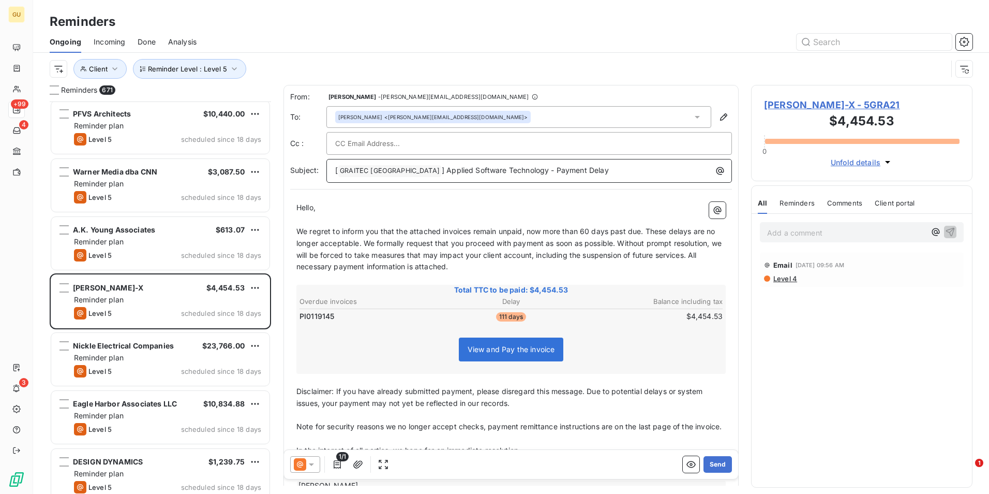
click at [574, 175] on p "[ GRAITEC [GEOGRAPHIC_DATA] ﻿ ] Applied Software Technology - Payment Delay" at bounding box center [531, 171] width 393 height 12
click at [469, 230] on span "We regret to inform you that the attached invoices remain unpaid, now more than…" at bounding box center [509, 249] width 427 height 44
click at [472, 232] on span "We regret to inform you that the attached invoices remain unpaid, now more than…" at bounding box center [509, 249] width 427 height 44
click at [704, 459] on button "Send" at bounding box center [718, 464] width 28 height 17
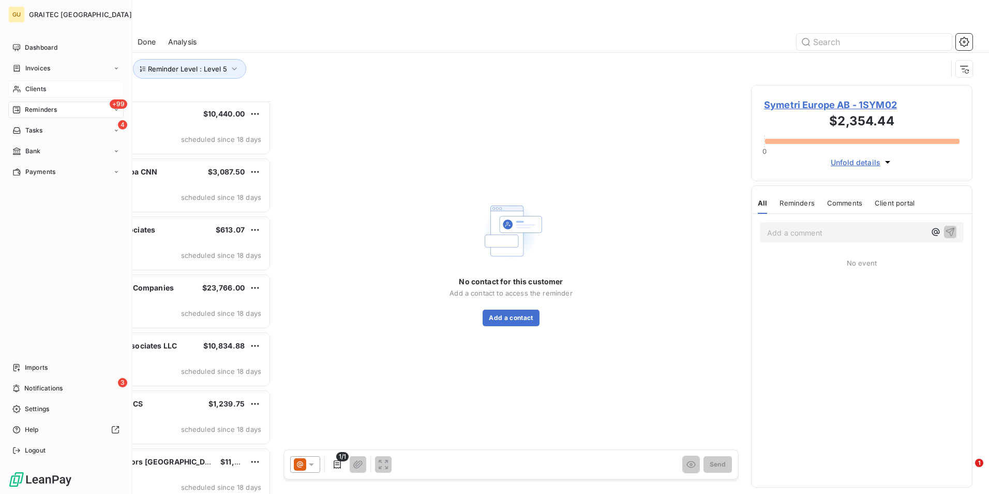
click at [38, 88] on span "Clients" at bounding box center [35, 88] width 21 height 9
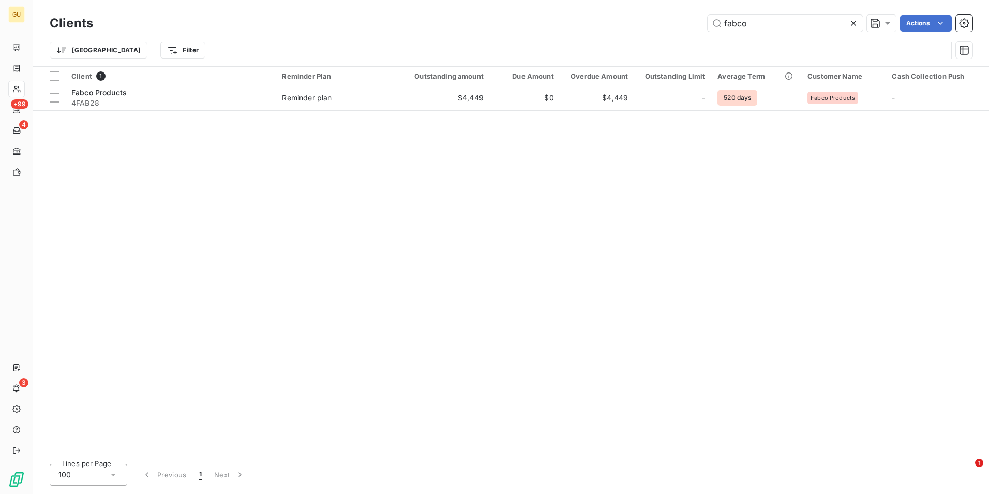
drag, startPoint x: 753, startPoint y: 20, endPoint x: 678, endPoint y: 21, distance: 75.0
click at [678, 21] on div "fabco Actions" at bounding box center [539, 23] width 867 height 17
drag, startPoint x: 751, startPoint y: 25, endPoint x: 694, endPoint y: 23, distance: 56.4
click at [694, 23] on div "fabco Actions" at bounding box center [539, 23] width 867 height 17
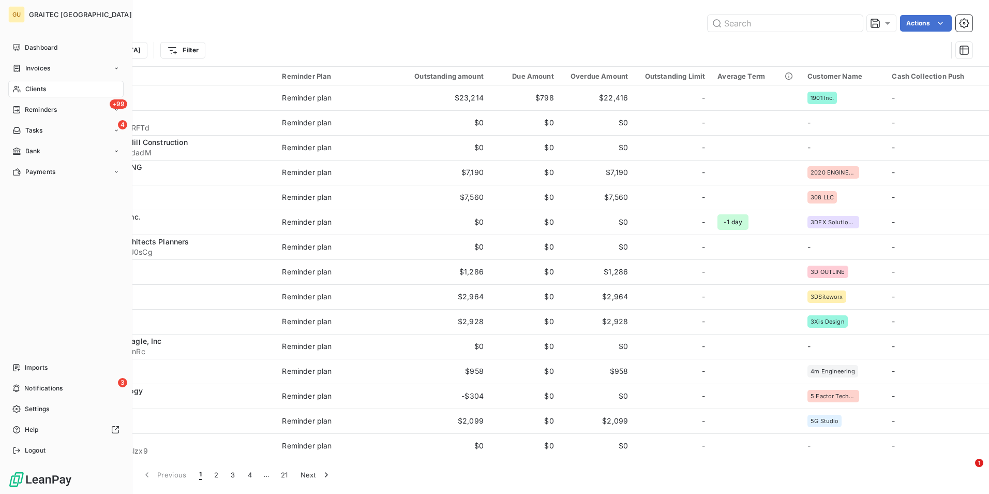
click at [39, 88] on span "Clients" at bounding box center [35, 88] width 21 height 9
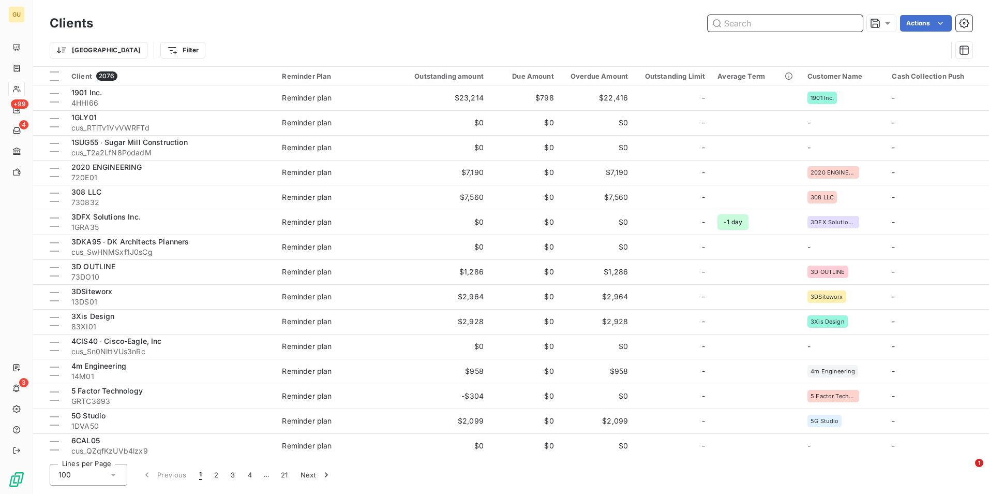
click at [802, 27] on input "text" at bounding box center [785, 23] width 155 height 17
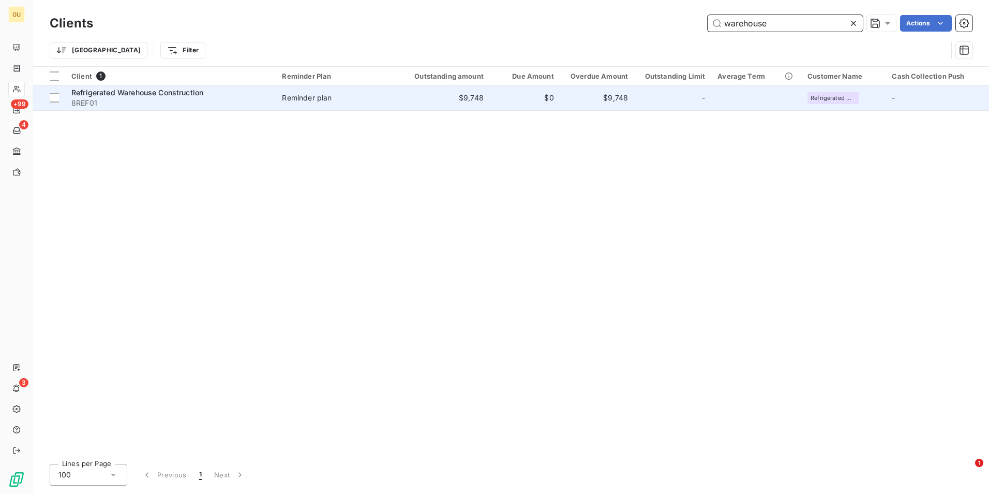
type input "warehouse"
click at [188, 88] on span "Refrigerated Warehouse Construction" at bounding box center [137, 92] width 132 height 9
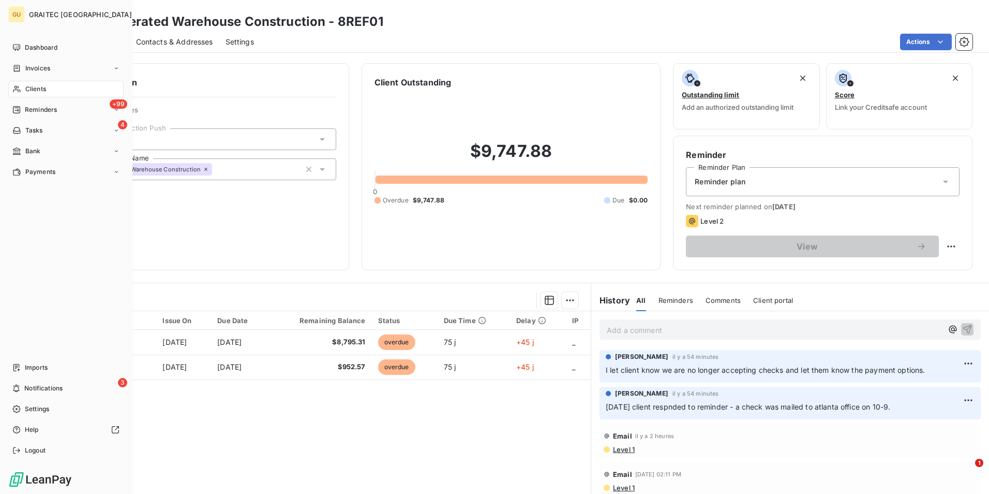
click at [43, 88] on span "Clients" at bounding box center [35, 88] width 21 height 9
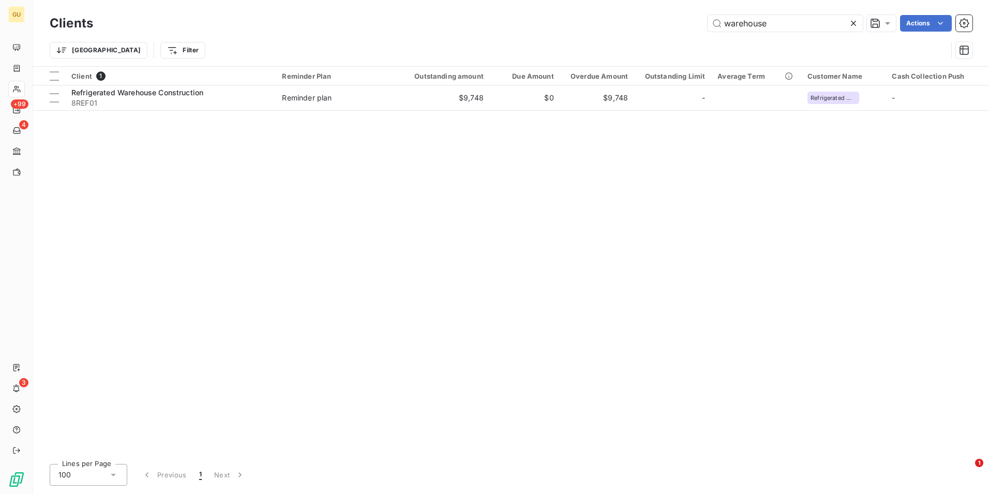
drag, startPoint x: 777, startPoint y: 23, endPoint x: 667, endPoint y: 27, distance: 109.2
click at [667, 27] on div "warehouse Actions" at bounding box center [539, 23] width 867 height 17
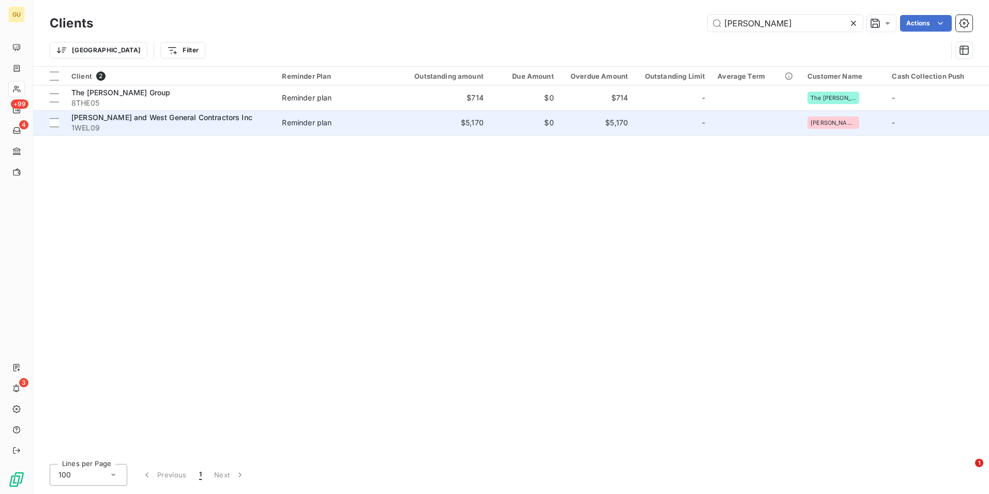
type input "wells"
click at [181, 119] on span "[PERSON_NAME] and West General Contractors Inc" at bounding box center [161, 117] width 181 height 9
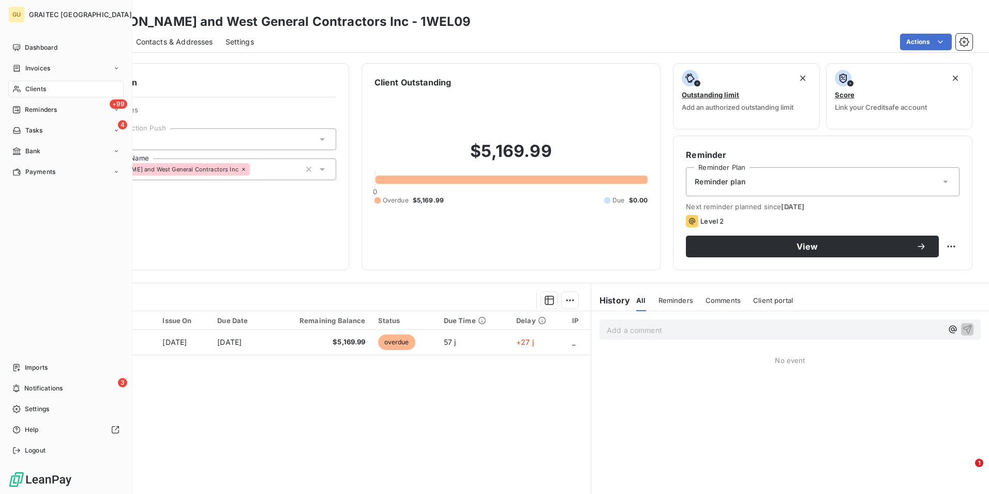
click at [46, 88] on span "Clients" at bounding box center [35, 88] width 21 height 9
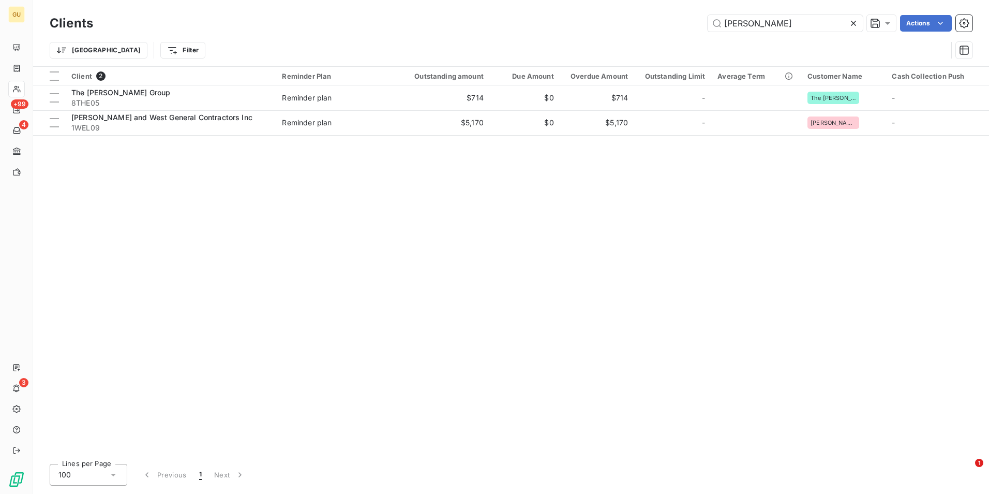
drag, startPoint x: 751, startPoint y: 26, endPoint x: 700, endPoint y: 25, distance: 50.7
click at [700, 25] on div "wells Actions" at bounding box center [539, 23] width 867 height 17
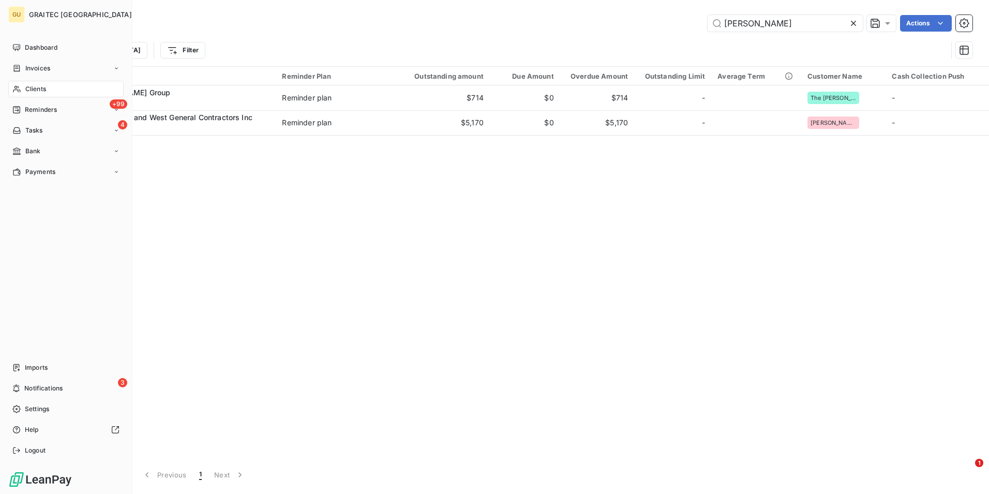
click at [53, 86] on div "Clients" at bounding box center [65, 89] width 115 height 17
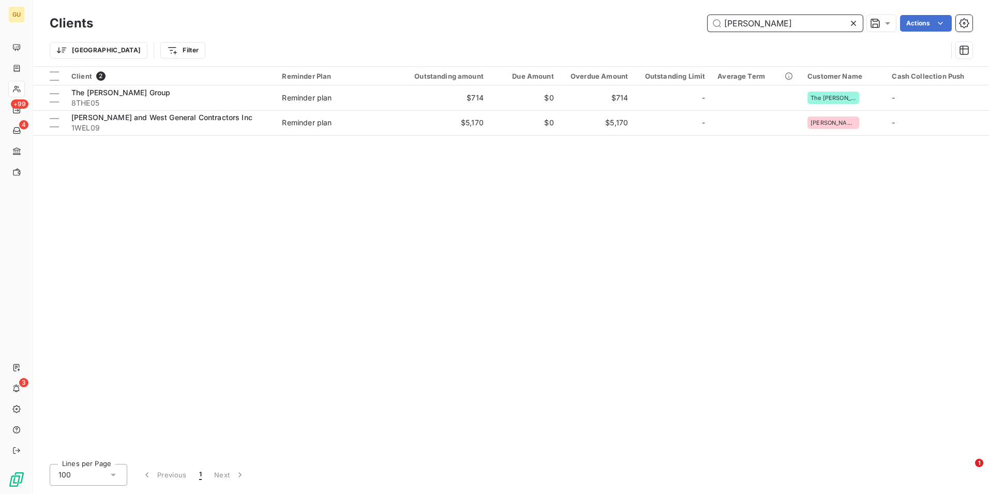
drag, startPoint x: 750, startPoint y: 21, endPoint x: 699, endPoint y: 18, distance: 50.8
click at [699, 18] on div "wells Actions" at bounding box center [539, 23] width 867 height 17
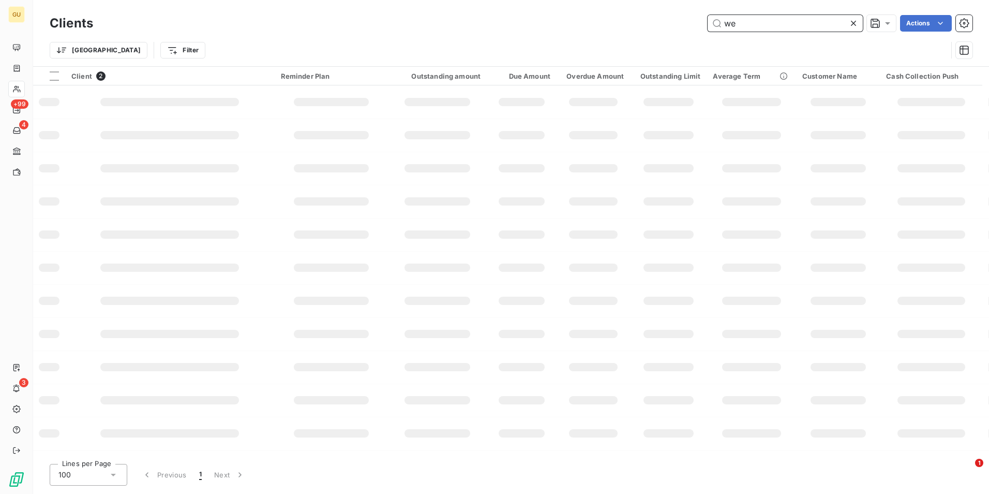
type input "w"
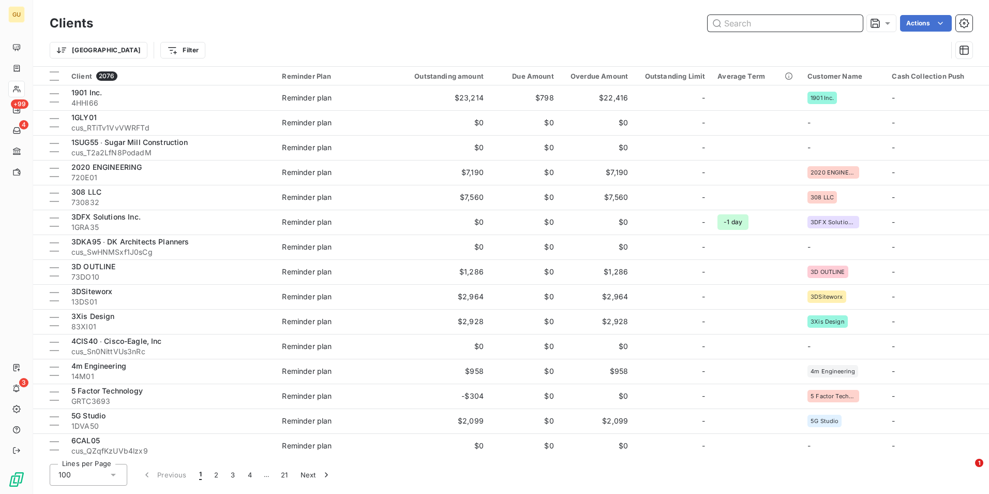
click at [741, 24] on input "text" at bounding box center [785, 23] width 155 height 17
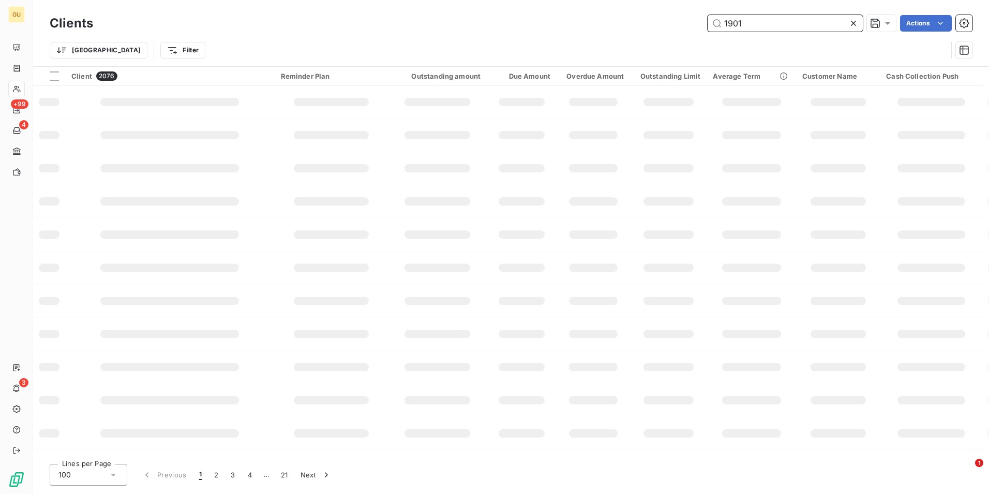
type input "1901"
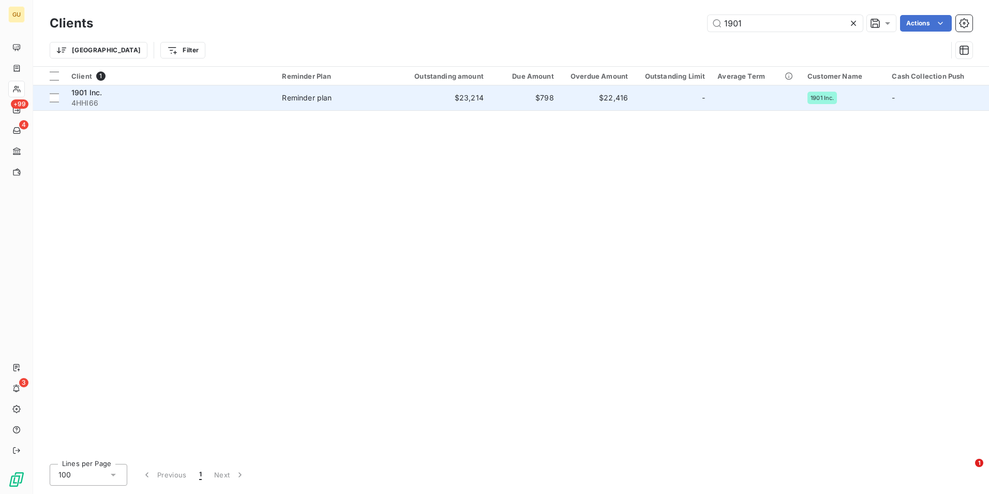
click at [181, 98] on span "4HHI66" at bounding box center [170, 103] width 198 height 10
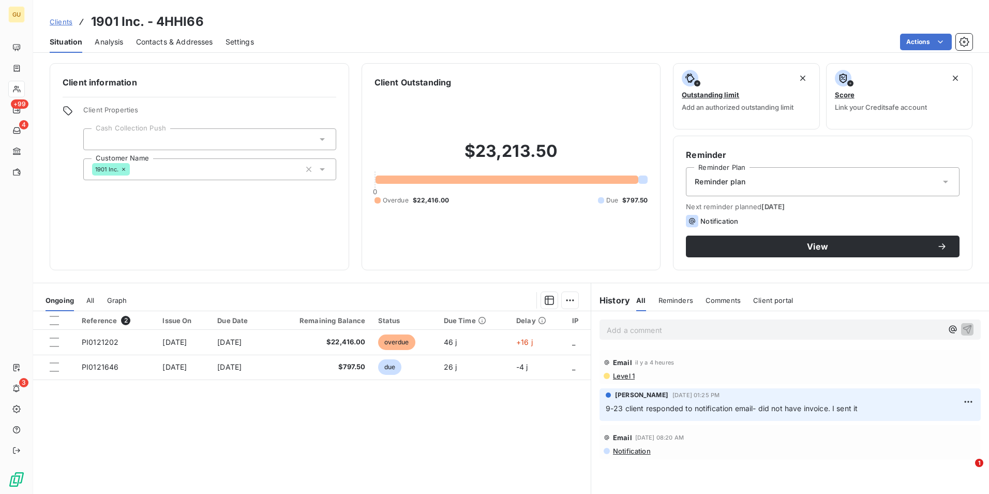
click at [701, 332] on p "Add a comment ﻿" at bounding box center [775, 329] width 336 height 13
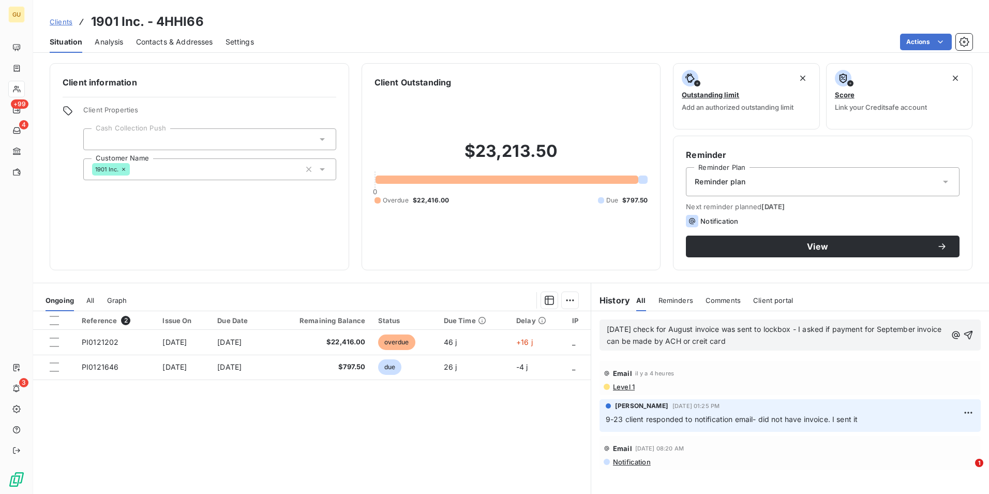
click at [966, 335] on div "10-13-2025 check for August invoice was sent to lockbox - I asked if payment fo…" at bounding box center [790, 334] width 381 height 31
click at [965, 333] on icon "button" at bounding box center [968, 335] width 10 height 10
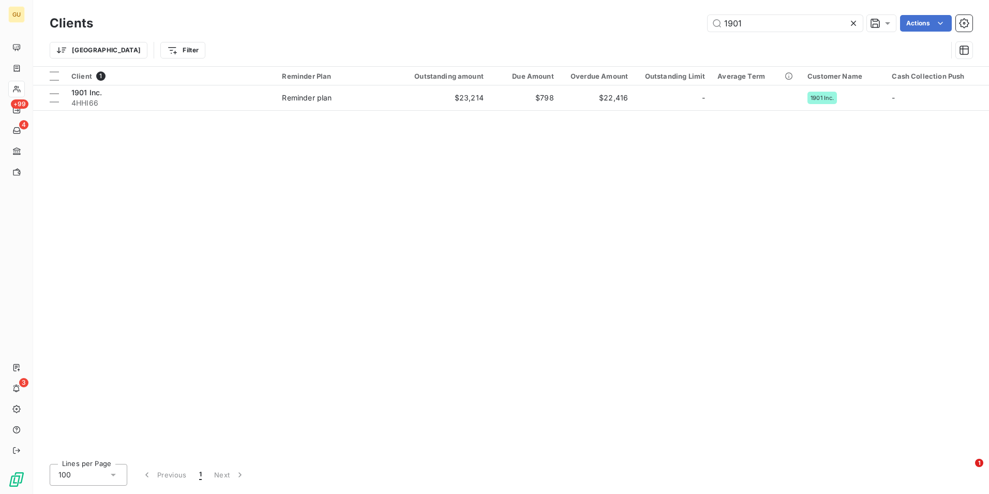
drag, startPoint x: 752, startPoint y: 22, endPoint x: 672, endPoint y: 17, distance: 80.9
click at [672, 17] on div "1901 Actions" at bounding box center [539, 23] width 867 height 17
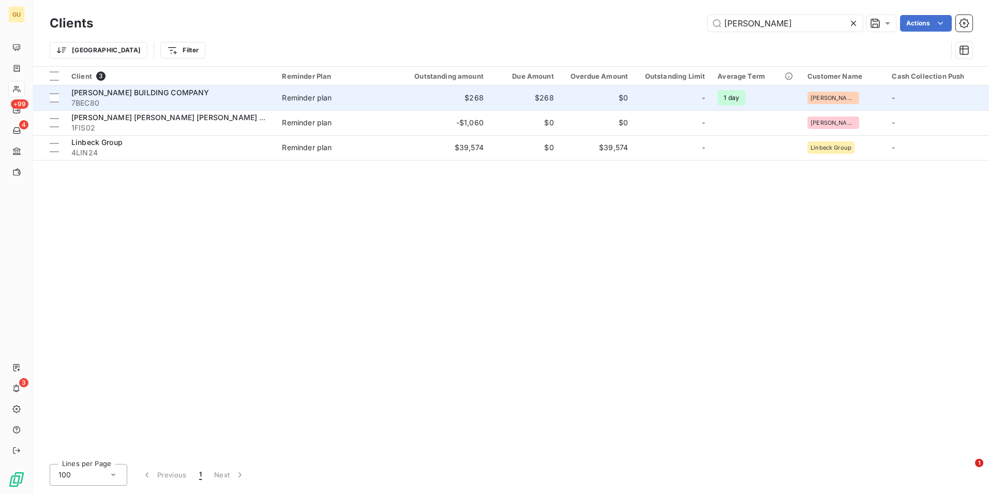
type input "beck"
click at [102, 93] on span "BECK BUILDING COMPANY" at bounding box center [140, 92] width 138 height 9
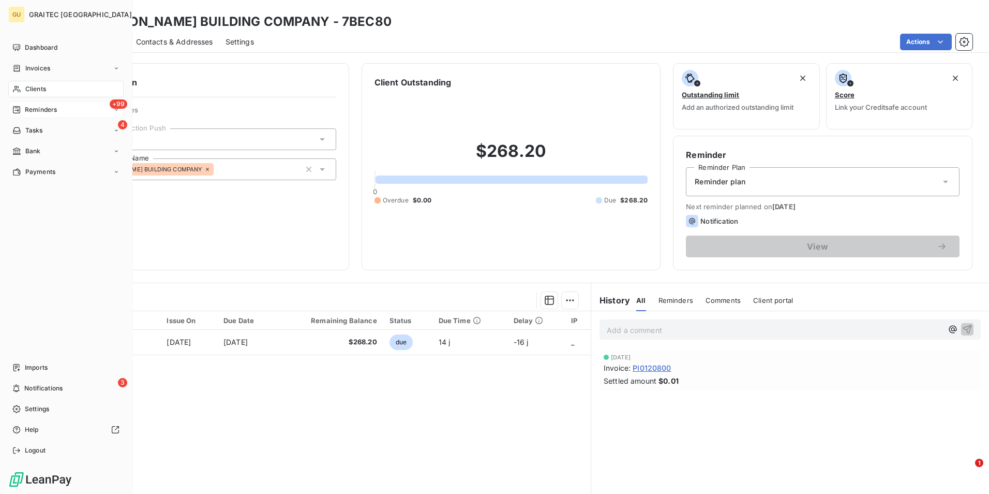
click at [109, 108] on div "+99 Reminders" at bounding box center [65, 109] width 115 height 17
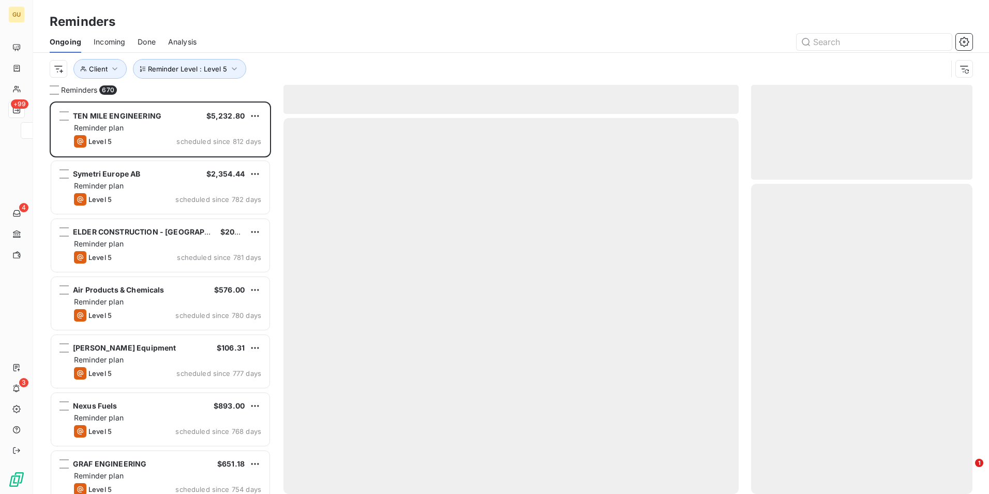
scroll to position [384, 214]
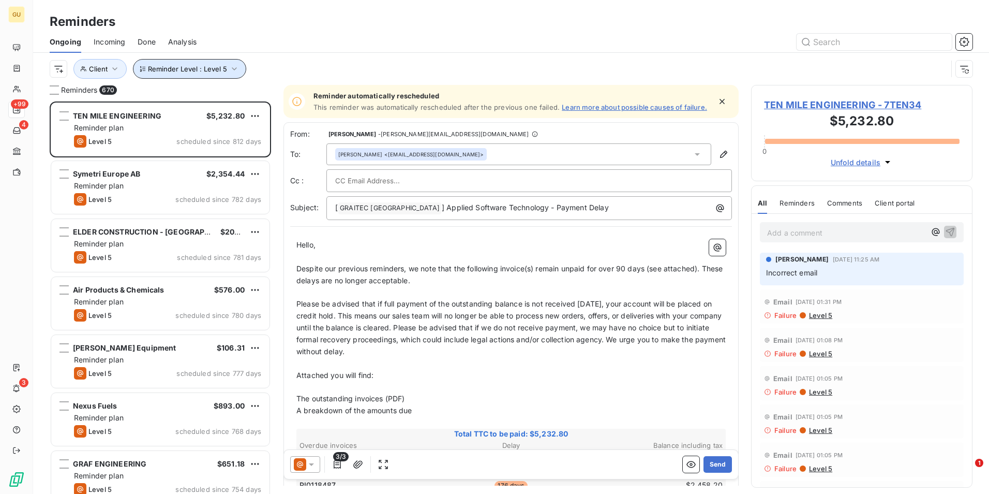
click at [233, 68] on icon "button" at bounding box center [234, 69] width 10 height 10
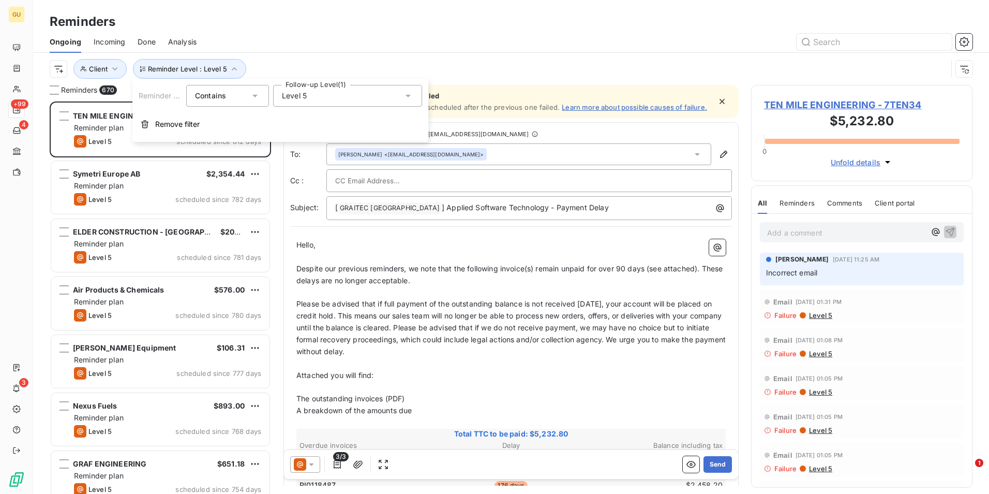
click at [410, 96] on icon at bounding box center [408, 96] width 10 height 10
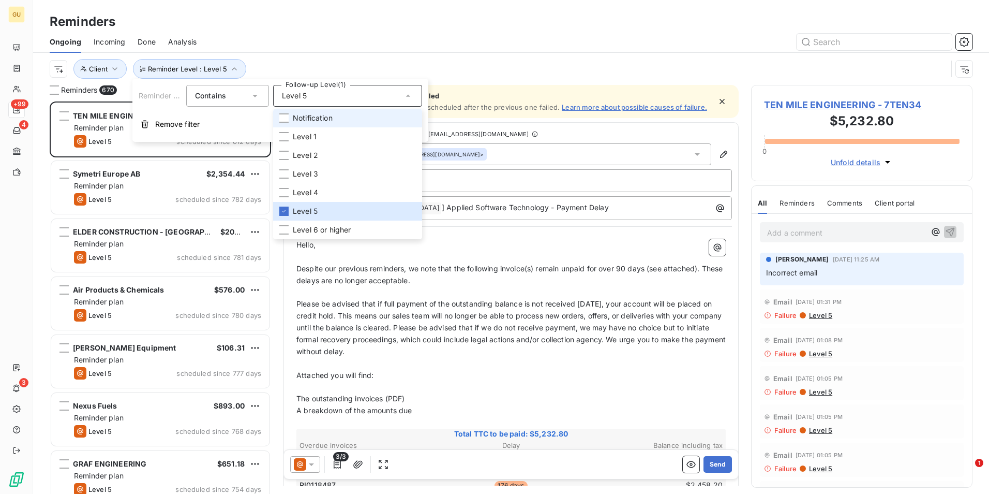
click at [289, 117] on li "Notification" at bounding box center [347, 118] width 149 height 19
click at [284, 209] on icon at bounding box center [284, 211] width 6 height 6
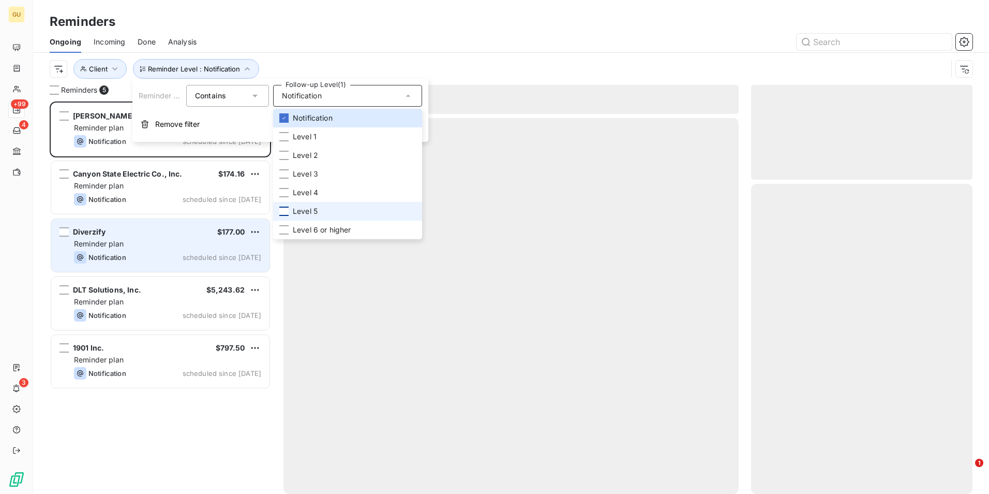
scroll to position [384, 214]
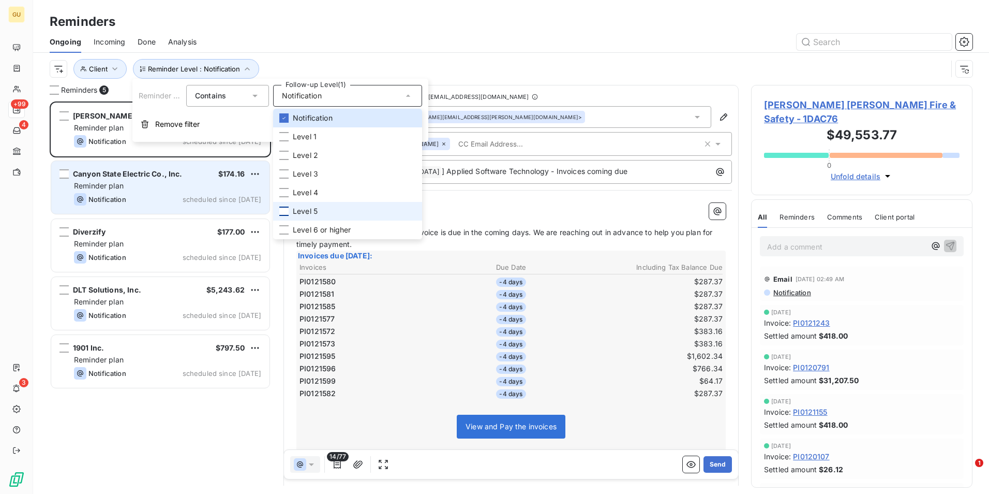
click at [180, 189] on div "Reminder plan" at bounding box center [167, 186] width 187 height 10
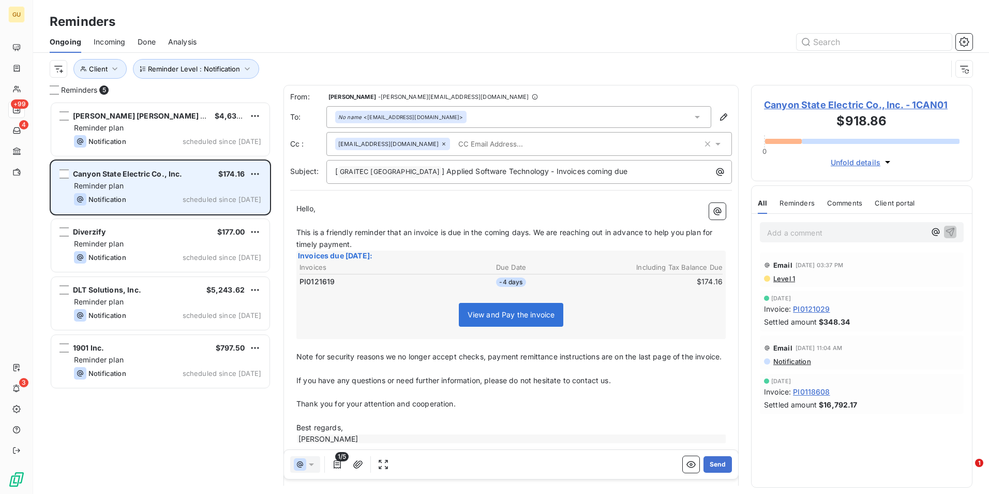
click at [209, 187] on div "Reminder plan" at bounding box center [167, 186] width 187 height 10
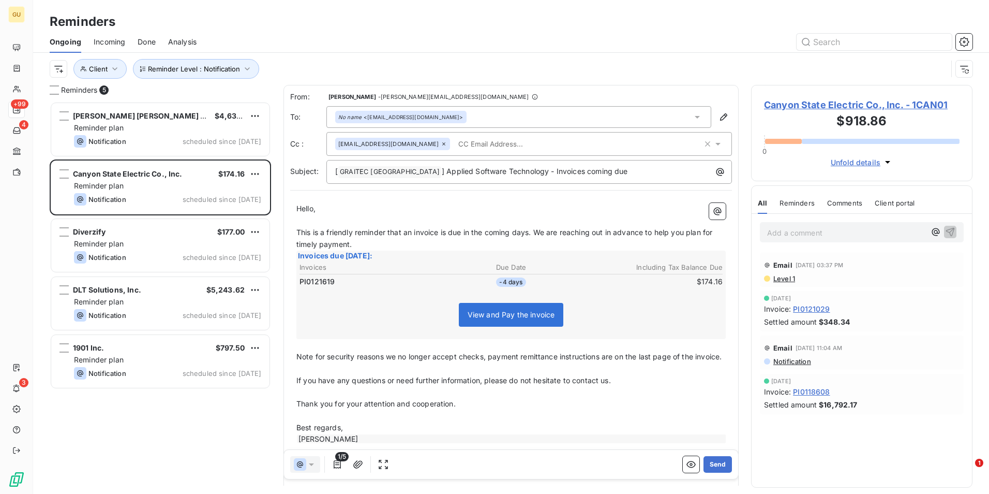
drag, startPoint x: 718, startPoint y: 466, endPoint x: 468, endPoint y: 254, distance: 327.4
click at [525, 347] on div "From: Minnie Nebbett - minnie.nebbett@graitec.com To: No name <ap@cseci.com> Cc…" at bounding box center [511, 285] width 455 height 400
drag, startPoint x: 706, startPoint y: 460, endPoint x: 473, endPoint y: 308, distance: 278.1
click at [665, 413] on div "From: Minnie Nebbett - minnie.nebbett@graitec.com To: No name <ap@cseci.com> Cc…" at bounding box center [511, 285] width 455 height 400
click at [530, 173] on span "] Applied Software Technology - Invoices coming due" at bounding box center [535, 171] width 186 height 9
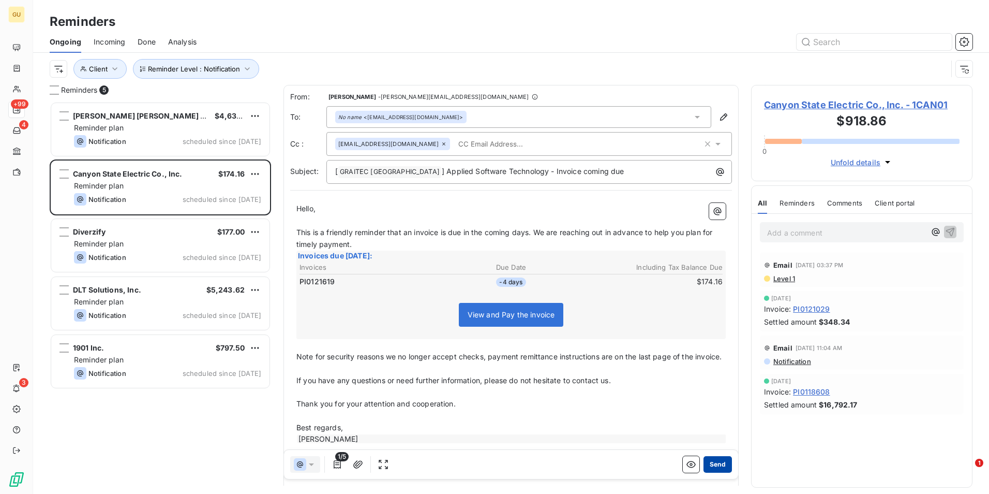
click at [706, 464] on button "Send" at bounding box center [718, 464] width 28 height 17
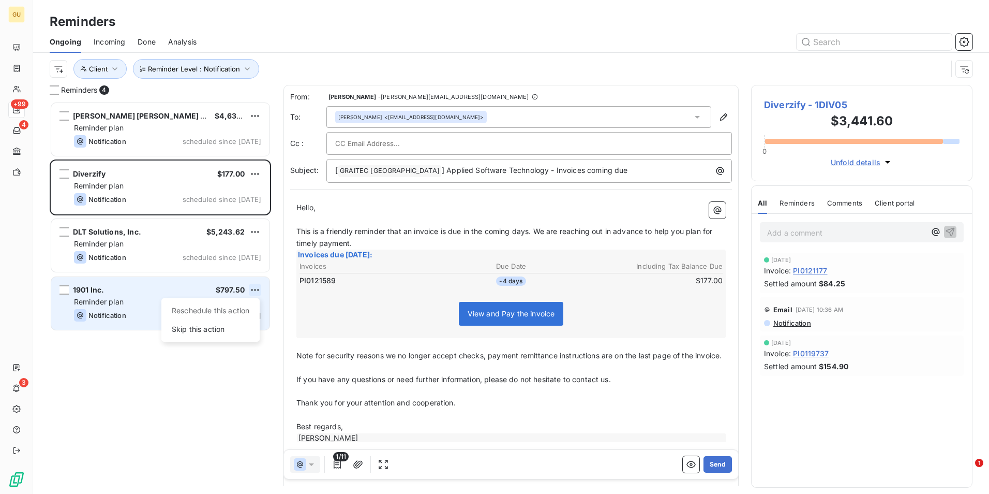
click at [254, 291] on html "GU +99 4 3 Reminders Ongoing Incoming Done Analysis Reminder Level : Notificati…" at bounding box center [494, 247] width 989 height 494
click at [204, 329] on div "Skip this action" at bounding box center [211, 329] width 90 height 17
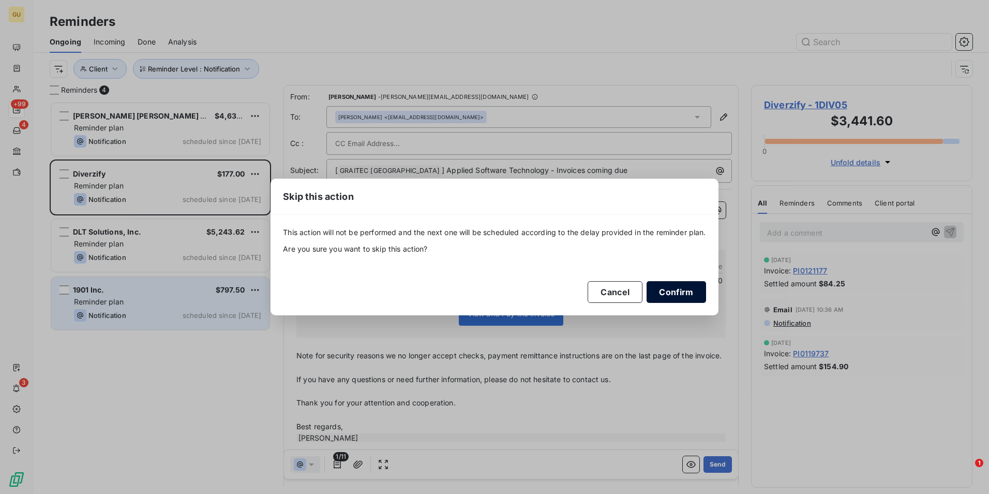
click at [672, 283] on button "Confirm" at bounding box center [676, 292] width 59 height 22
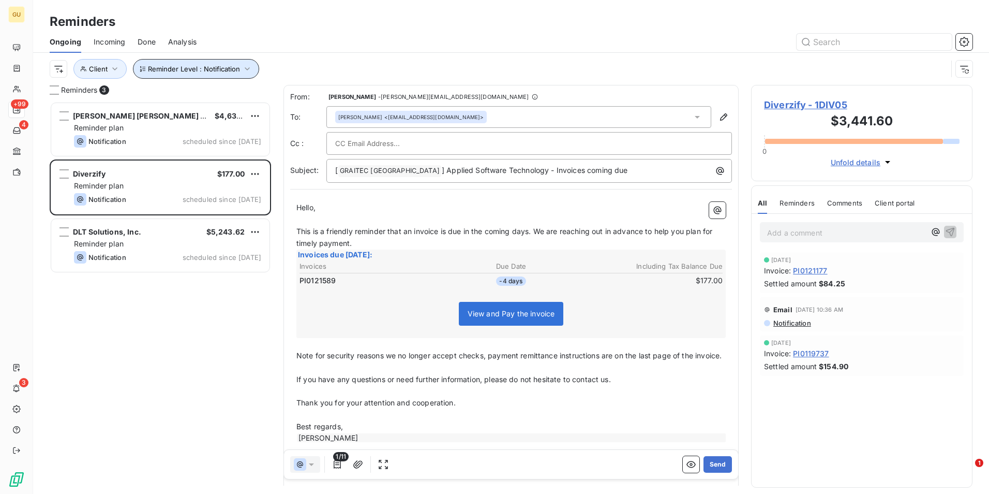
click at [247, 67] on icon "button" at bounding box center [247, 69] width 10 height 10
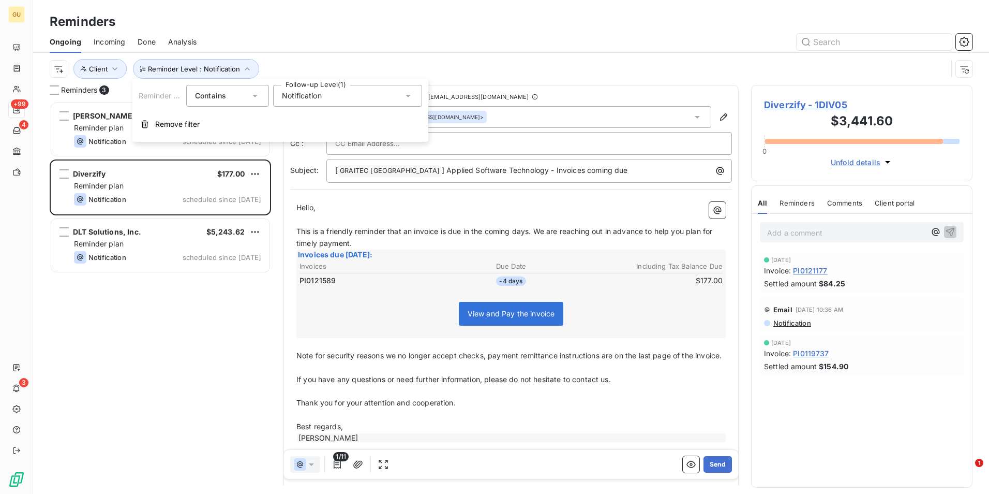
click at [413, 95] on div "Notification" at bounding box center [347, 96] width 149 height 22
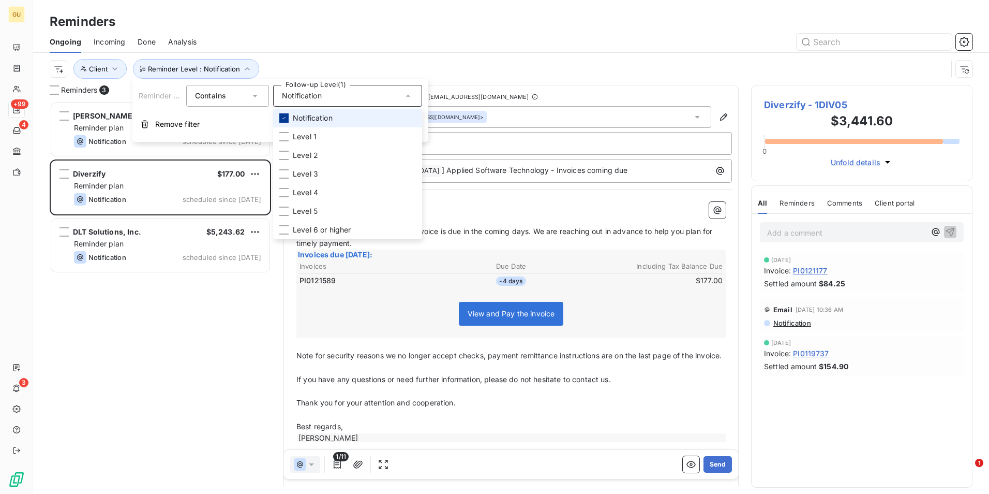
click at [283, 120] on icon at bounding box center [284, 118] width 6 height 6
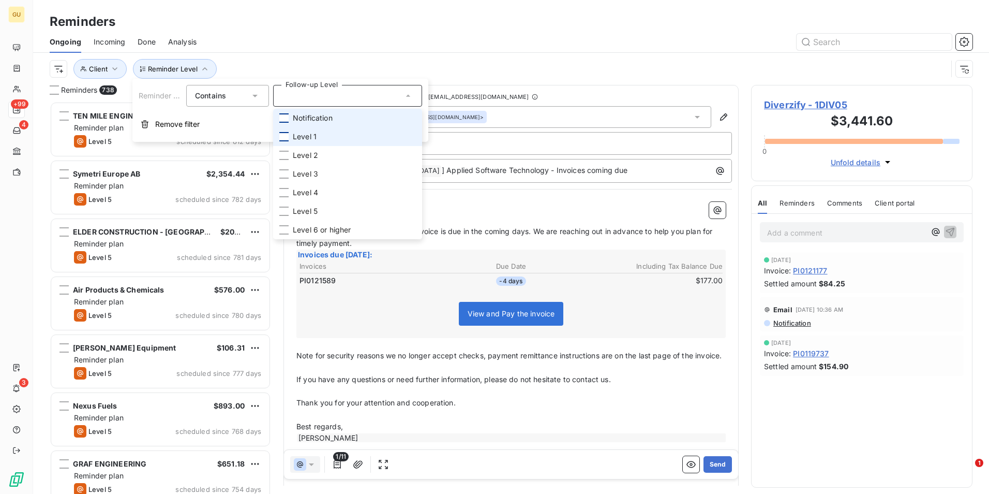
scroll to position [384, 214]
click at [284, 138] on div at bounding box center [283, 136] width 9 height 9
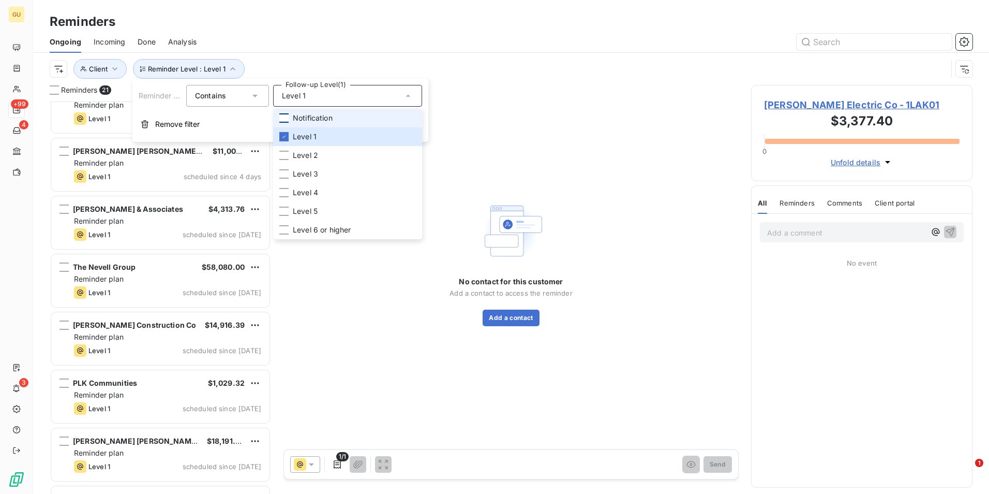
scroll to position [825, 0]
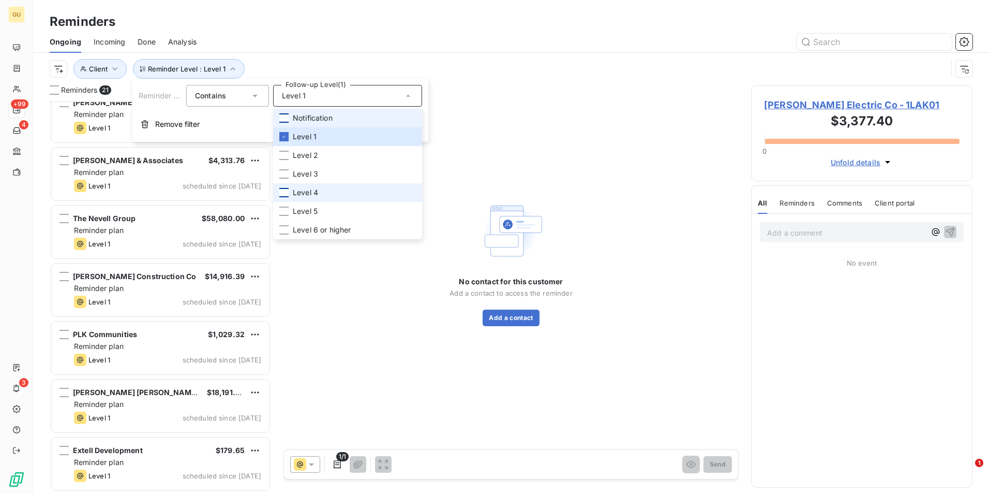
click at [283, 192] on div at bounding box center [283, 192] width 9 height 9
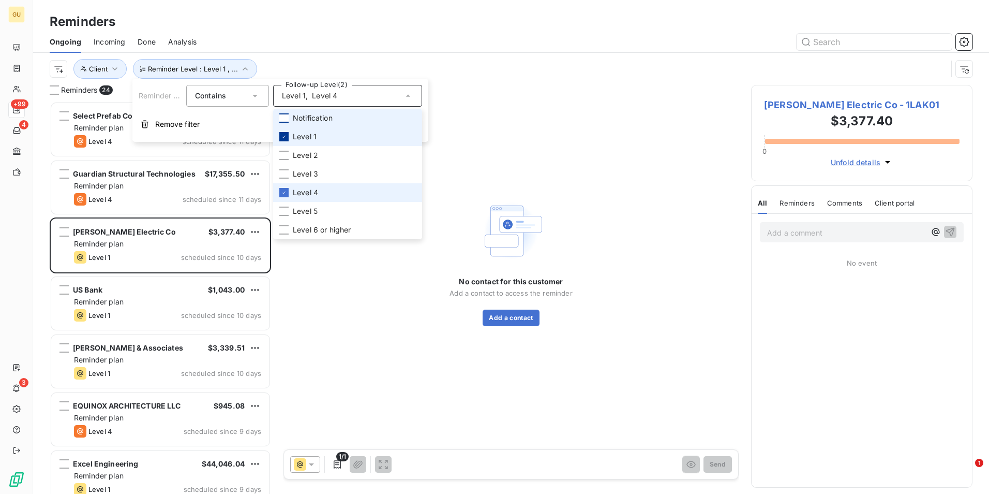
scroll to position [384, 214]
click at [284, 136] on icon at bounding box center [284, 136] width 6 height 6
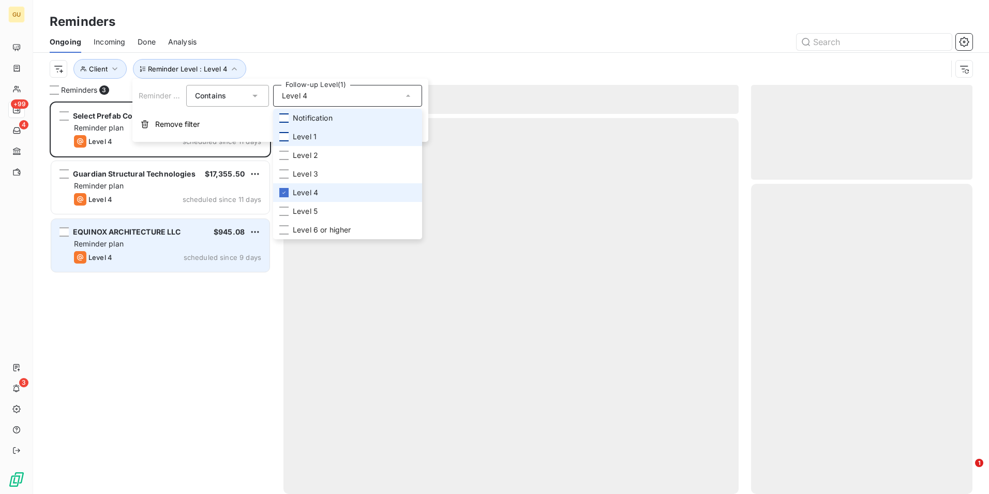
scroll to position [384, 214]
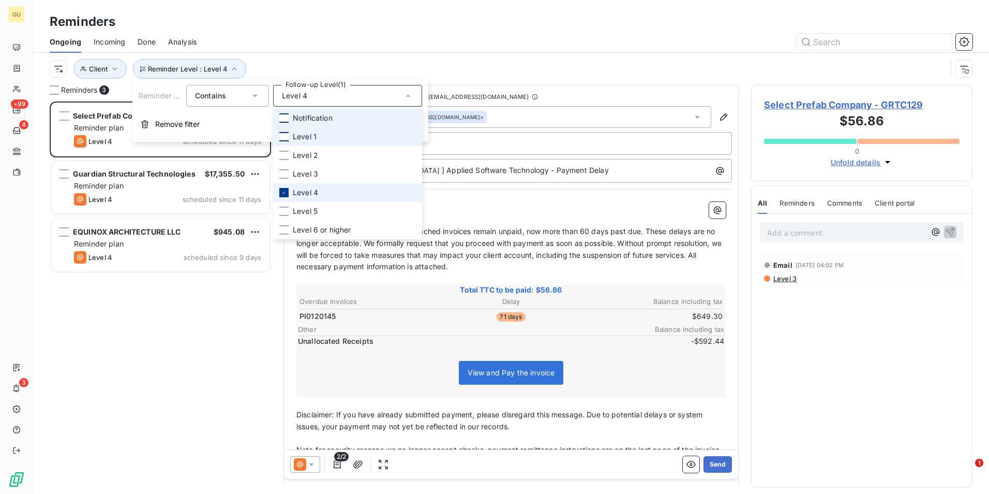
click at [286, 192] on icon at bounding box center [284, 192] width 6 height 6
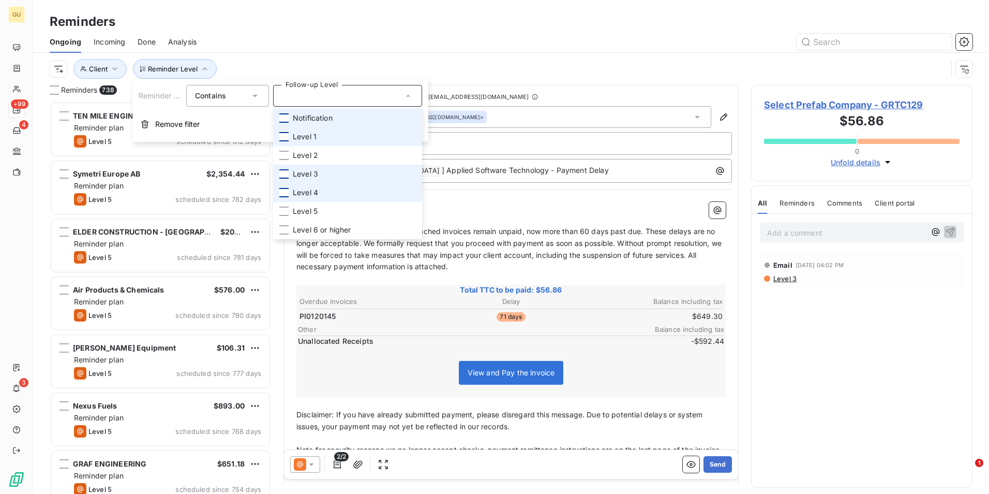
click at [283, 174] on div at bounding box center [283, 173] width 9 height 9
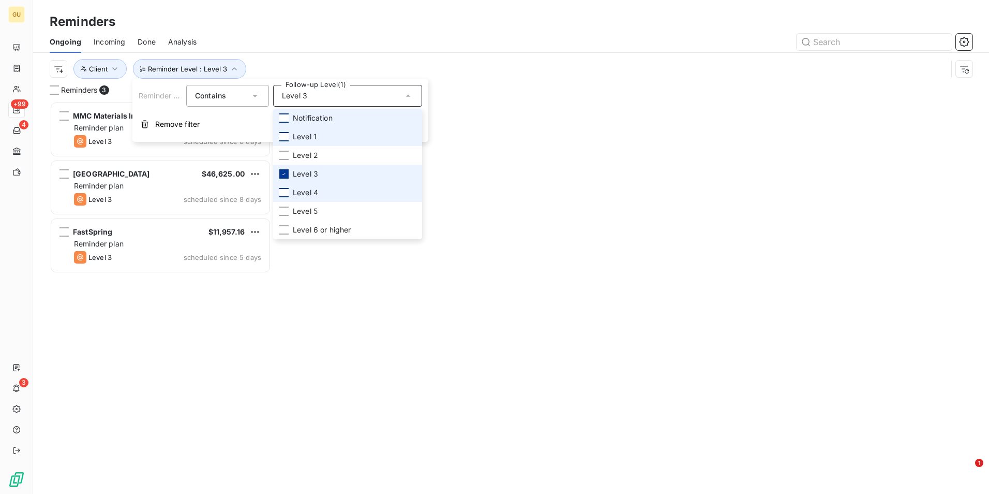
scroll to position [384, 214]
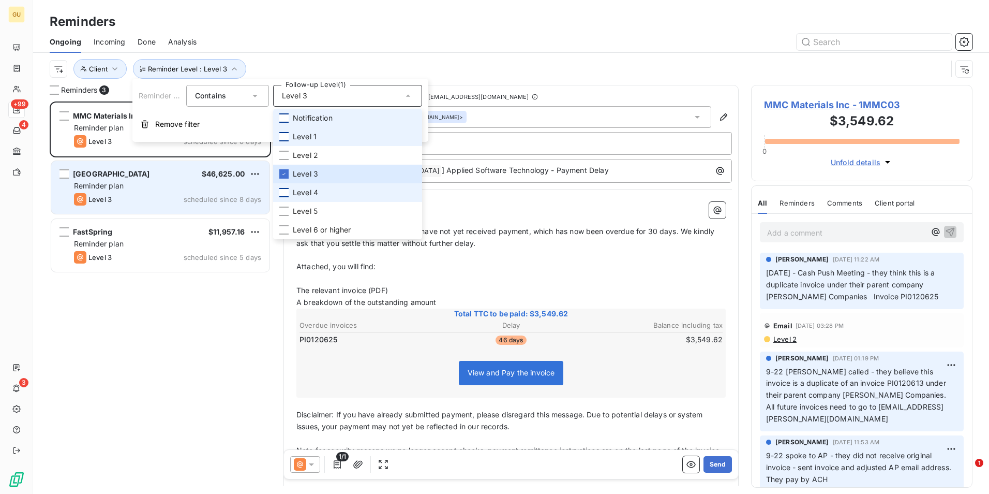
click at [192, 180] on div "Cobb County School District $46,625.00 Reminder plan Level 3 scheduled since 8 …" at bounding box center [160, 187] width 218 height 53
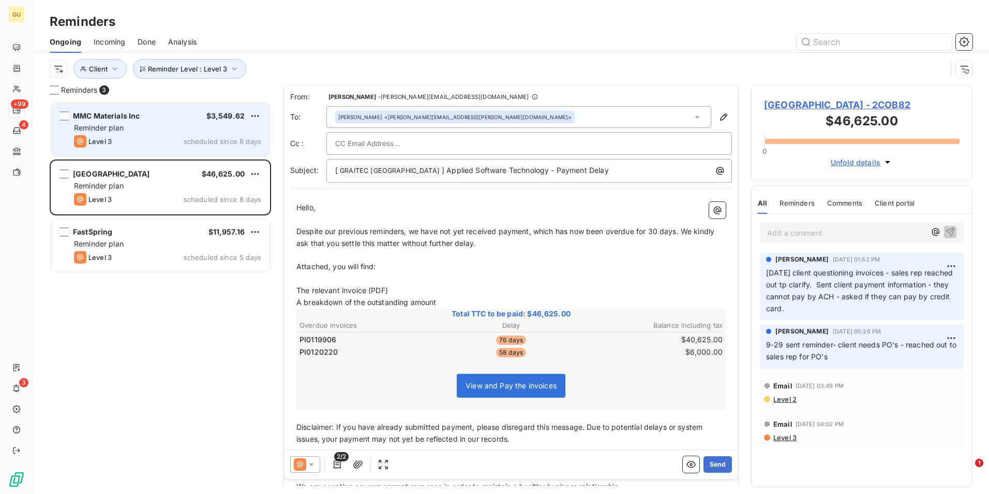
click at [201, 124] on div "Reminder plan" at bounding box center [167, 128] width 187 height 10
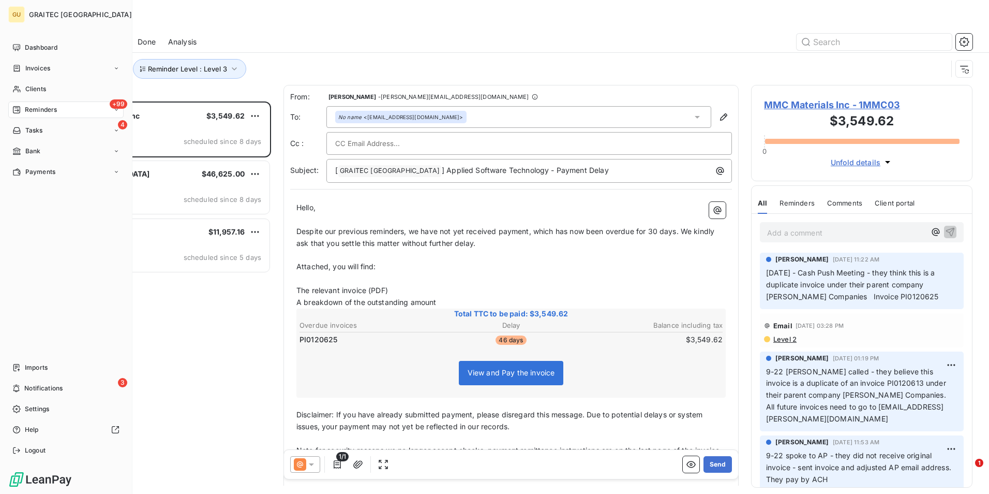
click at [80, 110] on div "+99 Reminders" at bounding box center [65, 109] width 115 height 17
click at [76, 108] on div "+99 Reminders" at bounding box center [65, 109] width 115 height 17
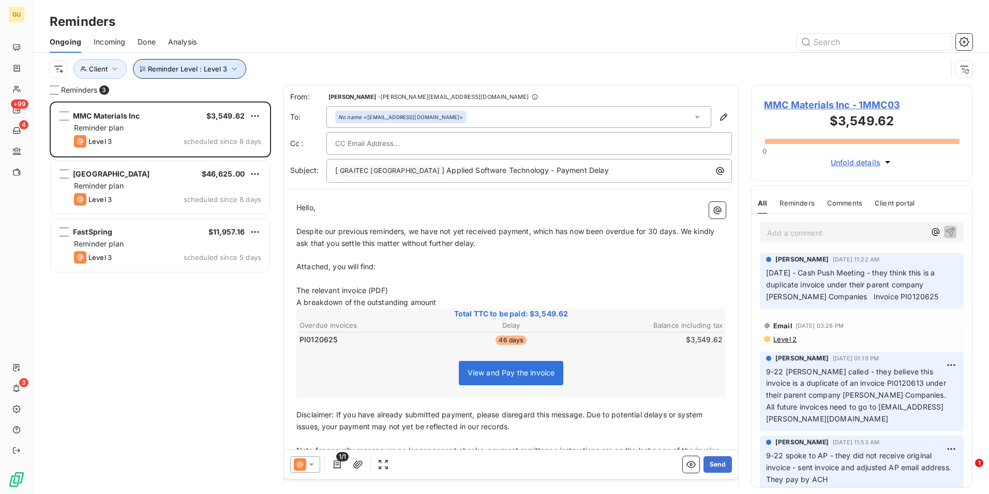
click at [234, 72] on icon "button" at bounding box center [234, 69] width 10 height 10
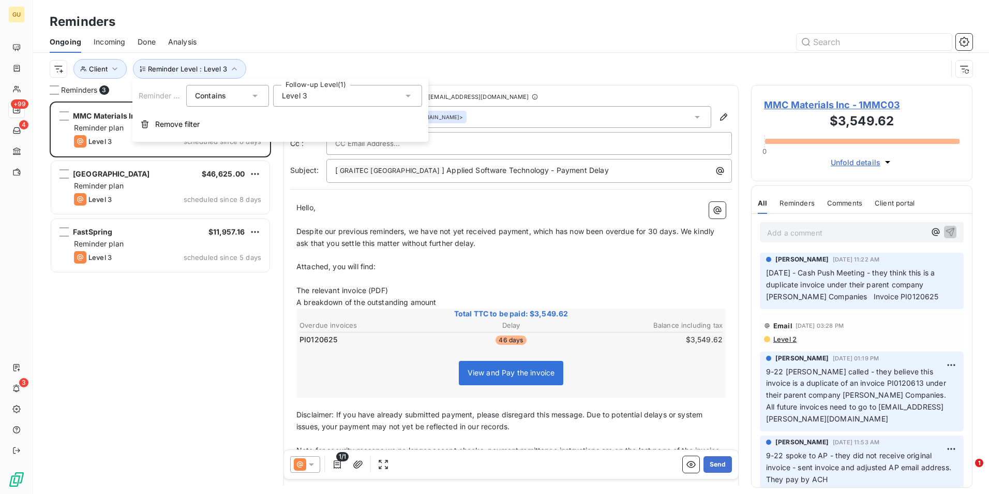
click at [407, 97] on icon at bounding box center [408, 96] width 10 height 10
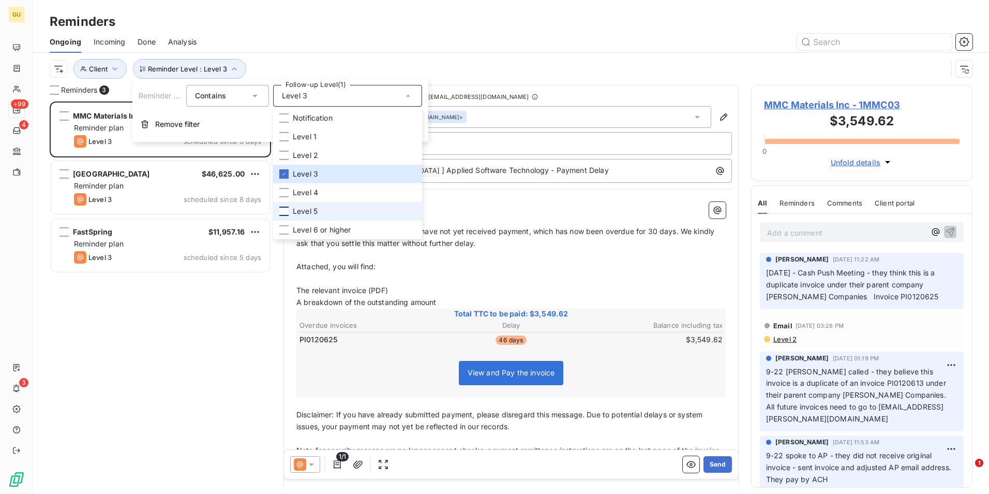
click at [285, 214] on div at bounding box center [283, 210] width 9 height 9
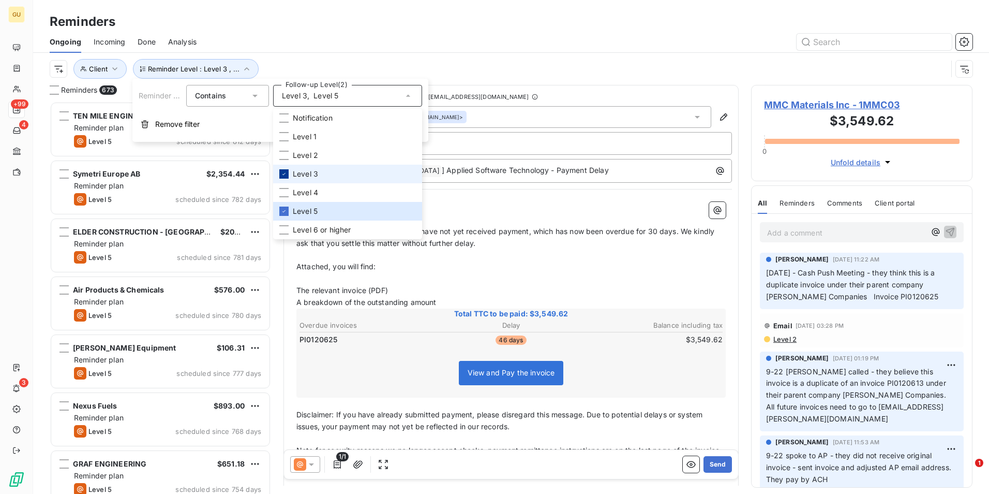
scroll to position [384, 214]
click at [286, 174] on icon at bounding box center [284, 174] width 6 height 6
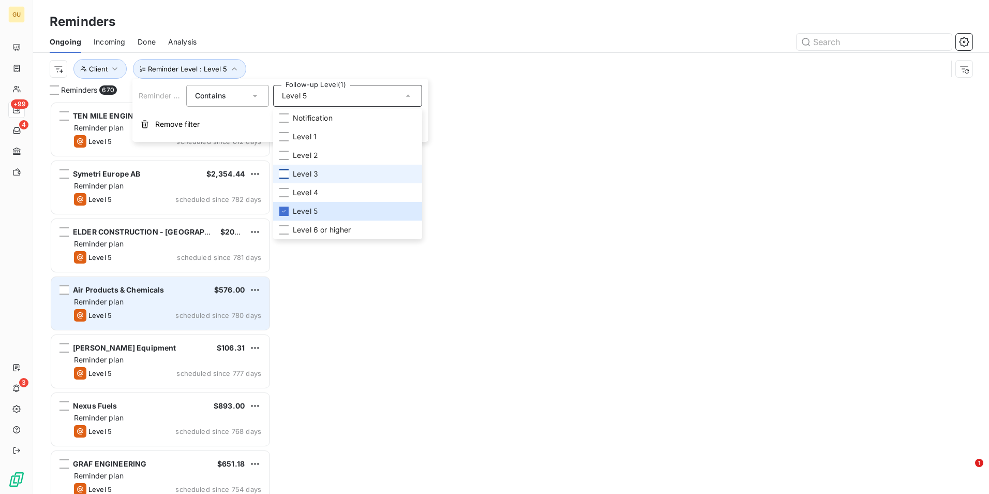
scroll to position [384, 214]
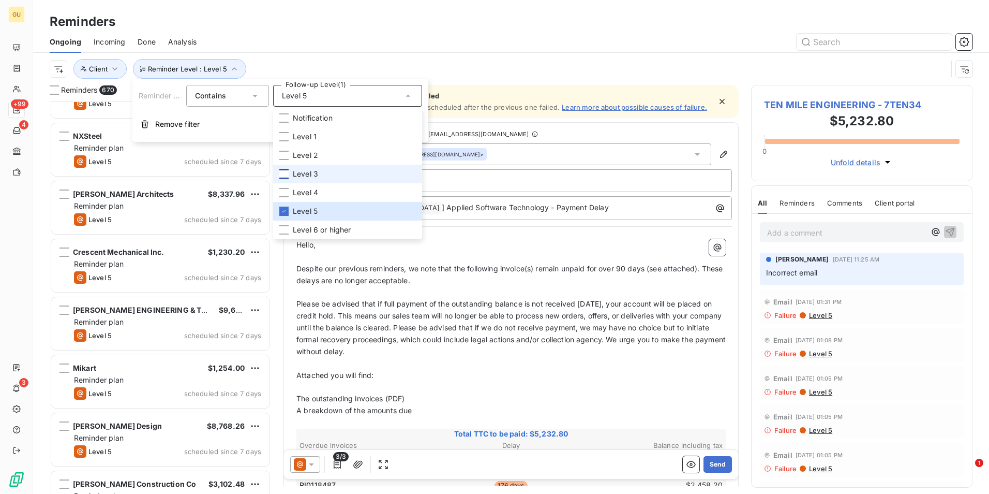
click at [170, 301] on div "Progressive Electrical Services $15,264.00 Reminder plan Level 5 scheduled sinc…" at bounding box center [160, 297] width 221 height 392
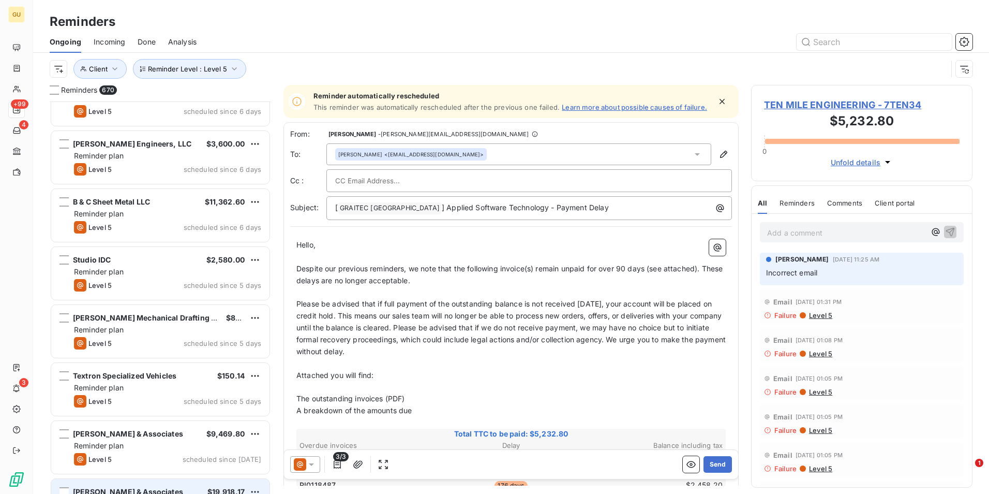
scroll to position [38331, 0]
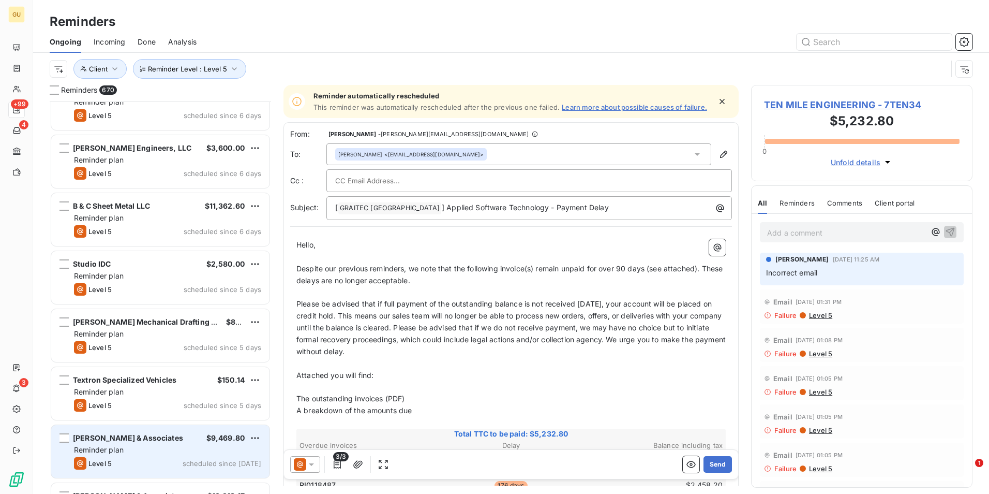
click at [168, 449] on div "Reminder plan" at bounding box center [167, 449] width 187 height 10
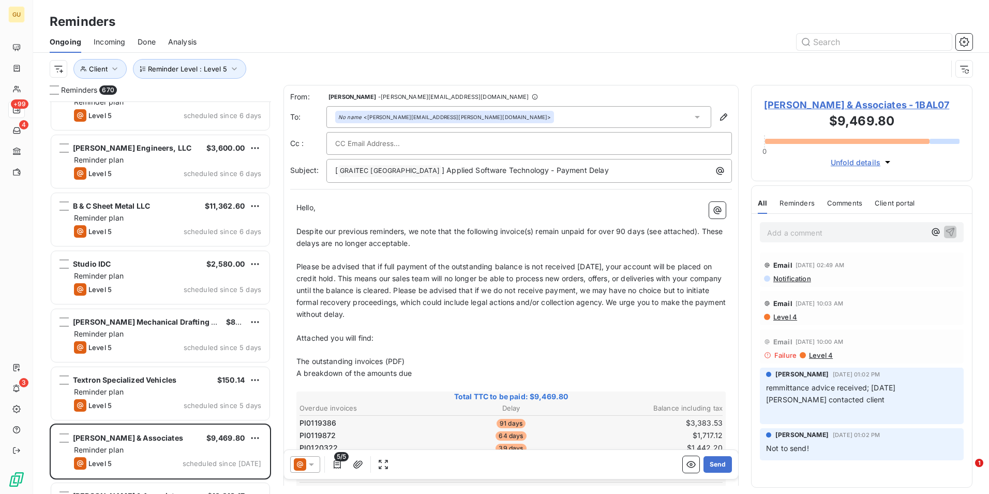
click at [420, 142] on input "text" at bounding box center [390, 144] width 111 height 16
paste input "rdeleon@balzer.cc"
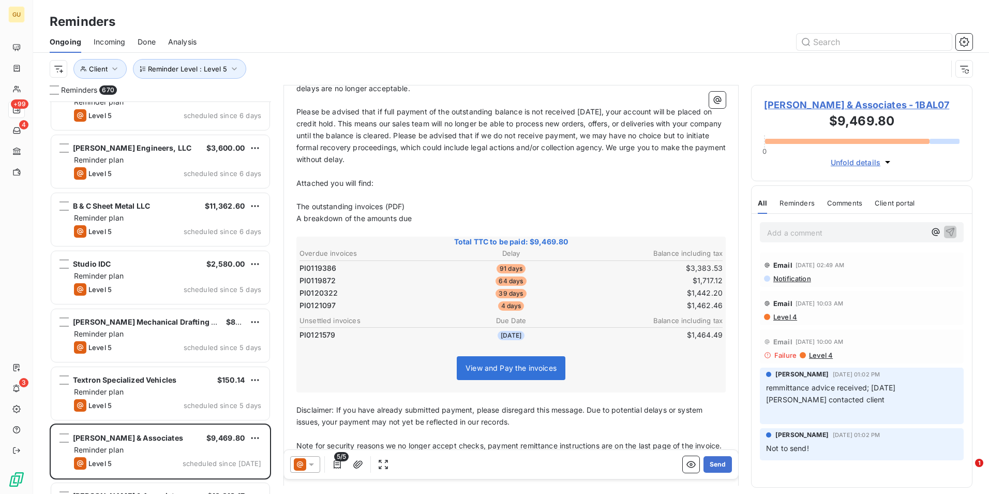
scroll to position [156, 0]
type input "rdeleon@balzer.cc"
click at [339, 460] on span "5/5" at bounding box center [341, 456] width 14 height 9
click at [339, 456] on span "5/5" at bounding box center [341, 456] width 14 height 9
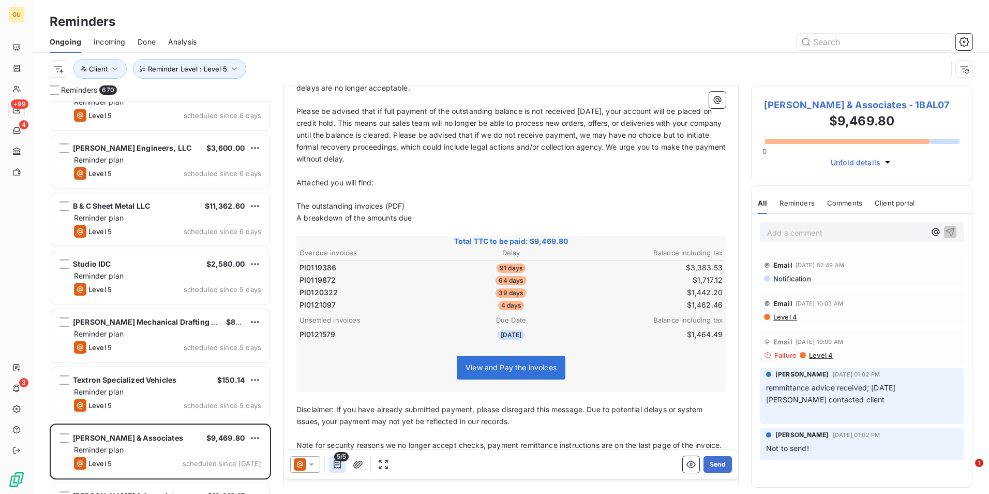
click at [339, 465] on icon "button" at bounding box center [337, 464] width 10 height 10
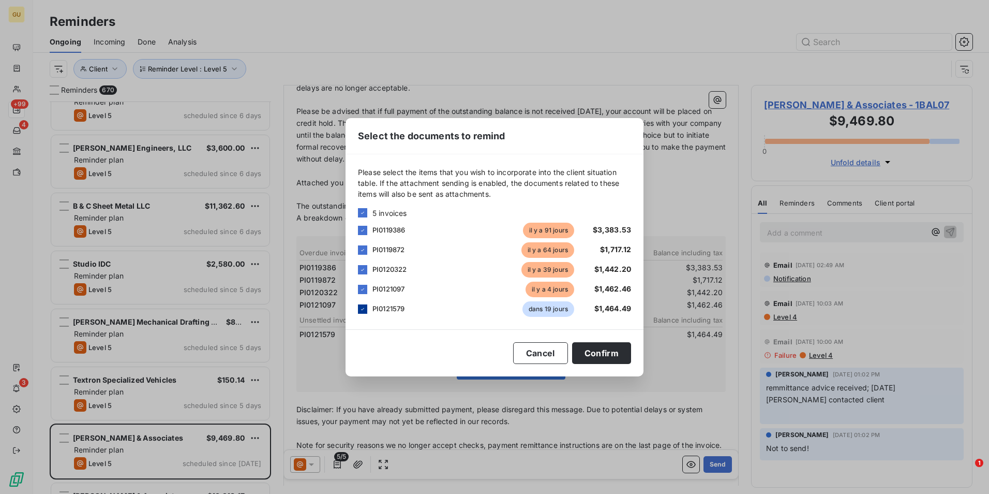
click at [364, 307] on icon at bounding box center [363, 309] width 6 height 6
click at [601, 353] on button "Confirm" at bounding box center [601, 353] width 59 height 22
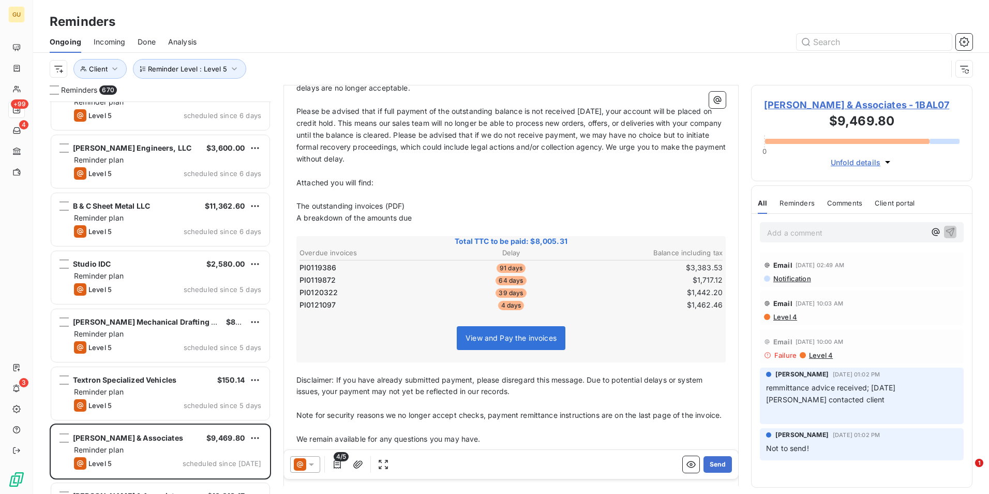
click at [311, 466] on icon at bounding box center [311, 464] width 5 height 3
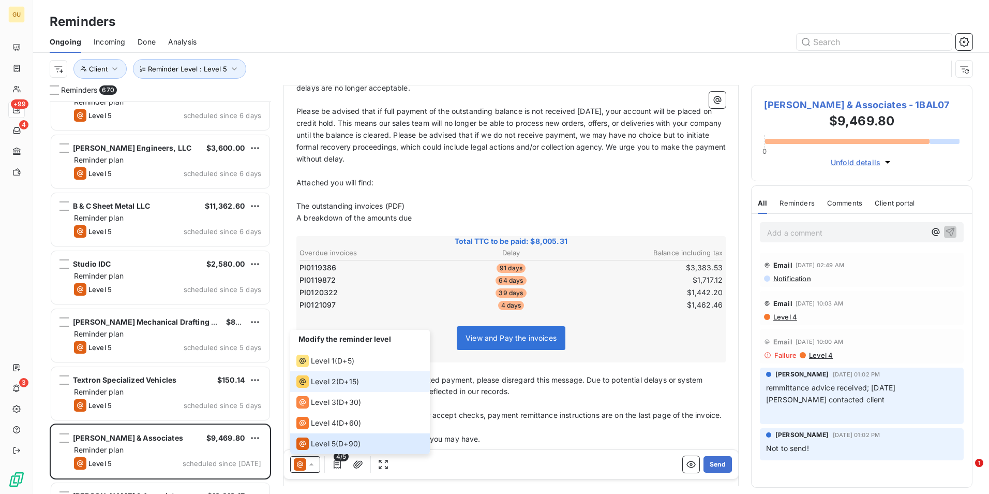
click at [323, 380] on span "Level 2" at bounding box center [323, 381] width 25 height 10
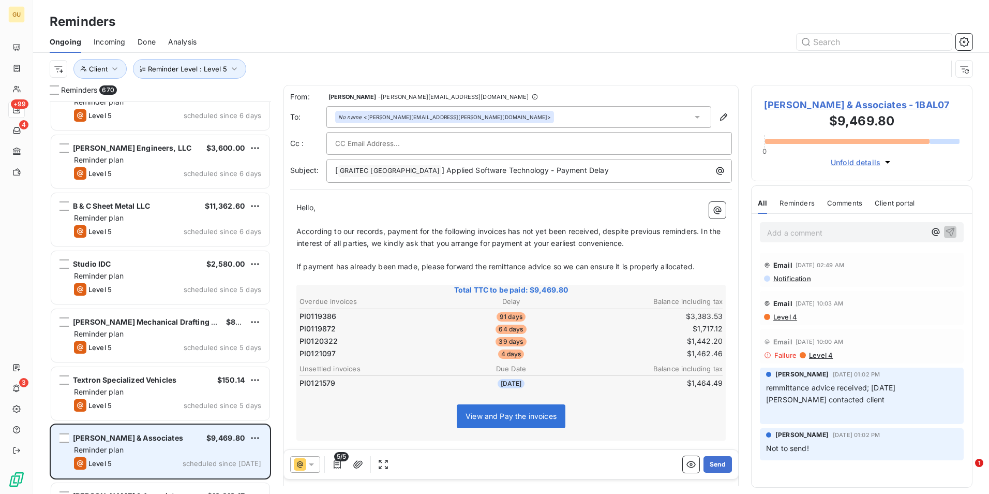
click at [148, 436] on div "Balzer & Associates $9,469.80" at bounding box center [167, 437] width 187 height 9
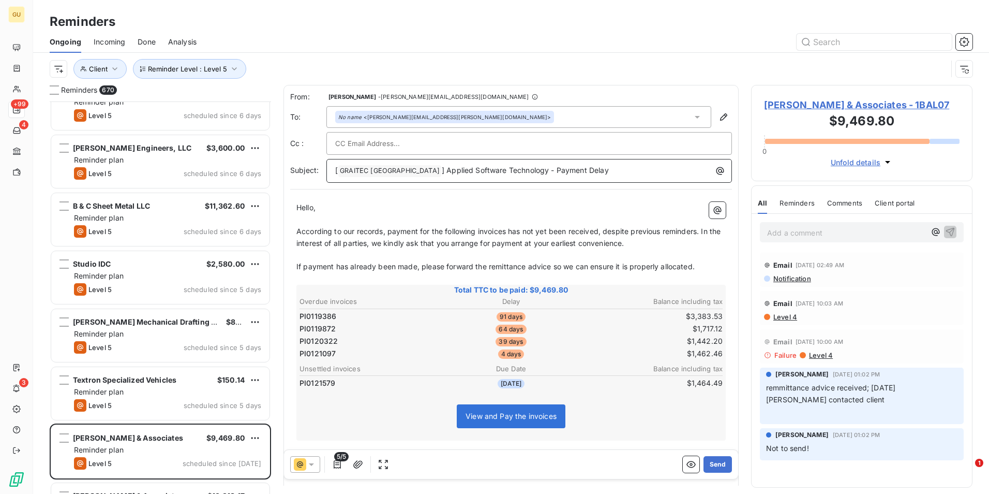
click at [574, 170] on p "[ GRAITEC [GEOGRAPHIC_DATA] ﻿ ] Applied Software Technology - Payment Delay" at bounding box center [531, 171] width 393 height 12
click at [313, 466] on icon at bounding box center [311, 464] width 10 height 10
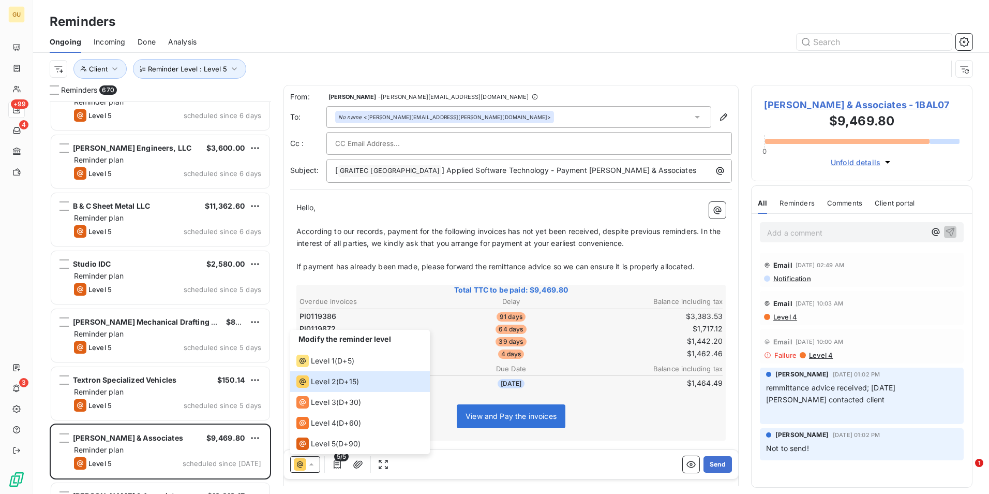
click at [454, 350] on td "4 days" at bounding box center [511, 353] width 141 height 11
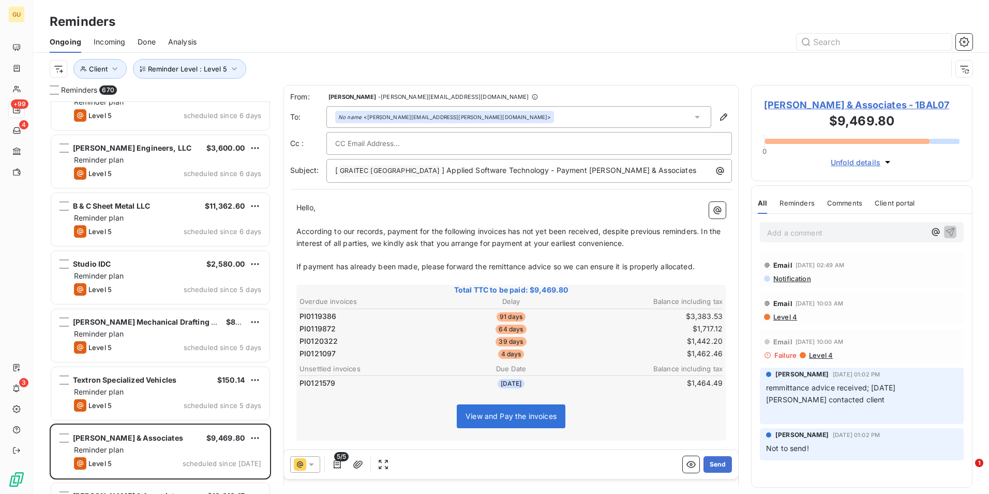
click at [344, 454] on span "5/5" at bounding box center [341, 456] width 14 height 9
click at [337, 468] on icon "button" at bounding box center [337, 464] width 7 height 8
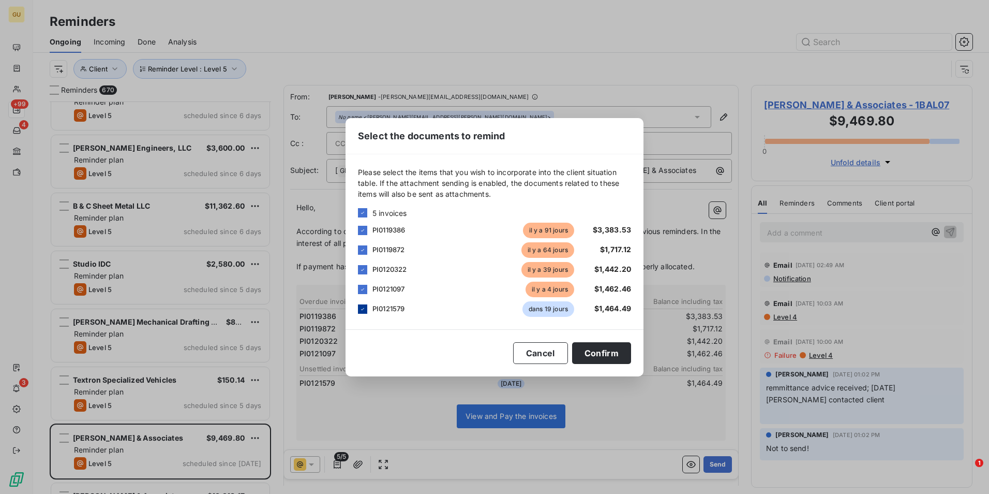
click at [363, 307] on icon at bounding box center [363, 309] width 6 height 6
click at [596, 353] on button "Confirm" at bounding box center [601, 353] width 59 height 22
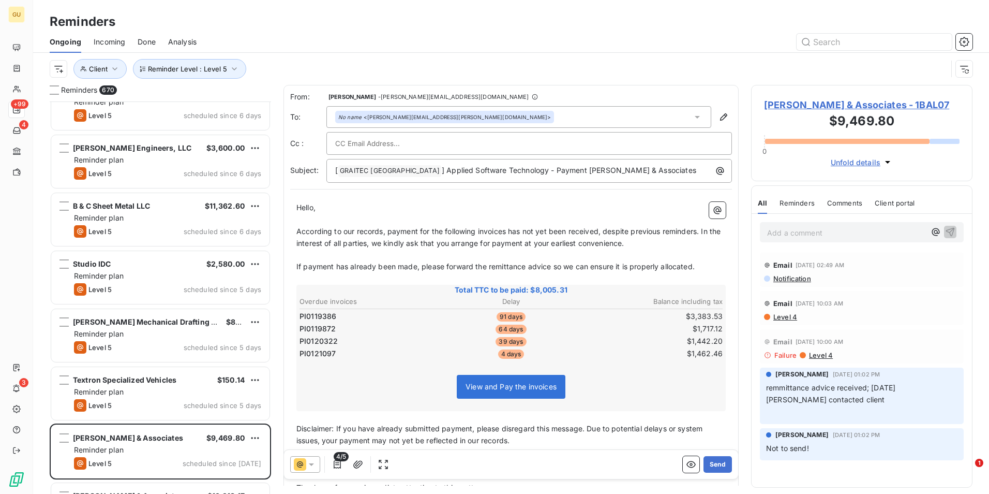
drag, startPoint x: 713, startPoint y: 465, endPoint x: 601, endPoint y: 374, distance: 144.2
click at [601, 374] on div "From: Minnie Nebbett - minnie.nebbett@graitec.com To: No name <chris.hott@westw…" at bounding box center [511, 285] width 455 height 400
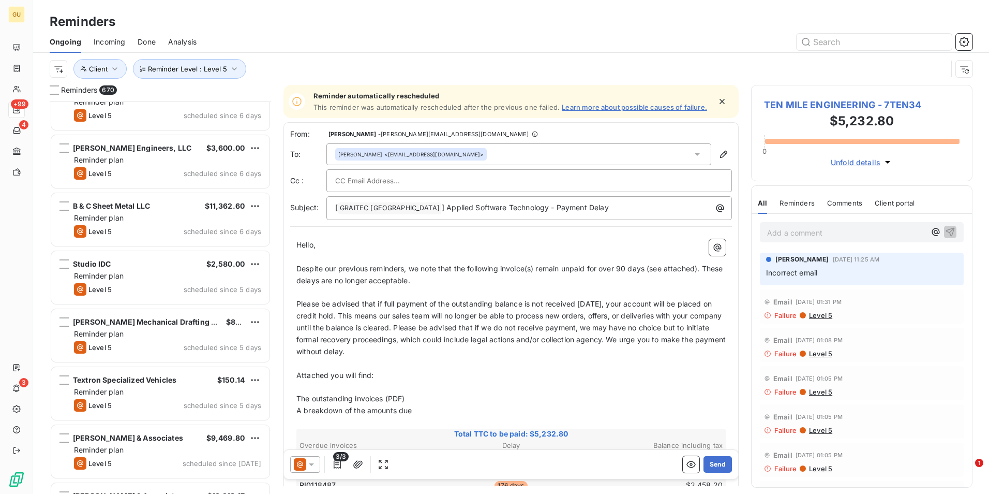
paste input "rdeleon@balzer.cc"
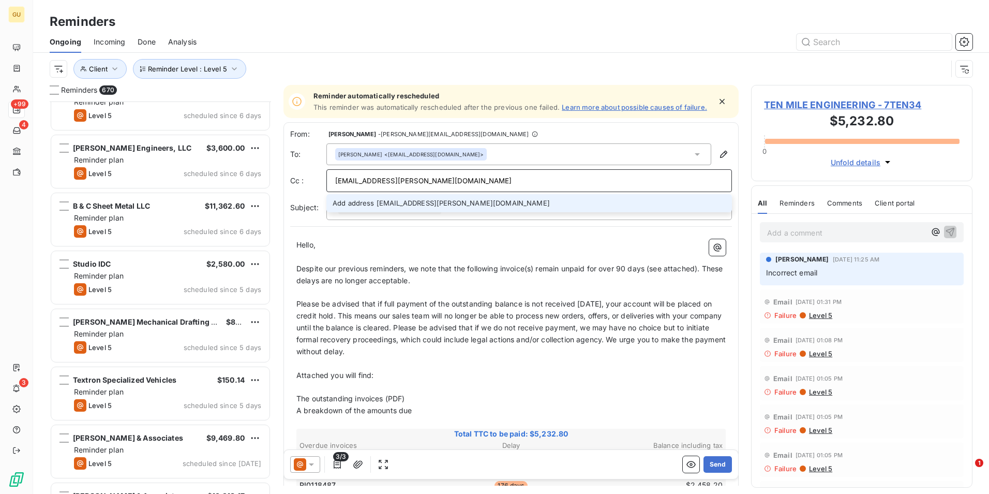
click at [518, 188] on input "rdeleon@balzer.cc" at bounding box center [529, 181] width 388 height 16
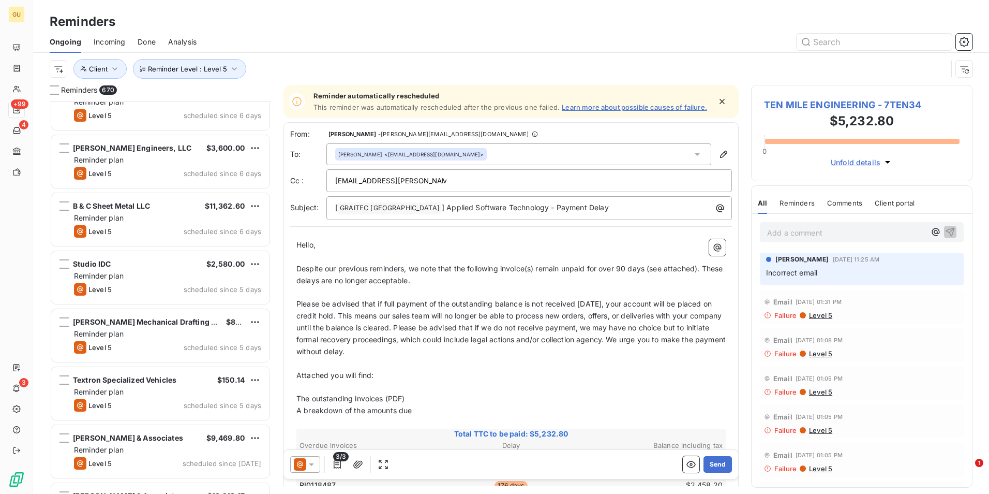
type input "rdeleon@balzer.cc"
click at [576, 210] on p "[ GRAITEC [GEOGRAPHIC_DATA] ﻿ ] Applied Software Technology - Payment Delay" at bounding box center [531, 209] width 393 height 12
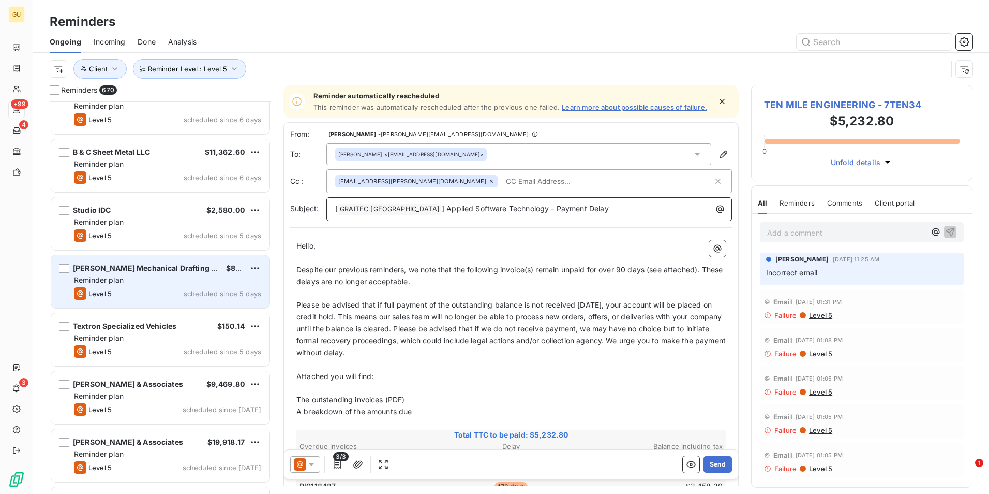
scroll to position [38383, 0]
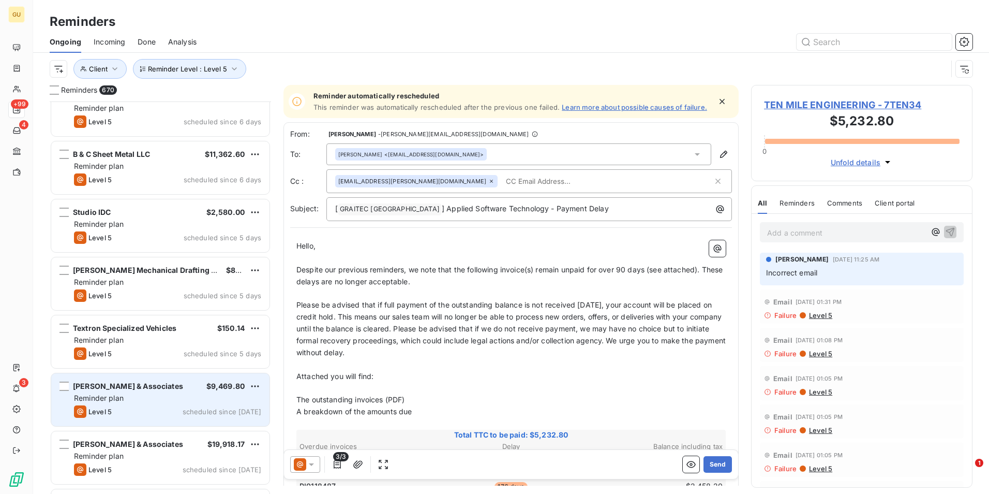
click at [141, 388] on span "[PERSON_NAME] & Associates" at bounding box center [128, 385] width 110 height 9
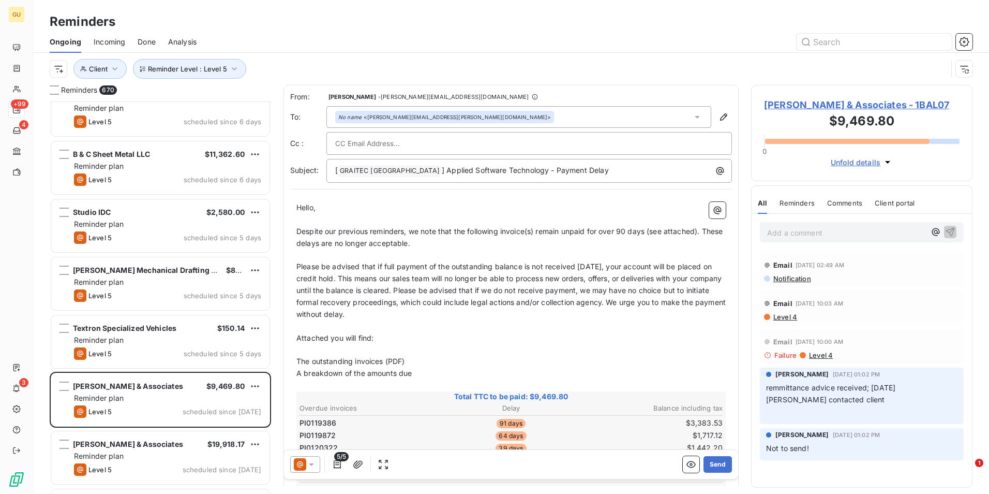
paste input "rdeleon@balzer.cc"
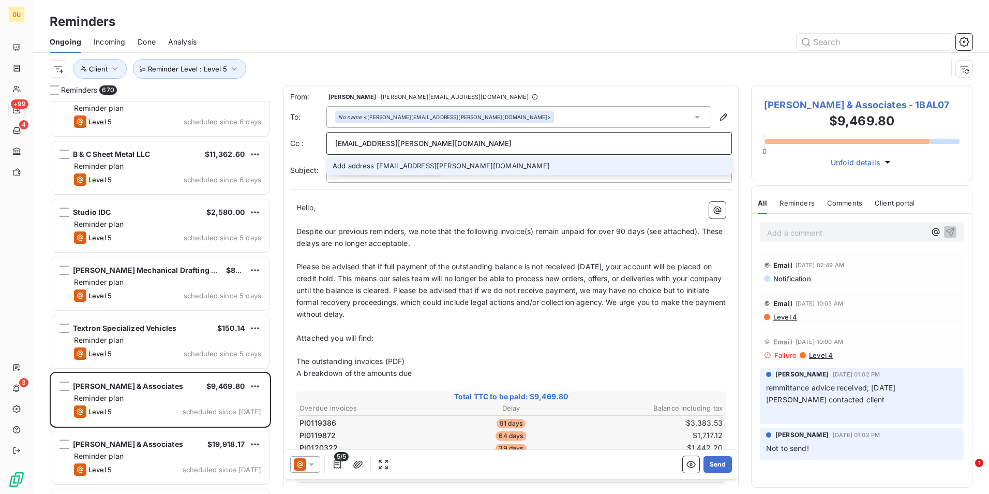
click at [455, 148] on input "rdeleon@balzer.cc" at bounding box center [529, 144] width 388 height 16
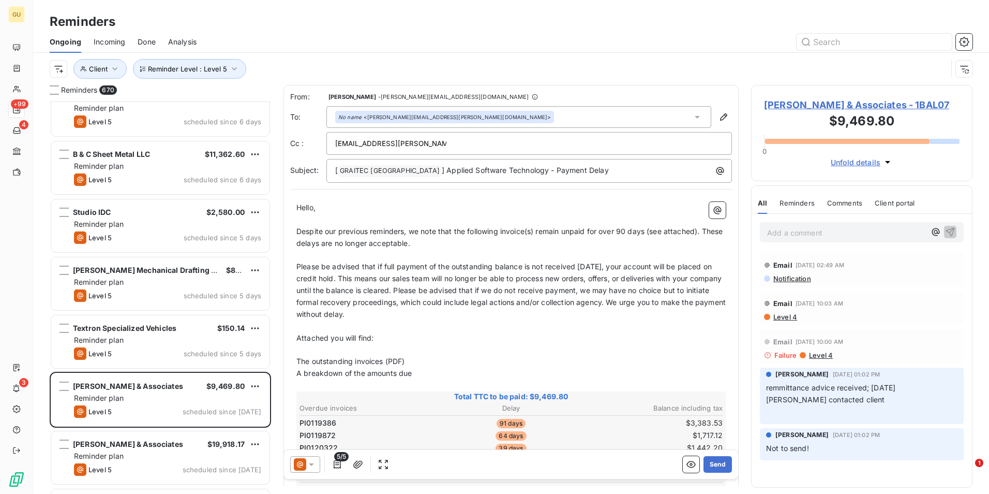
type input "rdeleon@balzer.cc"
click at [567, 170] on p "[ GRAITEC [GEOGRAPHIC_DATA] ﻿ ] Applied Software Technology - Payment Delay" at bounding box center [531, 172] width 393 height 12
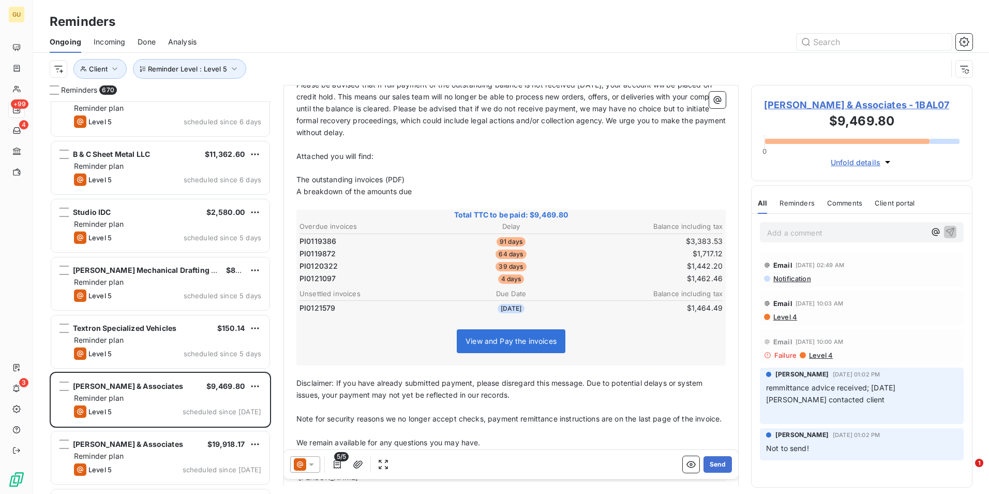
scroll to position [209, 0]
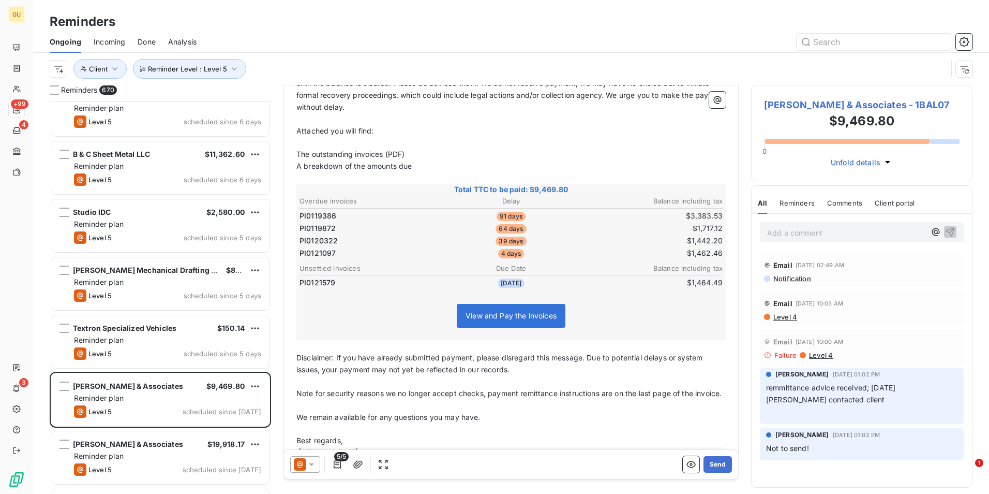
click at [315, 463] on icon at bounding box center [311, 464] width 10 height 10
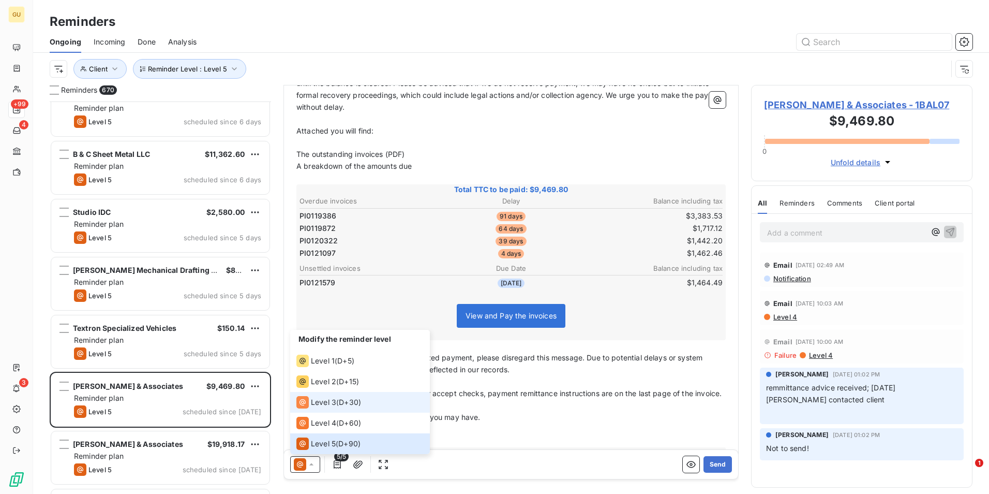
click at [318, 405] on span "Level 3" at bounding box center [323, 402] width 25 height 10
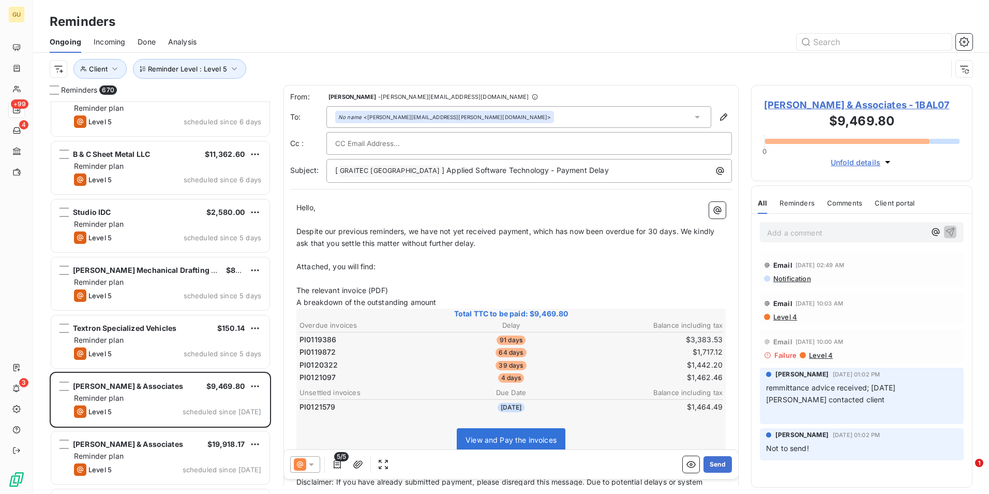
click at [309, 465] on icon at bounding box center [311, 464] width 10 height 10
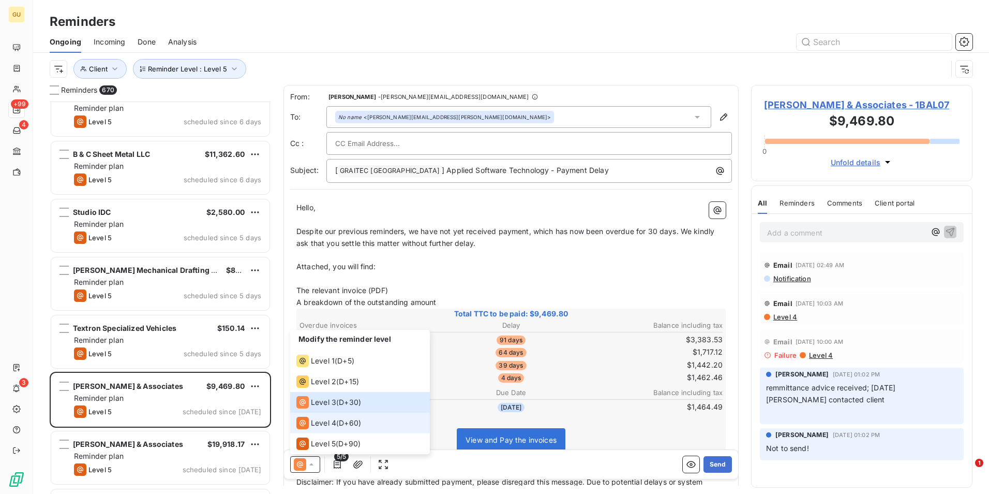
click at [310, 425] on div "Level 4" at bounding box center [316, 423] width 40 height 12
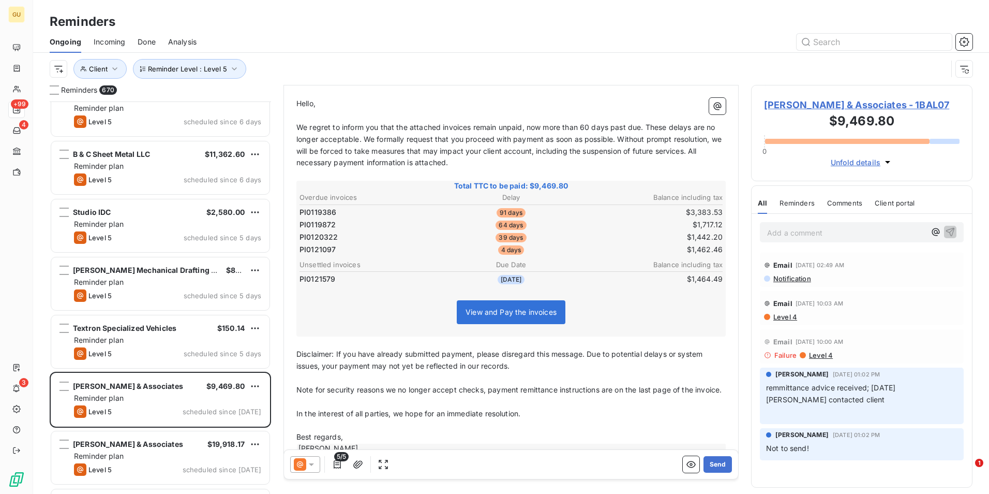
scroll to position [88, 0]
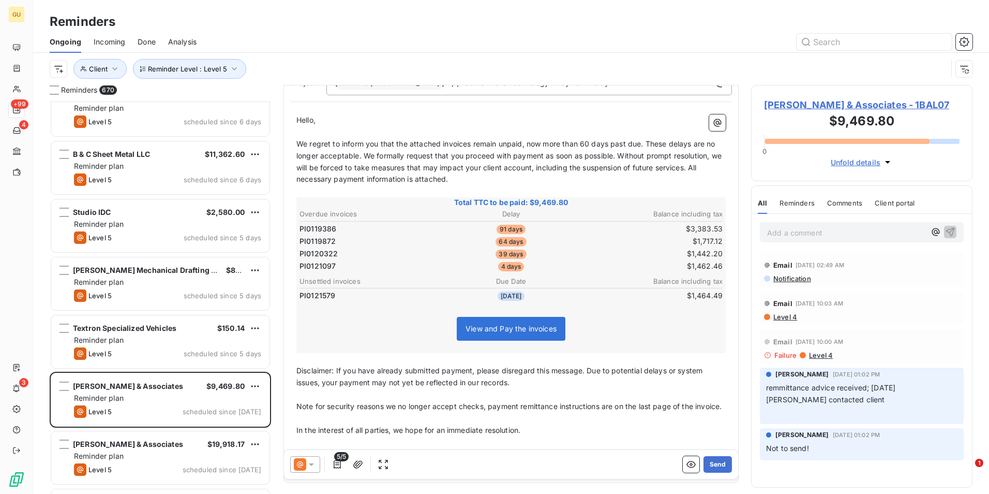
click at [308, 462] on icon at bounding box center [311, 464] width 10 height 10
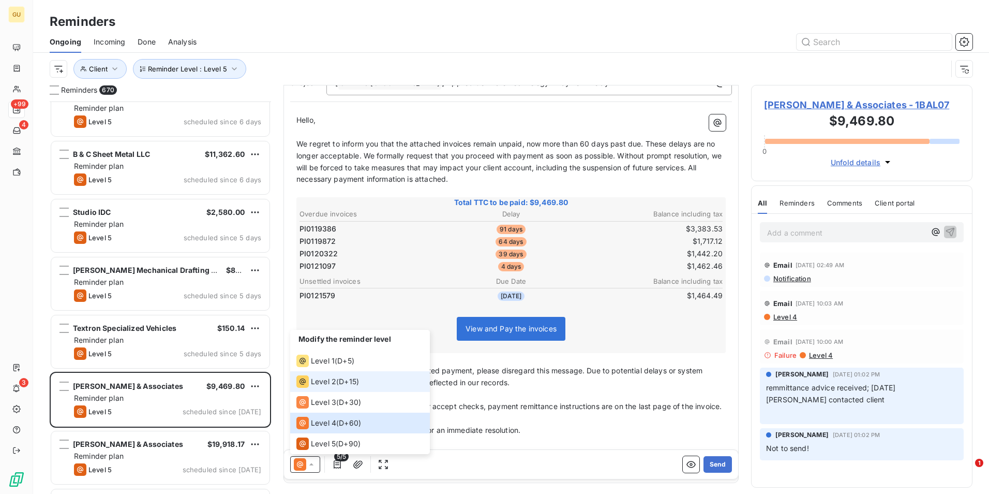
click at [317, 379] on span "Level 2" at bounding box center [323, 381] width 25 height 10
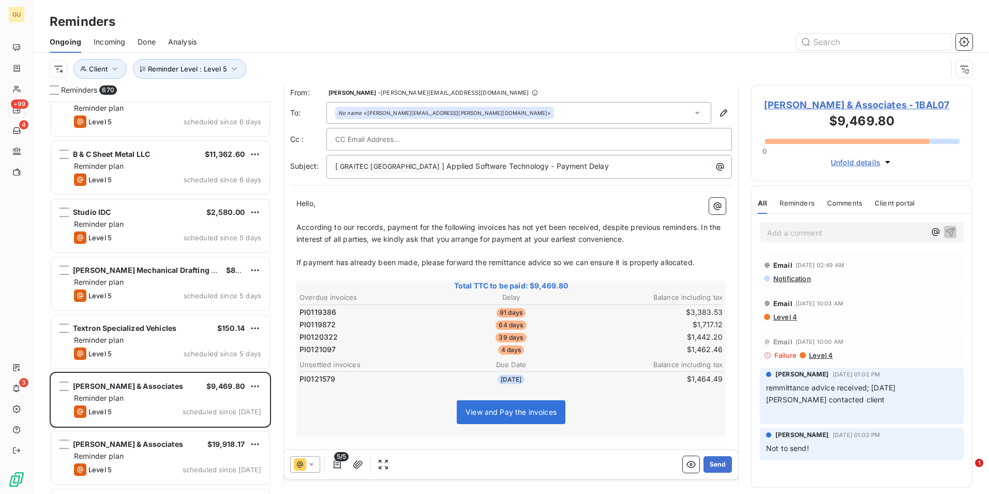
scroll to position [0, 0]
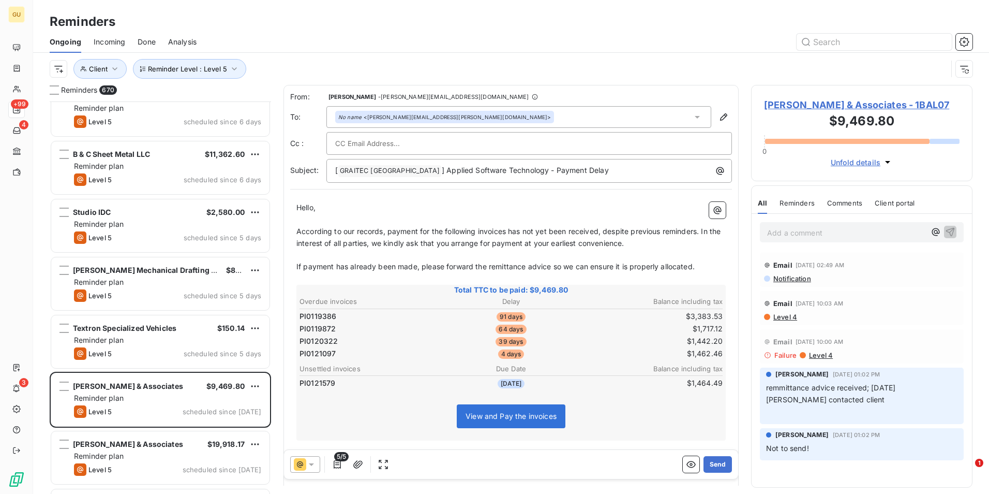
paste input "rdeleon@balzer.cc"
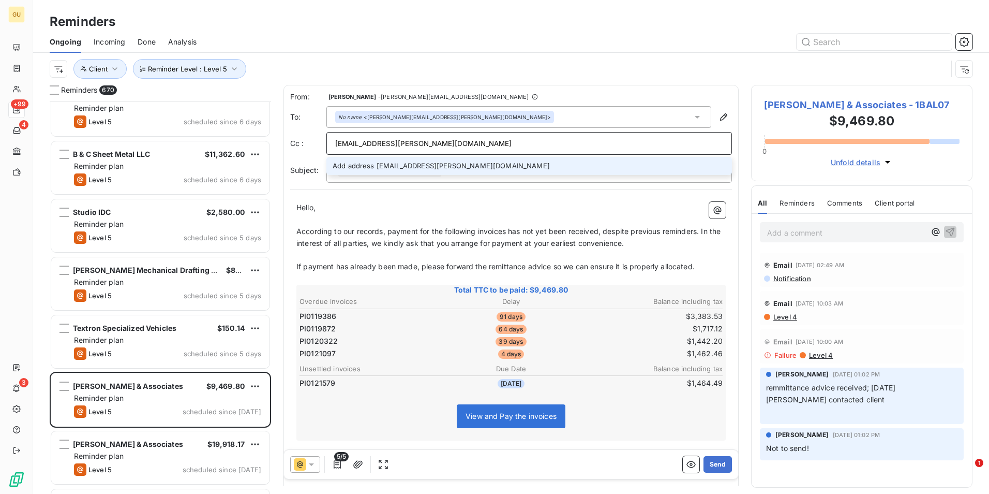
type input "rdeleon@balzer.cc"
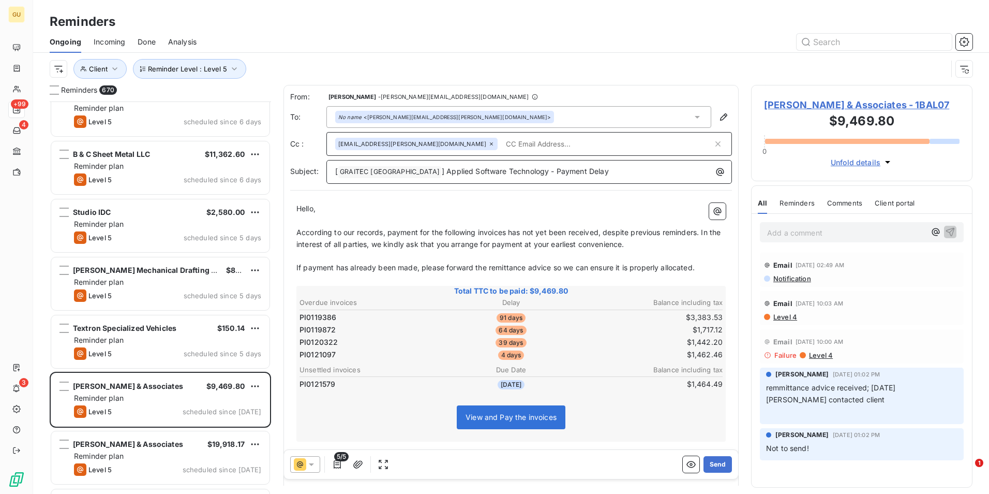
click at [569, 174] on p "[ GRAITEC [GEOGRAPHIC_DATA] ﻿ ] Applied Software Technology - Payment Delay" at bounding box center [531, 172] width 393 height 12
drag, startPoint x: 709, startPoint y: 463, endPoint x: 618, endPoint y: 420, distance: 101.4
click at [618, 420] on div "From: Minnie Nebbett - minnie.nebbett@graitec.com To: No name <chris.hott@westw…" at bounding box center [511, 285] width 455 height 400
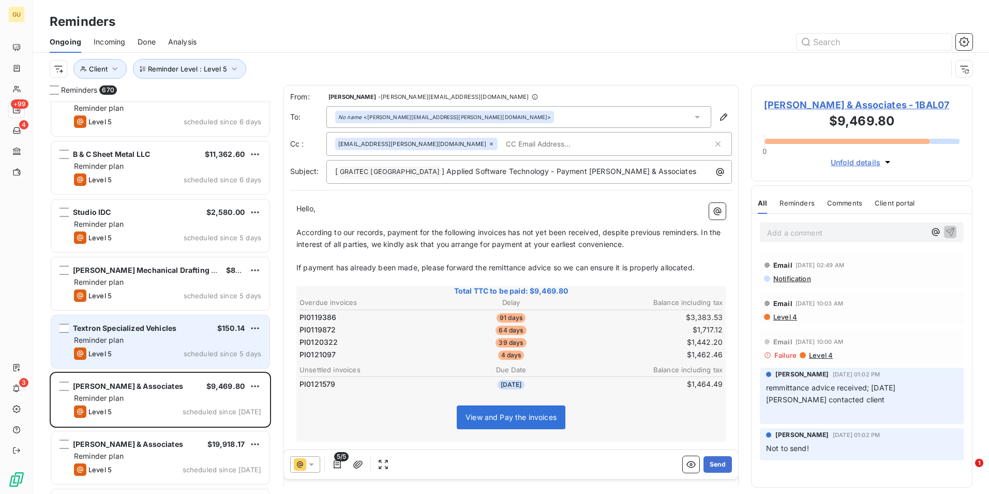
click at [196, 348] on div "Level 5 scheduled since 5 days" at bounding box center [167, 353] width 187 height 12
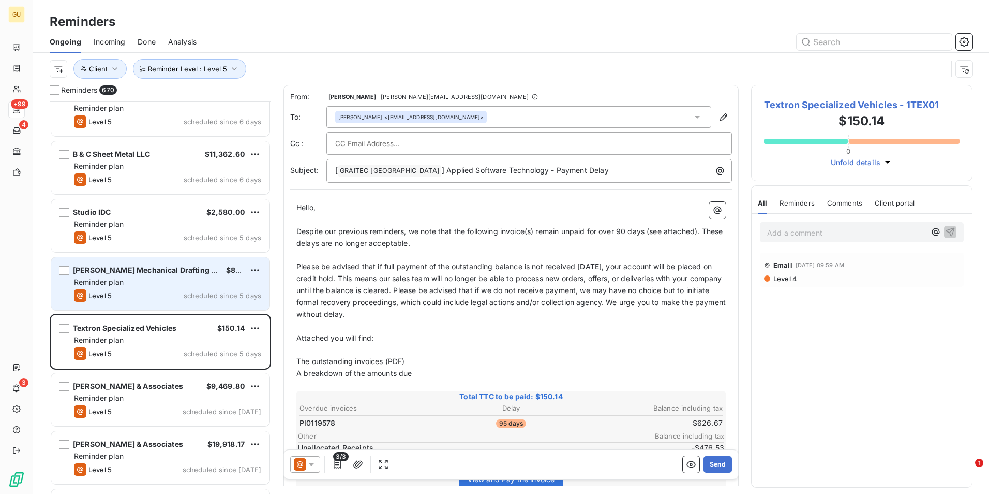
click at [212, 285] on div "Reminder plan" at bounding box center [167, 282] width 187 height 10
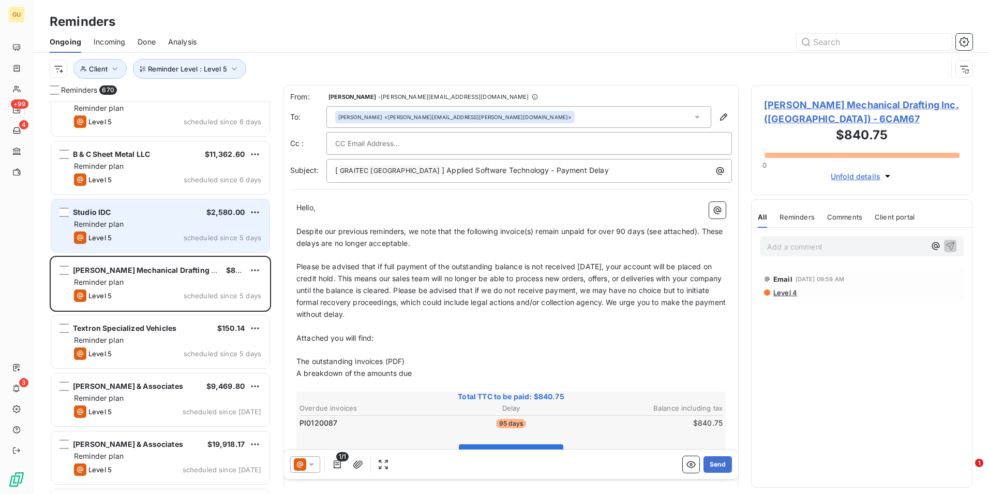
click at [187, 220] on div "Reminder plan" at bounding box center [167, 224] width 187 height 10
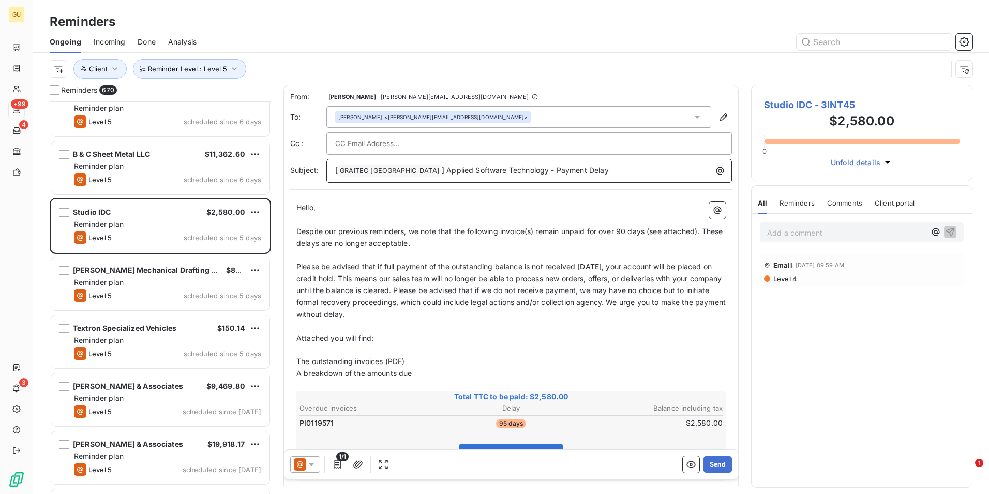
click at [568, 170] on p "[ GRAITEC [GEOGRAPHIC_DATA] ﻿ ] Applied Software Technology - Payment Delay" at bounding box center [531, 171] width 393 height 12
drag, startPoint x: 710, startPoint y: 462, endPoint x: 604, endPoint y: 337, distance: 163.6
click at [604, 337] on div "From: Minnie Nebbett - minnie.nebbett@graitec.com To: Trisha Brookbank <trisha@…" at bounding box center [511, 285] width 455 height 400
click at [314, 464] on icon at bounding box center [311, 464] width 5 height 3
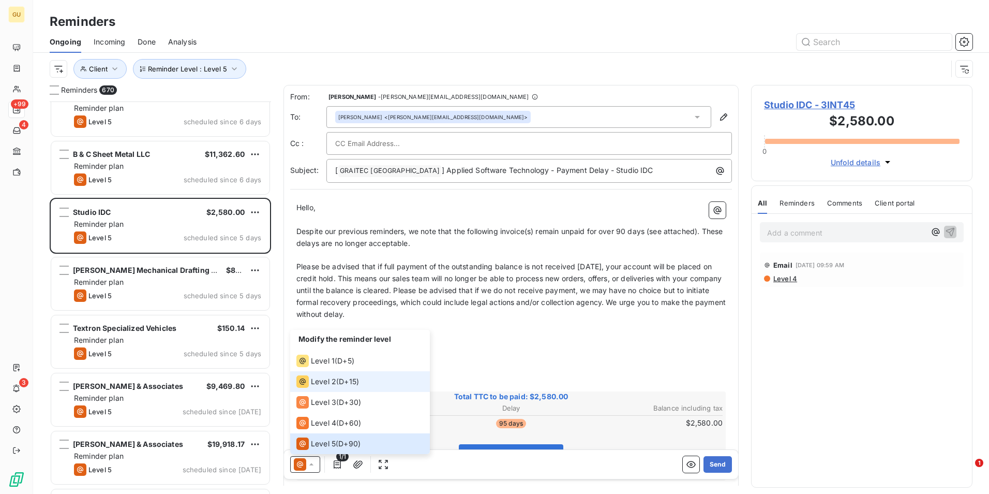
click at [330, 382] on span "Level 2" at bounding box center [323, 381] width 25 height 10
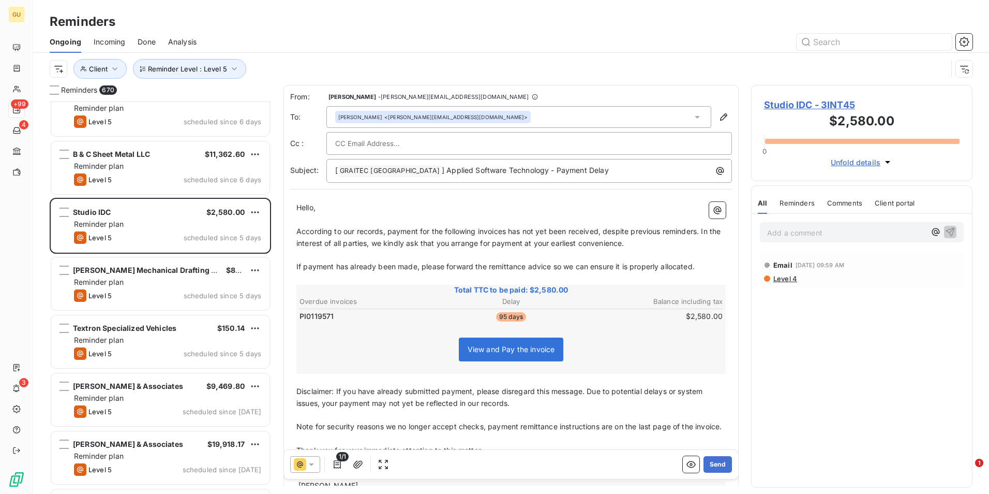
click at [509, 231] on span "According to our records, payment for the following invoices has not yet been r…" at bounding box center [509, 237] width 426 height 21
click at [590, 173] on p "[ GRAITEC [GEOGRAPHIC_DATA] ﻿ ] Applied Software Technology - Payment Delay" at bounding box center [531, 171] width 393 height 12
click at [558, 166] on span "] Applied Software Technology - Payment Delay Studio IDC" at bounding box center [545, 170] width 206 height 9
click at [707, 462] on button "Send" at bounding box center [718, 464] width 28 height 17
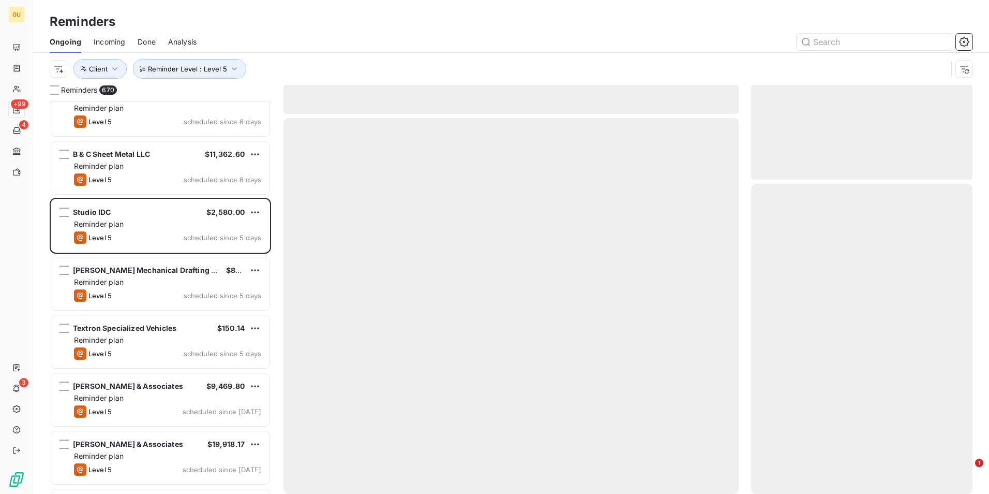
scroll to position [38376, 0]
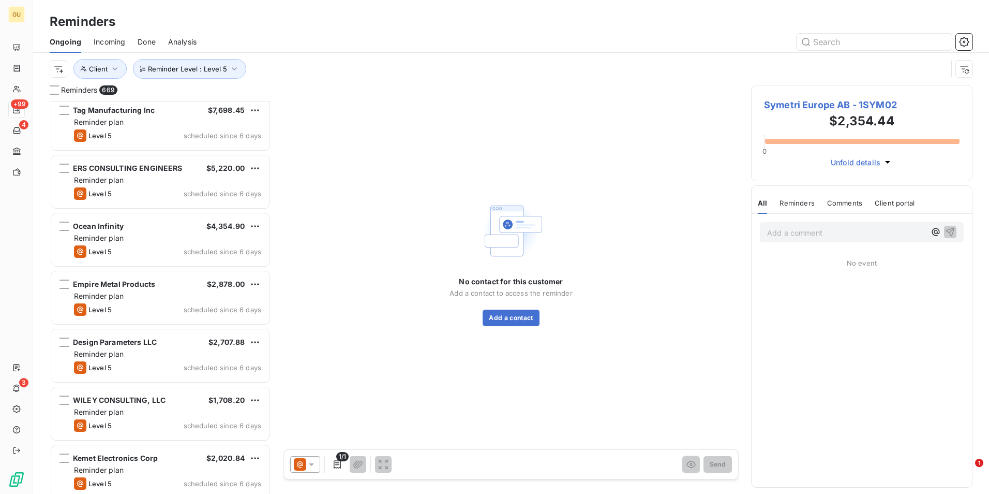
scroll to position [37963, 0]
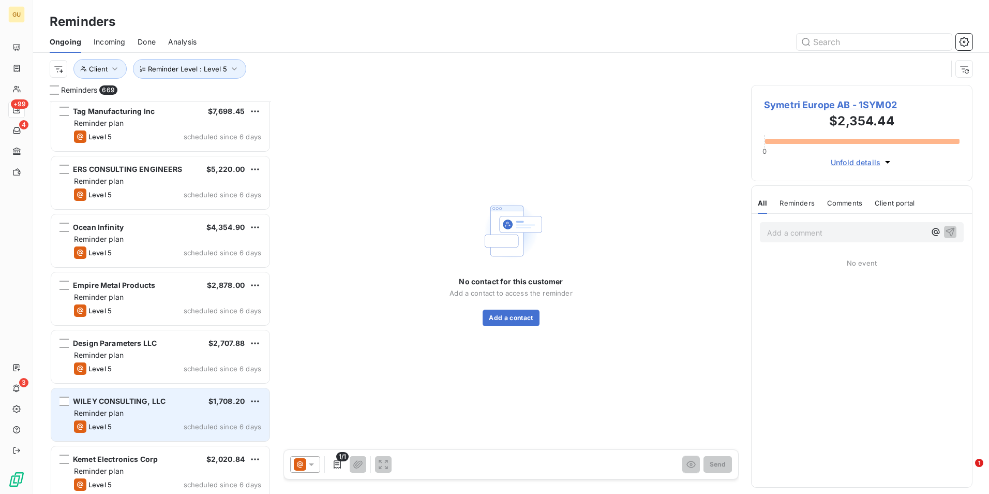
click at [165, 406] on div "WILEY CONSULTING, LLC" at bounding box center [119, 401] width 93 height 10
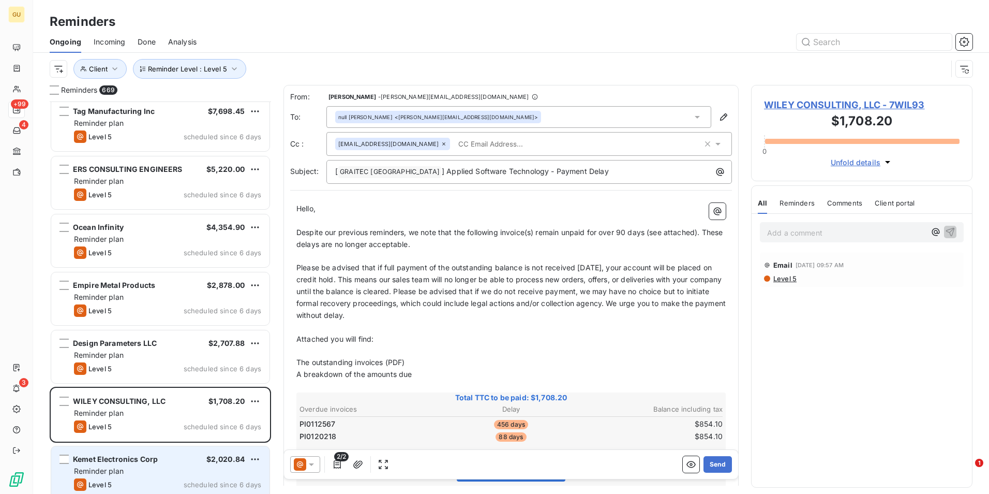
click at [114, 466] on span "Reminder plan" at bounding box center [99, 470] width 50 height 9
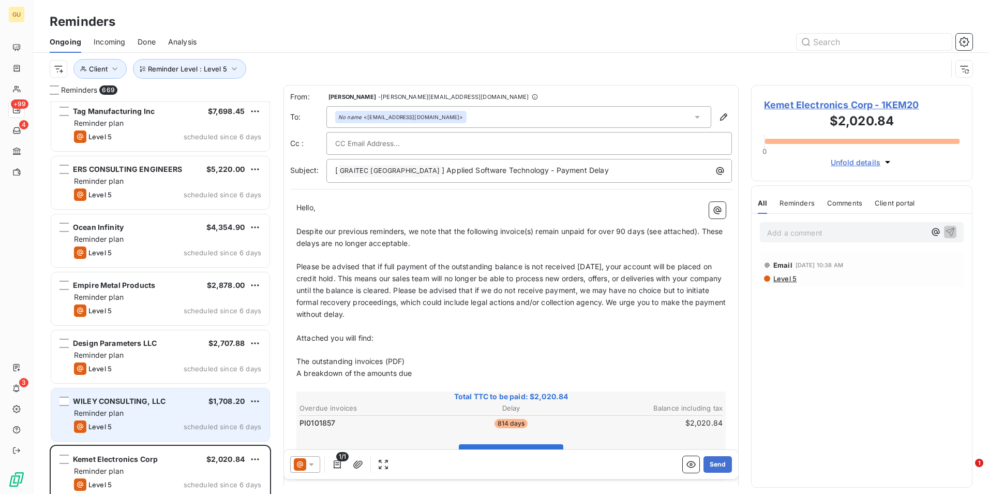
click at [164, 423] on div "Level 5 scheduled since 6 days" at bounding box center [167, 426] width 187 height 12
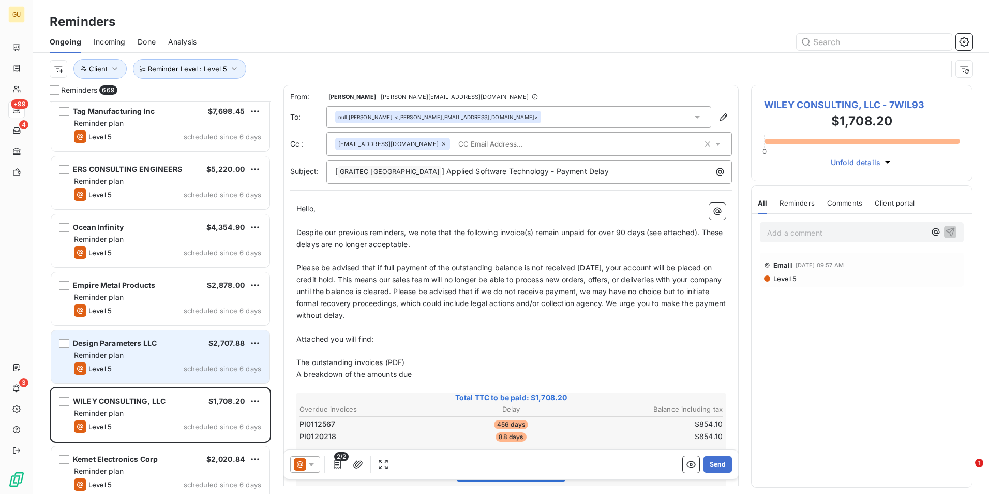
click at [168, 364] on div "Level 5 scheduled since 6 days" at bounding box center [167, 368] width 187 height 12
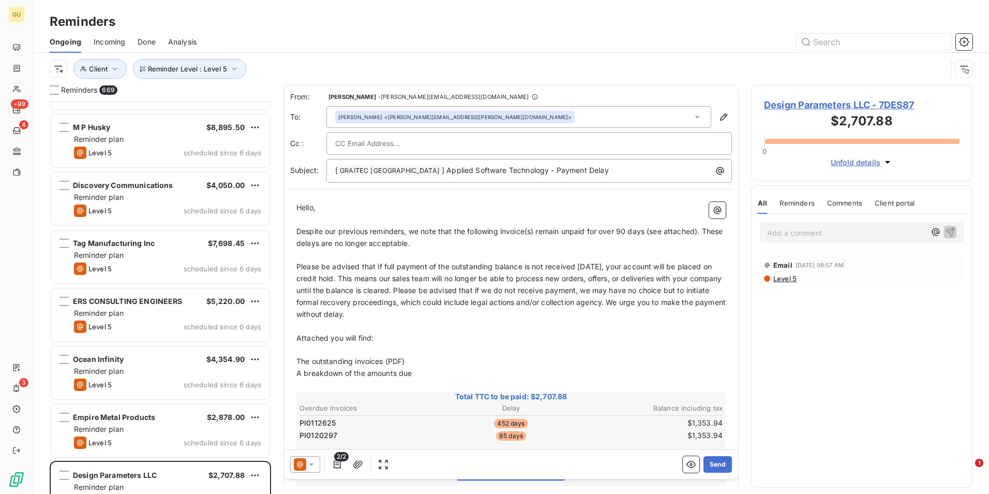
scroll to position [37807, 0]
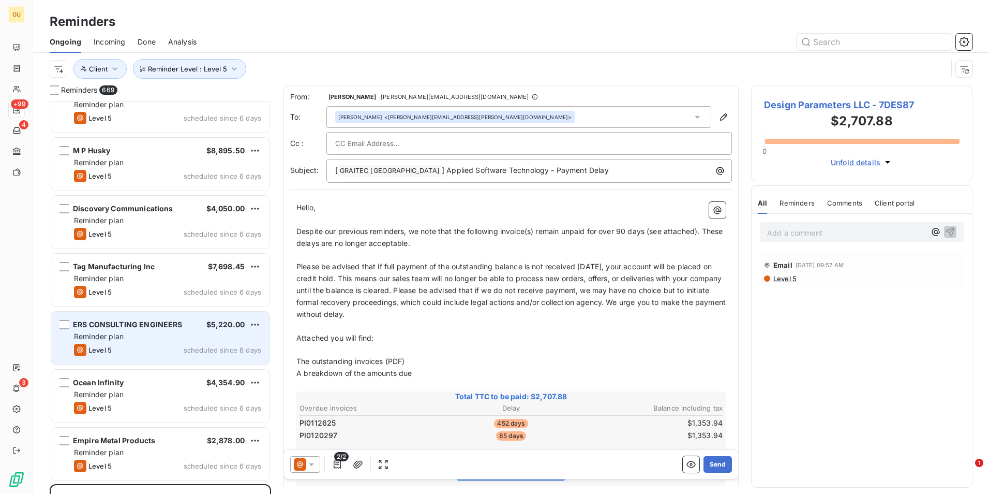
click at [188, 343] on div "ERS CONSULTING ENGINEERS $5,220.00 Reminder plan Level 5 scheduled since 6 days" at bounding box center [160, 337] width 218 height 53
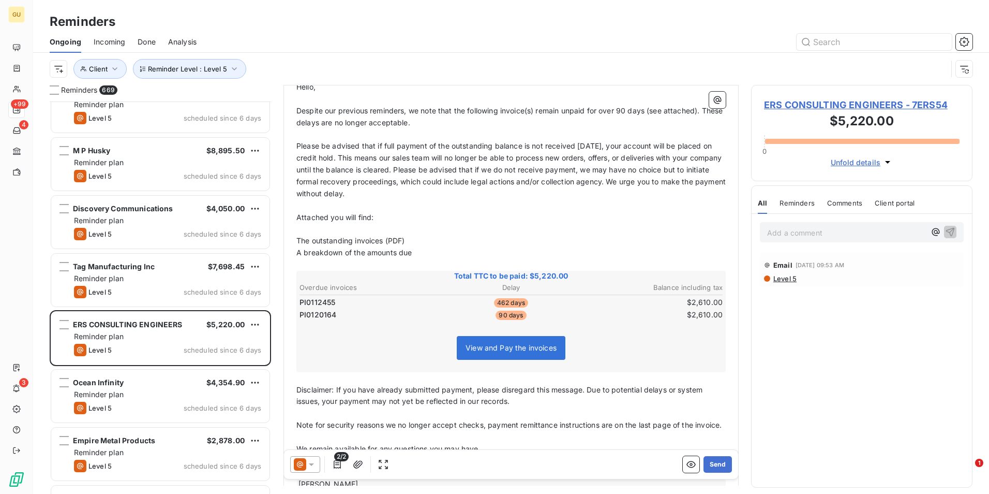
scroll to position [88, 0]
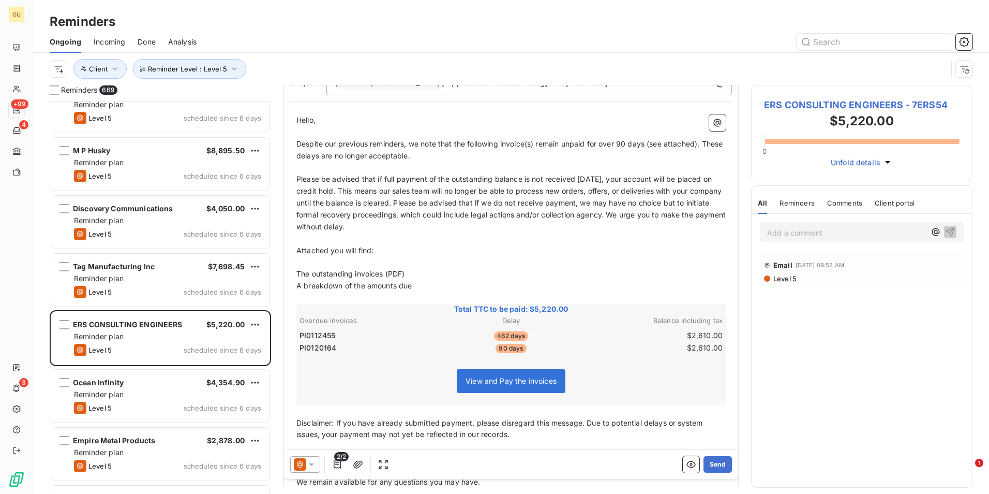
click at [313, 462] on icon at bounding box center [311, 464] width 10 height 10
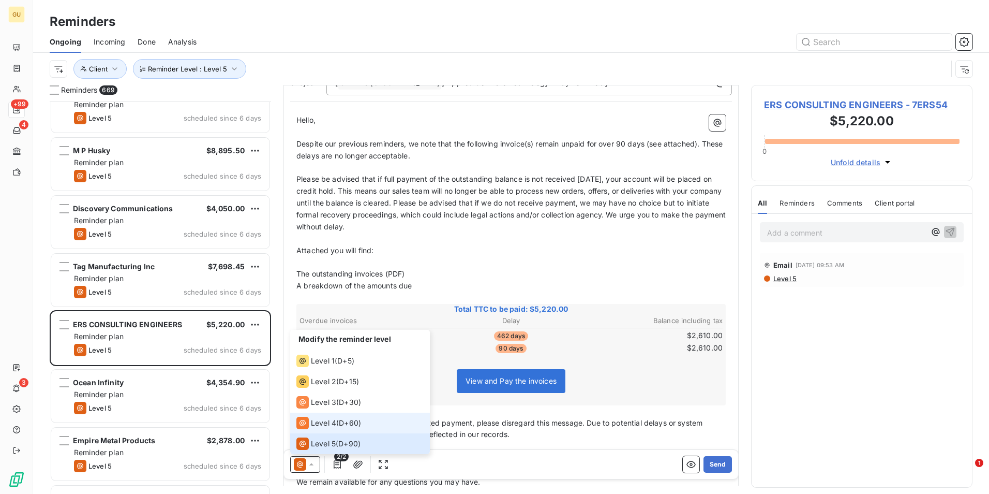
click at [314, 423] on span "Level 4" at bounding box center [323, 423] width 25 height 10
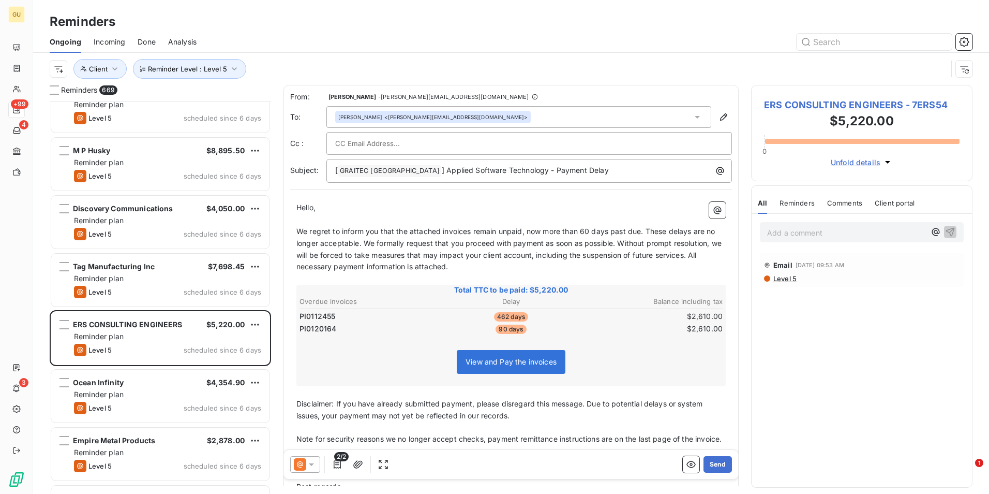
click at [313, 464] on icon at bounding box center [311, 464] width 5 height 3
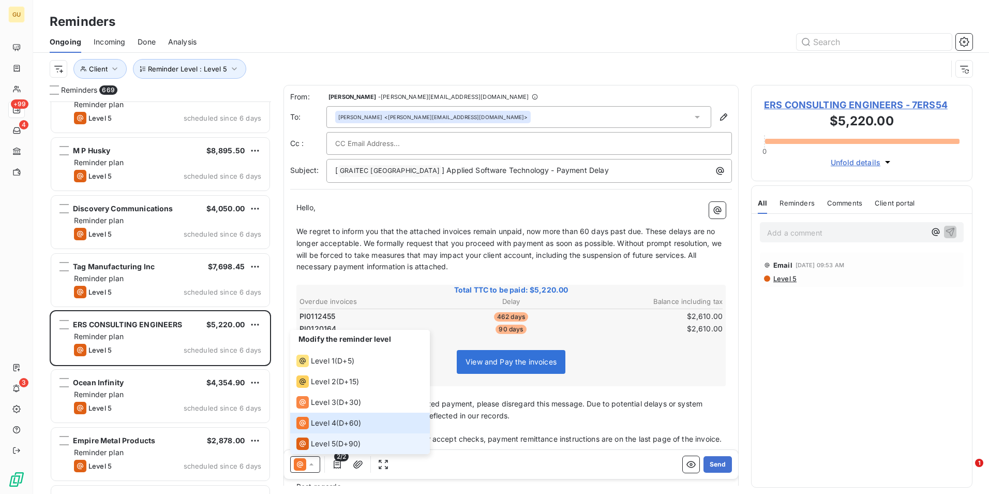
click at [319, 438] on div "Level 5" at bounding box center [315, 443] width 39 height 12
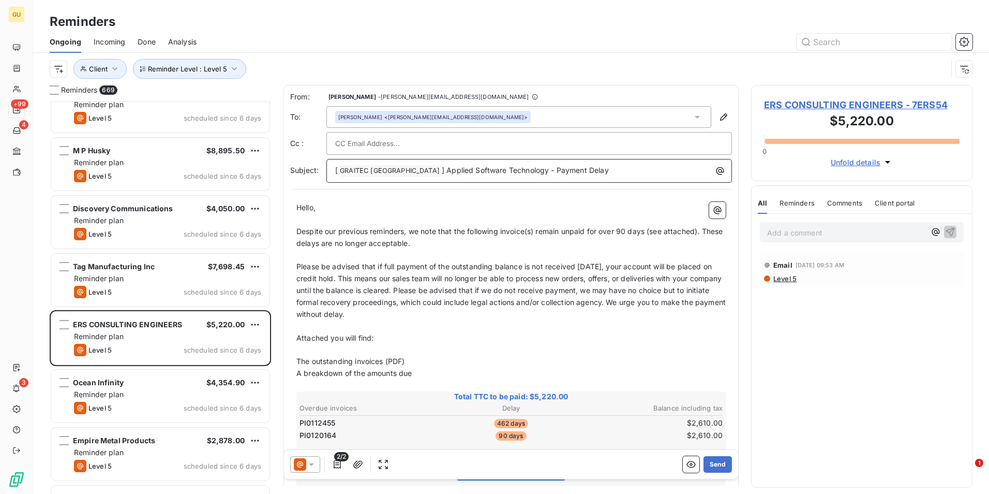
click at [572, 175] on p "[ GRAITEC [GEOGRAPHIC_DATA] ﻿ ] Applied Software Technology - Payment Delay" at bounding box center [531, 171] width 393 height 12
click at [717, 462] on button "Send" at bounding box center [718, 464] width 28 height 17
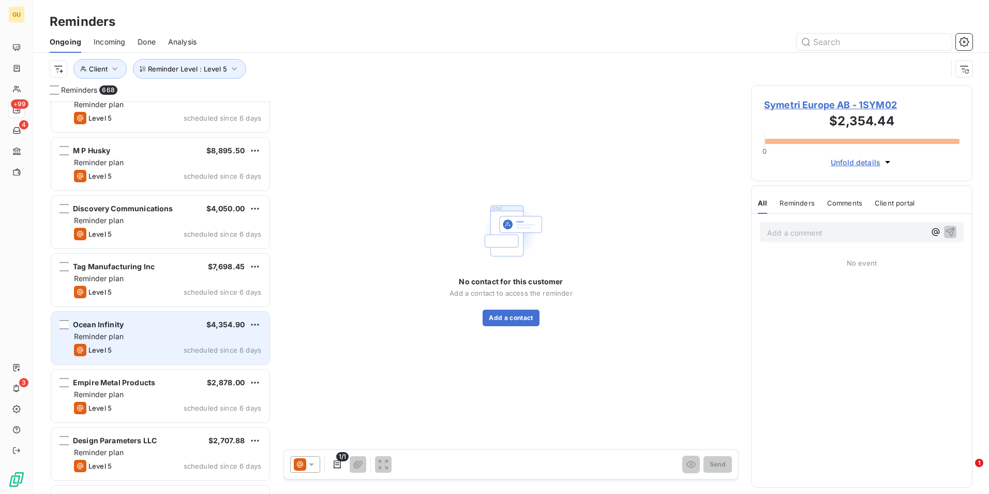
click at [153, 339] on div "Reminder plan" at bounding box center [167, 336] width 187 height 10
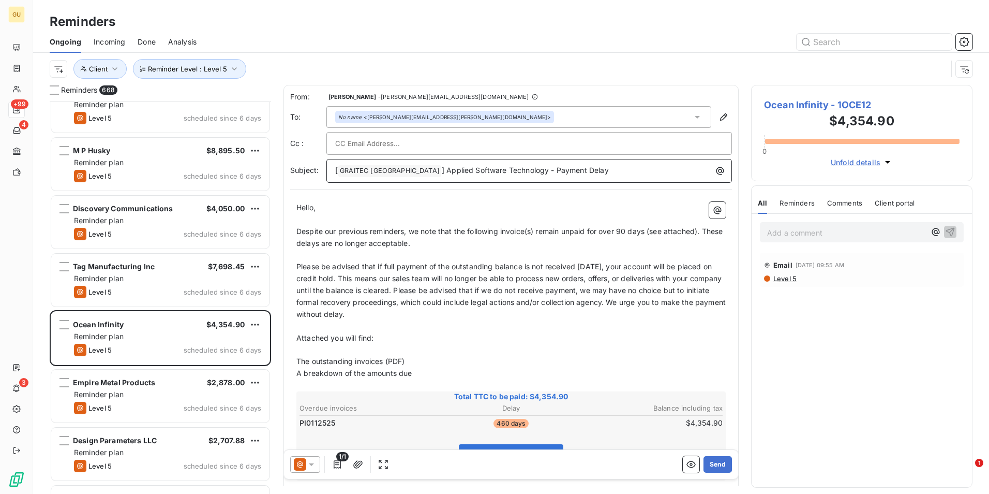
click at [571, 172] on p "[ GRAITEC [GEOGRAPHIC_DATA] ﻿ ] Applied Software Technology - Payment Delay" at bounding box center [531, 171] width 393 height 12
click at [707, 462] on button "Send" at bounding box center [718, 464] width 28 height 17
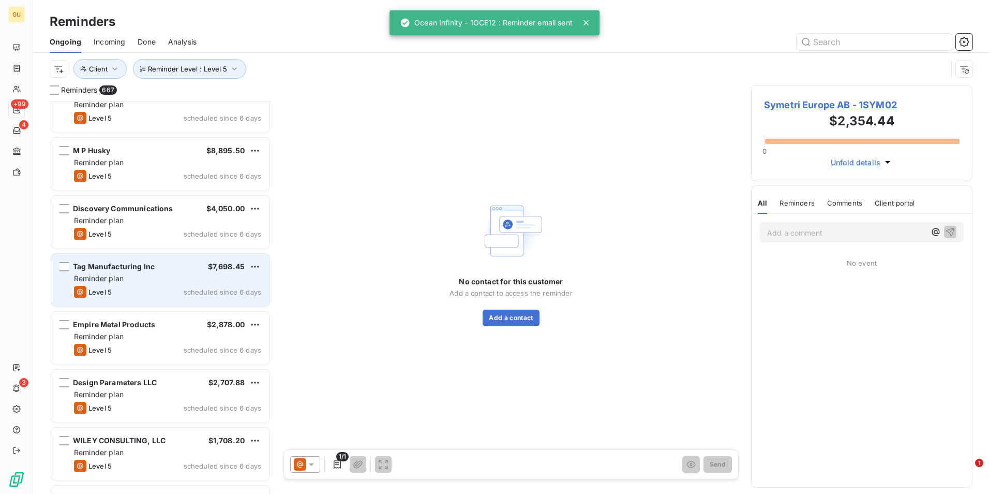
click at [199, 279] on div "Reminder plan" at bounding box center [167, 278] width 187 height 10
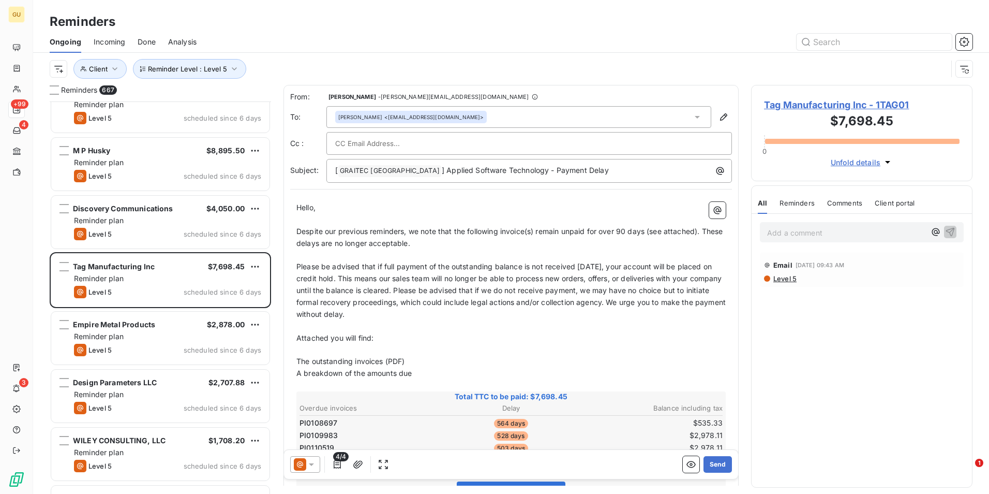
drag, startPoint x: 439, startPoint y: 142, endPoint x: 417, endPoint y: 145, distance: 22.4
paste input "cthomas@tagmfg.us"
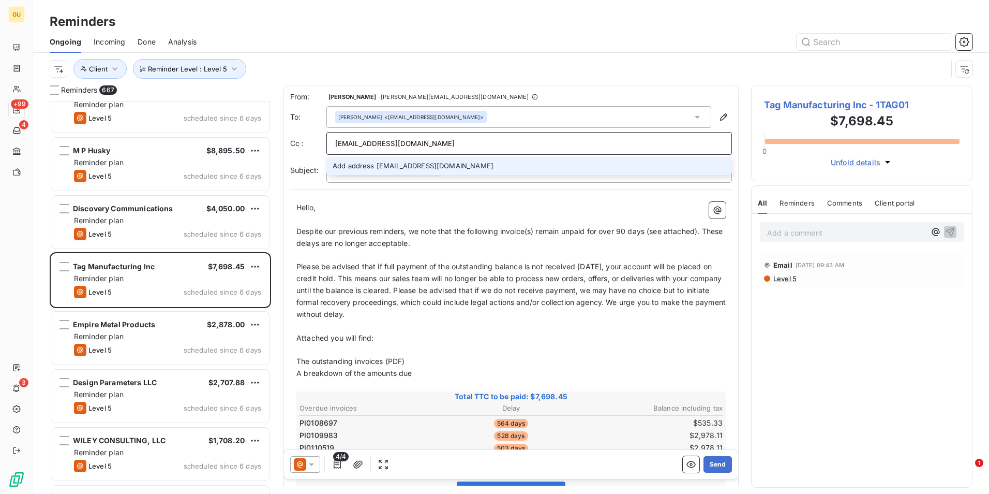
type input "cthomas@tagmfg.us"
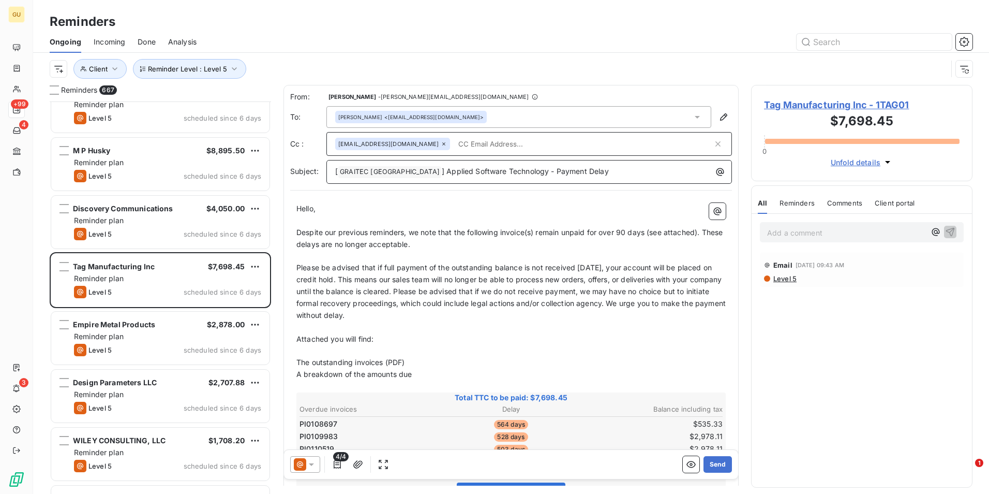
click at [584, 164] on div "[ GRAITEC [GEOGRAPHIC_DATA] ﻿ ] Applied Software Technology - Payment Delay" at bounding box center [529, 171] width 398 height 14
click at [707, 464] on button "Send" at bounding box center [718, 464] width 28 height 17
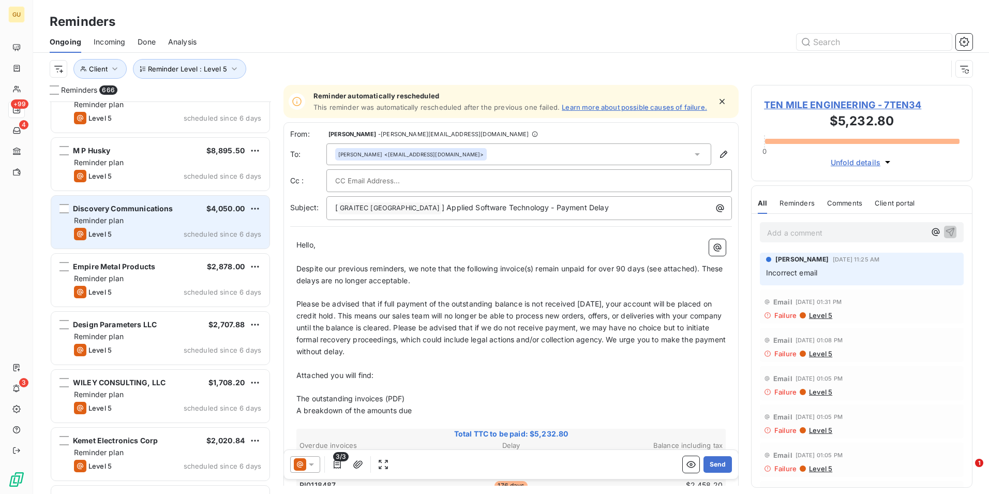
click at [176, 227] on div "Discovery Communications $4,050.00 Reminder plan Level 5 scheduled since 6 days" at bounding box center [160, 222] width 218 height 53
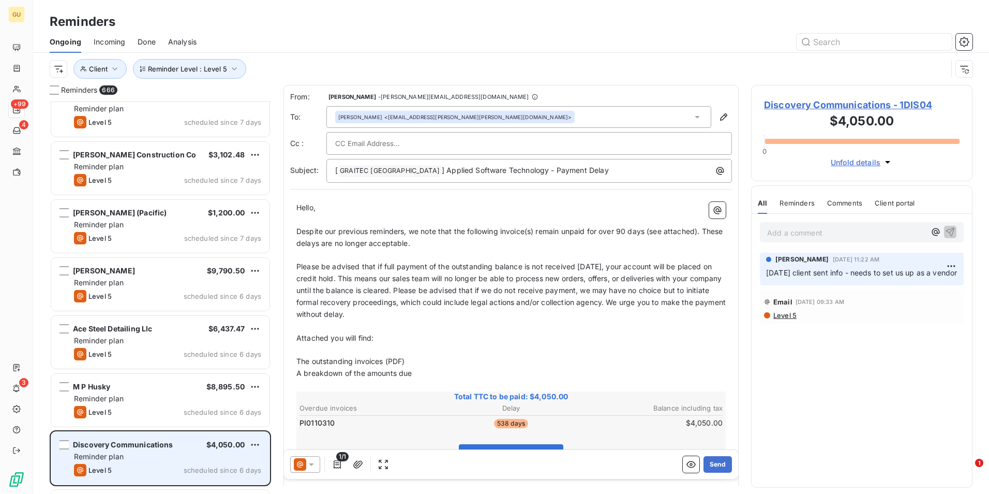
scroll to position [37549, 0]
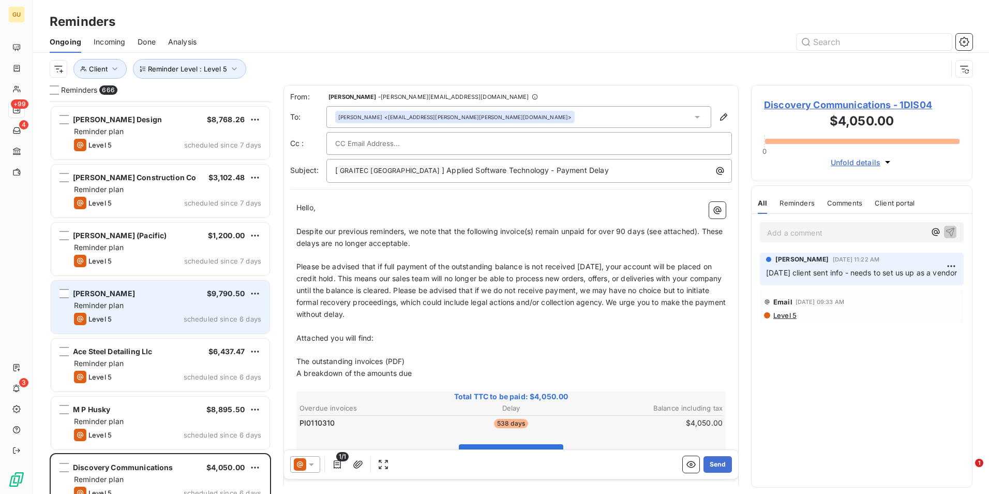
click at [162, 297] on div "Wayne Brothers $9,790.50" at bounding box center [167, 293] width 187 height 9
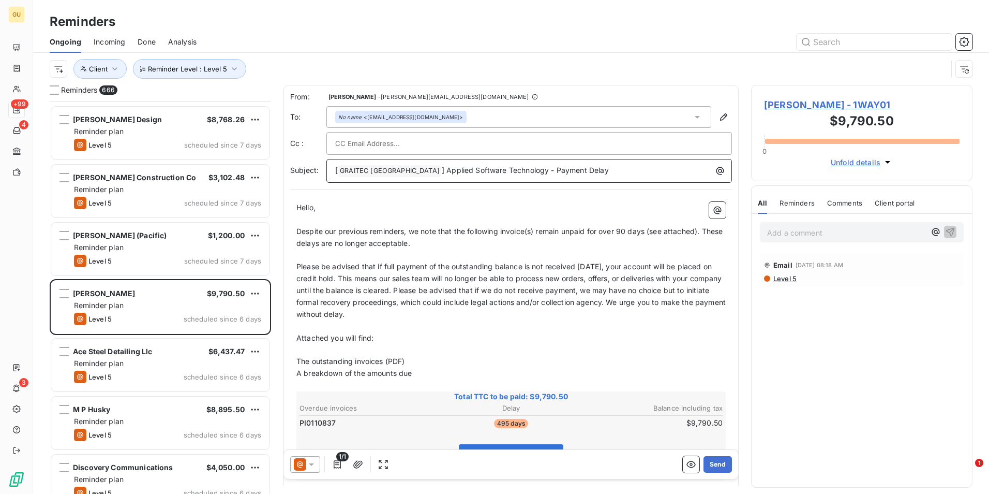
click at [574, 169] on p "[ GRAITEC [GEOGRAPHIC_DATA] ﻿ ] Applied Software Technology - Payment Delay" at bounding box center [531, 171] width 393 height 12
click at [578, 174] on p "[ GRAITEC [GEOGRAPHIC_DATA] ﻿ ] Applied Software Technology - Payment Delay" at bounding box center [531, 171] width 393 height 12
click at [704, 458] on button "Send" at bounding box center [718, 464] width 28 height 17
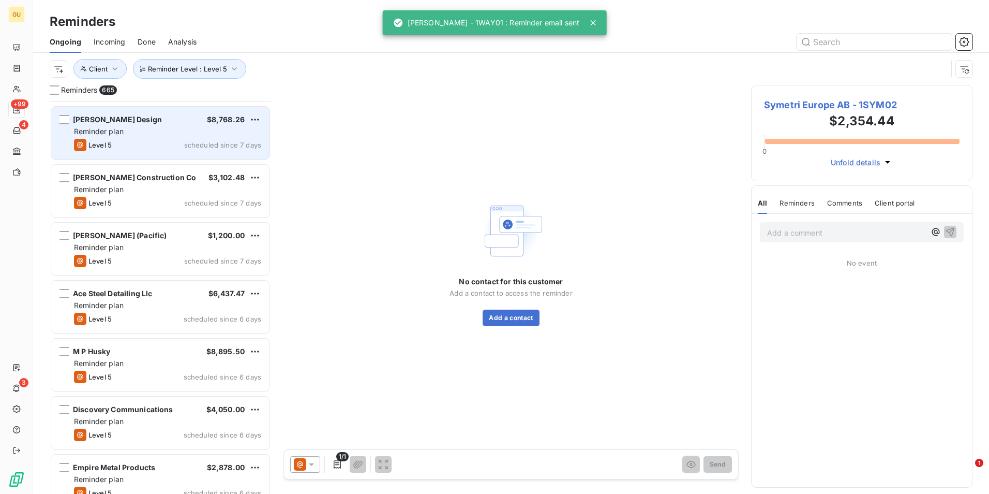
click at [186, 130] on div "Reminder plan" at bounding box center [167, 131] width 187 height 10
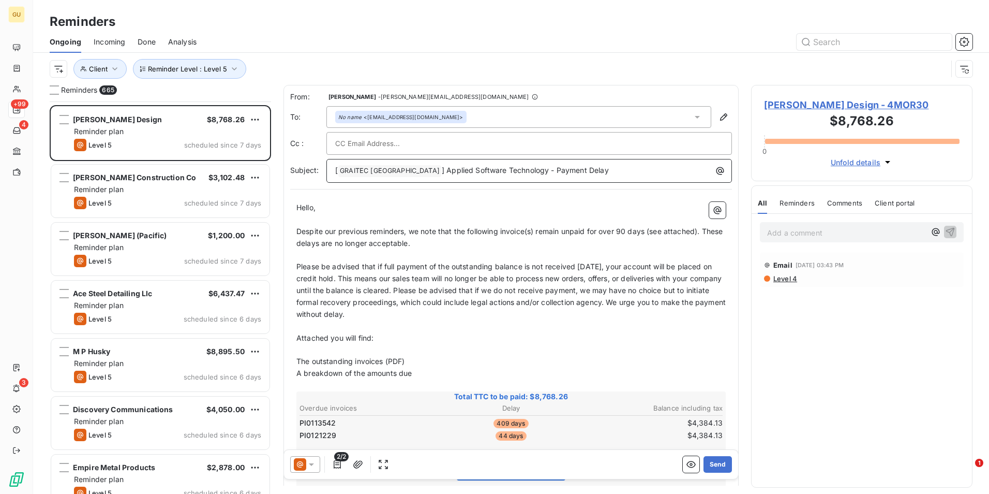
click at [571, 173] on p "[ GRAITEC [GEOGRAPHIC_DATA] ﻿ ] Applied Software Technology - Payment Delay" at bounding box center [531, 171] width 393 height 12
click at [705, 464] on button "Send" at bounding box center [718, 464] width 28 height 17
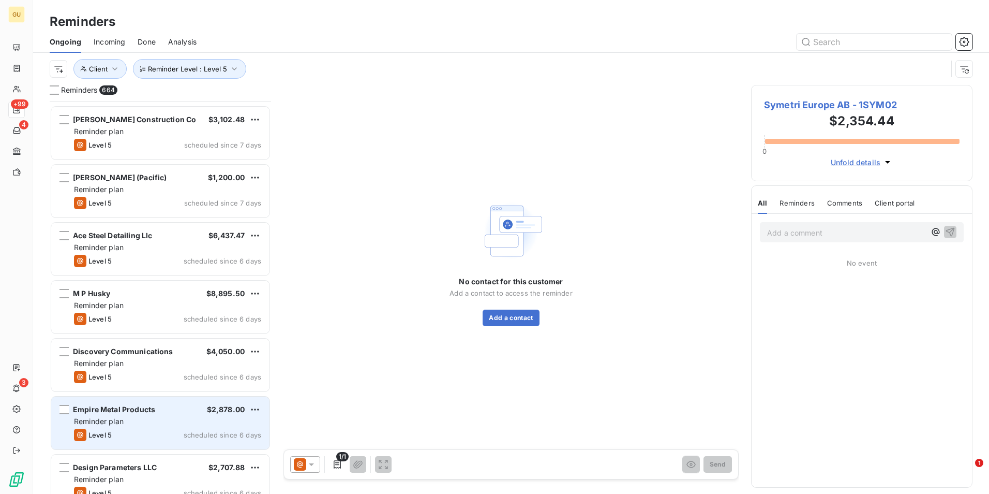
click at [174, 425] on div "Reminder plan" at bounding box center [167, 421] width 187 height 10
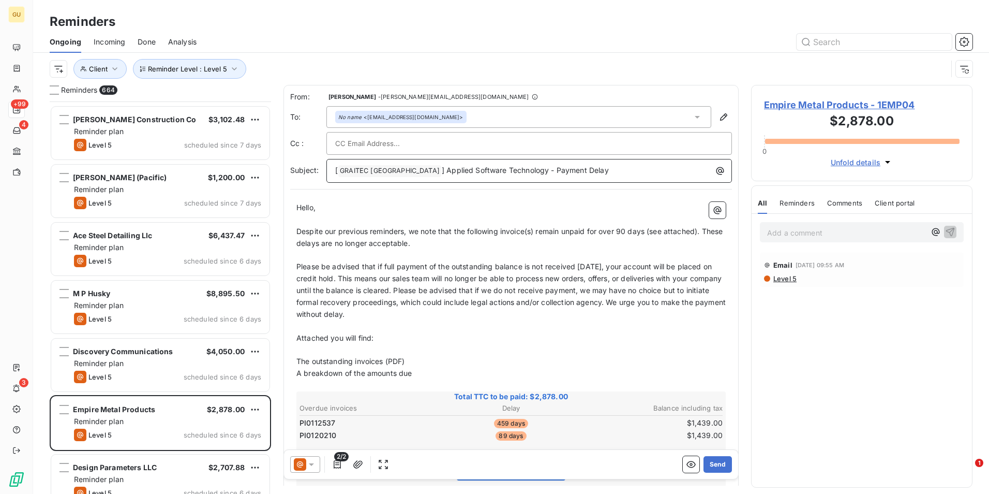
click at [569, 172] on p "[ GRAITEC [GEOGRAPHIC_DATA] ﻿ ] Applied Software Technology - Payment Delay" at bounding box center [531, 171] width 393 height 12
click at [713, 461] on button "Send" at bounding box center [718, 464] width 28 height 17
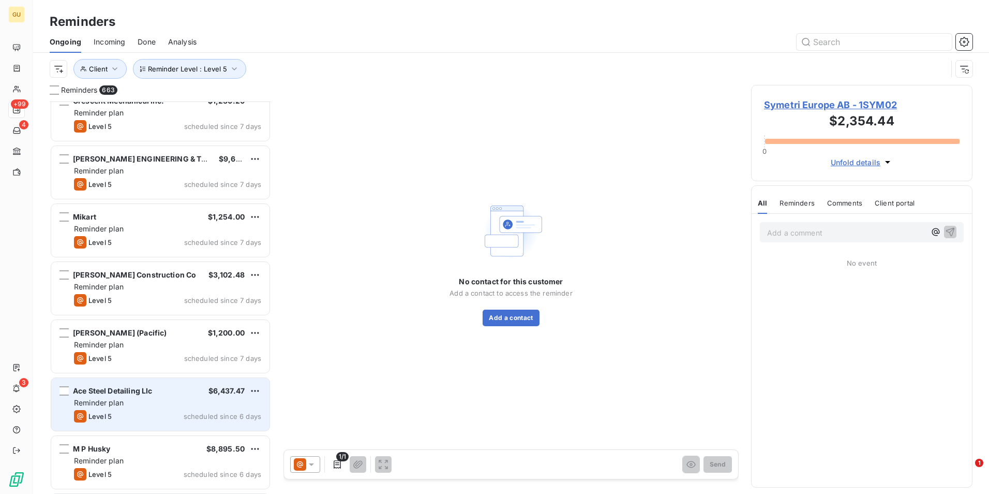
scroll to position [37342, 0]
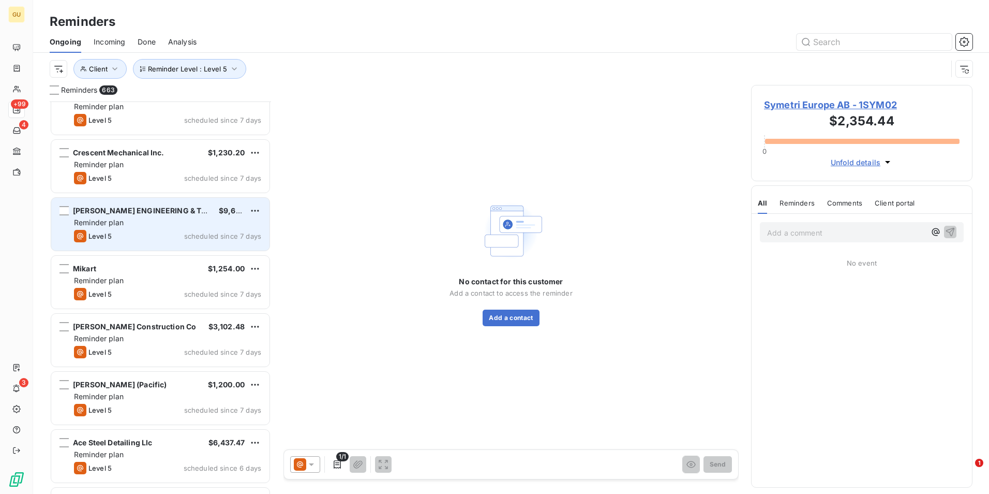
click at [148, 229] on div "BUTLER ENGINEERING & TECHNOLOGY GROUP $9,635.30 Reminder plan Level 5 scheduled…" at bounding box center [160, 224] width 218 height 53
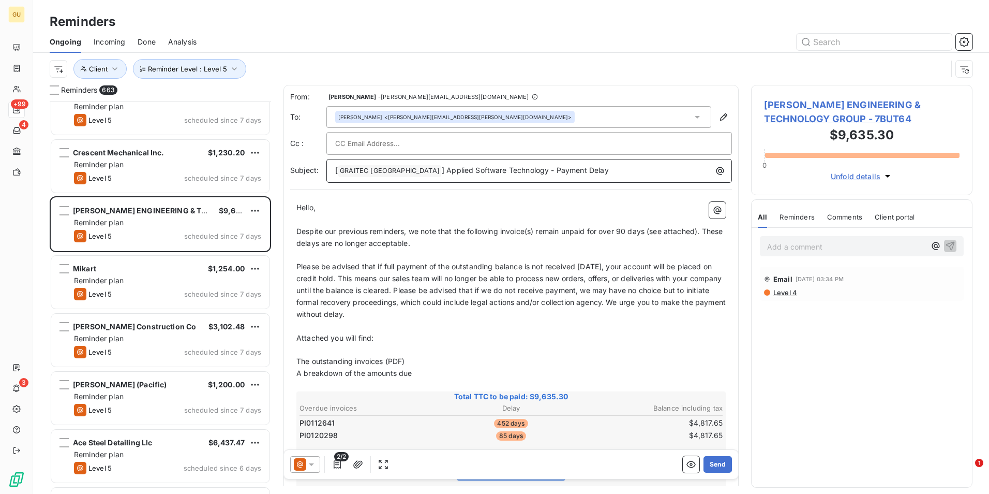
click at [580, 174] on p "[ GRAITEC [GEOGRAPHIC_DATA] ﻿ ] Applied Software Technology - Payment Delay" at bounding box center [531, 171] width 393 height 12
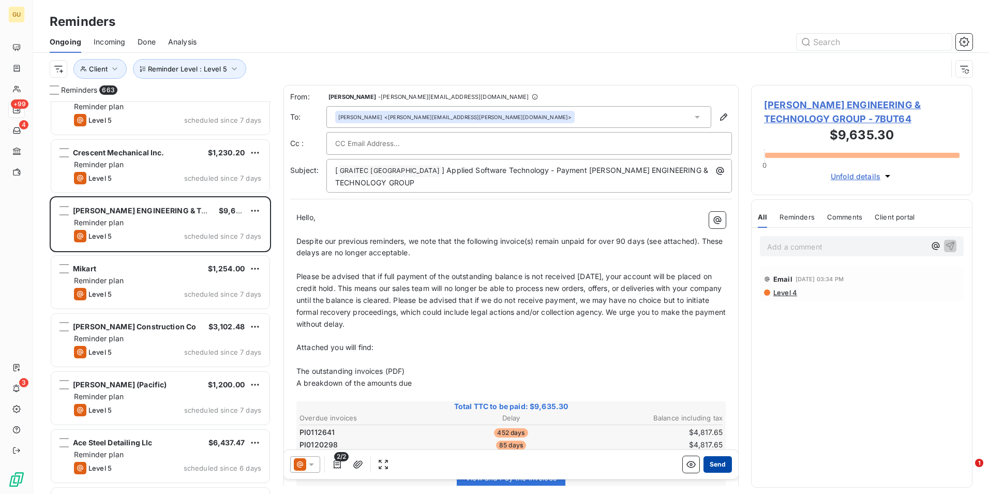
click at [709, 464] on button "Send" at bounding box center [718, 464] width 28 height 17
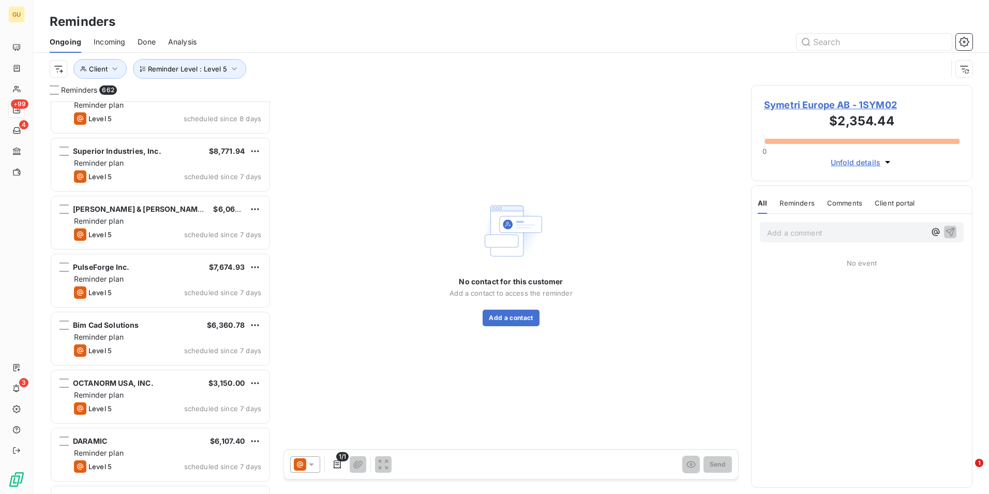
scroll to position [36462, 0]
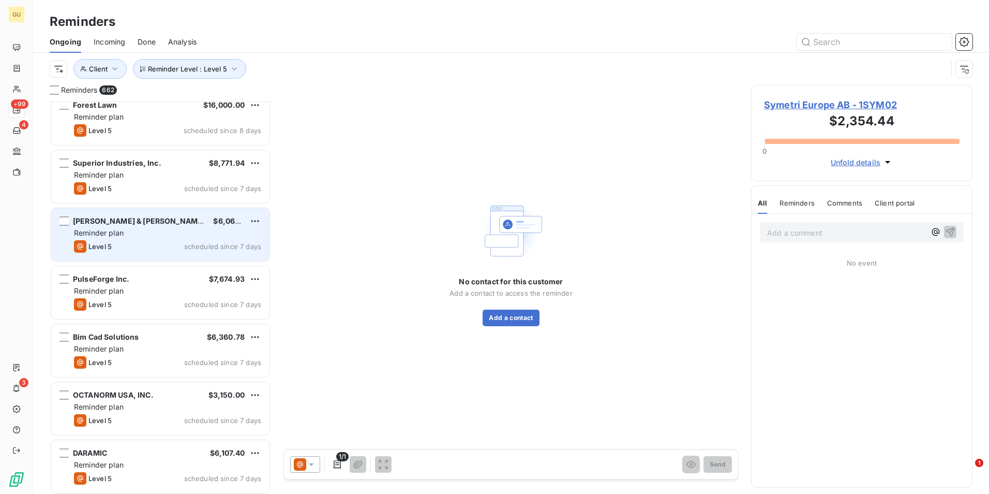
click at [184, 229] on div "Reminder plan" at bounding box center [167, 233] width 187 height 10
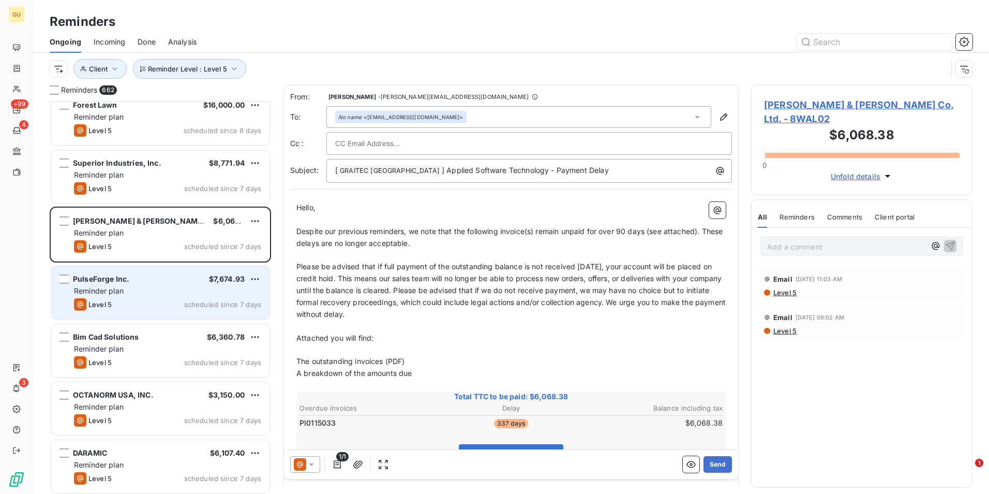
click at [172, 289] on div "Reminder plan" at bounding box center [167, 291] width 187 height 10
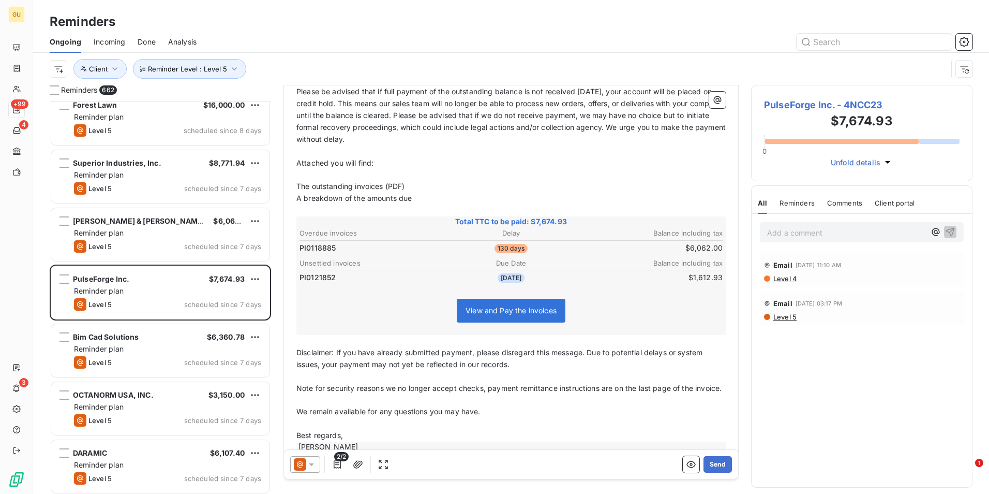
scroll to position [157, 0]
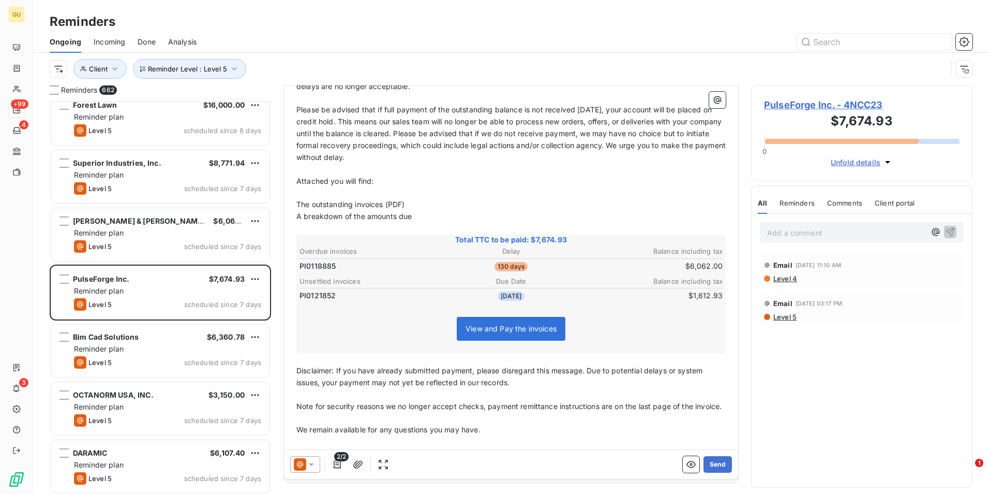
click at [311, 463] on icon at bounding box center [311, 464] width 5 height 3
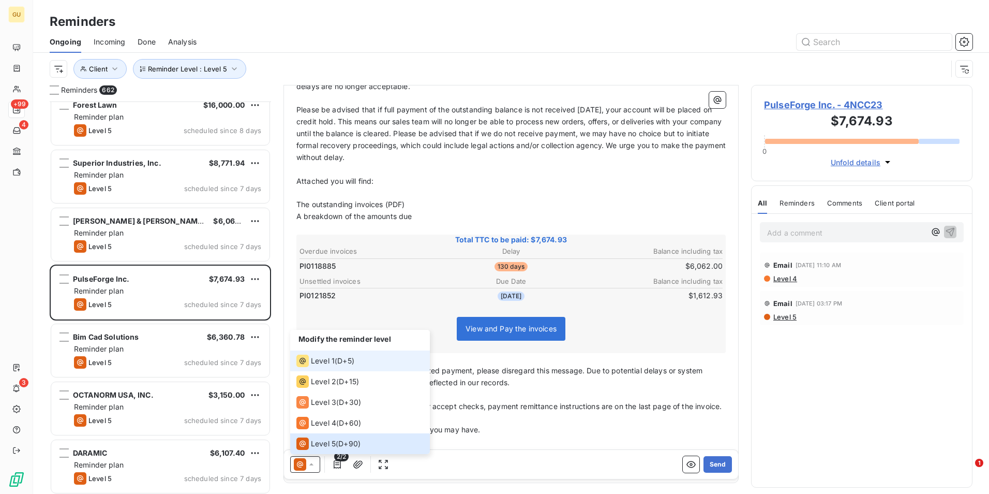
click at [326, 363] on span "Level 1" at bounding box center [323, 360] width 24 height 10
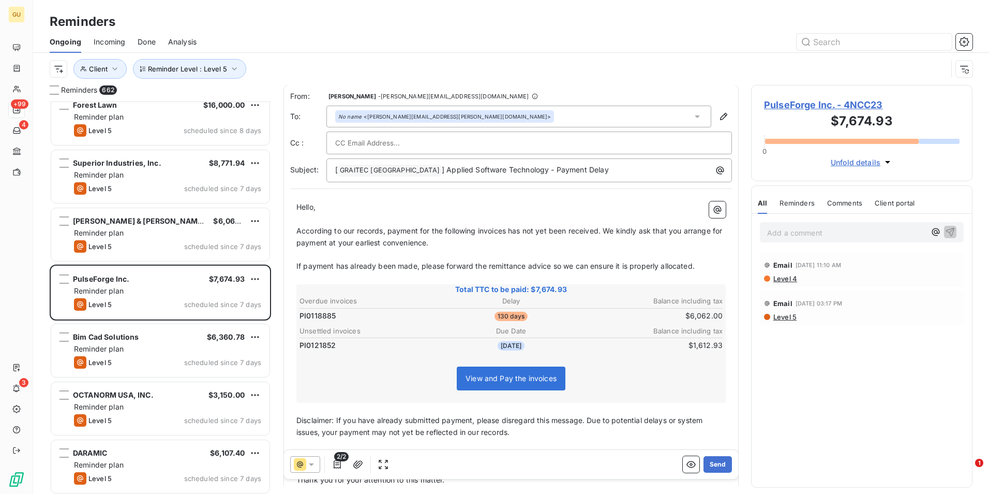
scroll to position [0, 0]
click at [582, 172] on p "[ GRAITEC [GEOGRAPHIC_DATA] ﻿ ] Applied Software Technology - Payment Delay" at bounding box center [531, 171] width 393 height 12
click at [720, 465] on button "Send" at bounding box center [718, 464] width 28 height 17
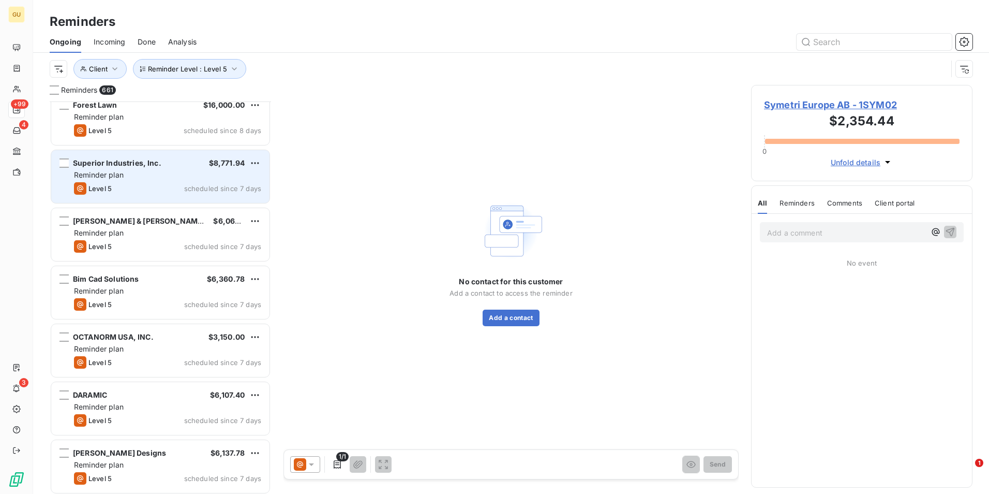
click at [174, 186] on div "Level 5 scheduled since 7 days" at bounding box center [167, 188] width 187 height 12
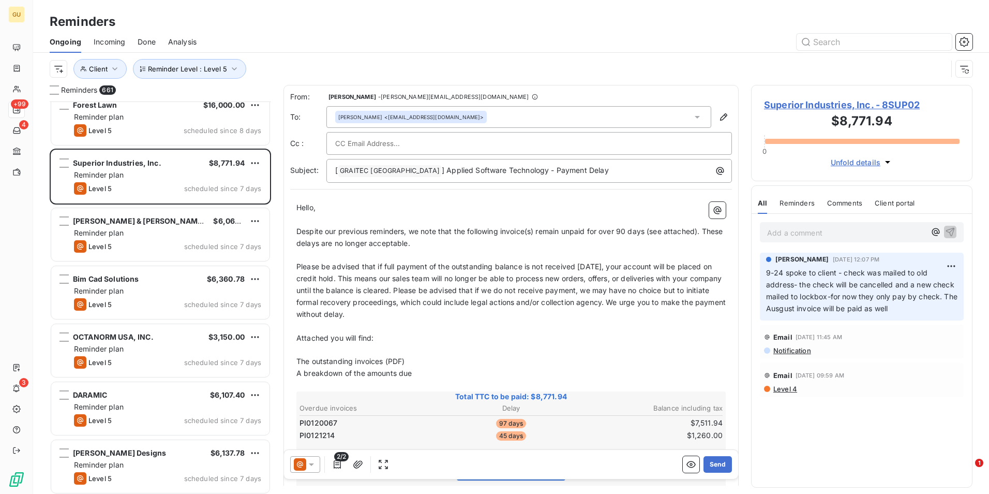
click at [311, 465] on icon at bounding box center [311, 464] width 5 height 3
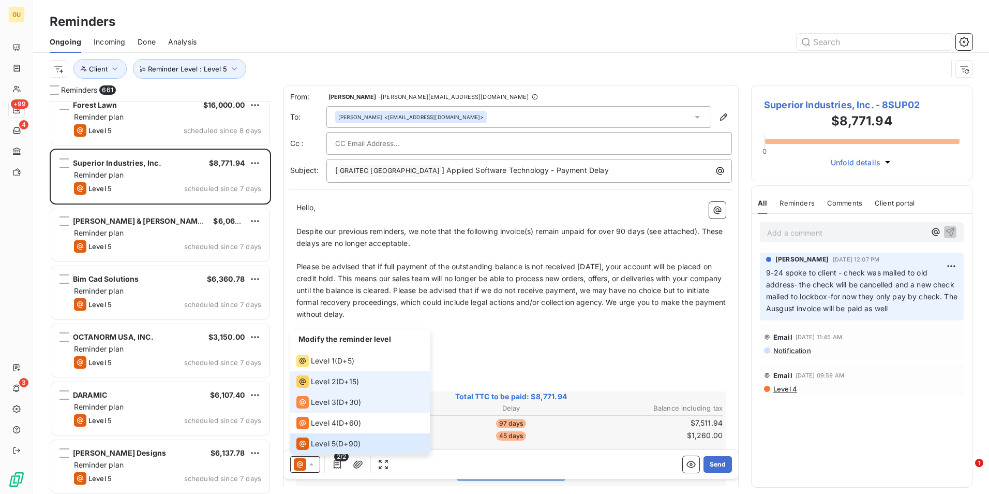
click at [321, 385] on span "Level 2" at bounding box center [323, 381] width 25 height 10
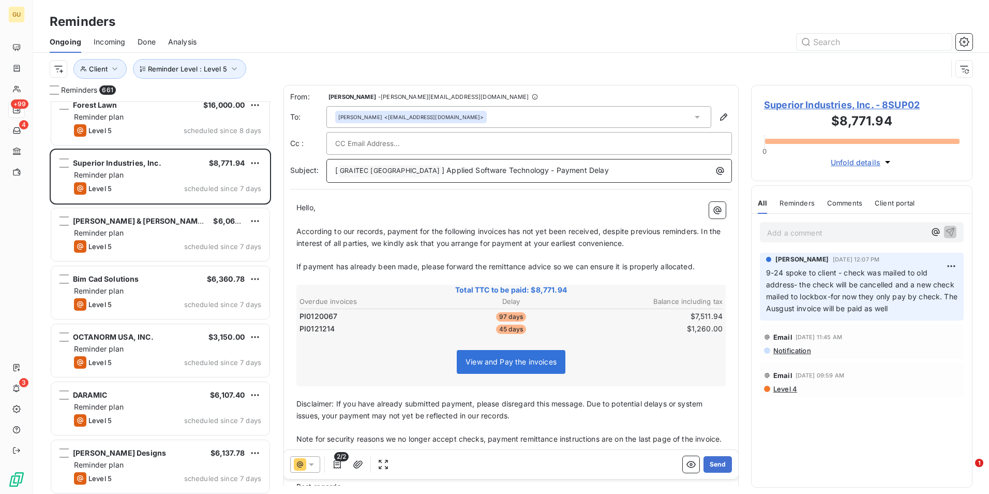
click at [573, 171] on p "[ GRAITEC [GEOGRAPHIC_DATA] ﻿ ] Applied Software Technology - Payment Delay" at bounding box center [531, 171] width 393 height 12
click at [714, 458] on button "Send" at bounding box center [718, 464] width 28 height 17
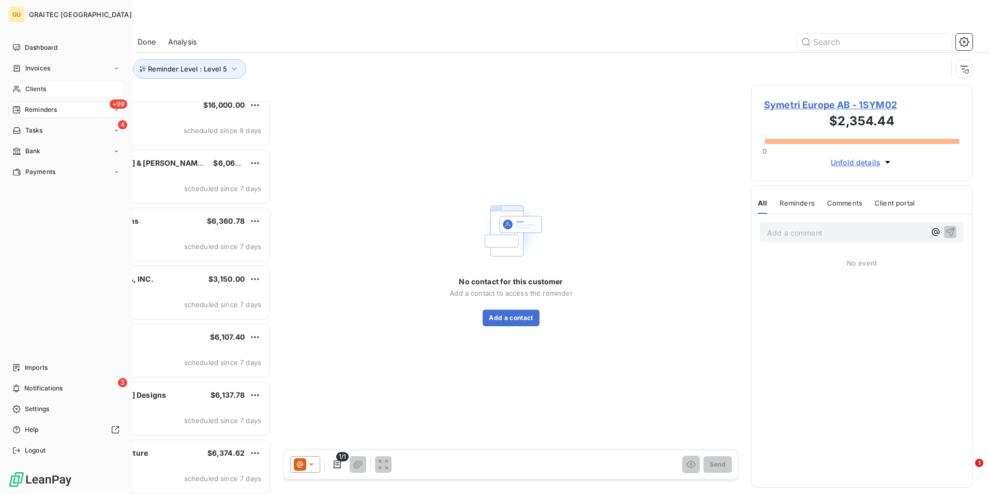
click at [34, 87] on span "Clients" at bounding box center [35, 88] width 21 height 9
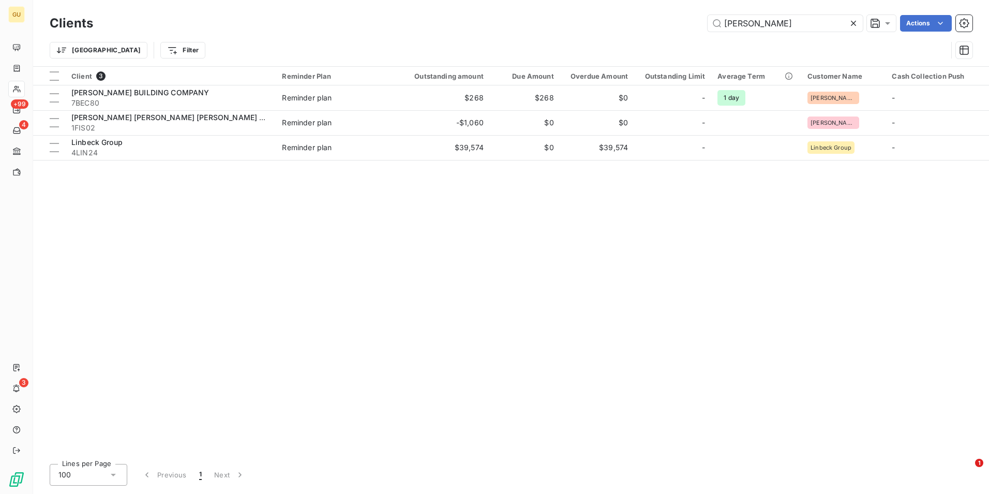
drag, startPoint x: 749, startPoint y: 24, endPoint x: 686, endPoint y: 15, distance: 64.3
click at [686, 15] on div "beck Actions" at bounding box center [539, 23] width 867 height 17
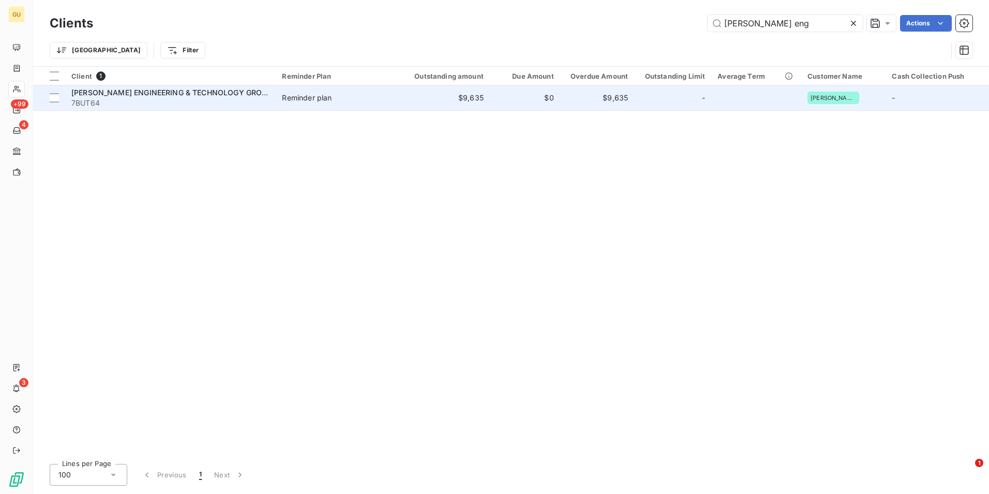
type input "butler eng"
click at [204, 92] on span "[PERSON_NAME] ENGINEERING & TECHNOLOGY GROUP" at bounding box center [171, 92] width 201 height 9
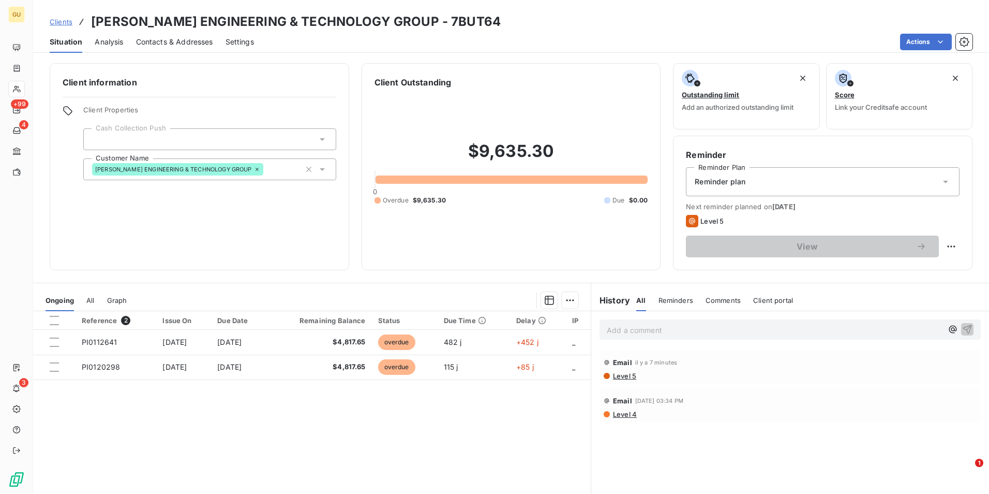
click at [701, 327] on p "Add a comment ﻿" at bounding box center [775, 329] width 336 height 13
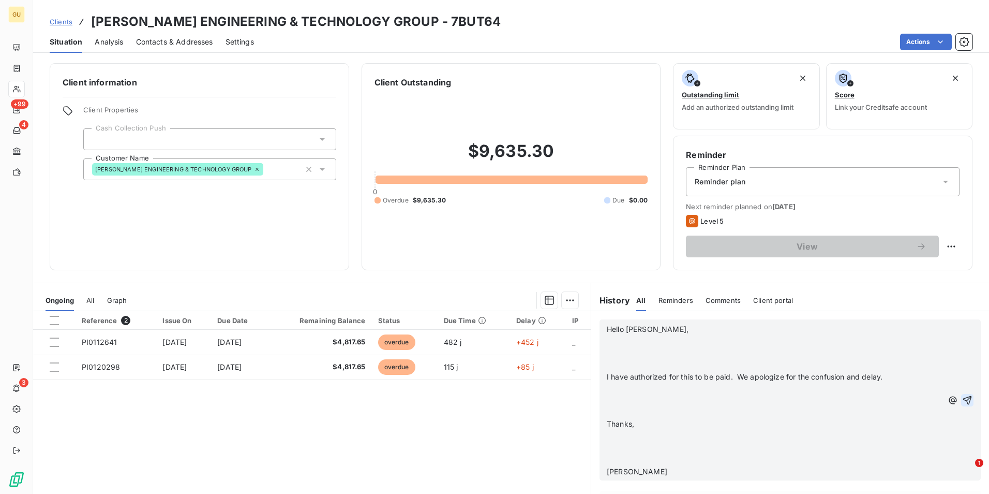
click at [962, 400] on icon "button" at bounding box center [967, 400] width 10 height 10
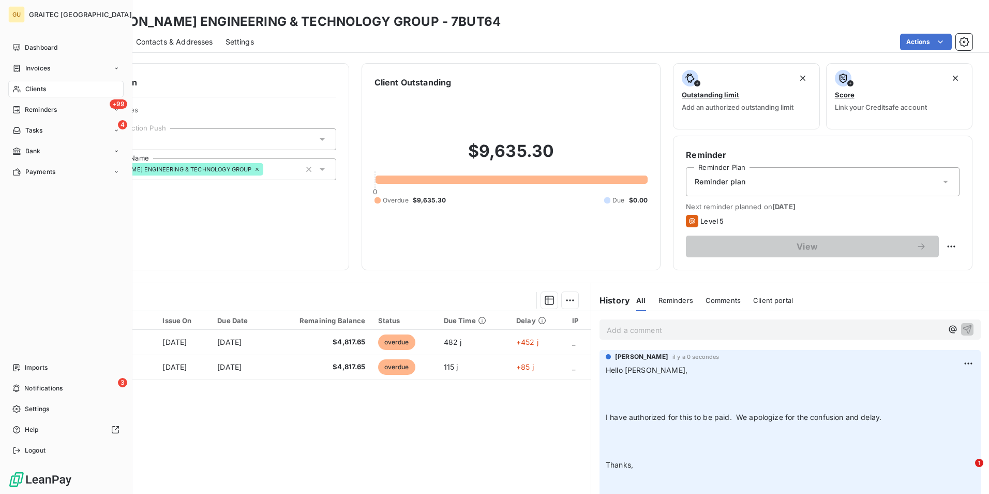
click at [35, 88] on span "Clients" at bounding box center [35, 88] width 21 height 9
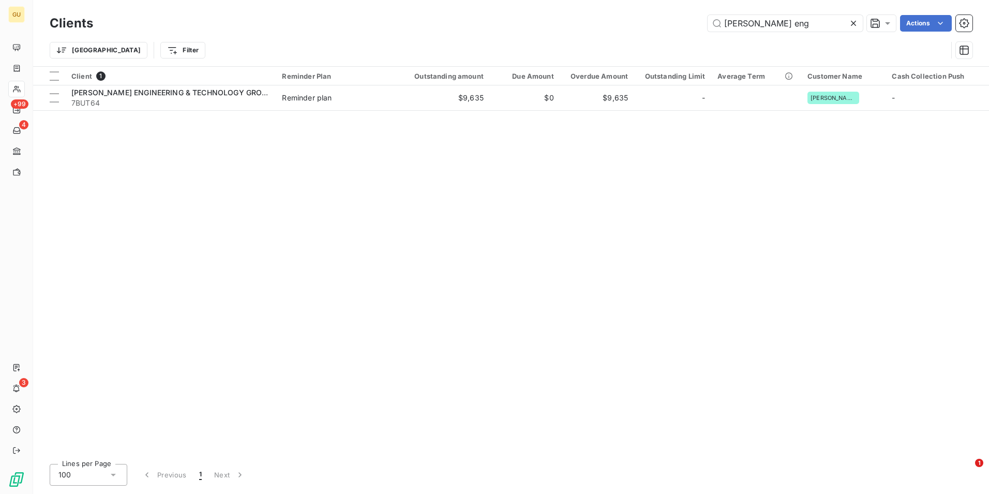
drag, startPoint x: 773, startPoint y: 23, endPoint x: 677, endPoint y: 21, distance: 95.7
click at [677, 21] on div "butler eng Actions" at bounding box center [539, 23] width 867 height 17
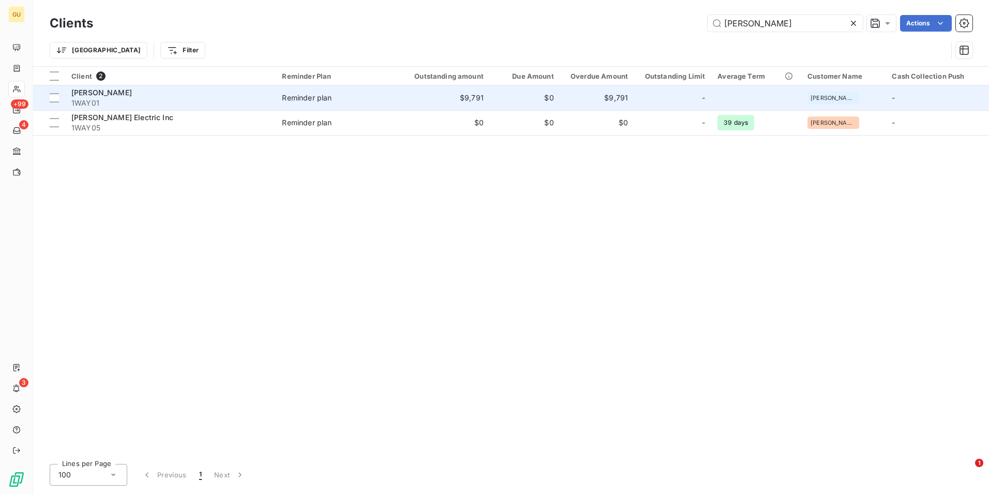
type input "wayne"
click at [130, 97] on div "[PERSON_NAME]" at bounding box center [170, 92] width 198 height 10
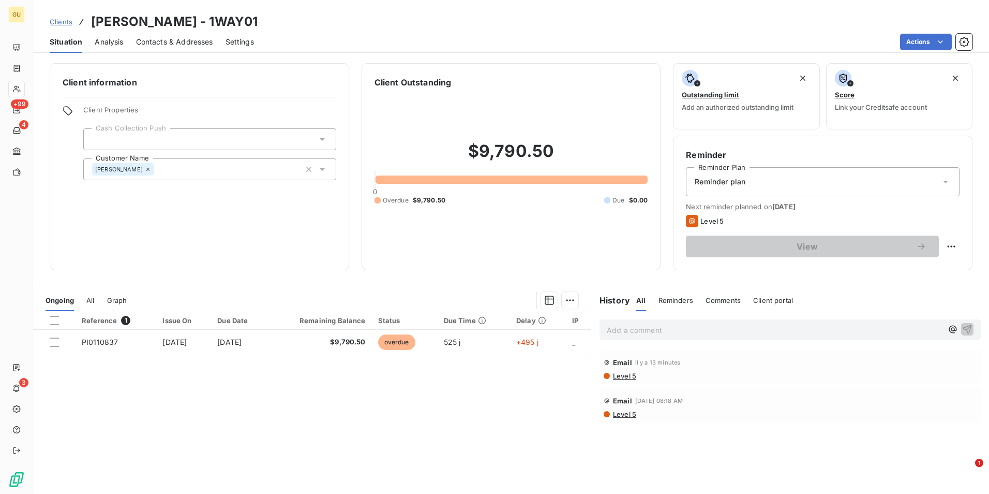
click at [671, 334] on p "Add a comment ﻿" at bounding box center [775, 329] width 336 height 13
click at [655, 329] on p "Add a comment ﻿" at bounding box center [775, 329] width 336 height 13
